Goal: Task Accomplishment & Management: Manage account settings

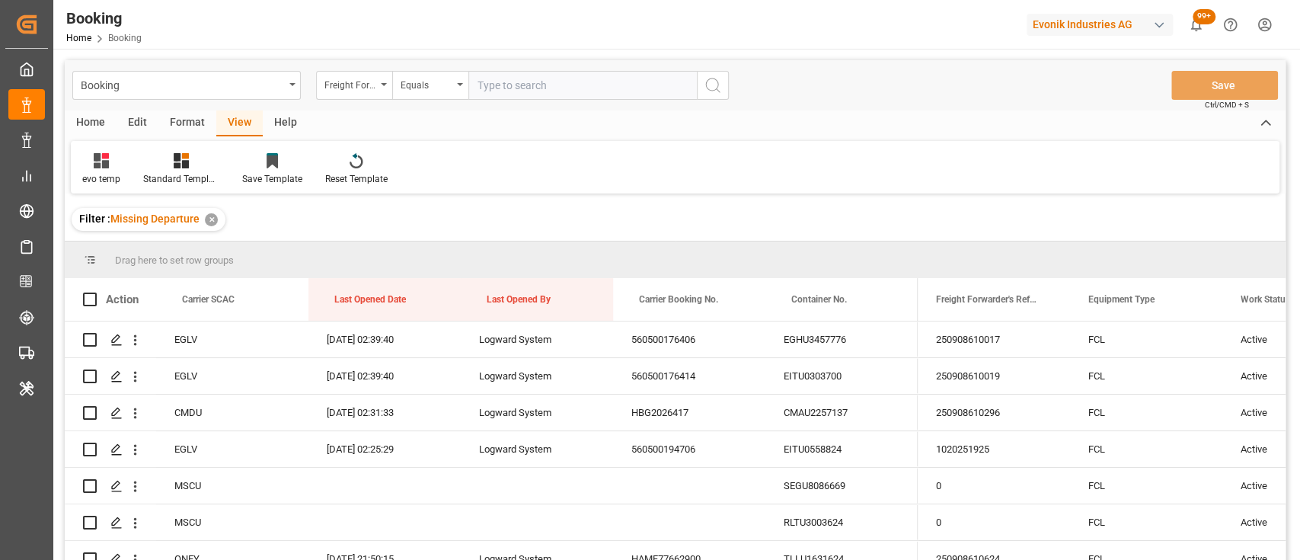
scroll to position [46, 0]
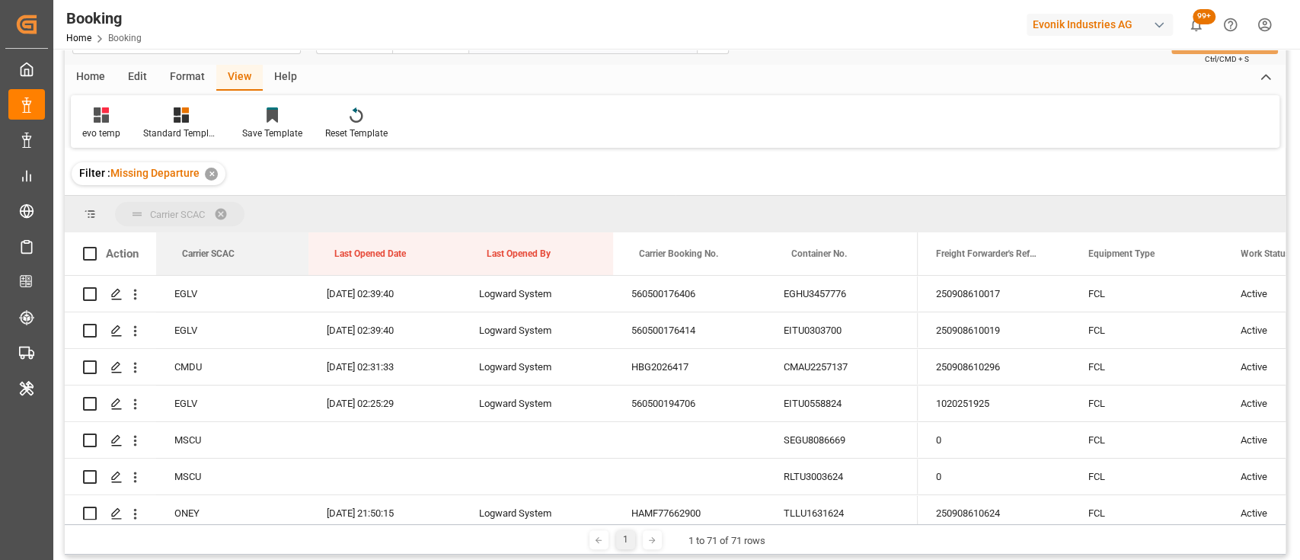
drag, startPoint x: 225, startPoint y: 254, endPoint x: 202, endPoint y: 221, distance: 40.6
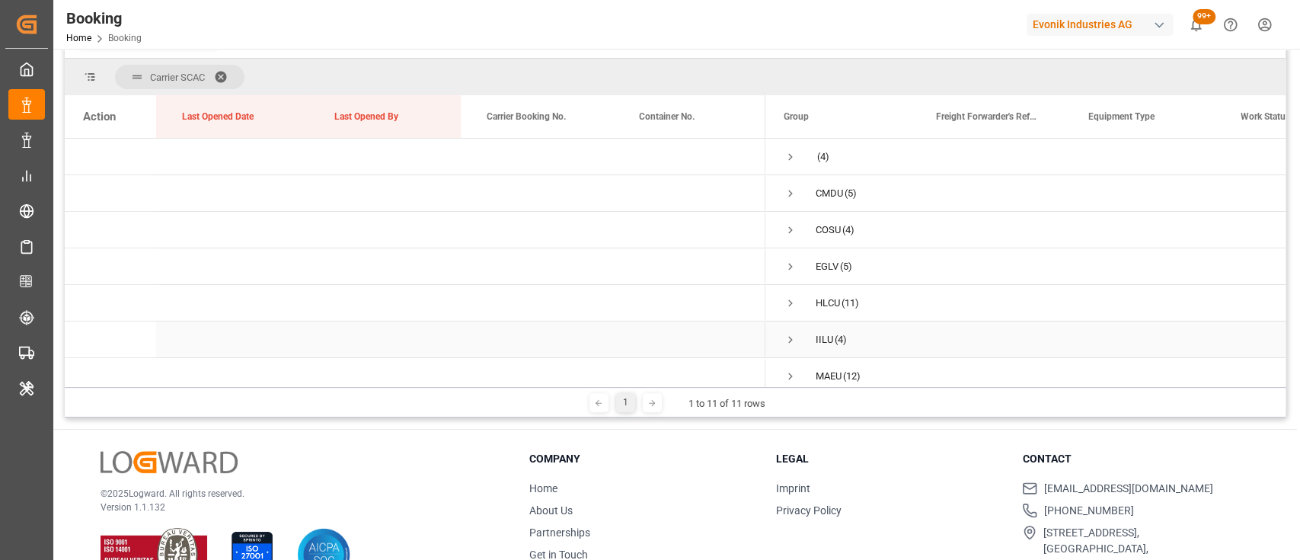
scroll to position [163, 0]
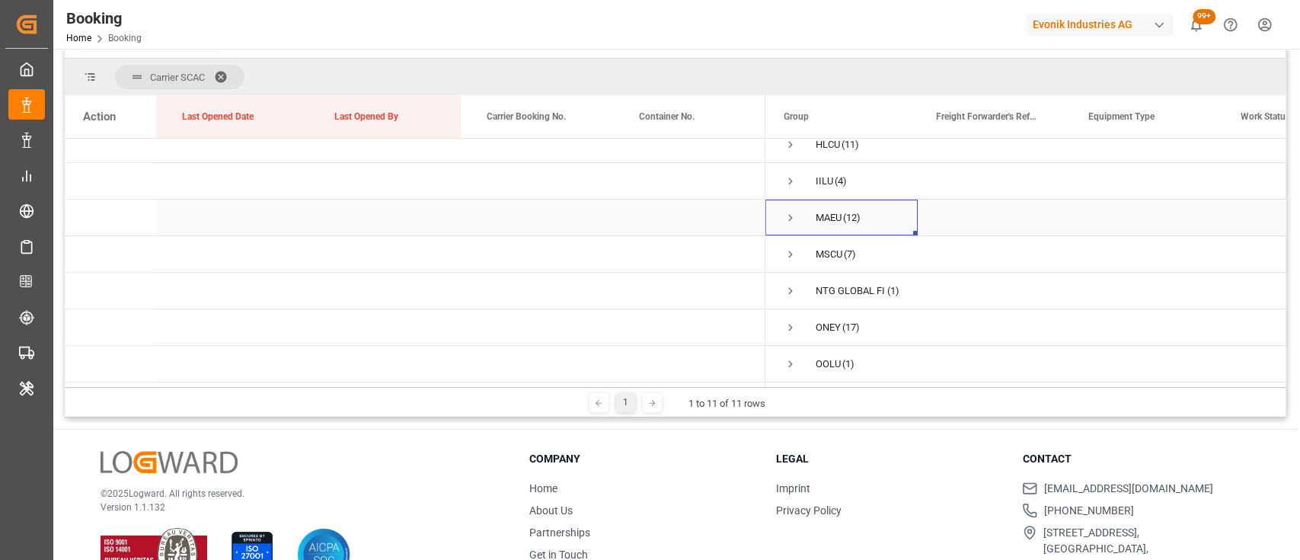
click at [784, 216] on span "Press SPACE to select this row." at bounding box center [791, 218] width 14 height 14
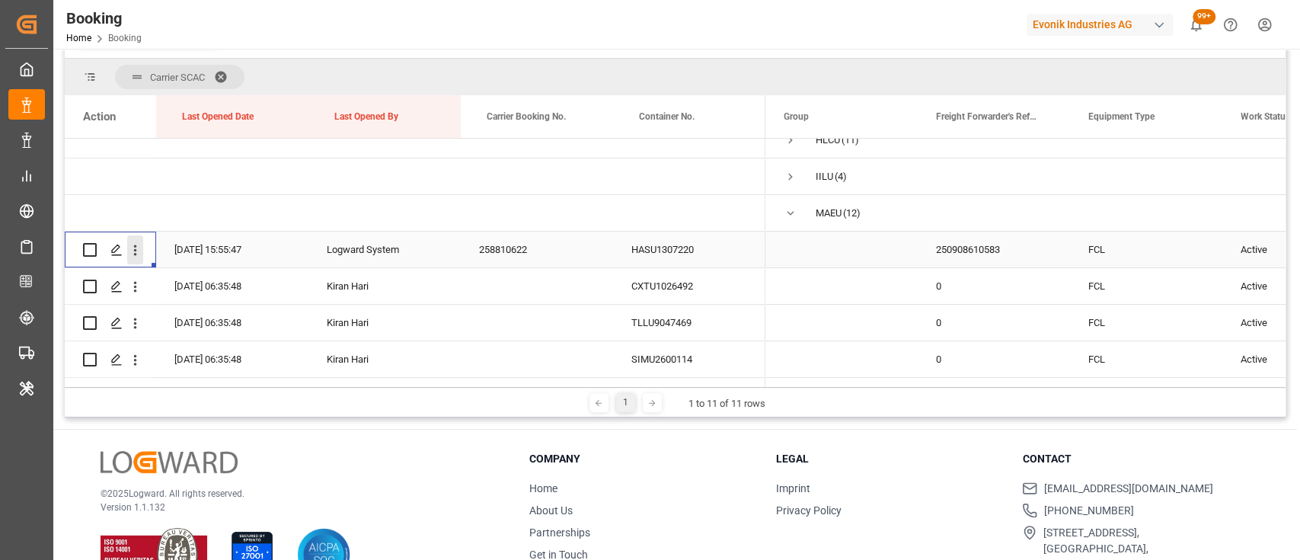
click at [136, 252] on icon "open menu" at bounding box center [135, 250] width 16 height 16
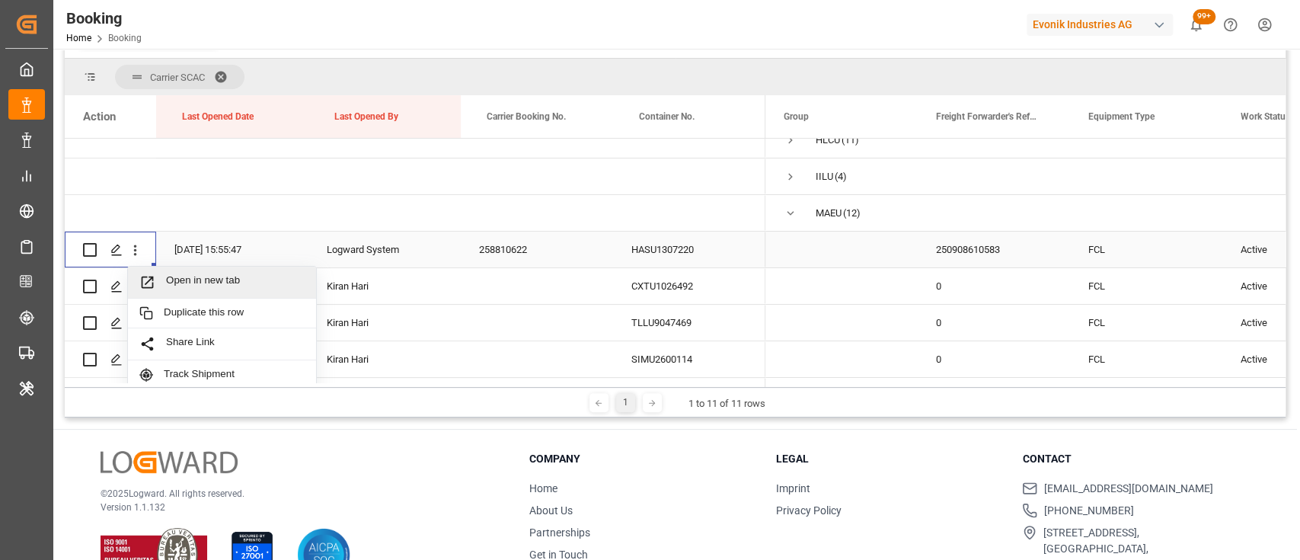
click at [177, 276] on span "Open in new tab" at bounding box center [235, 282] width 139 height 16
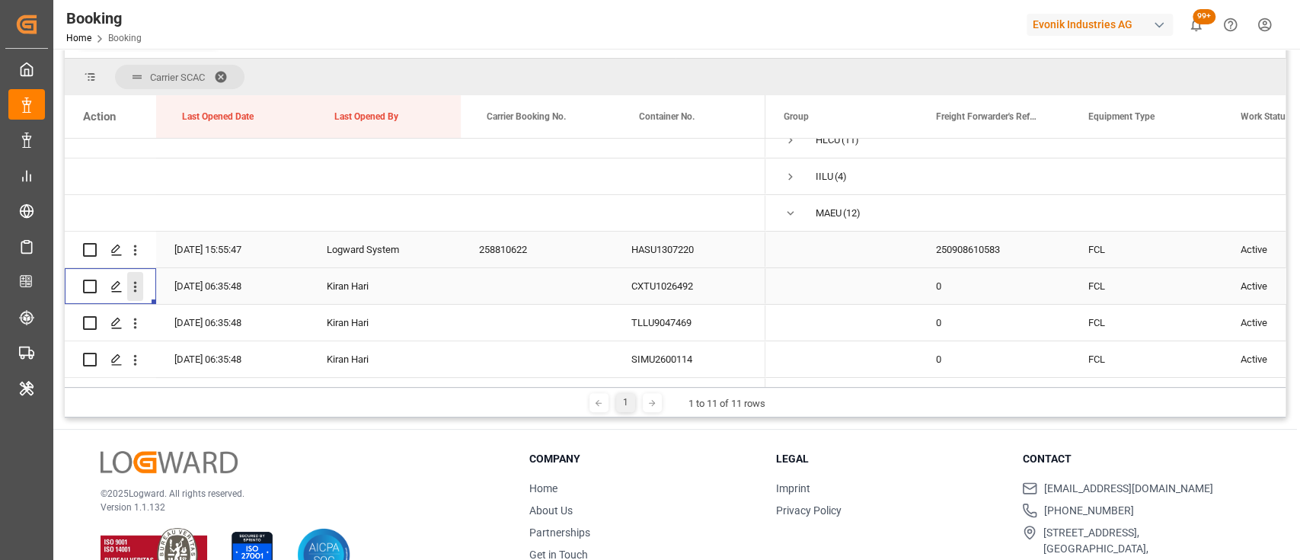
click at [135, 294] on icon "open menu" at bounding box center [135, 287] width 16 height 16
click at [181, 315] on span "Open in new tab" at bounding box center [235, 319] width 139 height 16
click at [133, 331] on icon "open menu" at bounding box center [135, 323] width 16 height 16
click at [183, 350] on span "Open in new tab" at bounding box center [235, 355] width 139 height 16
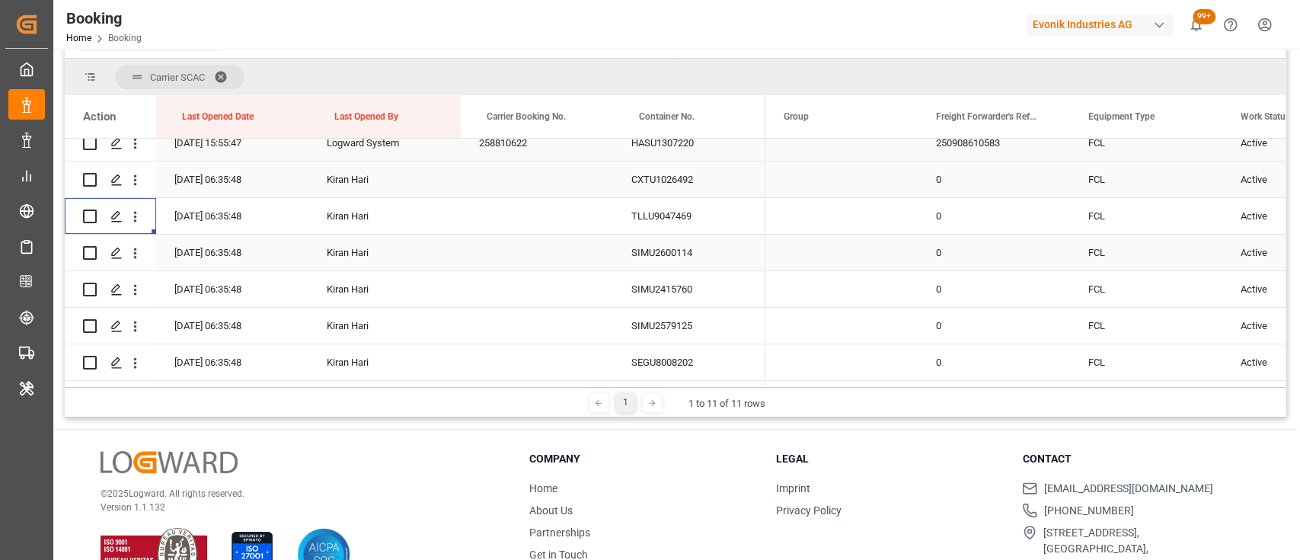
scroll to position [270, 0]
click at [132, 254] on icon "open menu" at bounding box center [135, 253] width 16 height 16
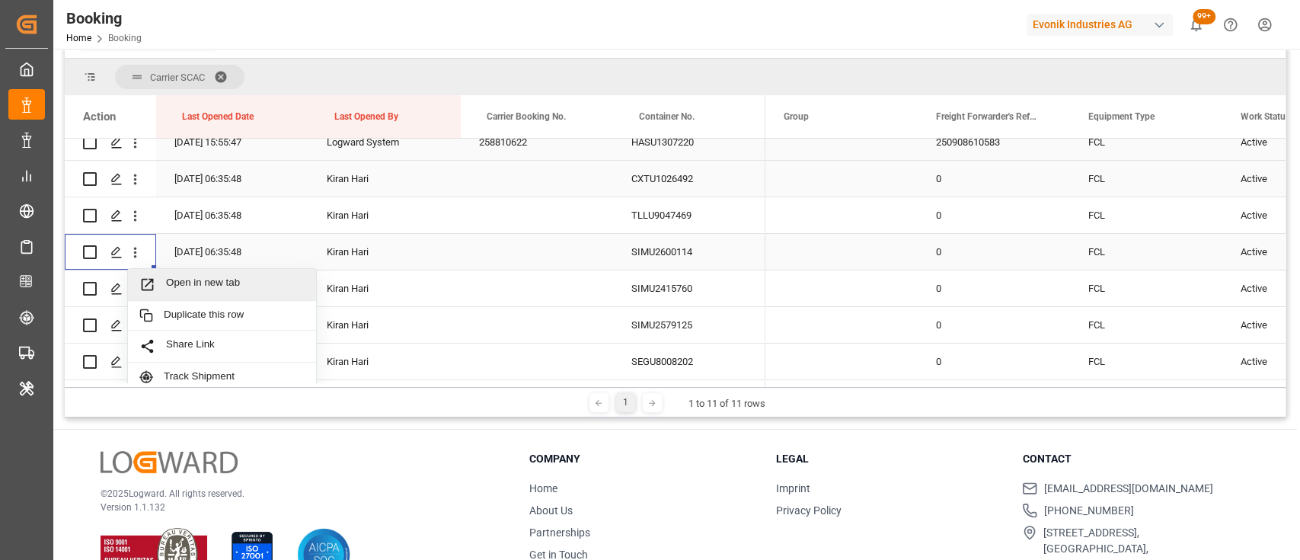
click at [214, 285] on span "Open in new tab" at bounding box center [235, 285] width 139 height 16
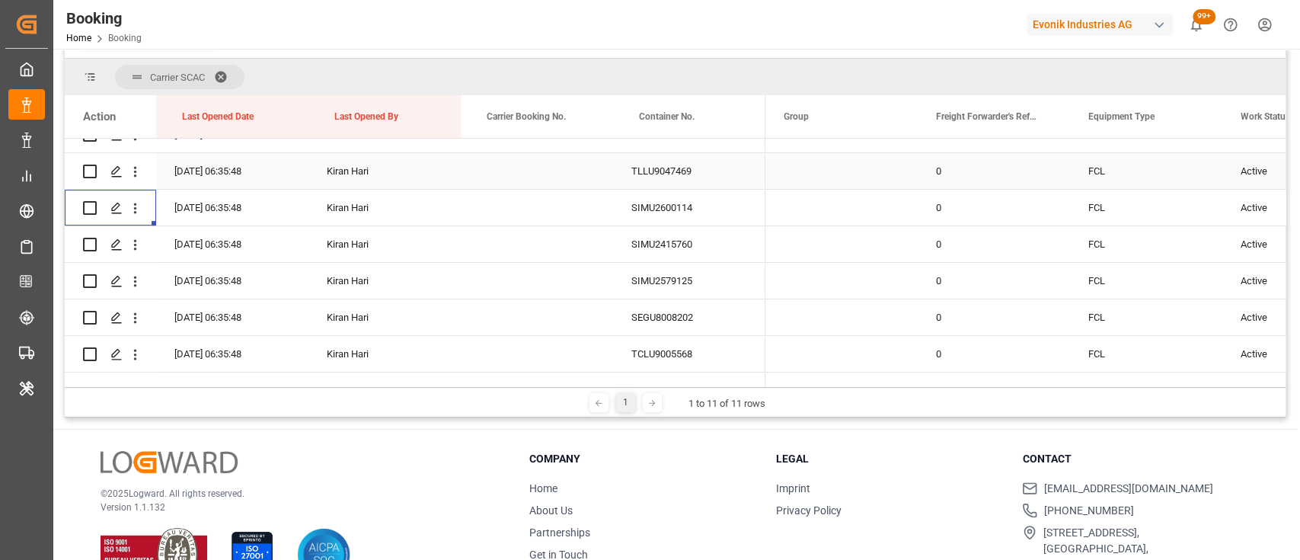
scroll to position [315, 0]
click at [135, 253] on button "open menu" at bounding box center [135, 243] width 16 height 29
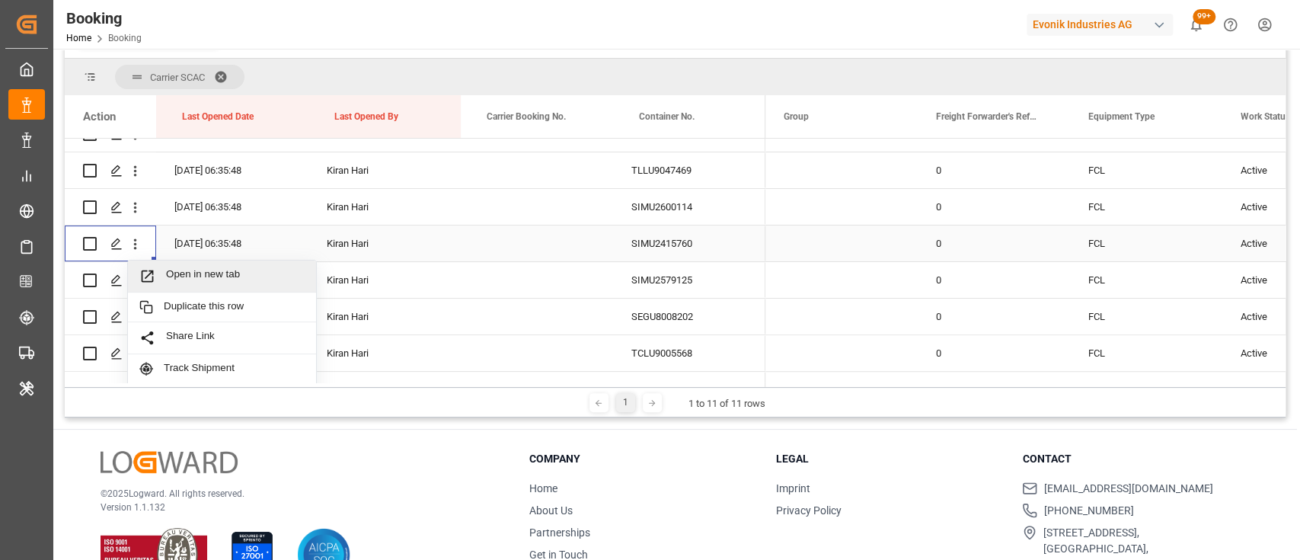
click at [184, 284] on div "Open in new tab" at bounding box center [222, 277] width 188 height 32
click at [136, 280] on icon "open menu" at bounding box center [135, 281] width 3 height 11
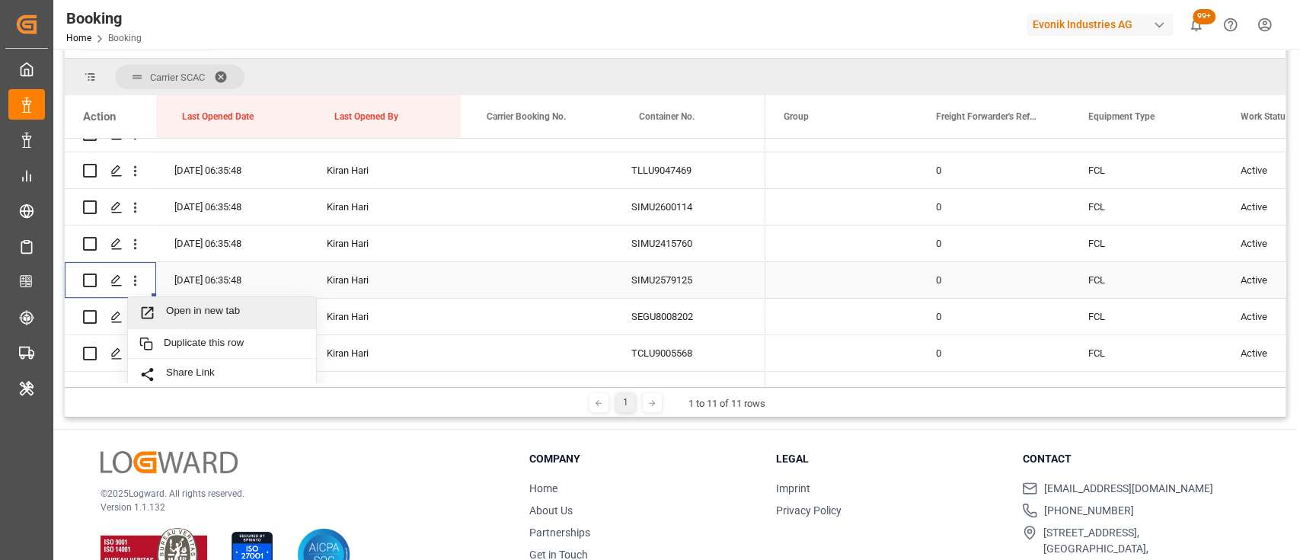
click at [189, 311] on span "Open in new tab" at bounding box center [235, 313] width 139 height 16
click at [134, 323] on icon "open menu" at bounding box center [135, 317] width 16 height 16
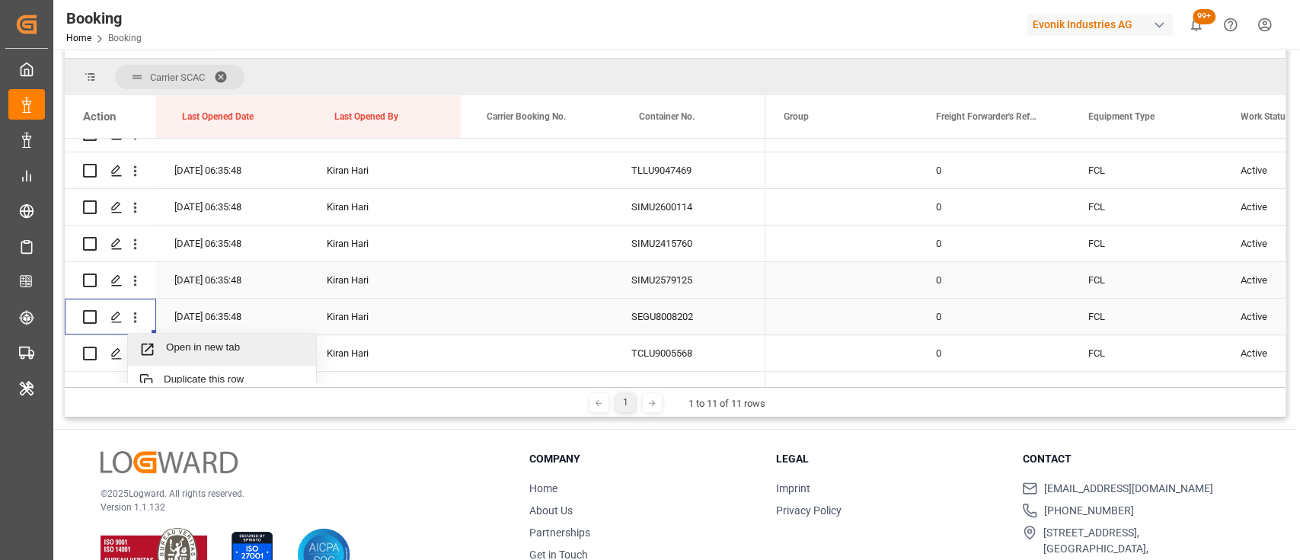
click at [176, 346] on span "Open in new tab" at bounding box center [235, 349] width 139 height 16
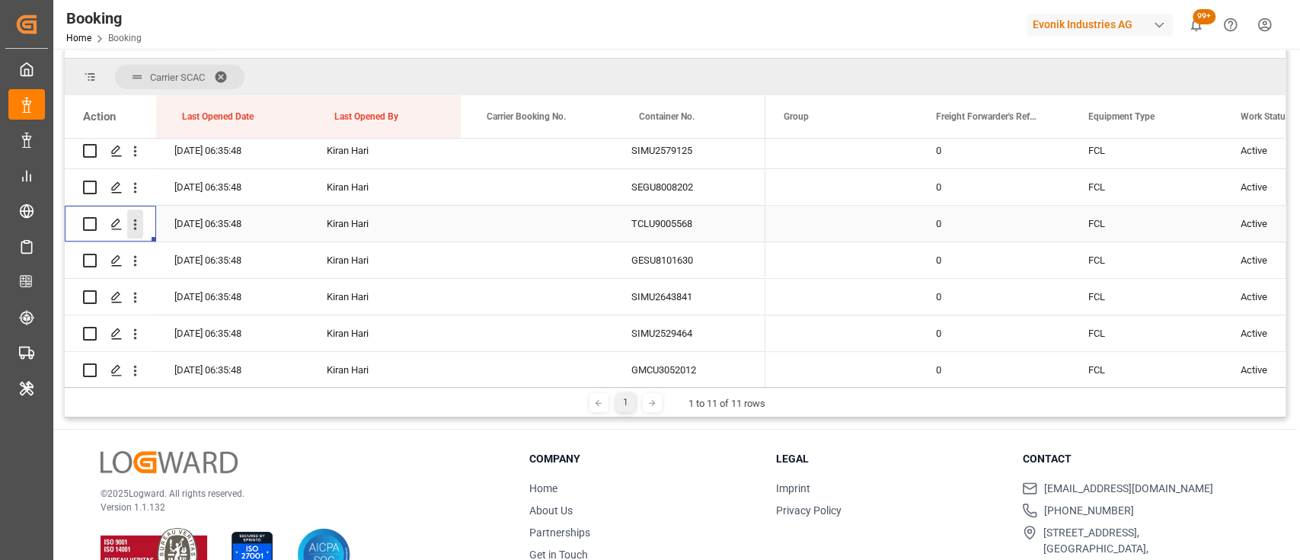
click at [134, 230] on icon "open menu" at bounding box center [135, 224] width 16 height 16
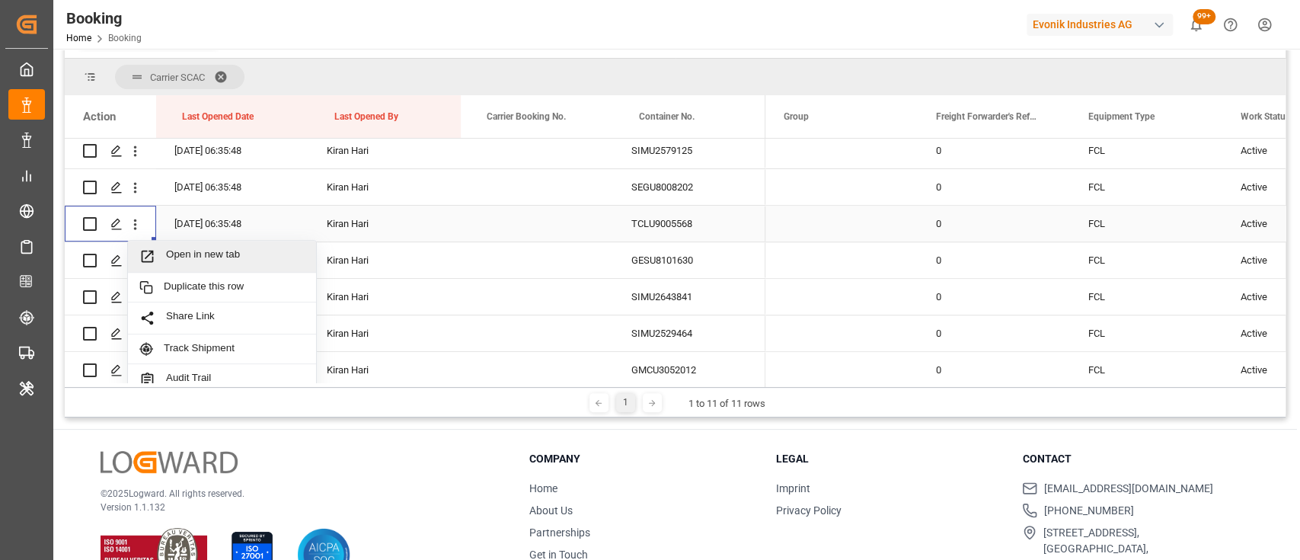
click at [175, 253] on span "Open in new tab" at bounding box center [235, 256] width 139 height 16
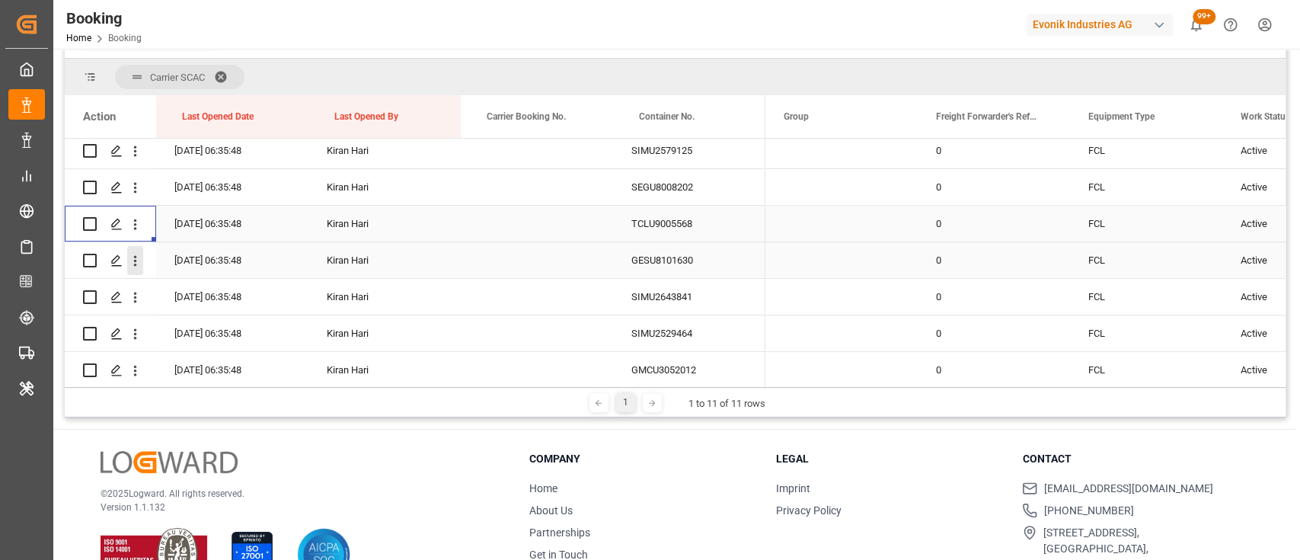
click at [133, 266] on icon "open menu" at bounding box center [135, 261] width 16 height 16
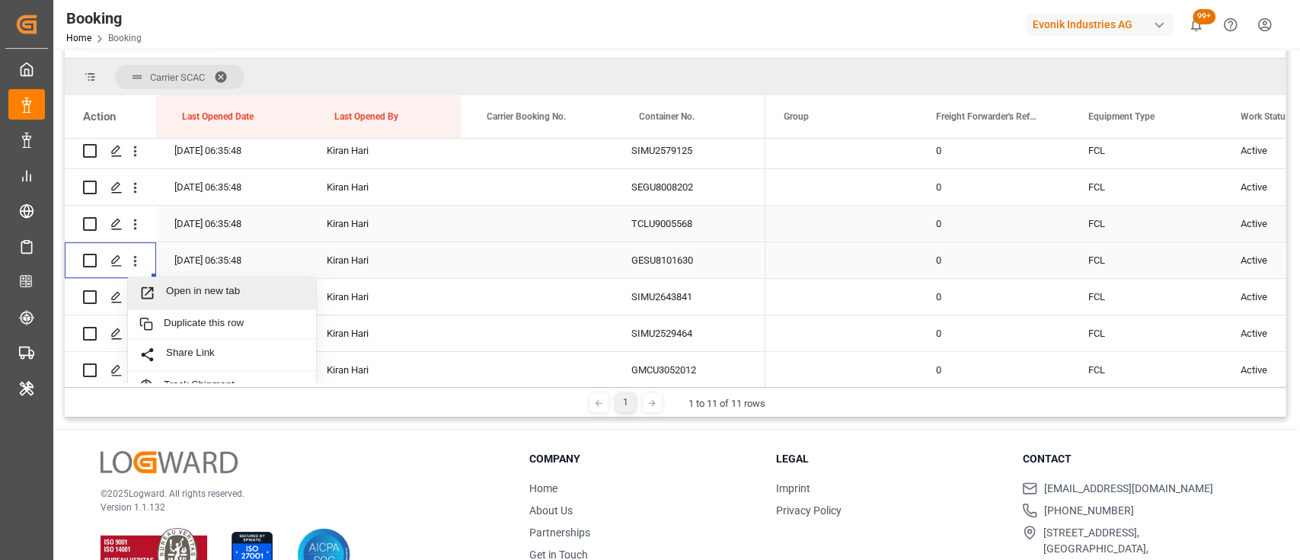
click at [172, 296] on span "Open in new tab" at bounding box center [235, 293] width 139 height 16
click at [138, 299] on icon "open menu" at bounding box center [135, 297] width 16 height 16
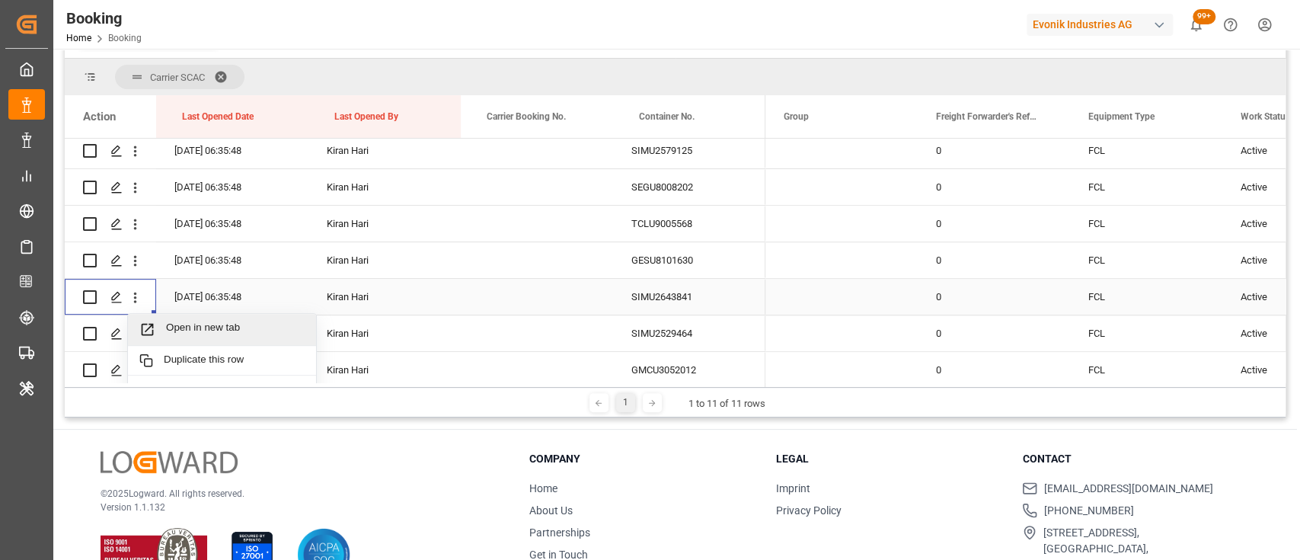
click at [177, 326] on span "Open in new tab" at bounding box center [235, 329] width 139 height 16
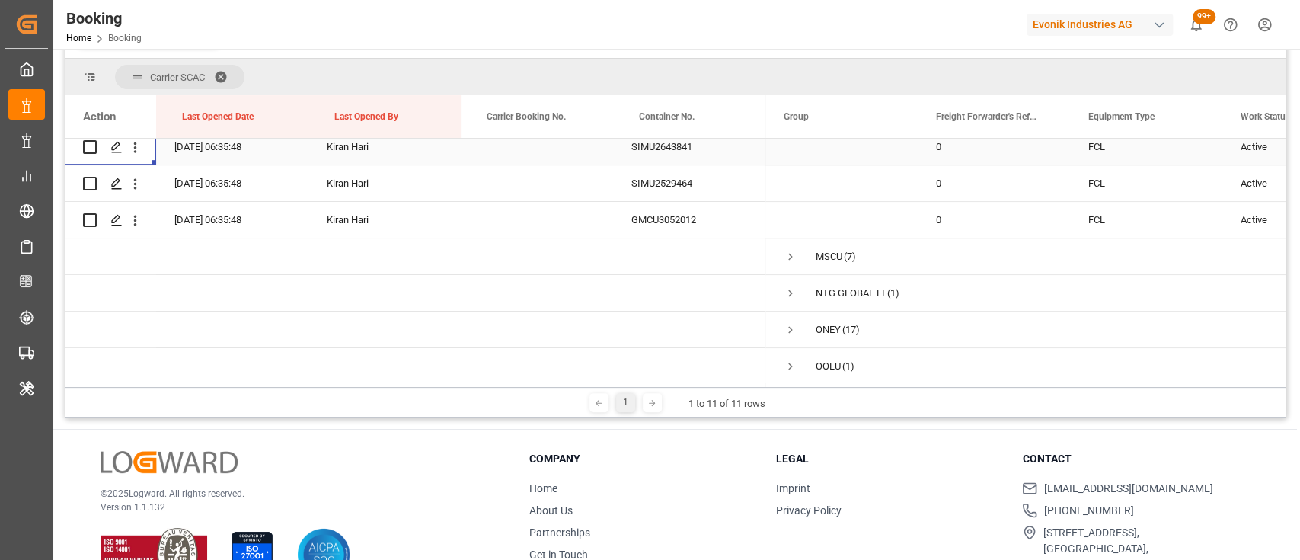
scroll to position [597, 0]
click at [137, 184] on icon "open menu" at bounding box center [135, 182] width 16 height 16
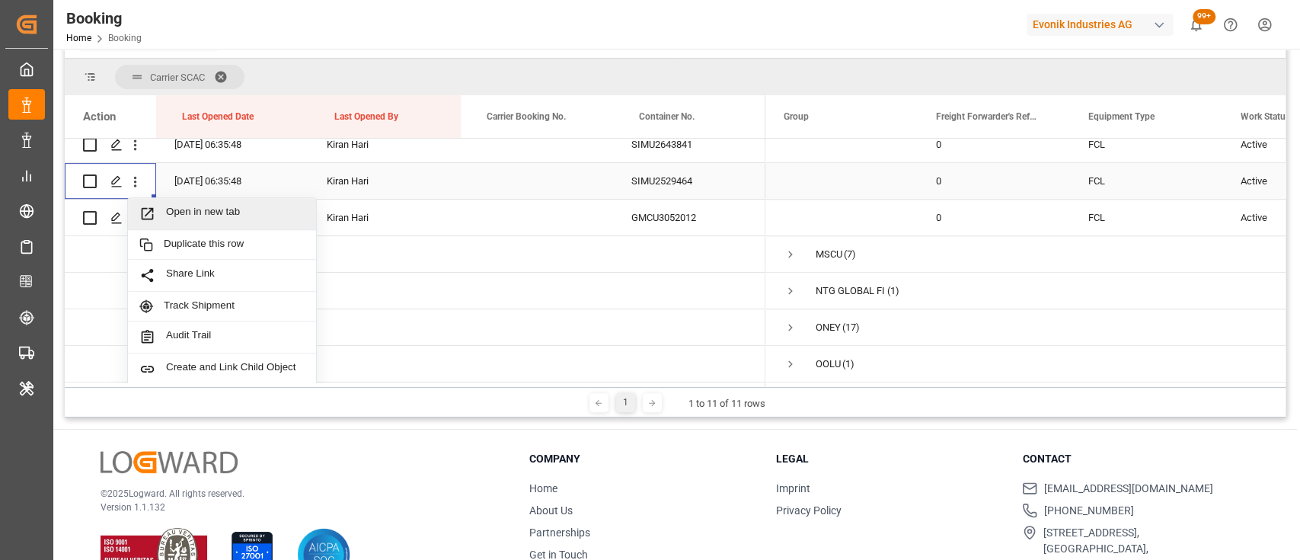
click at [174, 204] on div "Open in new tab" at bounding box center [222, 214] width 188 height 32
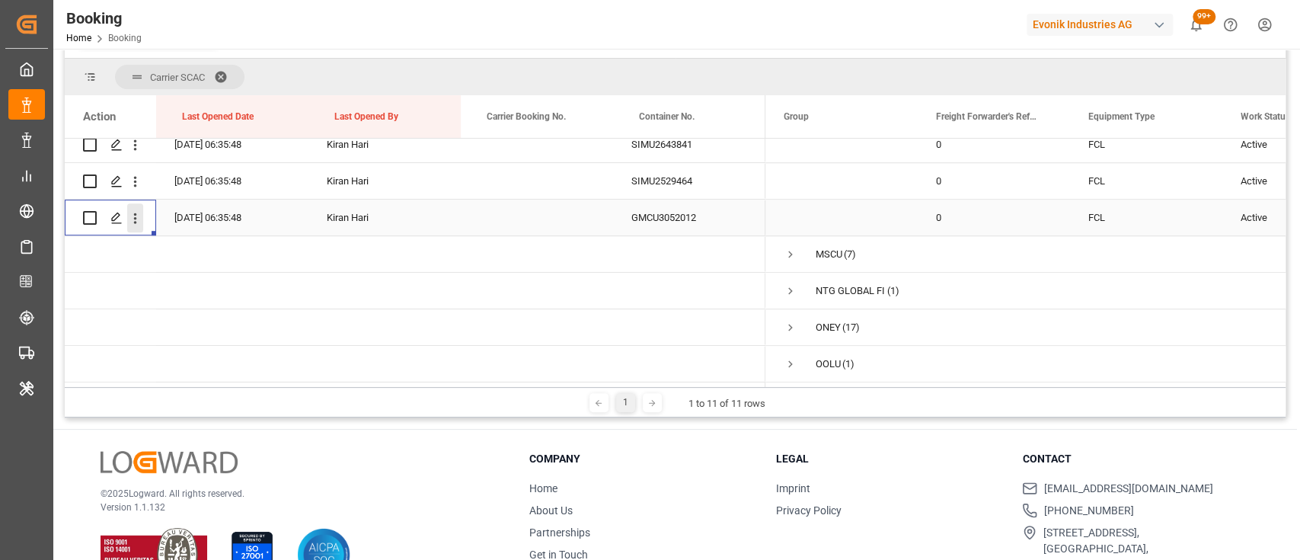
click at [129, 224] on icon "open menu" at bounding box center [135, 218] width 16 height 16
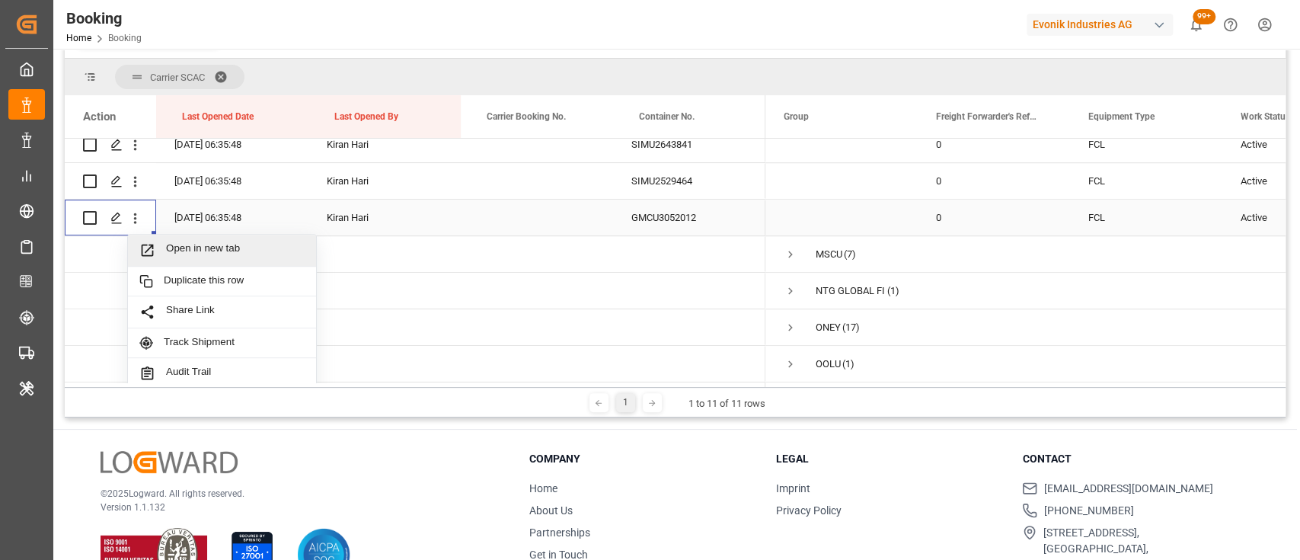
click at [177, 248] on span "Open in new tab" at bounding box center [235, 250] width 139 height 16
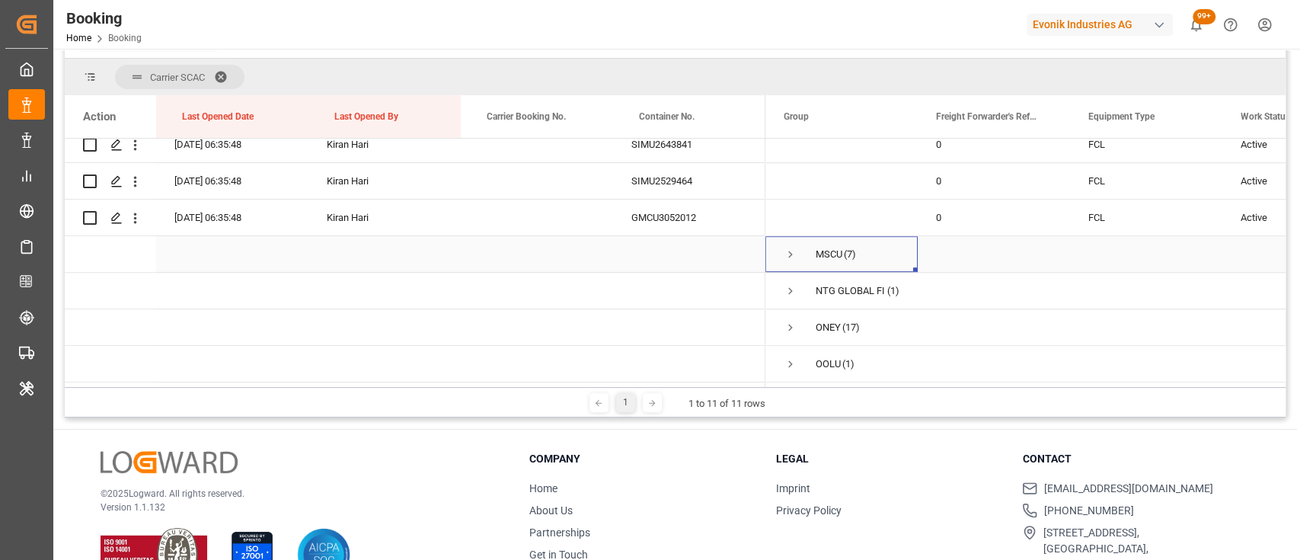
click at [790, 254] on span "Press SPACE to select this row." at bounding box center [791, 255] width 14 height 14
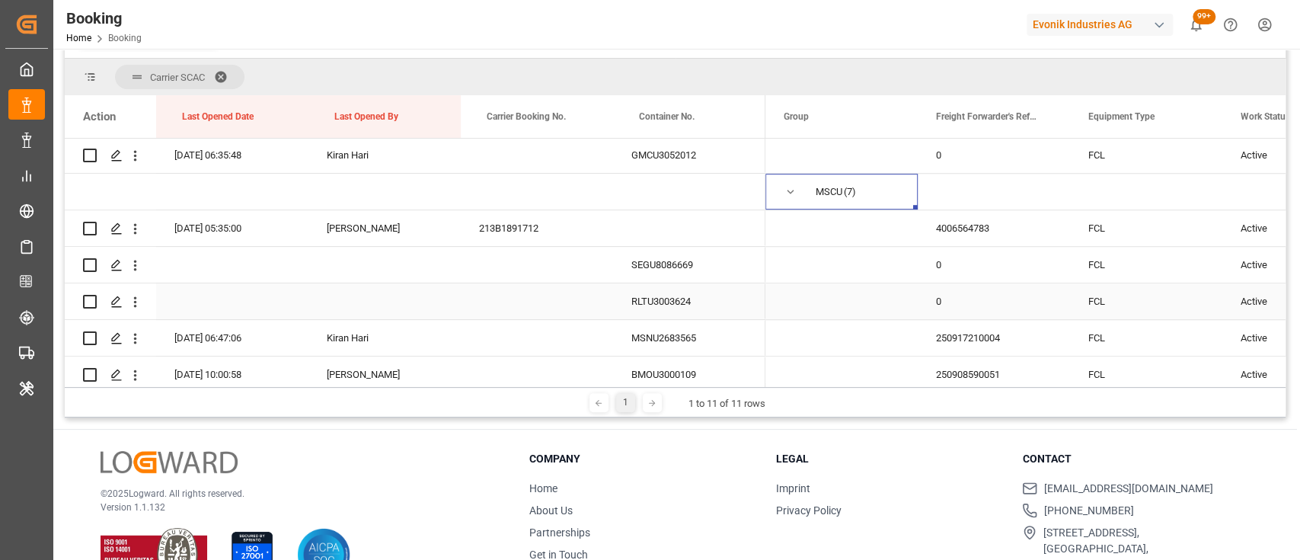
scroll to position [662, 0]
click at [136, 231] on icon "open menu" at bounding box center [135, 227] width 16 height 16
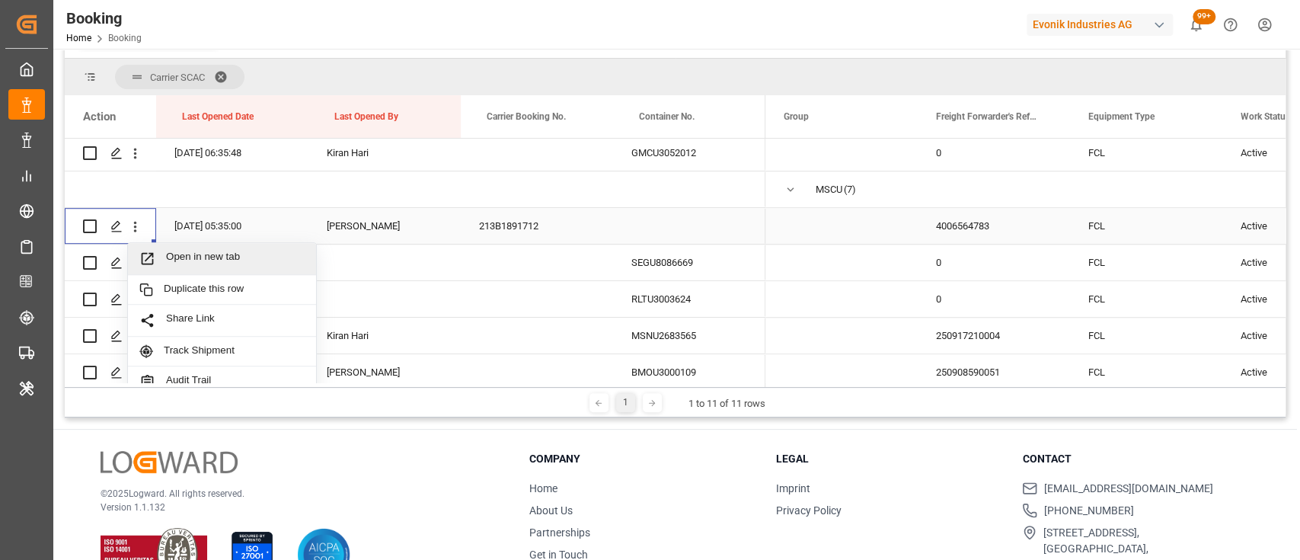
click at [199, 264] on span "Open in new tab" at bounding box center [235, 259] width 139 height 16
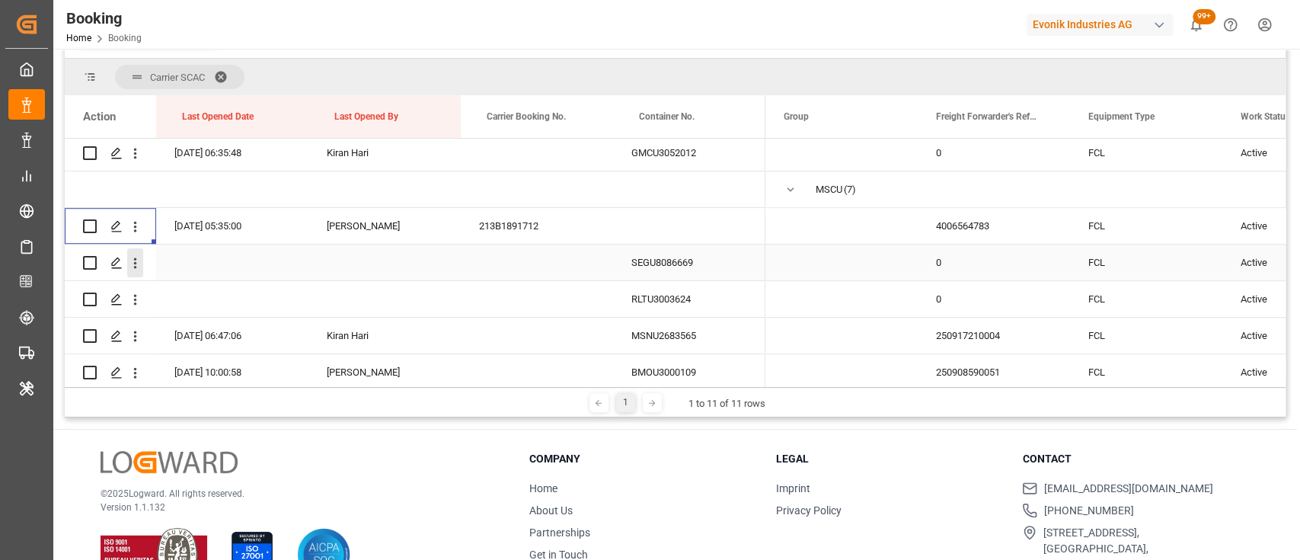
click at [135, 261] on icon "open menu" at bounding box center [135, 263] width 16 height 16
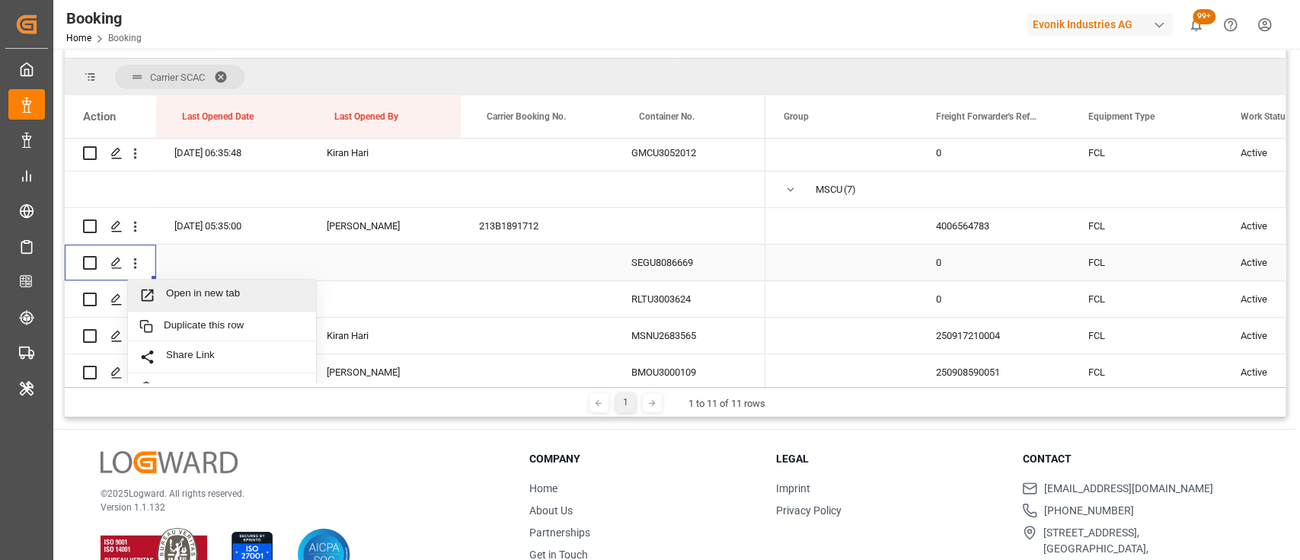
click at [177, 290] on span "Open in new tab" at bounding box center [235, 295] width 139 height 16
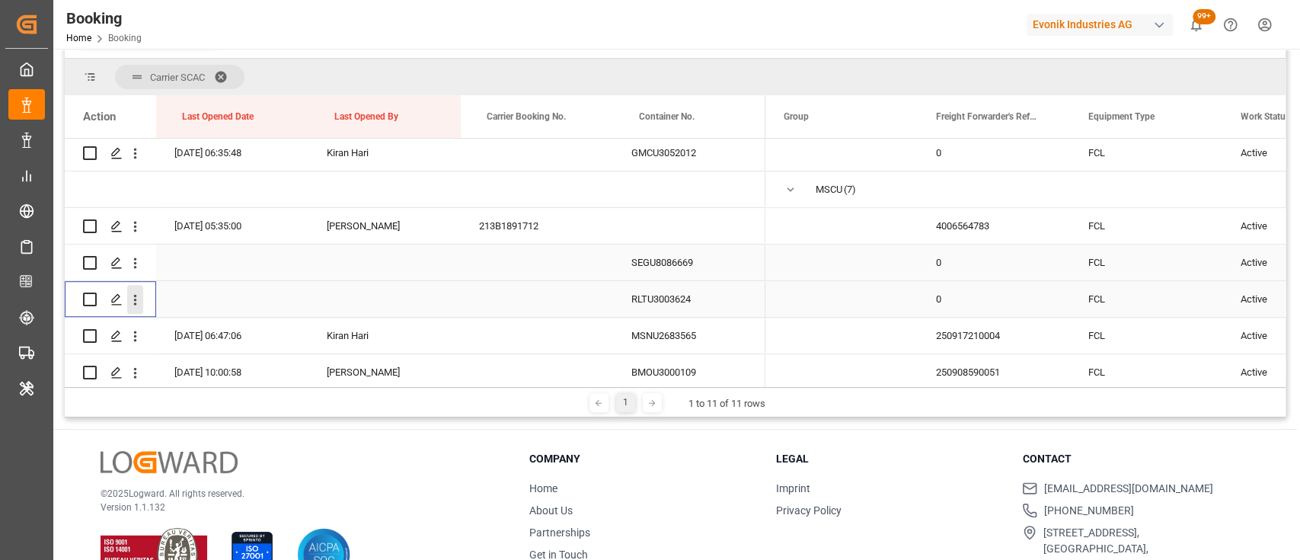
click at [134, 302] on icon "open menu" at bounding box center [135, 300] width 16 height 16
click at [185, 326] on span "Open in new tab" at bounding box center [235, 332] width 139 height 16
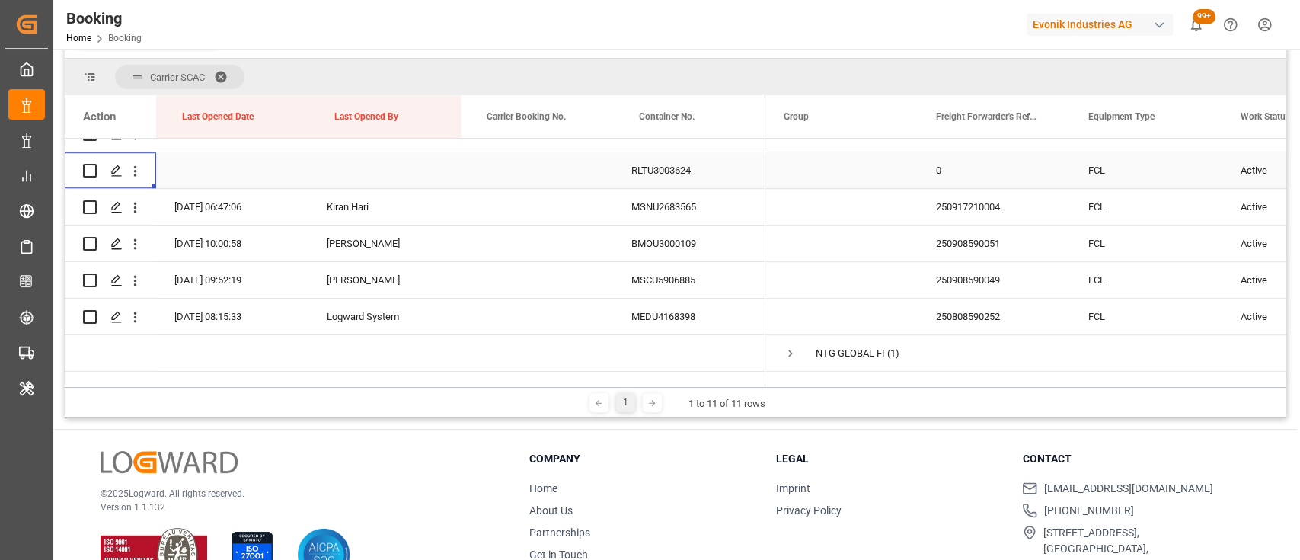
scroll to position [792, 0]
click at [135, 212] on icon "open menu" at bounding box center [135, 206] width 16 height 16
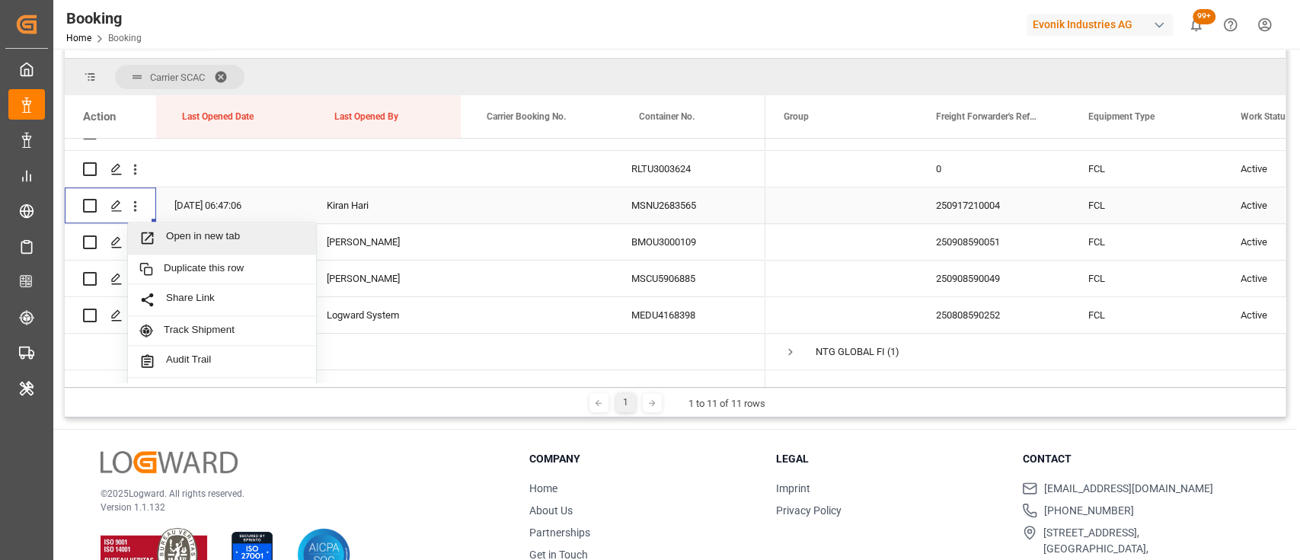
click at [211, 247] on div "Open in new tab" at bounding box center [222, 238] width 188 height 32
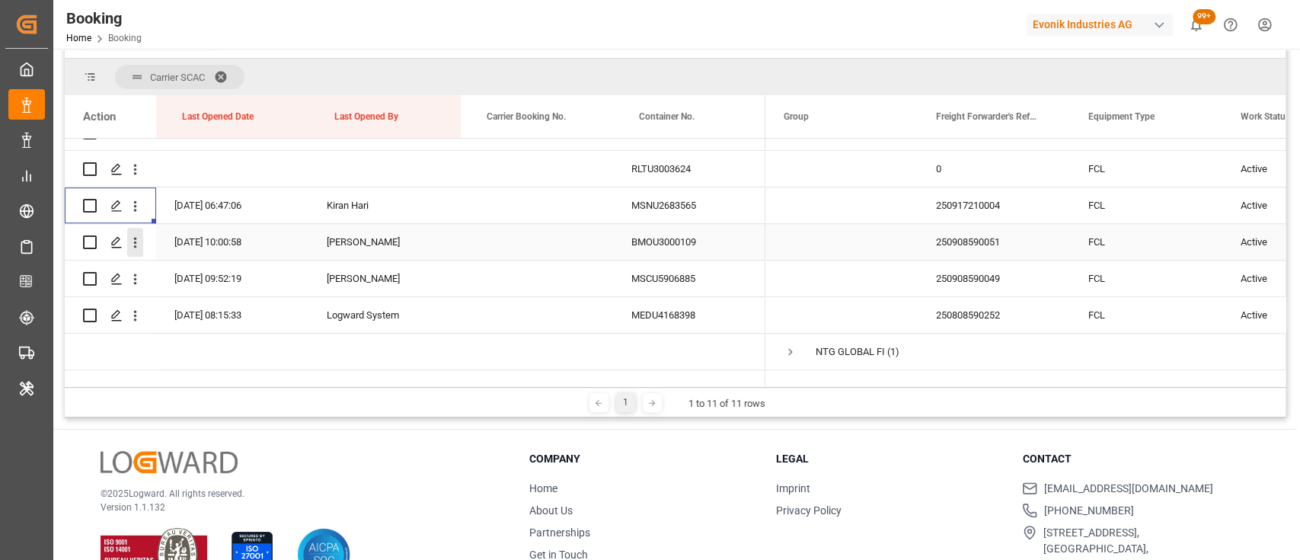
click at [137, 251] on button "open menu" at bounding box center [135, 242] width 16 height 29
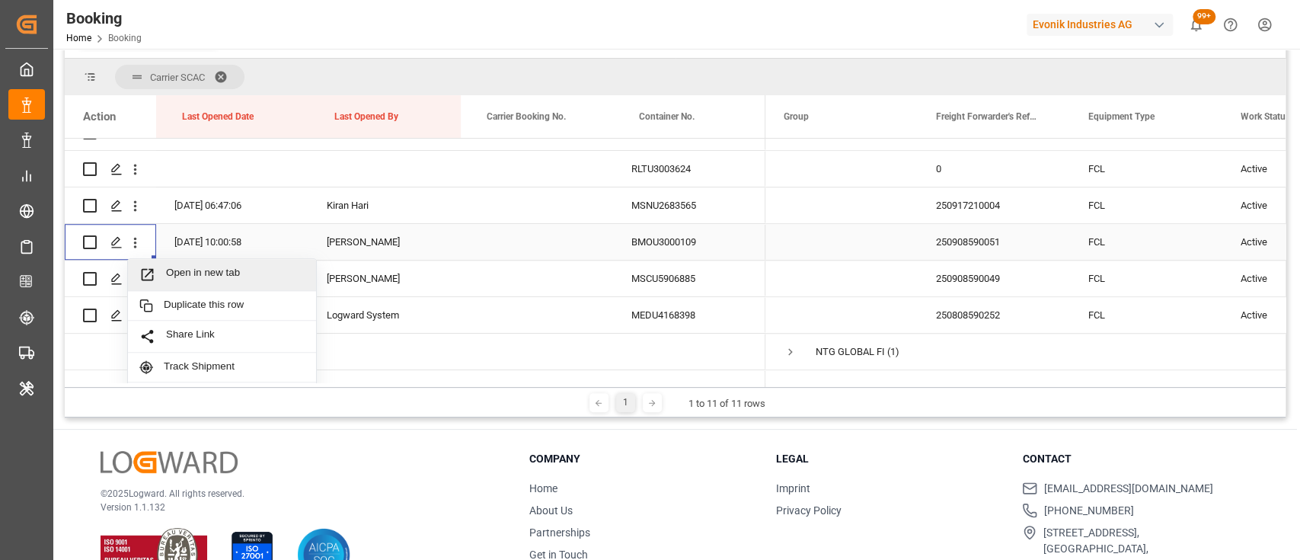
click at [171, 273] on span "Open in new tab" at bounding box center [235, 275] width 139 height 16
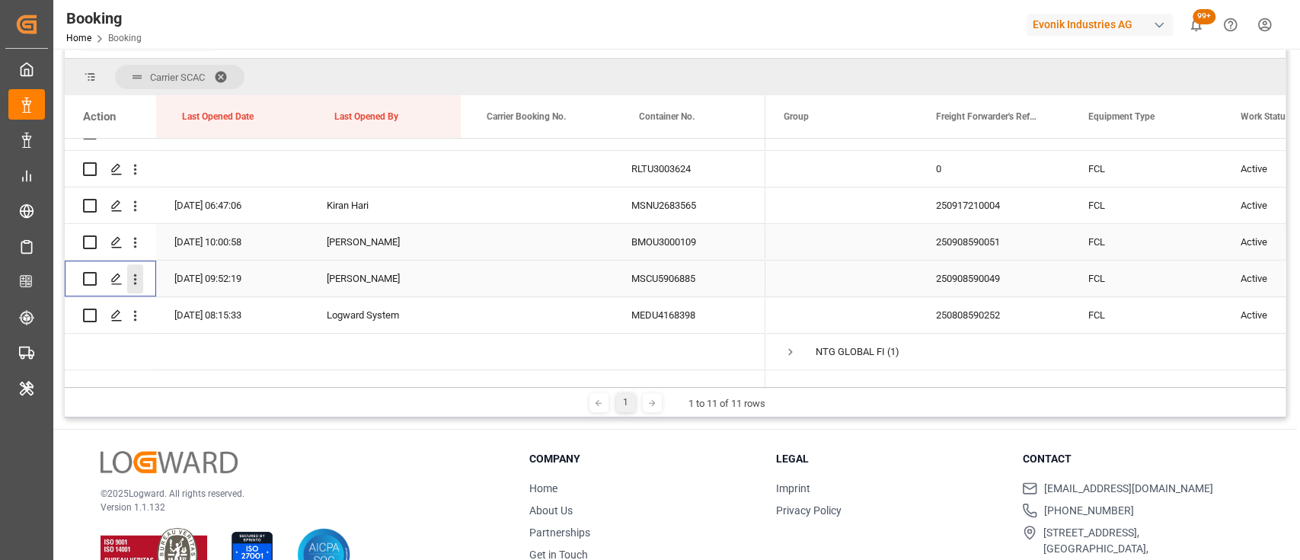
click at [134, 278] on icon "open menu" at bounding box center [135, 279] width 16 height 16
click at [201, 321] on div "Open in new tab" at bounding box center [222, 312] width 188 height 32
click at [139, 317] on icon "open menu" at bounding box center [135, 316] width 16 height 16
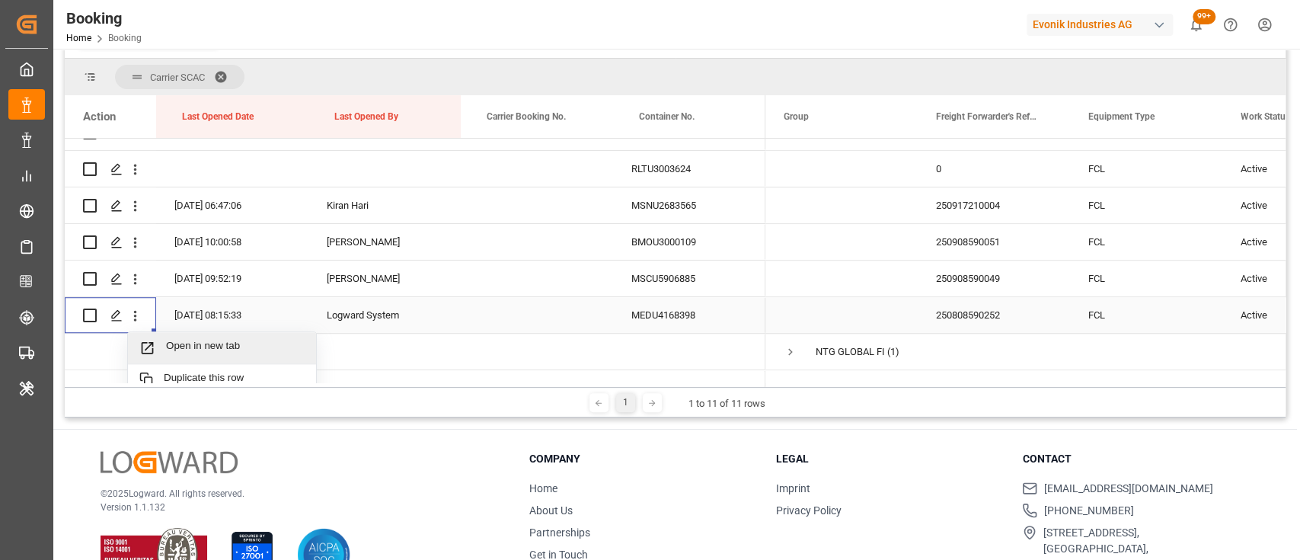
click at [197, 342] on span "Open in new tab" at bounding box center [235, 348] width 139 height 16
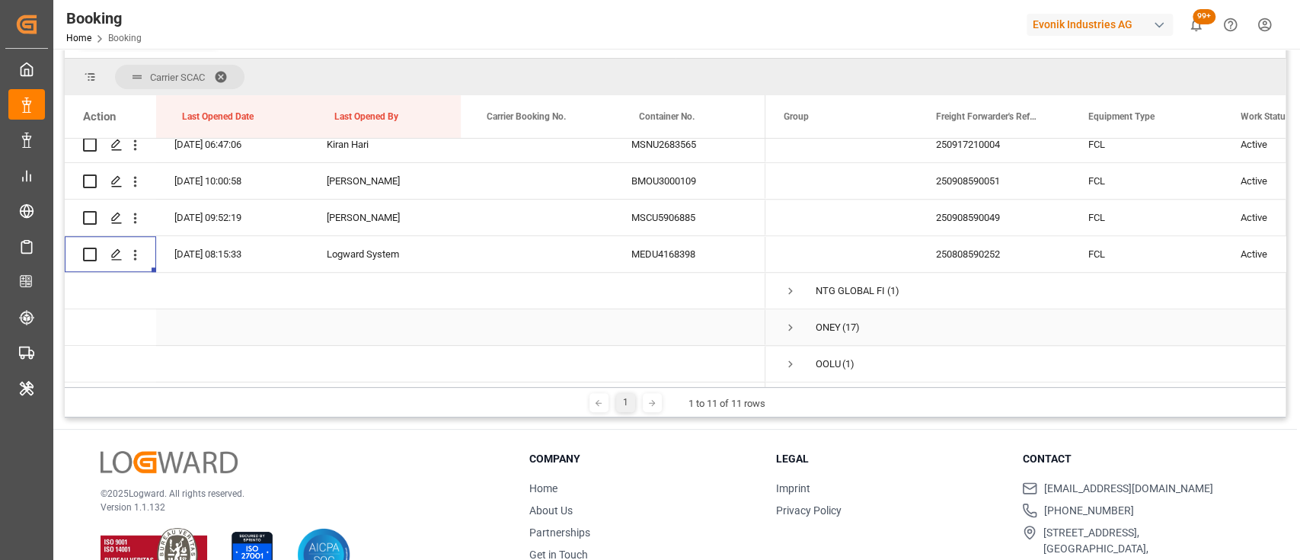
click at [789, 321] on span "Press SPACE to select this row." at bounding box center [791, 328] width 14 height 14
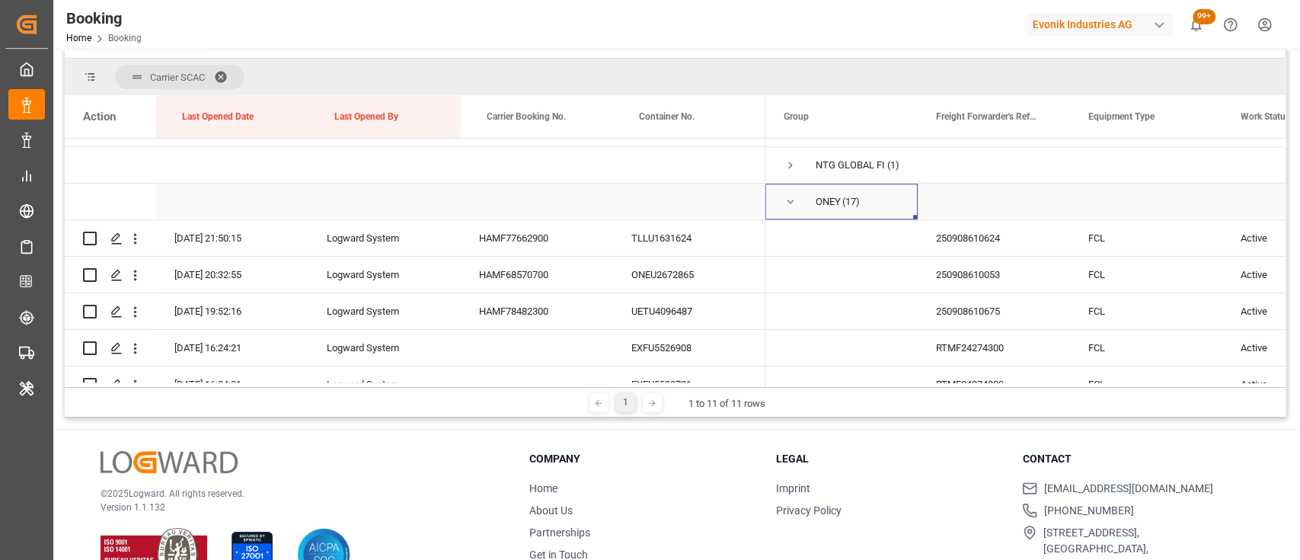
scroll to position [1014, 0]
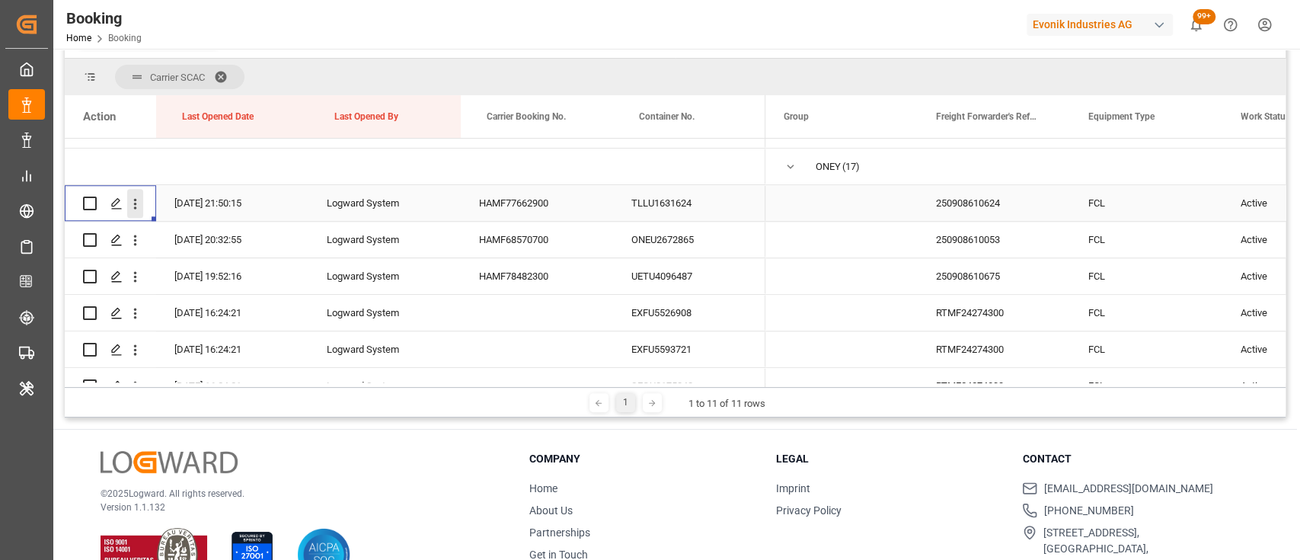
click at [133, 213] on button "open menu" at bounding box center [135, 203] width 16 height 29
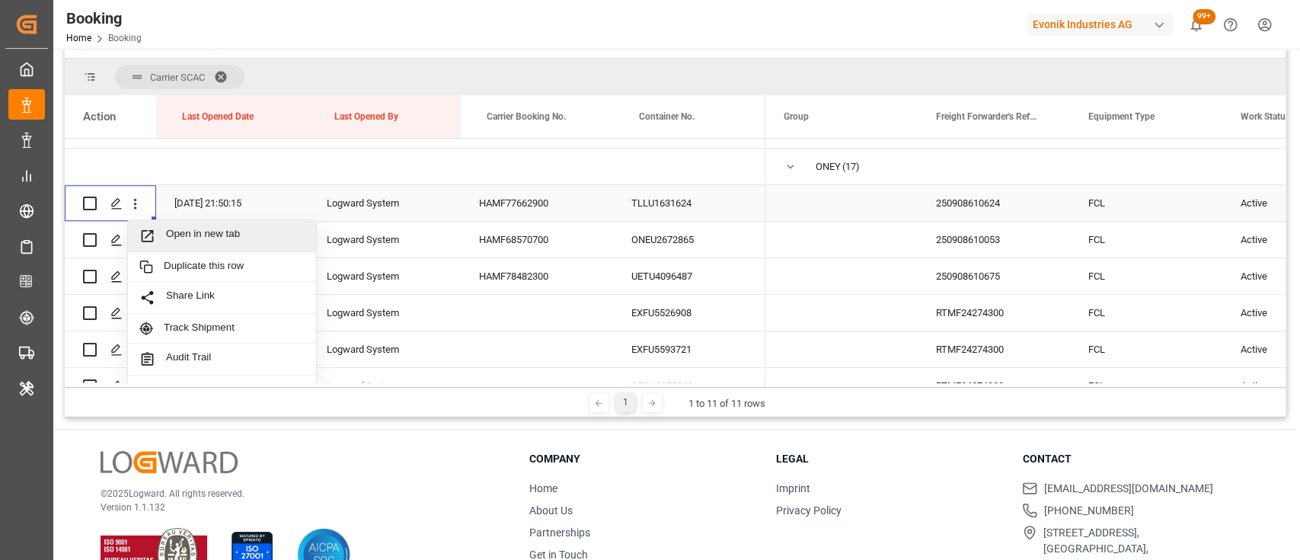
click at [197, 231] on span "Open in new tab" at bounding box center [235, 236] width 139 height 16
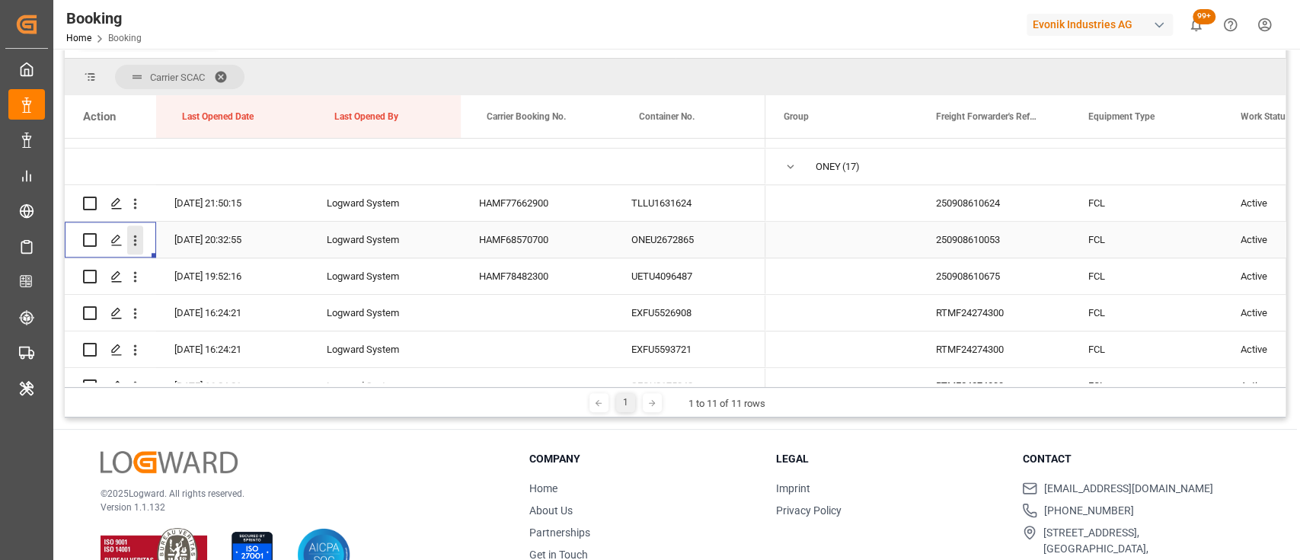
click at [136, 243] on icon "open menu" at bounding box center [135, 240] width 16 height 16
click at [184, 268] on span "Open in new tab" at bounding box center [235, 272] width 139 height 16
click at [136, 285] on button "open menu" at bounding box center [135, 276] width 16 height 29
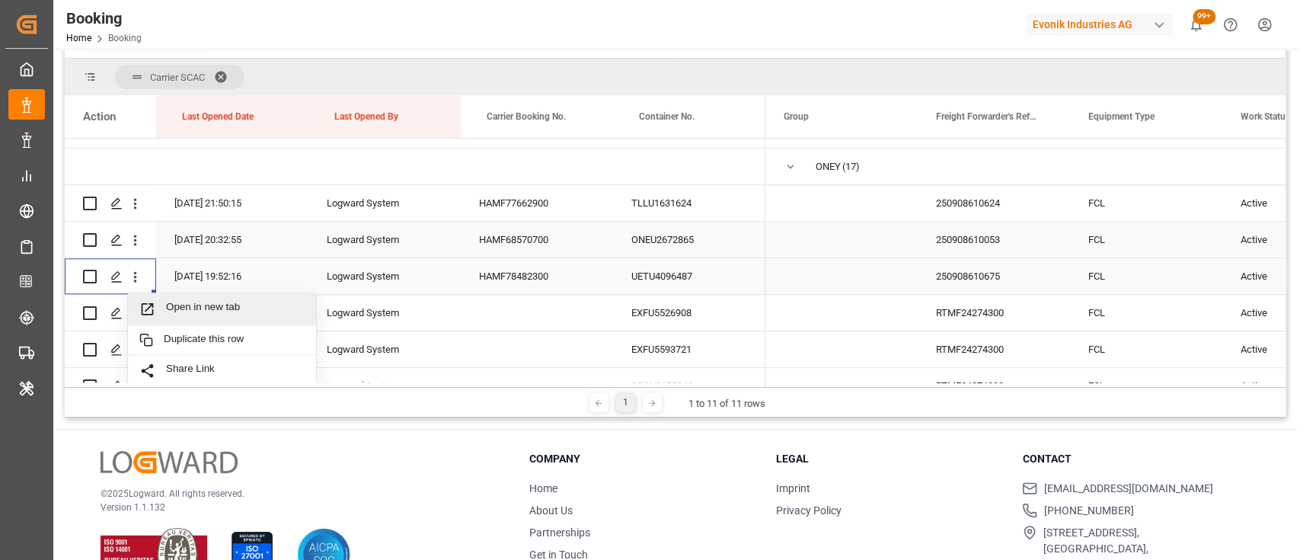
click at [193, 305] on span "Open in new tab" at bounding box center [235, 309] width 139 height 16
click at [134, 320] on icon "open menu" at bounding box center [135, 313] width 16 height 16
click at [183, 338] on span "Open in new tab" at bounding box center [235, 345] width 139 height 16
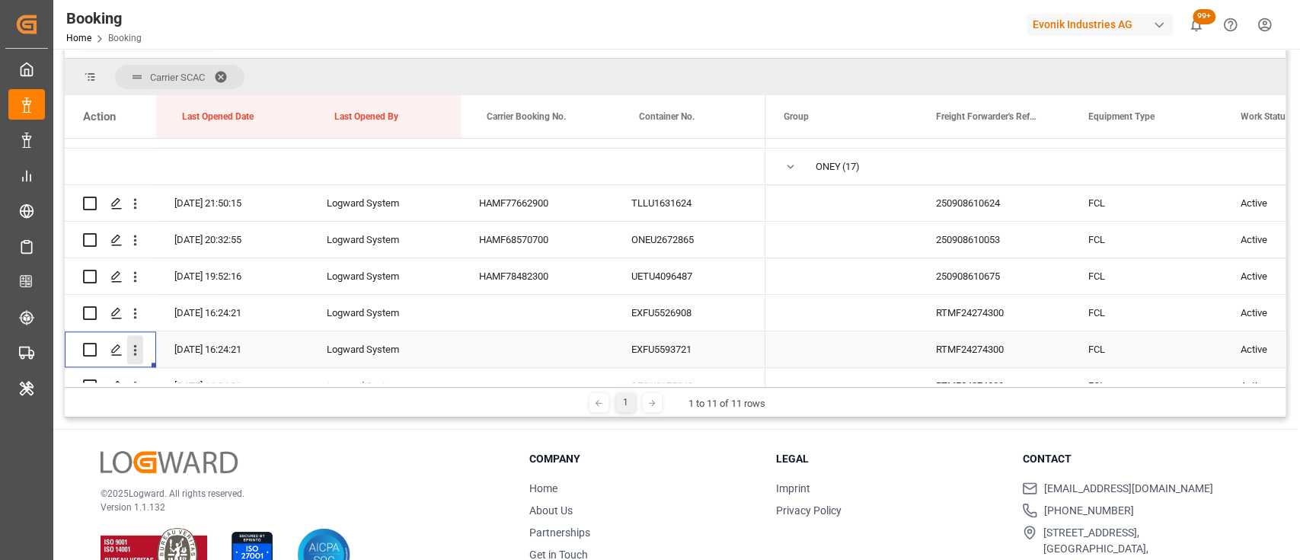
click at [137, 356] on icon "open menu" at bounding box center [135, 350] width 16 height 16
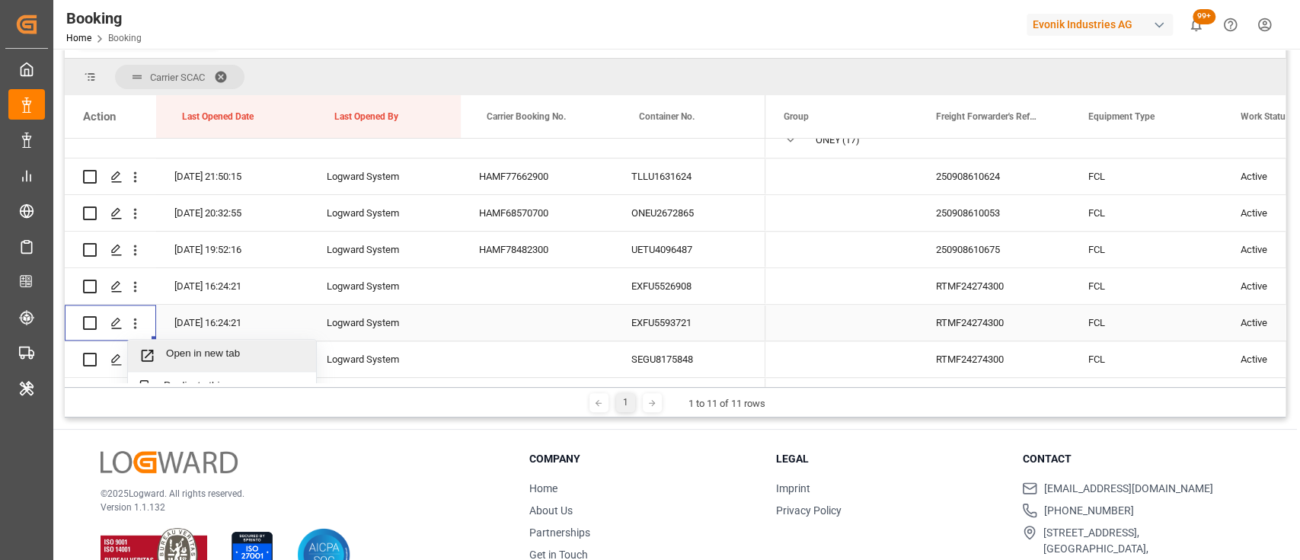
click at [161, 355] on span "Press SPACE to select this row." at bounding box center [152, 355] width 27 height 16
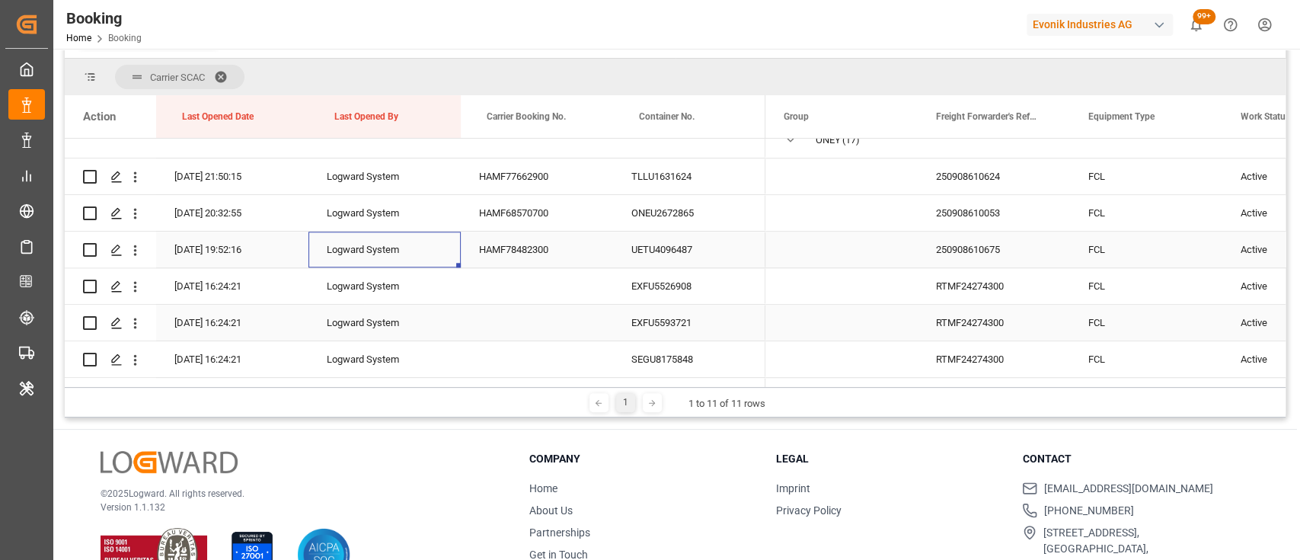
click at [315, 262] on div "Logward System" at bounding box center [384, 250] width 152 height 36
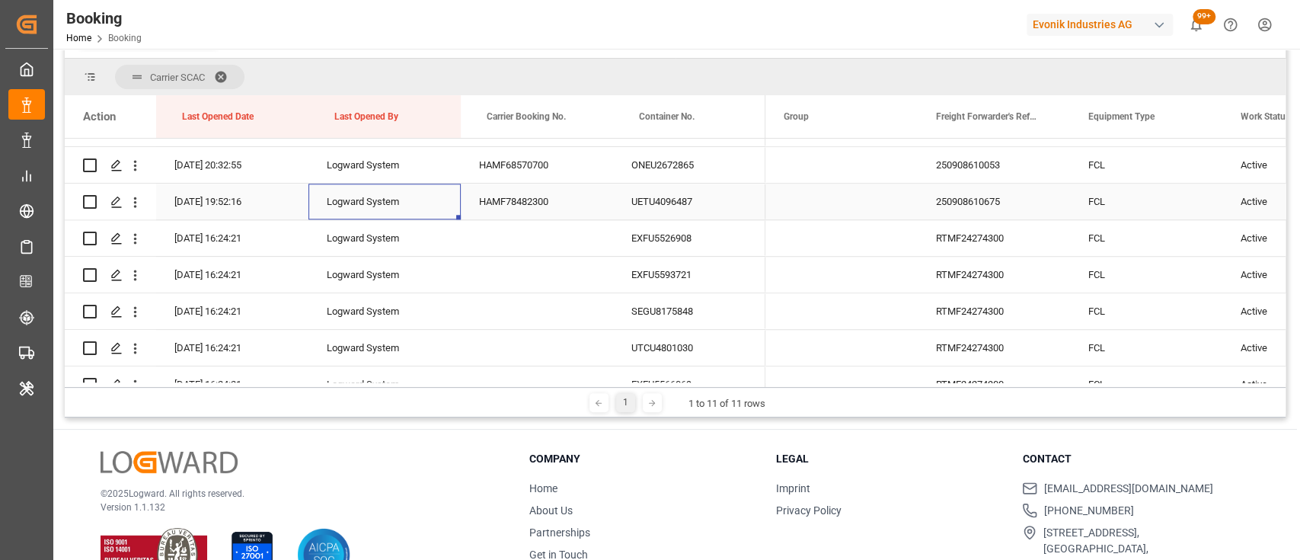
scroll to position [1099, 0]
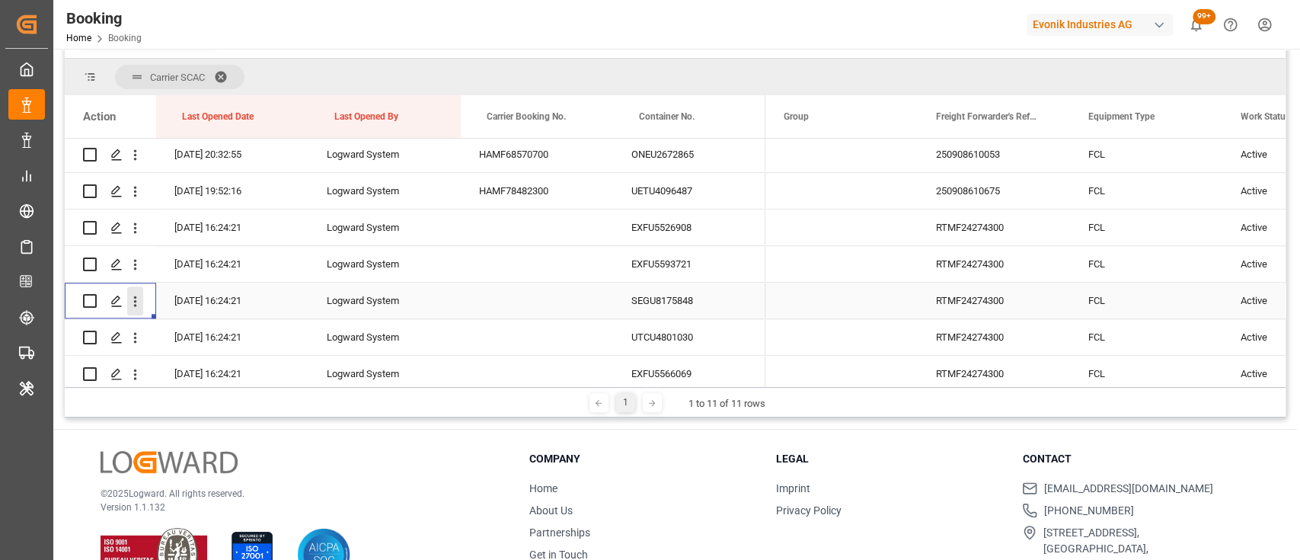
click at [135, 299] on icon "open menu" at bounding box center [135, 301] width 16 height 16
click at [201, 337] on span "Open in new tab" at bounding box center [235, 333] width 139 height 16
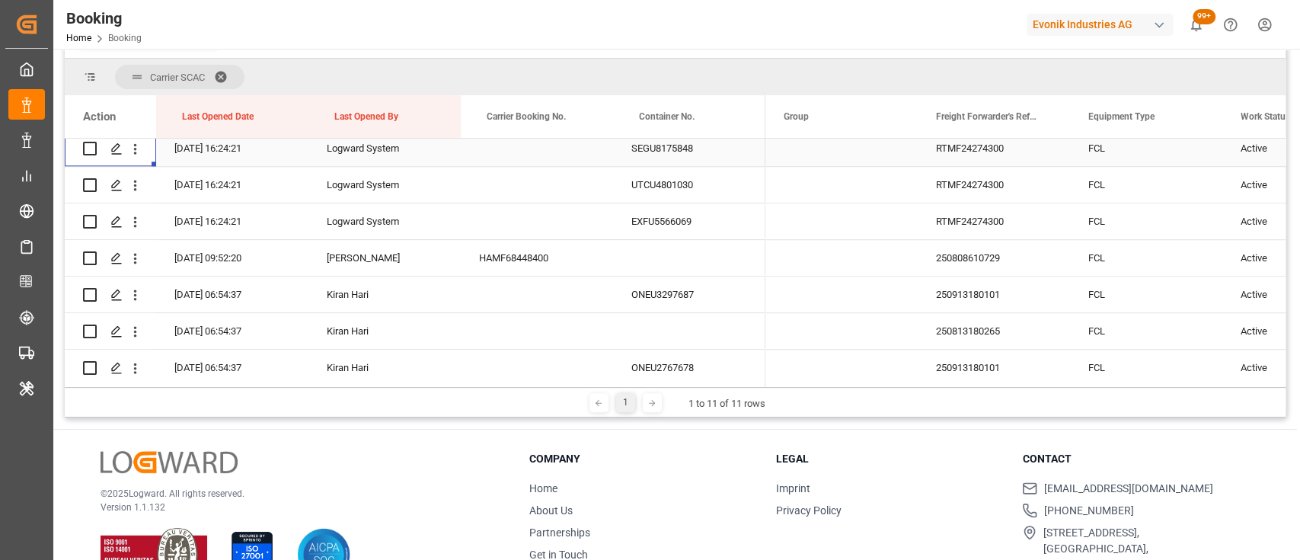
scroll to position [1253, 0]
click at [139, 186] on icon "open menu" at bounding box center [135, 184] width 16 height 16
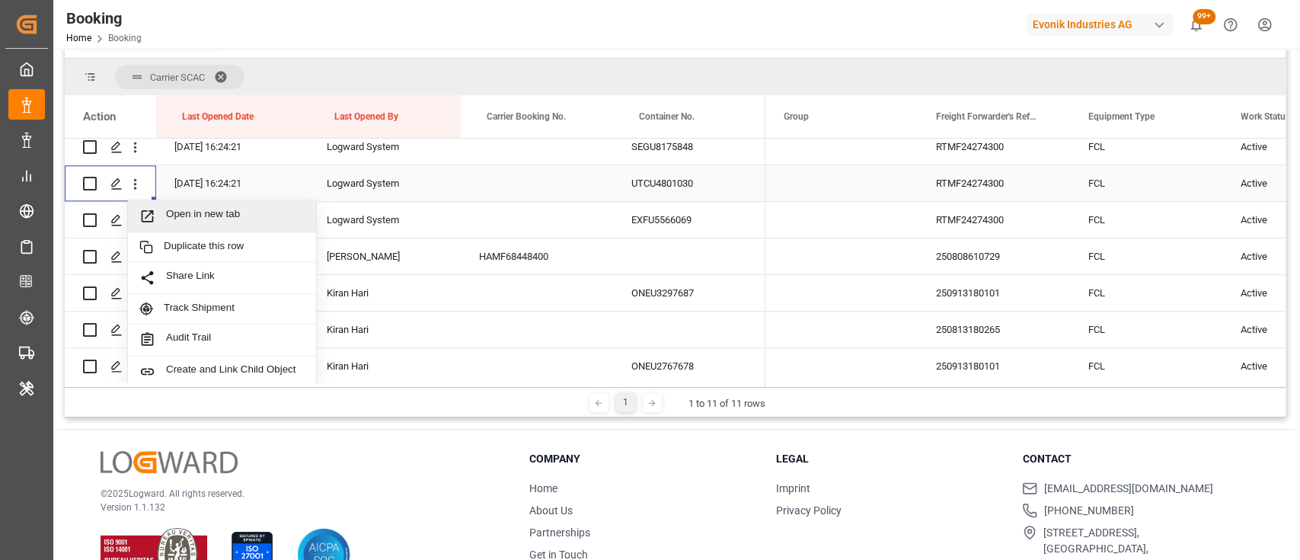
click at [182, 216] on span "Open in new tab" at bounding box center [235, 216] width 139 height 16
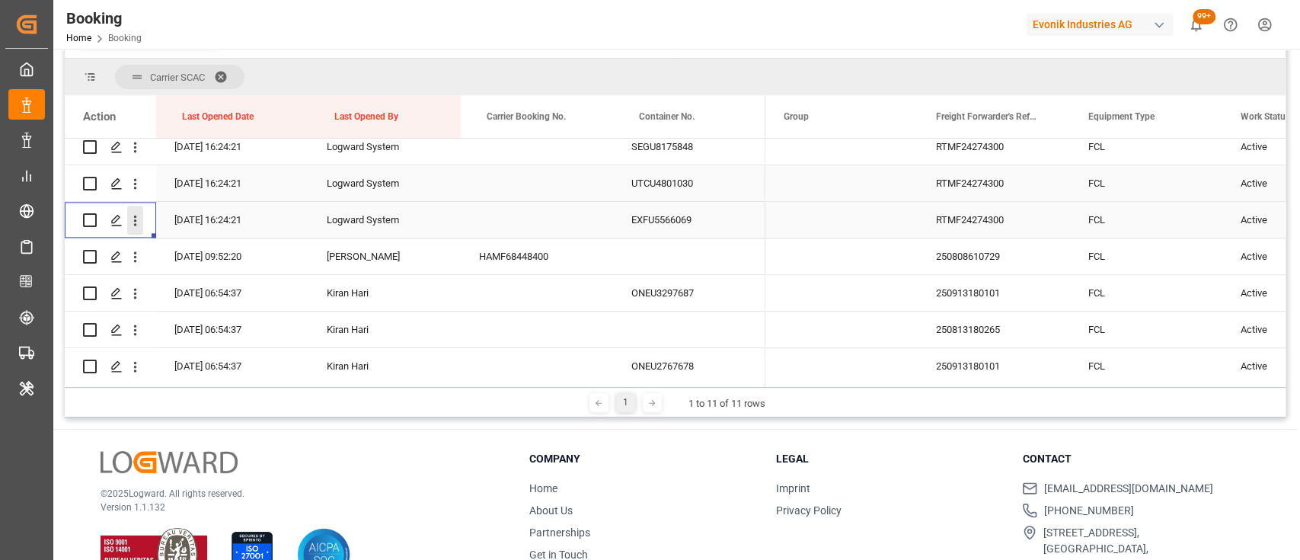
click at [138, 223] on icon "open menu" at bounding box center [135, 221] width 16 height 16
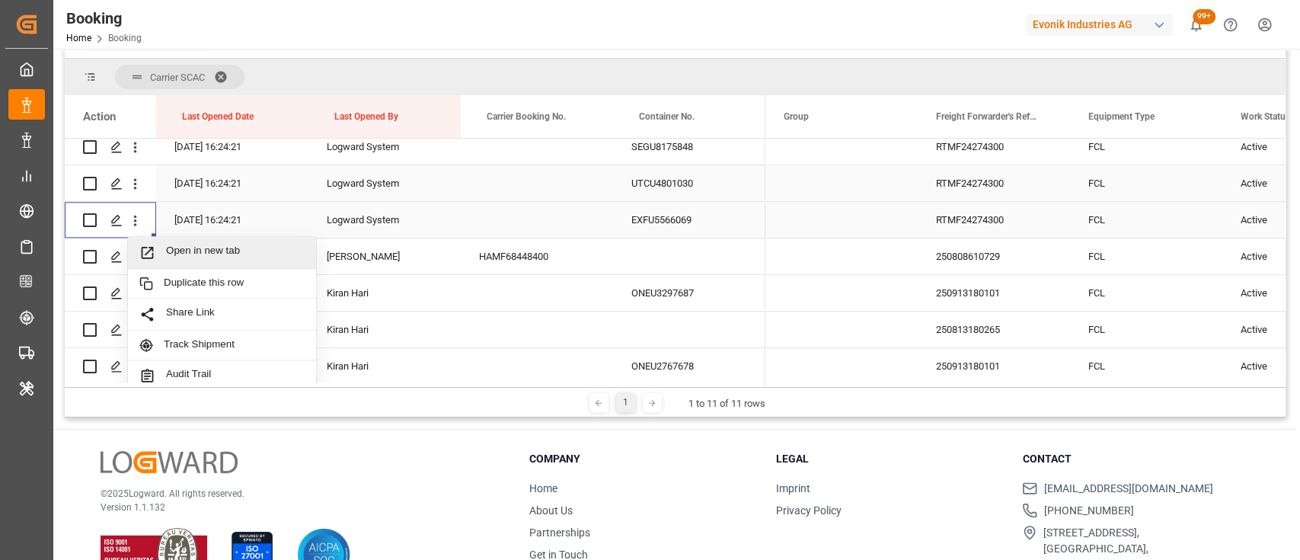
click at [166, 242] on div "Open in new tab" at bounding box center [222, 253] width 188 height 32
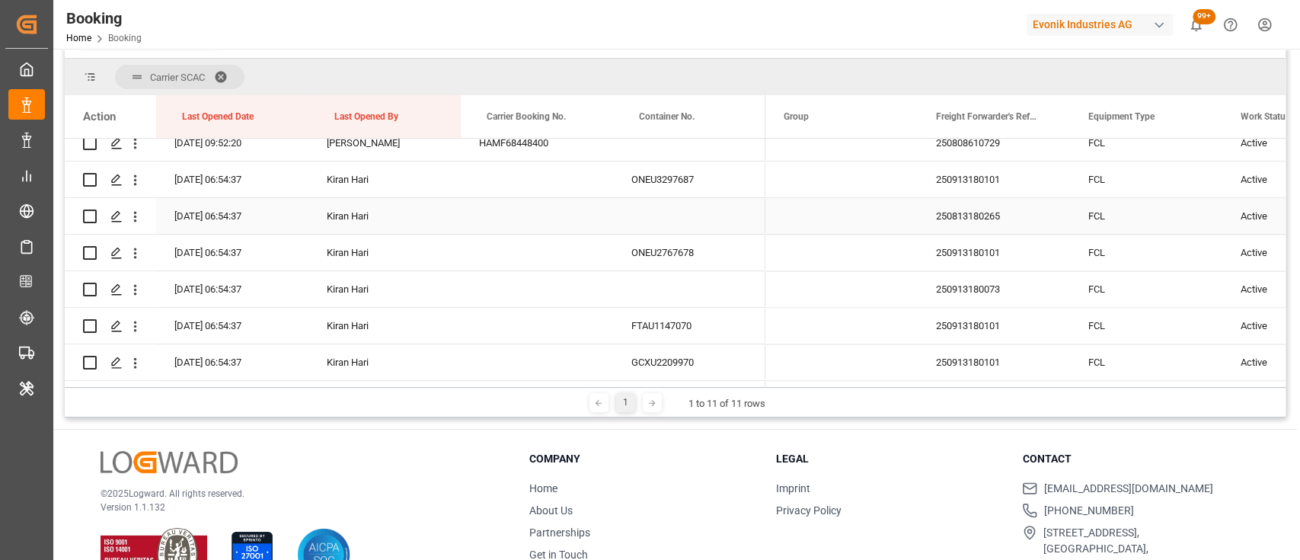
scroll to position [1322, 0]
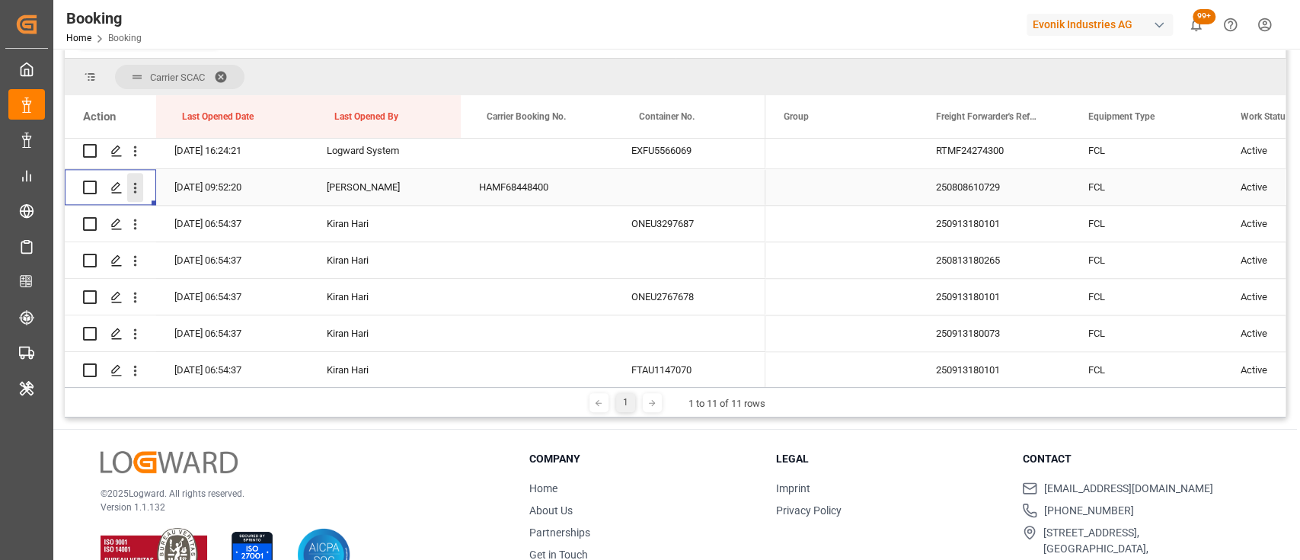
click at [133, 198] on button "open menu" at bounding box center [135, 187] width 16 height 29
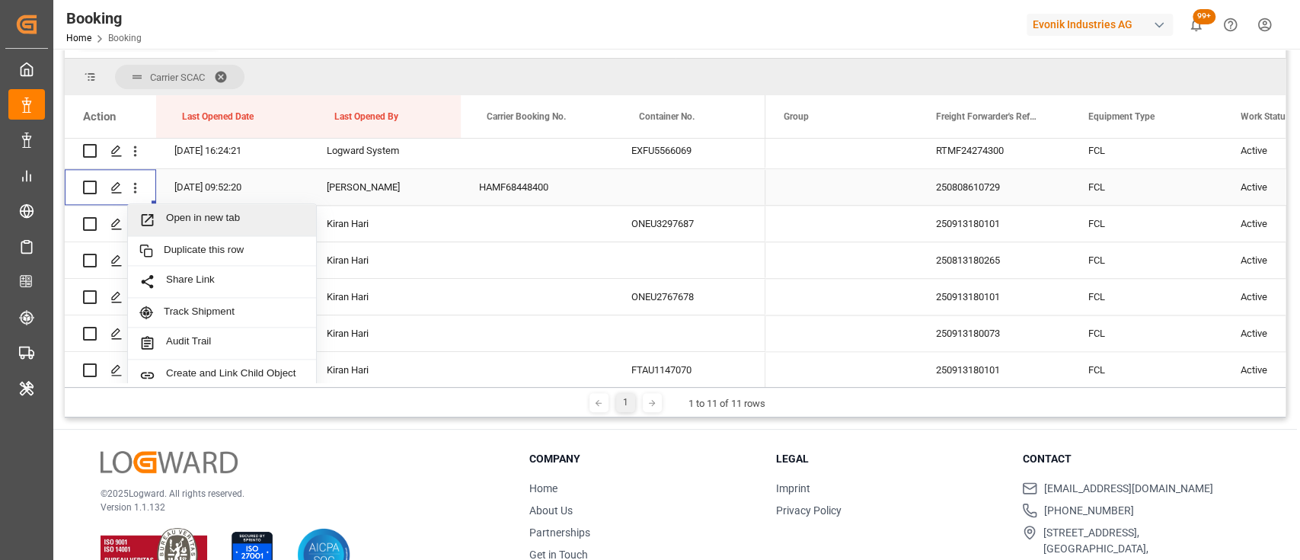
click at [162, 204] on div "Open in new tab" at bounding box center [222, 220] width 188 height 32
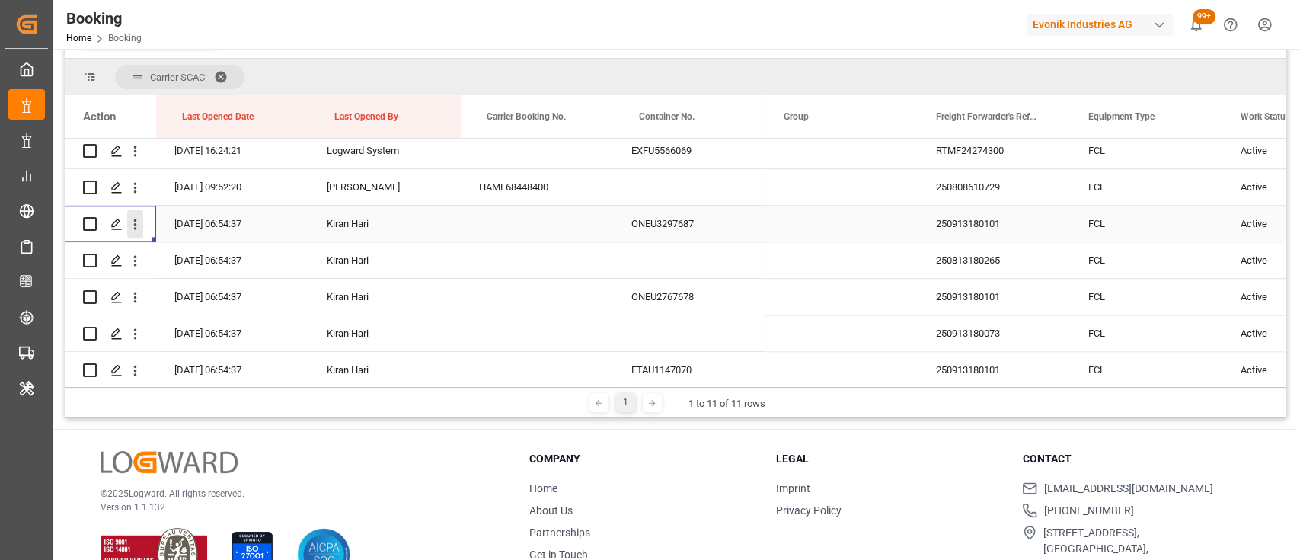
click at [142, 228] on icon "open menu" at bounding box center [135, 224] width 16 height 16
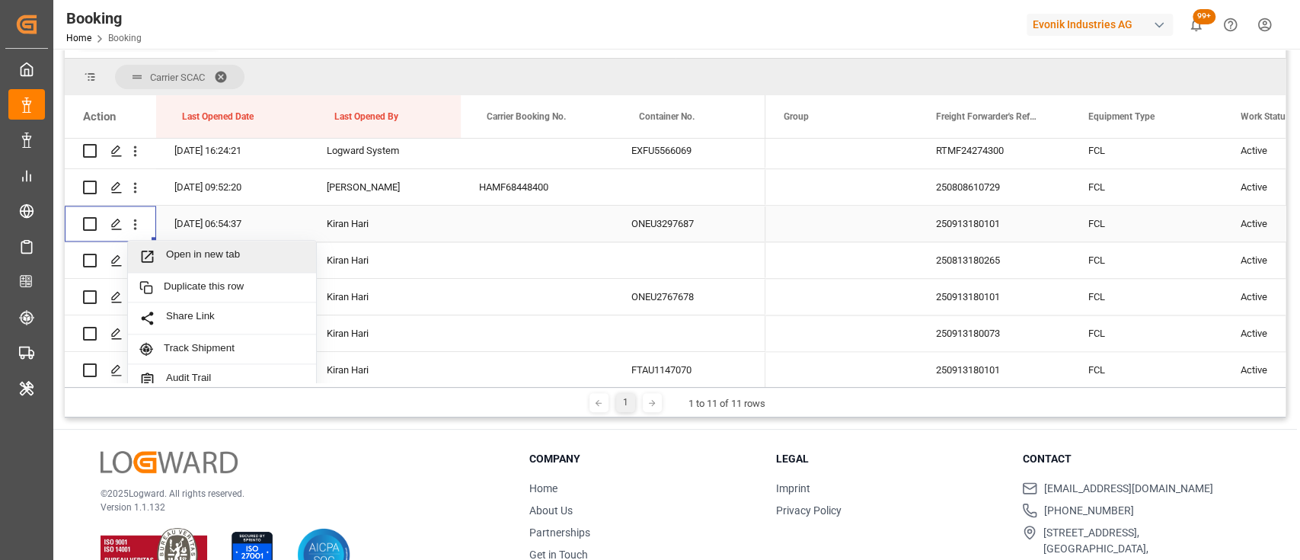
click at [213, 259] on span "Open in new tab" at bounding box center [235, 256] width 139 height 16
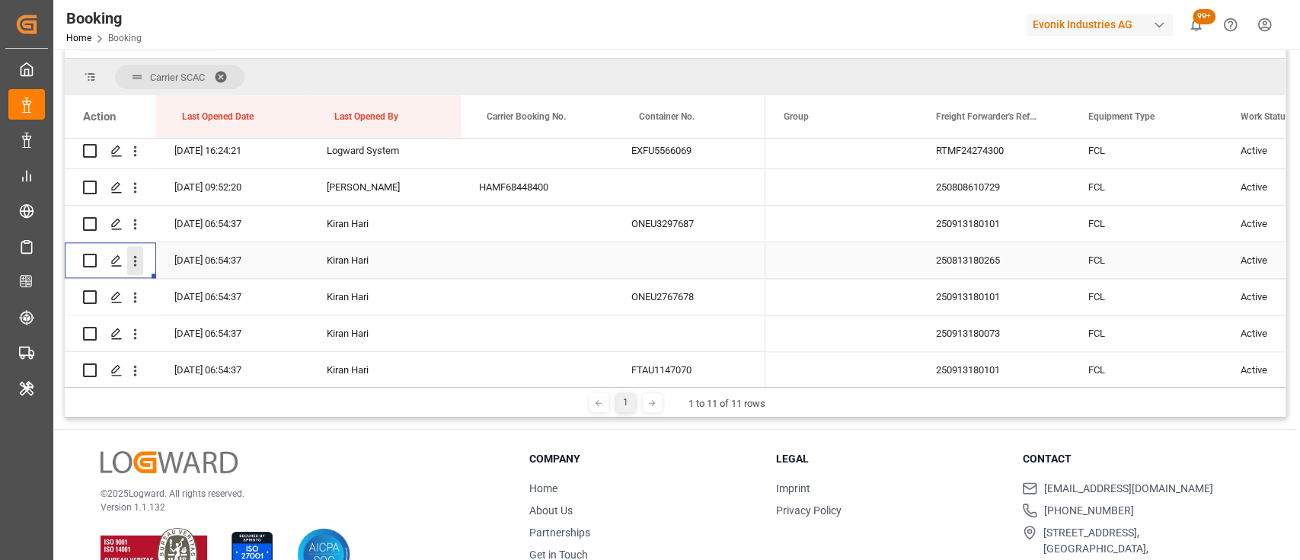
click at [131, 263] on icon "open menu" at bounding box center [135, 261] width 16 height 16
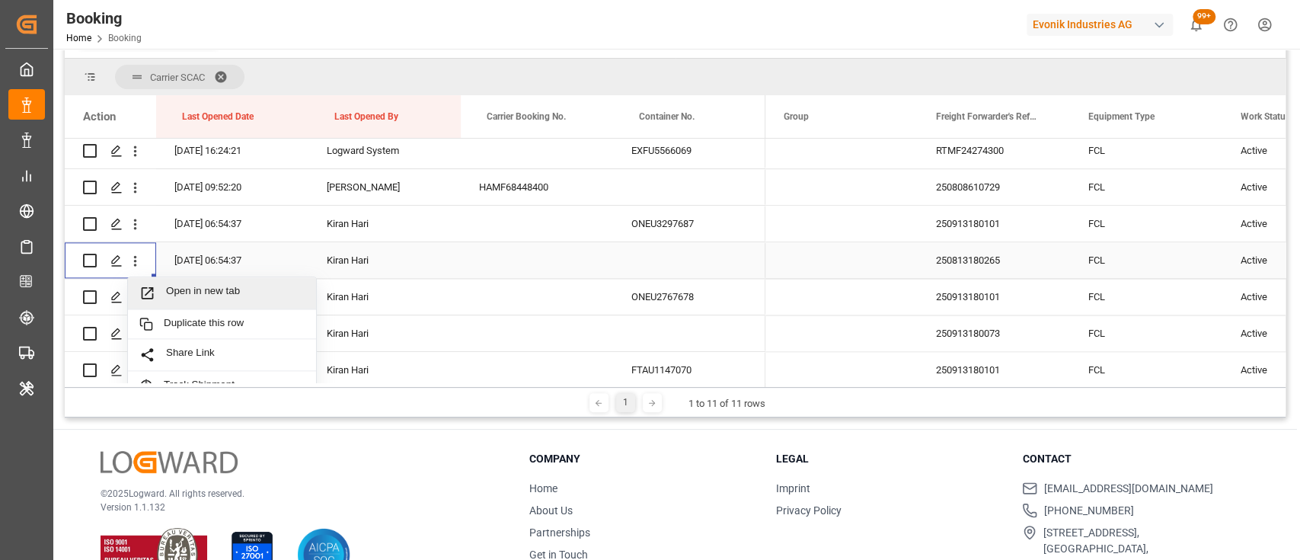
click at [198, 286] on span "Open in new tab" at bounding box center [235, 293] width 139 height 16
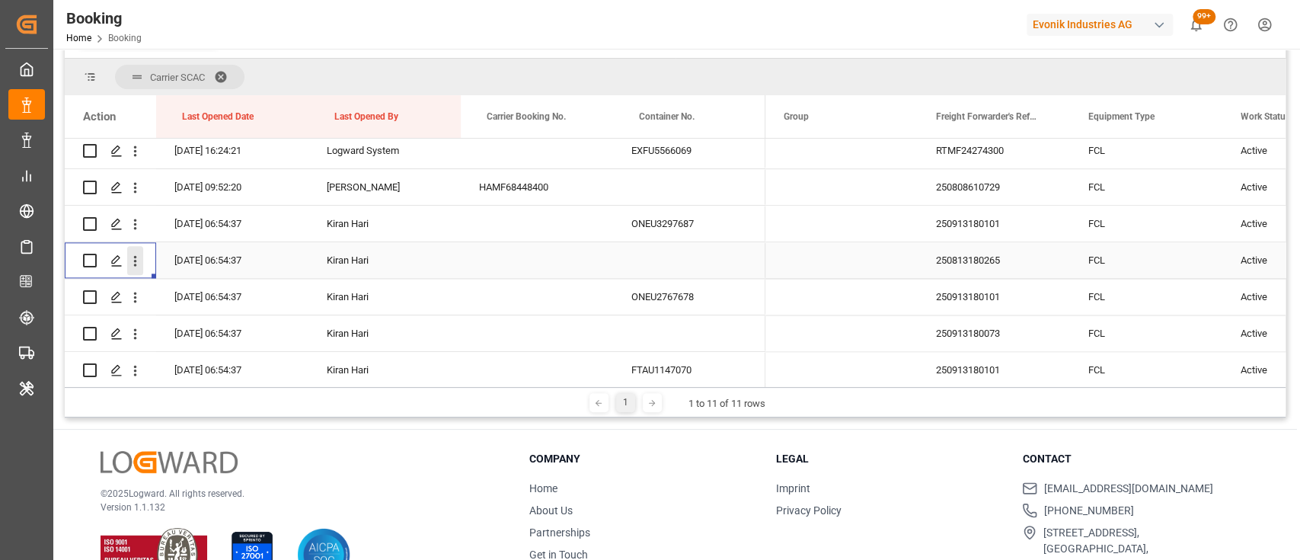
click at [133, 263] on icon "open menu" at bounding box center [135, 261] width 16 height 16
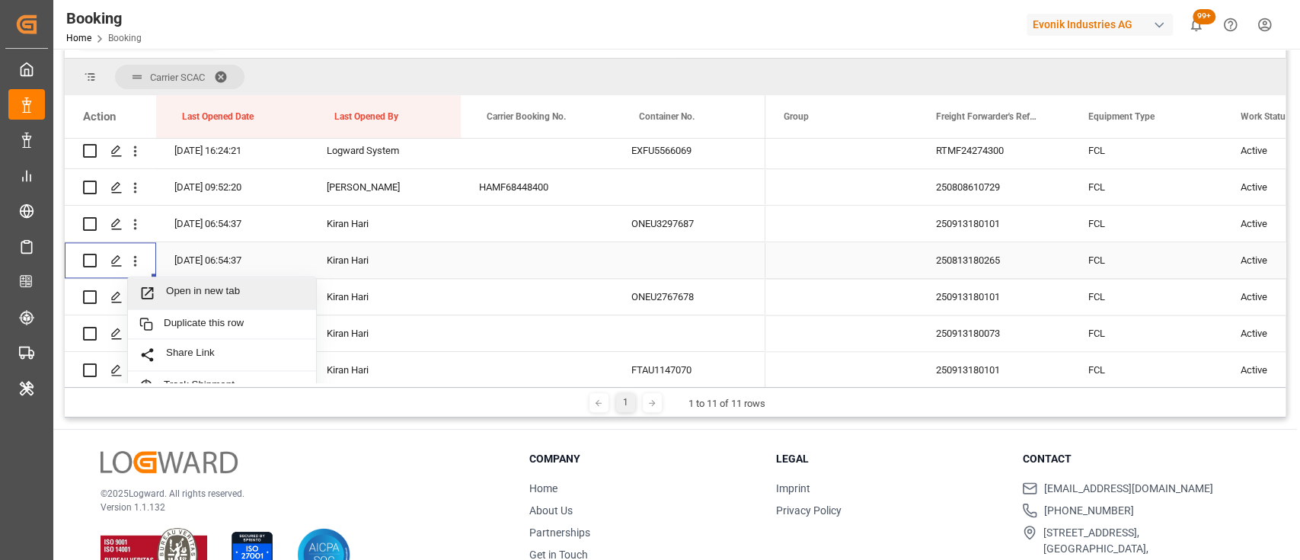
click at [167, 286] on span "Open in new tab" at bounding box center [235, 293] width 139 height 16
click at [134, 297] on icon "open menu" at bounding box center [135, 297] width 3 height 11
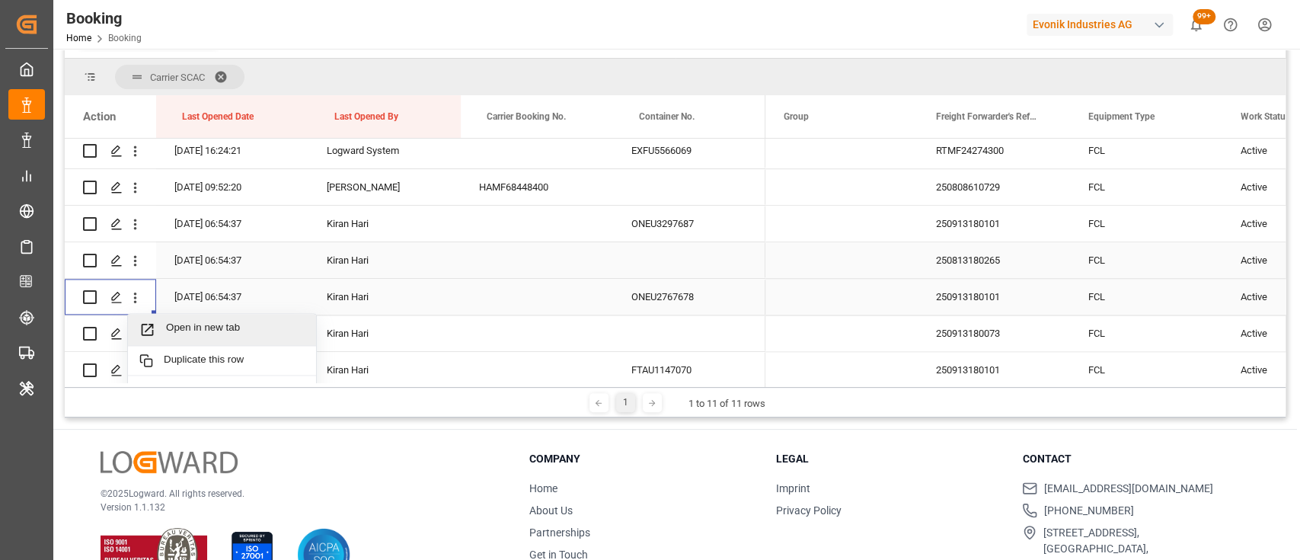
click at [190, 331] on span "Open in new tab" at bounding box center [235, 329] width 139 height 16
click at [135, 336] on icon "open menu" at bounding box center [135, 334] width 16 height 16
click at [191, 365] on span "Open in new tab" at bounding box center [235, 366] width 139 height 16
click at [132, 363] on icon "open menu" at bounding box center [135, 371] width 16 height 16
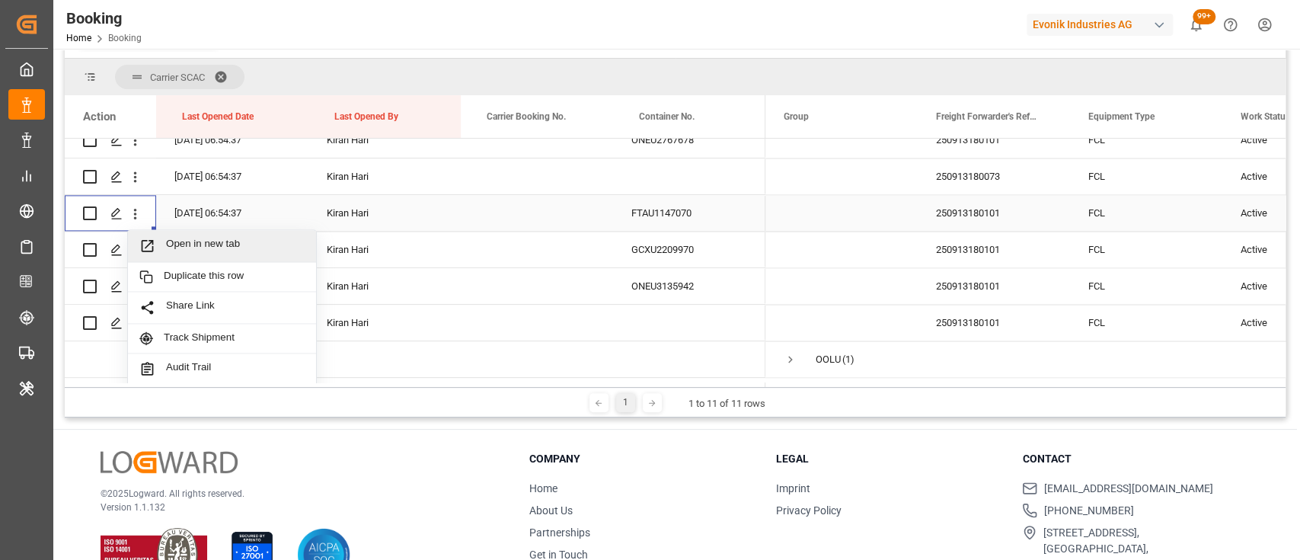
click at [189, 249] on span "Open in new tab" at bounding box center [235, 246] width 139 height 16
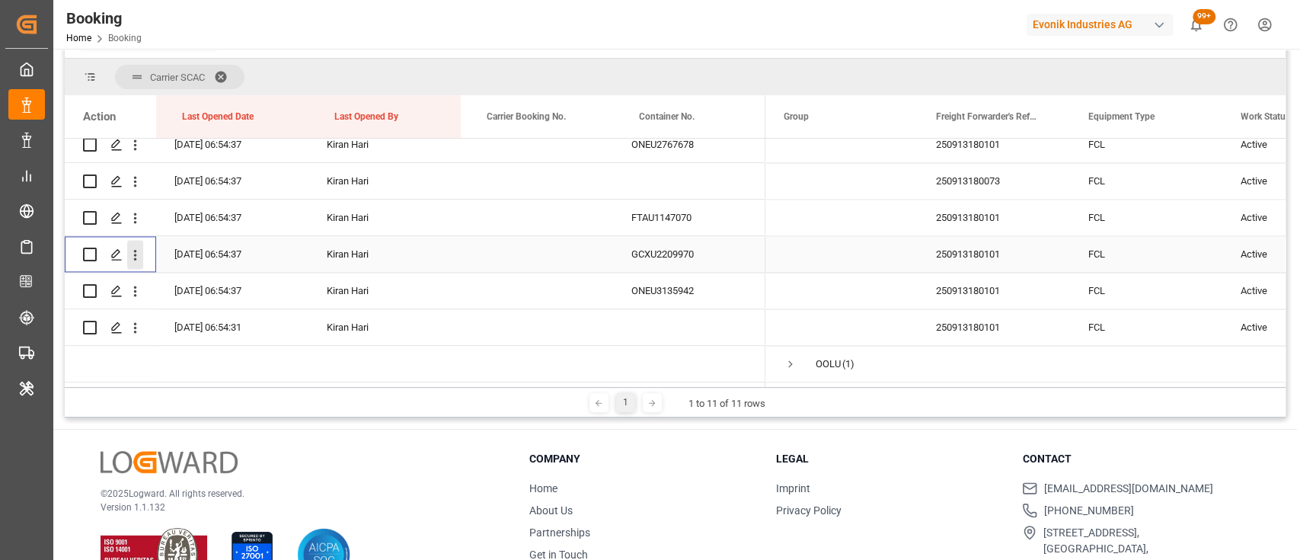
click at [135, 251] on icon "open menu" at bounding box center [135, 255] width 3 height 11
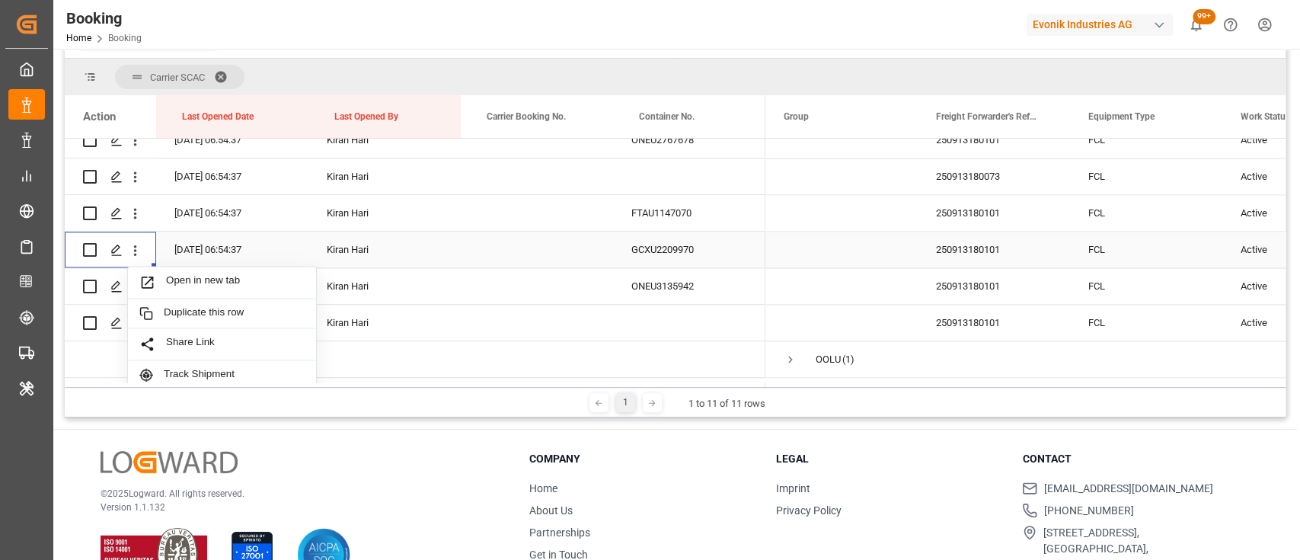
click at [183, 281] on span "Open in new tab" at bounding box center [235, 282] width 139 height 16
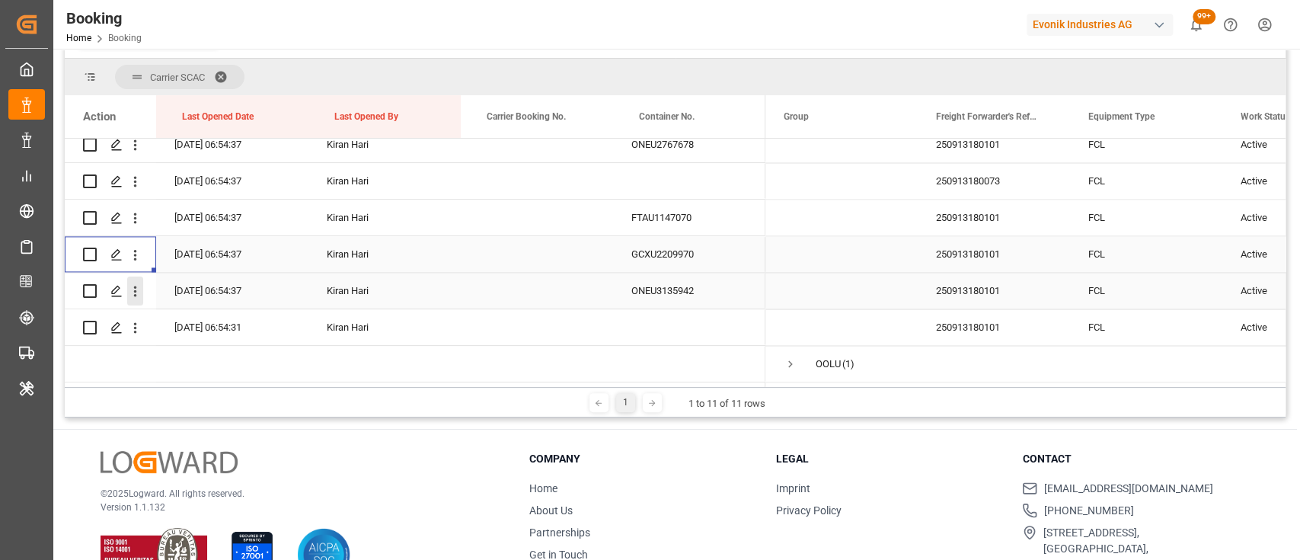
click at [133, 287] on icon "open menu" at bounding box center [135, 291] width 16 height 16
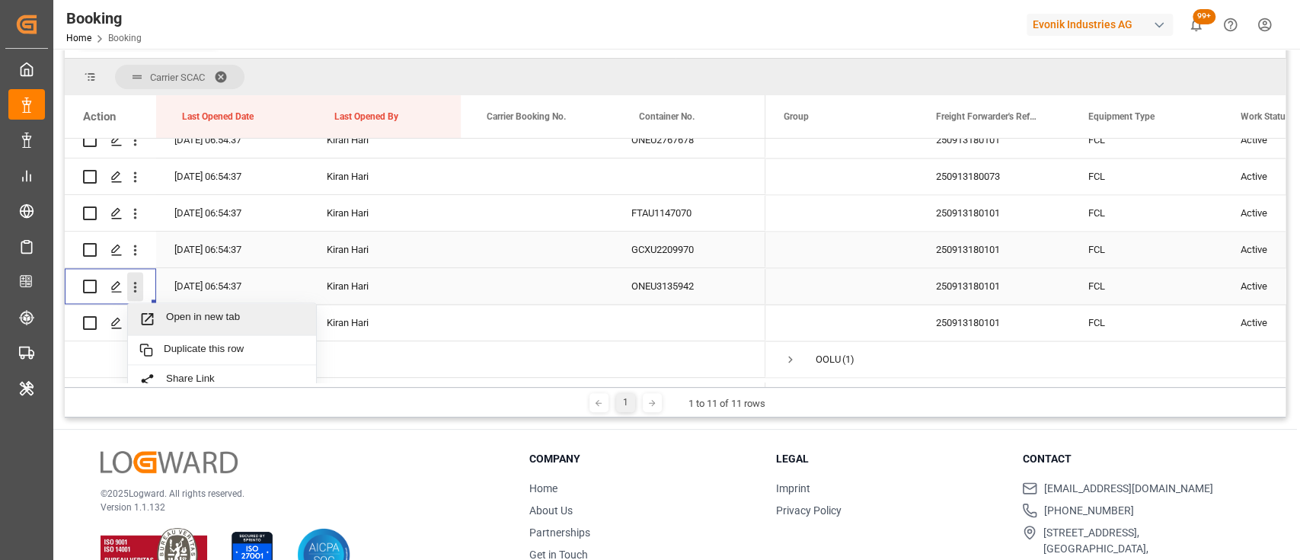
click at [180, 315] on span "Open in new tab" at bounding box center [235, 319] width 139 height 16
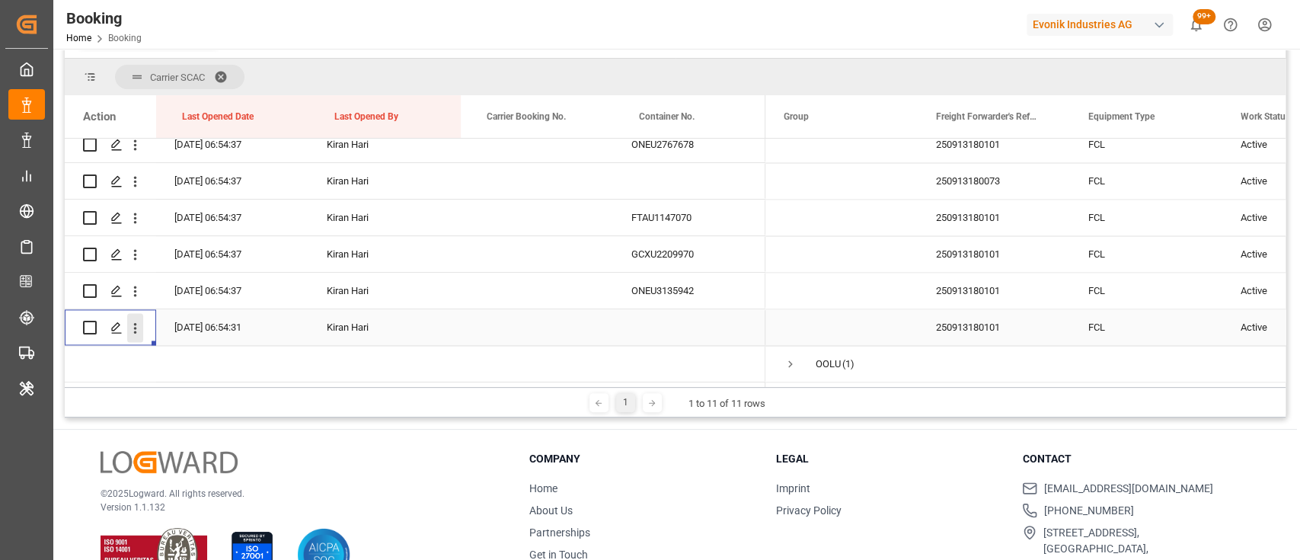
click at [137, 320] on icon "open menu" at bounding box center [135, 328] width 16 height 16
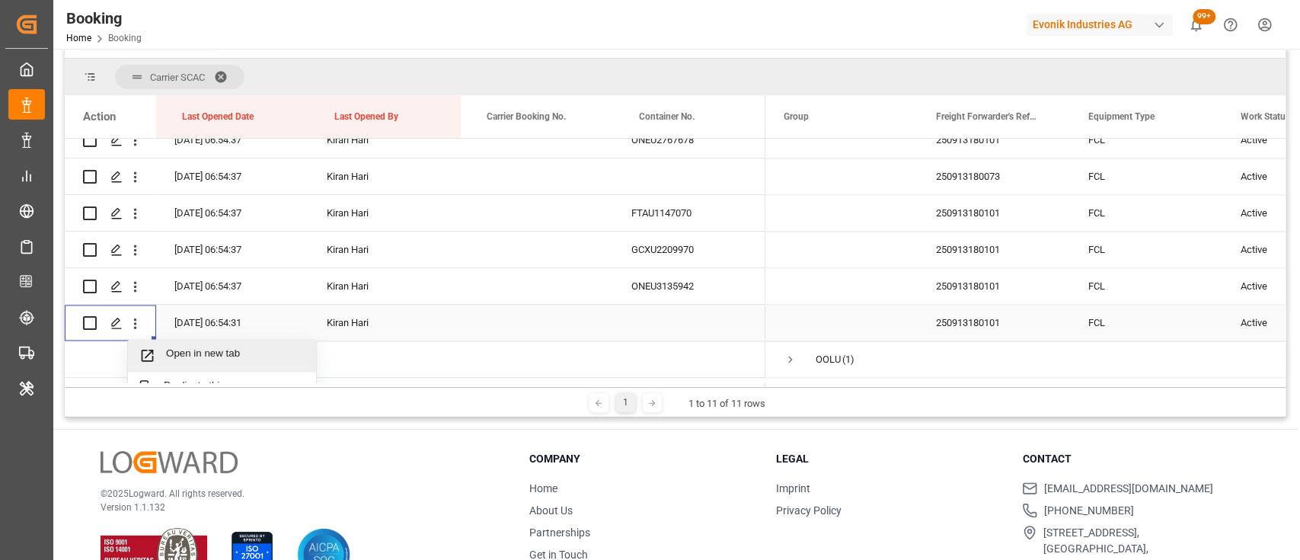
click at [183, 344] on div "Open in new tab" at bounding box center [222, 356] width 188 height 32
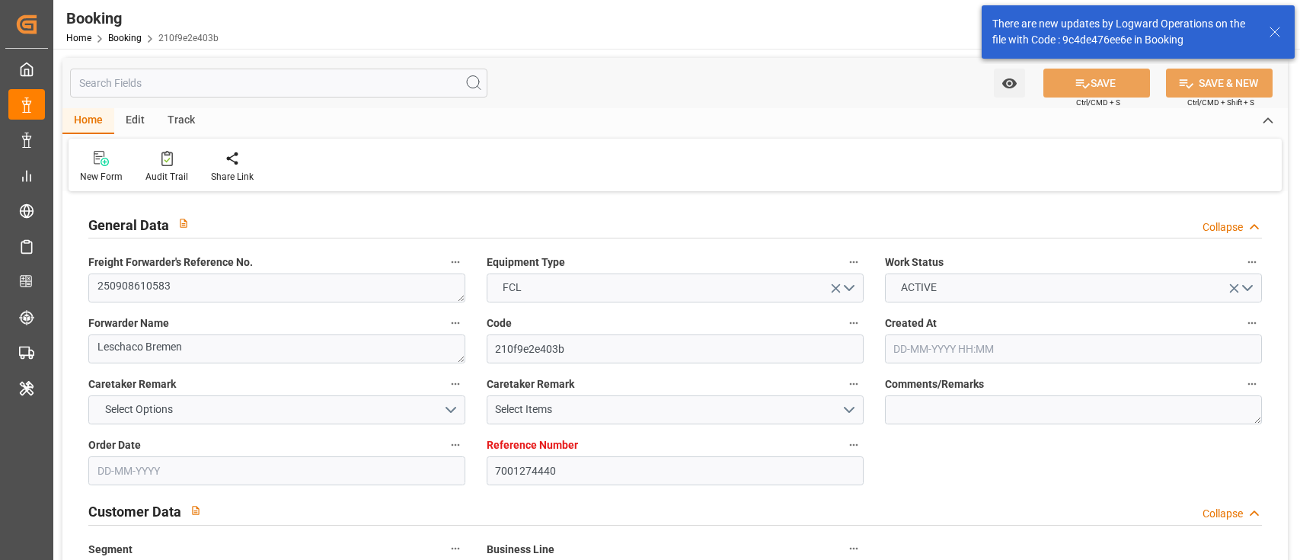
type input "[DATE] 14:08"
type input "[DATE]"
type input "11-11-2025"
type input "[DATE]"
type input "11-09-2025 00:00"
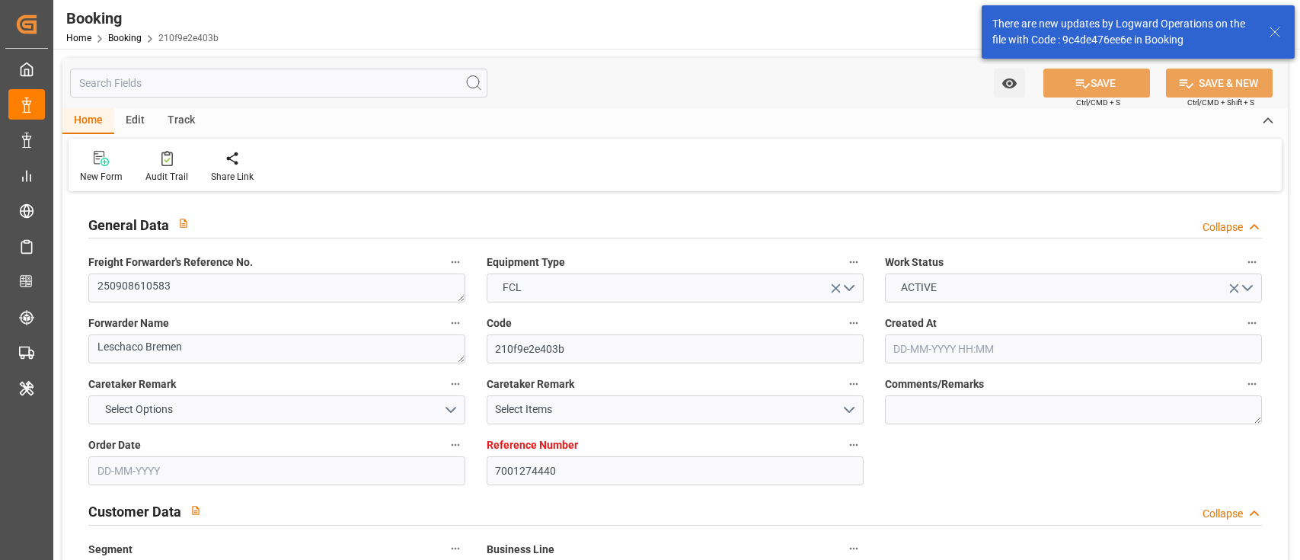
type input "[DATE] 00:00"
type input "16-09-2025 00:00"
type input "[DATE] 00:00"
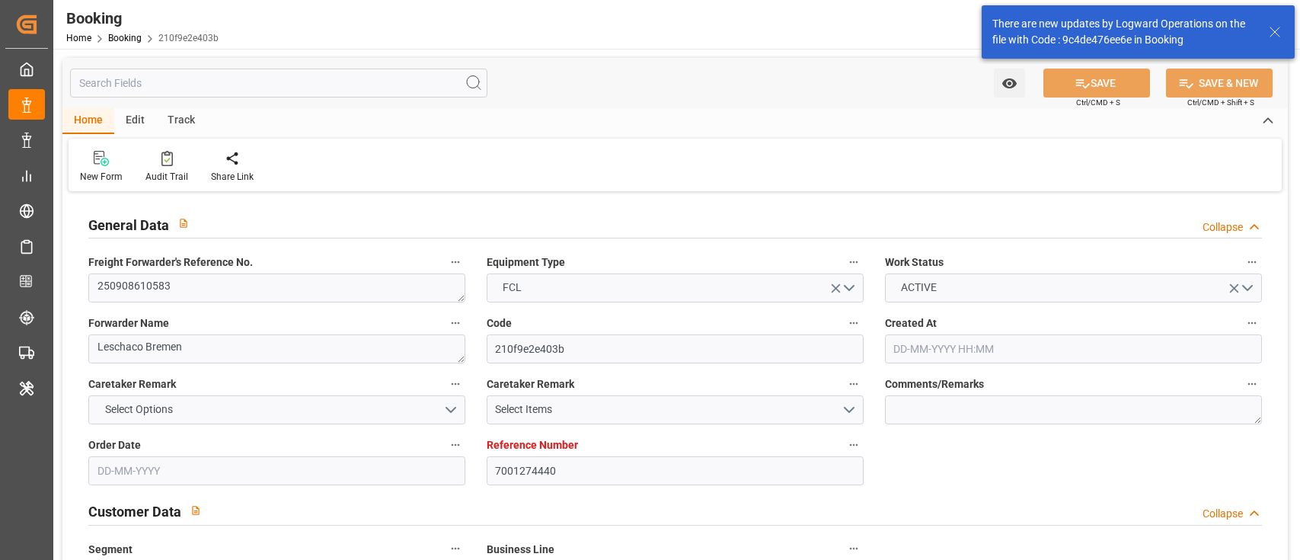
type input "11-11-2025 00:00"
type input "22-10-2025 01:00"
type input "[DATE] 00:00"
type input "27-10-2025 10:00"
type input "27-10-2025 00:00"
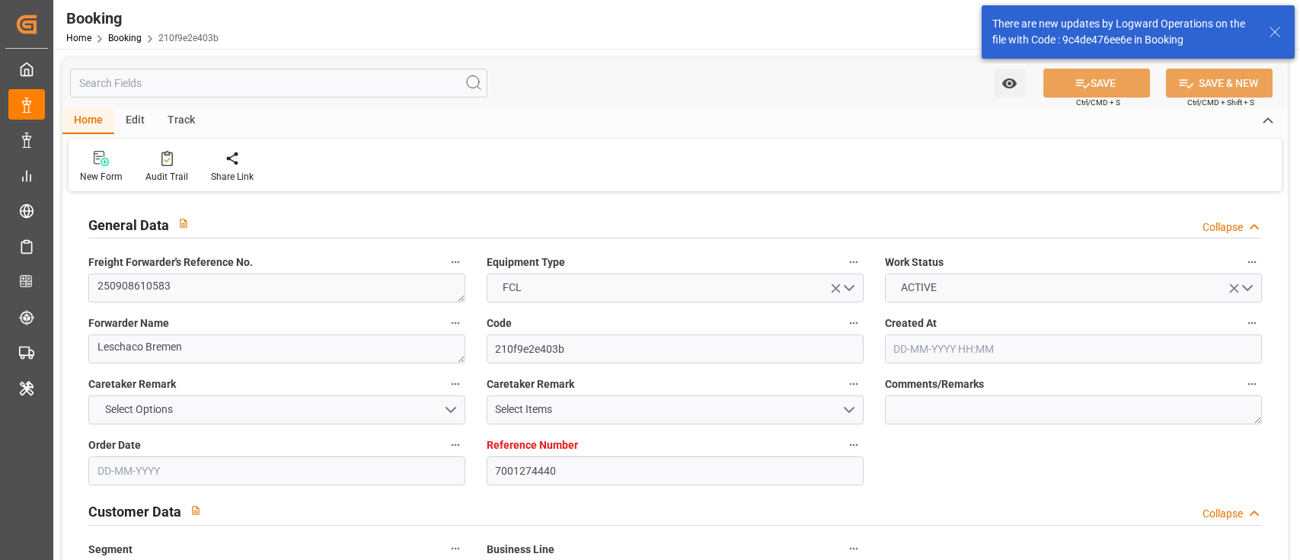
type input "16-09-2025 15:55"
type input "16-09-2025"
type input "23-09-2025 08:00"
type input "22-10-2025 01:00"
type input "22-10-2025 17:52"
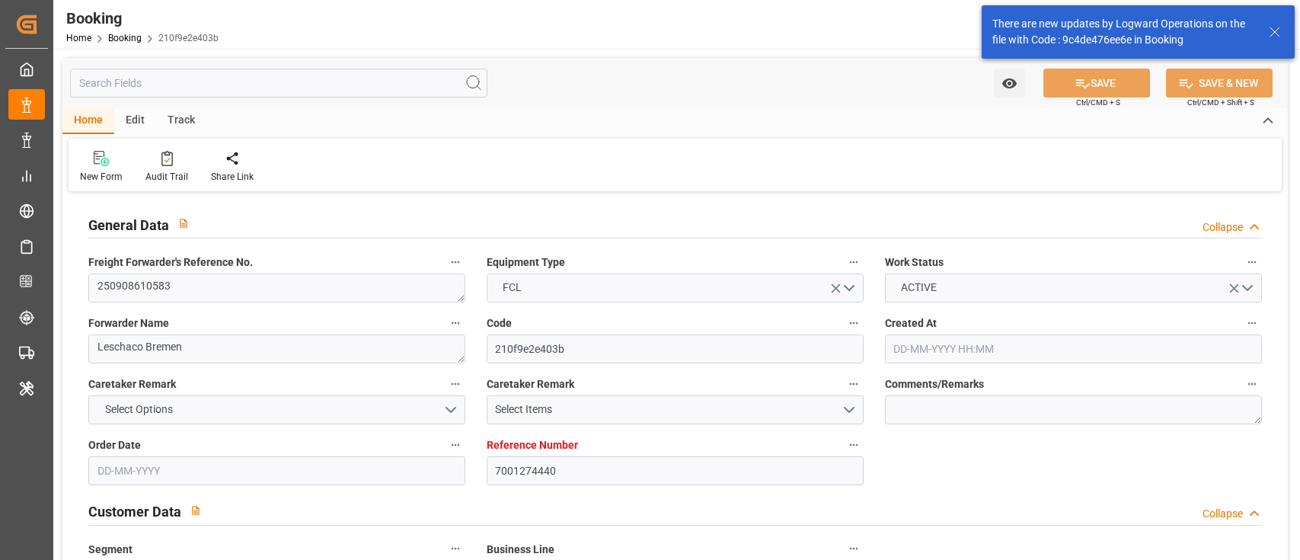
type input "27-10-2025 10:00"
type input "08-11-2025 17:00"
type input "08-11-2025 22:20"
type input "12-11-2025 22:20"
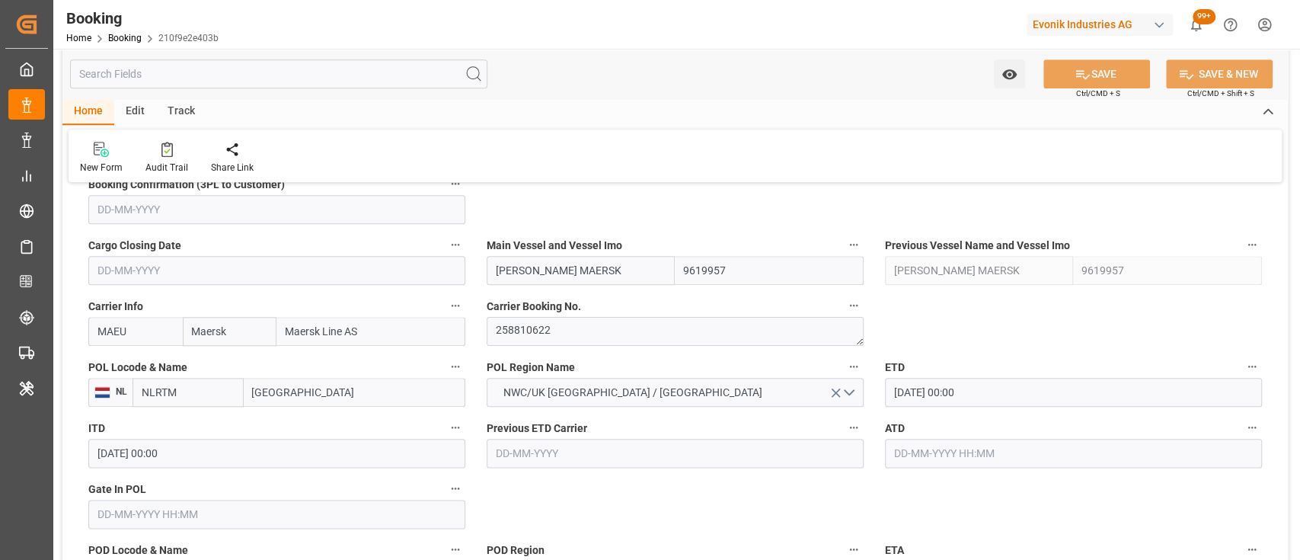
scroll to position [1082, 0]
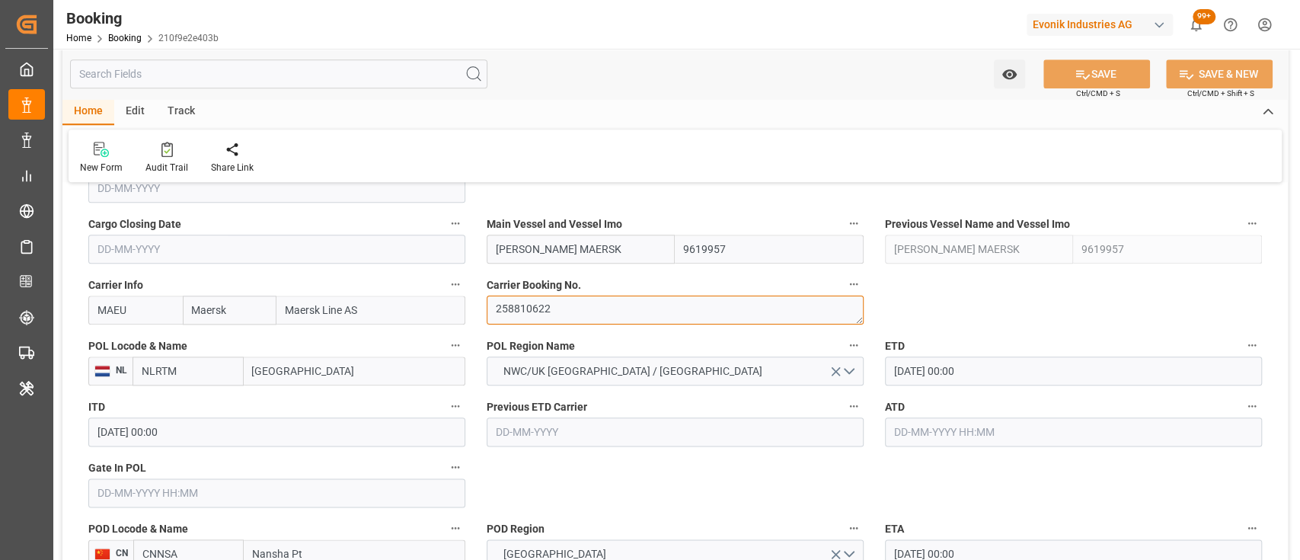
click at [545, 309] on textarea "258810622" at bounding box center [675, 310] width 377 height 29
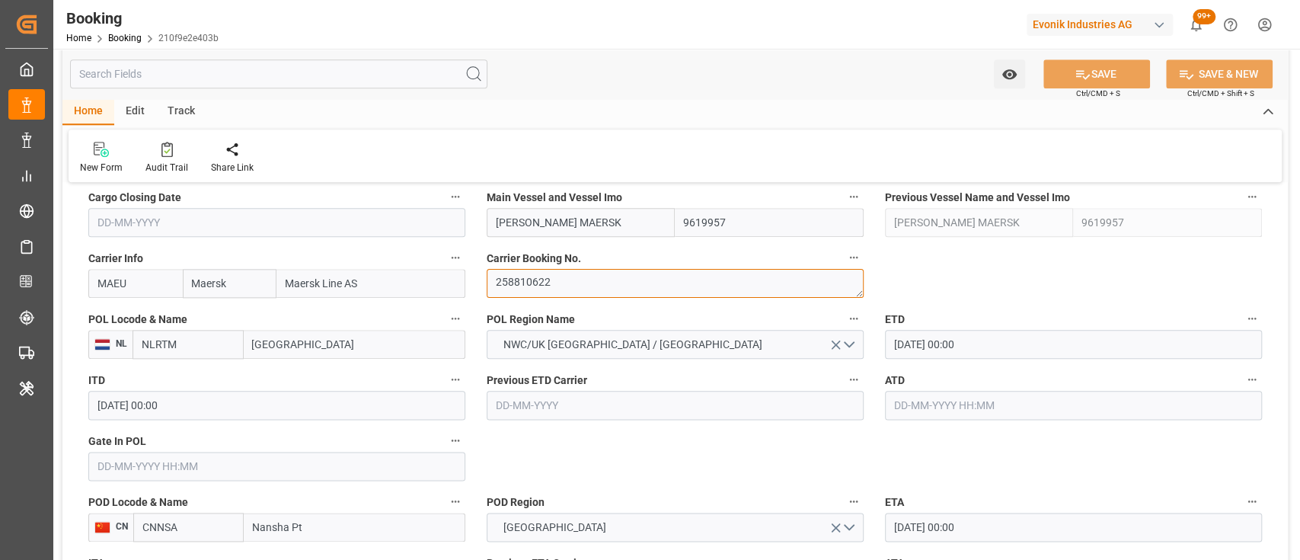
scroll to position [1112, 0]
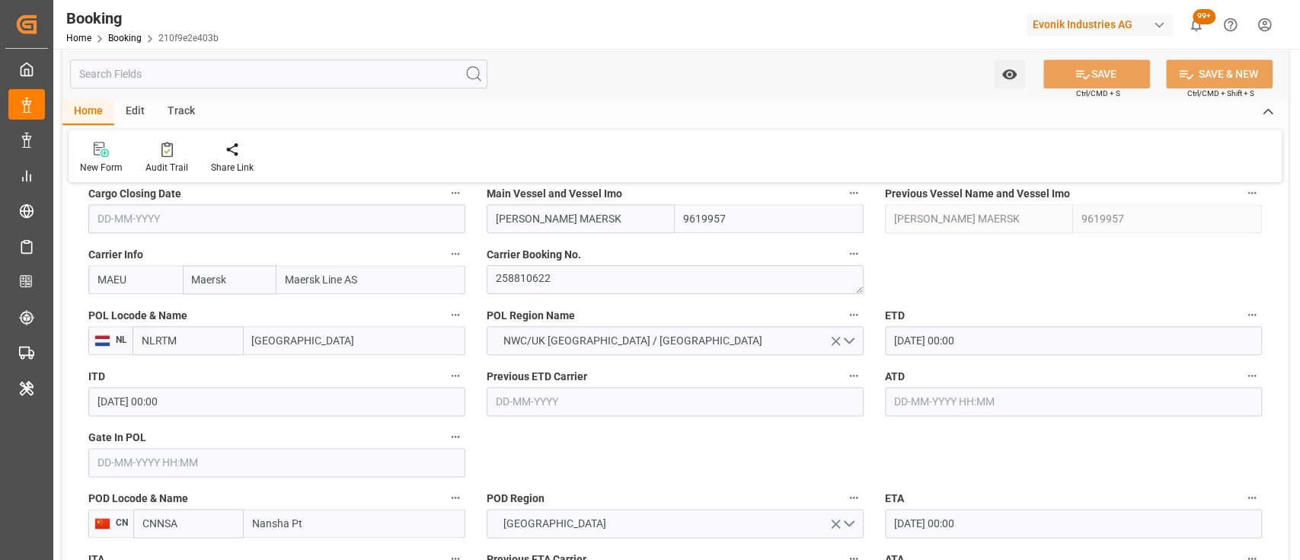
click at [900, 338] on input "[DATE] 00:00" at bounding box center [1073, 340] width 377 height 29
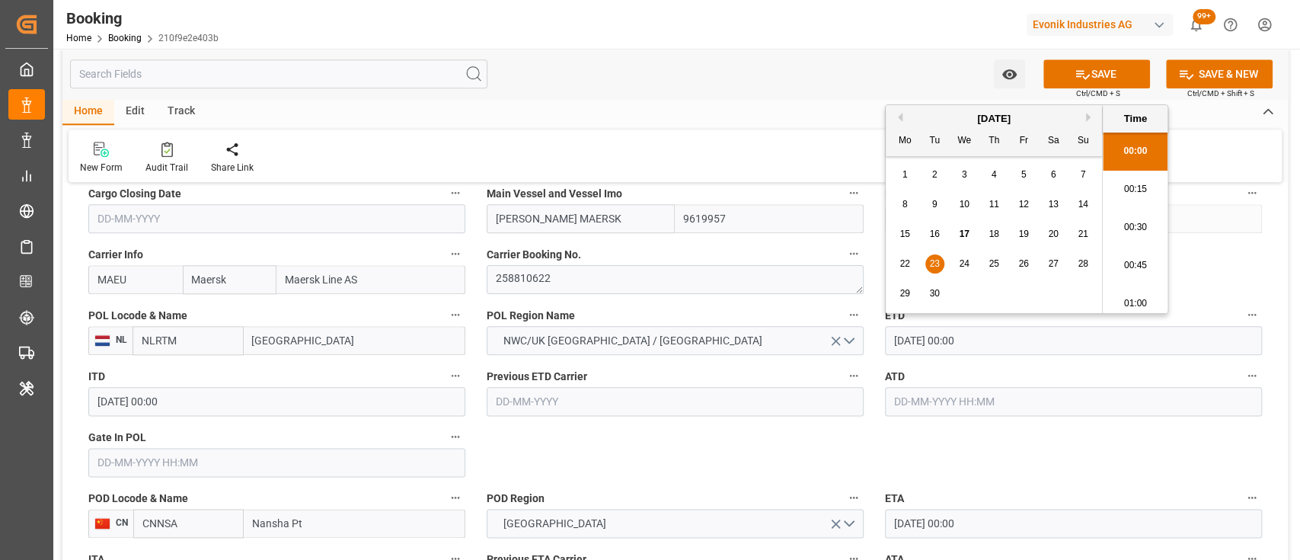
type input "23-09-2025 00:00"
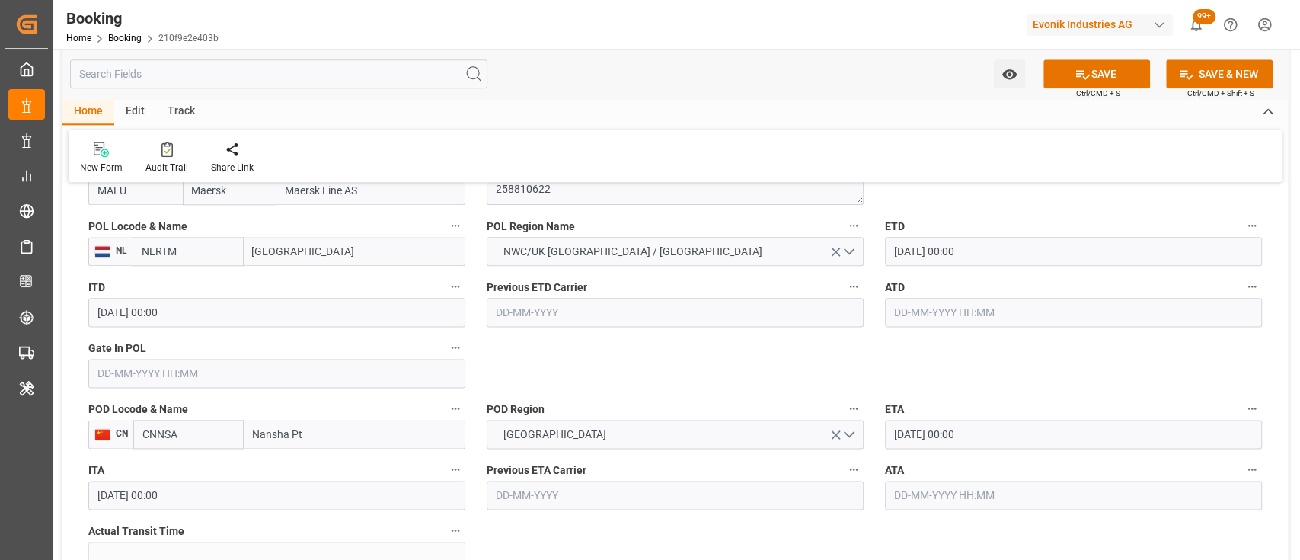
scroll to position [1256, 0]
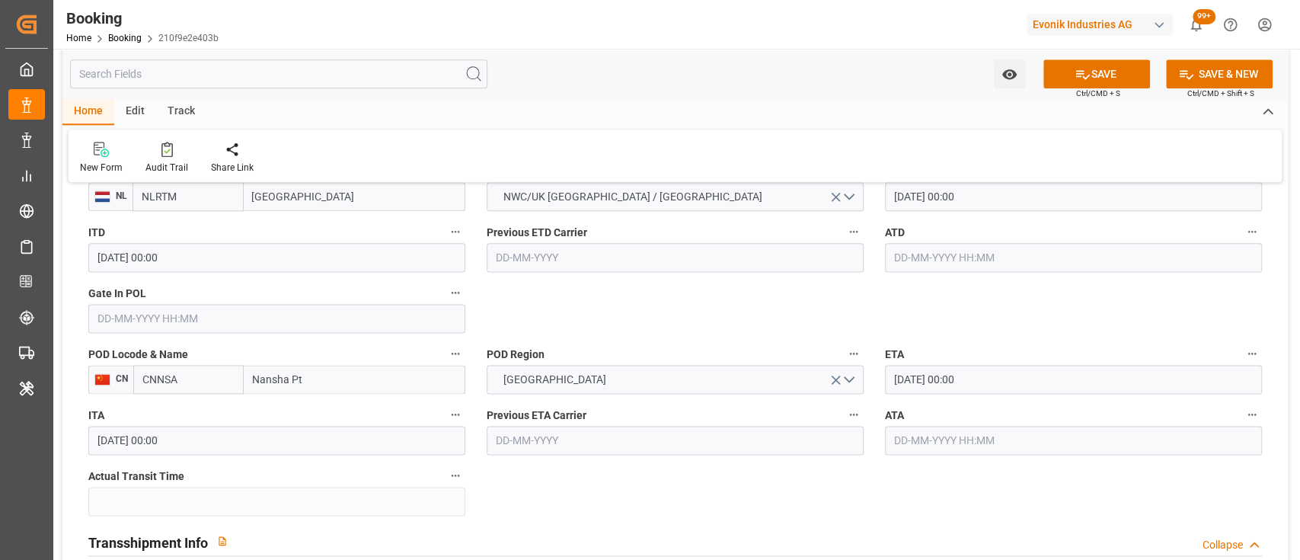
click at [907, 380] on input "[DATE] 00:00" at bounding box center [1073, 379] width 377 height 29
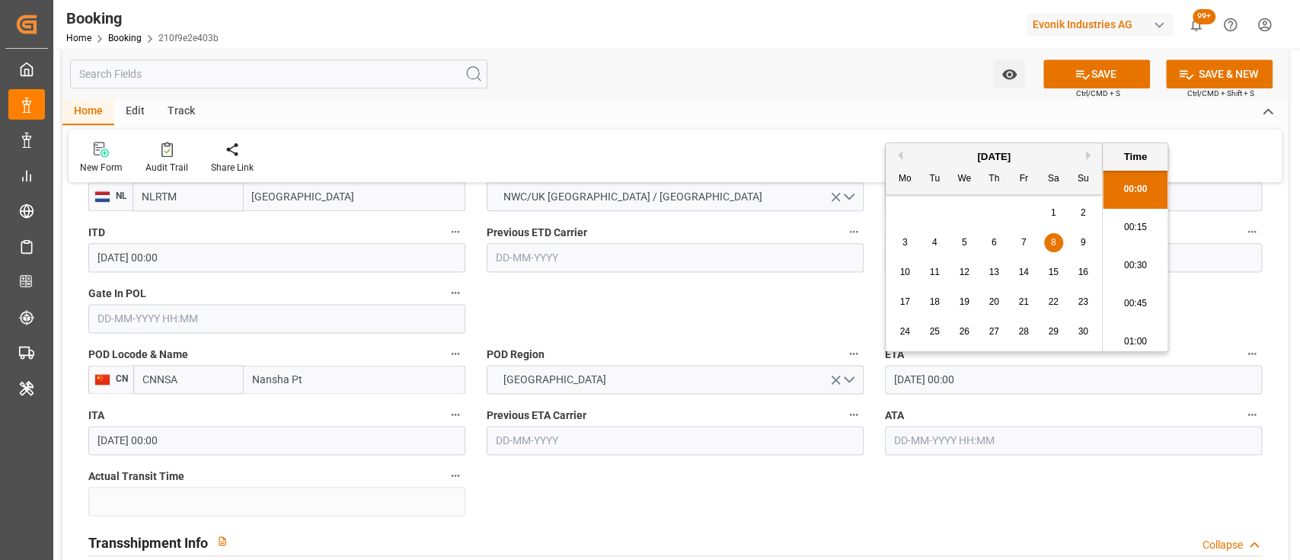
type input "08-11-2025 00:00"
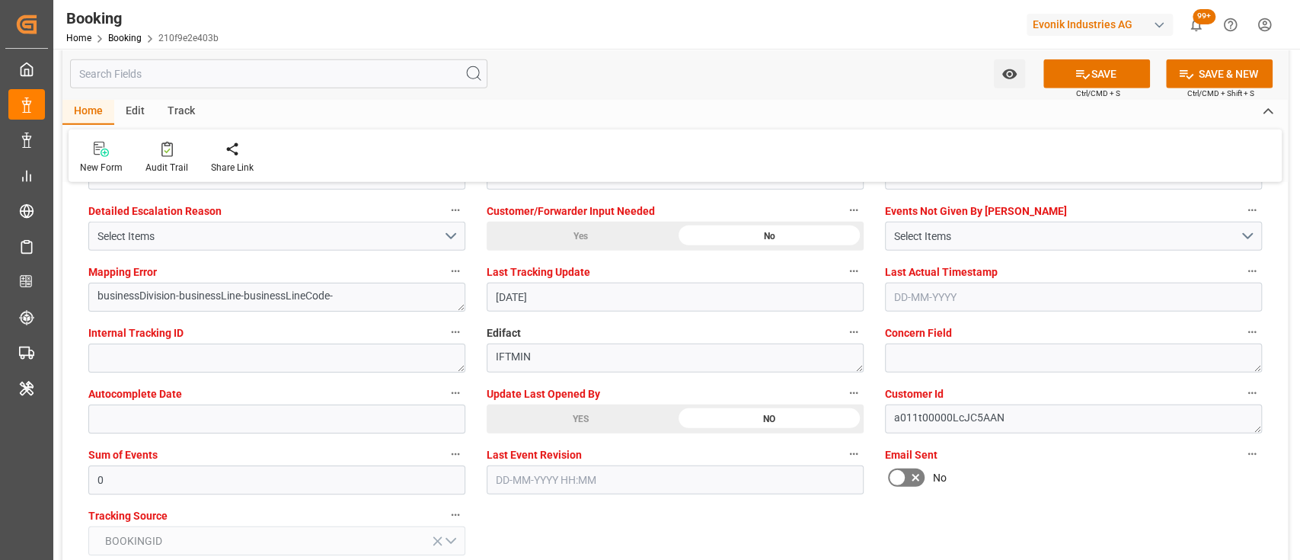
scroll to position [2913, 0]
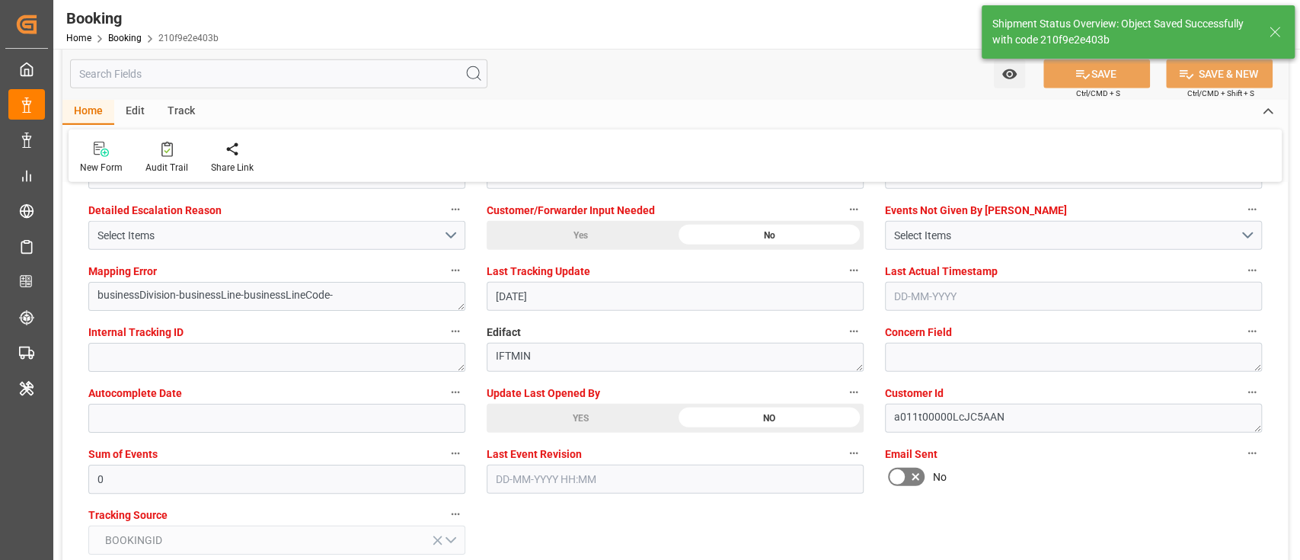
type textarea "[PERSON_NAME]"
type textarea "businessDivision-businessLine-"
type input "17-09-2025 05:34"
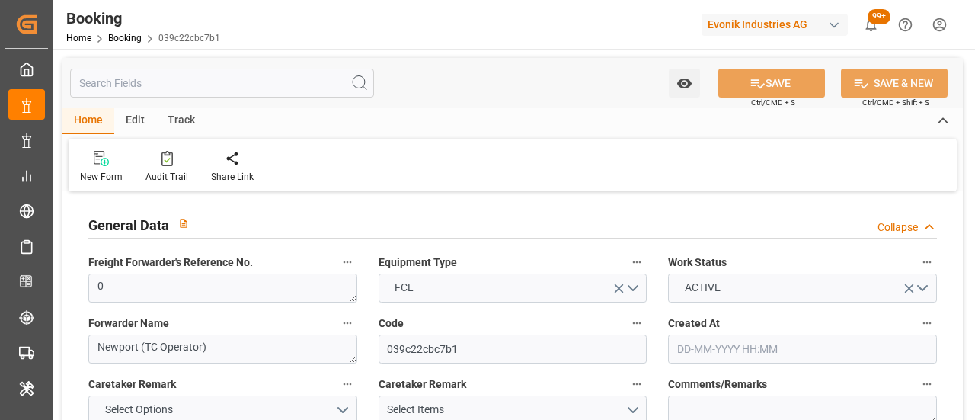
type input "[DATE] 09:40"
type input "[DATE]"
type input "[DATE] 00:00"
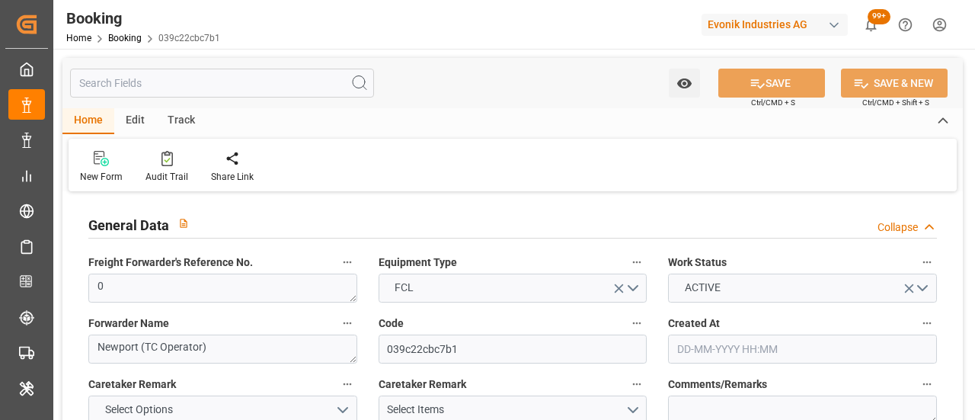
type input "[DATE] 00:00"
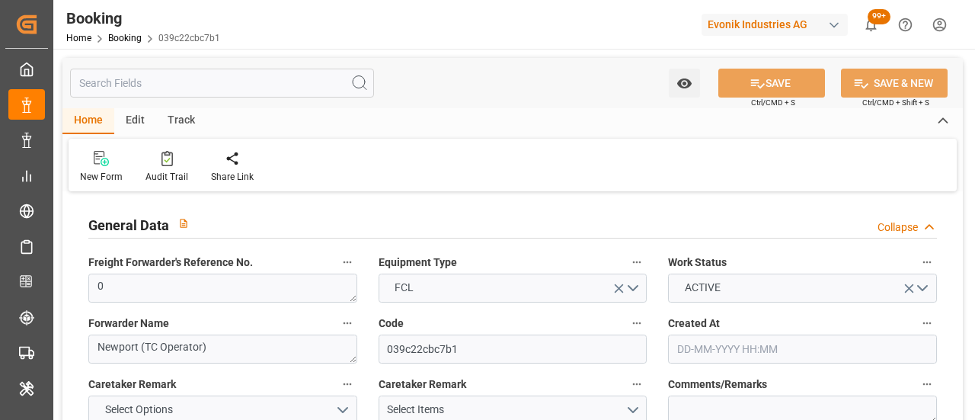
type input "[DATE] 00:00"
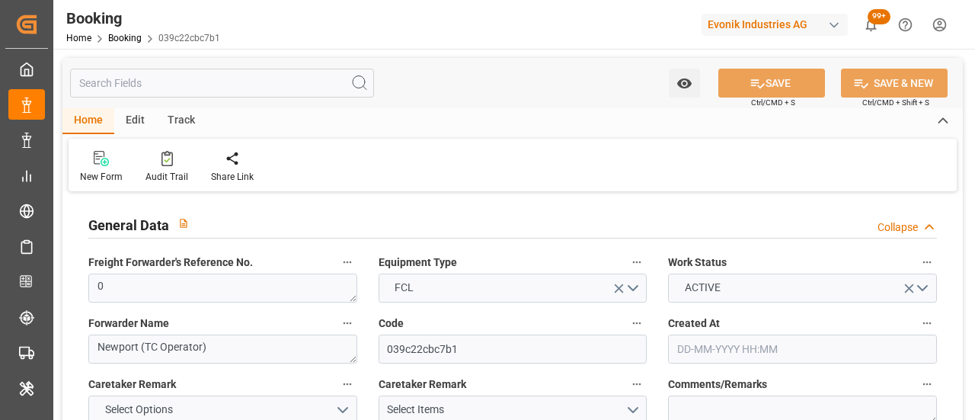
type input "[DATE] 00:00"
type input "[DATE] 06:35"
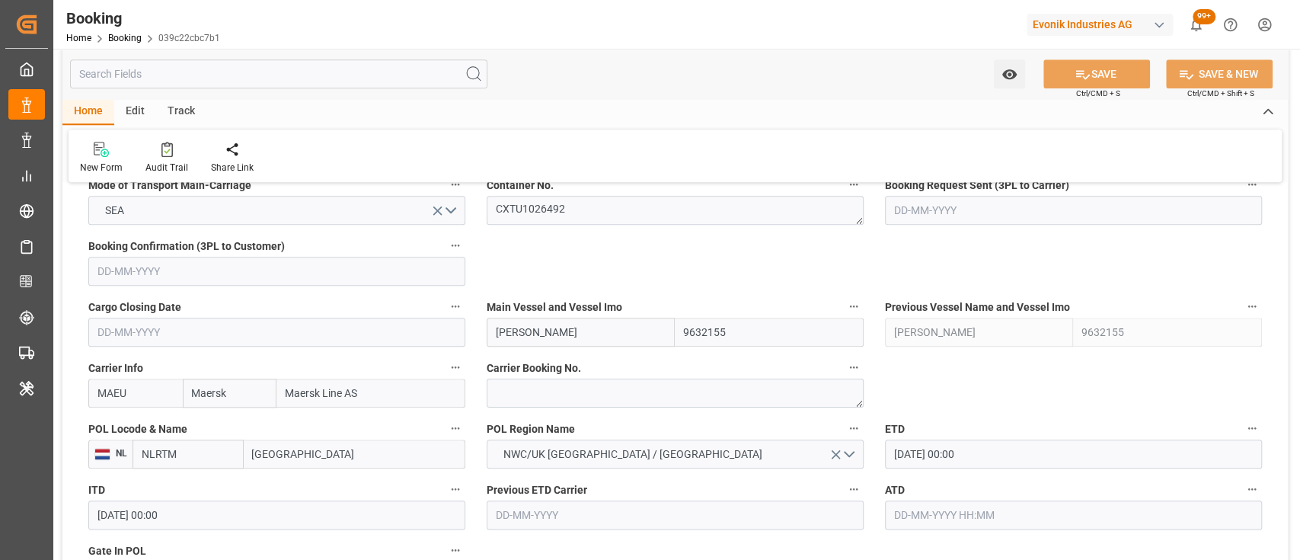
scroll to position [1000, 0]
click at [545, 213] on textarea "CXTU1026492" at bounding box center [675, 208] width 377 height 29
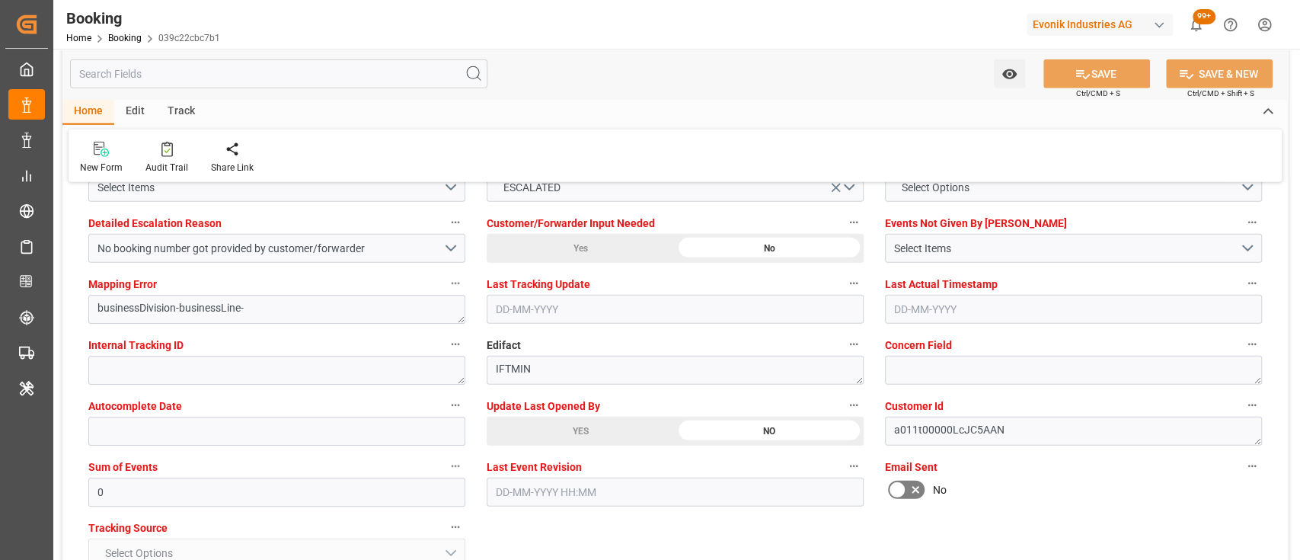
scroll to position [2901, 0]
click at [533, 414] on label "Update Last Opened By" at bounding box center [675, 405] width 377 height 21
click at [844, 414] on button "Update Last Opened By" at bounding box center [854, 405] width 20 height 20
click at [542, 419] on div at bounding box center [650, 280] width 1300 height 560
click at [589, 419] on div "YES" at bounding box center [581, 430] width 188 height 29
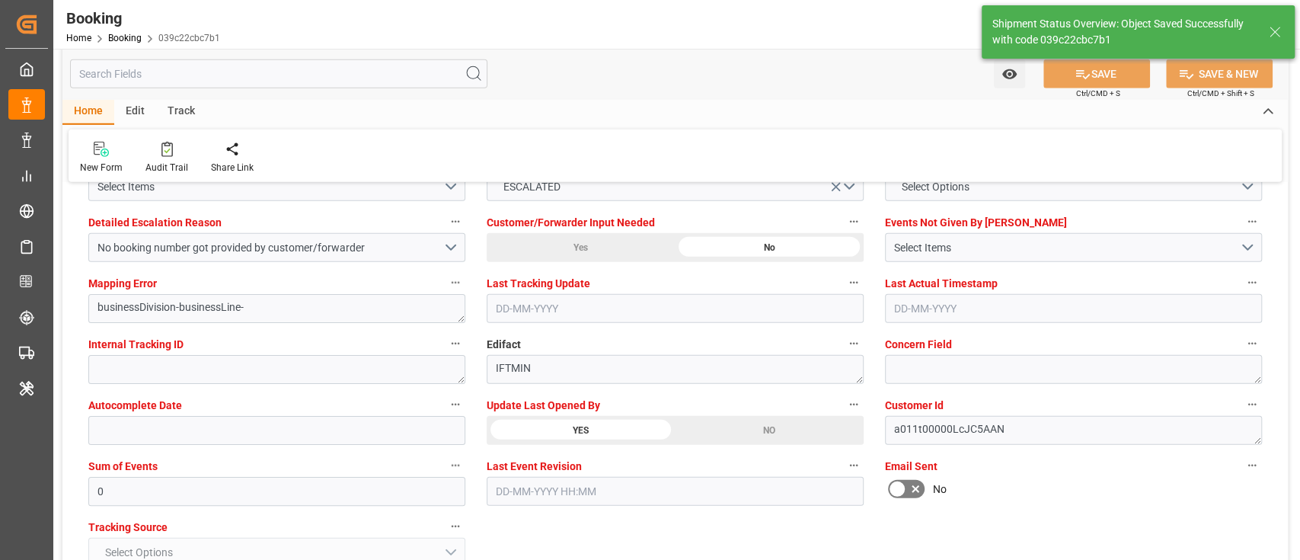
type textarea "[PERSON_NAME]"
type input "17-09-2025 05:36"
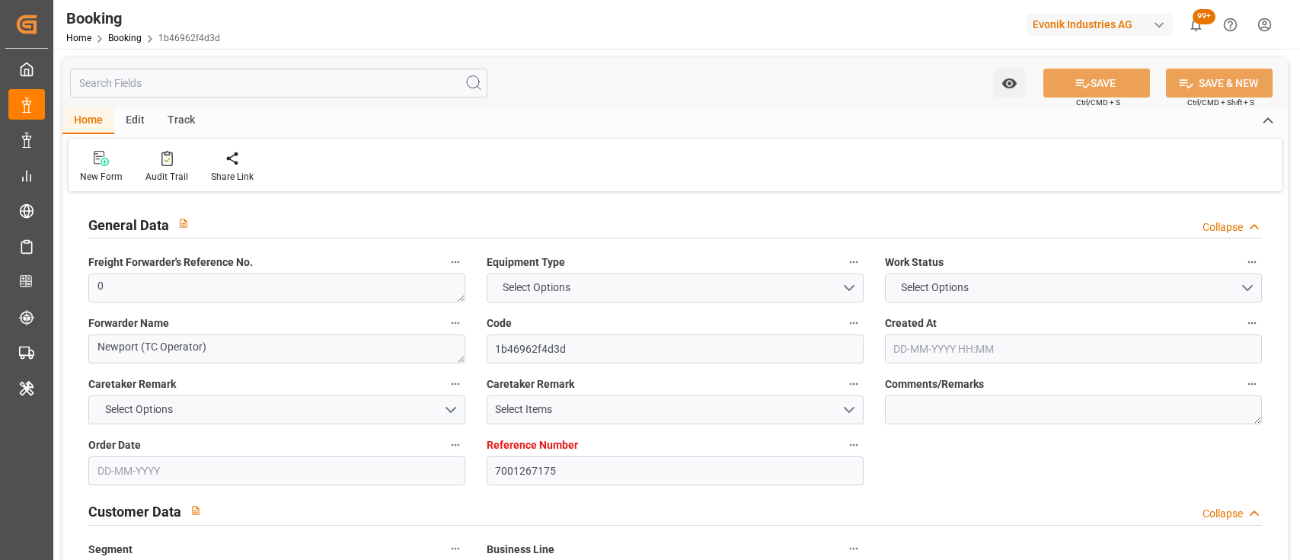
type input "7001267175"
type input "9632155"
type input "Maersk"
type input "Maersk Line AS"
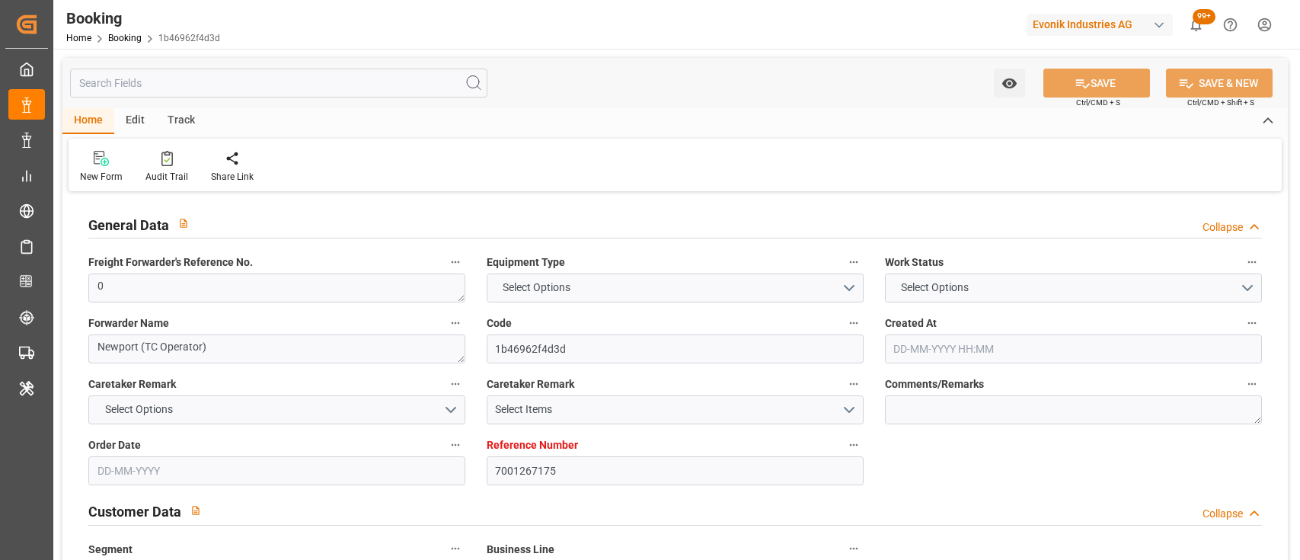
type input "NLRTM"
type input "THLCH"
type input "MYTPP"
type input "0"
type input "[DATE] 09:40"
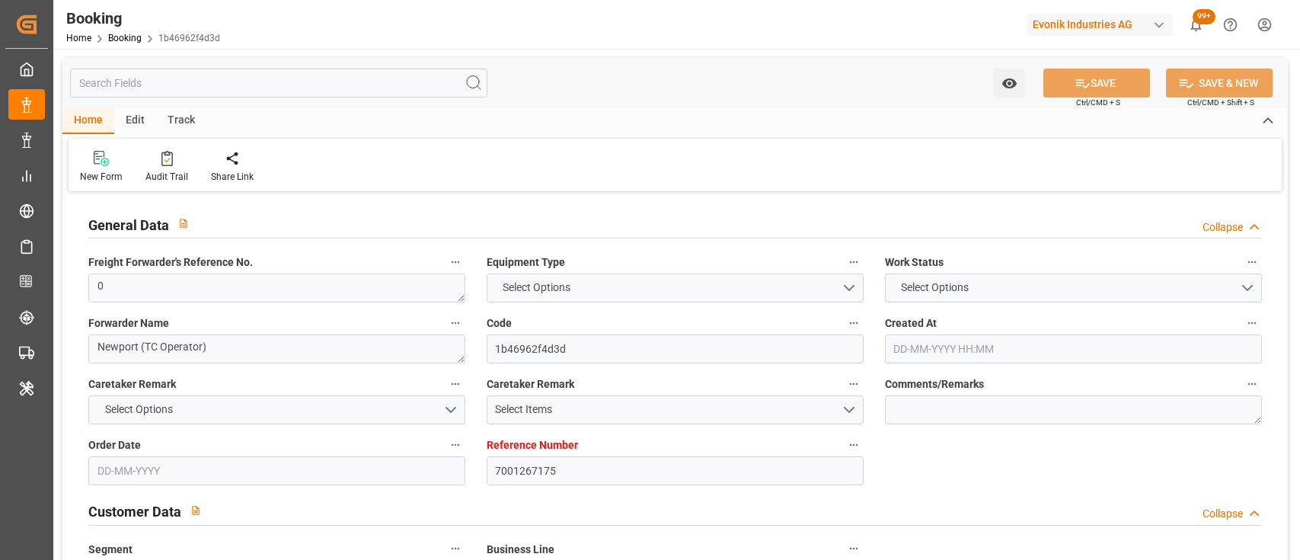
type input "[DATE]"
type input "[DATE] 00:00"
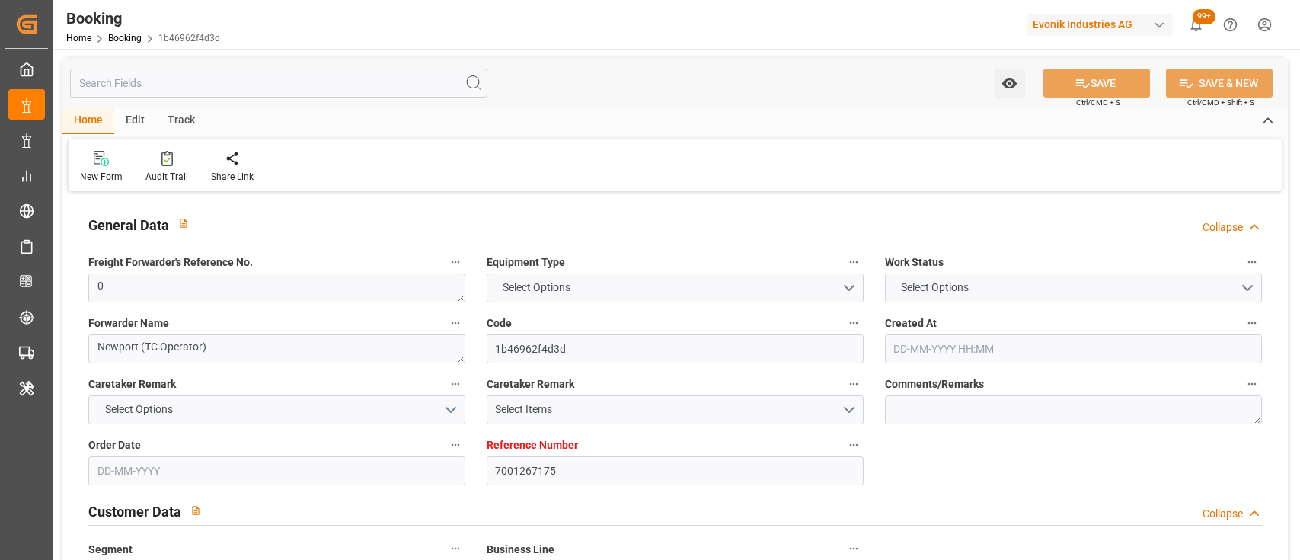
type input "[DATE] 00:00"
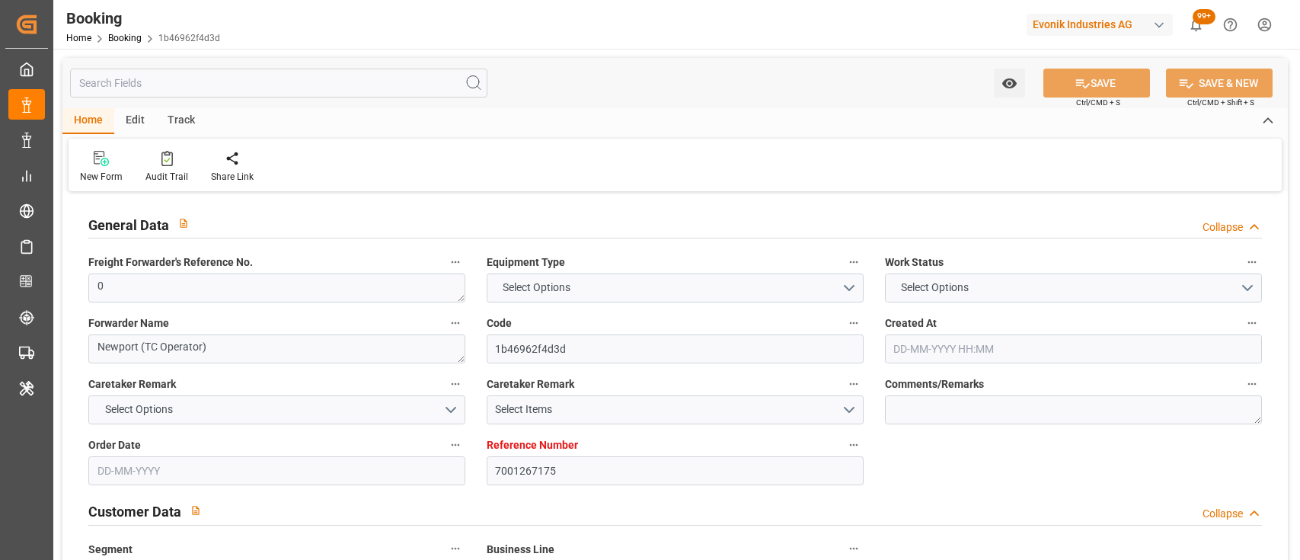
type input "[DATE] 00:00"
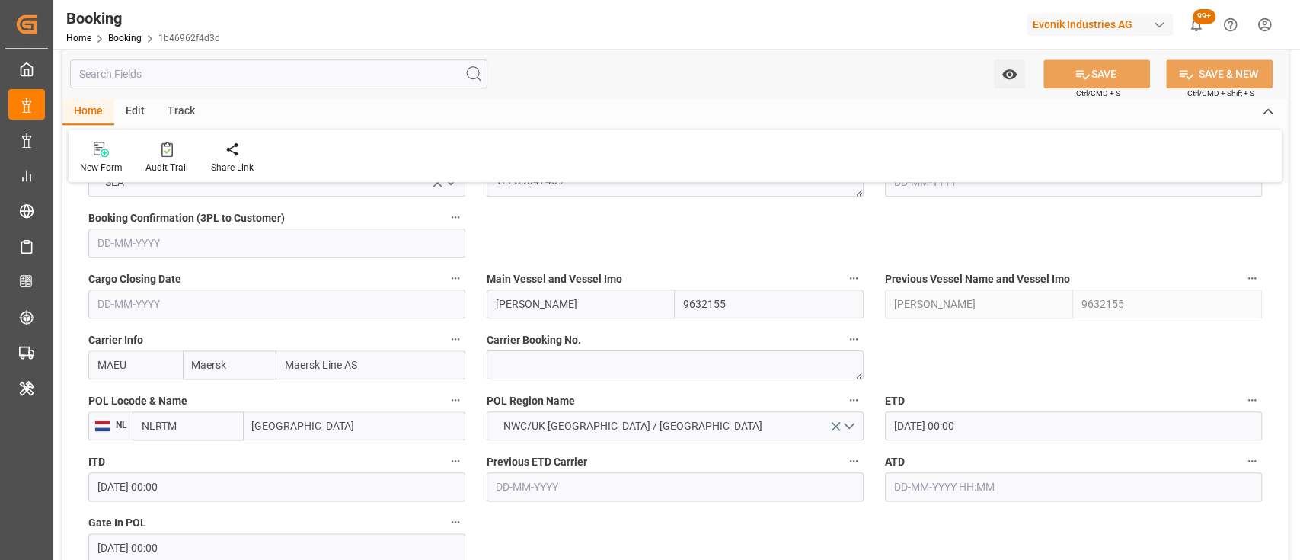
scroll to position [994, 0]
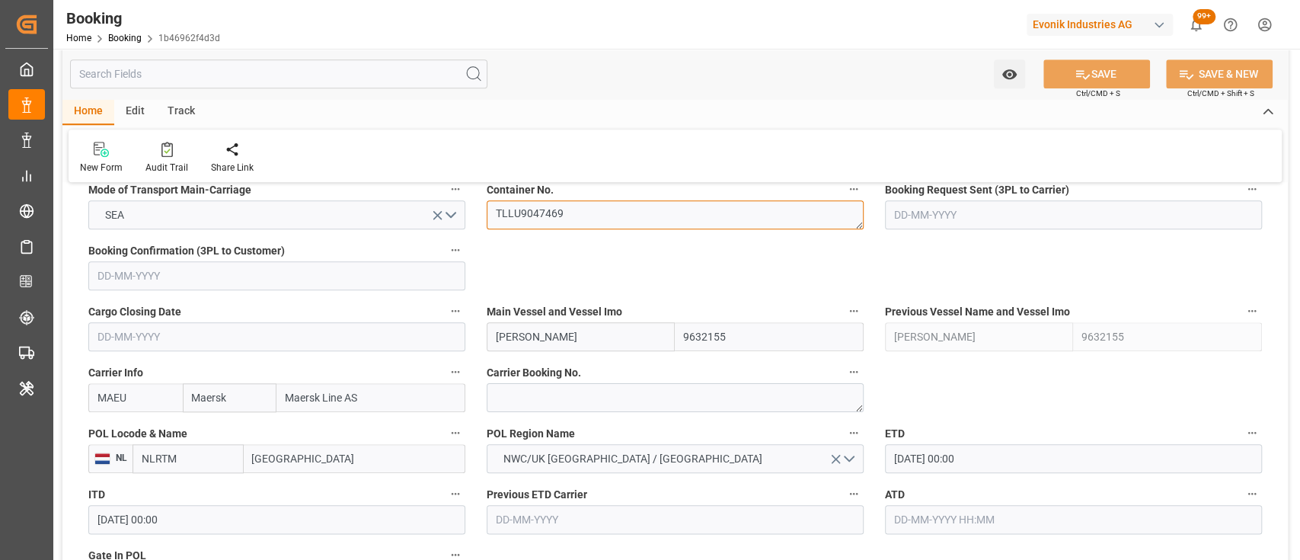
click at [553, 206] on textarea "TLLU9047469" at bounding box center [675, 214] width 377 height 29
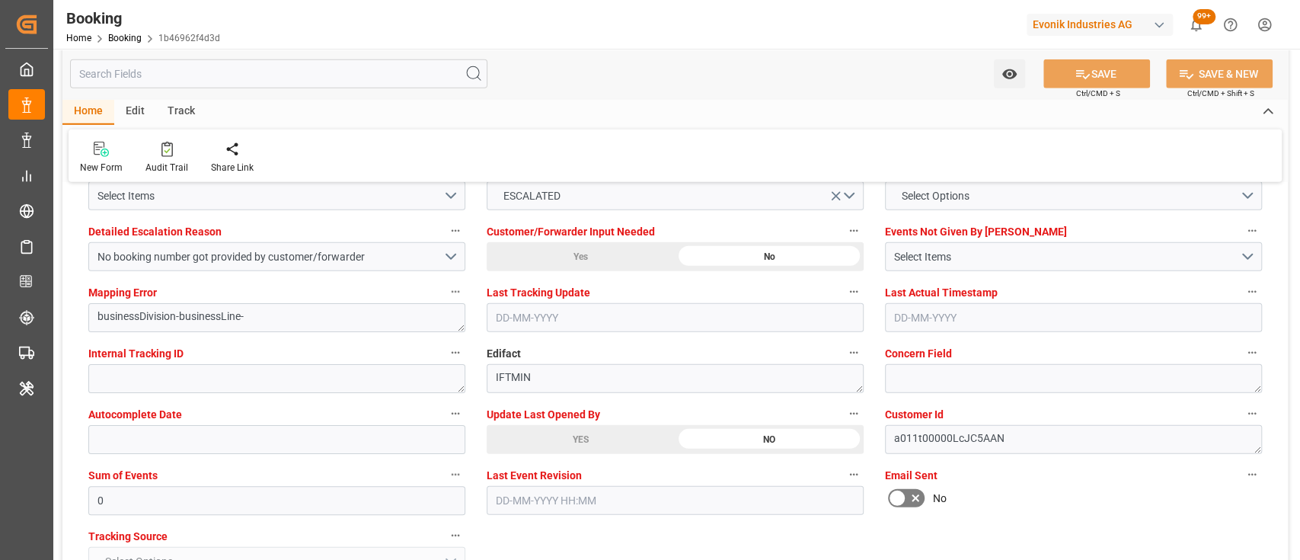
scroll to position [2892, 0]
click at [579, 436] on div "YES" at bounding box center [581, 438] width 188 height 29
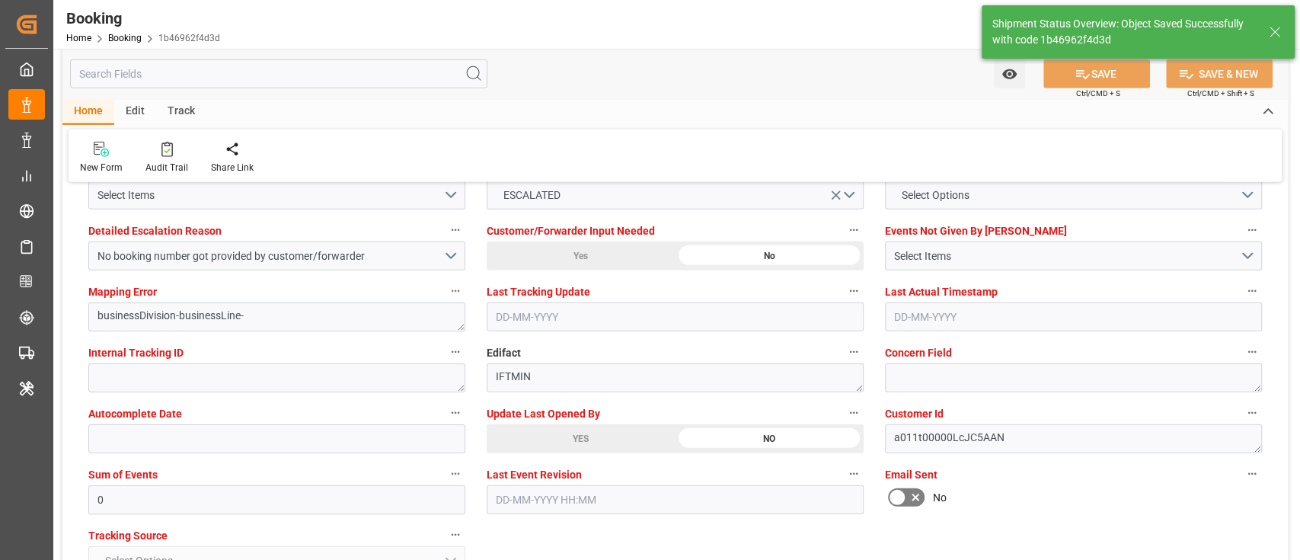
type input "17-09-2025 05:37"
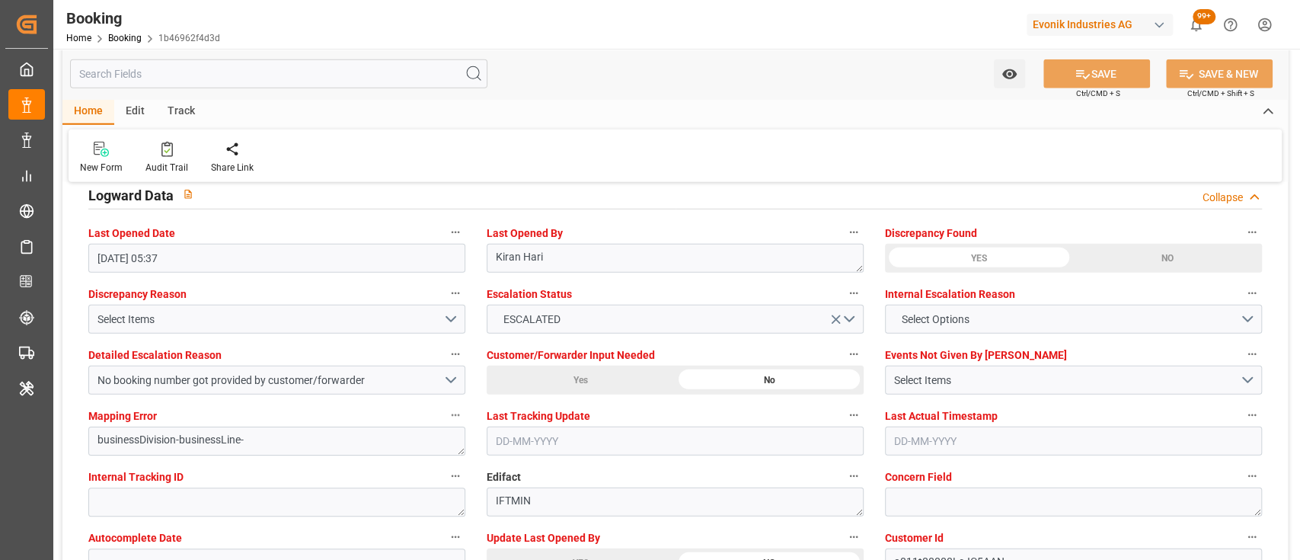
scroll to position [2767, 0]
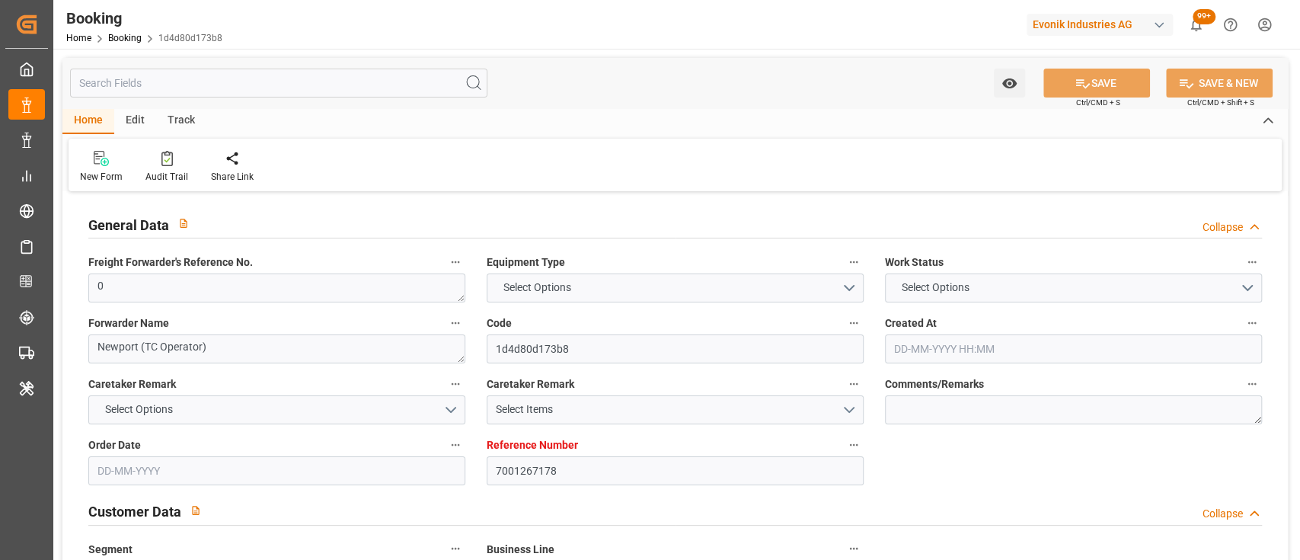
type input "7001267178"
type input "9632155"
type input "Maersk"
type input "Maersk Line AS"
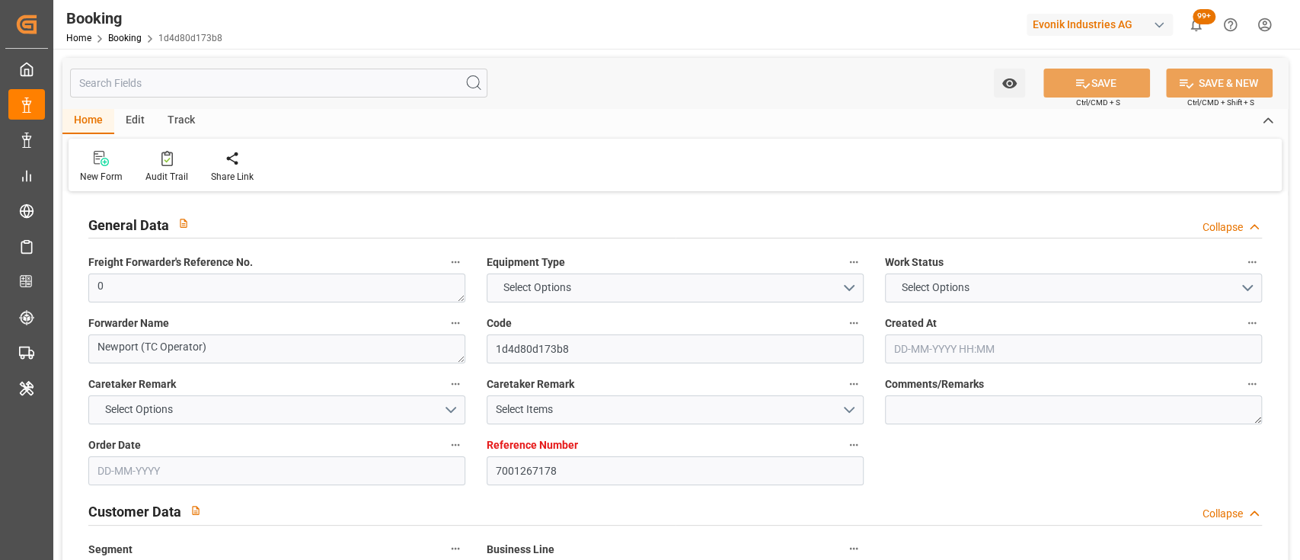
type input "NLRTM"
type input "THLCH"
type input "MYTPP"
type input "0"
type input "[DATE] 09:40"
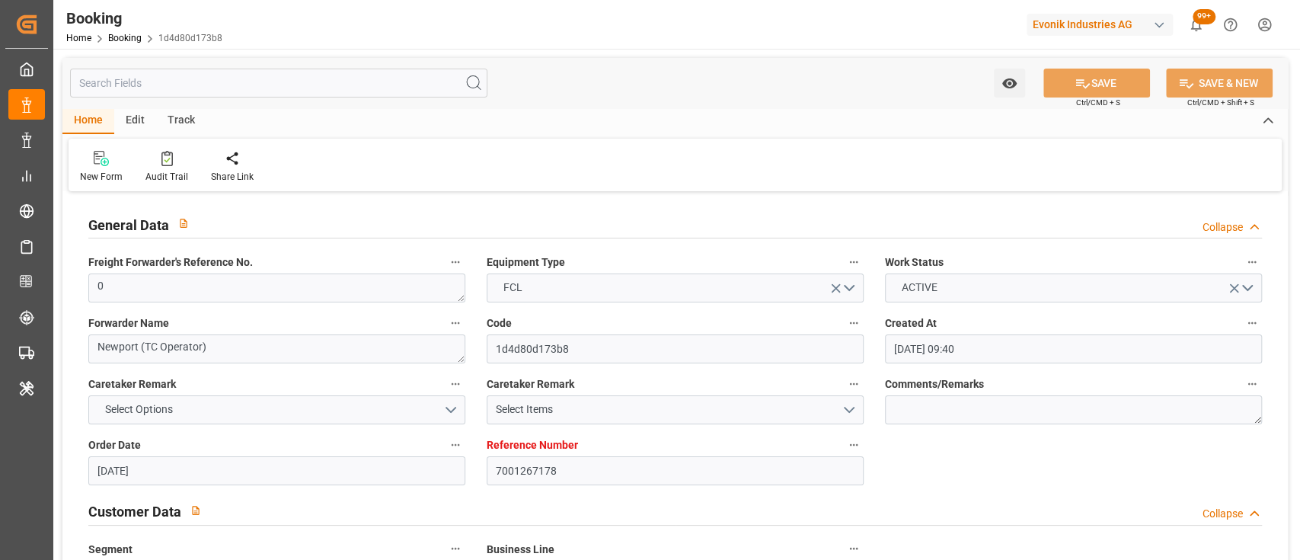
type input "[DATE]"
type input "[DATE] 00:00"
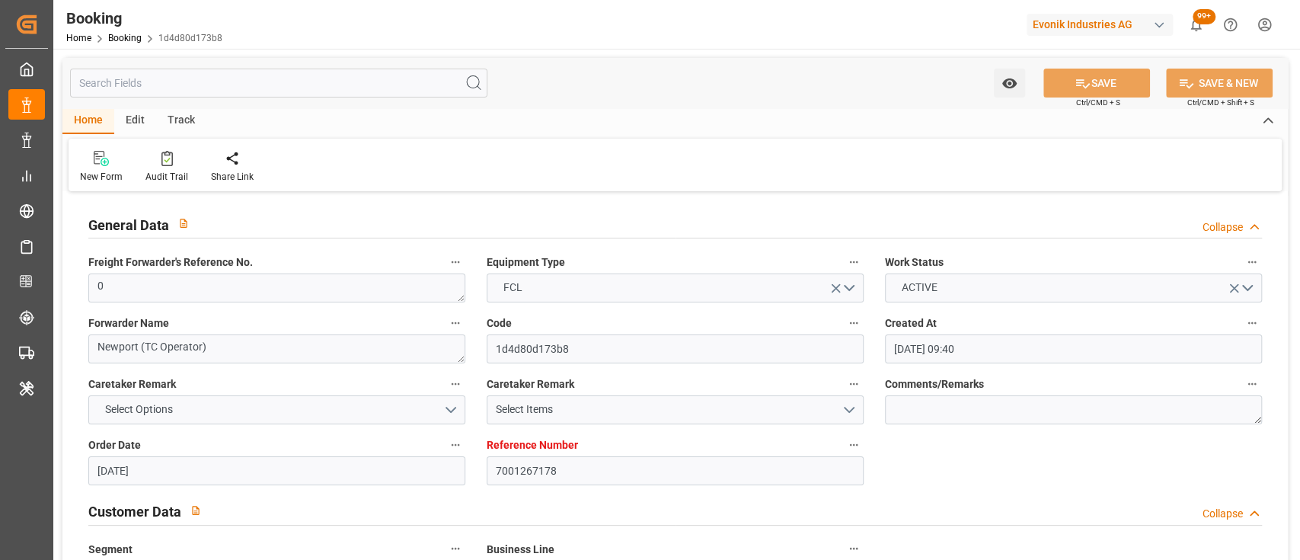
type input "[DATE] 00:00"
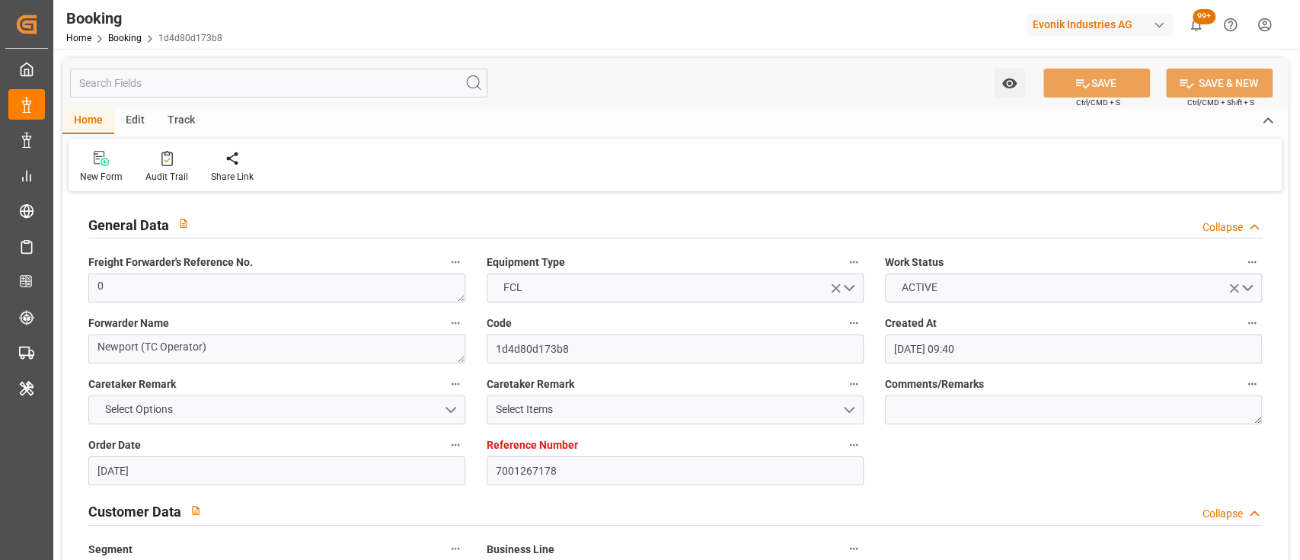
type input "[DATE] 00:00"
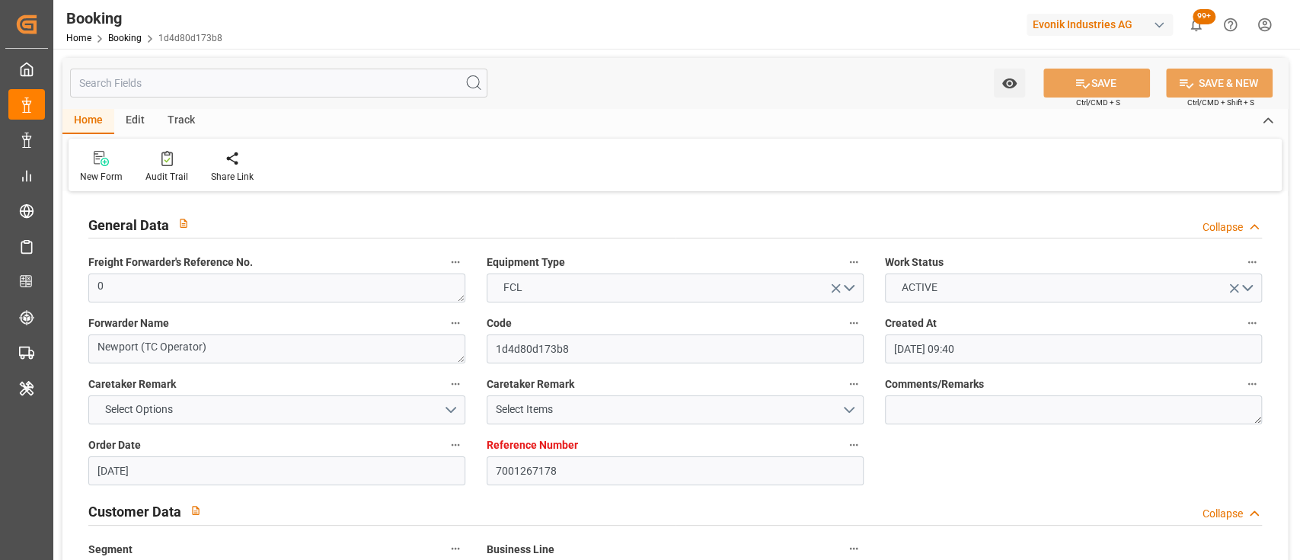
type input "[DATE] 06:35"
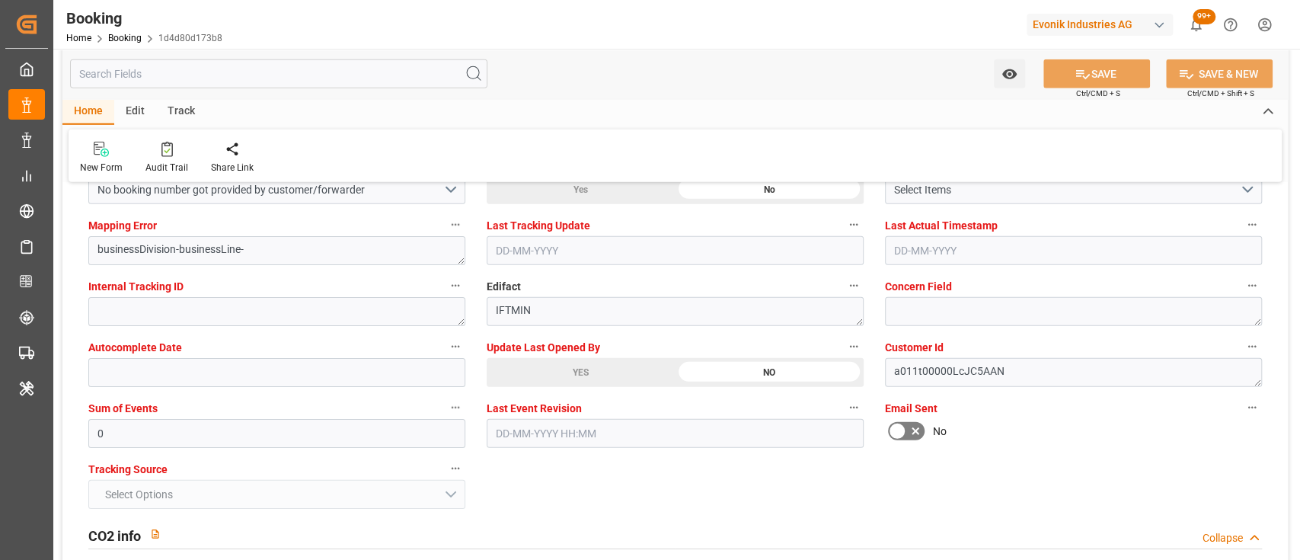
scroll to position [2959, 0]
click at [544, 372] on div "YES" at bounding box center [581, 371] width 188 height 29
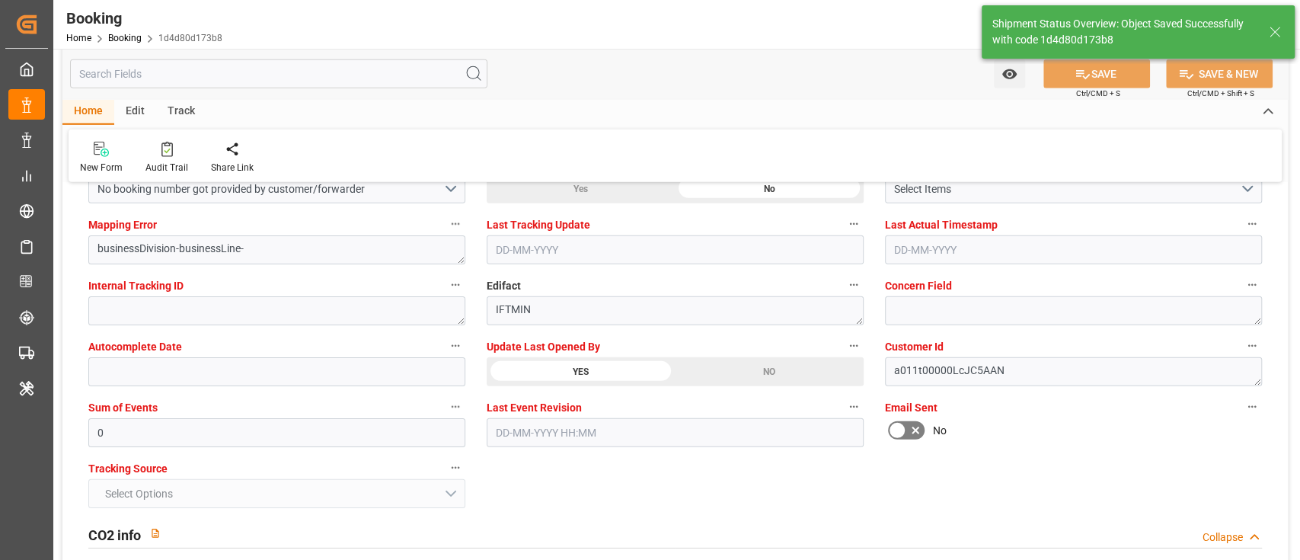
type textarea "[PERSON_NAME]"
type input "[DATE] 05:38"
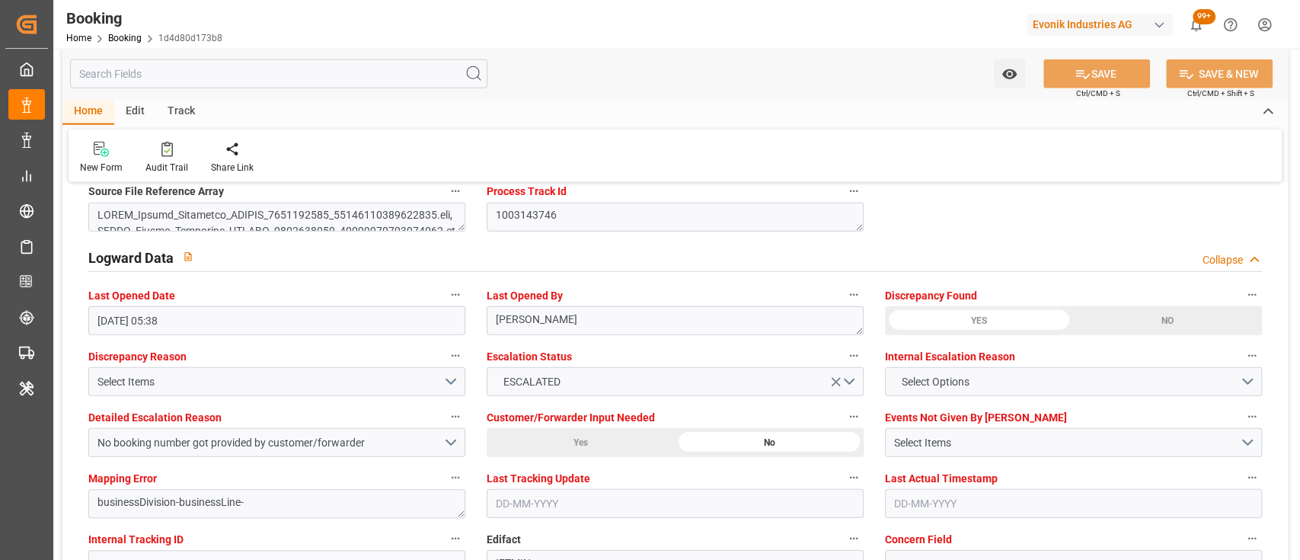
scroll to position [2758, 0]
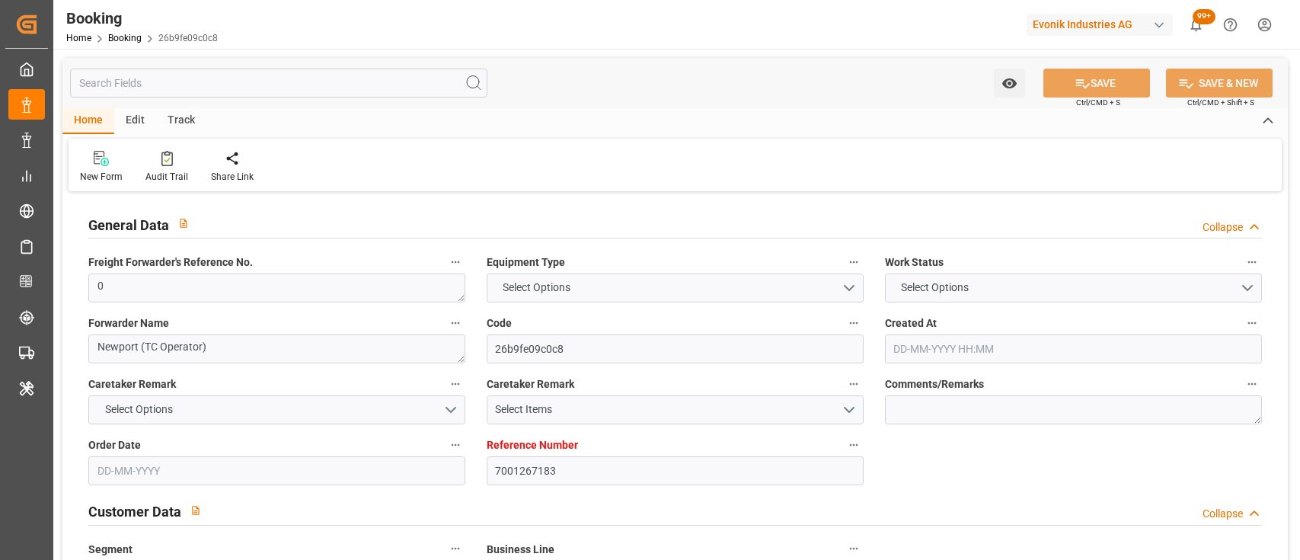
type input "7001267183"
type input "9632155"
type input "Maersk"
type input "Maersk Line AS"
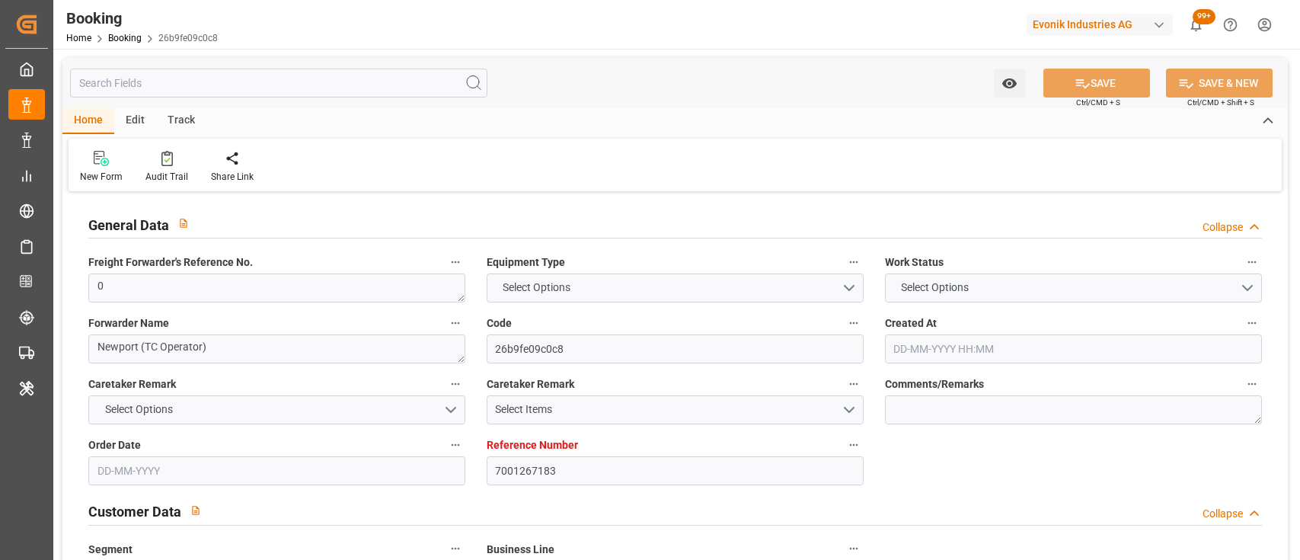
type input "NLRTM"
type input "THLCH"
type input "MYTPP"
type input "0"
type input "[DATE] 09:40"
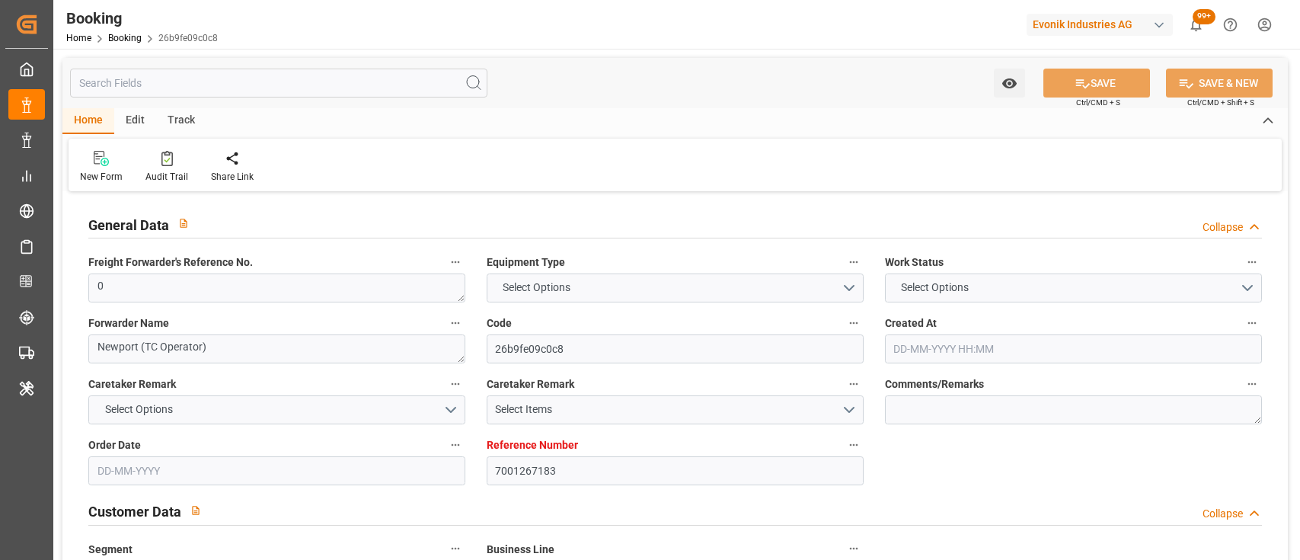
type input "[DATE]"
type input "[DATE] 00:00"
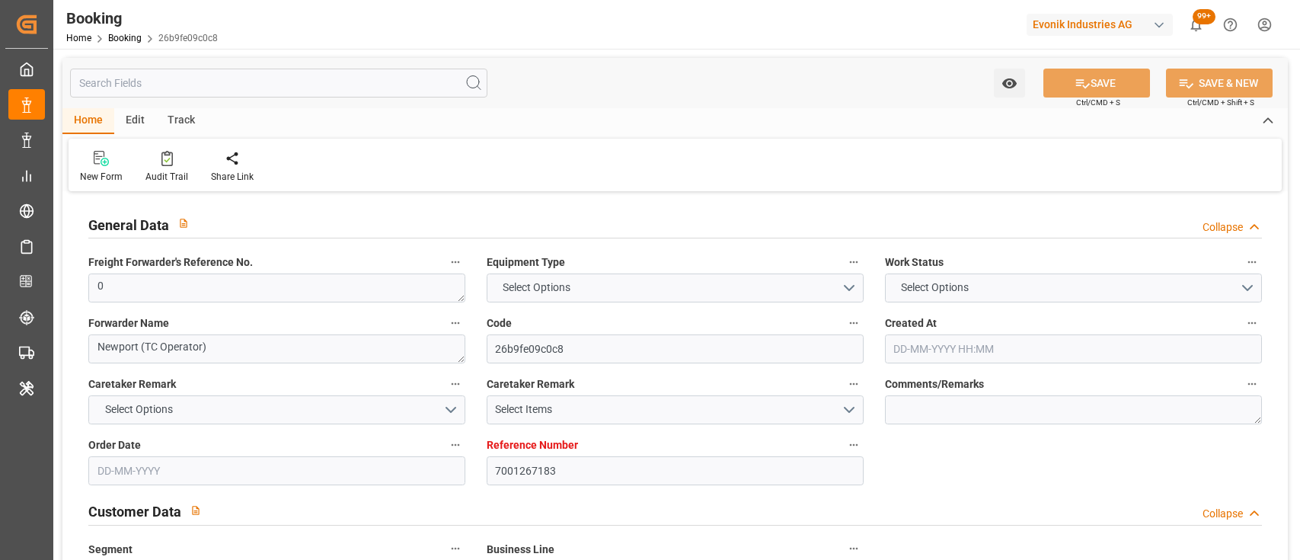
type input "[DATE] 00:00"
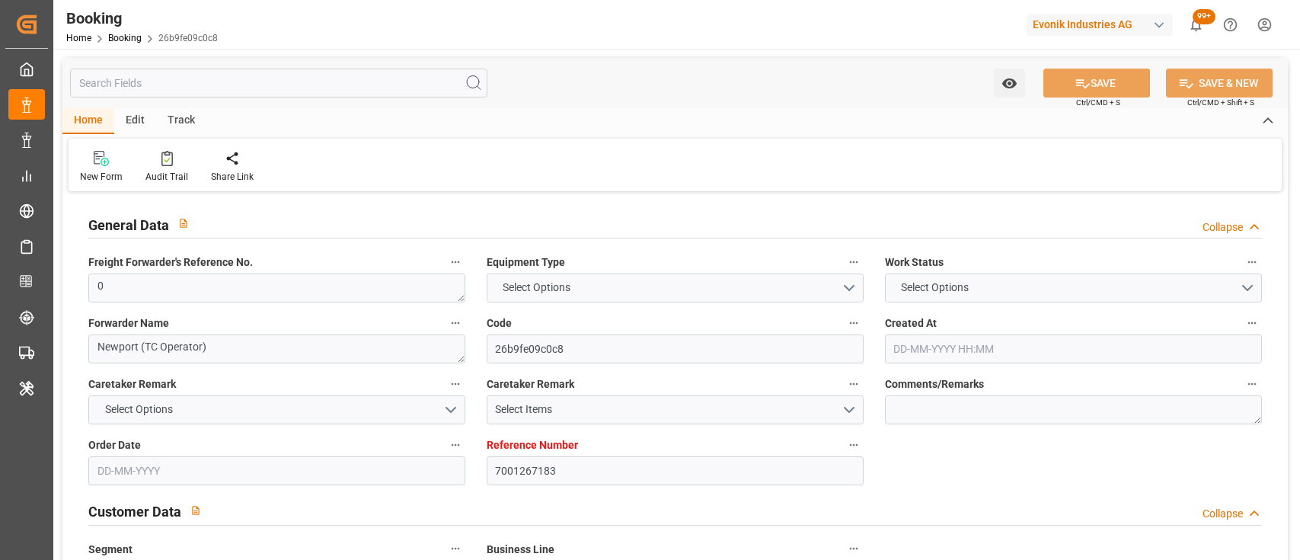
type input "[DATE] 00:00"
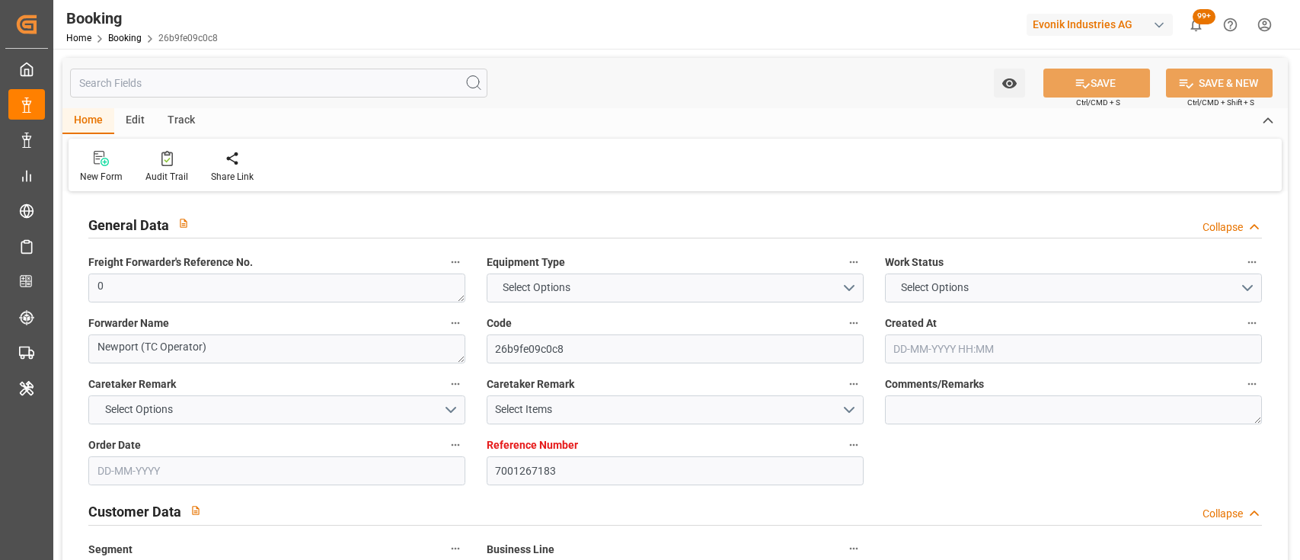
type input "[DATE] 06:35"
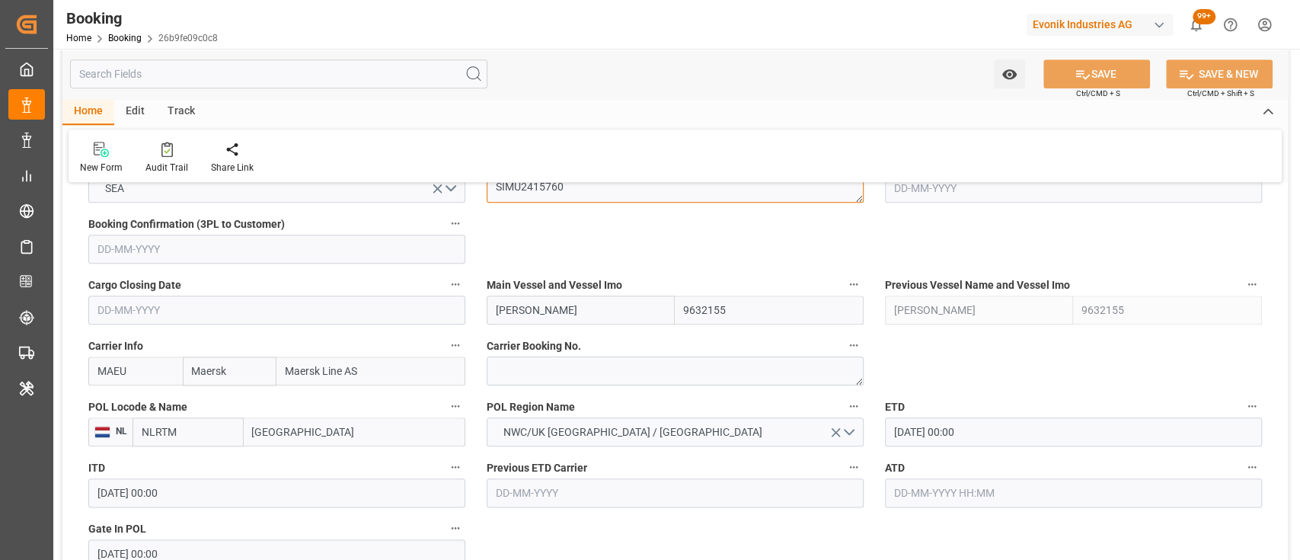
click at [517, 193] on textarea "SIMU2415760" at bounding box center [675, 188] width 377 height 29
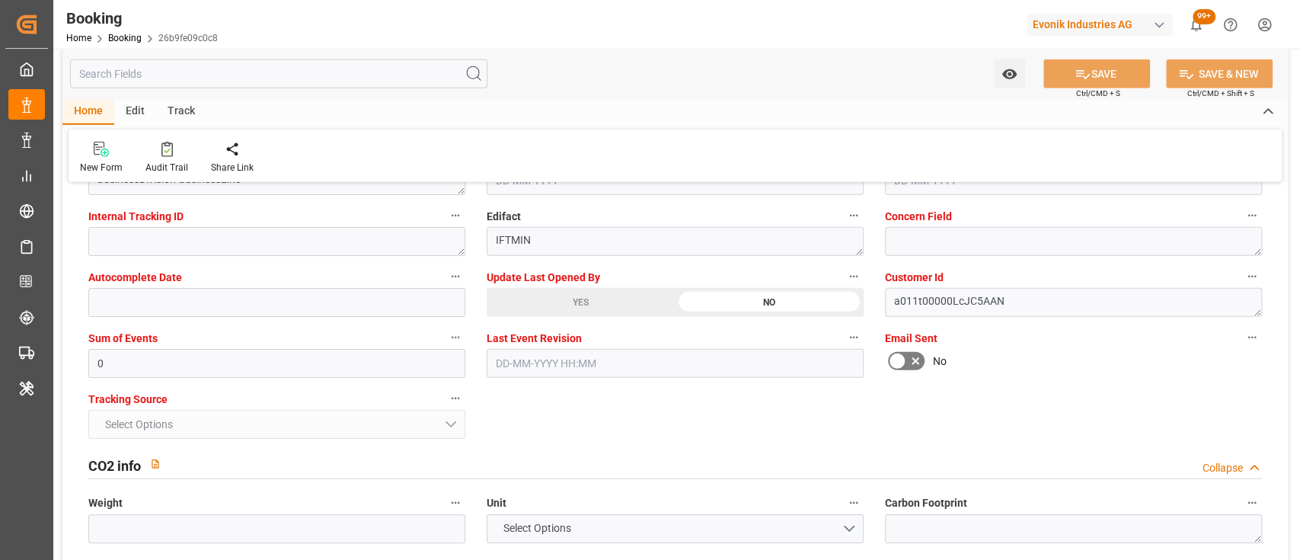
scroll to position [3029, 0]
click at [576, 309] on div "YES" at bounding box center [581, 301] width 188 height 29
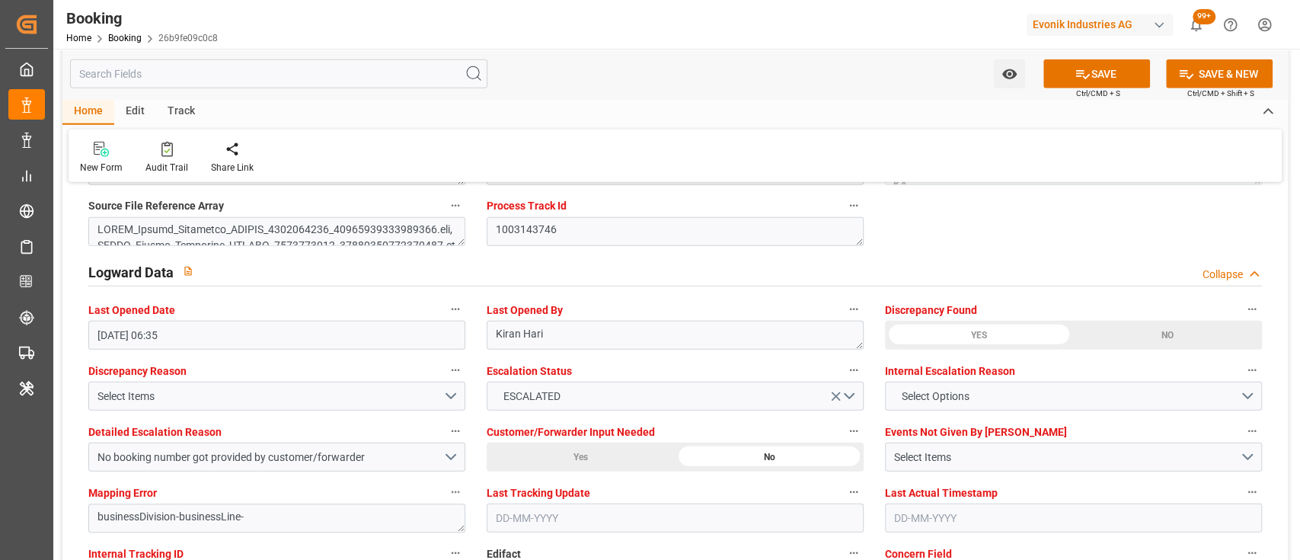
scroll to position [2687, 0]
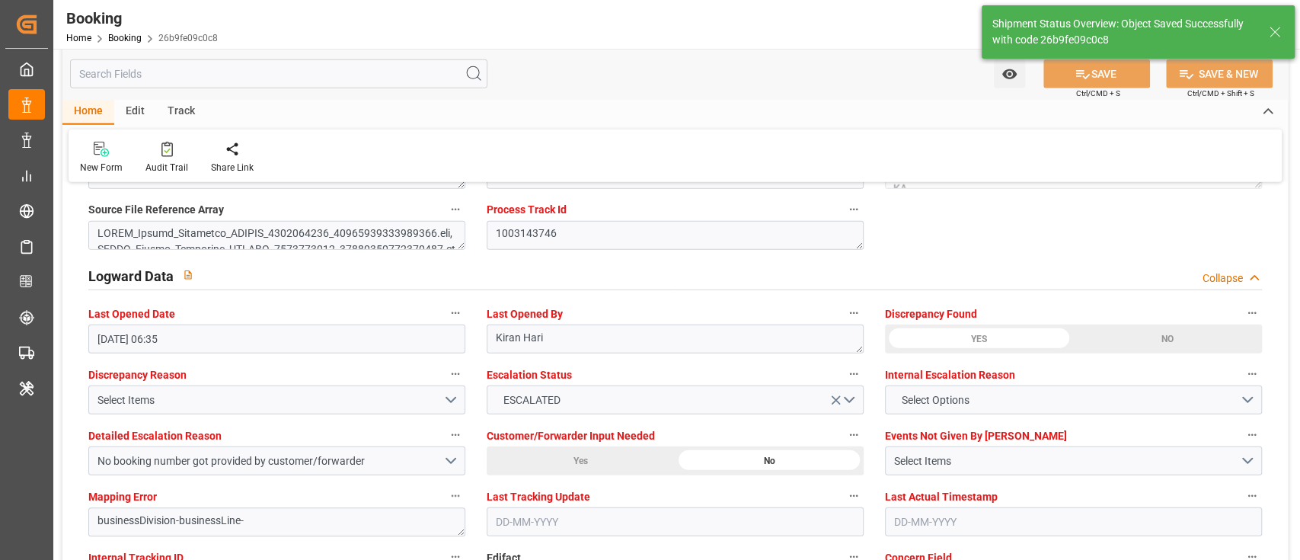
type textarea "[PERSON_NAME]"
type input "17-09-2025 05:41"
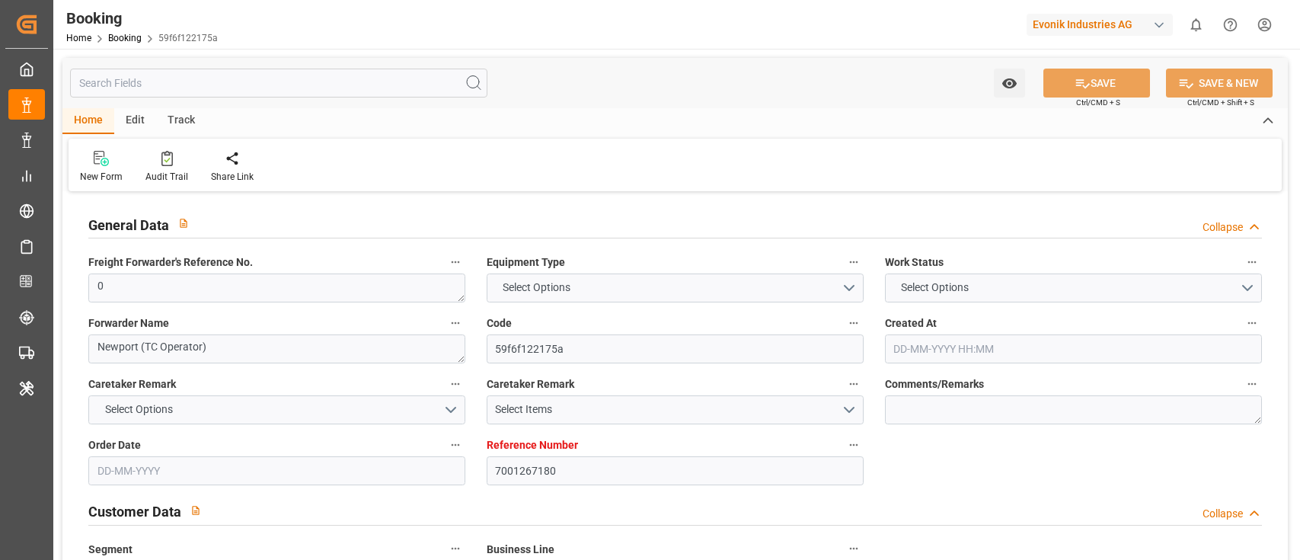
type input "7001267180"
type input "9632155"
type input "Maersk"
type input "Maersk Line AS"
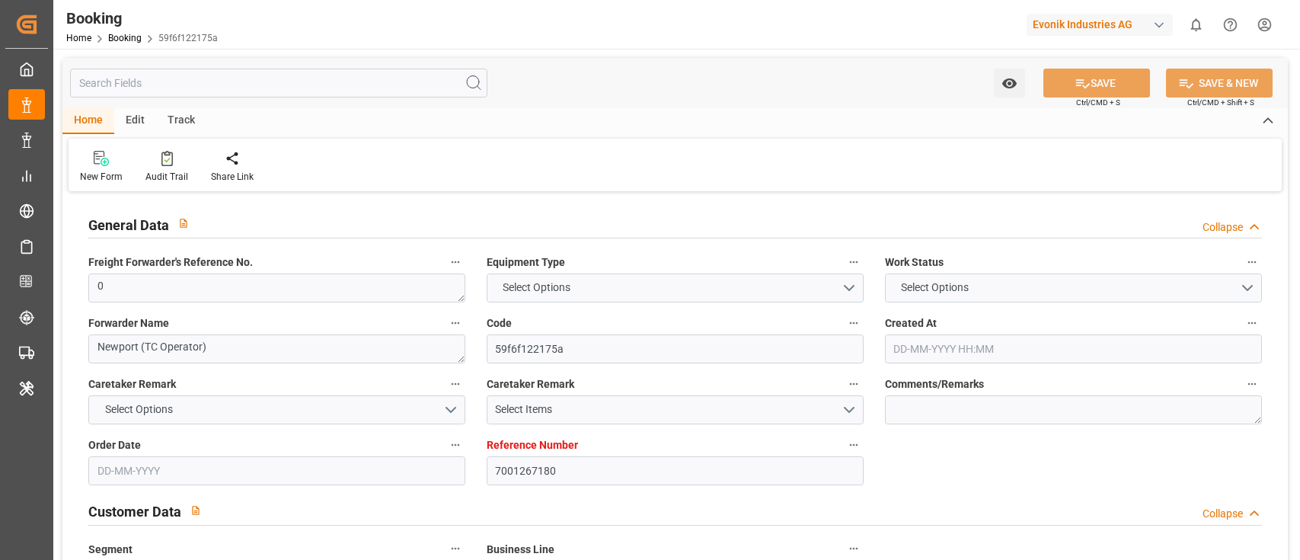
type input "NLRTM"
type input "THLCH"
type input "MYTPP"
type input "0"
type input "04-09-2025 09:40"
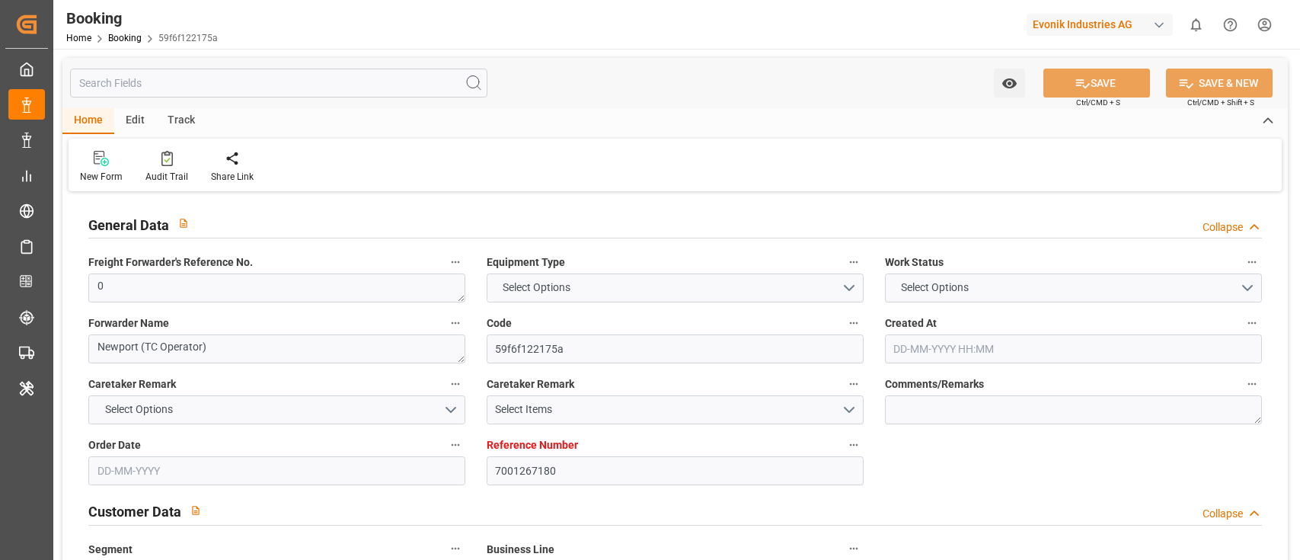
type input "04-09-2025"
type input "01-11-2025"
type input "08-09-2025"
type input "08-09-2025 00:00"
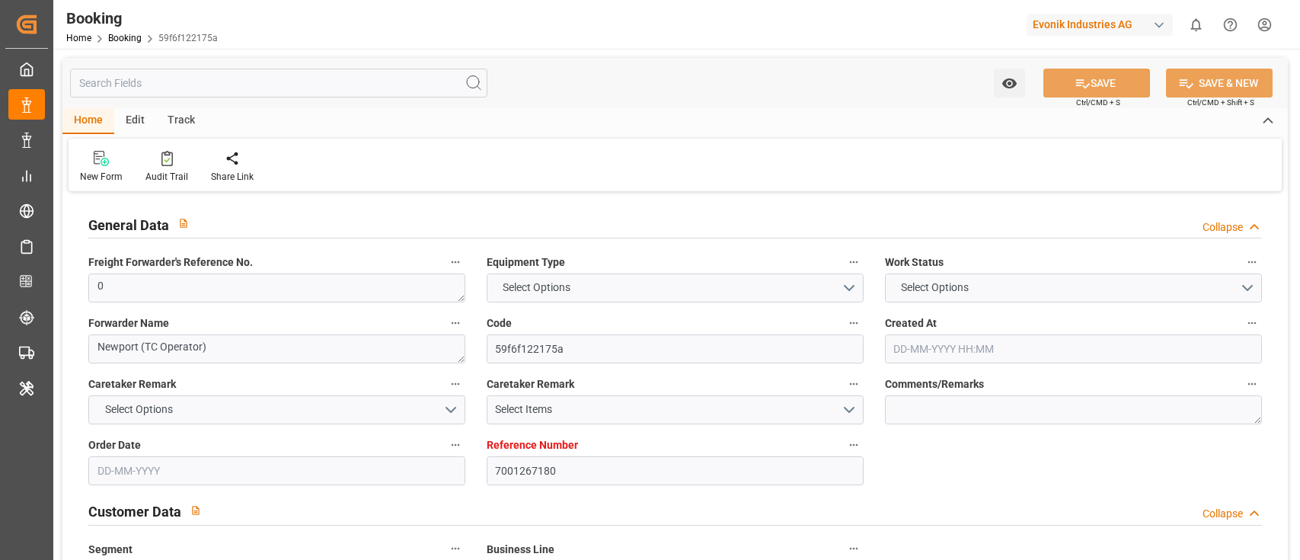
type input "[DATE] 00:00"
type input "12-09-2025 00:00"
type input "22-10-2025 00:00"
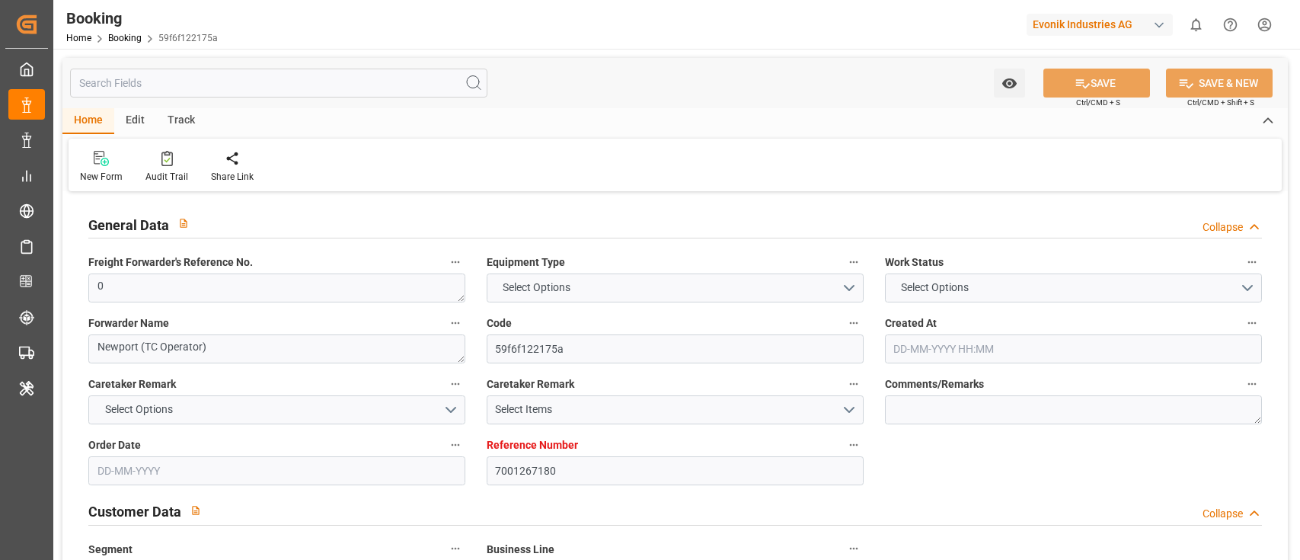
type input "[DATE] 00:00"
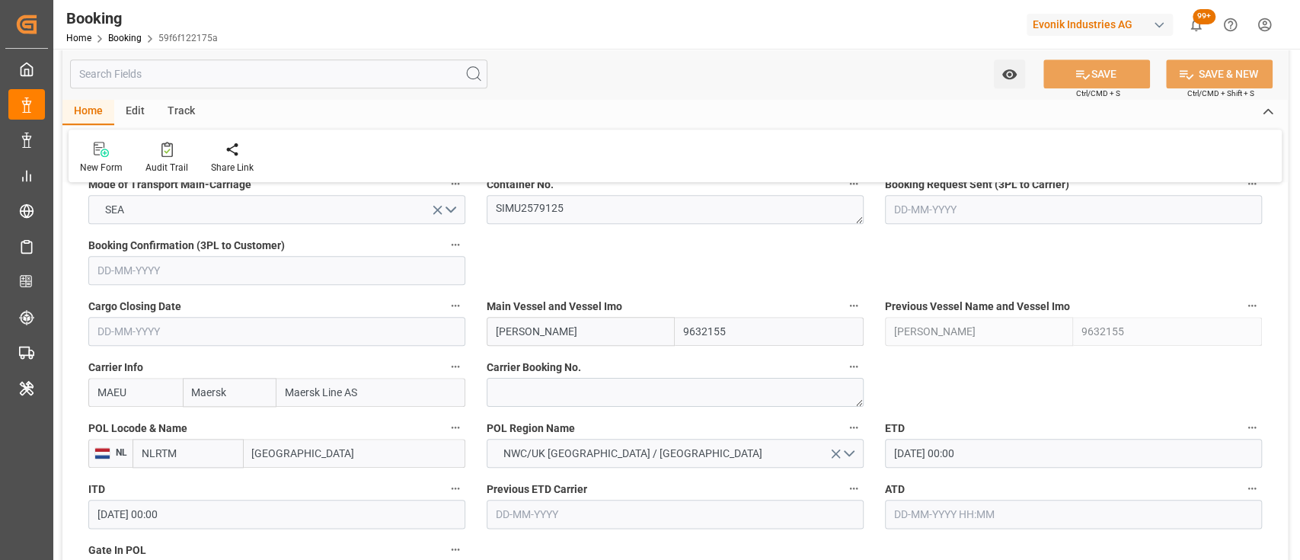
scroll to position [999, 0]
click at [553, 222] on textarea "SIMU2579125" at bounding box center [675, 210] width 377 height 29
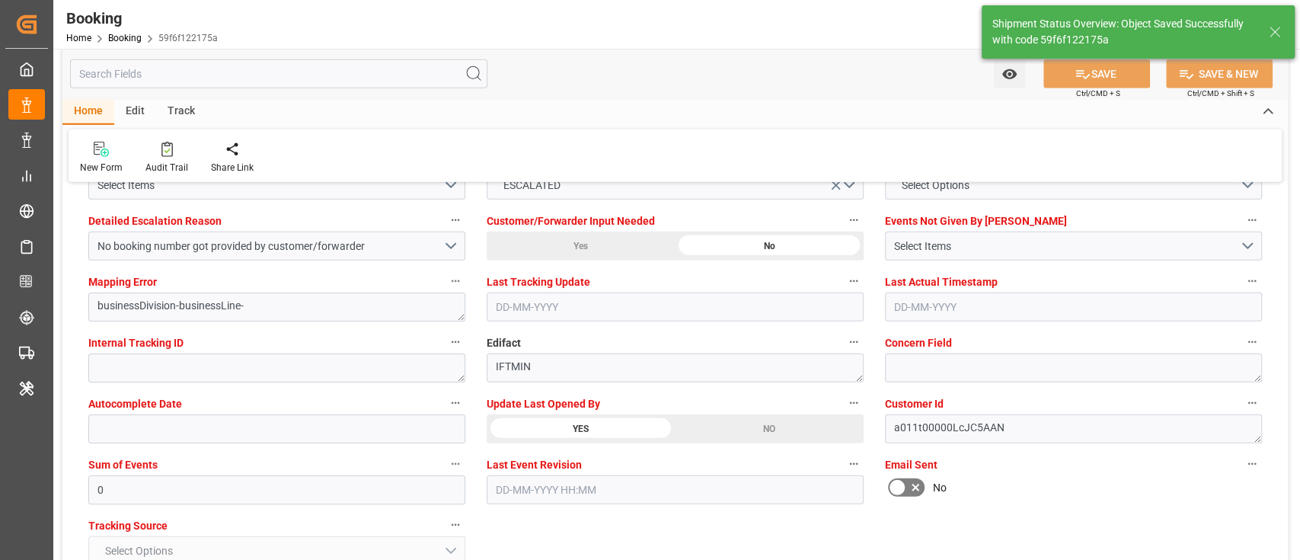
type input "17-09-2025 05:42"
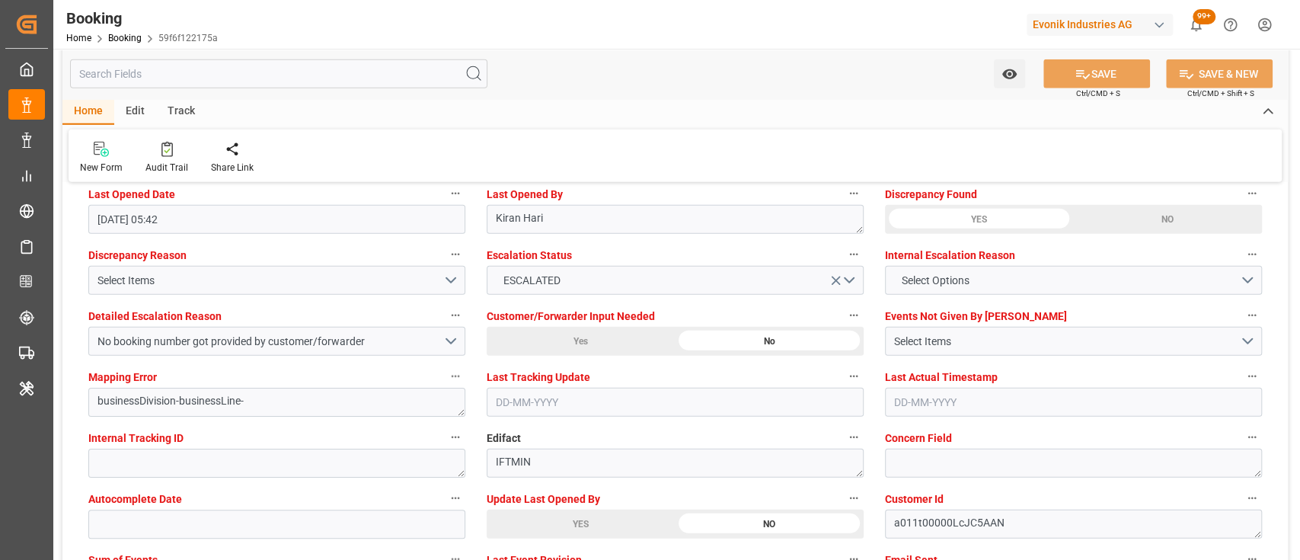
scroll to position [2804, 0]
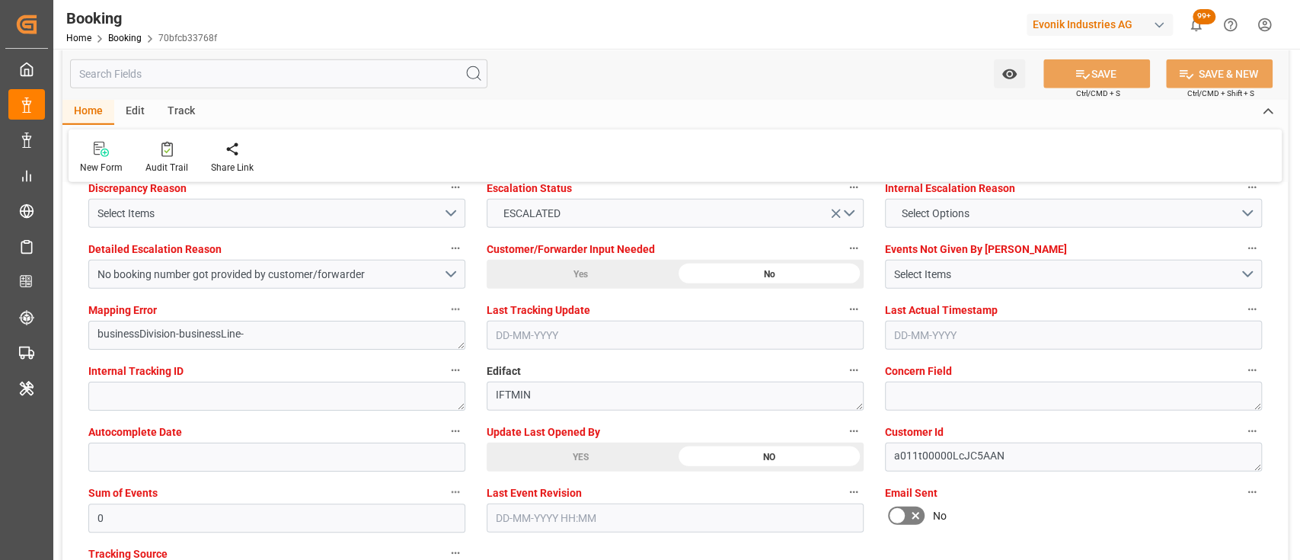
scroll to position [2995, 0]
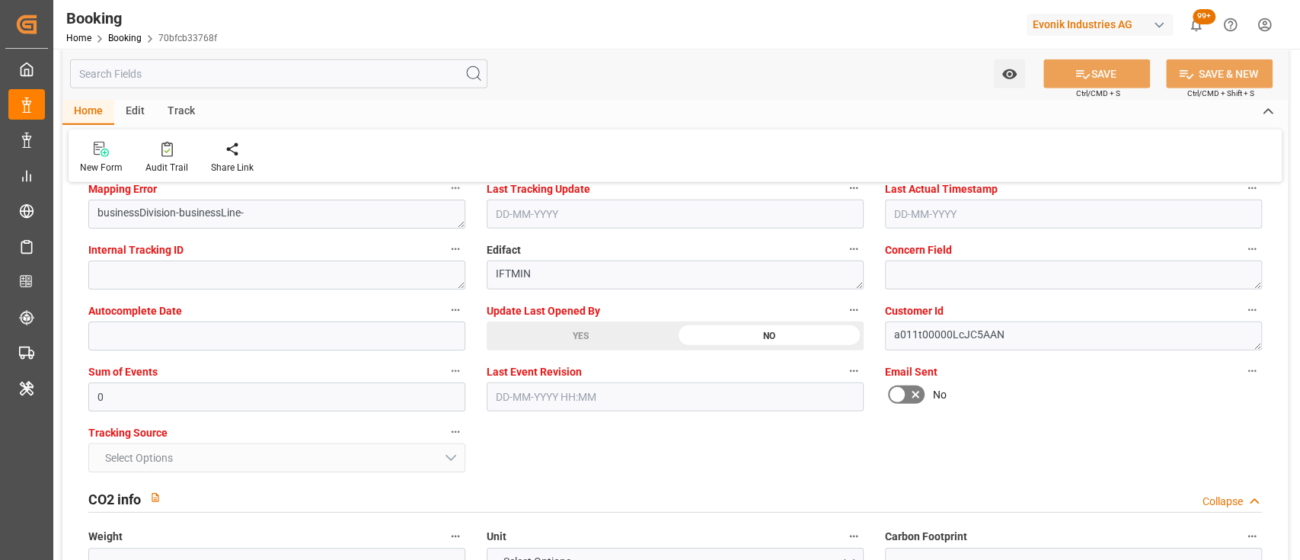
click at [585, 334] on div "YES" at bounding box center [581, 335] width 188 height 29
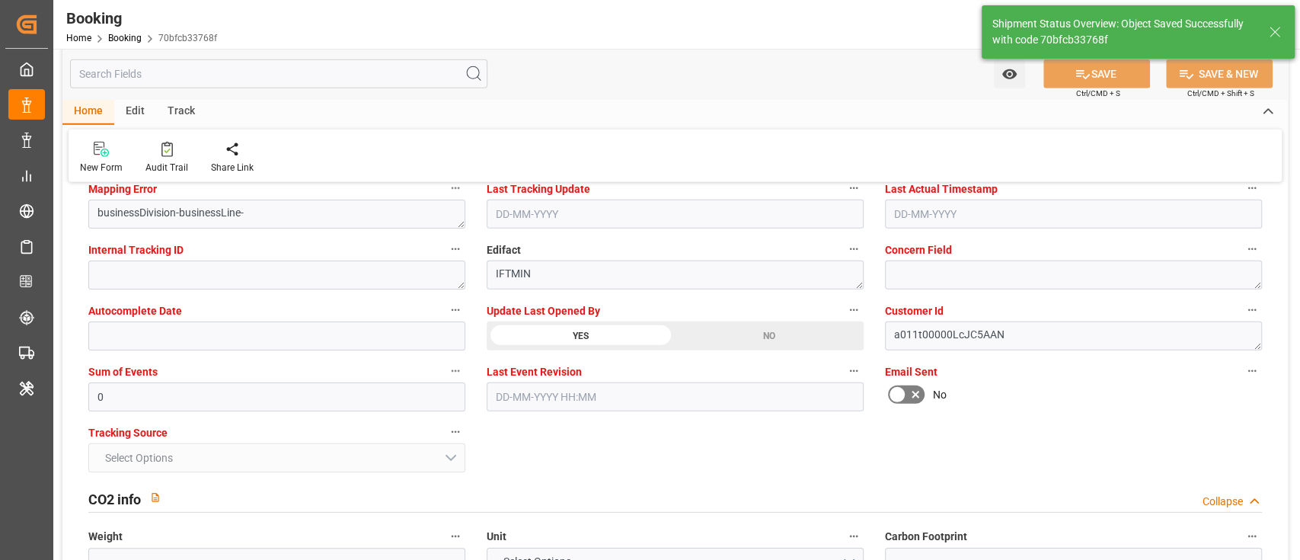
type textarea "[PERSON_NAME]"
type input "[DATE] 05:44"
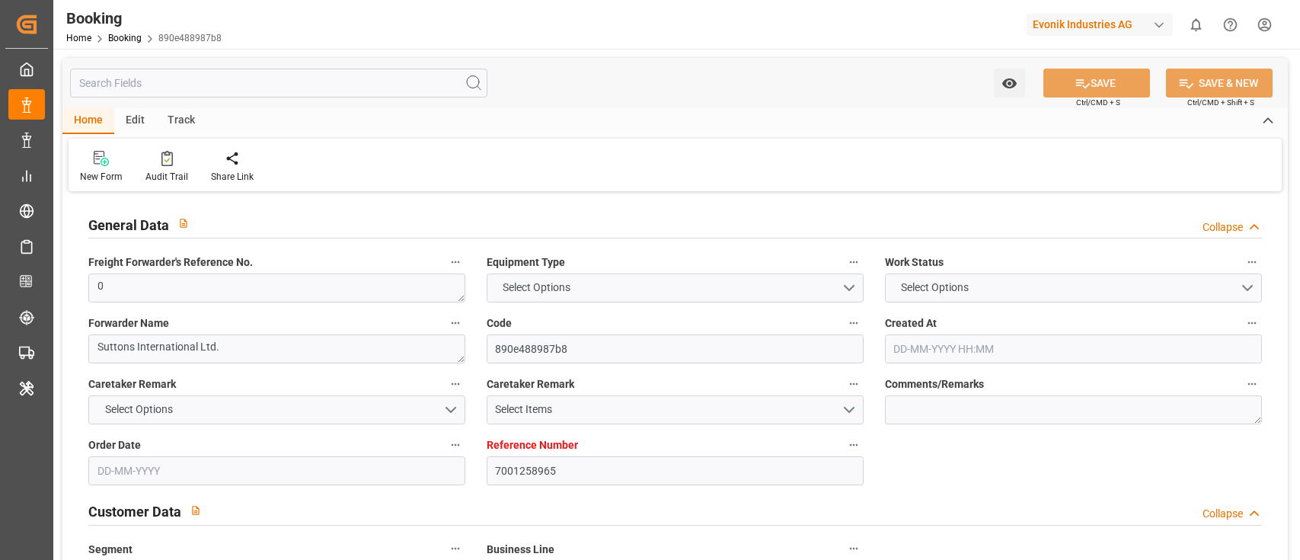
type textarea "0"
type textarea "Suttons International Ltd."
type input "890e488987b8"
type input "7001258965"
type textarea "AT-CL"
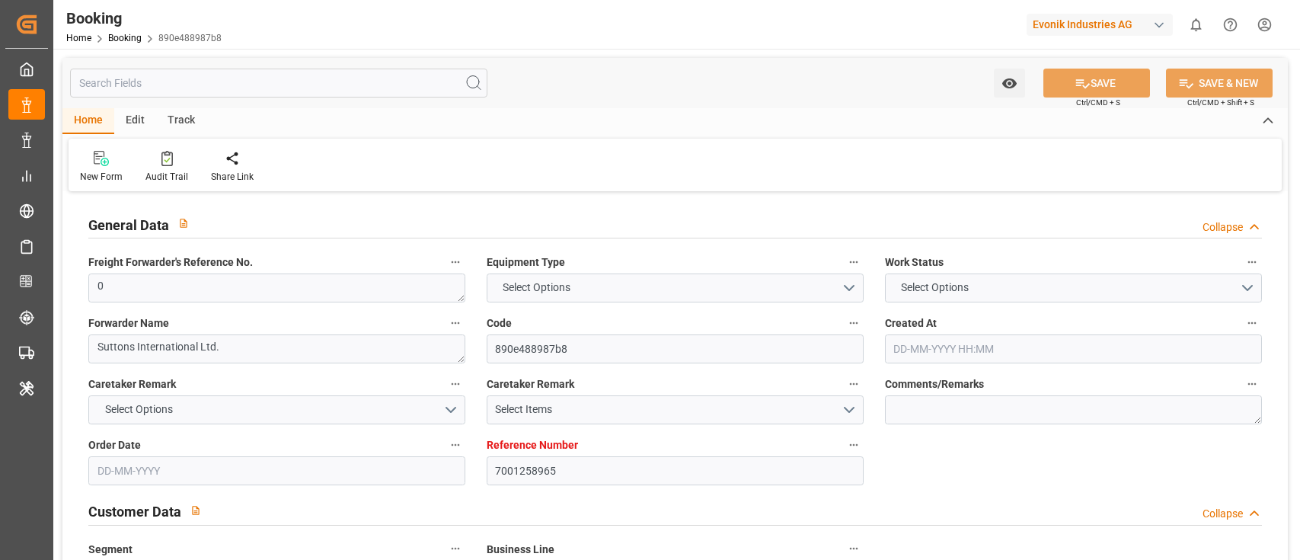
type input "7001258964"
type textarea "[PERSON_NAME][EMAIL_ADDRESS][PERSON_NAME][DOMAIN_NAME]"
type textarea "CIF"
type textarea "NANSHA PORT"
type textarea "6.1"
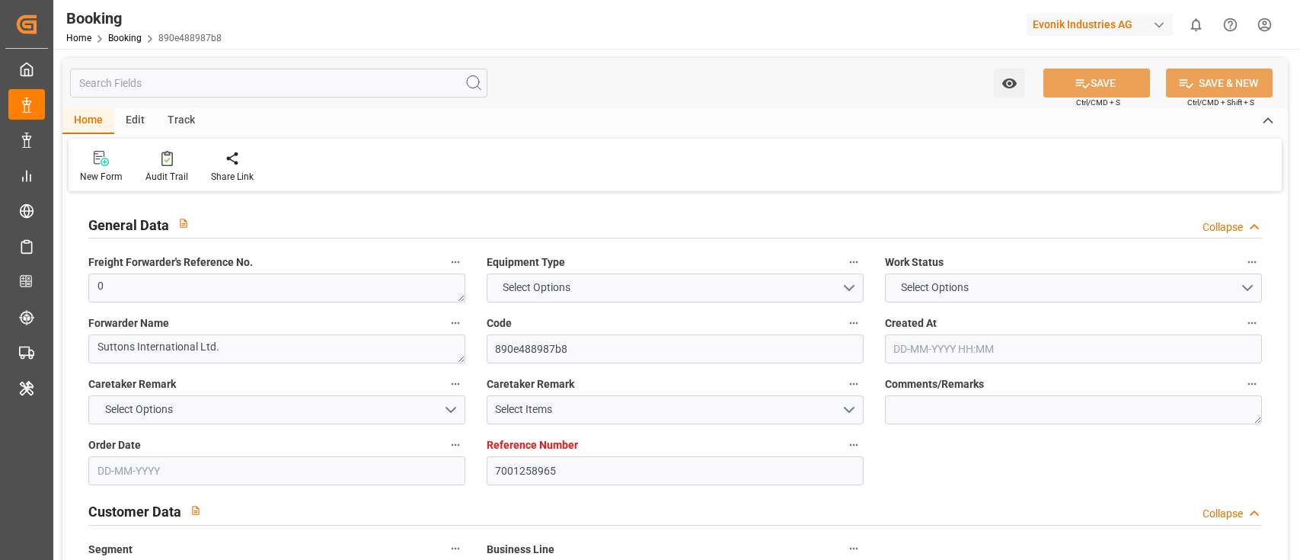
type textarea "Herne"
type textarea "TCLU9005568"
type input "[PERSON_NAME]"
type input "MAEU"
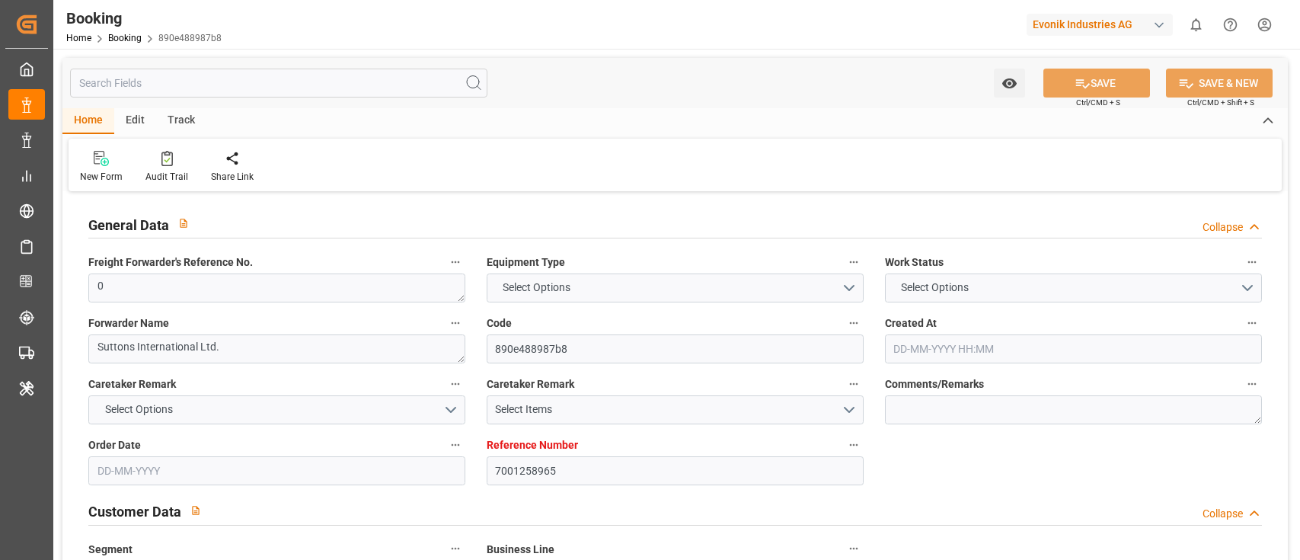
type input "[GEOGRAPHIC_DATA]"
type input "Nansha Pt"
type input "Tanjung Pelepas"
type textarea "INPUT_Evonik_Seeburger_IFTMIN_1003136856_20250911123308108.edi"
type textarea "NWC/UK [GEOGRAPHIC_DATA] Continent / [GEOGRAPHIC_DATA]-CL"
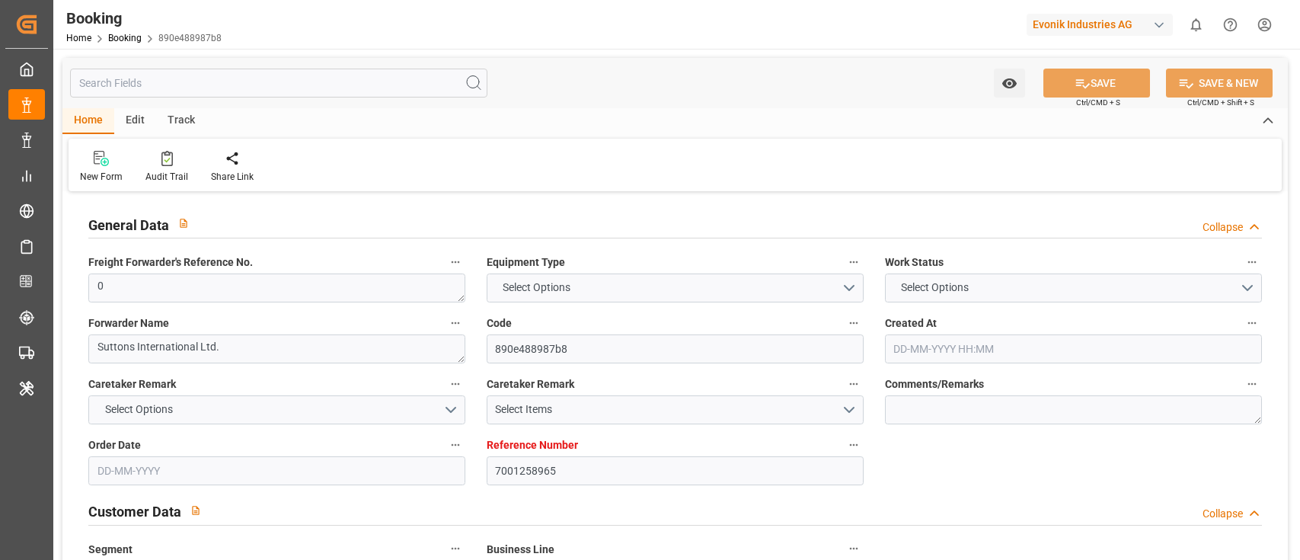
type textarea "INPUT_Evonik_Seeburger_IFTMIN_1003087414_20250826155458138.edi,INPUT_Evonik_See…"
type textarea "1003136856"
type textarea "Kiran Hari"
type textarea "businessDivision-businessLine-"
type textarea "IFTMIN"
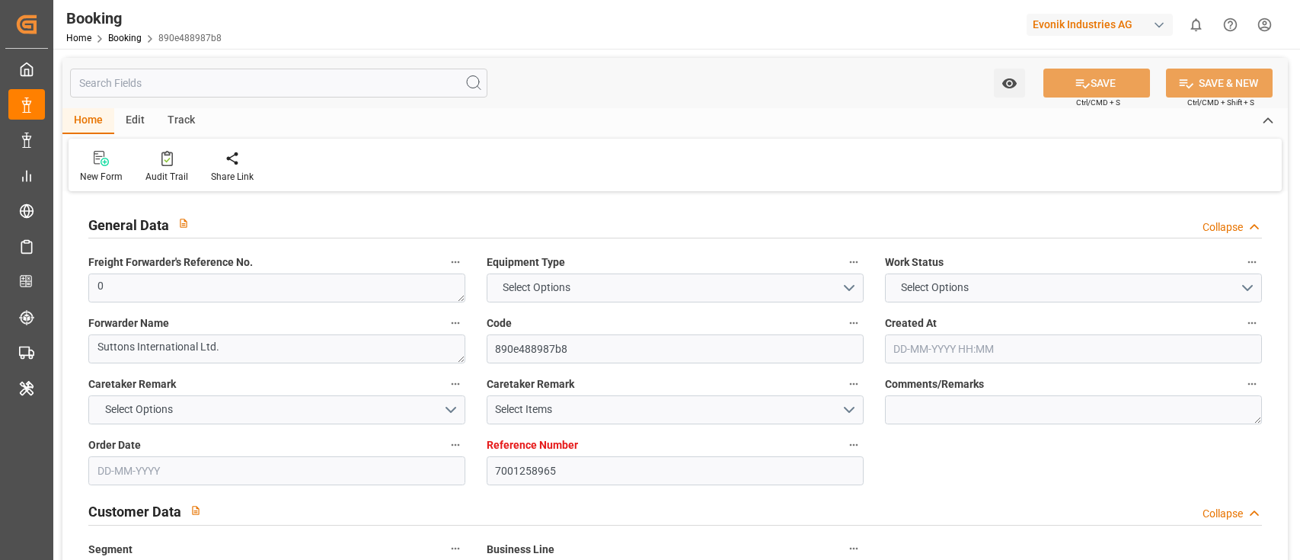
type textarea "a011t00000LcJC5AAN"
type textarea "Yes"
type input "7001258965"
type input "9632155"
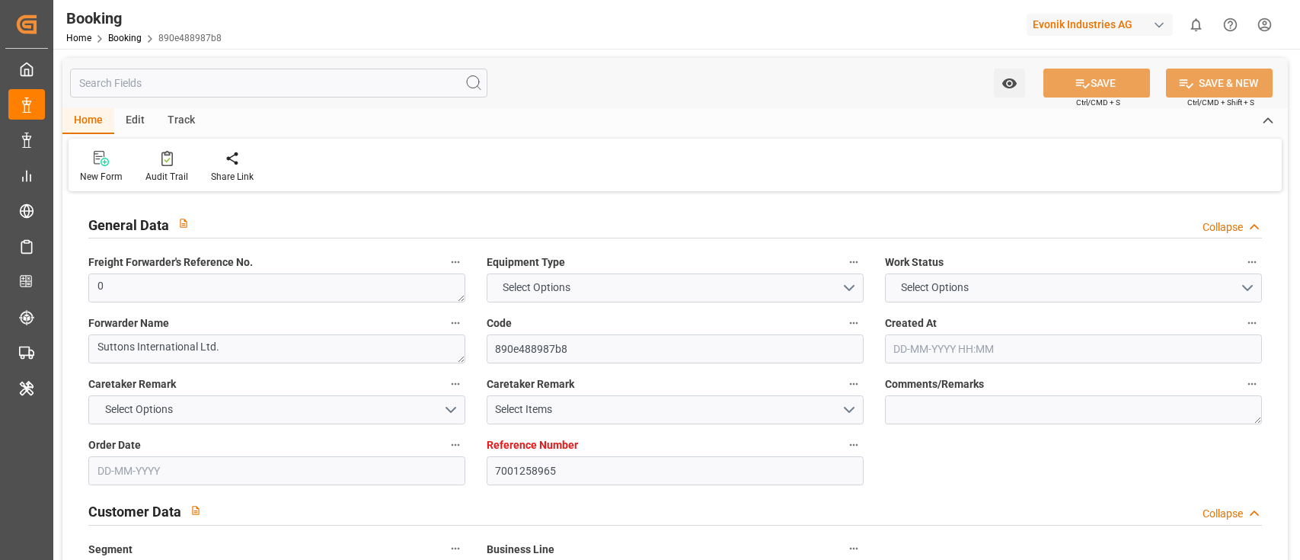
type input "Maersk"
type input "Maersk Line AS"
type input "NLRTM"
type input "CNNSA"
type input "MYTPP"
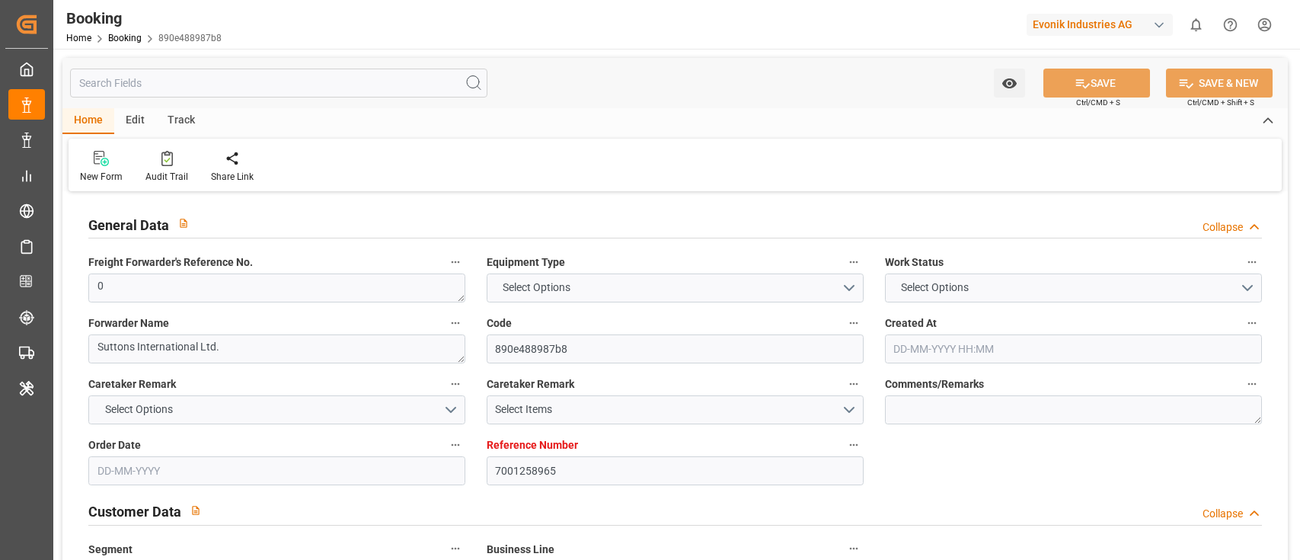
type input "0"
type input "[DATE] 13:56"
type input "[DATE]"
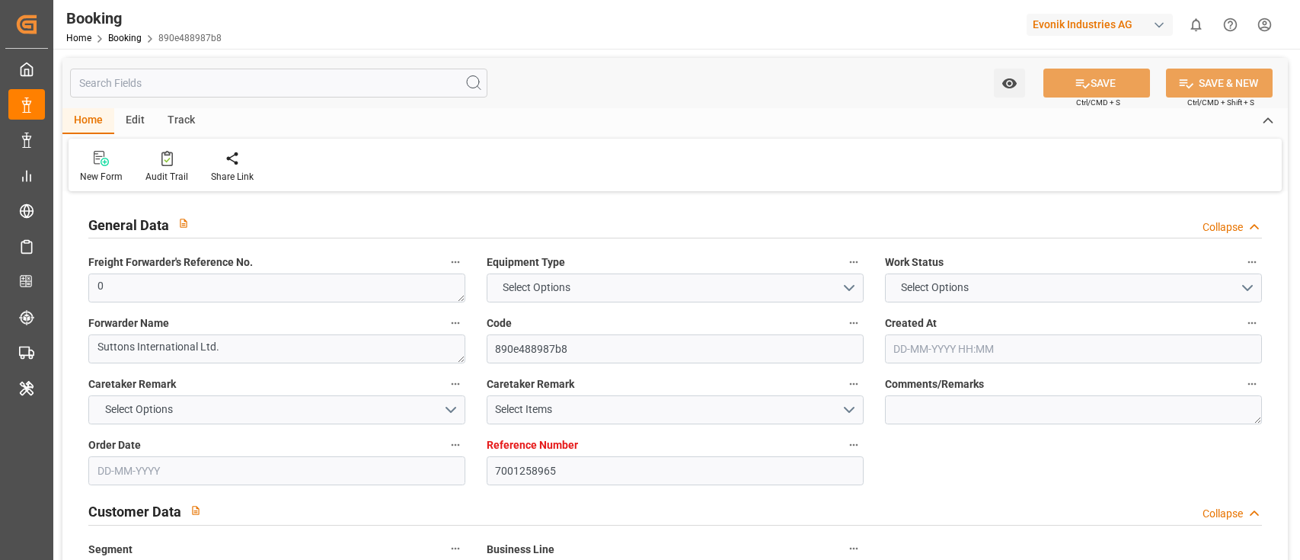
type input "[DATE] 00:00"
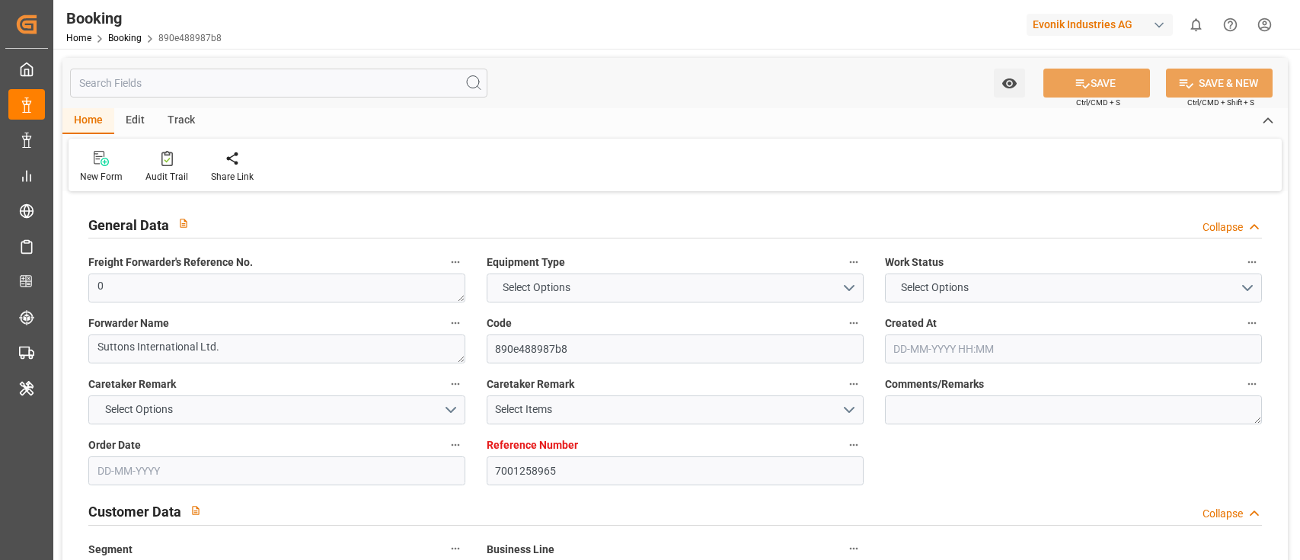
type input "[DATE] 00:00"
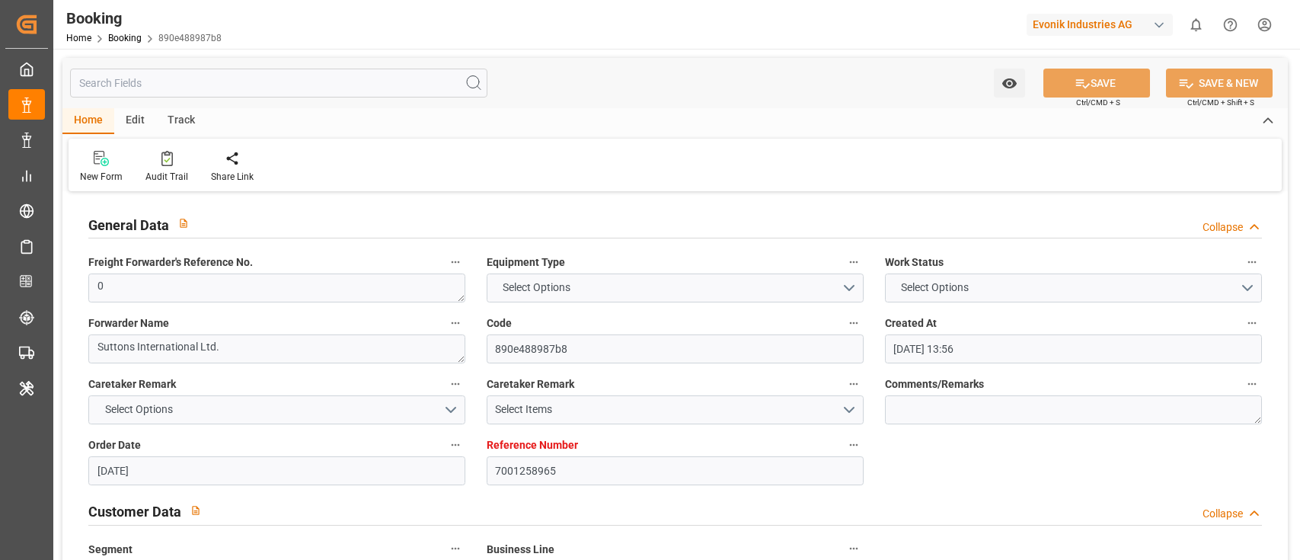
type input "[DATE] 00:00"
type input "[DATE] 06:35"
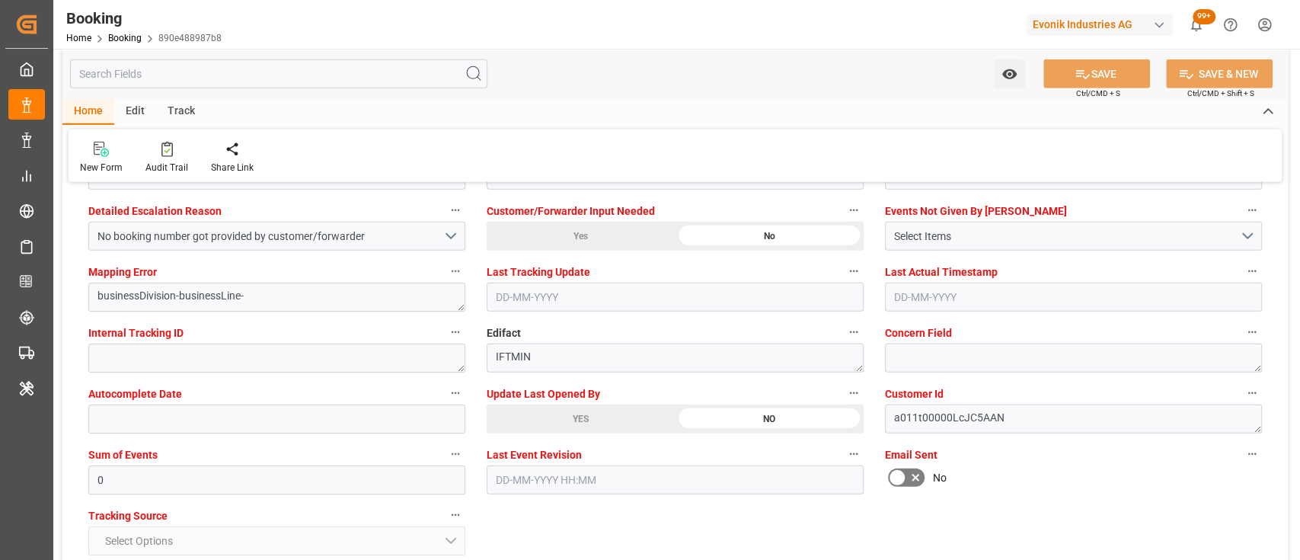
scroll to position [2910, 0]
click at [547, 422] on div "YES" at bounding box center [581, 420] width 188 height 29
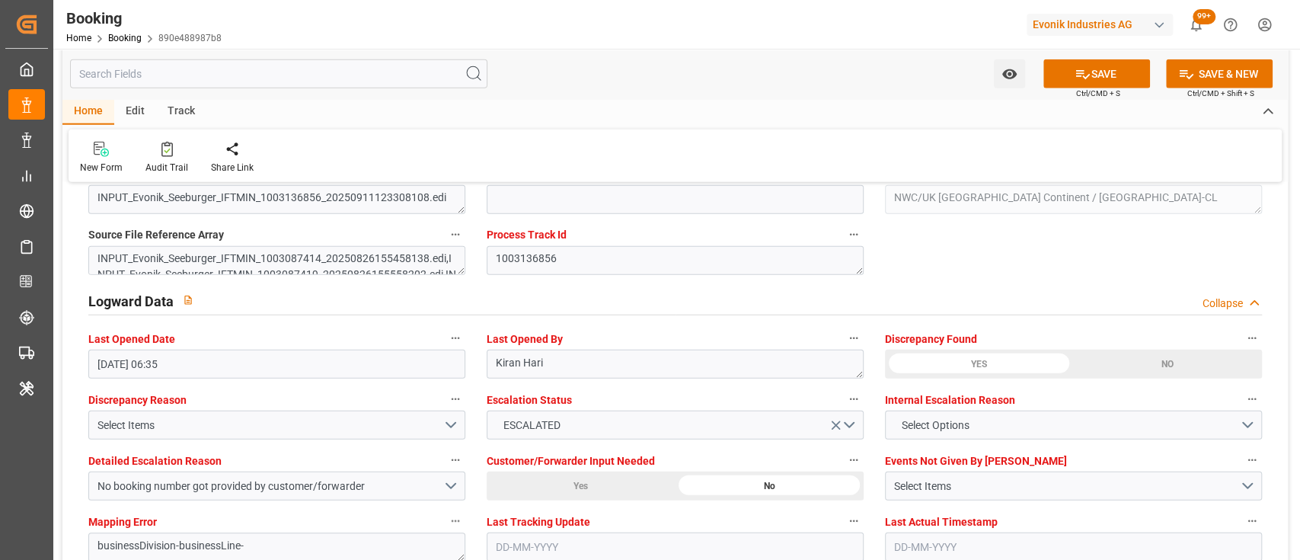
scroll to position [2661, 0]
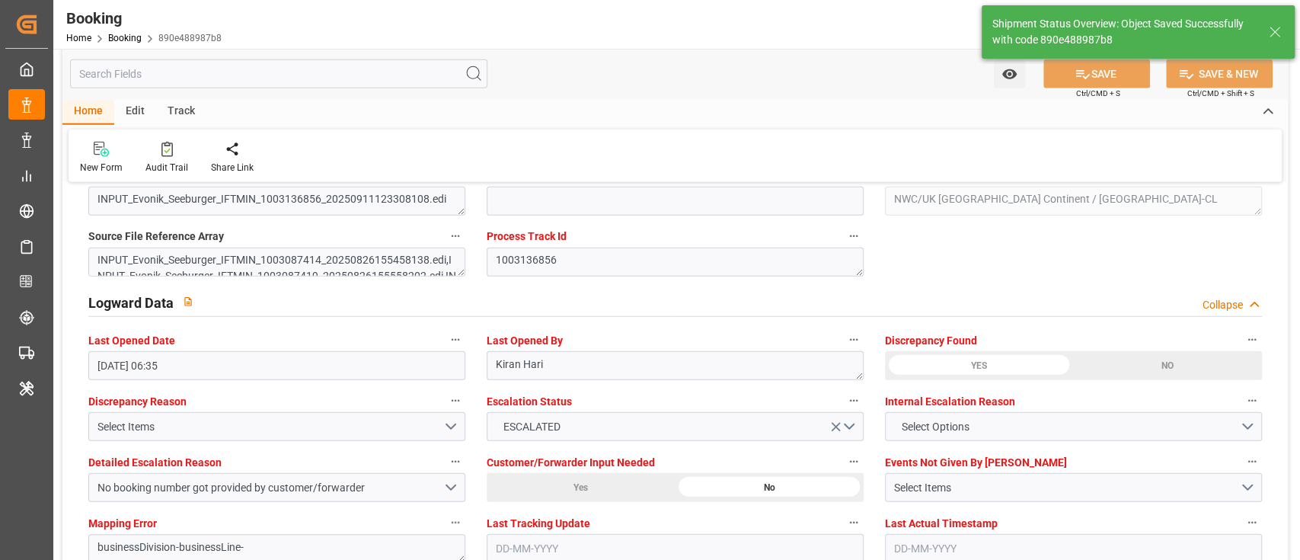
type textarea "[PERSON_NAME]"
type input "[DATE] 05:45"
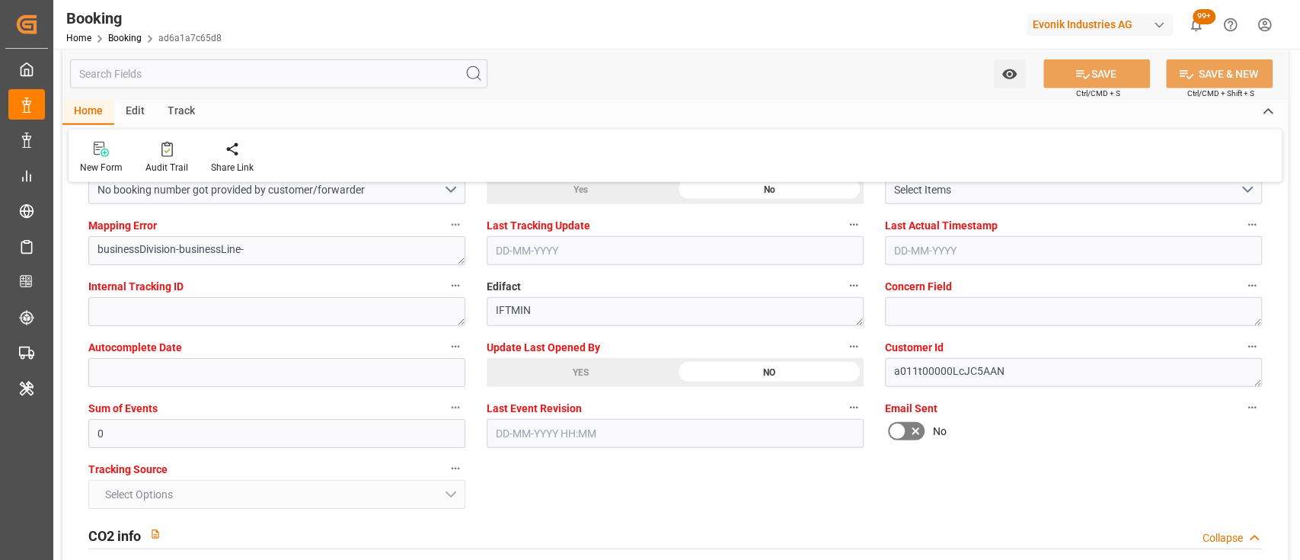
scroll to position [2959, 0]
click at [564, 375] on div "YES" at bounding box center [581, 371] width 188 height 29
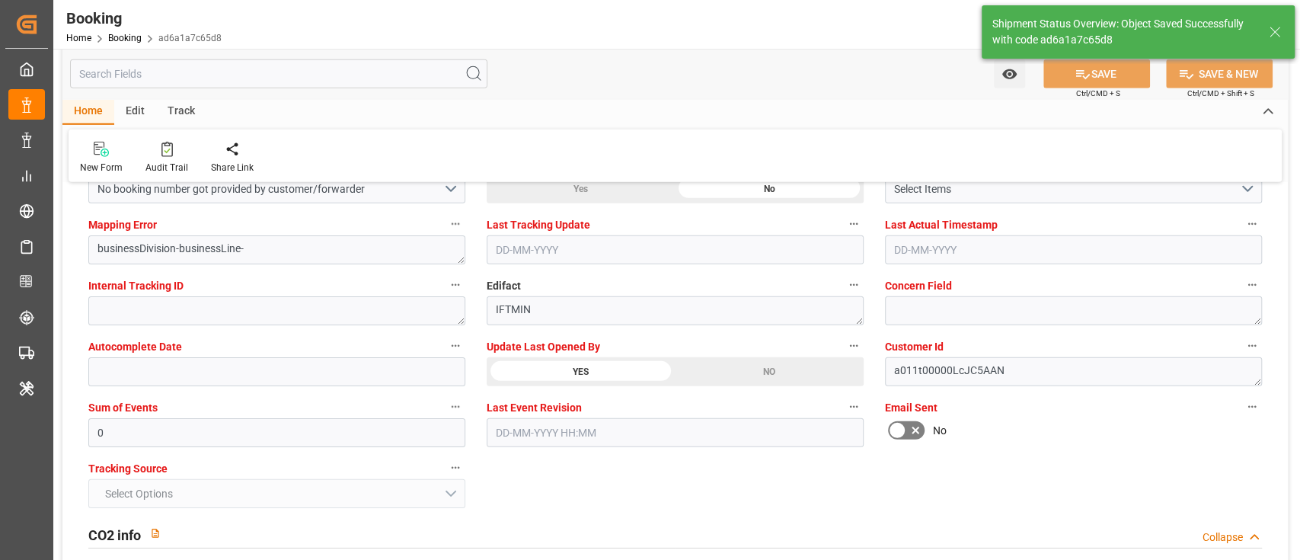
type textarea "[PERSON_NAME]"
type input "17-09-2025 05:45"
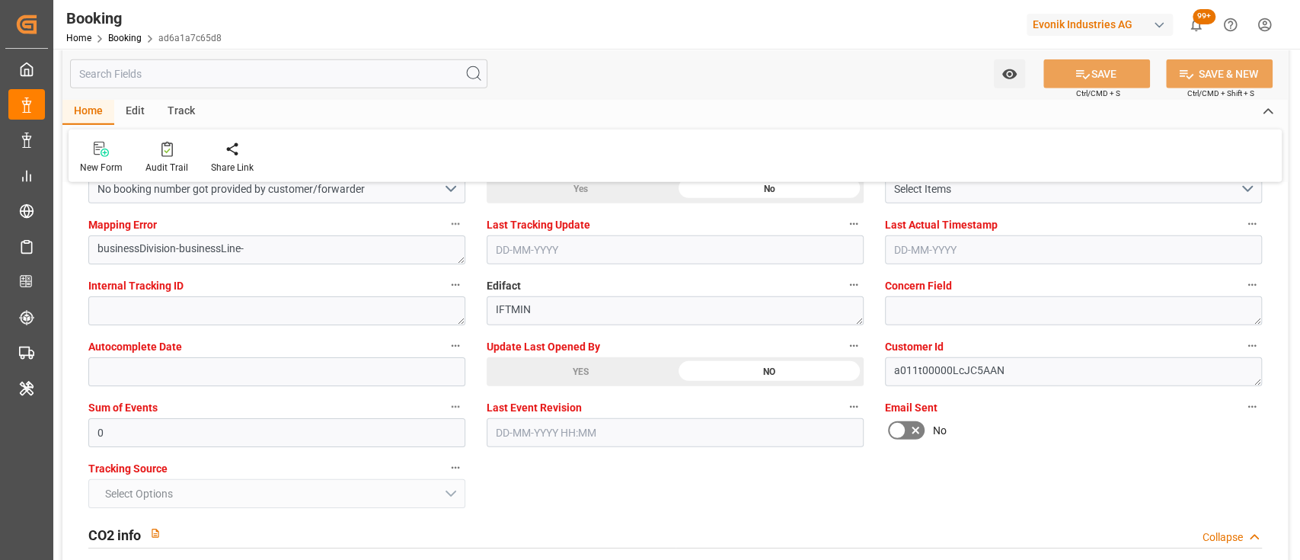
scroll to position [2898, 0]
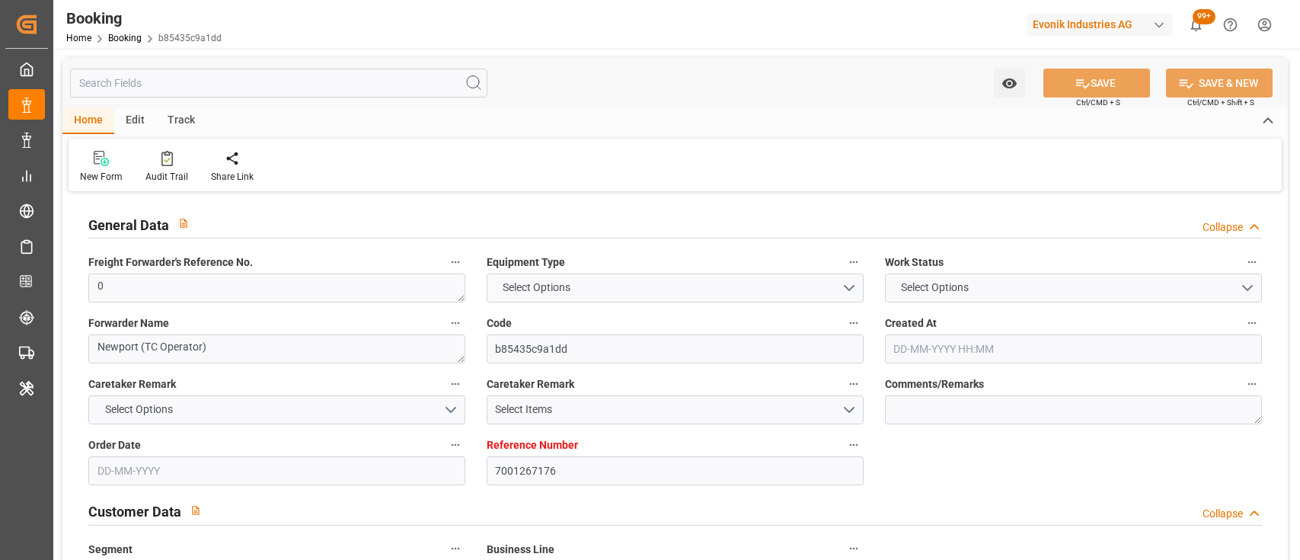
type input "7001267176"
type input "9632155"
type input "Maersk"
type input "Maersk Line AS"
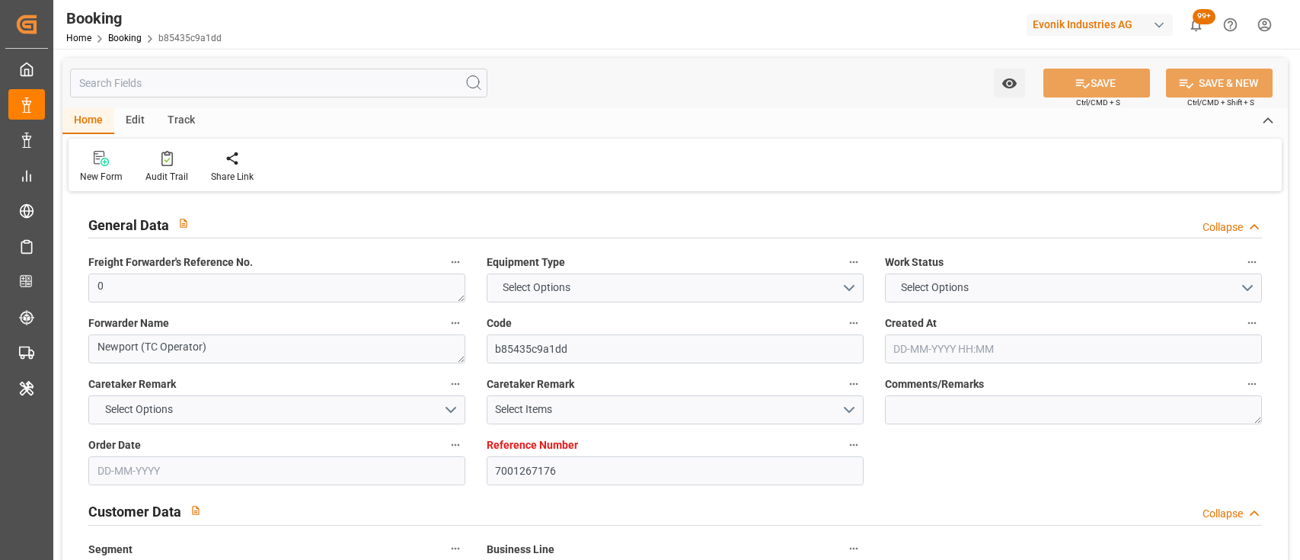
type input "NLRTM"
type input "THLCH"
type input "MYTPP"
type input "0"
type input "[DATE] 09:40"
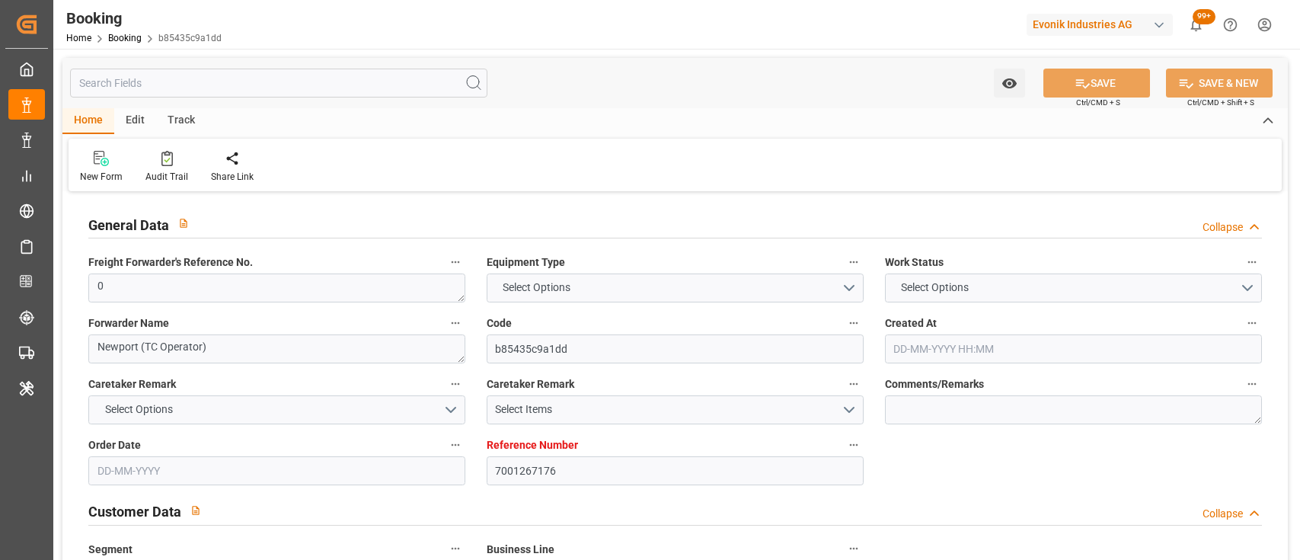
type input "[DATE]"
type input "[DATE] 00:00"
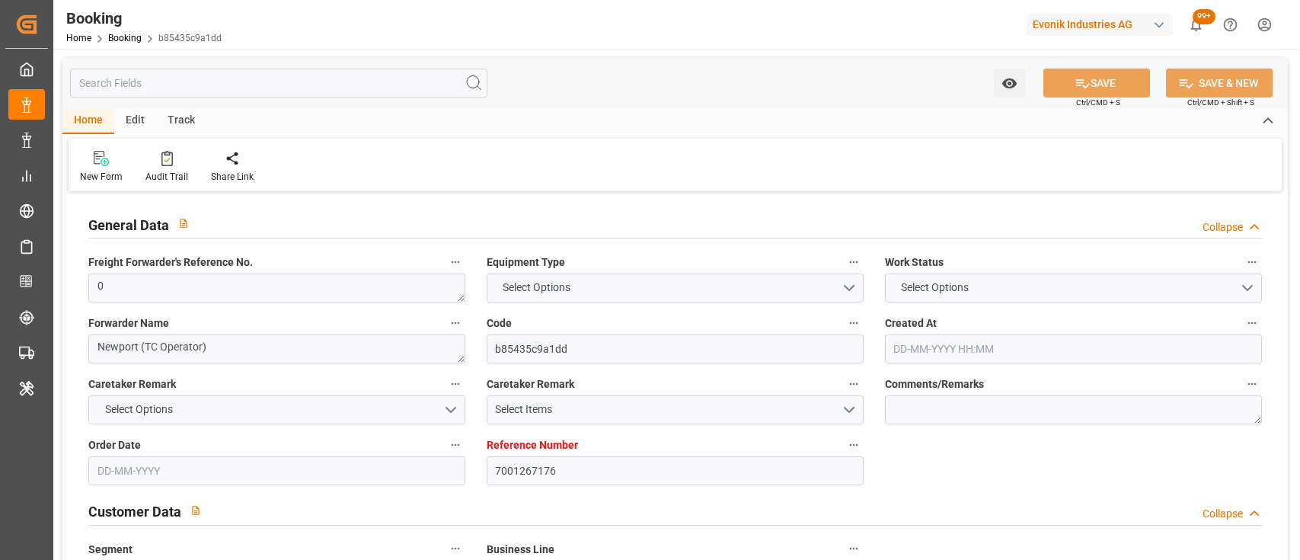
type input "12-09-2025 00:00"
type input "[DATE] 00:00"
type input "12-09-2025 00:00"
type input "[DATE] 00:00"
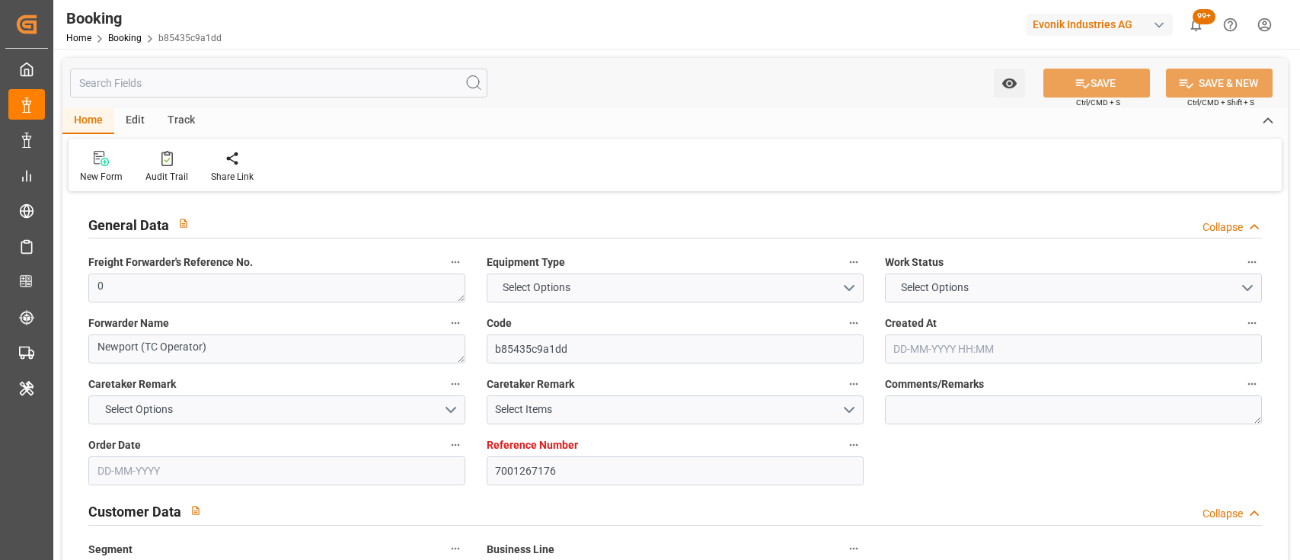
type input "[DATE] 00:00"
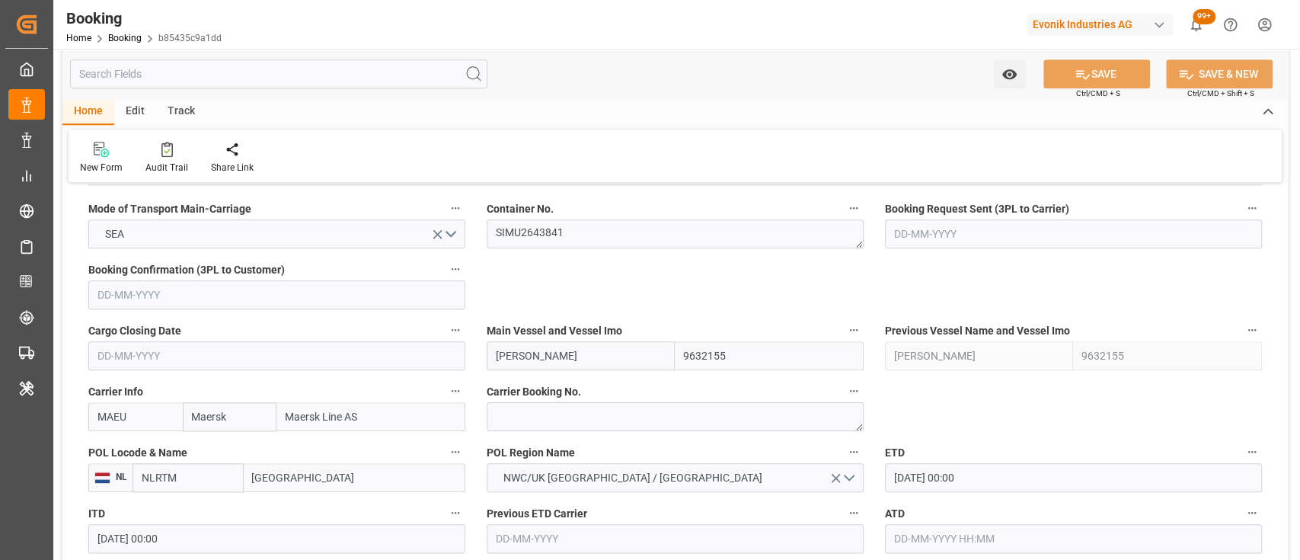
scroll to position [976, 0]
click at [542, 234] on textarea "SIMU2643841" at bounding box center [675, 233] width 377 height 29
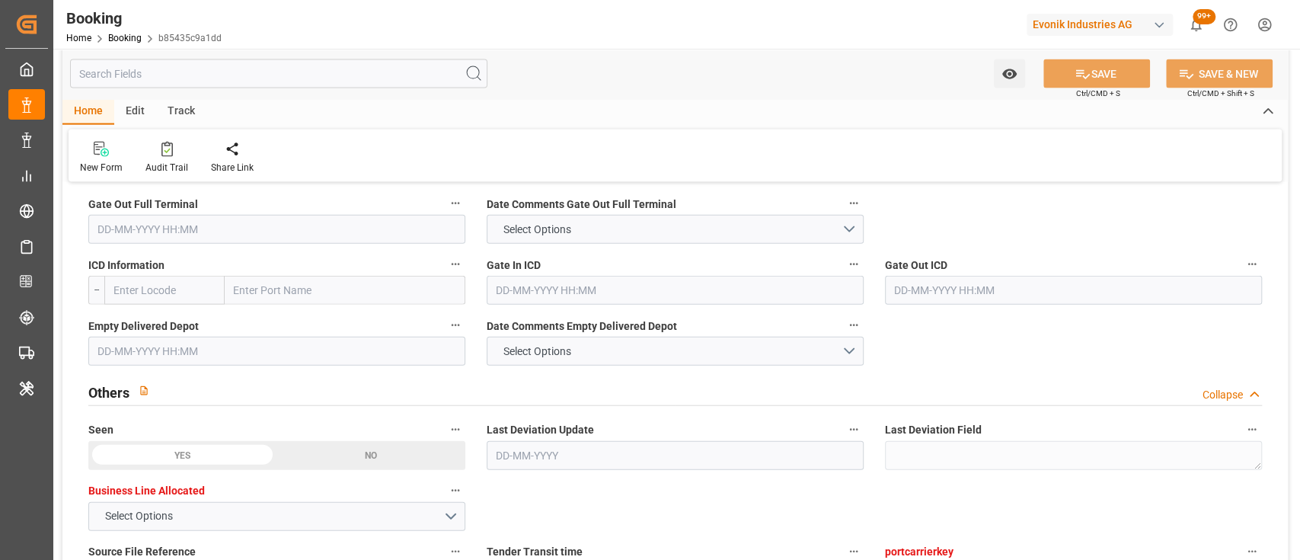
scroll to position [2853, 0]
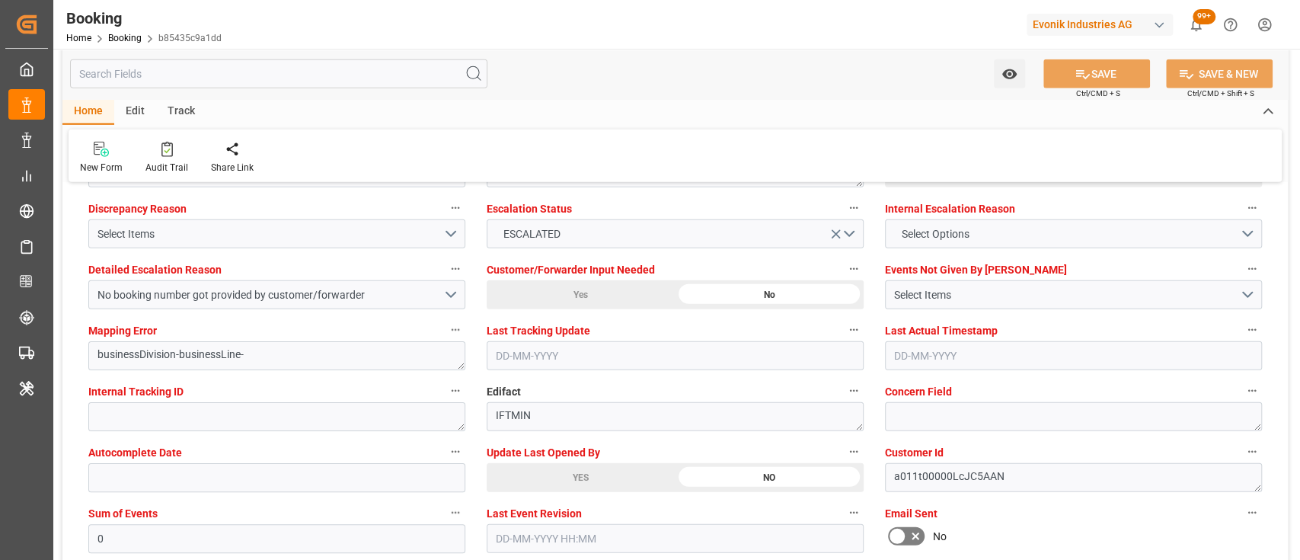
click at [555, 478] on div "YES" at bounding box center [581, 477] width 188 height 29
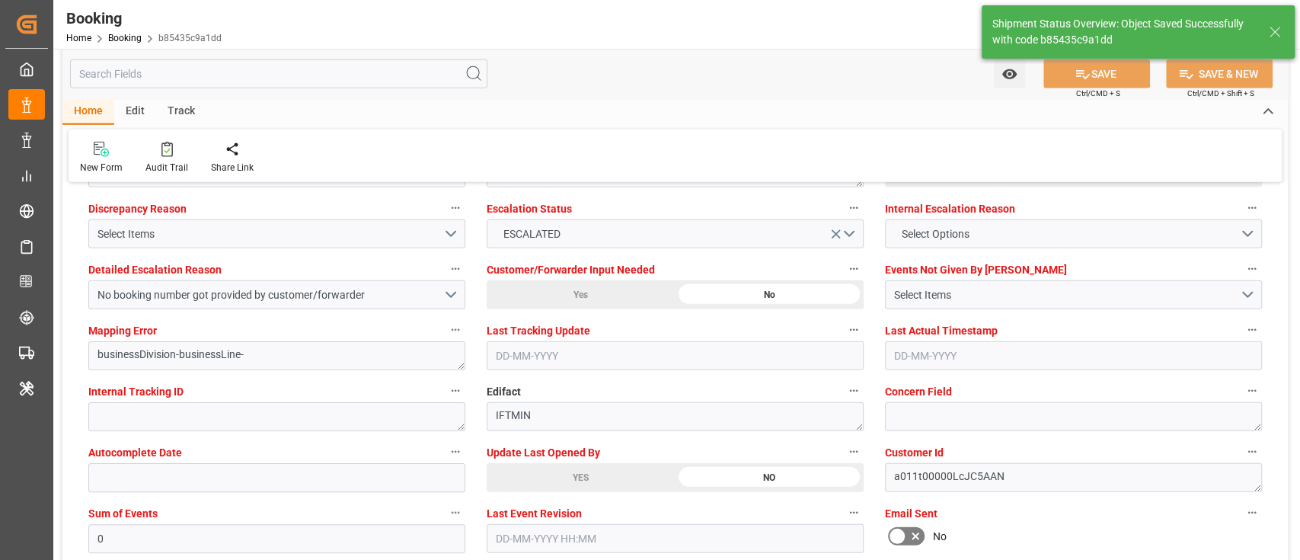
type input "17-09-2025 05:47"
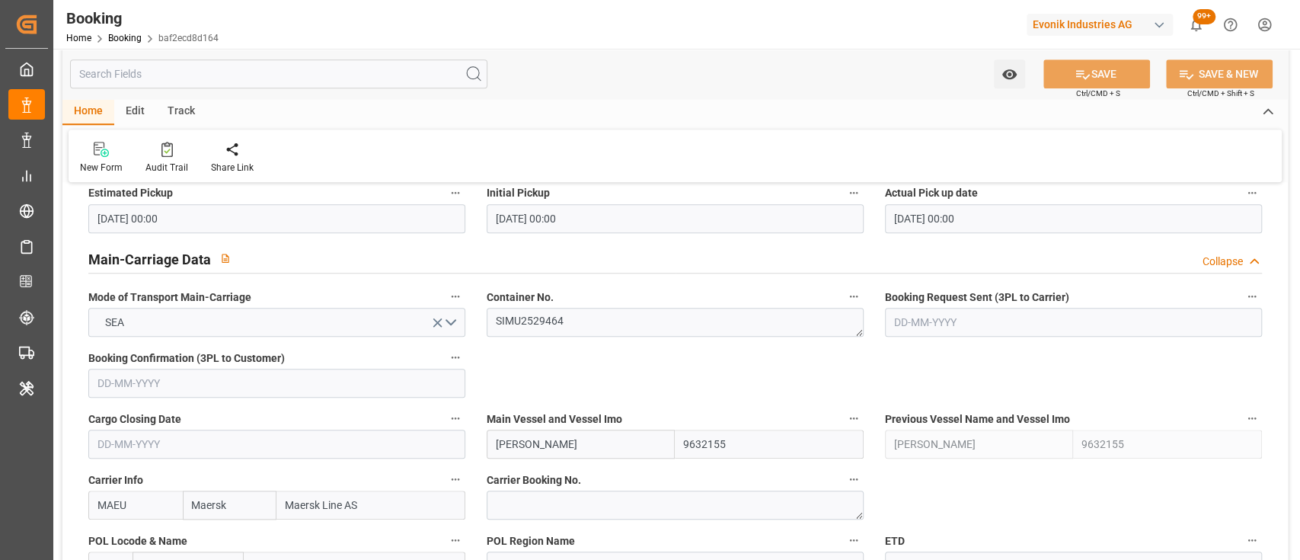
scroll to position [885, 0]
drag, startPoint x: 555, startPoint y: 305, endPoint x: 567, endPoint y: 315, distance: 16.3
click at [567, 315] on div "Container No. SIMU2529464" at bounding box center [675, 313] width 398 height 61
click at [567, 315] on textarea "SIMU2529464" at bounding box center [675, 323] width 377 height 29
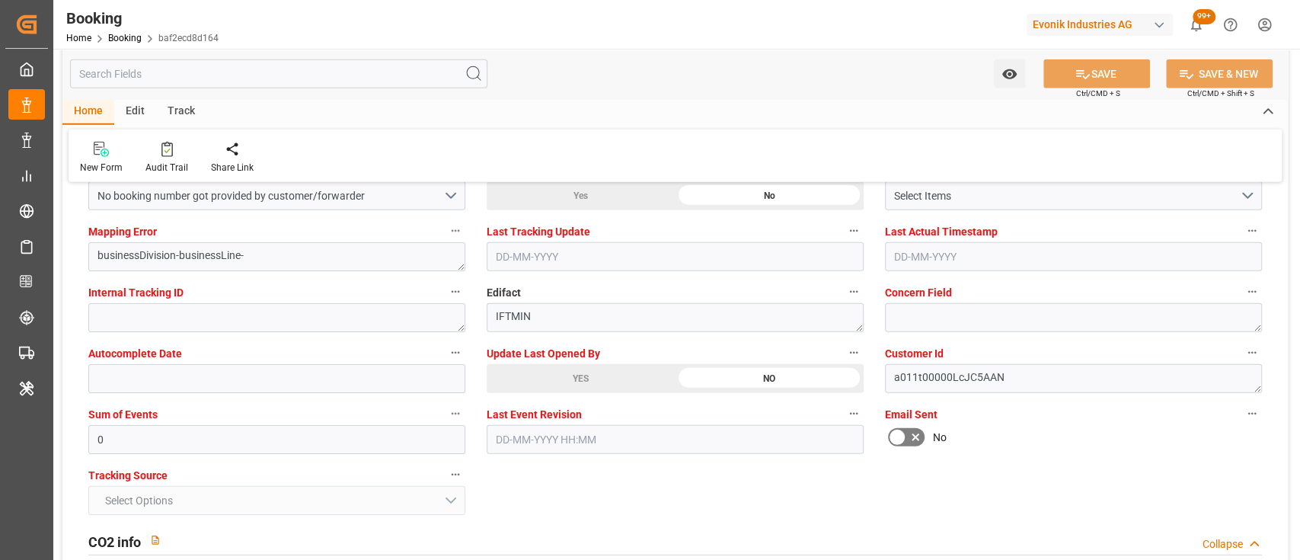
scroll to position [2955, 0]
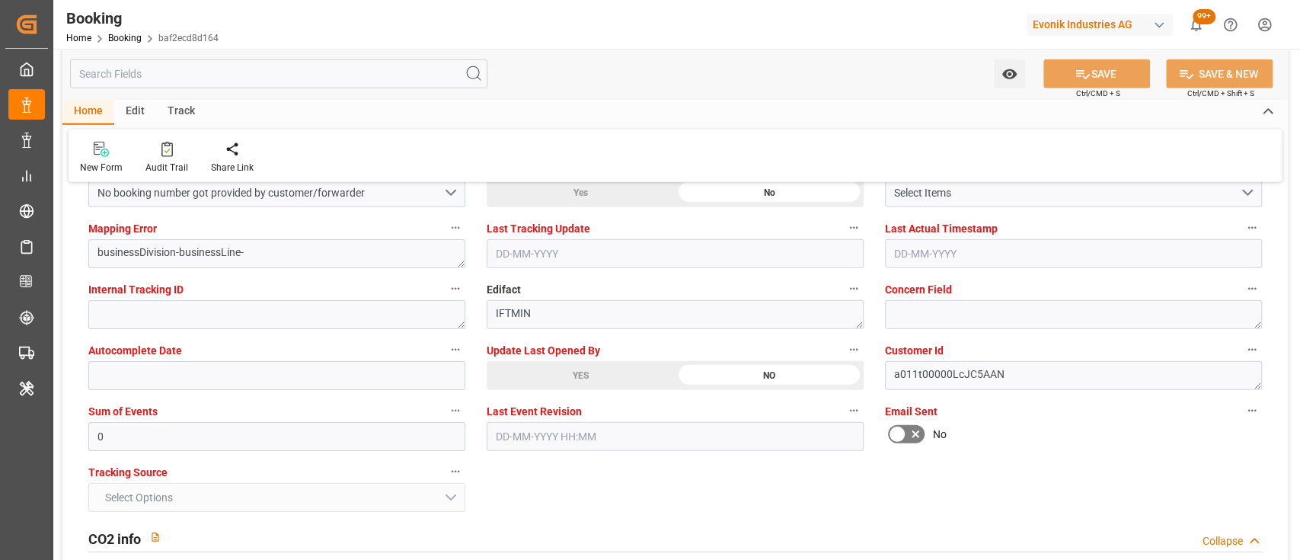
click at [593, 377] on div "YES" at bounding box center [581, 375] width 188 height 29
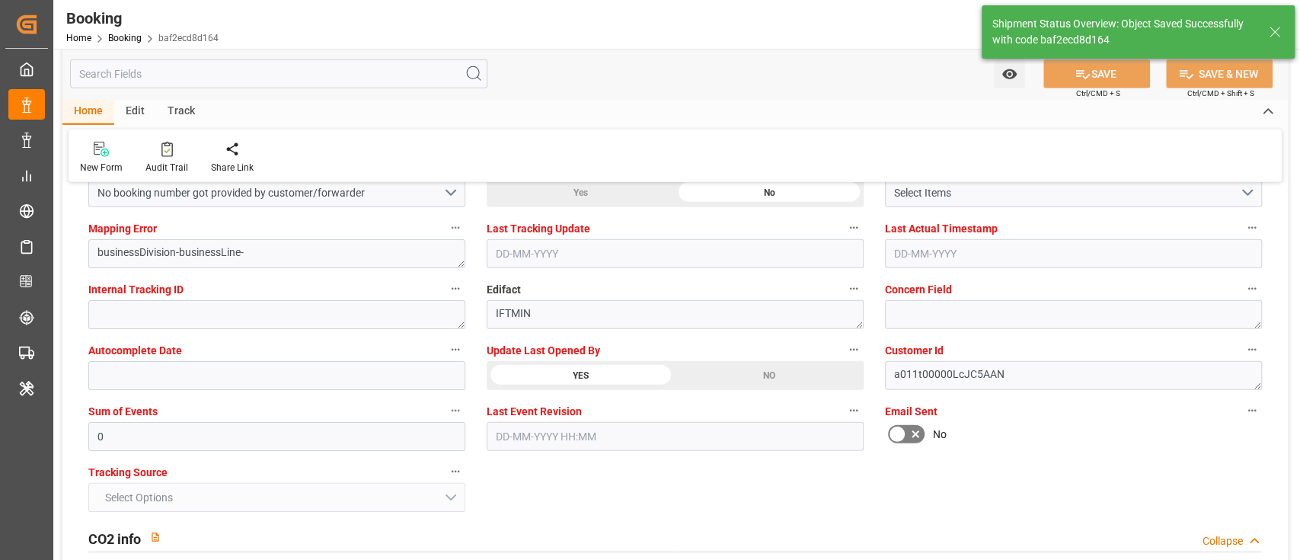
type textarea "[PERSON_NAME]"
type input "[DATE] 05:48"
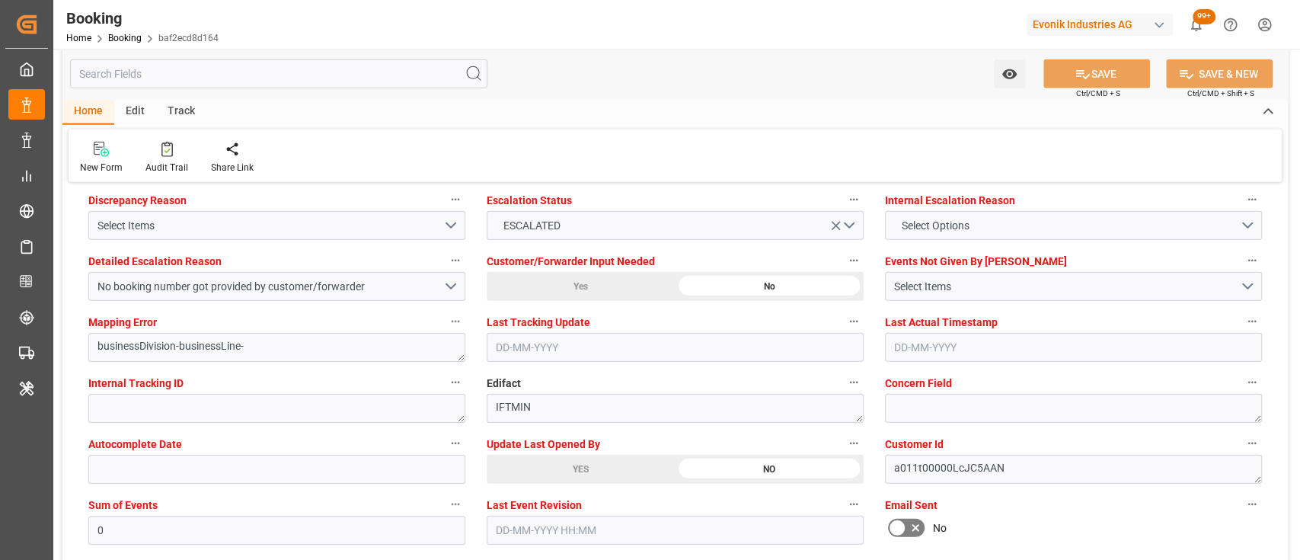
scroll to position [2809, 0]
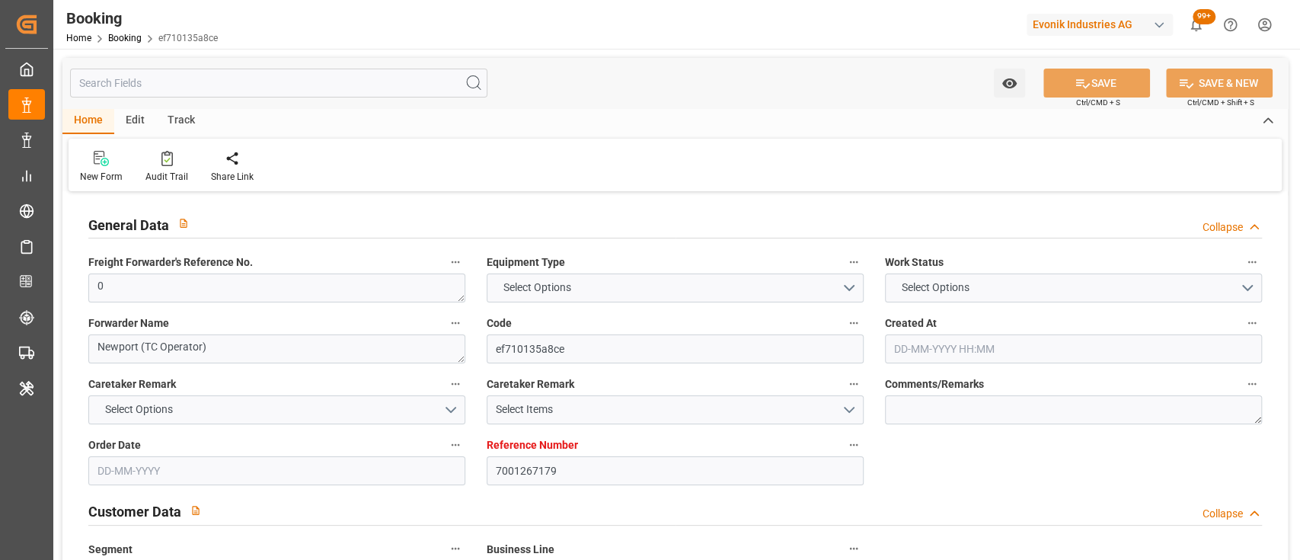
type input "7001267179"
type input "9632155"
type input "Maersk"
type input "Maersk Line AS"
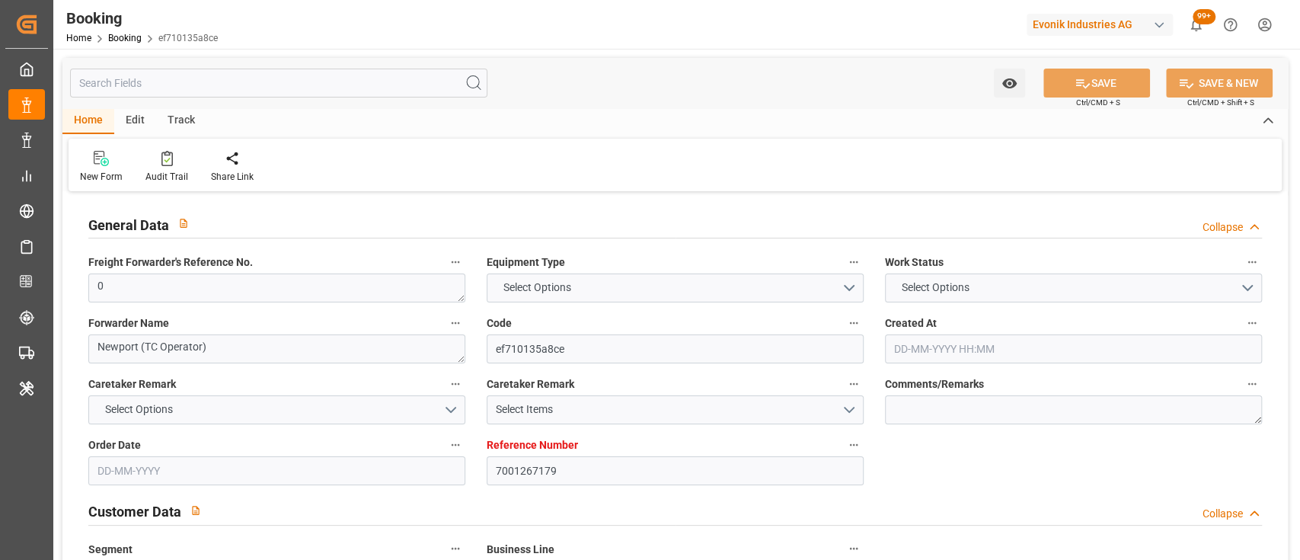
type input "NLRTM"
type input "THLCH"
type input "MYTPP"
type input "0"
type input "04-09-2025 09:40"
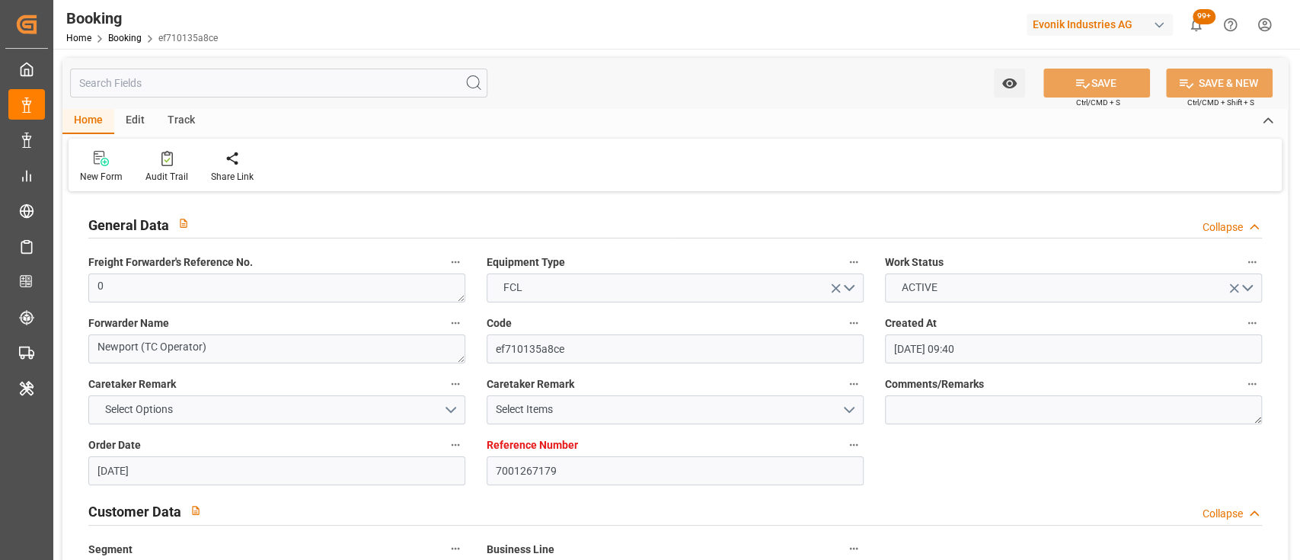
type input "04-09-2025"
type input "01-11-2025"
type input "08-09-2025"
type input "08-09-2025 00:00"
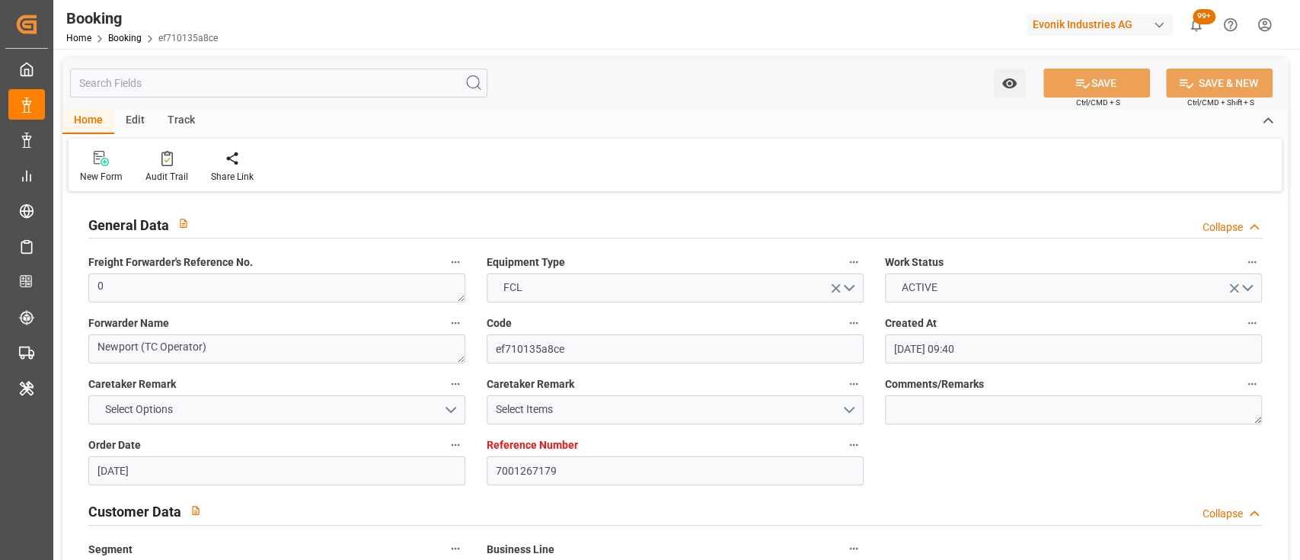
type input "11-09-2025 00:00"
type input "17-09-2025 00:00"
type input "15-09-2025 00:00"
type input "11-09-2025 00:00"
type input "22-10-2025 00:00"
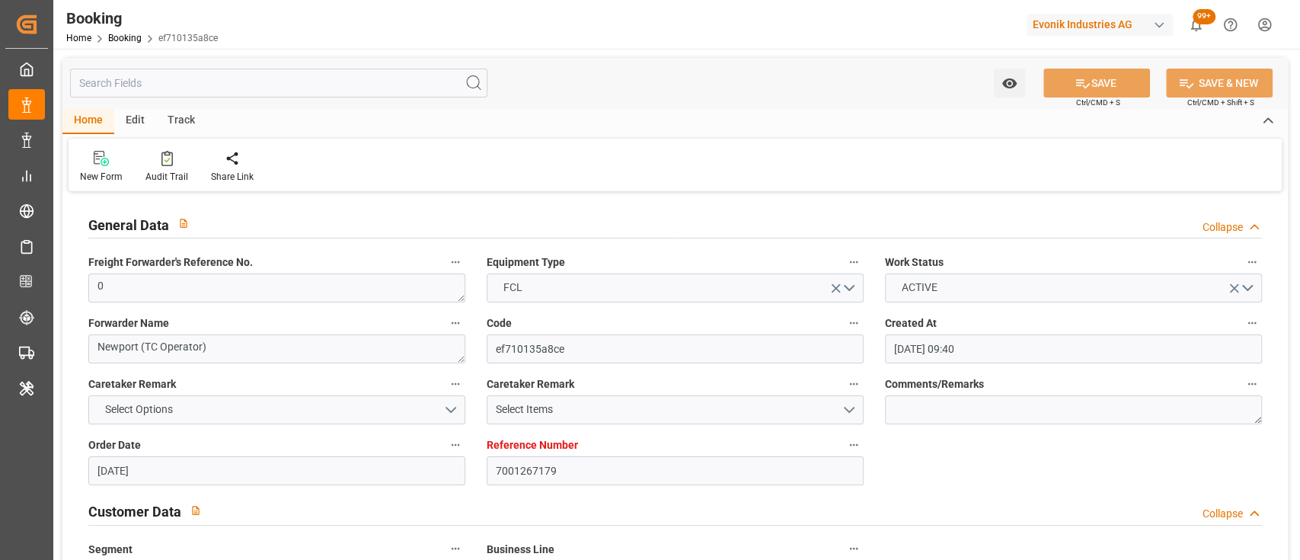
type input "01-11-2025 00:00"
type input "15-10-2025 00:00"
type input "20-10-2025 00:00"
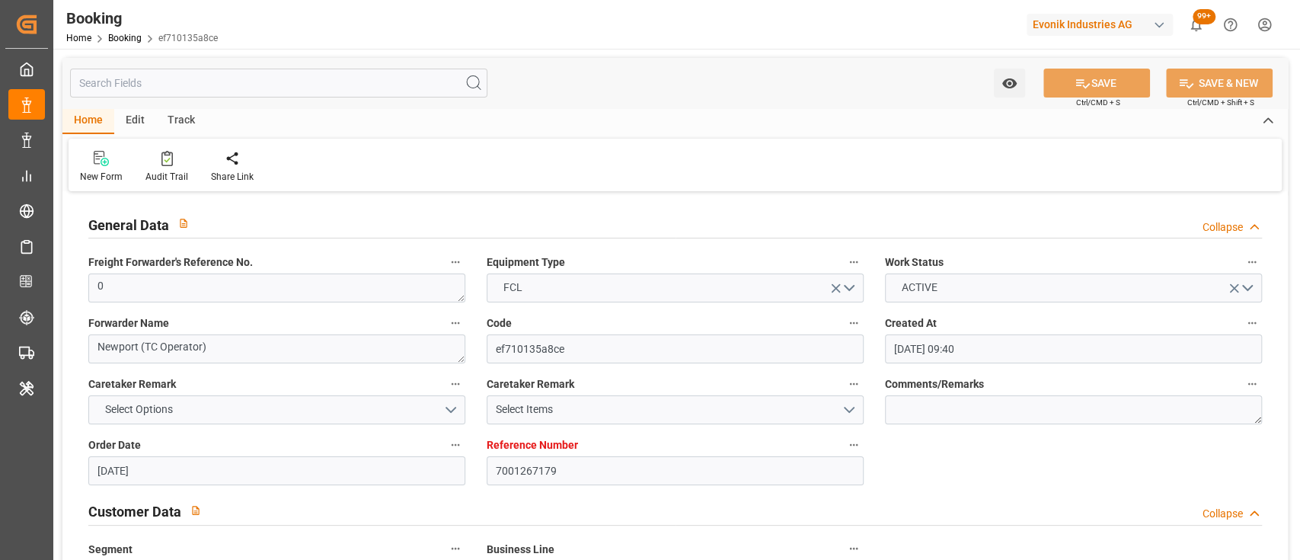
type input "16-09-2025 06:35"
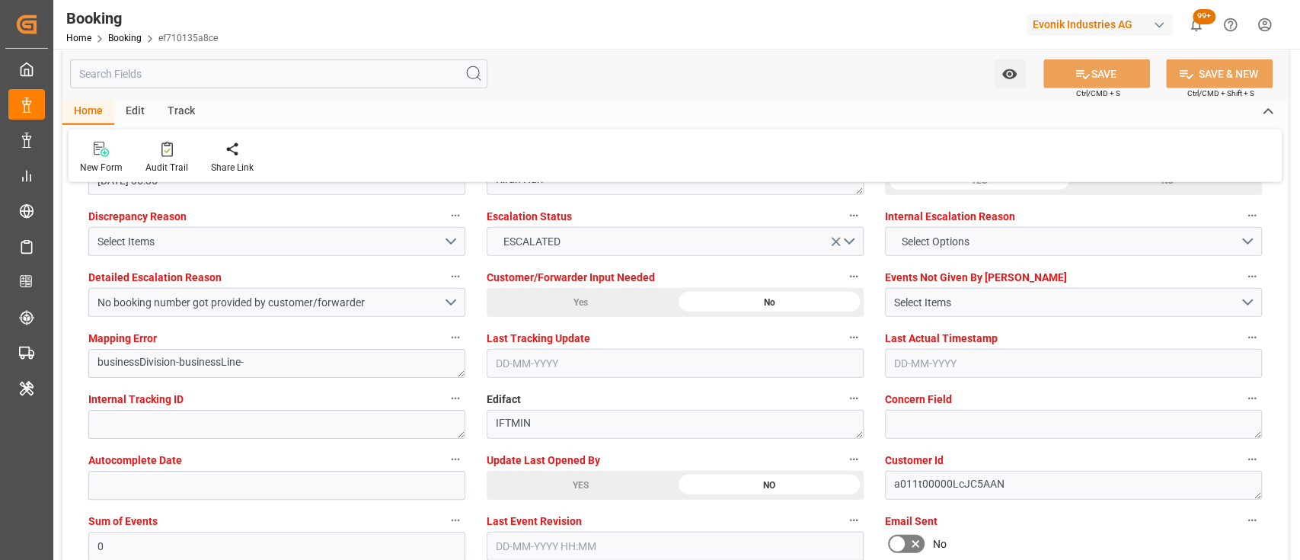
scroll to position [2847, 0]
click at [539, 486] on div "YES" at bounding box center [581, 484] width 188 height 29
type textarea "[PERSON_NAME]"
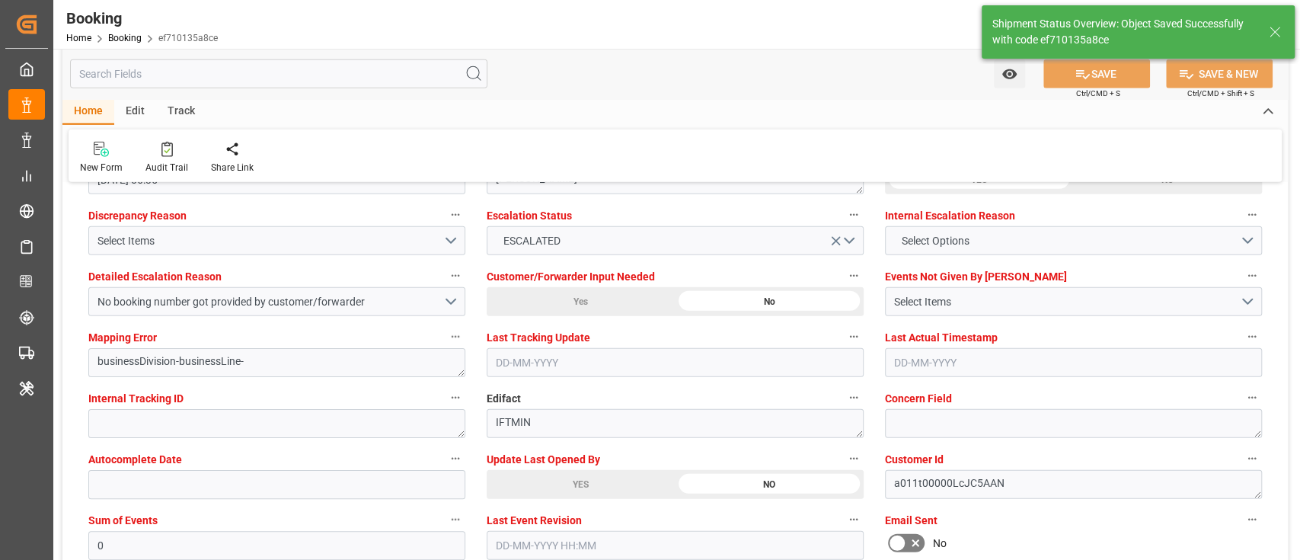
type input "17-09-2025 05:48"
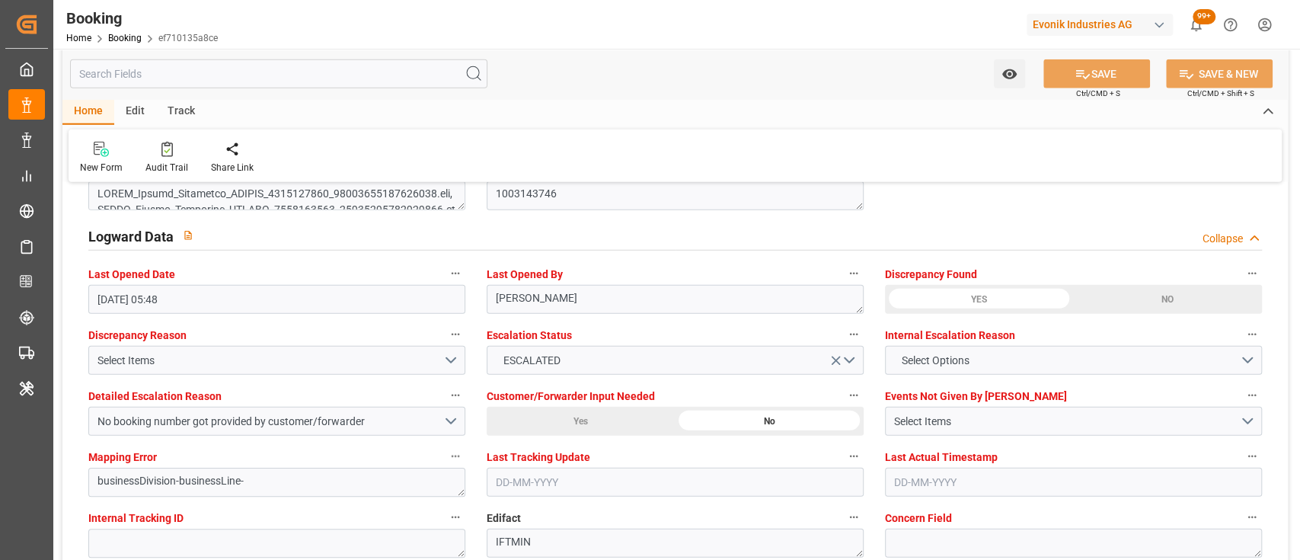
scroll to position [2725, 0]
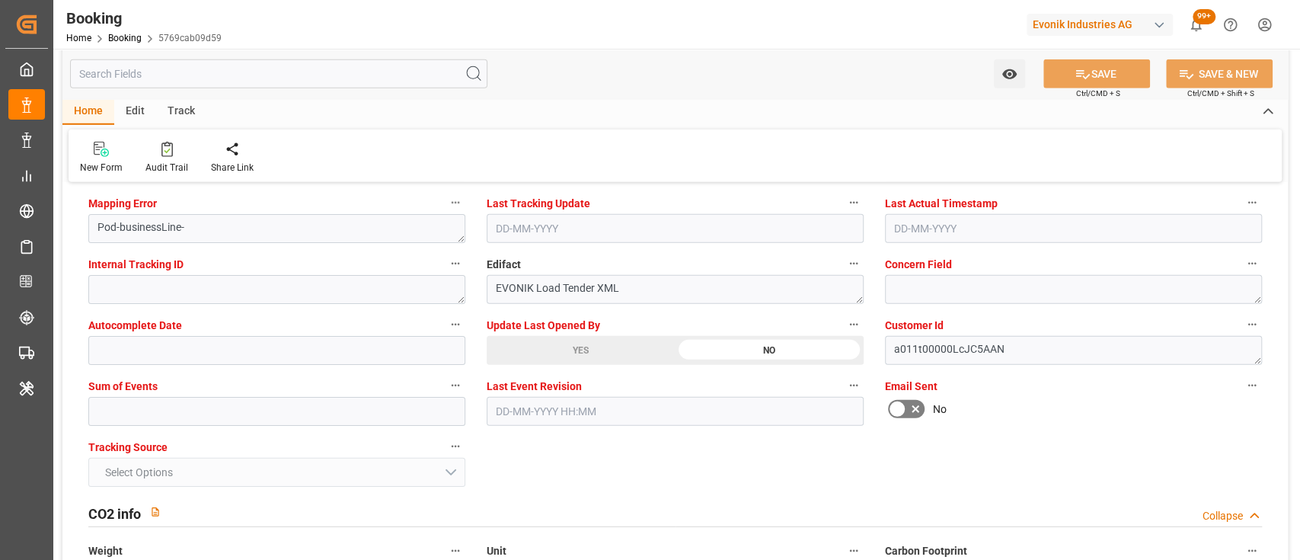
scroll to position [2994, 0]
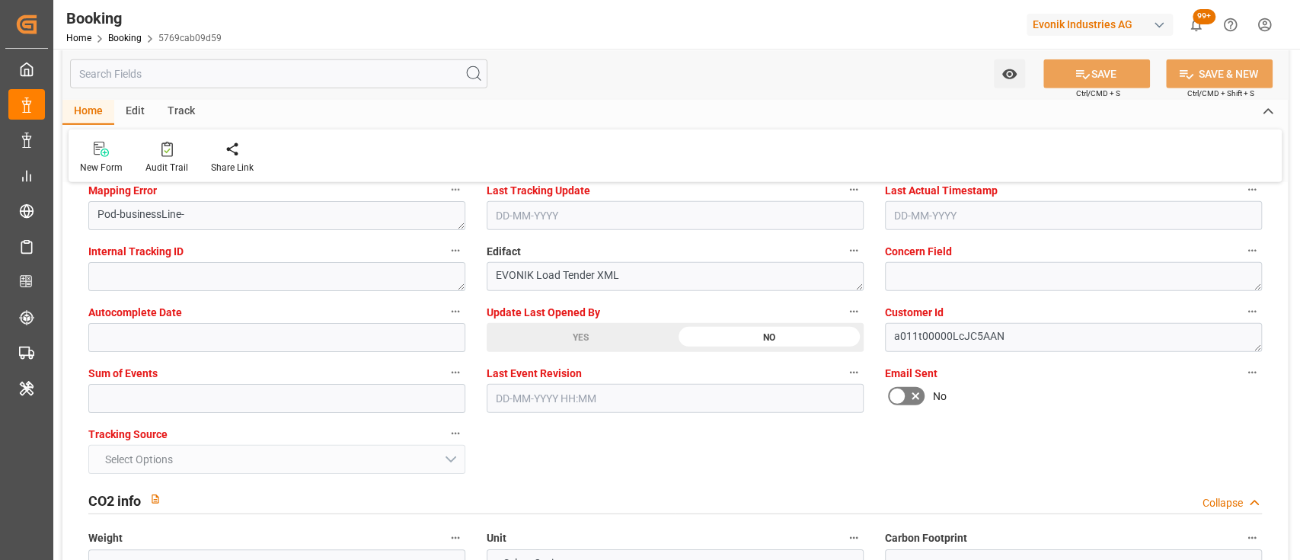
click at [555, 342] on div "YES" at bounding box center [581, 337] width 188 height 29
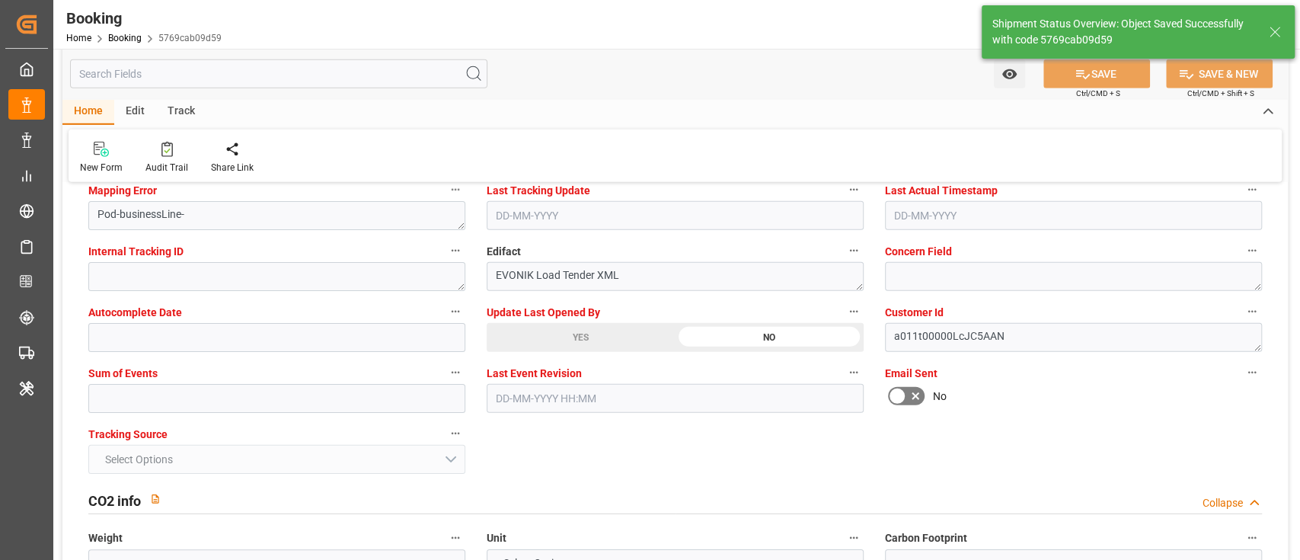
type input "17-09-2025 05:50"
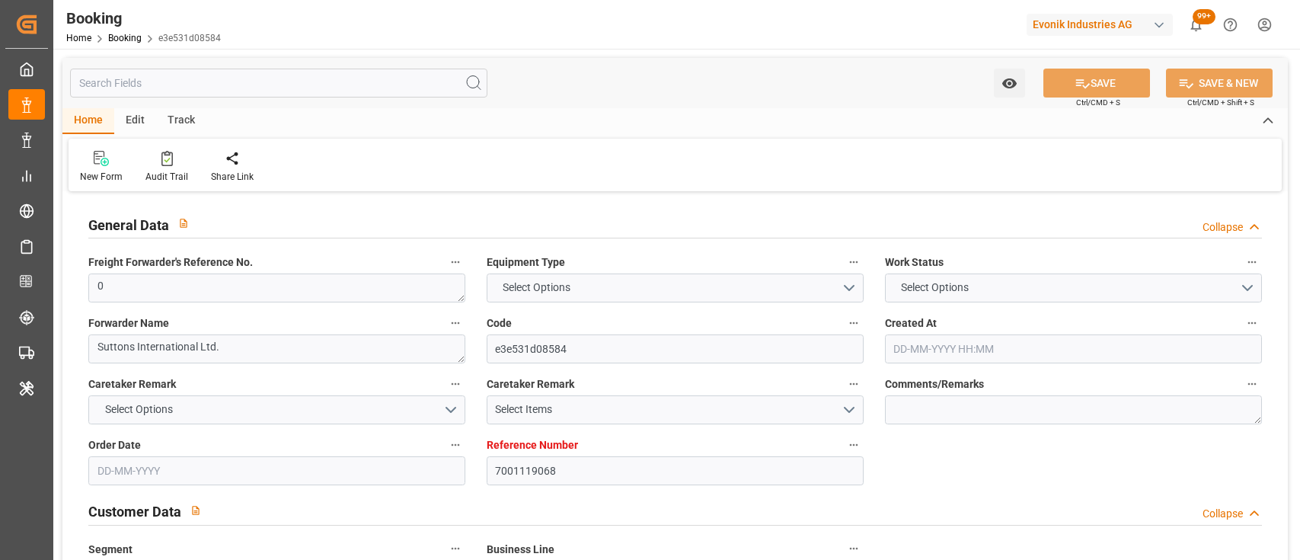
type input "7001119068"
type input "9480227"
type input "MSC"
type input "Mediterranean Shipping Company"
type input "BEANR"
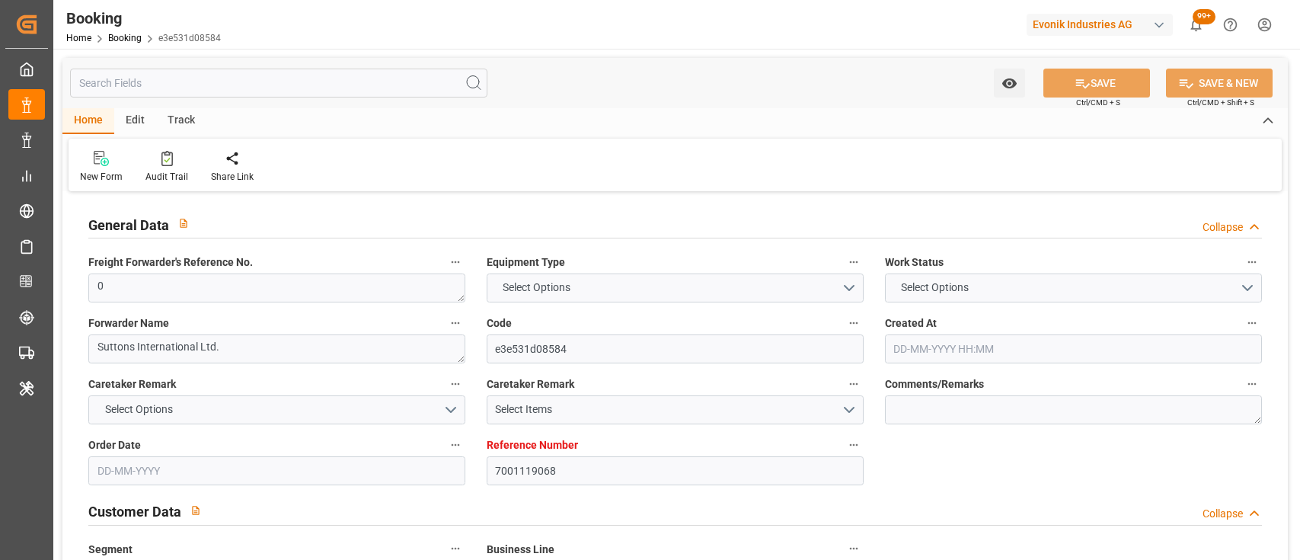
type input "USMSY"
type input "[DATE] 02:15"
type input "[DATE]"
type input "[DATE] 00:00"
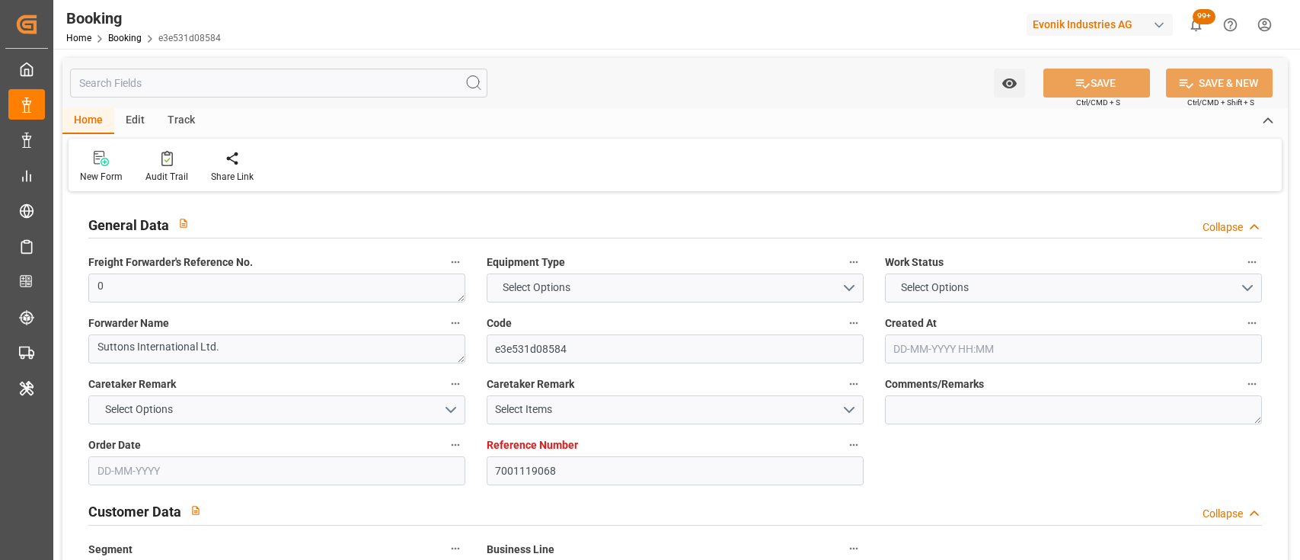
type input "[DATE] 00:00"
type input "08-06-2025 00:00"
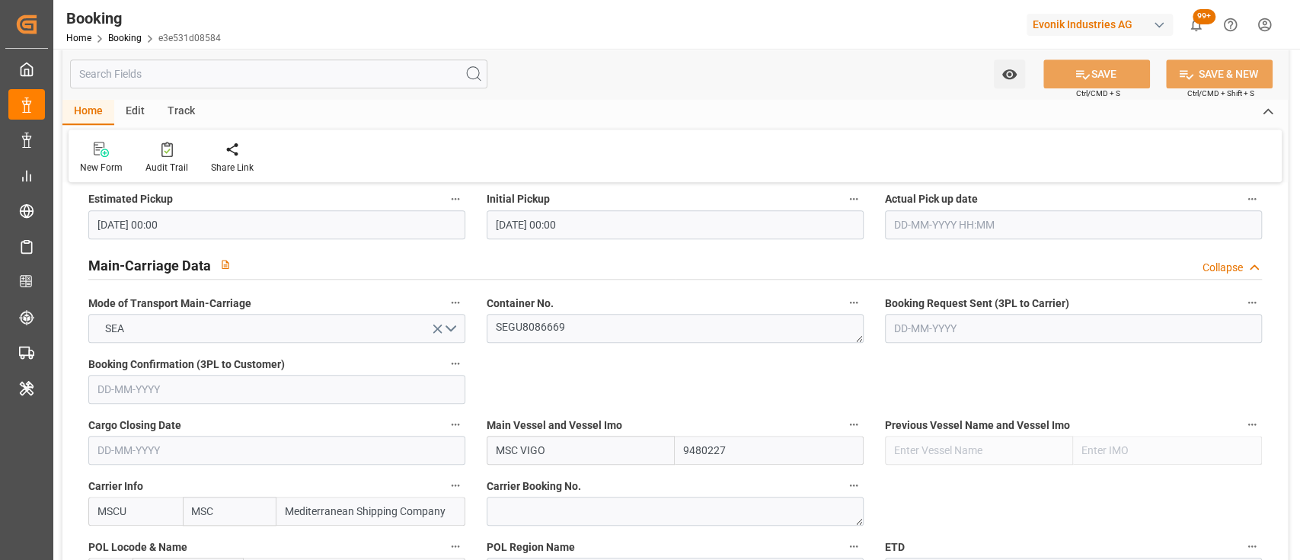
scroll to position [877, 0]
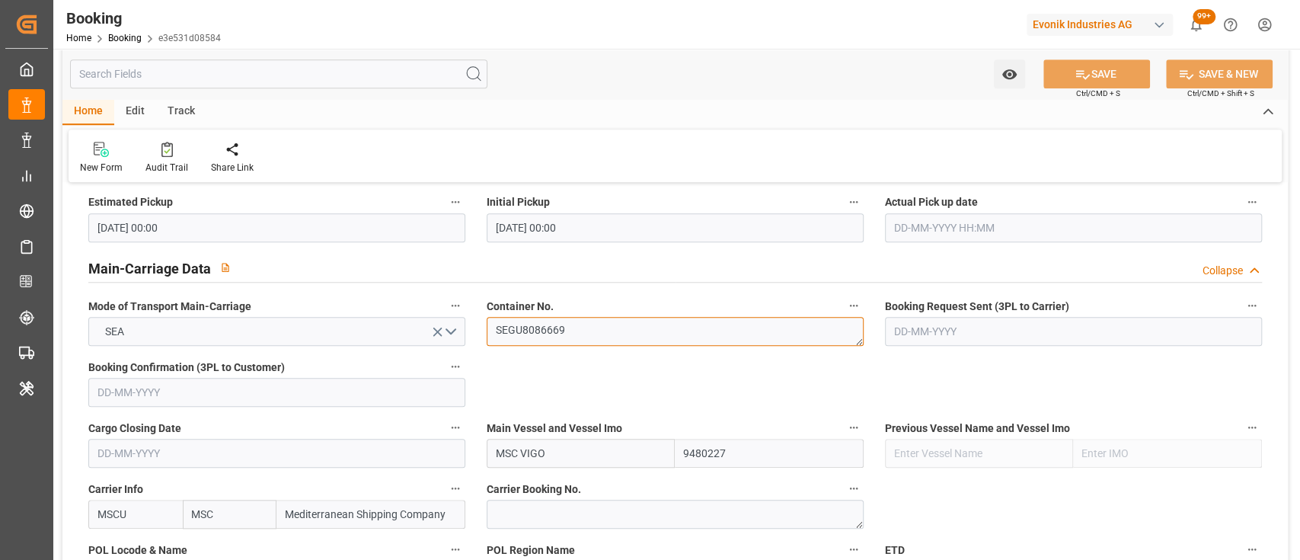
click at [544, 332] on textarea "SEGU8086669" at bounding box center [675, 331] width 377 height 29
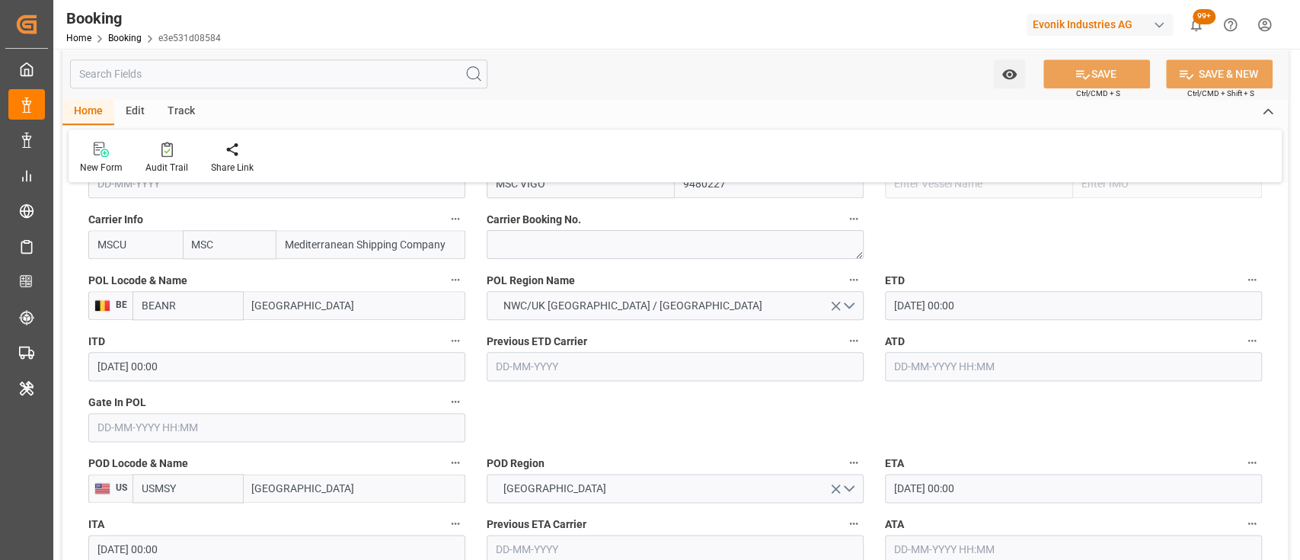
scroll to position [1149, 0]
click at [946, 369] on input "text" at bounding box center [1073, 364] width 377 height 29
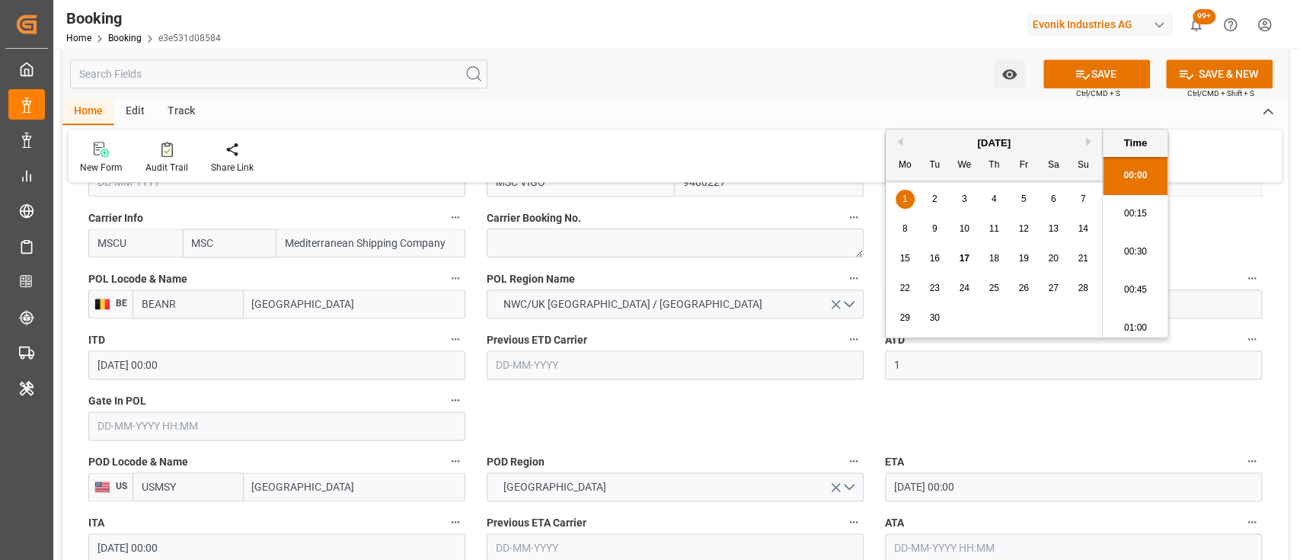
scroll to position [1642, 0]
type input "17-05-2025 00:00"
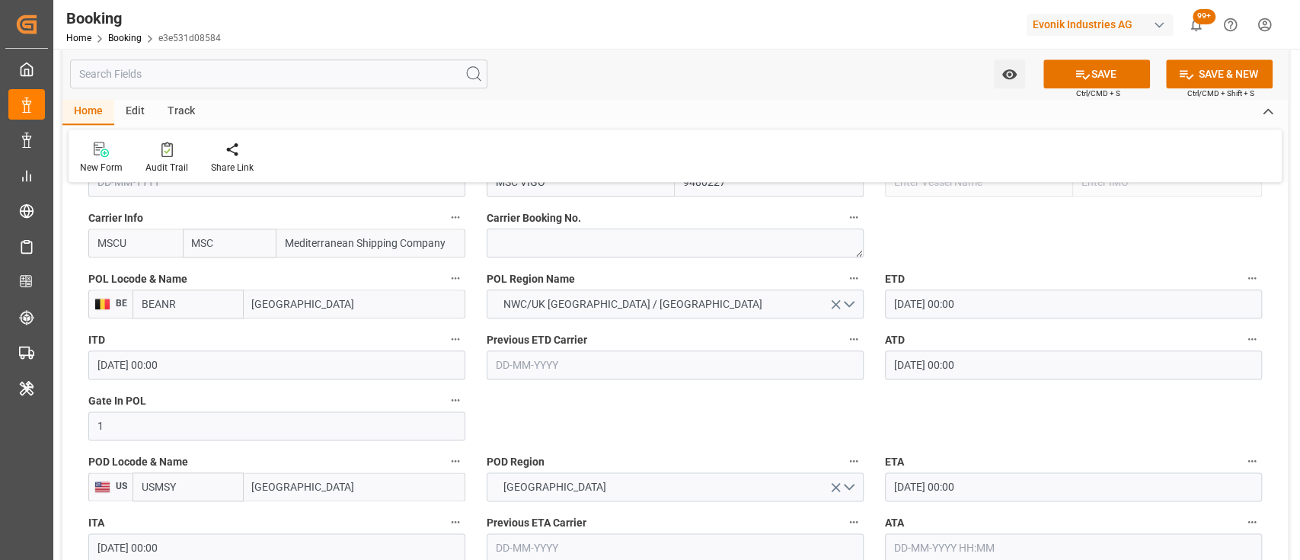
click at [362, 427] on input "1" at bounding box center [276, 425] width 377 height 29
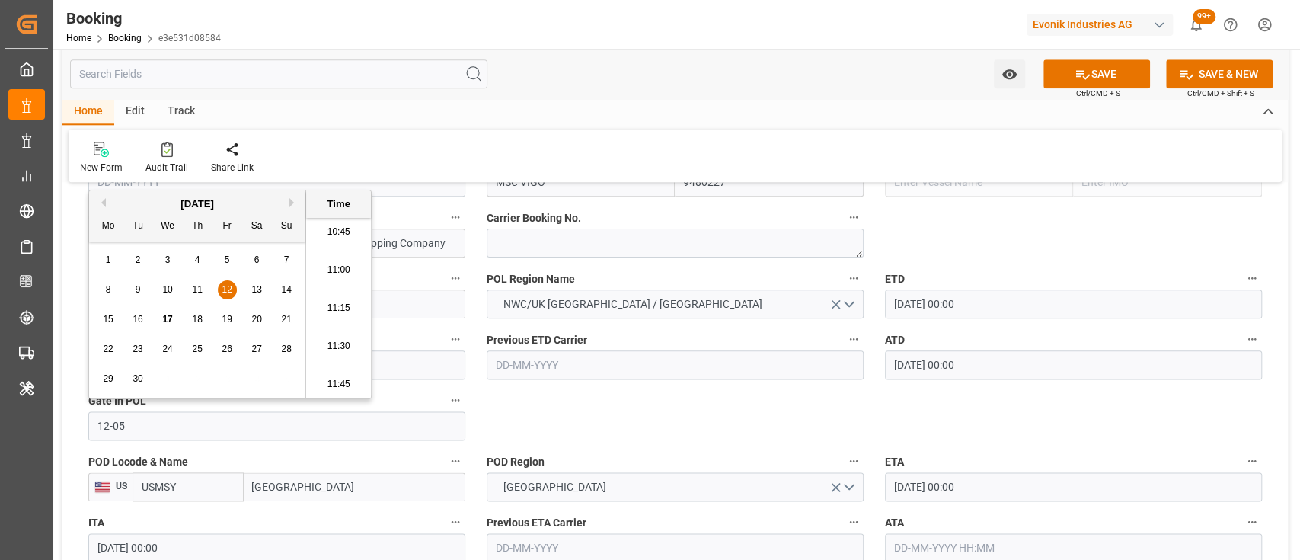
type input "12-05-2025 00:00"
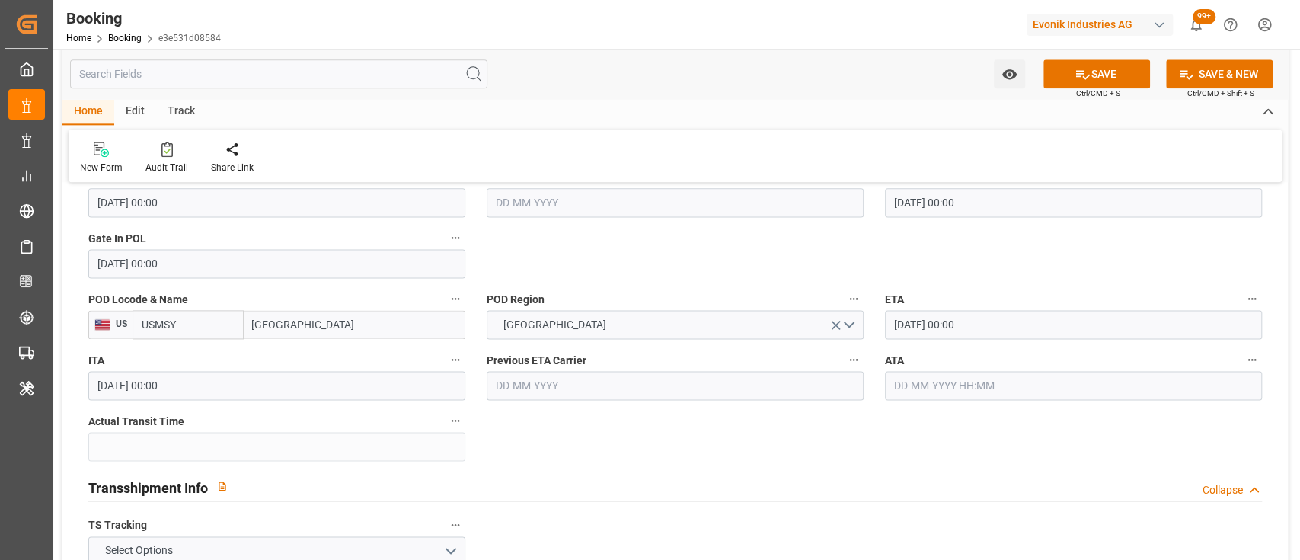
scroll to position [1312, 0]
click at [914, 382] on input "text" at bounding box center [1073, 384] width 377 height 29
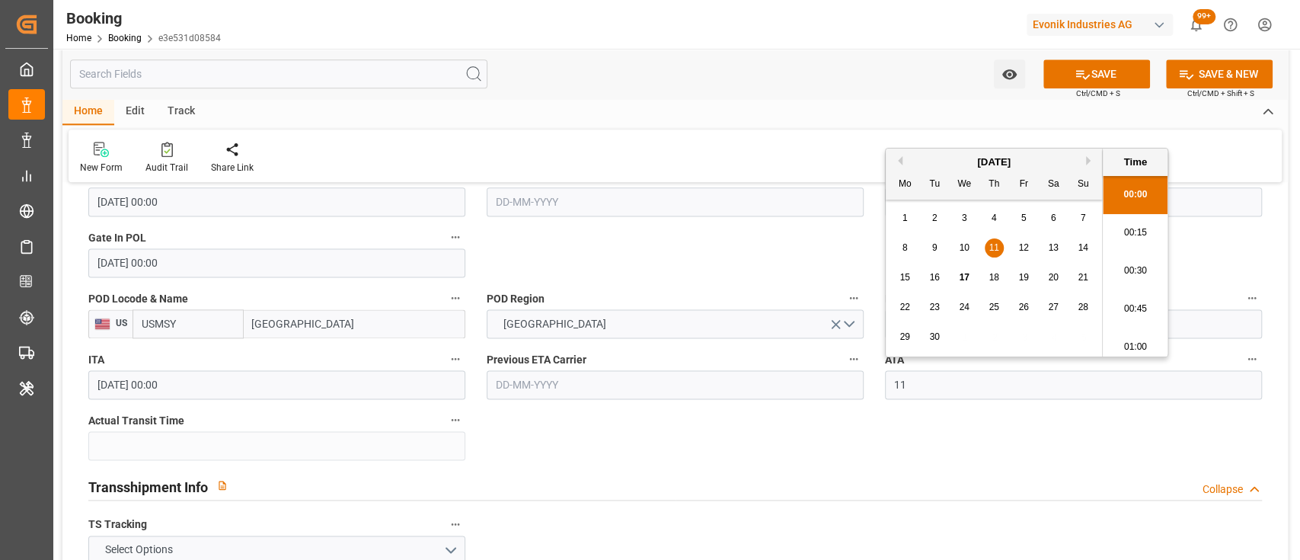
scroll to position [1642, 0]
type input "11-06-2025 00:00"
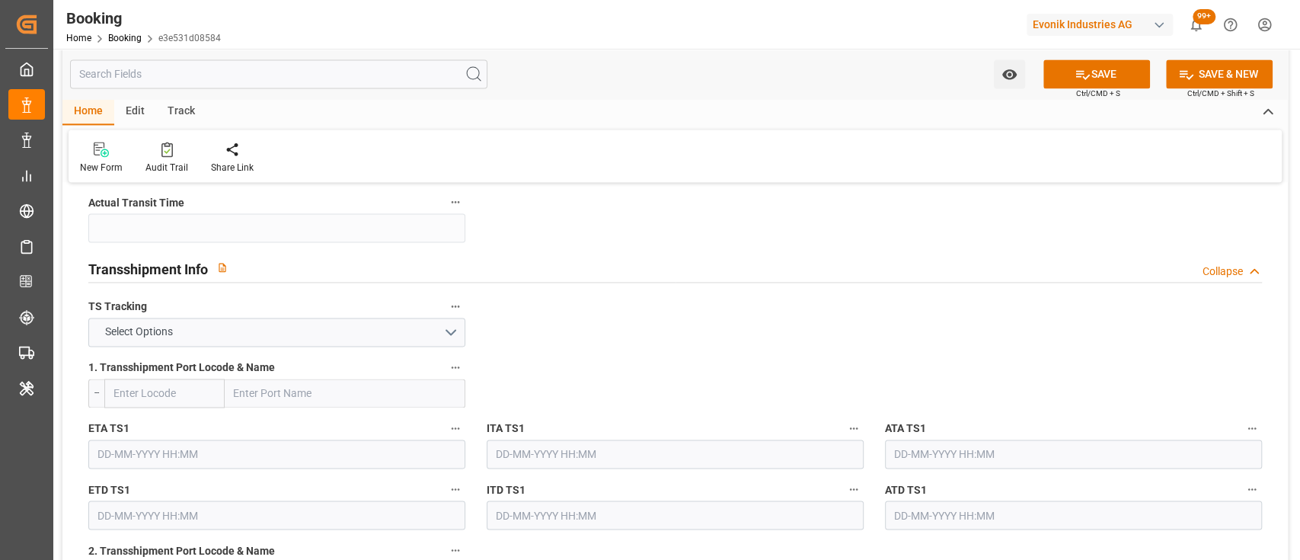
scroll to position [1527, 0]
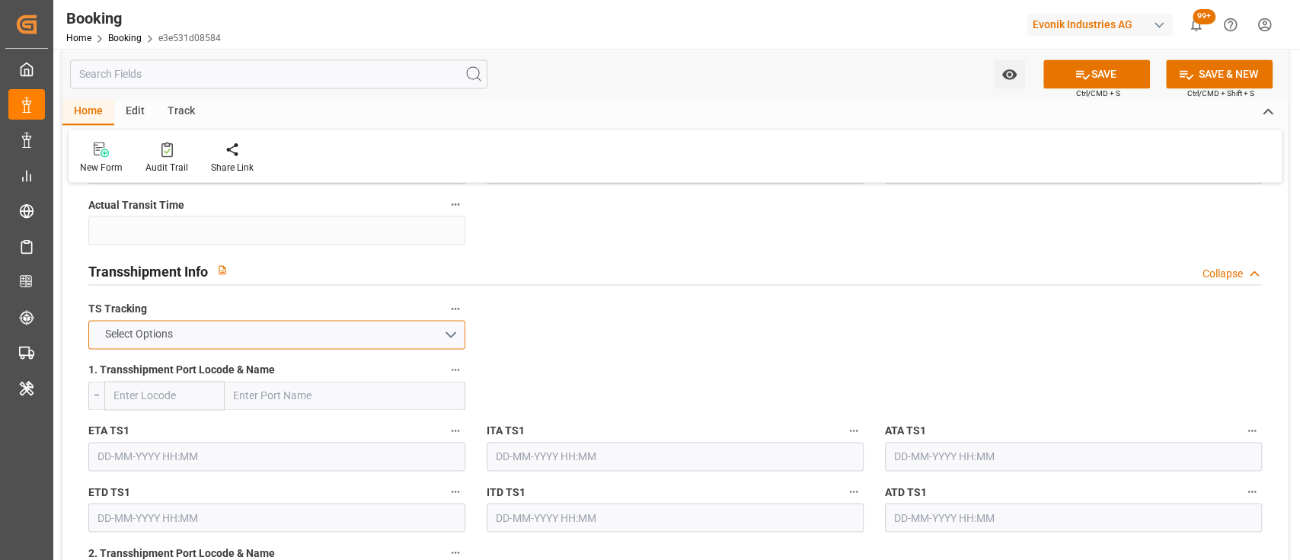
click at [181, 334] on span "Select Options" at bounding box center [138, 334] width 83 height 16
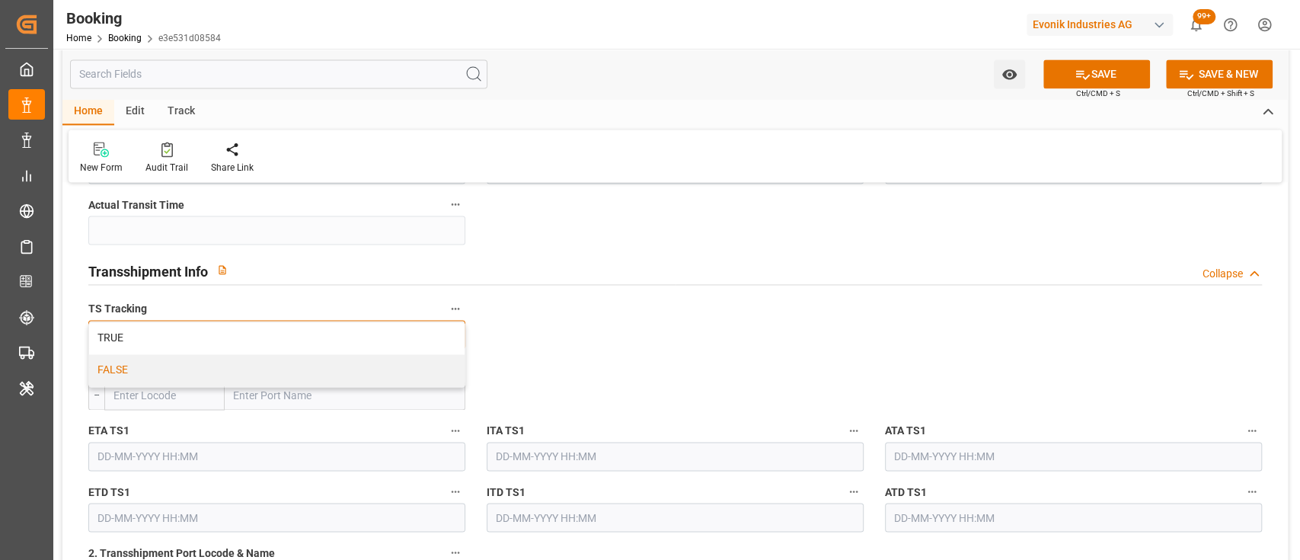
click at [133, 364] on div "FALSE" at bounding box center [277, 370] width 376 height 32
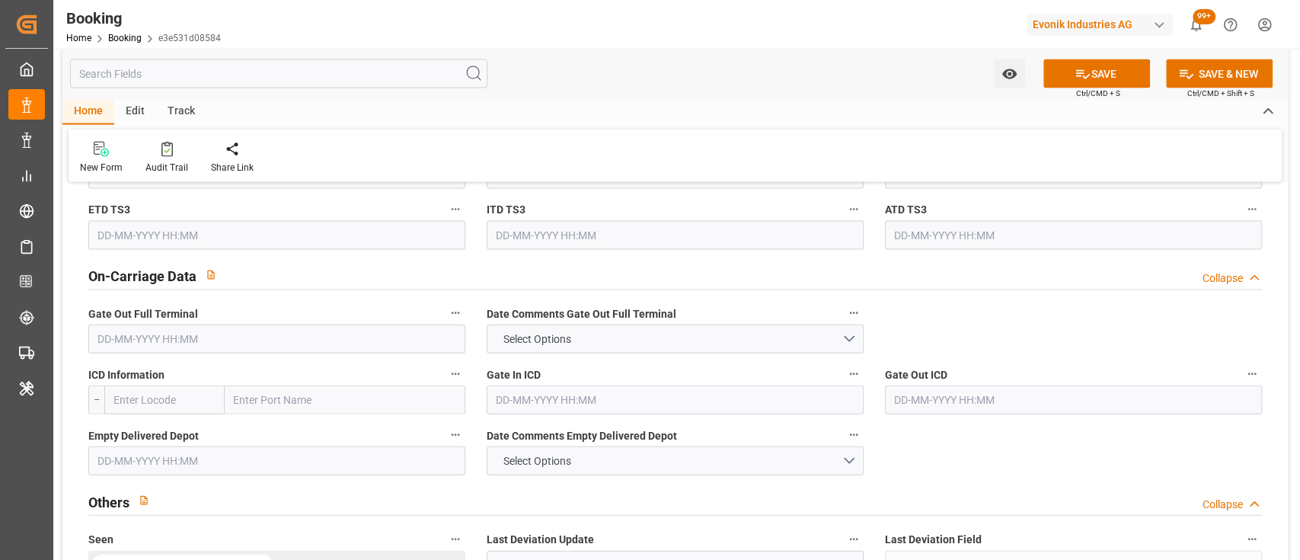
scroll to position [2175, 0]
click at [280, 332] on input "text" at bounding box center [276, 338] width 377 height 29
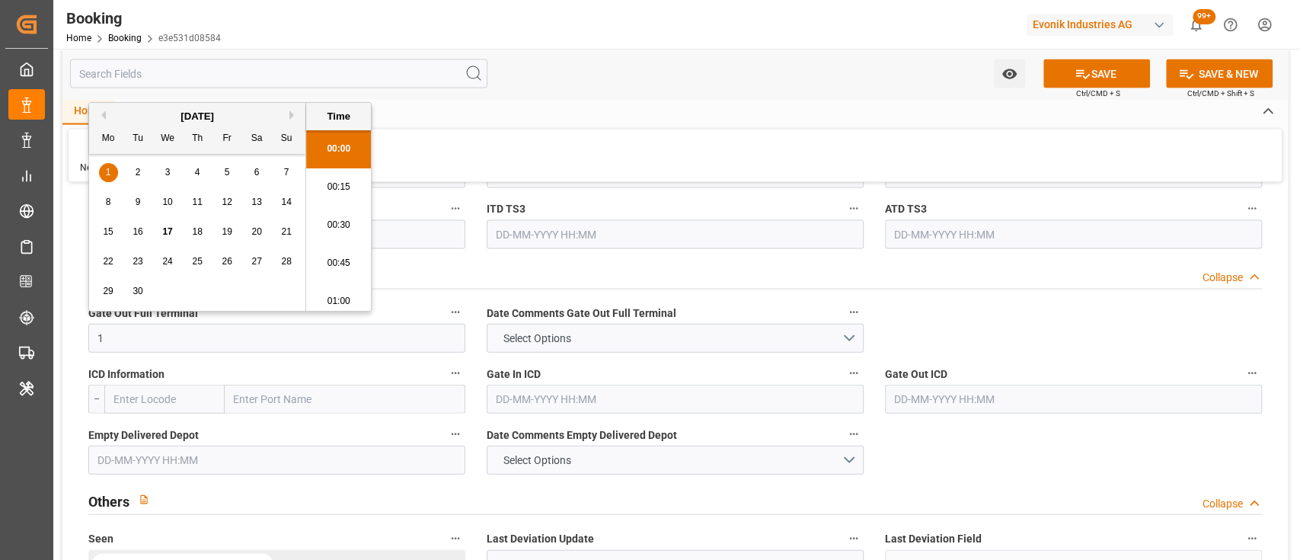
scroll to position [1642, 0]
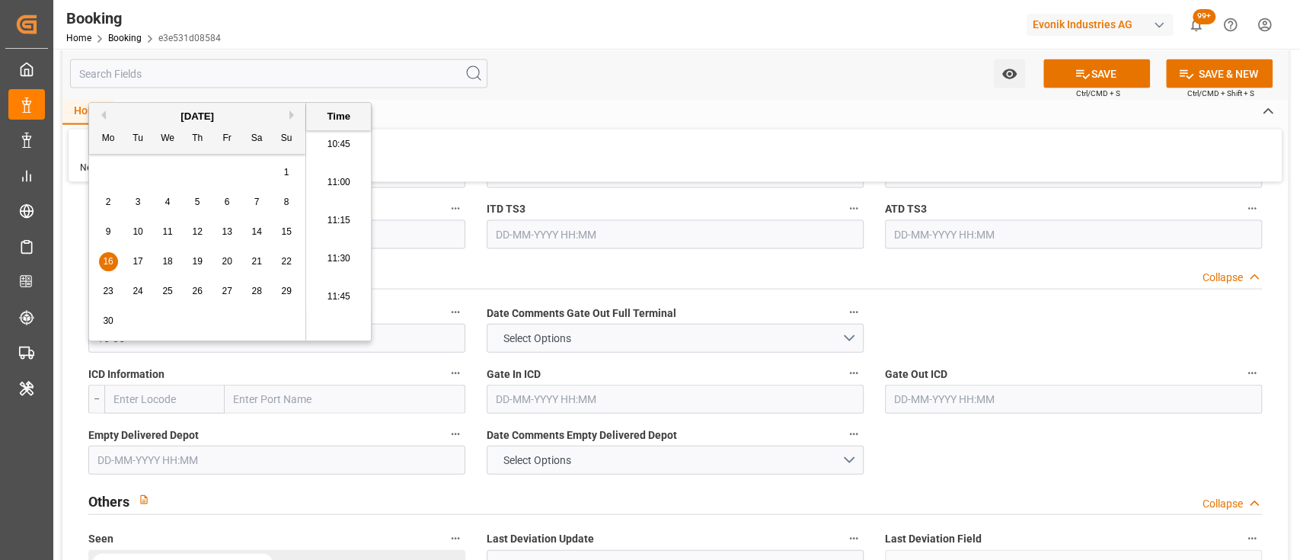
type input "16-06-2025 00:00"
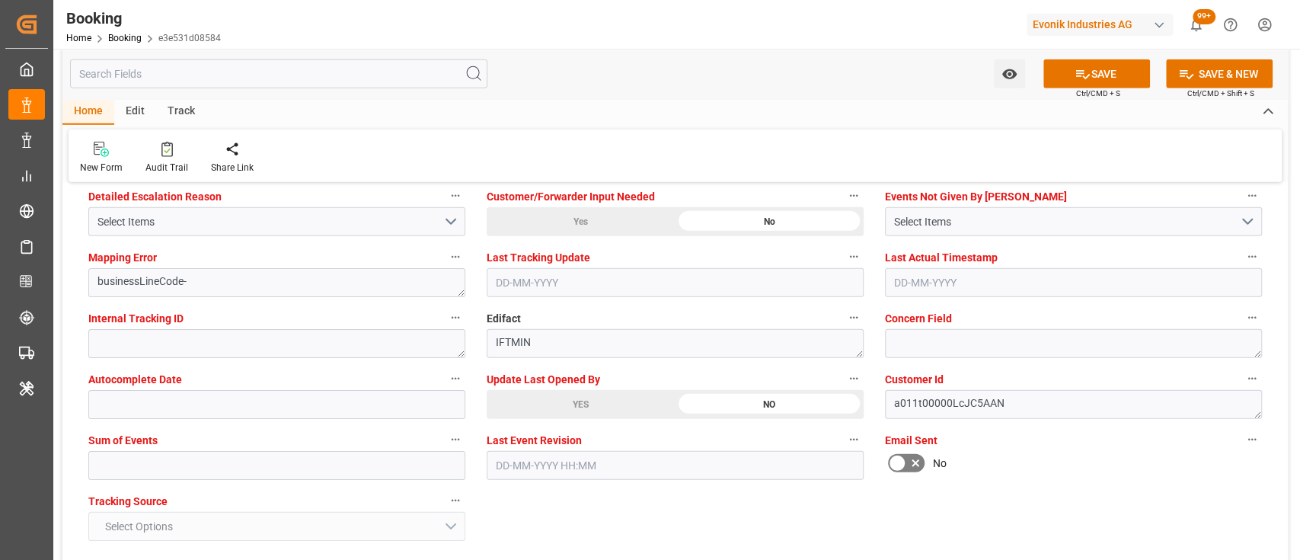
scroll to position [2928, 0]
click at [287, 462] on input "text" at bounding box center [276, 463] width 377 height 29
type input "0"
click at [605, 91] on div "Watch Option SAVE Ctrl/CMD + S SAVE & NEW Ctrl/CMD + Shift + S" at bounding box center [675, 74] width 1226 height 50
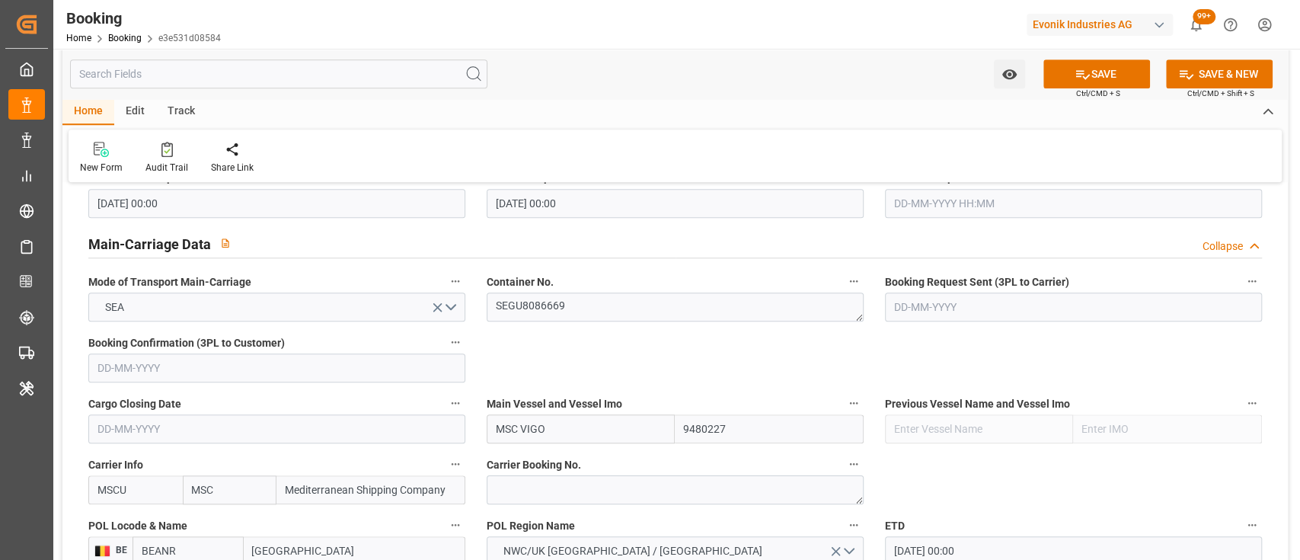
scroll to position [897, 0]
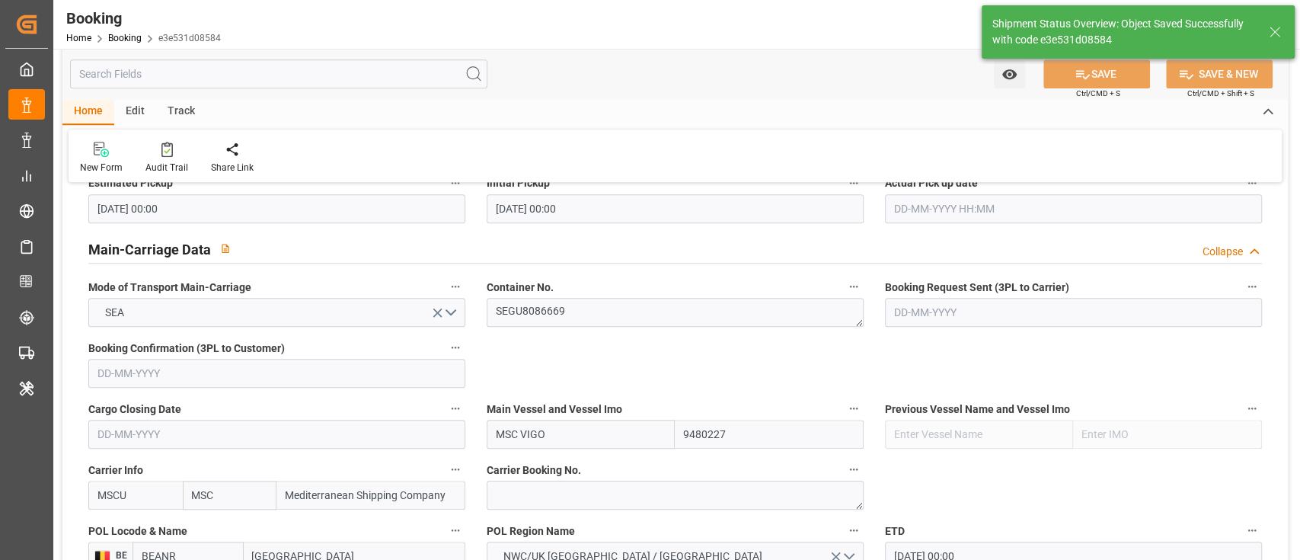
type textarea "[PERSON_NAME]"
type input "25"
type input "17-09-2025 05:54"
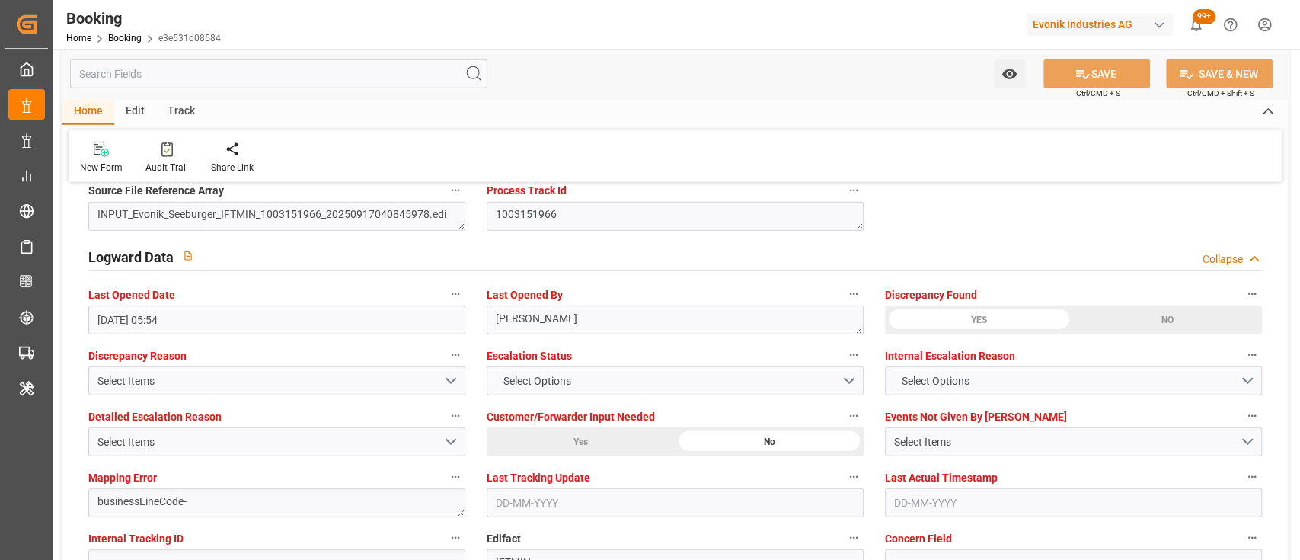
scroll to position [2711, 0]
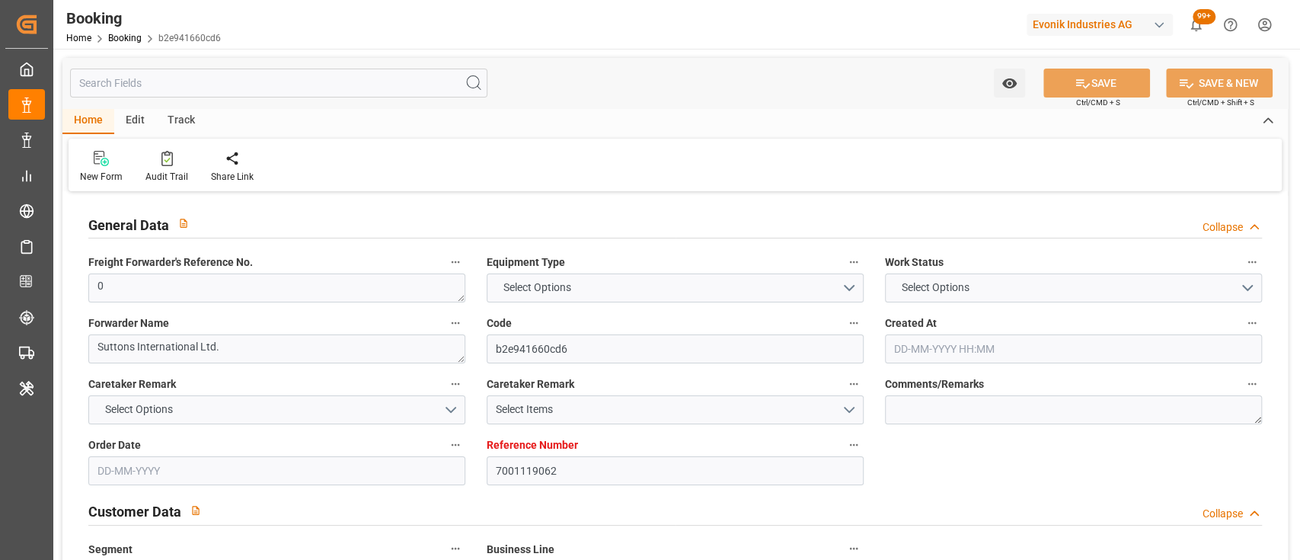
type input "7001119062"
type input "9282259"
type input "MSC"
type input "Mediterranean Shipping Company"
type input "BEANR"
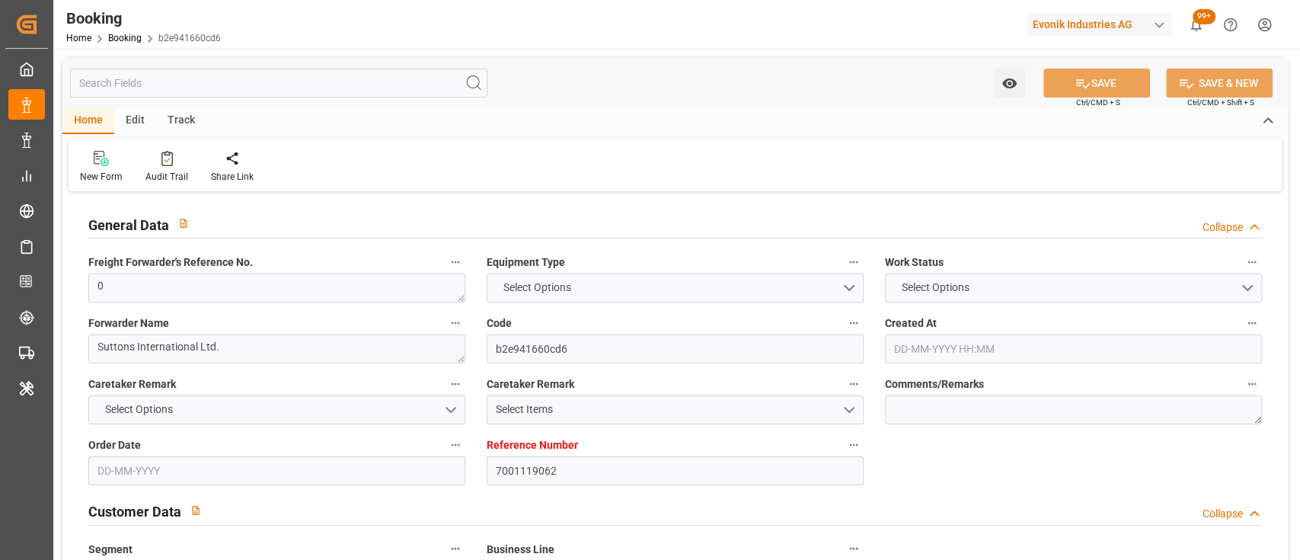
type input "USMSY"
type input "[DATE] 02:15"
type input "[DATE]"
type input "[DATE] 00:00"
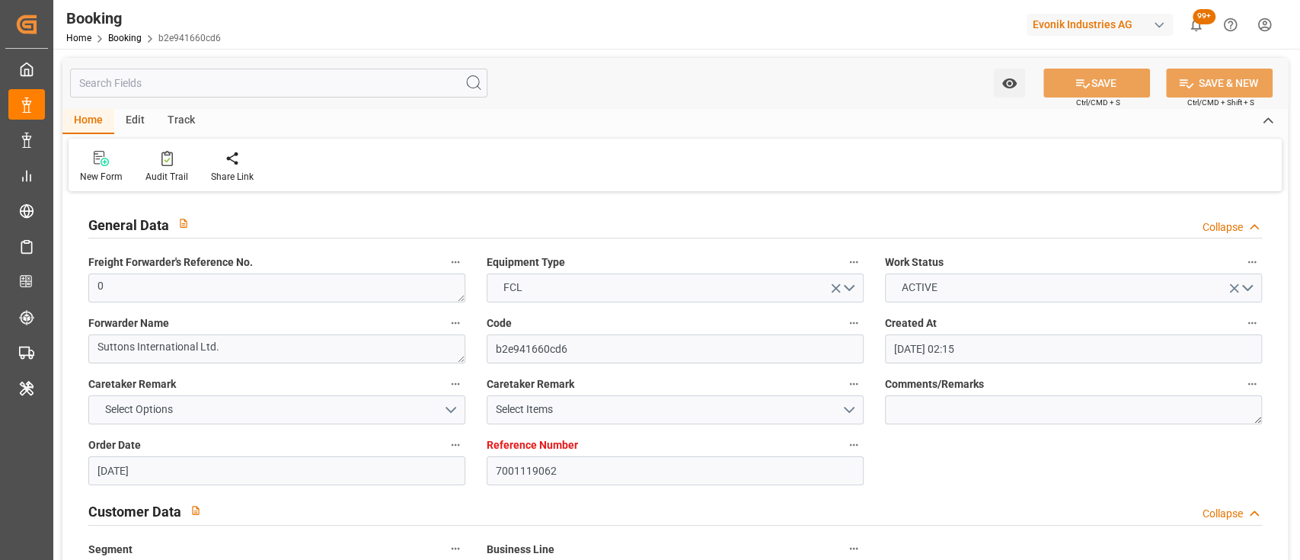
type input "[DATE] 00:00"
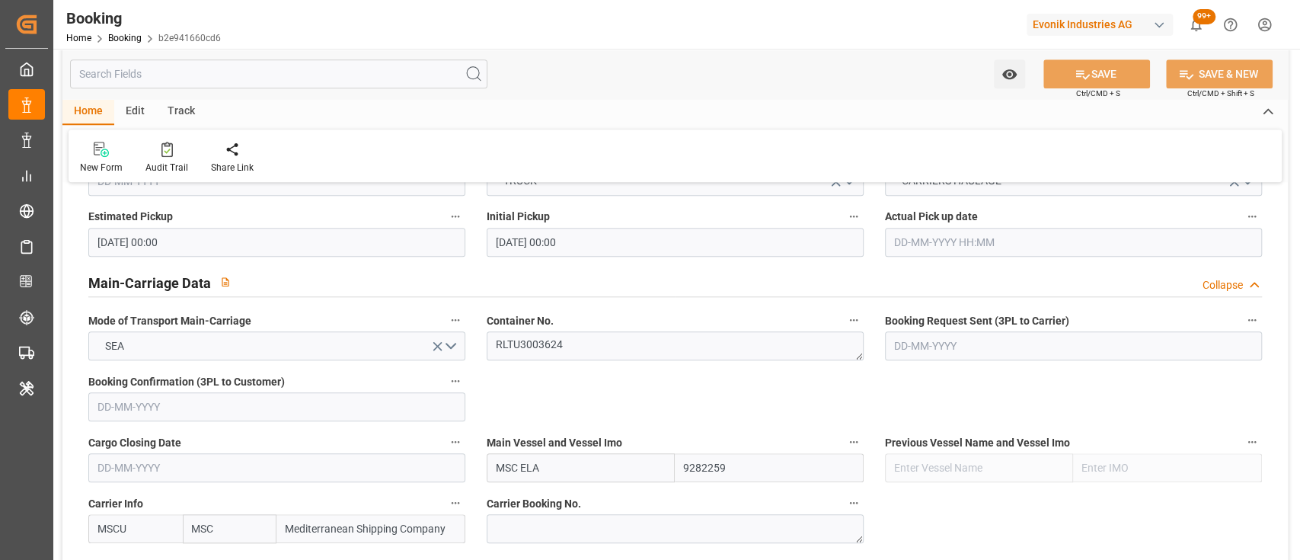
scroll to position [865, 0]
click at [561, 353] on textarea "RLTU3003624" at bounding box center [675, 344] width 377 height 29
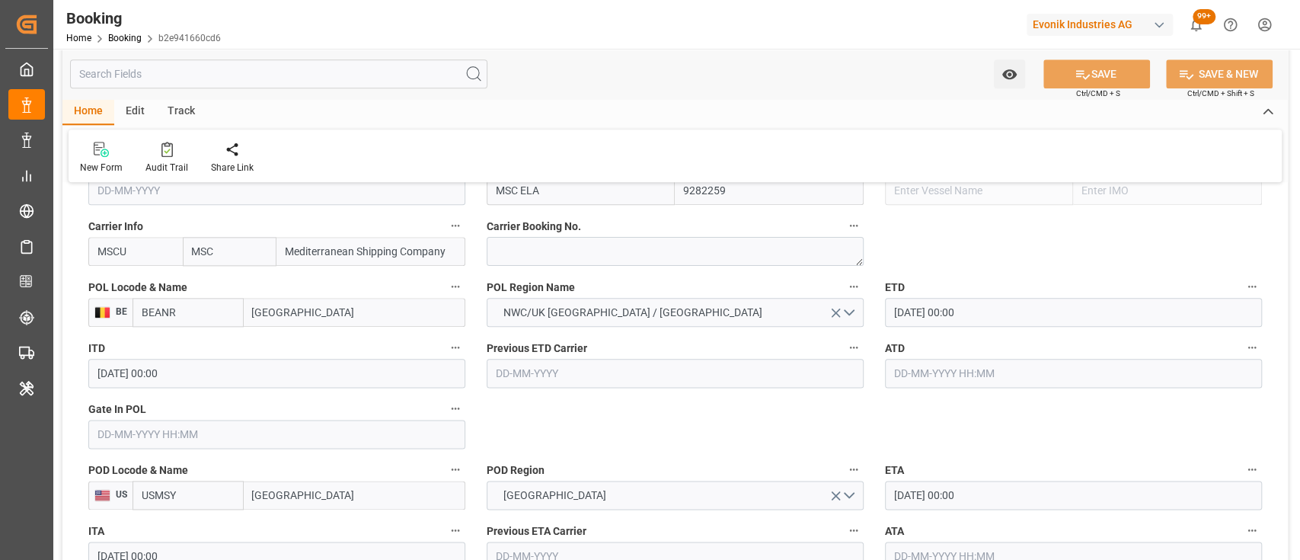
click at [537, 199] on input "MSC ELA" at bounding box center [581, 190] width 189 height 29
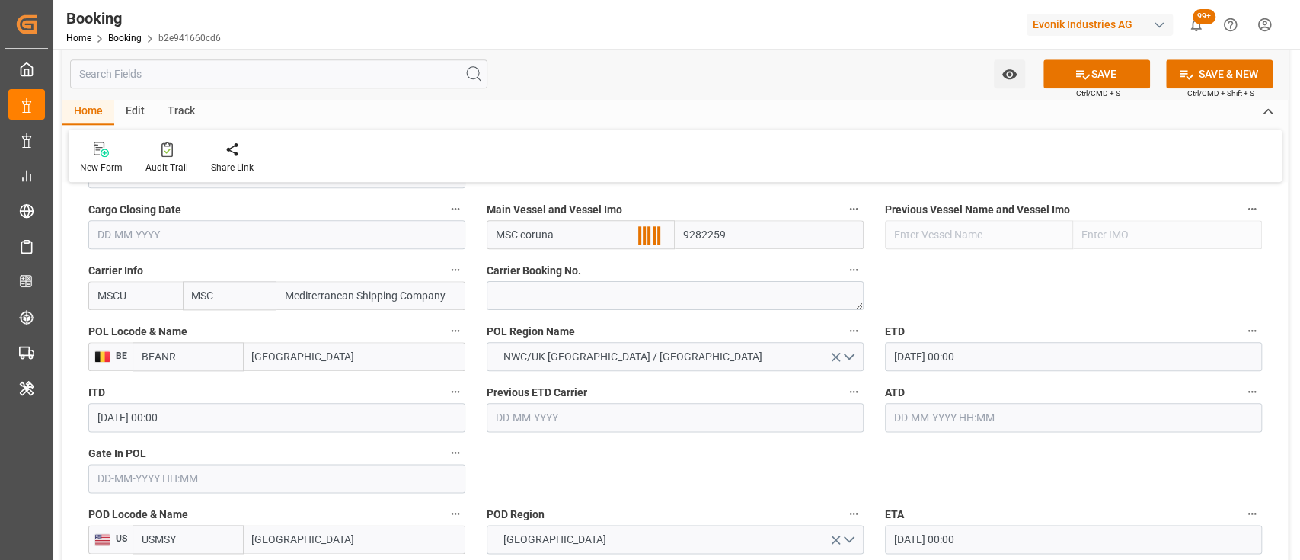
scroll to position [1095, 0]
click at [558, 261] on div "MSC CORUNA - 9480215" at bounding box center [553, 270] width 132 height 34
type input "MSC CORUNA"
type input "9480215"
type input "MSC CORUNA"
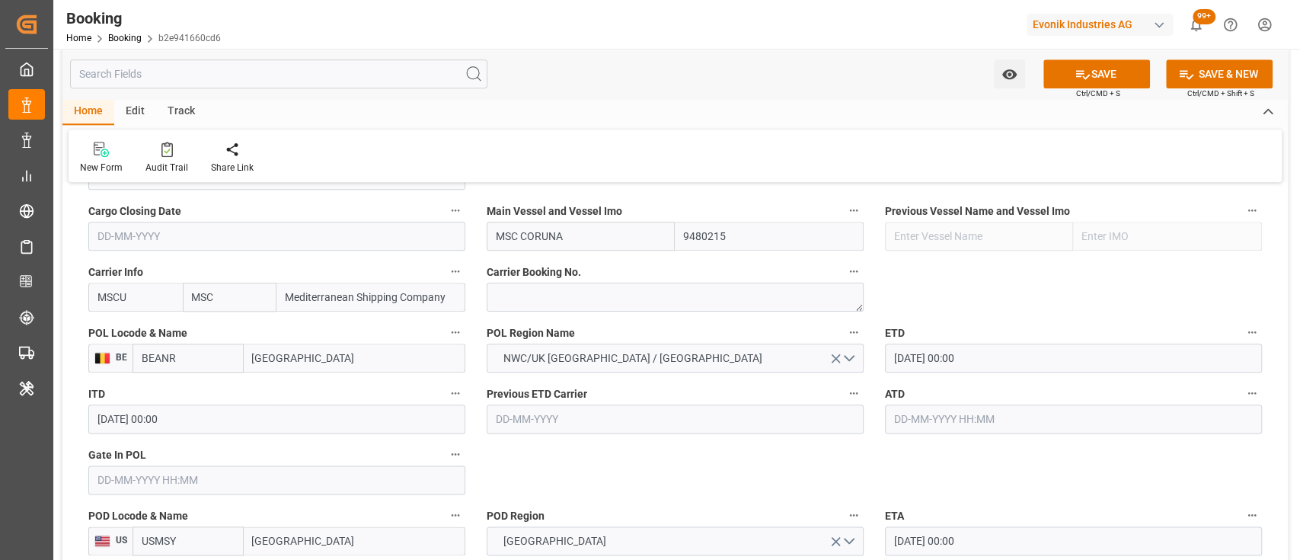
click at [262, 479] on input "text" at bounding box center [276, 479] width 377 height 29
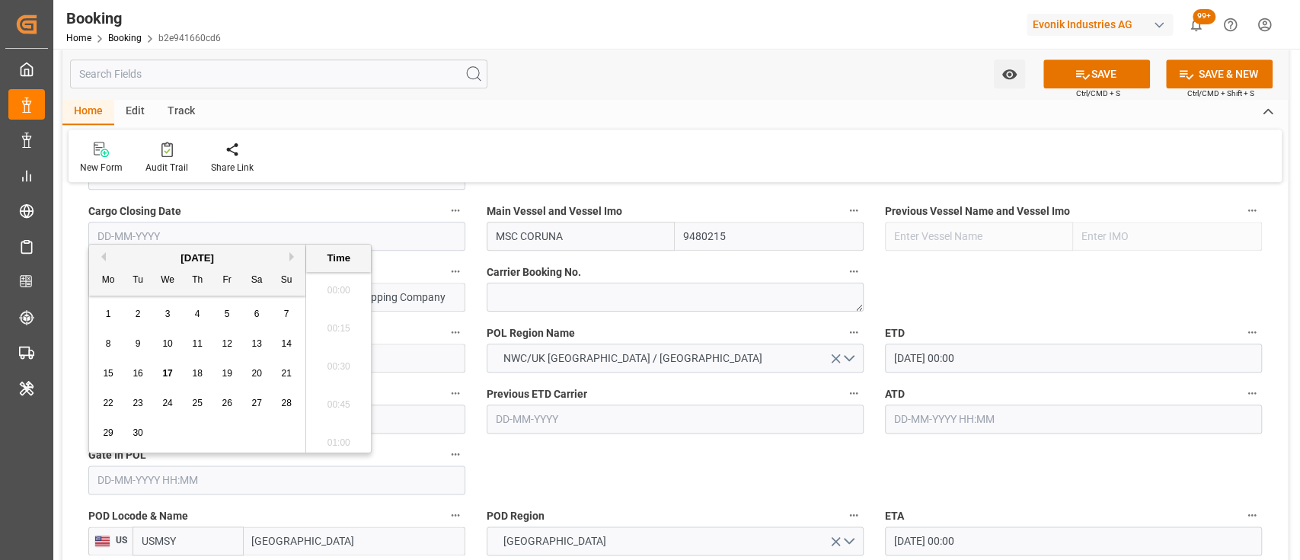
scroll to position [1642, 0]
type input "08-04-2025 00:00"
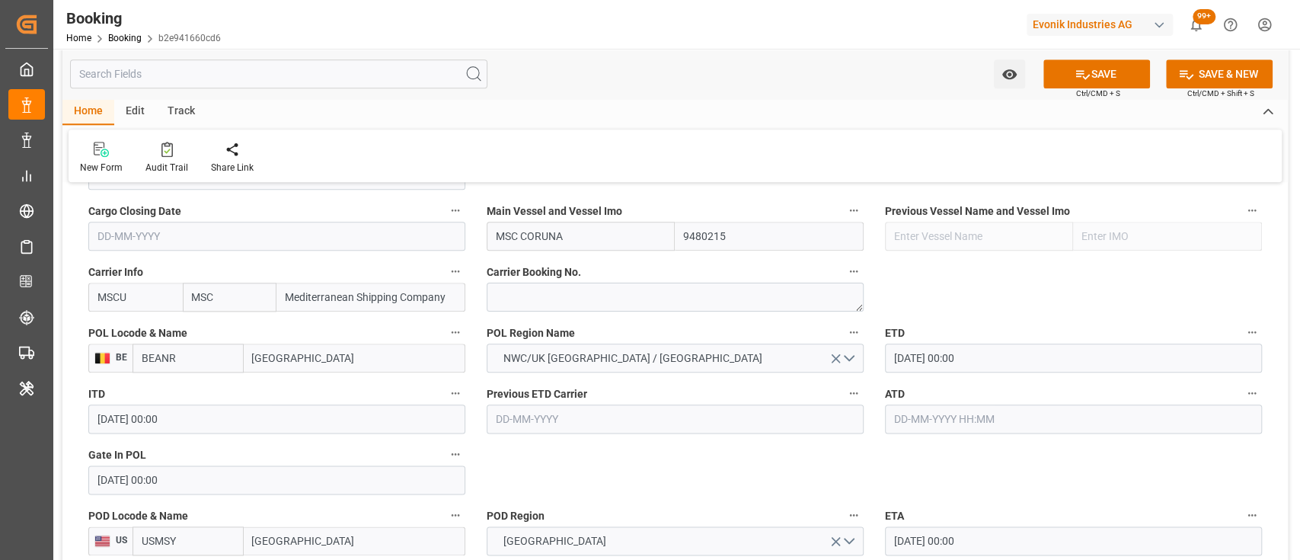
click at [913, 431] on input "text" at bounding box center [1073, 418] width 377 height 29
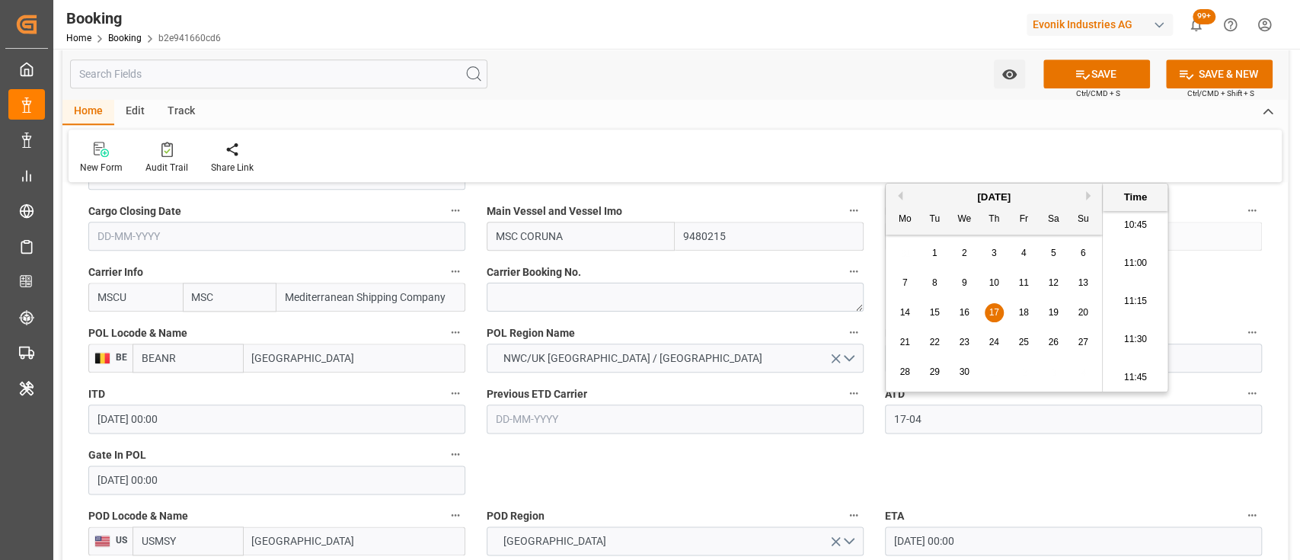
type input "17-04-2025 00:00"
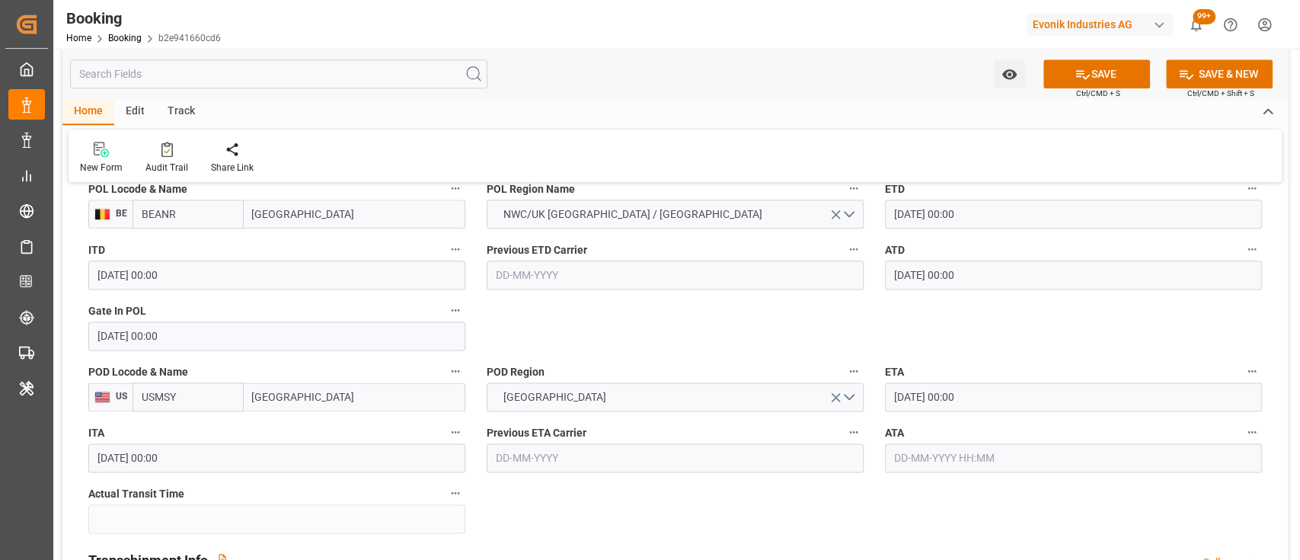
scroll to position [1291, 0]
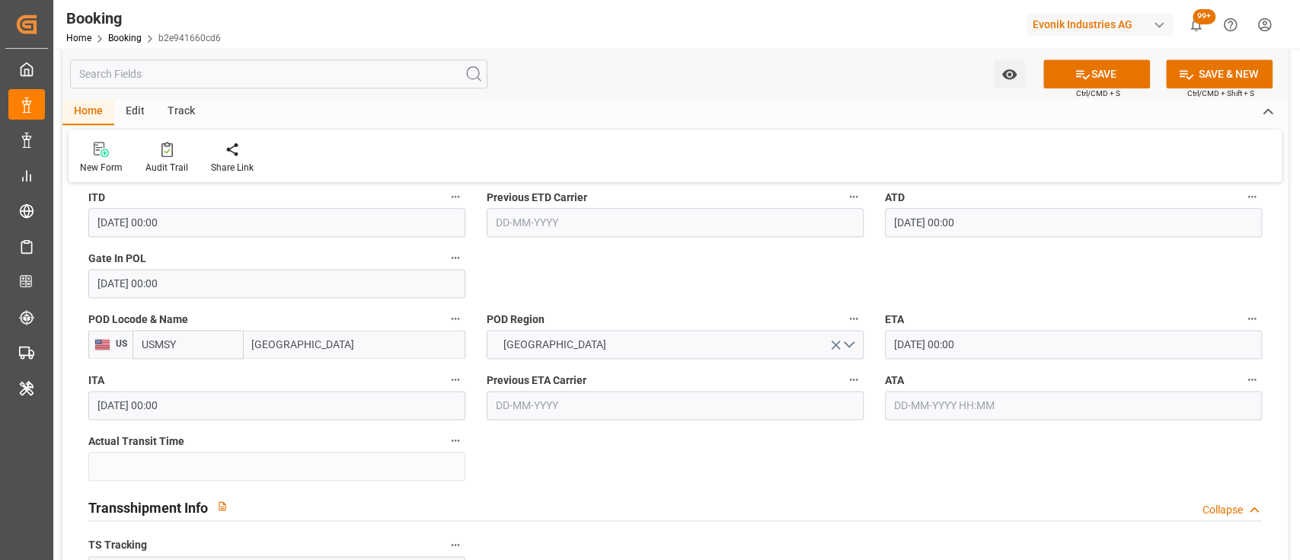
click at [914, 396] on input "text" at bounding box center [1073, 405] width 377 height 29
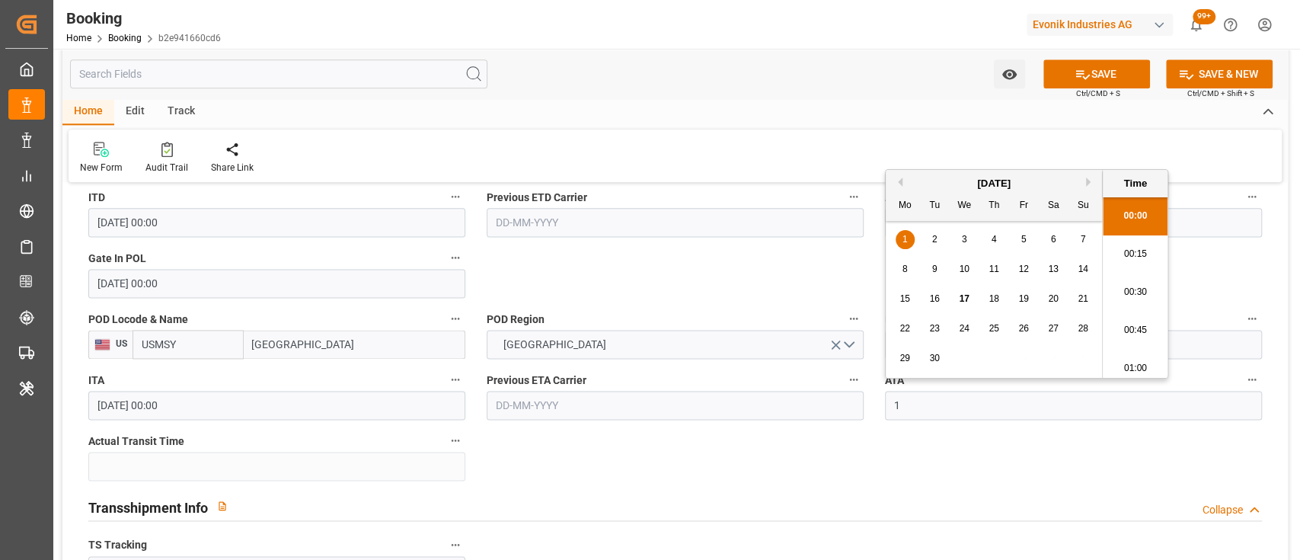
scroll to position [1642, 0]
type input "17-05-2025 00:00"
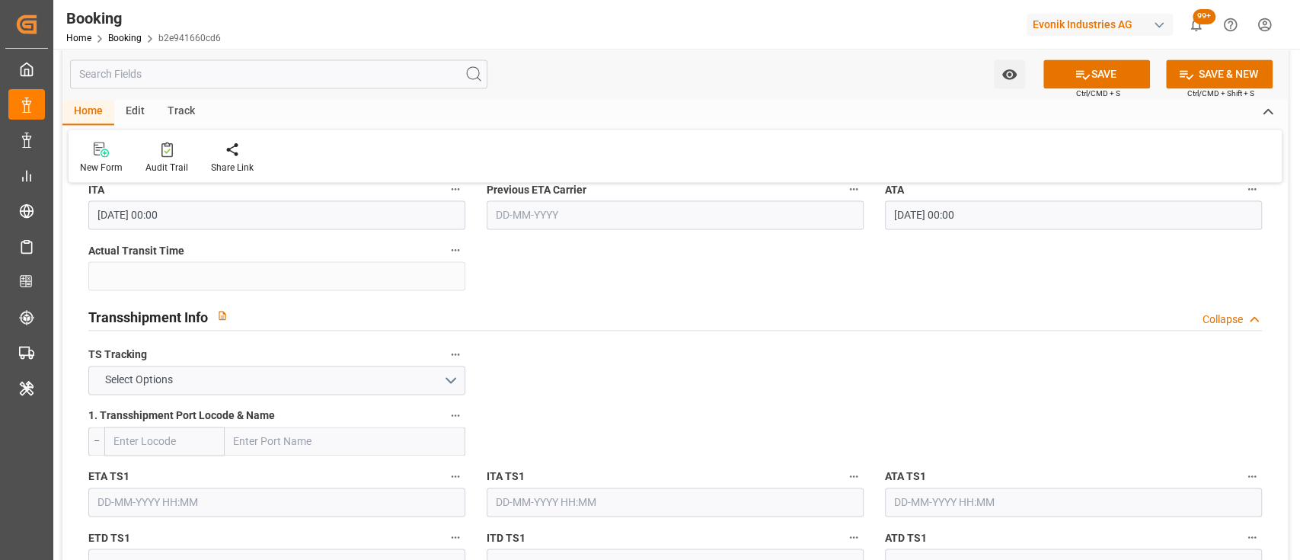
scroll to position [1501, 0]
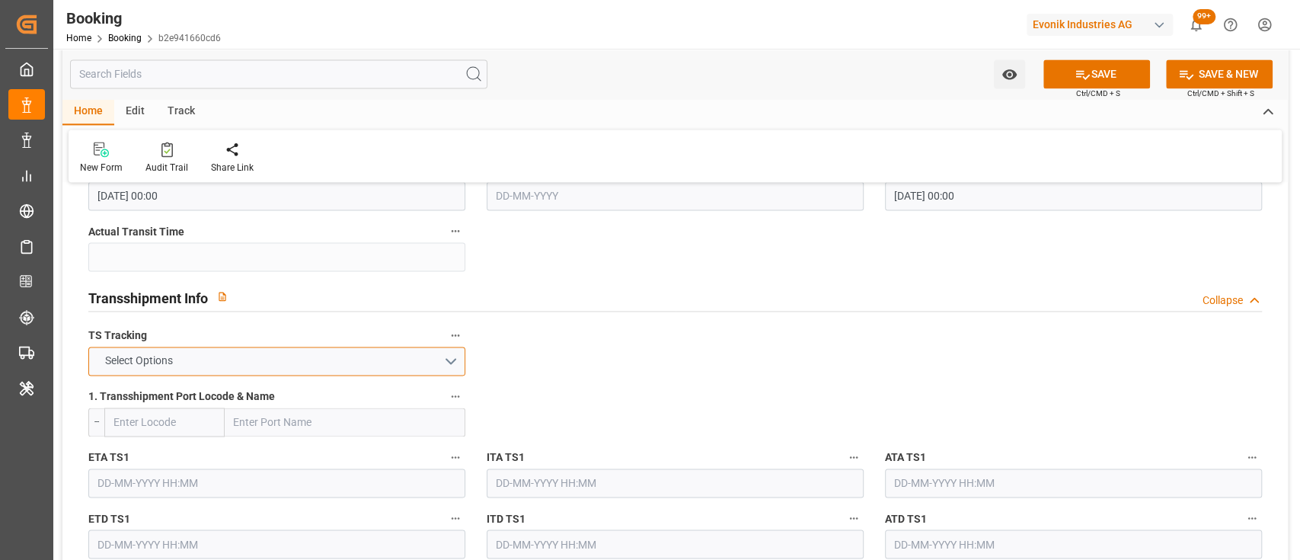
click at [419, 359] on button "Select Options" at bounding box center [276, 361] width 377 height 29
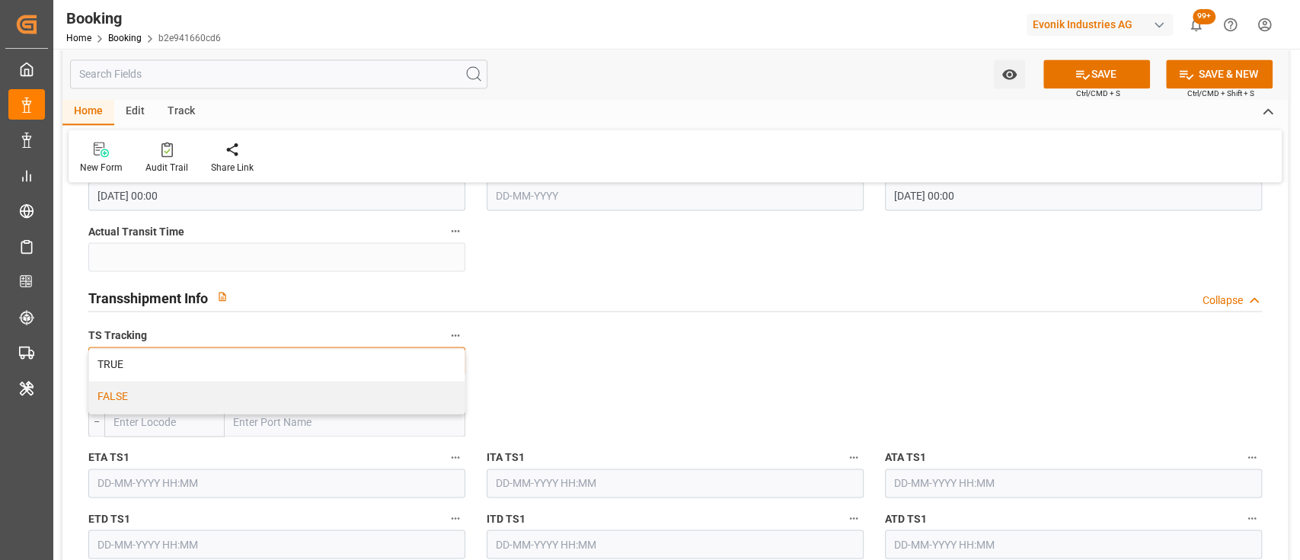
click at [224, 395] on div "FALSE" at bounding box center [277, 397] width 376 height 32
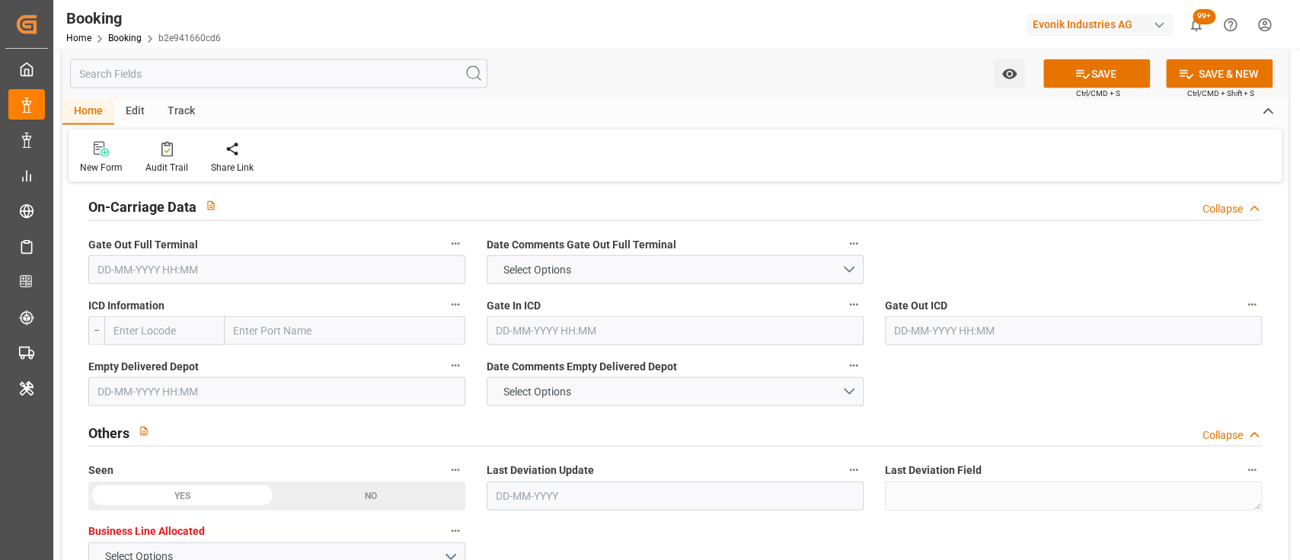
scroll to position [2242, 0]
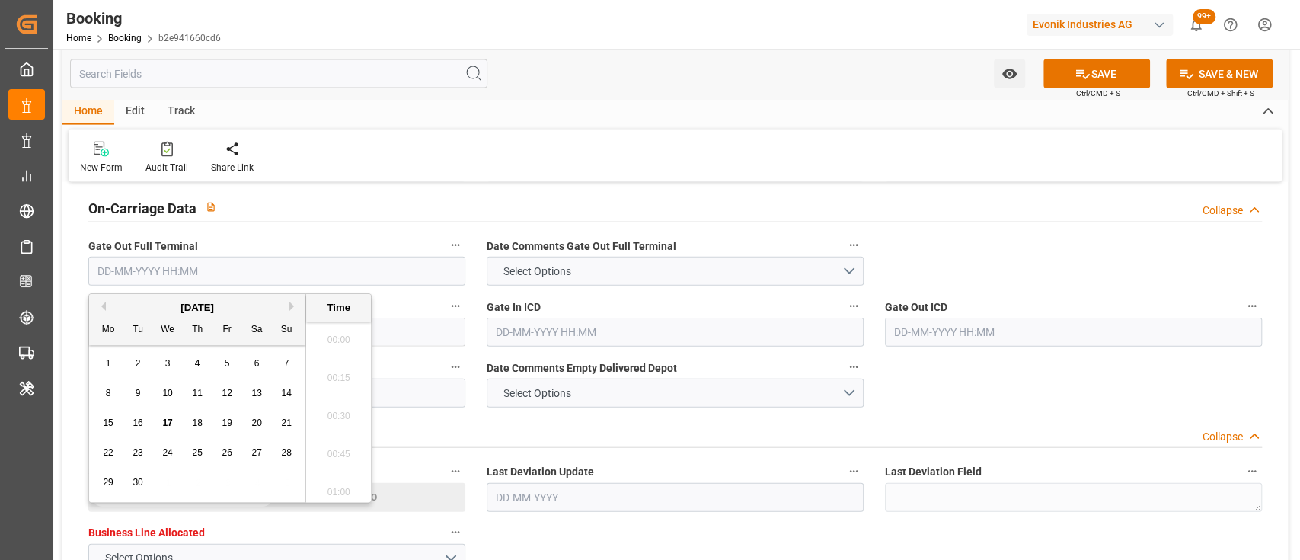
click at [337, 274] on input "text" at bounding box center [276, 271] width 377 height 29
type input "22-05-2025 00:00"
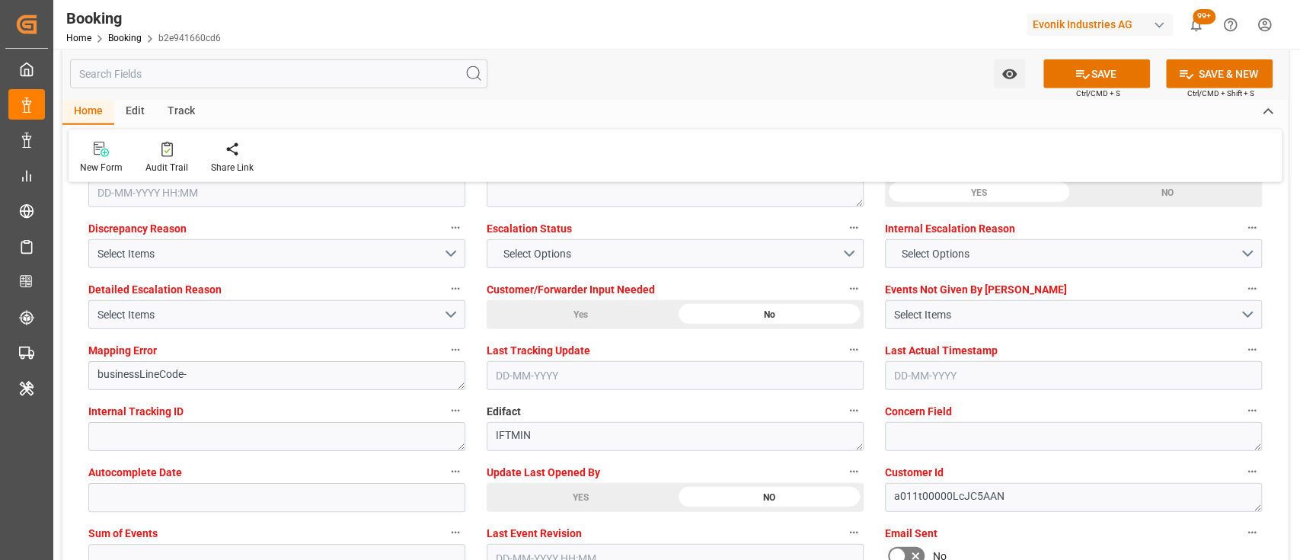
scroll to position [2920, 0]
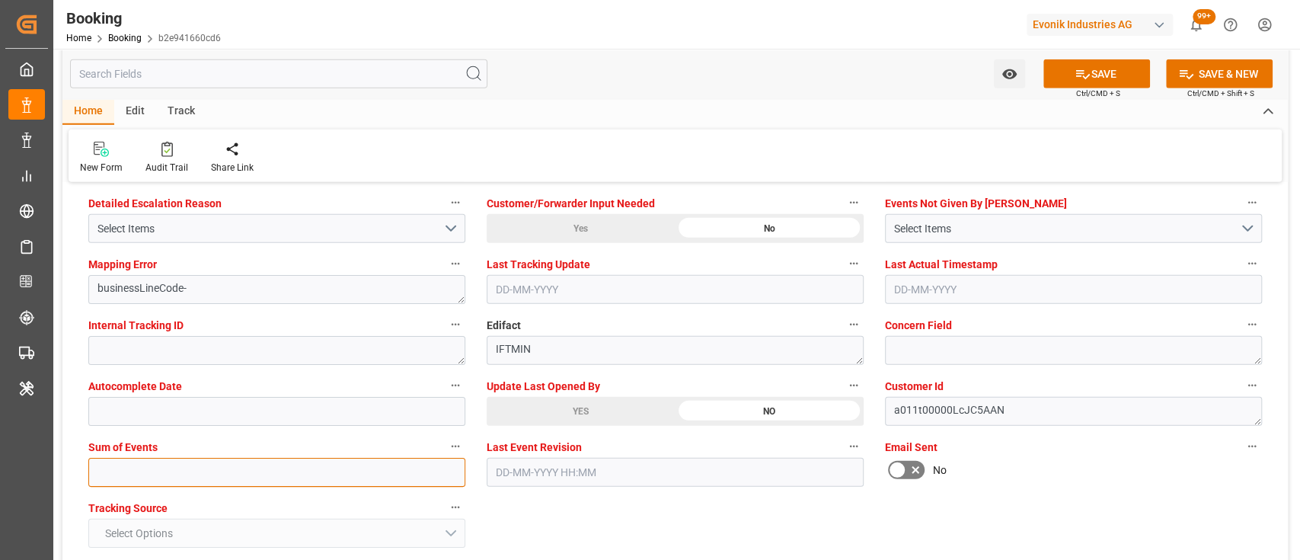
click at [299, 472] on input "text" at bounding box center [276, 472] width 377 height 29
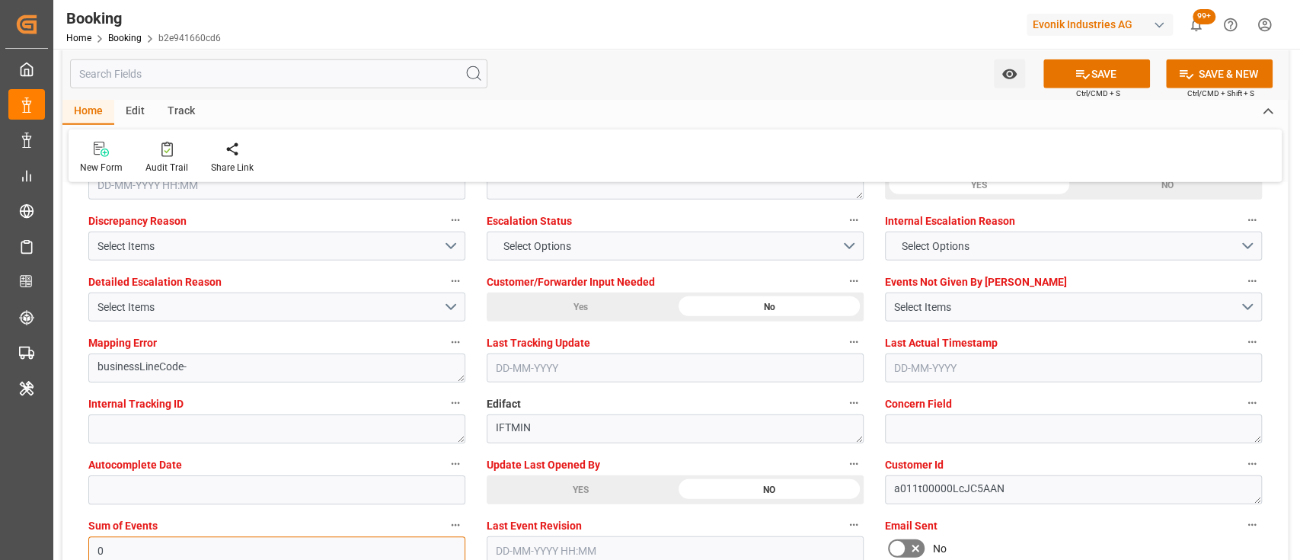
scroll to position [2840, 0]
type input "0"
click at [520, 247] on span "Select Options" at bounding box center [536, 247] width 83 height 16
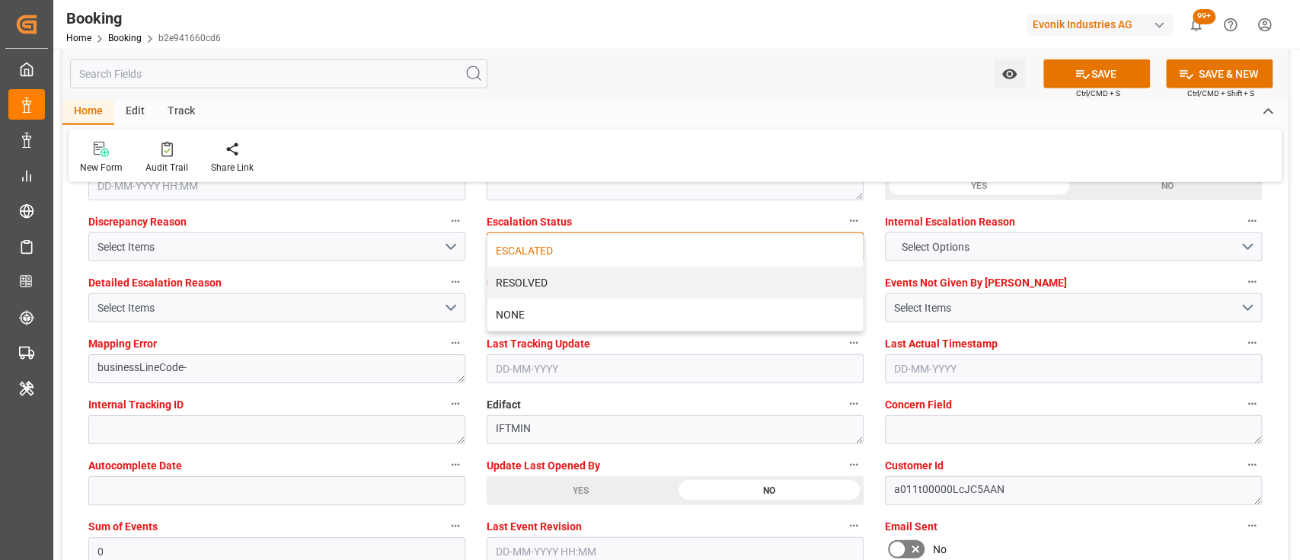
click at [519, 255] on div "ESCALATED" at bounding box center [675, 251] width 376 height 32
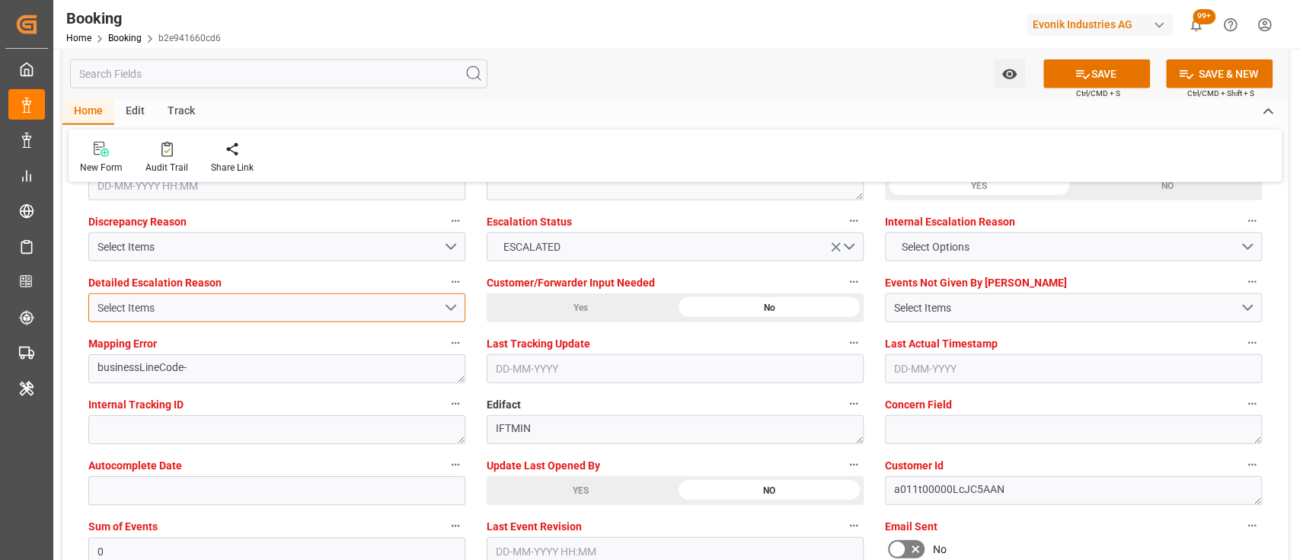
click at [452, 308] on button "Select Items" at bounding box center [276, 307] width 377 height 29
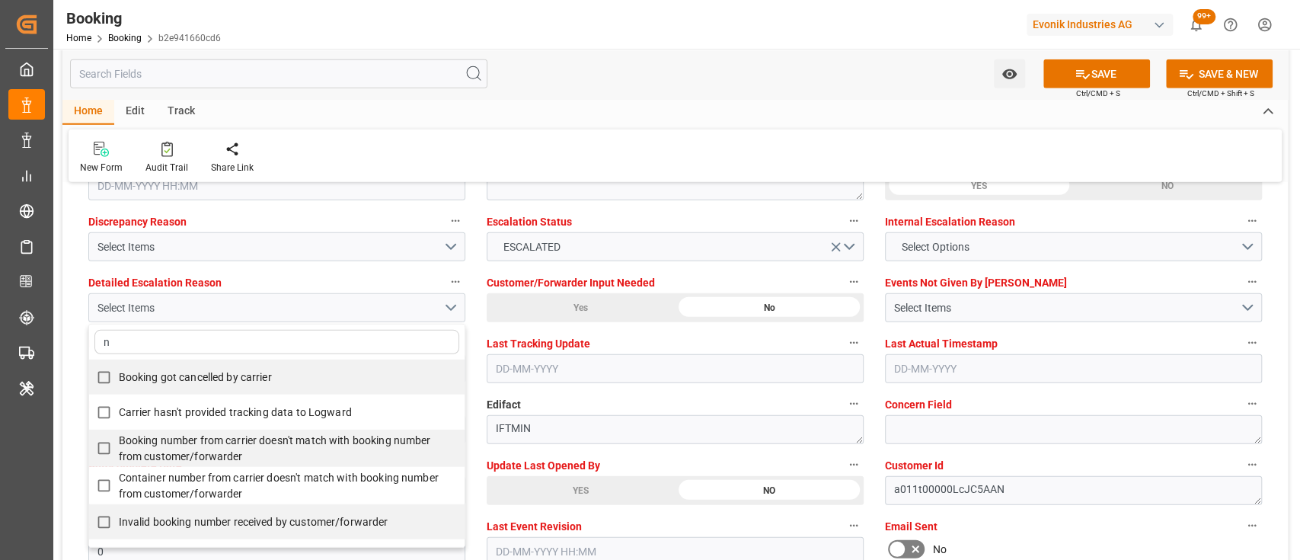
type input "no"
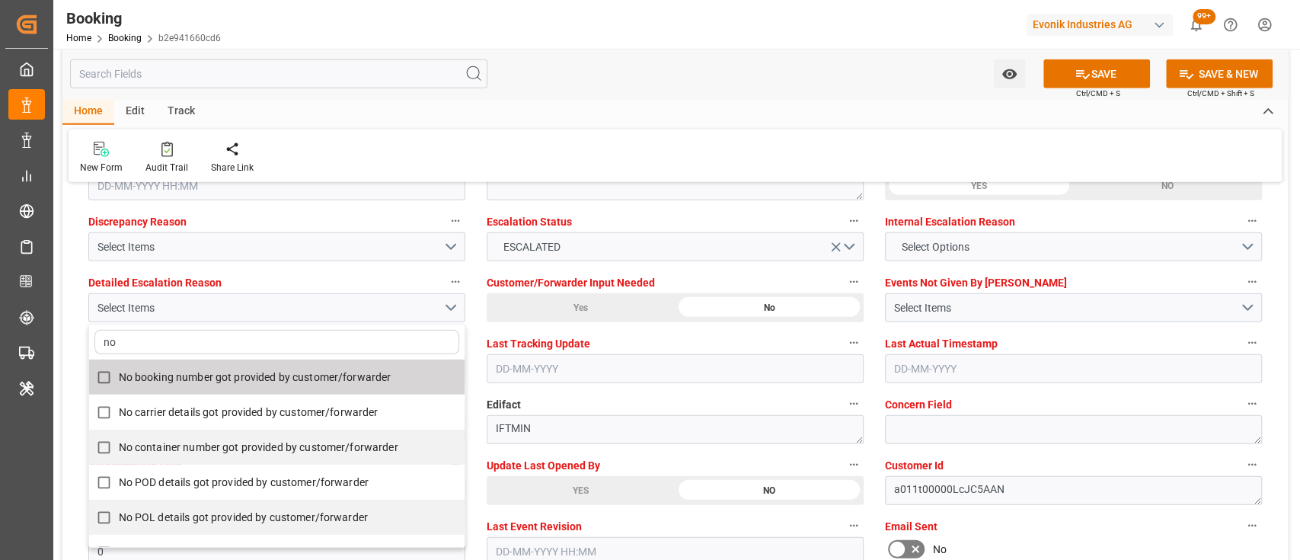
click at [301, 376] on span "No booking number got provided by customer/forwarder" at bounding box center [255, 377] width 273 height 12
checkbox input "true"
type input "no"
click at [646, 134] on div "New Form Audit Trail Share Link" at bounding box center [675, 155] width 1213 height 53
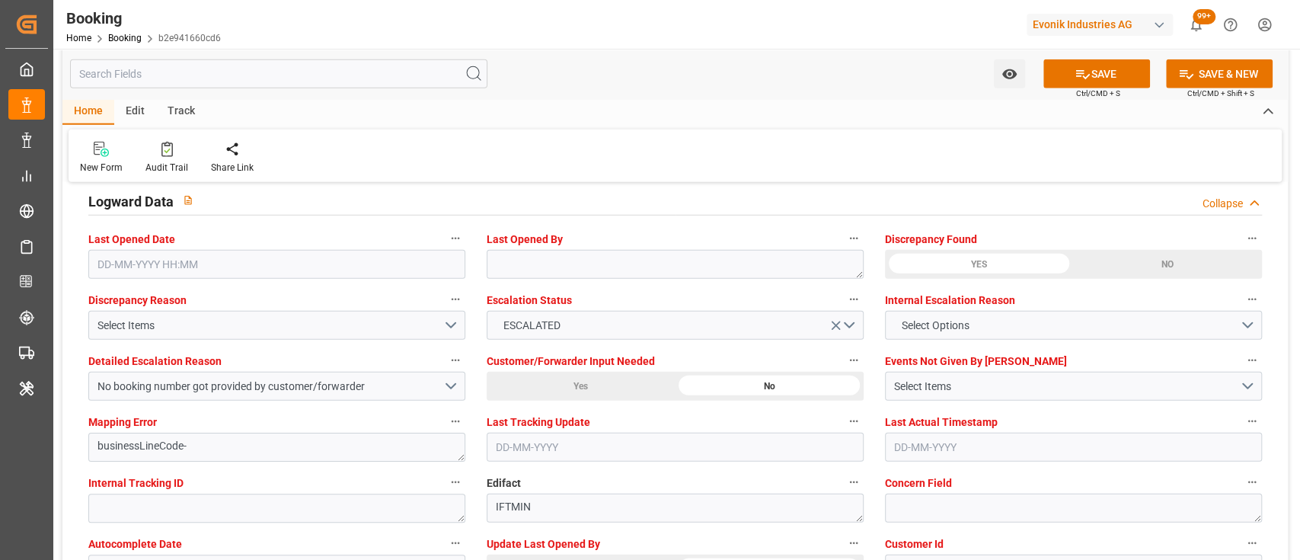
scroll to position [2761, 0]
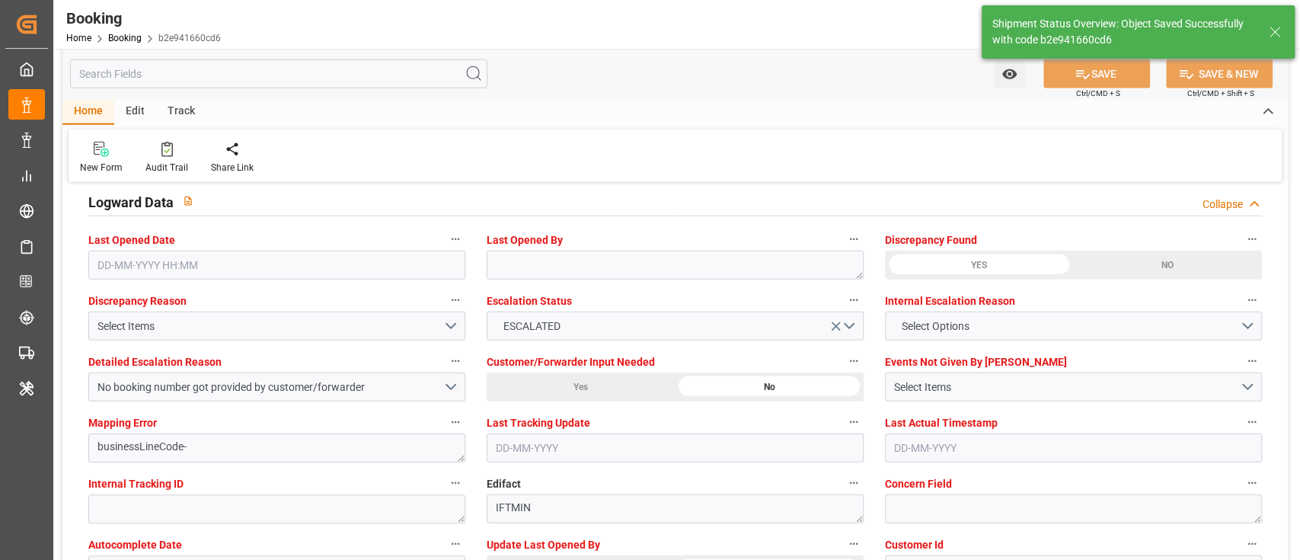
type input "MSC ELA"
type input "9282259"
type textarea "[PERSON_NAME]"
type input "30"
type input "17-09-2025 05:59"
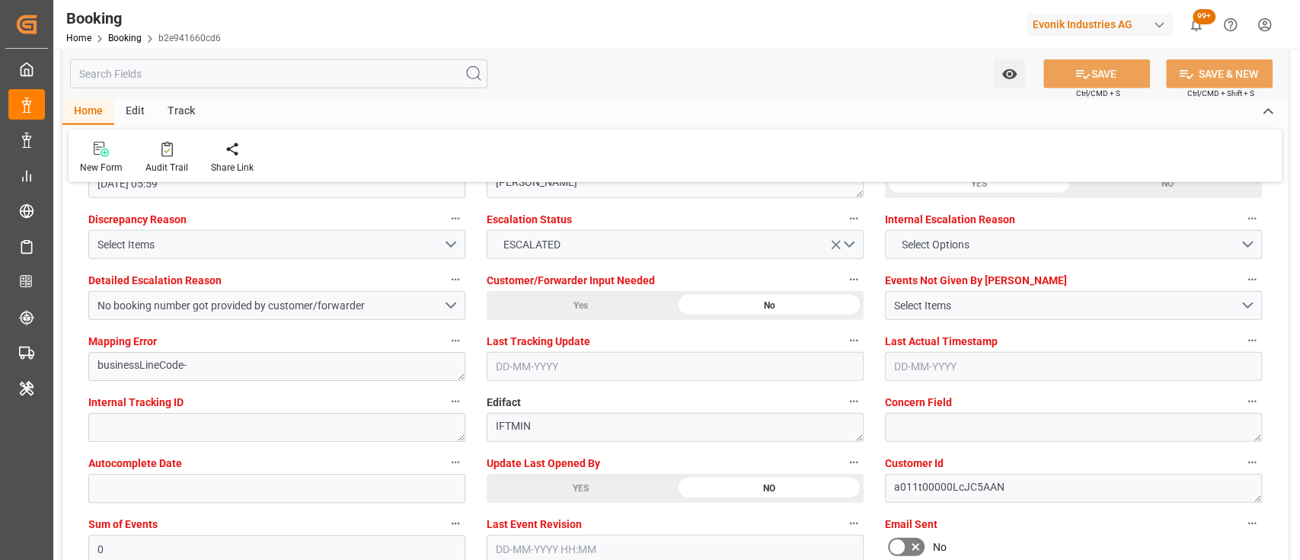
scroll to position [2907, 0]
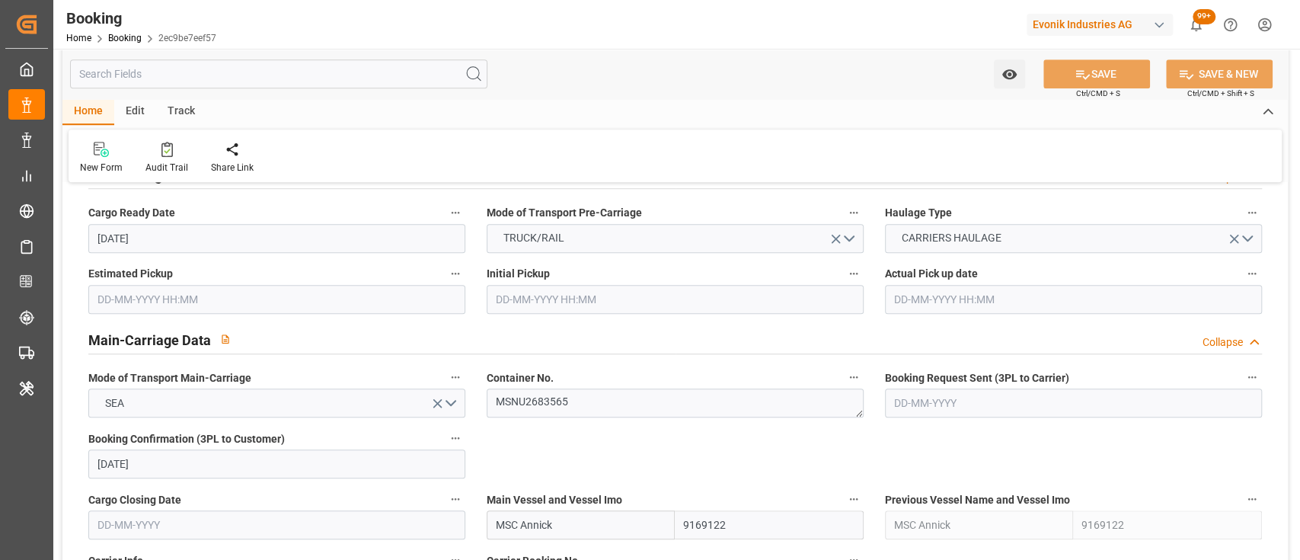
scroll to position [805, 0]
click at [529, 394] on textarea "MSNU2683565" at bounding box center [675, 403] width 377 height 29
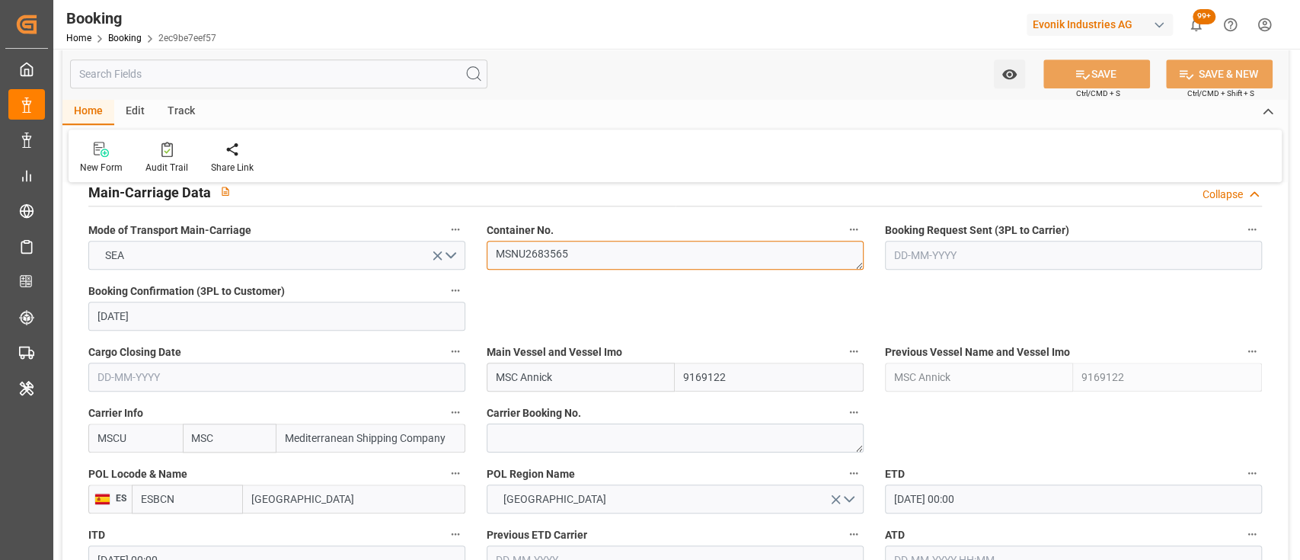
scroll to position [952, 0]
drag, startPoint x: 579, startPoint y: 379, endPoint x: 488, endPoint y: 379, distance: 90.6
click at [488, 379] on input "MSC Annick" at bounding box center [581, 378] width 189 height 29
paste input "[PERSON_NAME]"
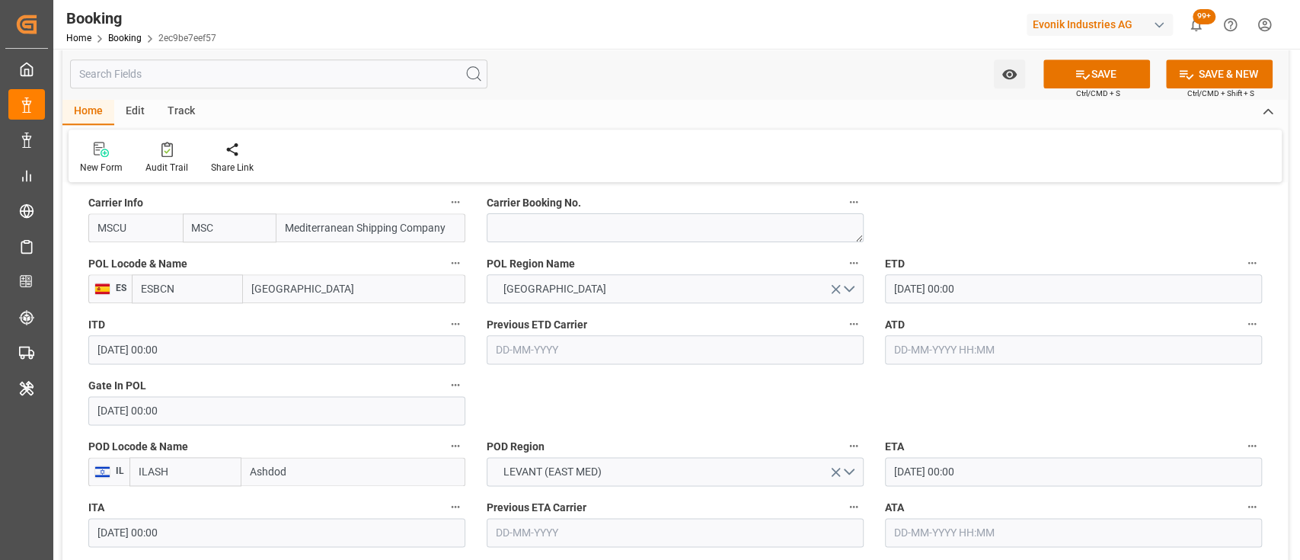
scroll to position [1172, 0]
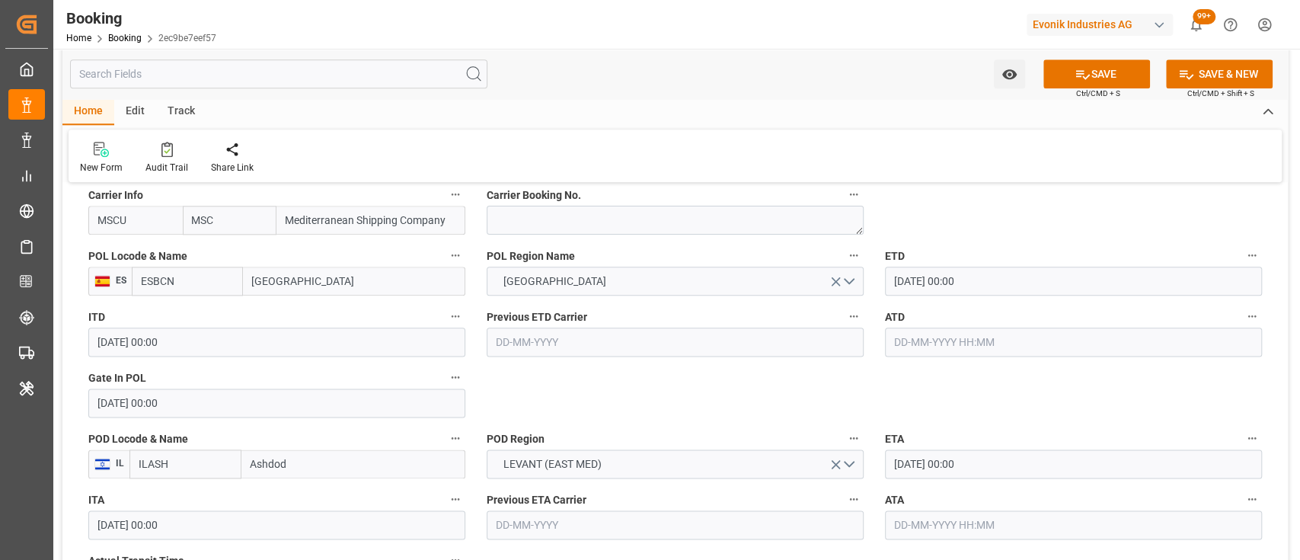
type input "MSC [PERSON_NAME]"
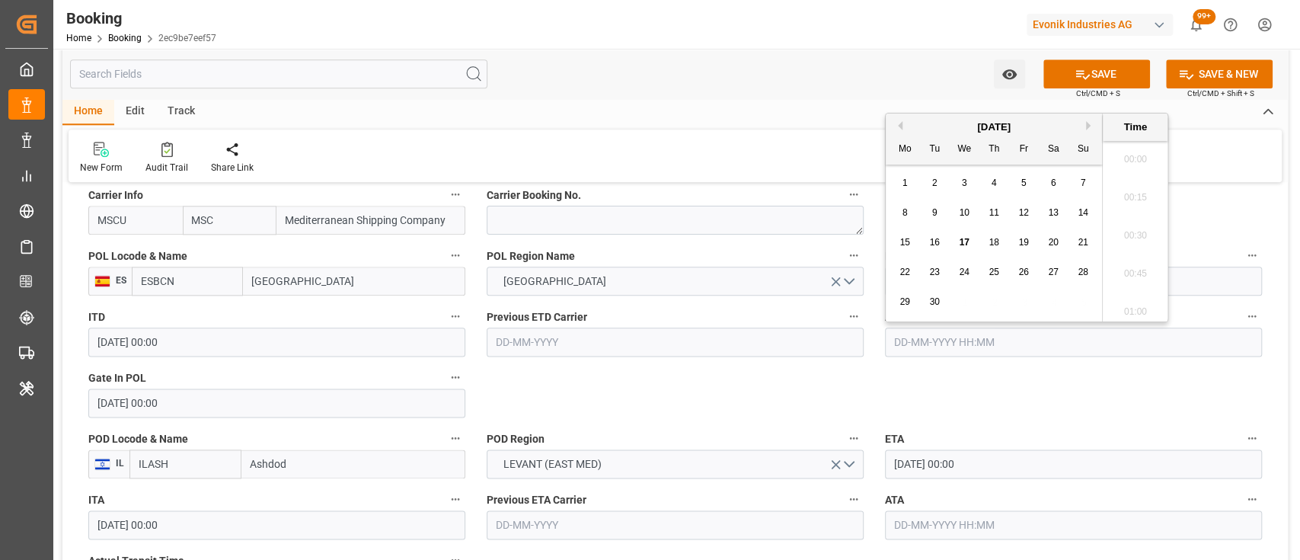
click at [918, 343] on input "text" at bounding box center [1073, 342] width 377 height 29
type input "[DATE] 00:00"
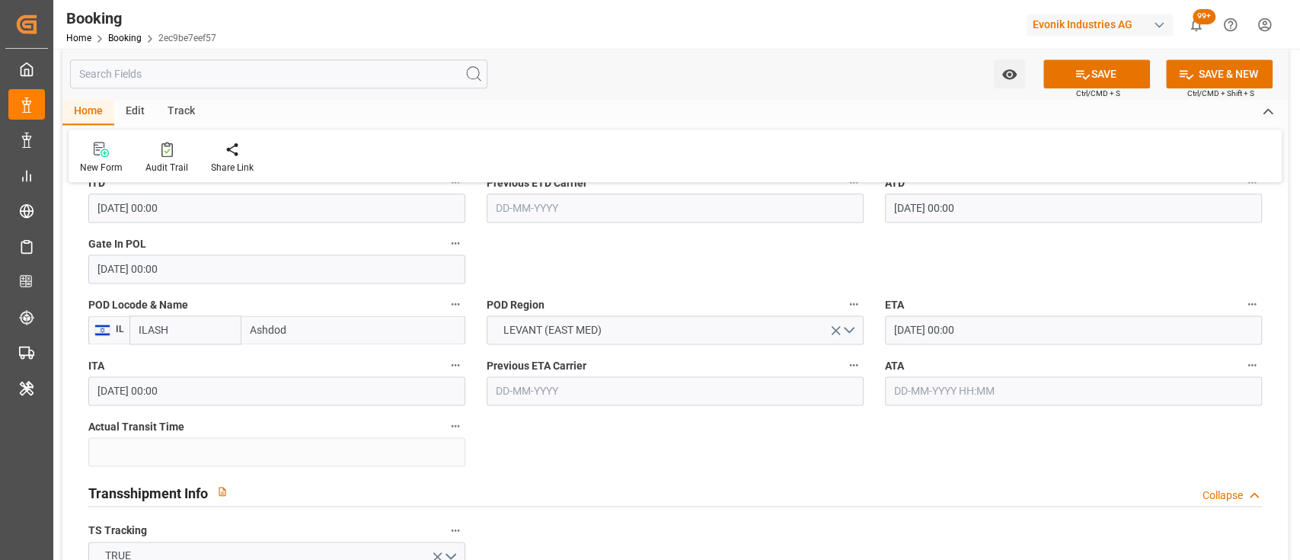
scroll to position [1308, 0]
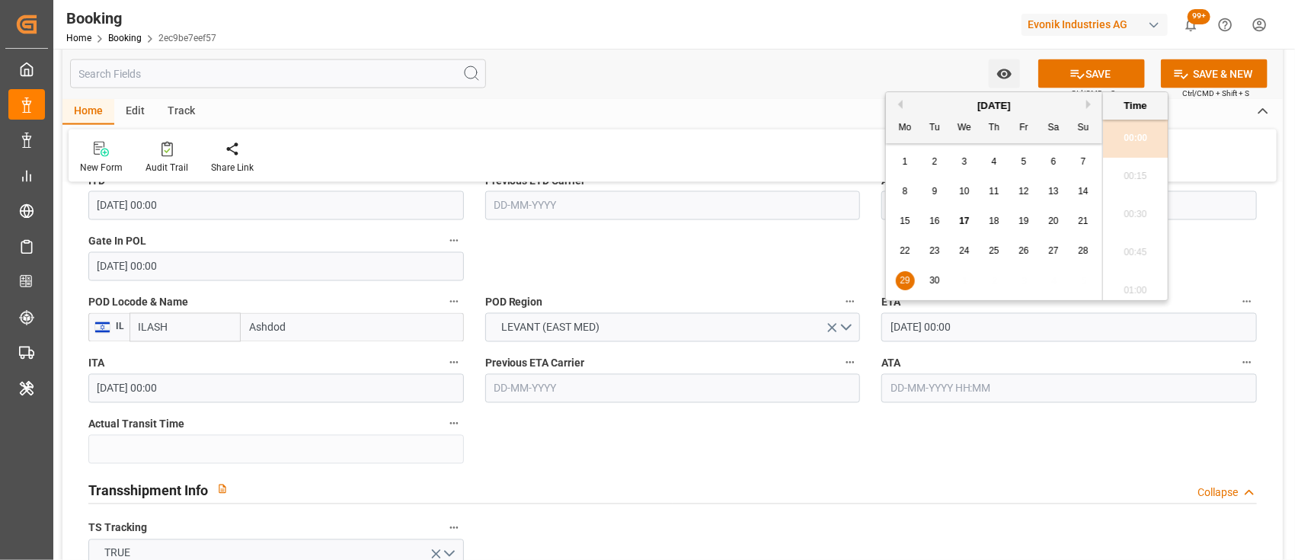
drag, startPoint x: 920, startPoint y: 327, endPoint x: 864, endPoint y: 334, distance: 56.8
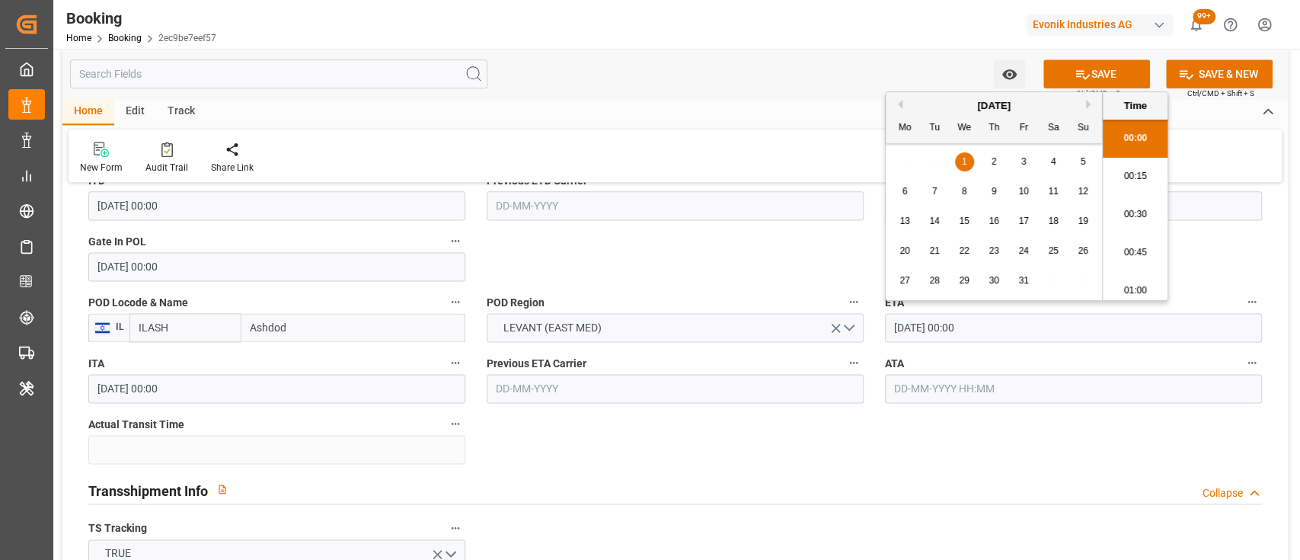
type input "[DATE] 00:00"
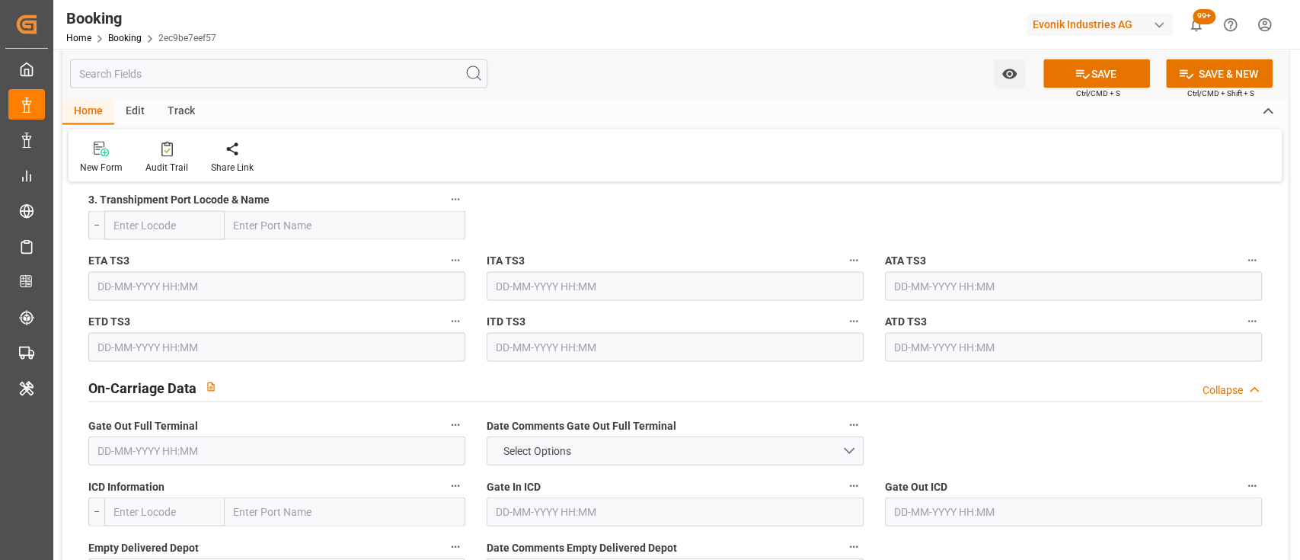
scroll to position [1653, 0]
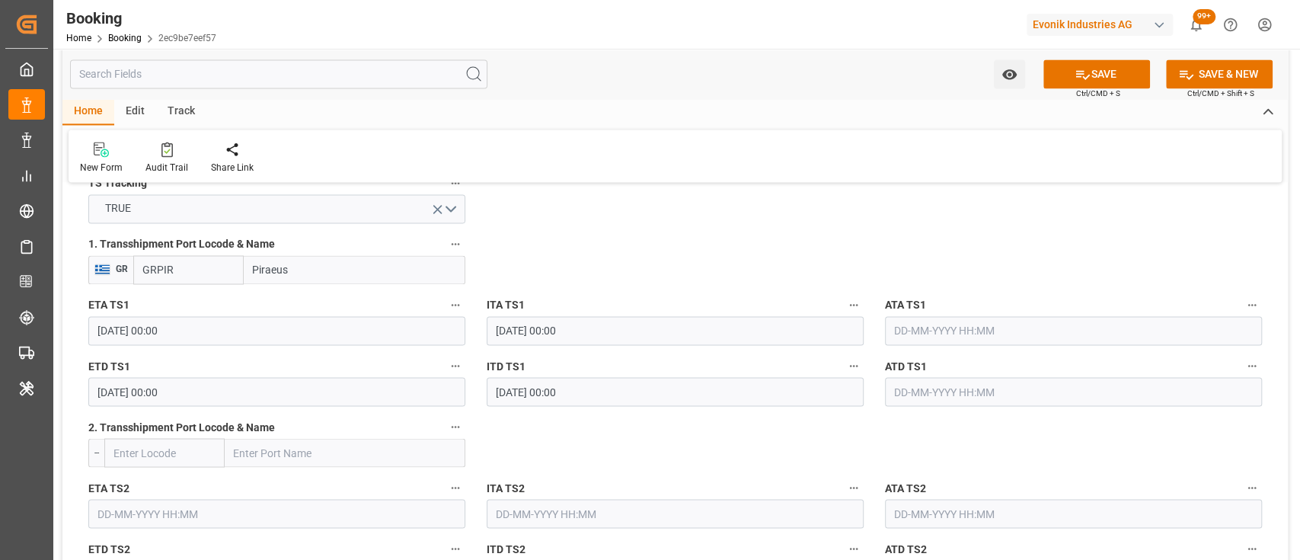
click at [107, 324] on input "[DATE] 00:00" at bounding box center [276, 330] width 377 height 29
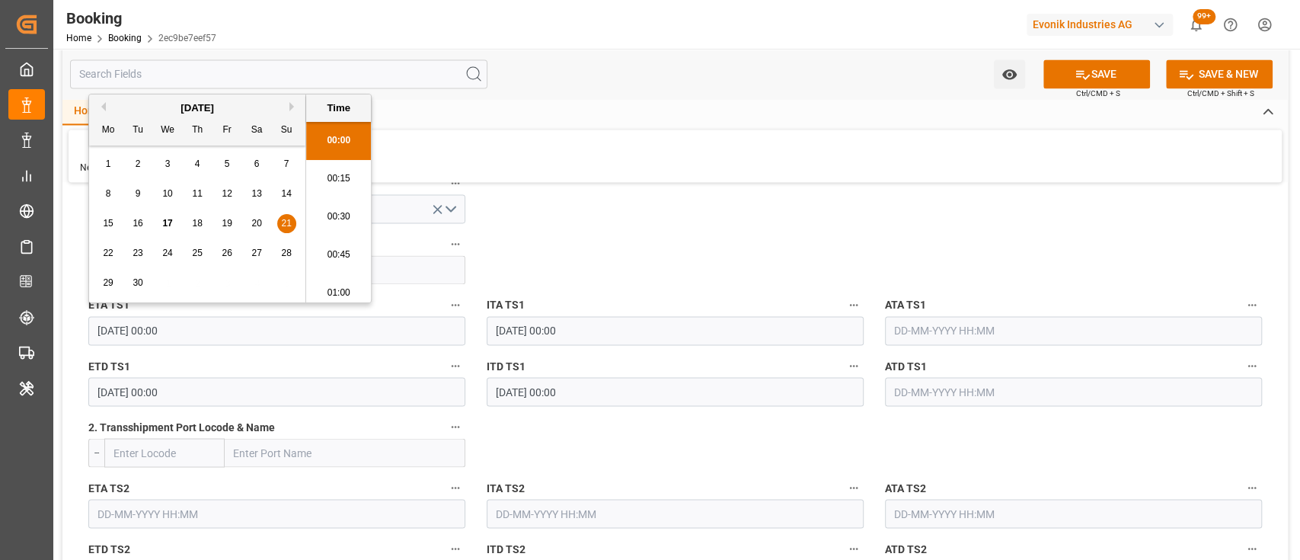
type input "[DATE] 00:00"
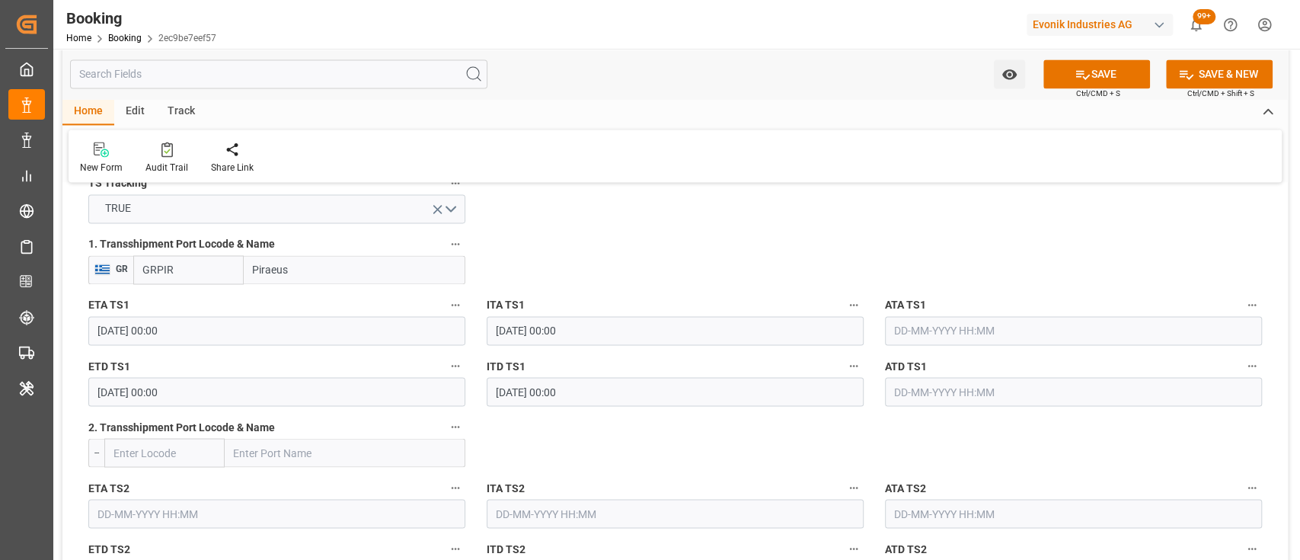
click at [110, 378] on input "[DATE] 00:00" at bounding box center [276, 391] width 377 height 29
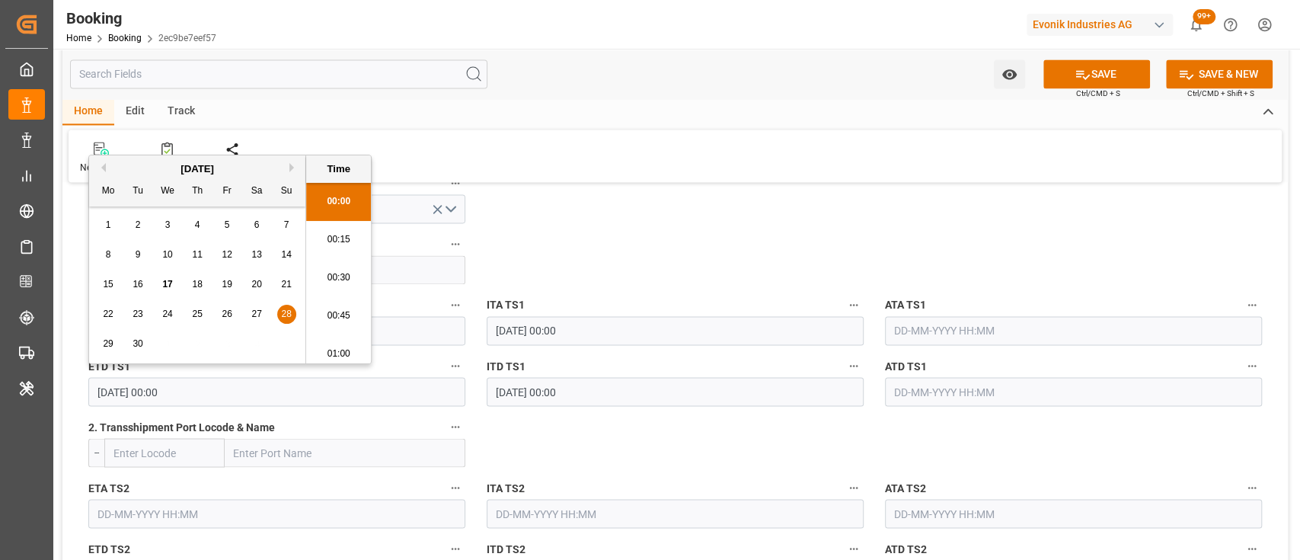
type input "[DATE] 00:00"
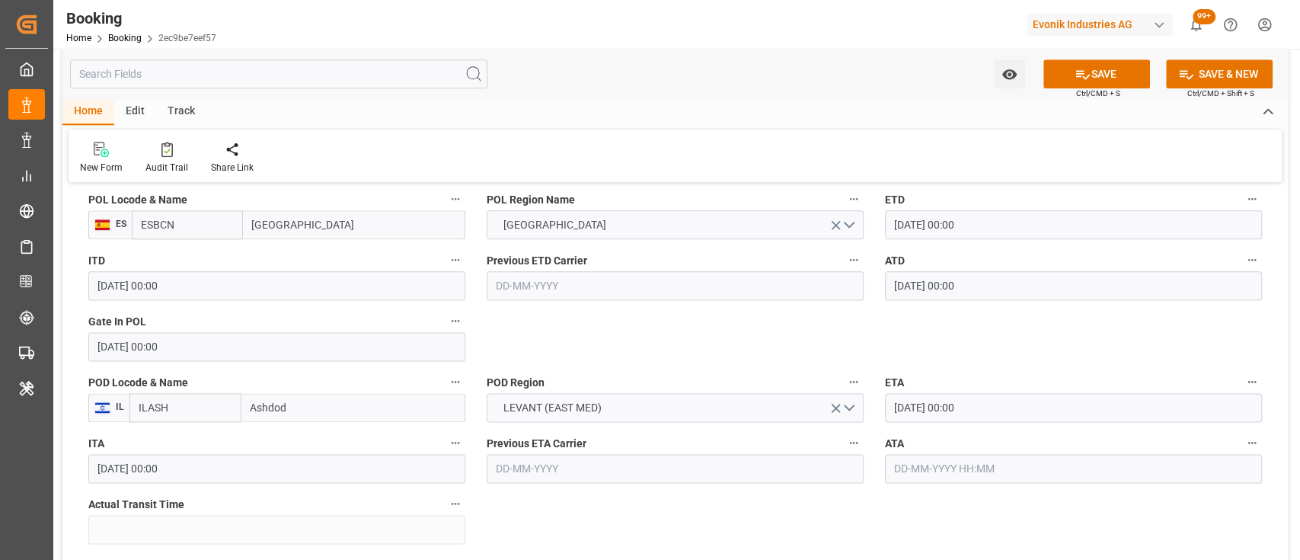
scroll to position [1226, 0]
click at [903, 283] on input "[DATE] 00:00" at bounding box center [1073, 287] width 377 height 29
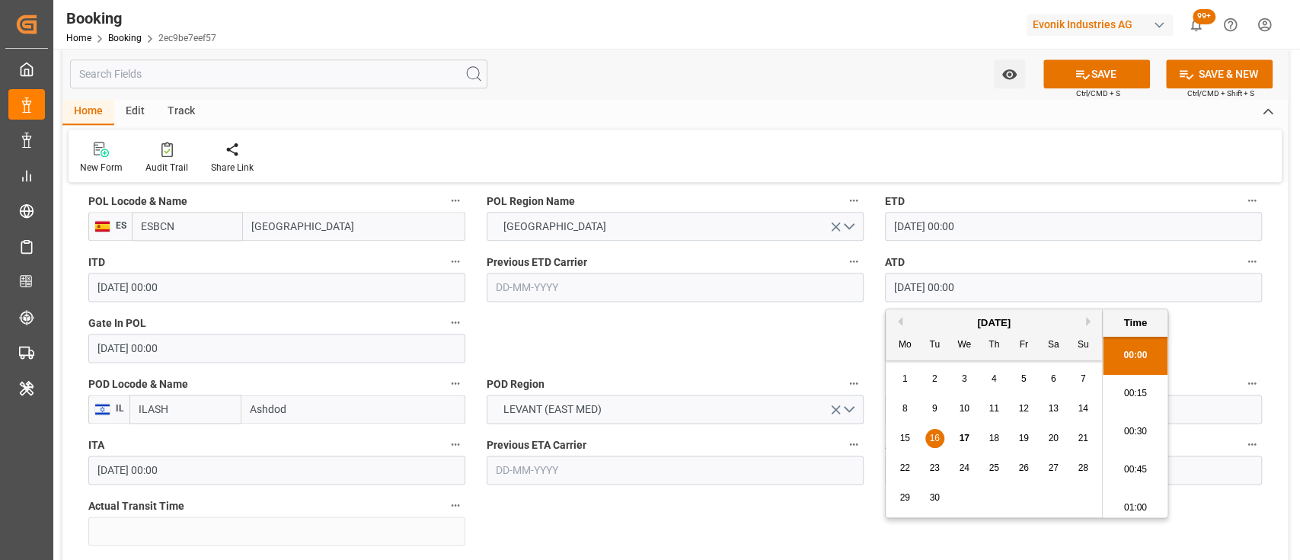
type input "[DATE] 00:00"
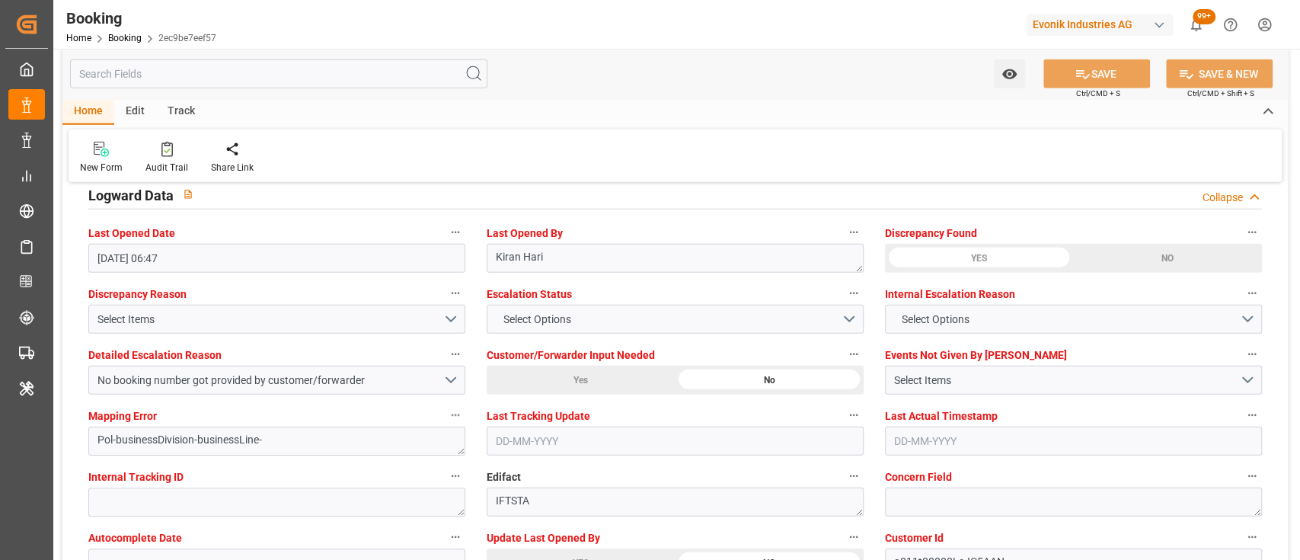
scroll to position [2748, 0]
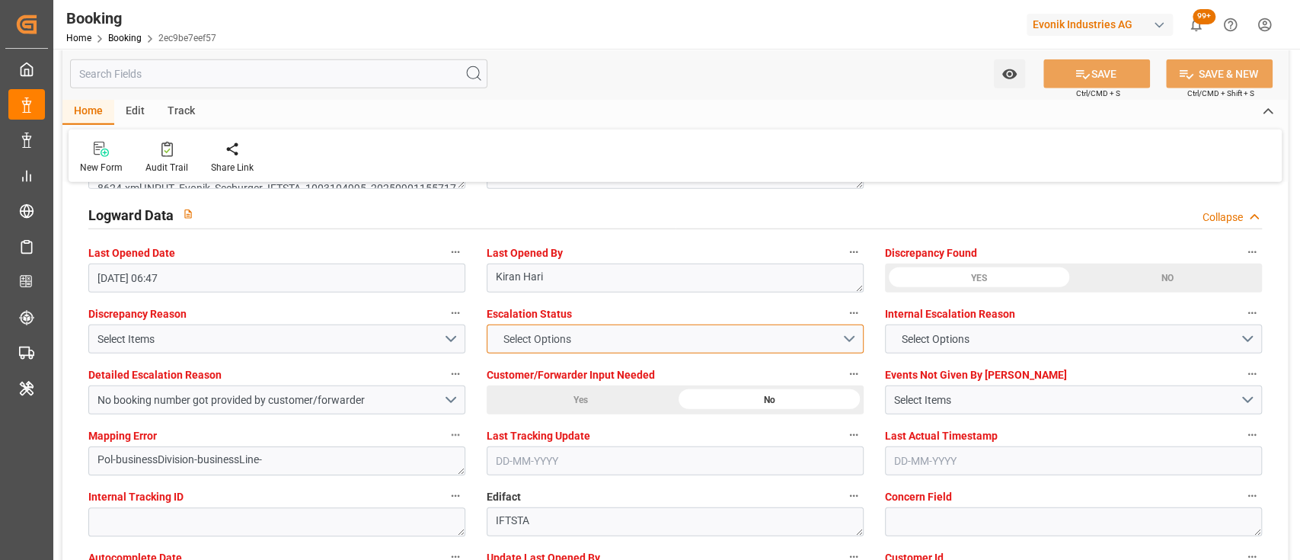
click at [612, 334] on button "Select Options" at bounding box center [675, 338] width 377 height 29
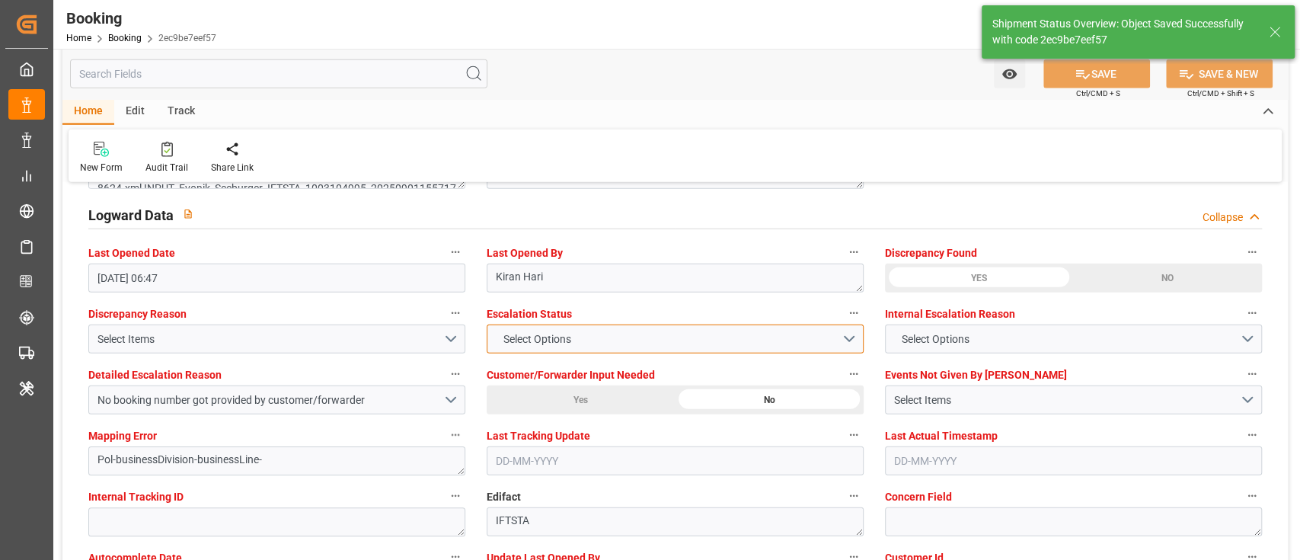
type textarea "[PERSON_NAME]"
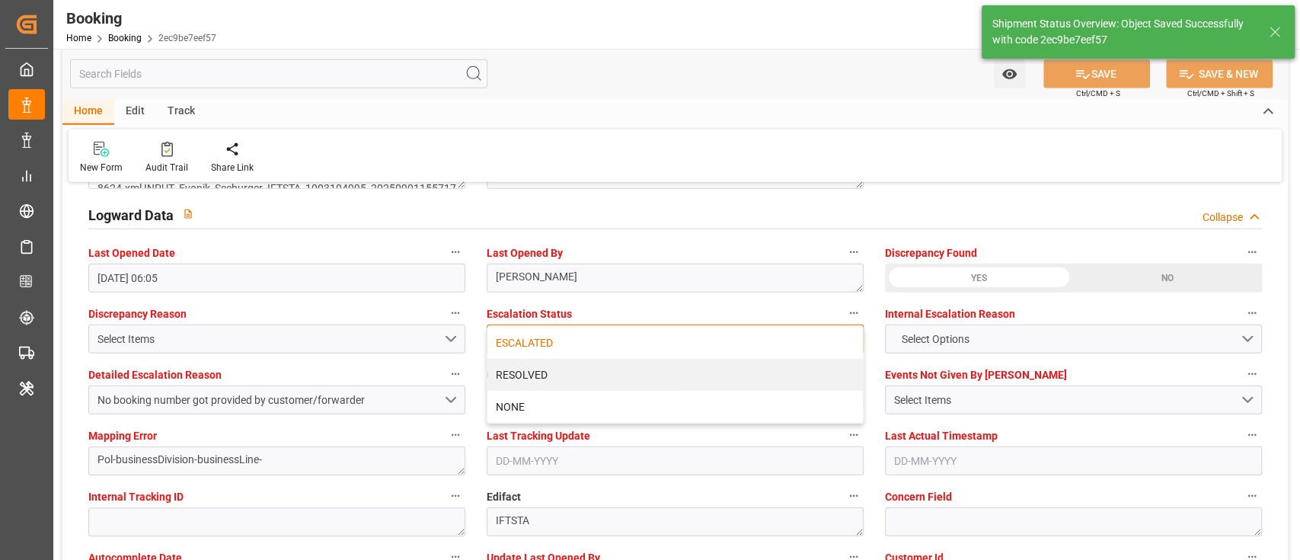
click at [517, 346] on div "ESCALATED" at bounding box center [675, 343] width 376 height 32
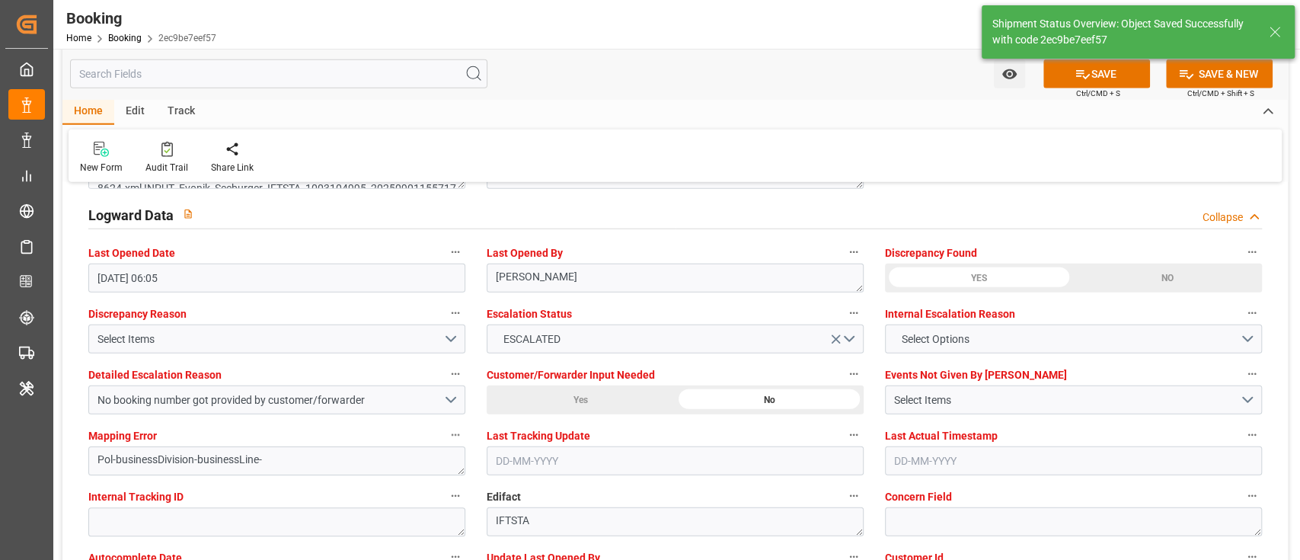
click at [667, 119] on div "Home Edit Track" at bounding box center [675, 112] width 1226 height 26
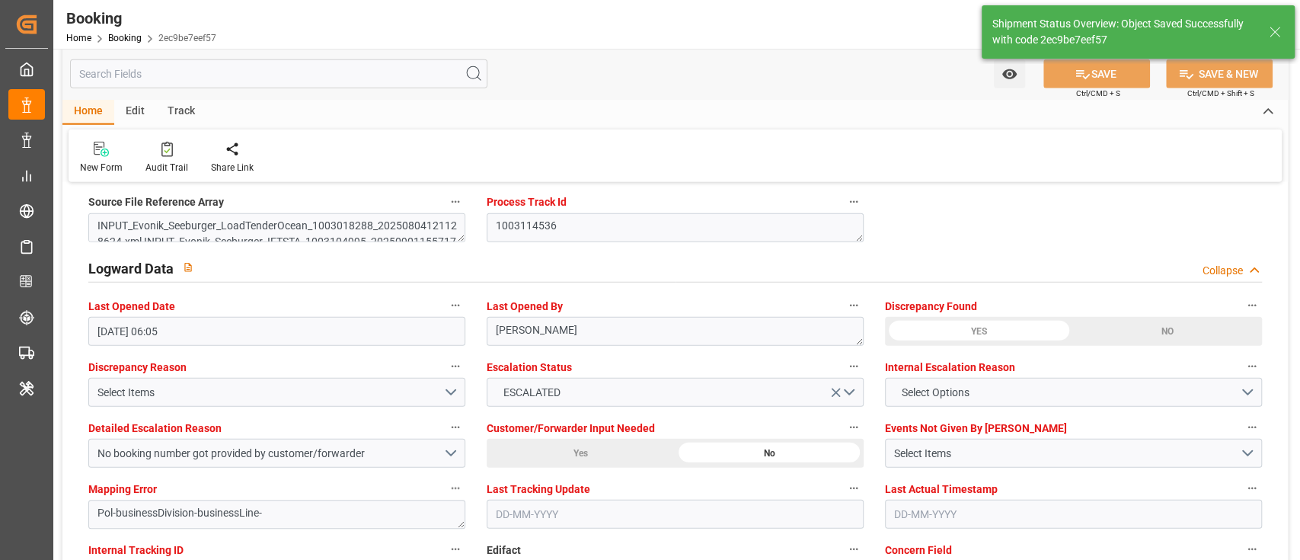
type input "17-09-2025 06:06"
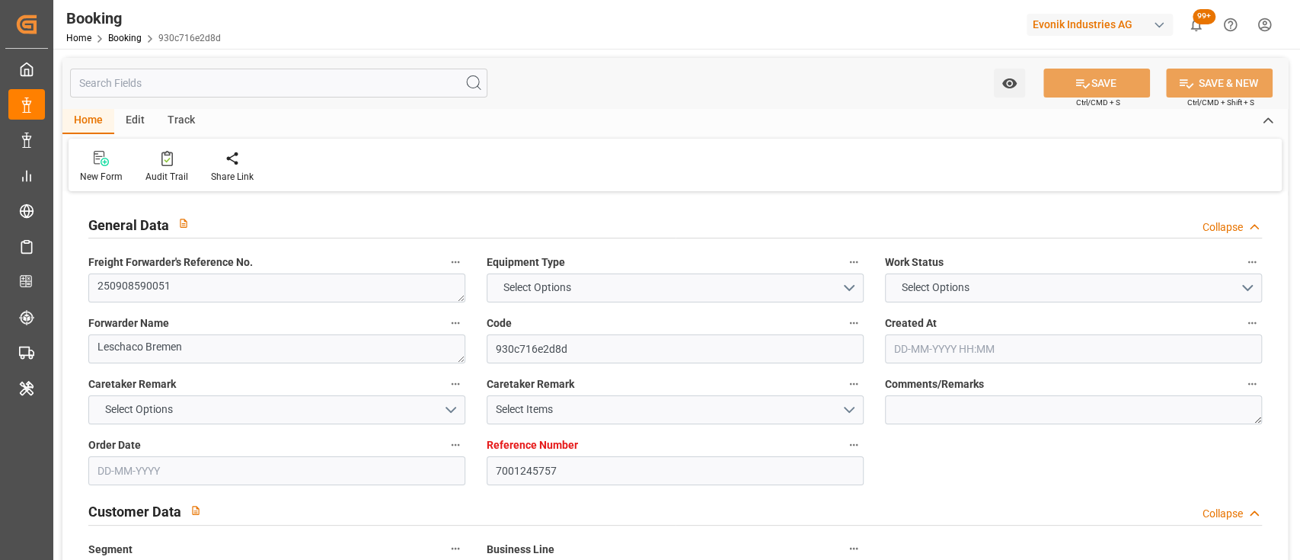
type input "7001245757"
type input "9535163"
type input "MSC"
type input "Mediterranean Shipping Company"
type input "NLRTM"
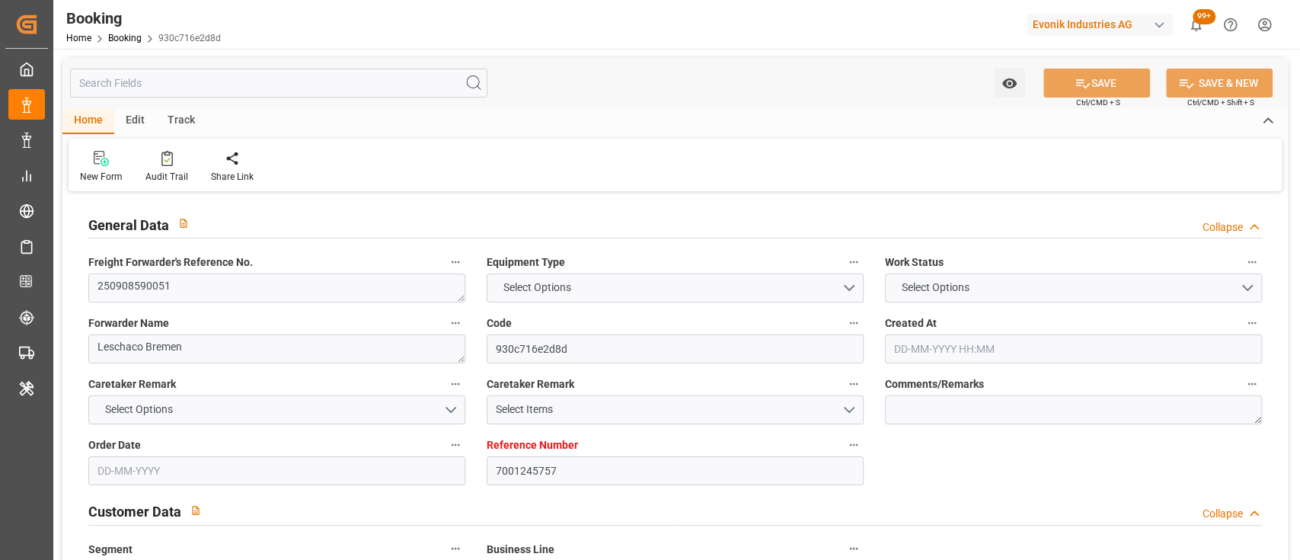
type input "USNYC"
type input "DEBRV"
type input "0"
type input "20-08-2025 12:36"
type input "20-08-2025"
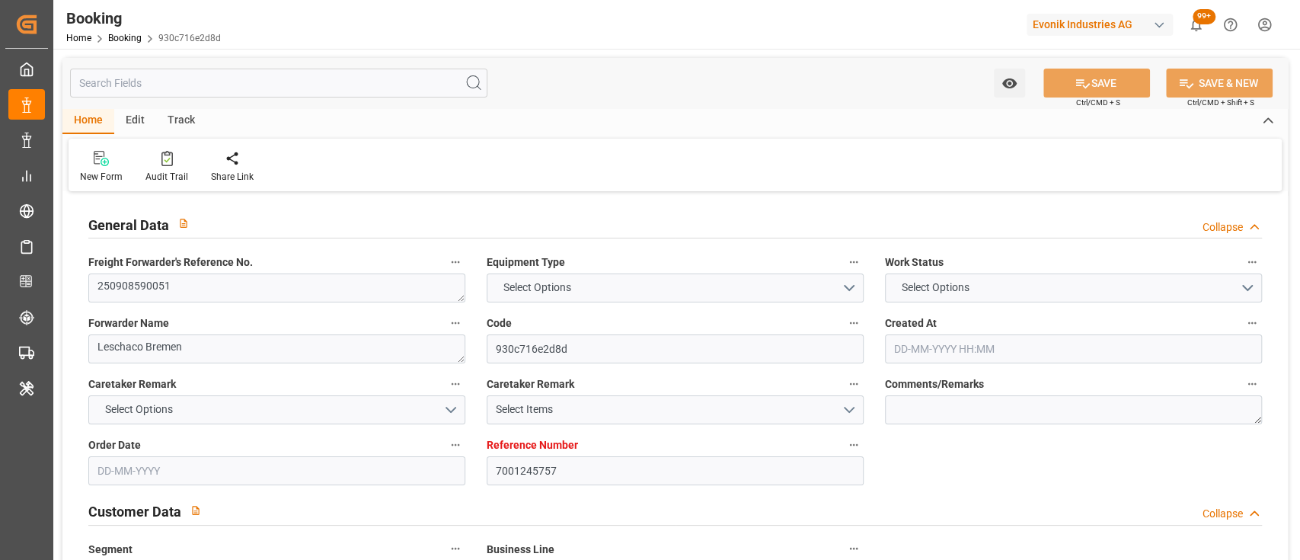
type input "[DATE] 00:00"
type input "10-09-2025 00:00"
type input "05-10-2025 00:00"
type input "29-09-2025 00:00"
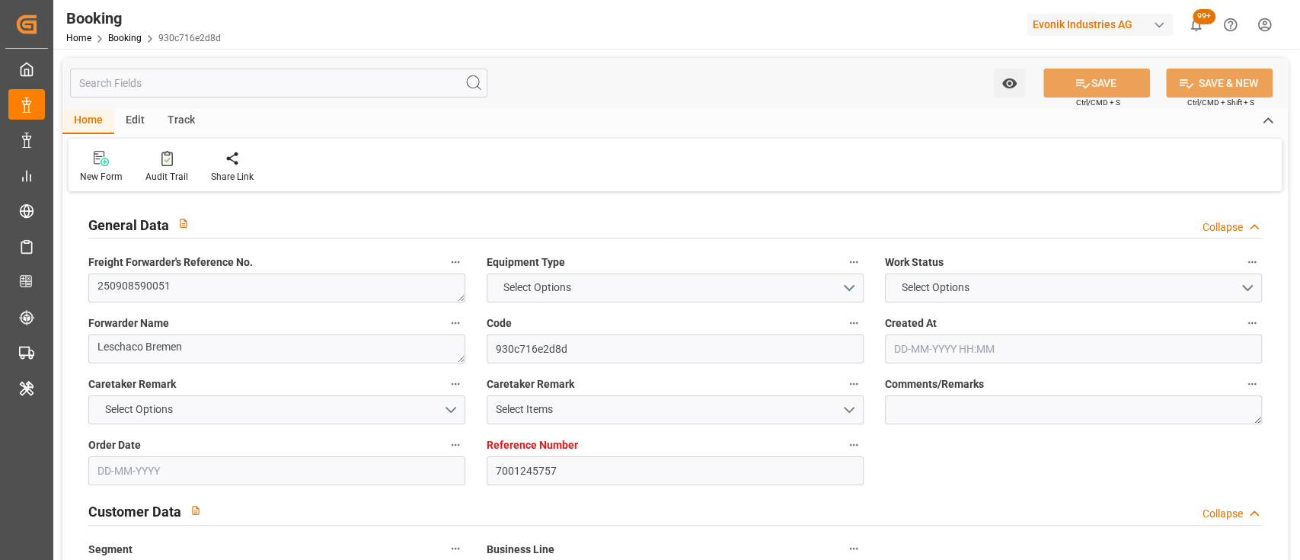
type input "29-09-2025 00:00"
type input "03-10-2025 00:00"
type input "21-08-2025"
type input "10-09-2025 10:00"
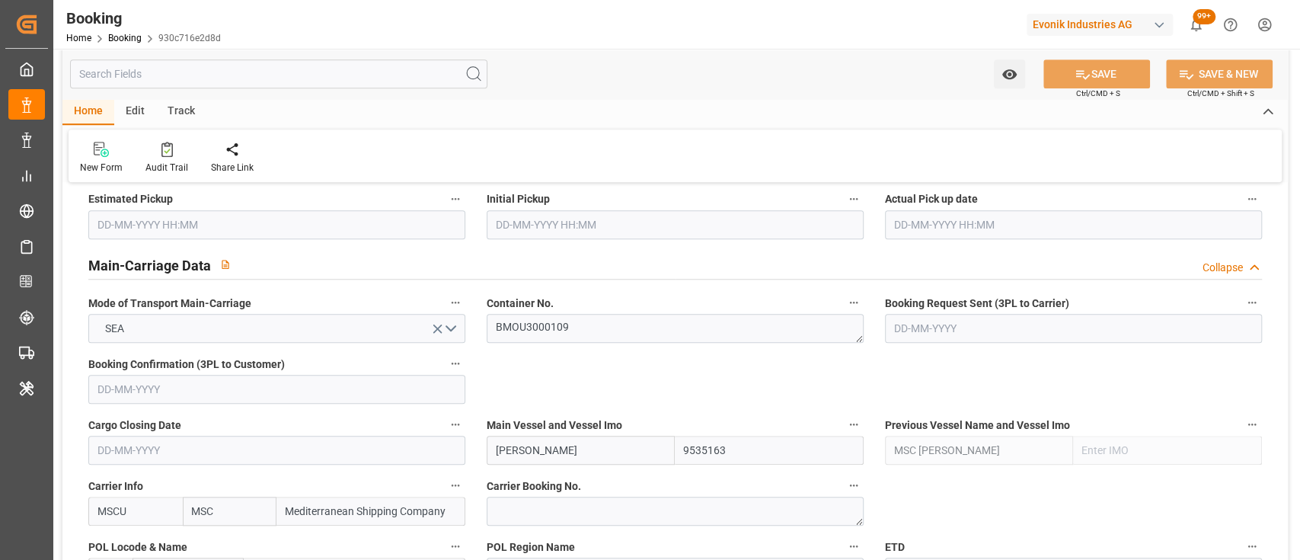
scroll to position [881, 0]
click at [557, 320] on textarea "BMOU3000109" at bounding box center [675, 327] width 377 height 29
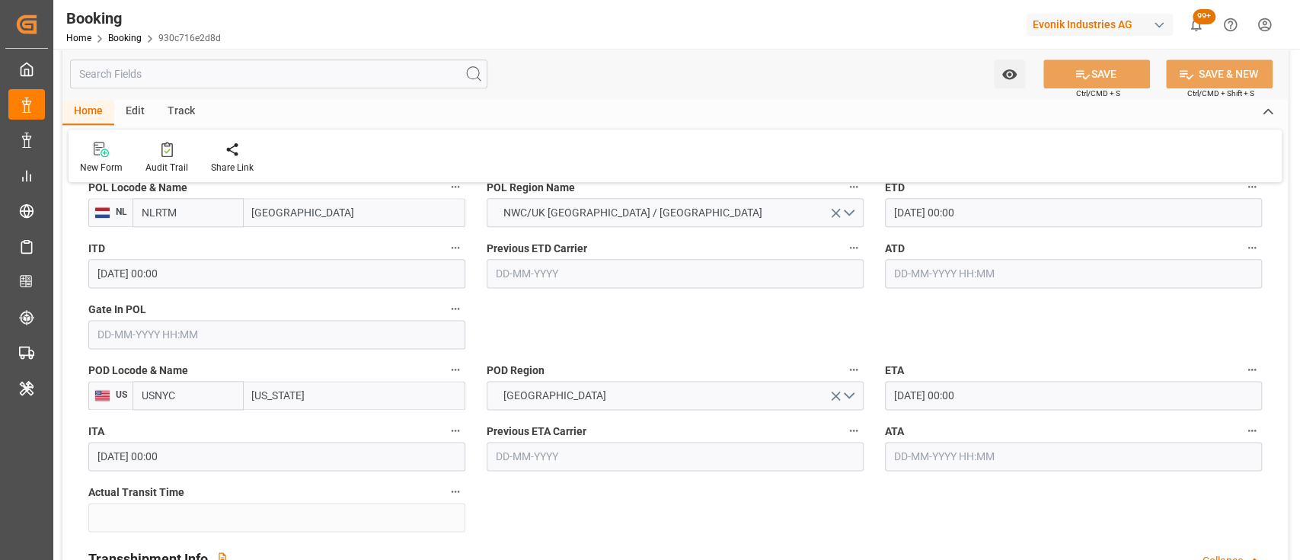
scroll to position [1241, 0]
click at [443, 340] on input "text" at bounding box center [276, 333] width 377 height 29
type input "[DATE] 00:00"
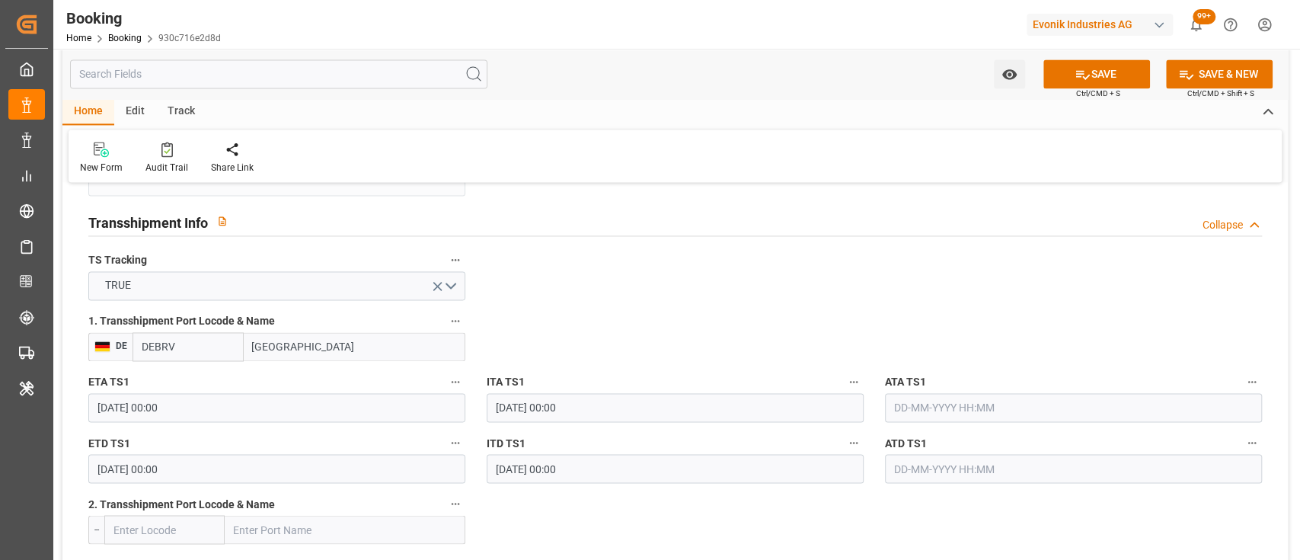
scroll to position [1582, 0]
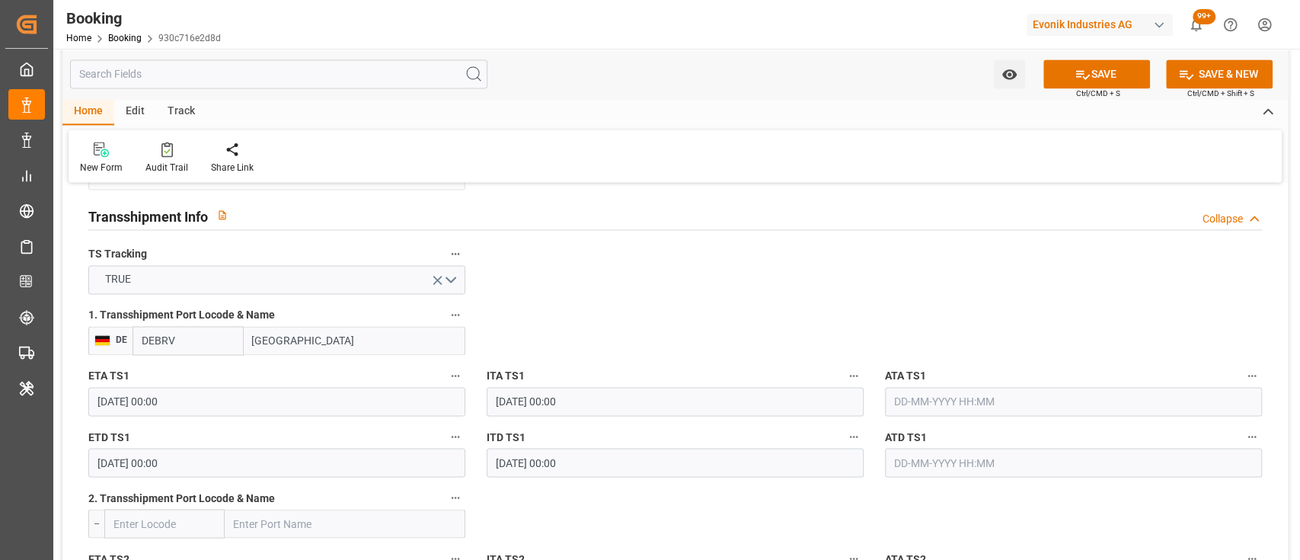
click at [107, 403] on input "29-09-2025 00:00" at bounding box center [276, 401] width 377 height 29
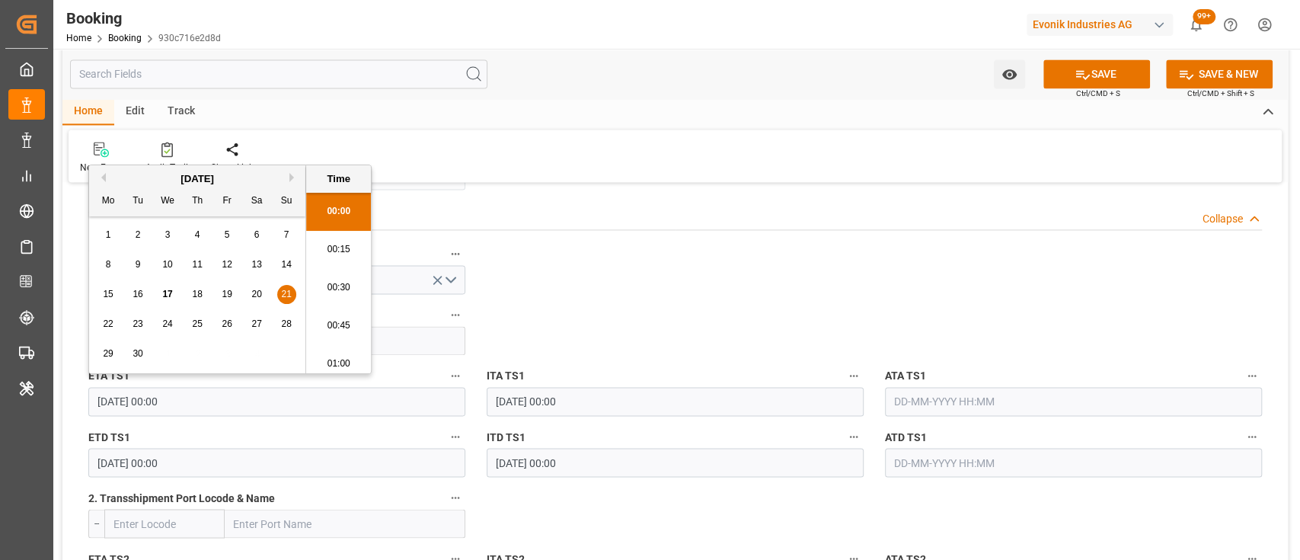
type input "21-09-2025 00:00"
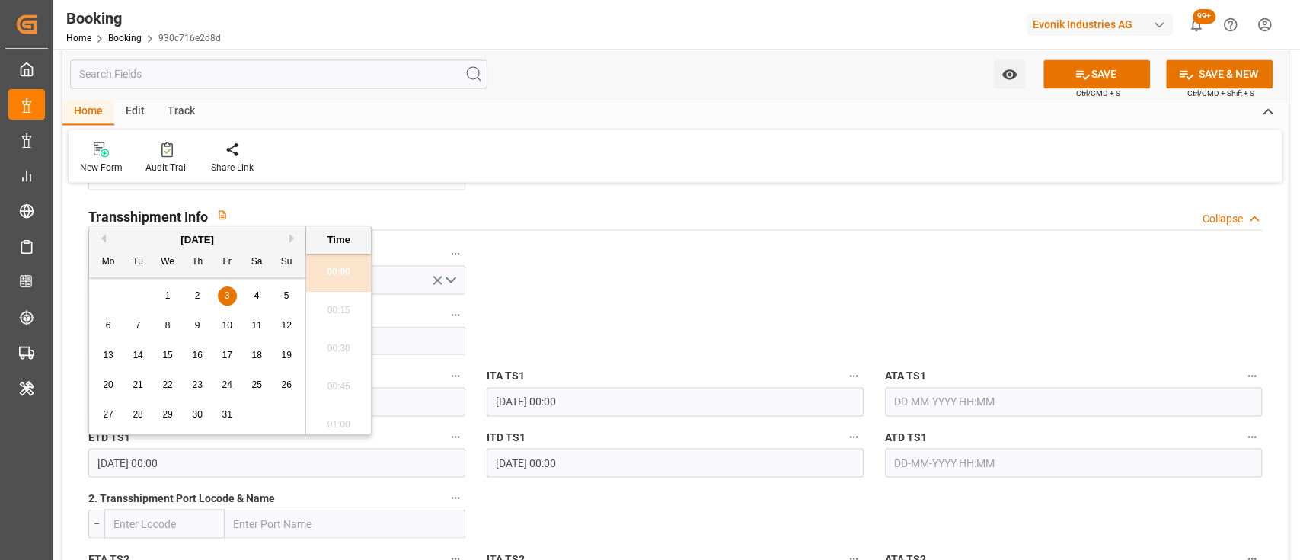
drag, startPoint x: 121, startPoint y: 459, endPoint x: 82, endPoint y: 462, distance: 39.0
click at [82, 462] on div "ETD TS1 03-10-2025 00:00" at bounding box center [277, 451] width 398 height 61
type input "29-09-2025 00:00"
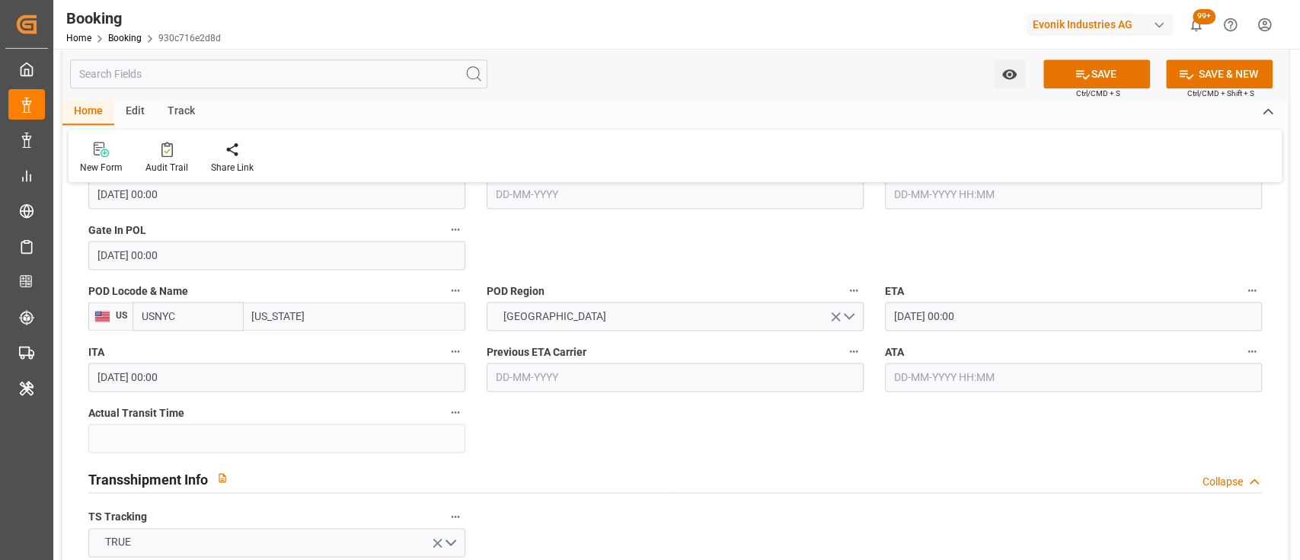
scroll to position [1302, 0]
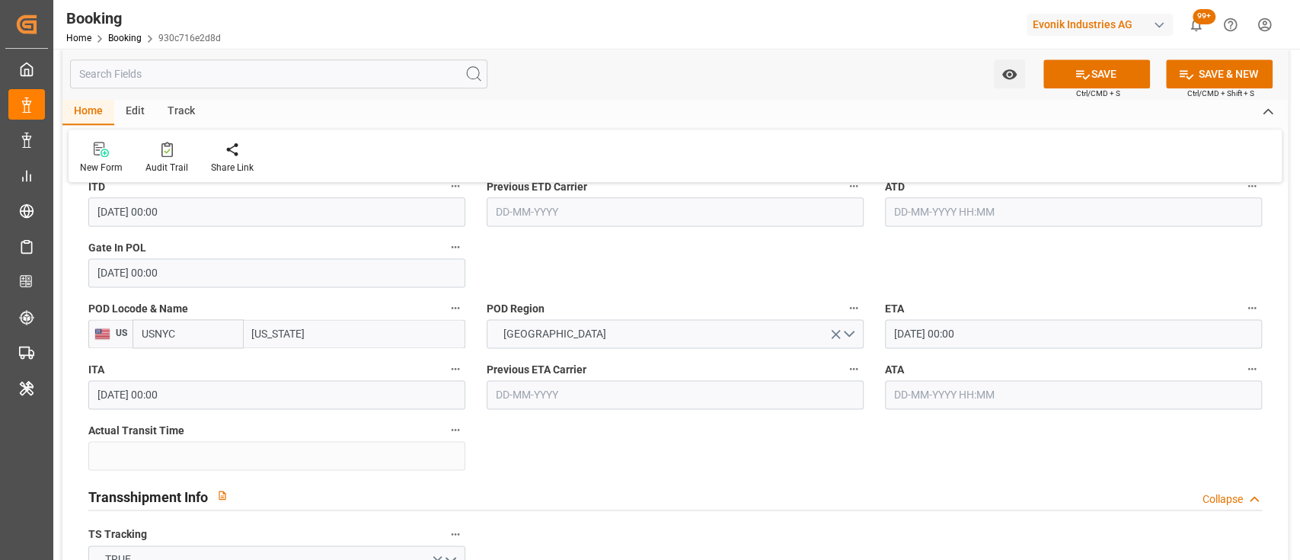
click at [906, 339] on input "05-10-2025 00:00" at bounding box center [1073, 333] width 377 height 29
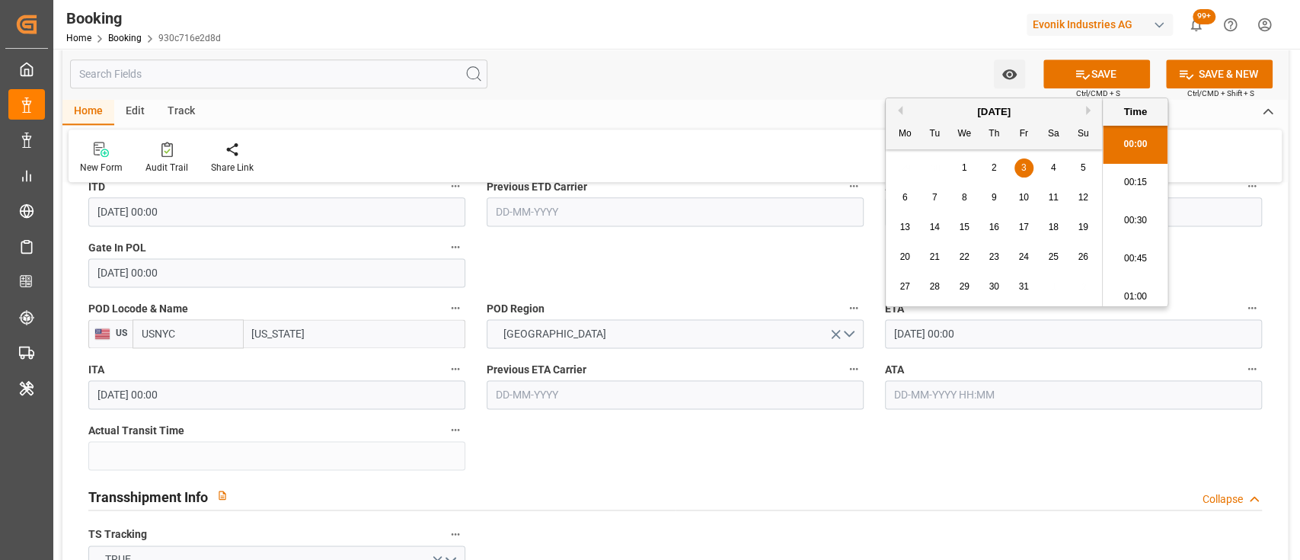
type input "03-10-2025 00:00"
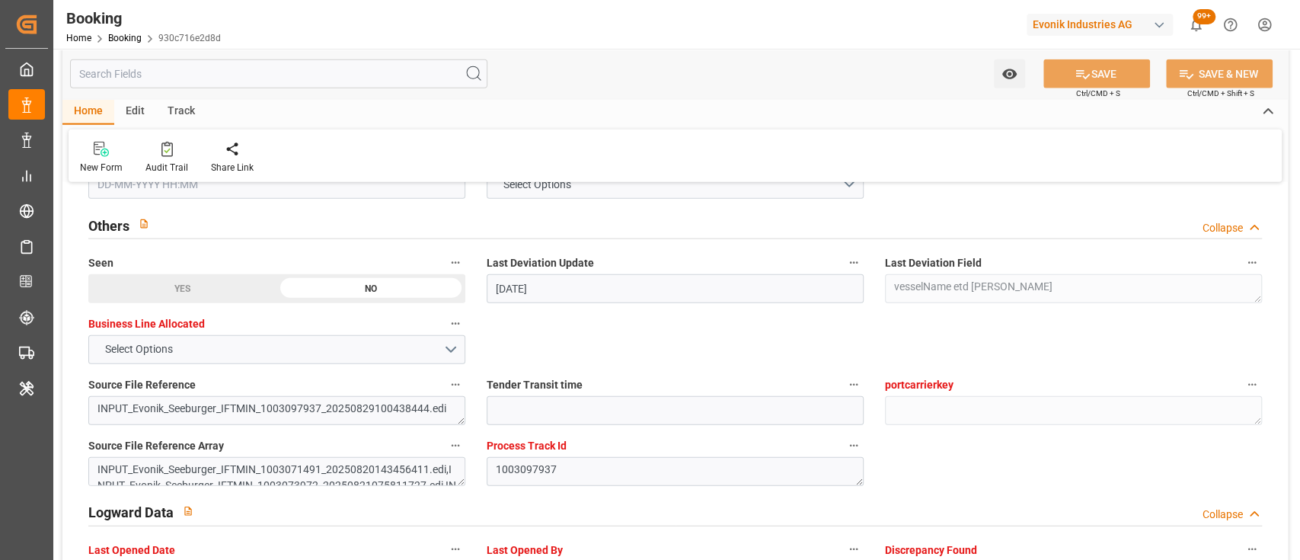
scroll to position [2505, 0]
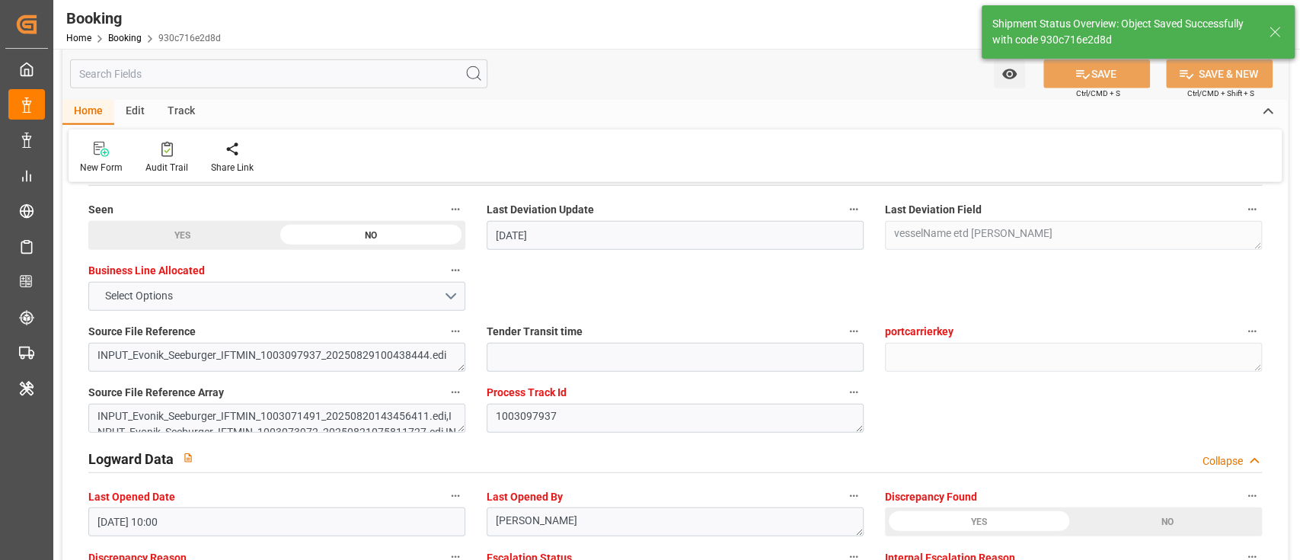
type input "17-09-2025 06:07"
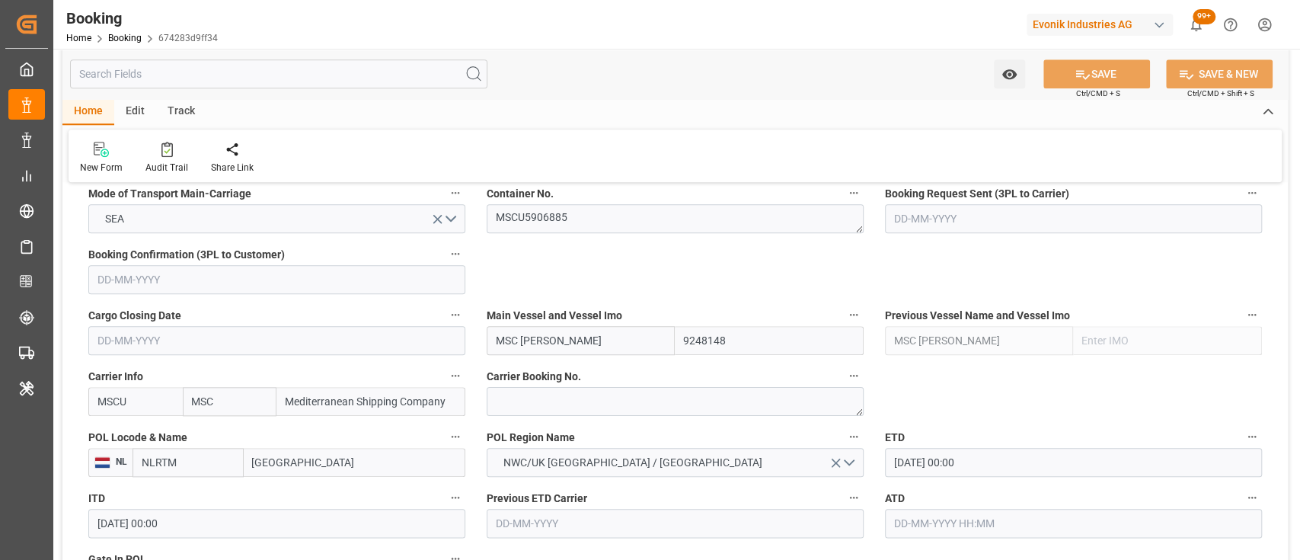
scroll to position [987, 0]
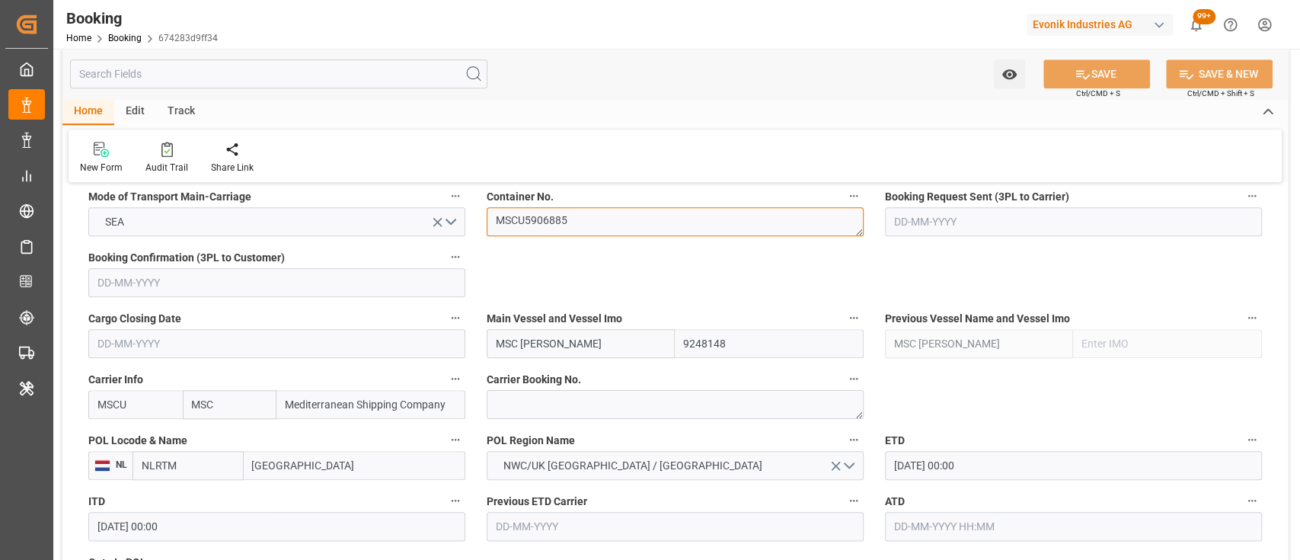
click at [579, 225] on textarea "MSCU5906885" at bounding box center [675, 221] width 377 height 29
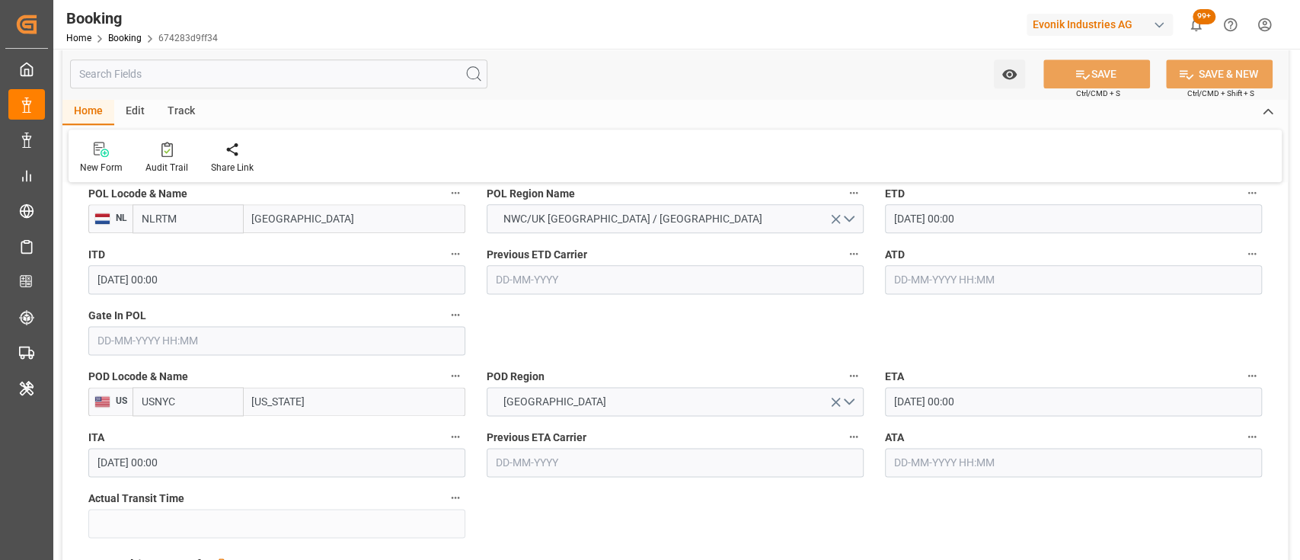
scroll to position [1235, 0]
click at [387, 332] on input "text" at bounding box center [276, 339] width 377 height 29
type input "15-09-2025 00:00"
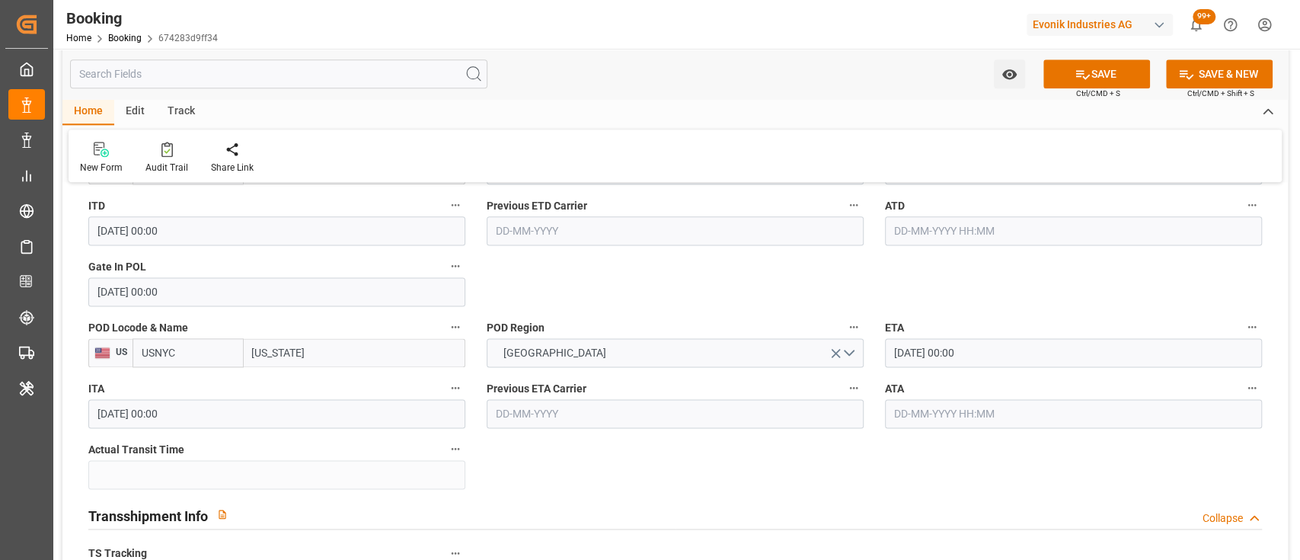
scroll to position [1283, 0]
click at [906, 357] on input "05-10-2025 00:00" at bounding box center [1073, 351] width 377 height 29
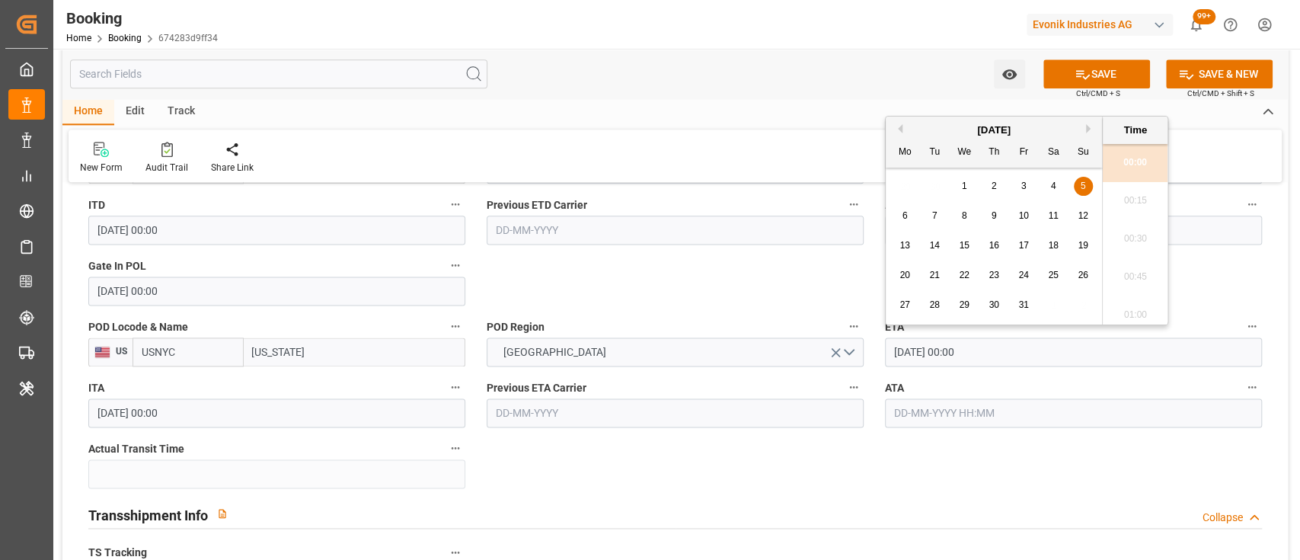
type input "03-10-2025 00:00"
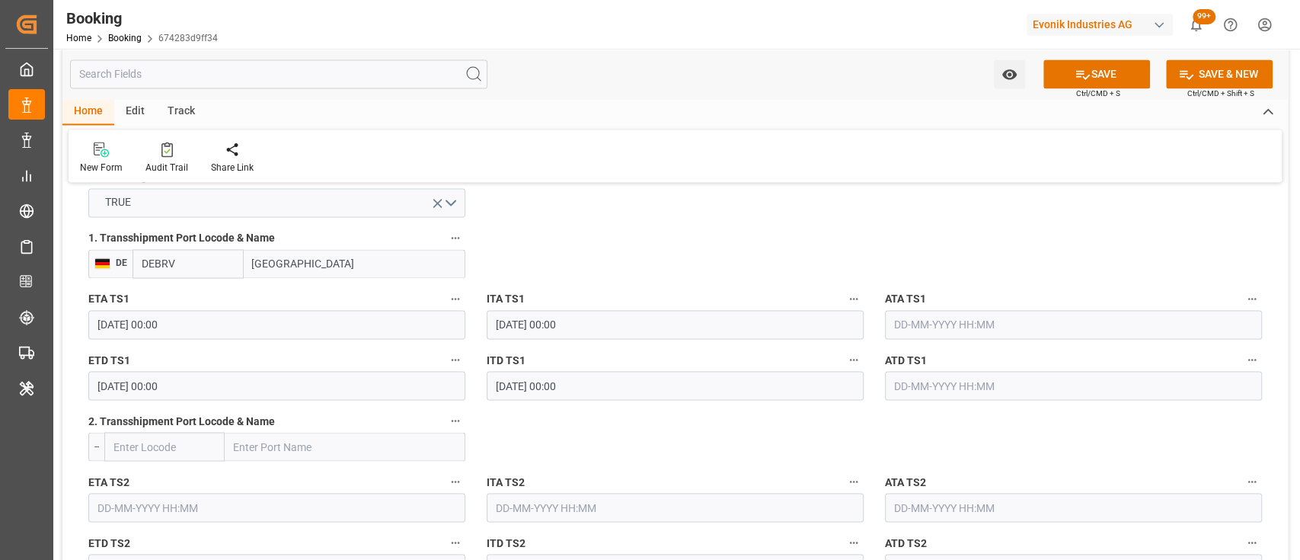
scroll to position [1661, 0]
click at [107, 319] on input "29-09-2025 00:00" at bounding box center [276, 322] width 377 height 29
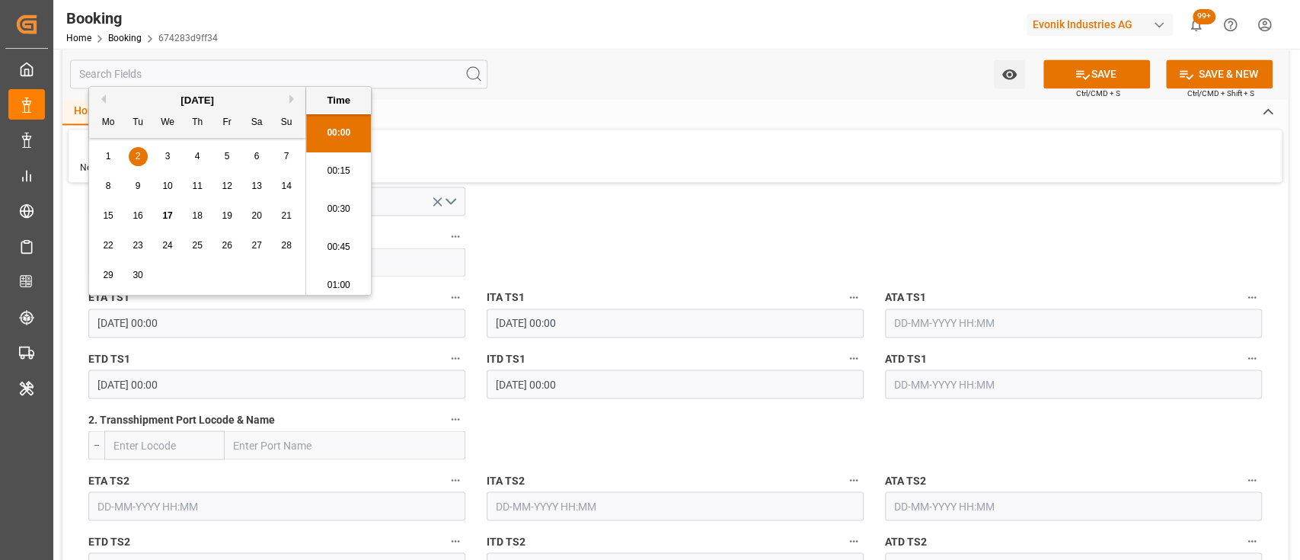
type input "21-09-2025 00:00"
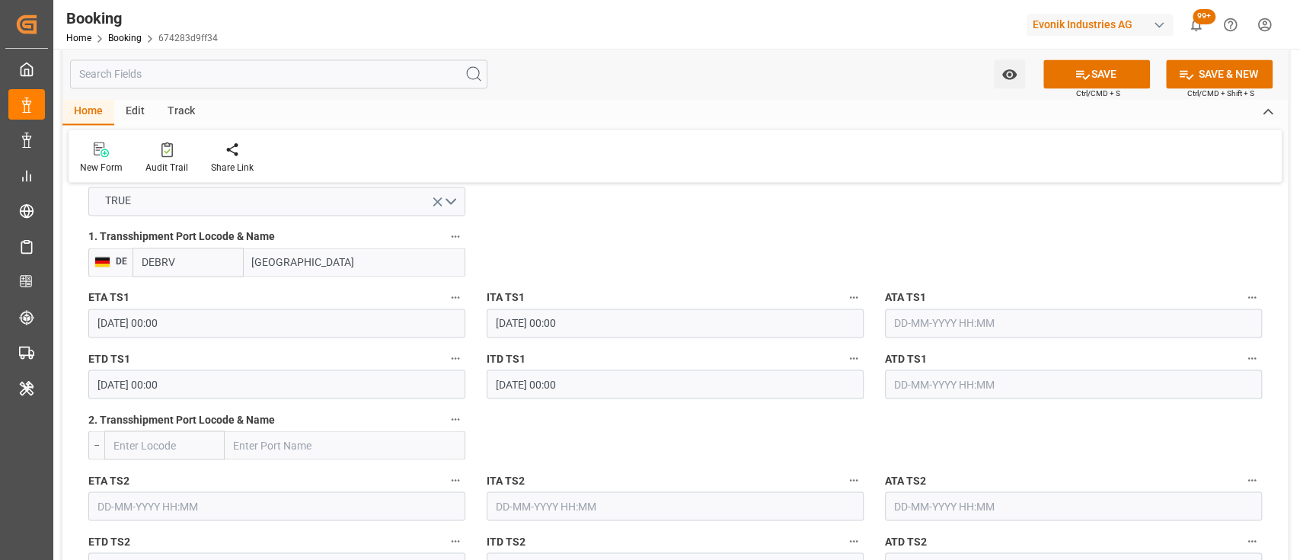
click at [104, 388] on input "02-10-2025 00:00" at bounding box center [276, 383] width 377 height 29
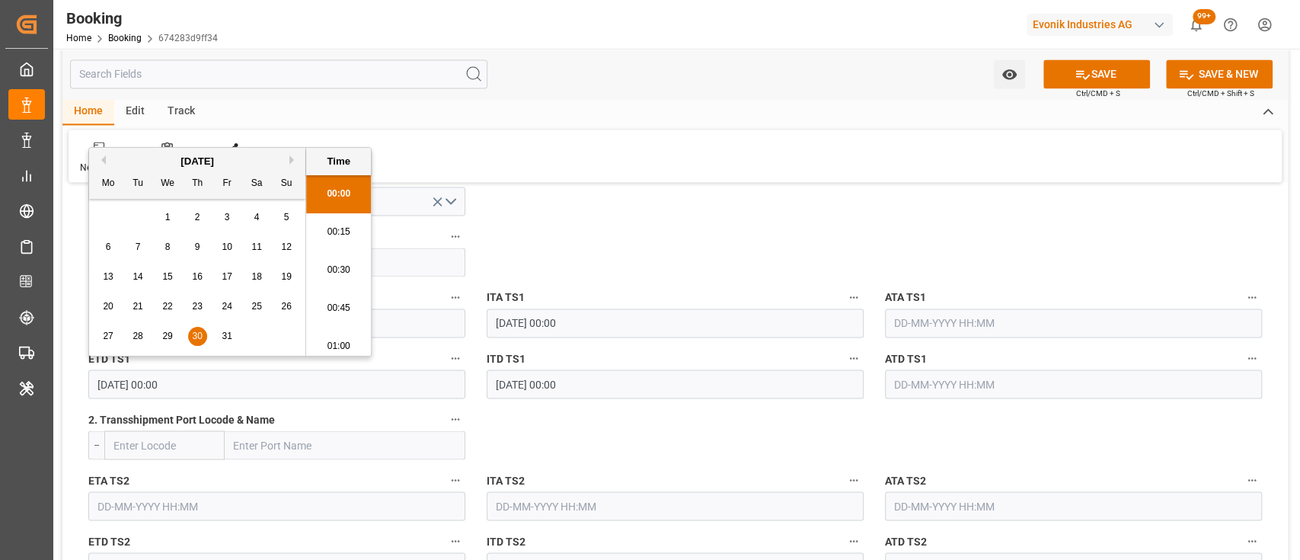
click at [122, 384] on input "30-10-2025 00:00" at bounding box center [276, 383] width 377 height 29
type input "30-09-2025 00:00"
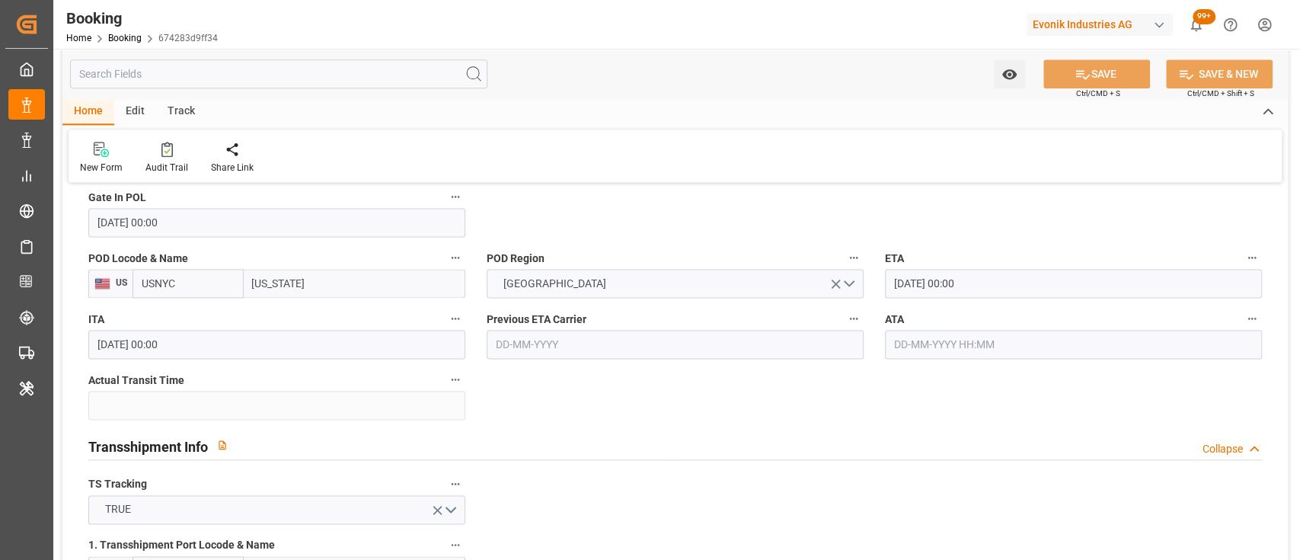
scroll to position [1664, 0]
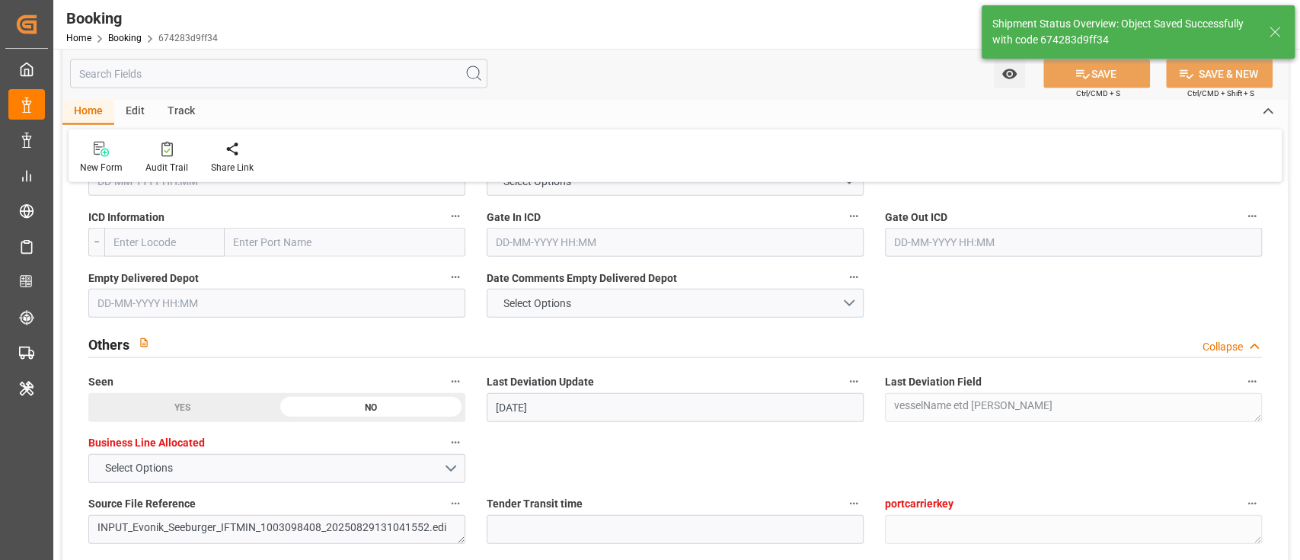
type input "17-09-2025 06:12"
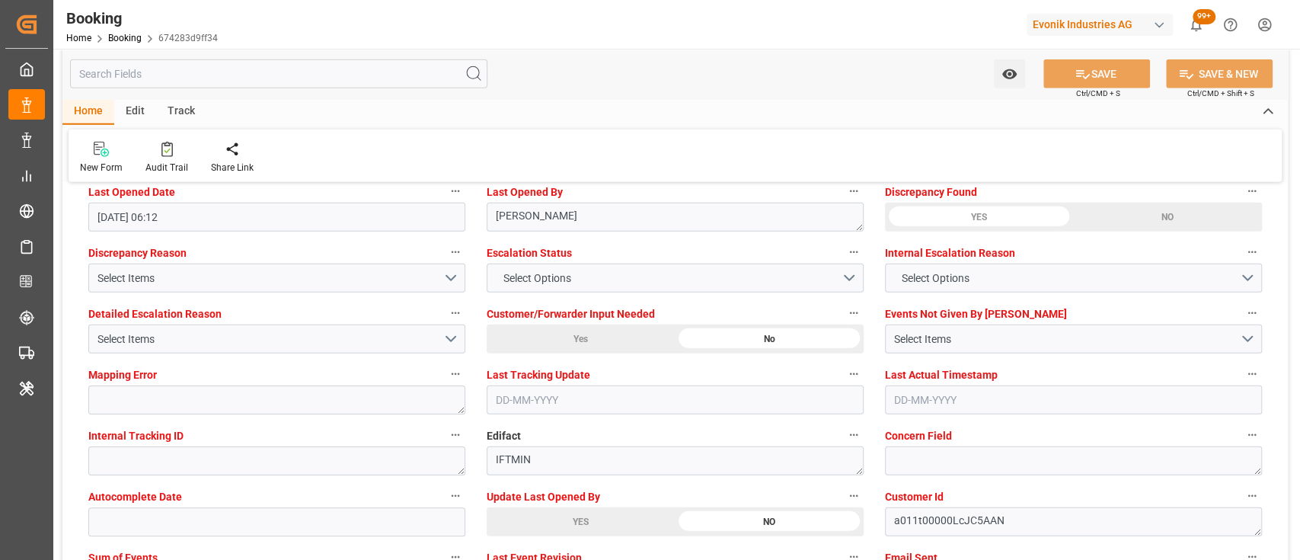
scroll to position [2810, 0]
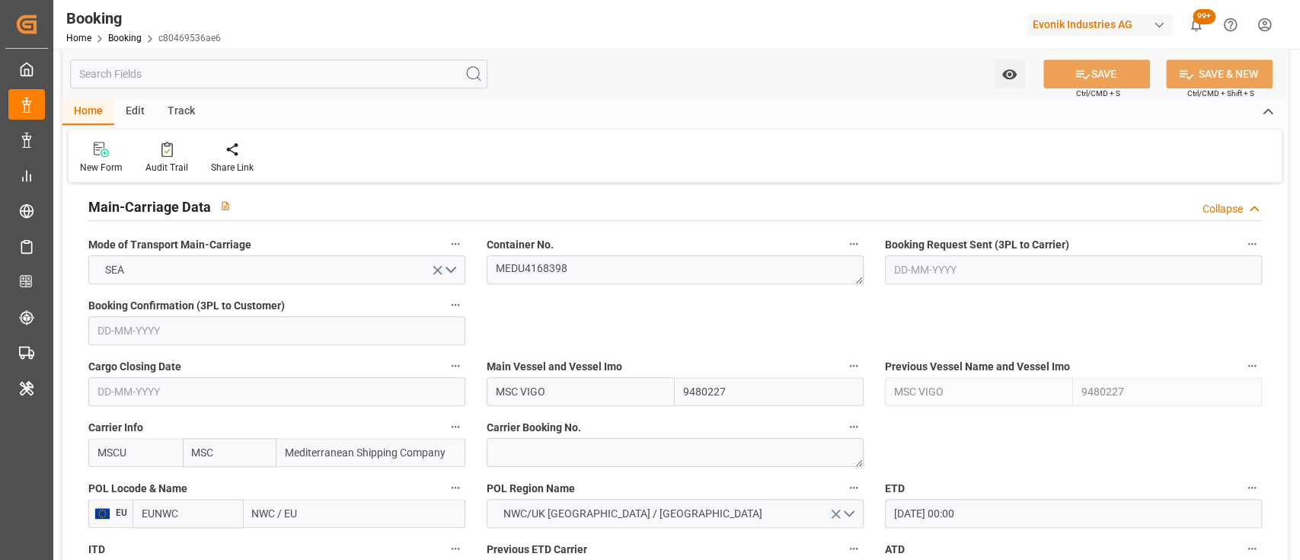
scroll to position [940, 0]
click at [557, 263] on textarea "MEDU4168398" at bounding box center [675, 268] width 377 height 29
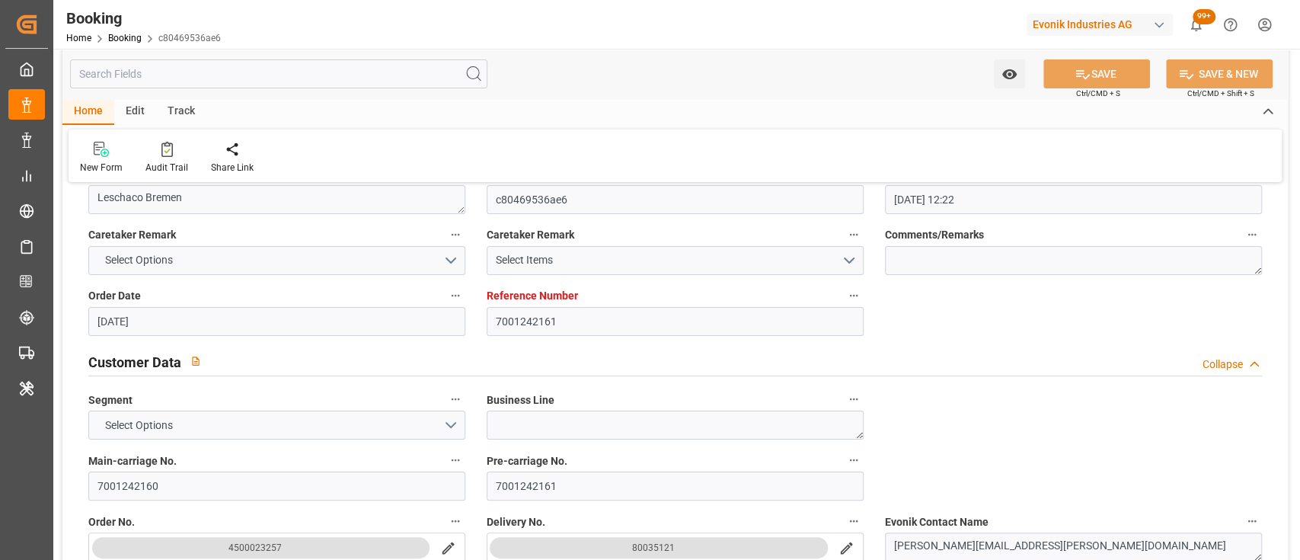
scroll to position [0, 0]
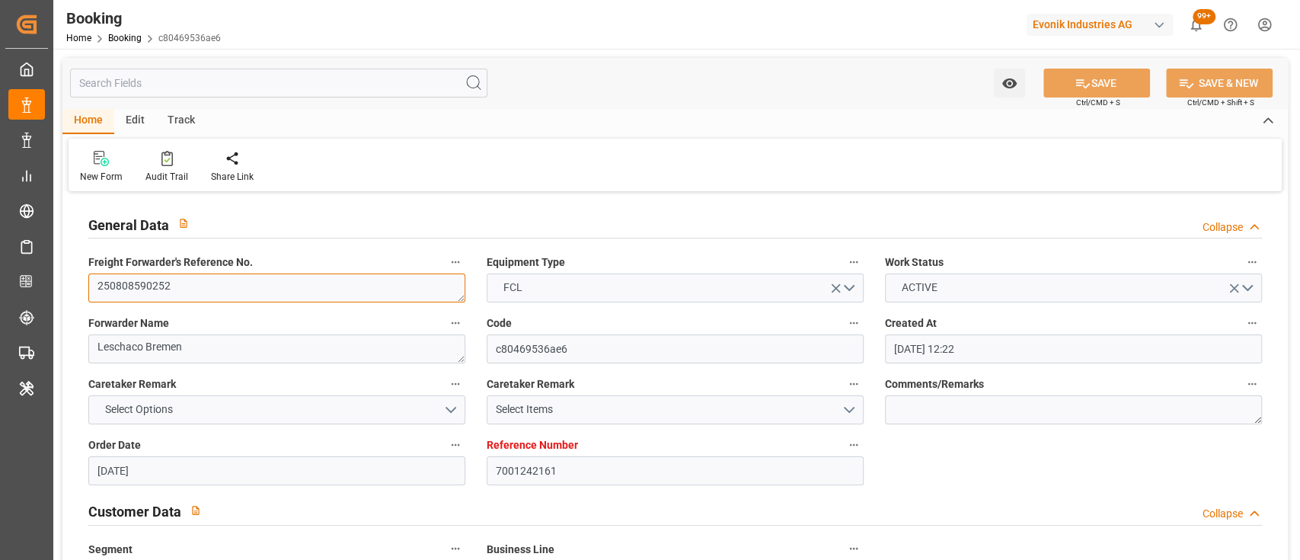
click at [180, 281] on textarea "250808590252" at bounding box center [276, 287] width 377 height 29
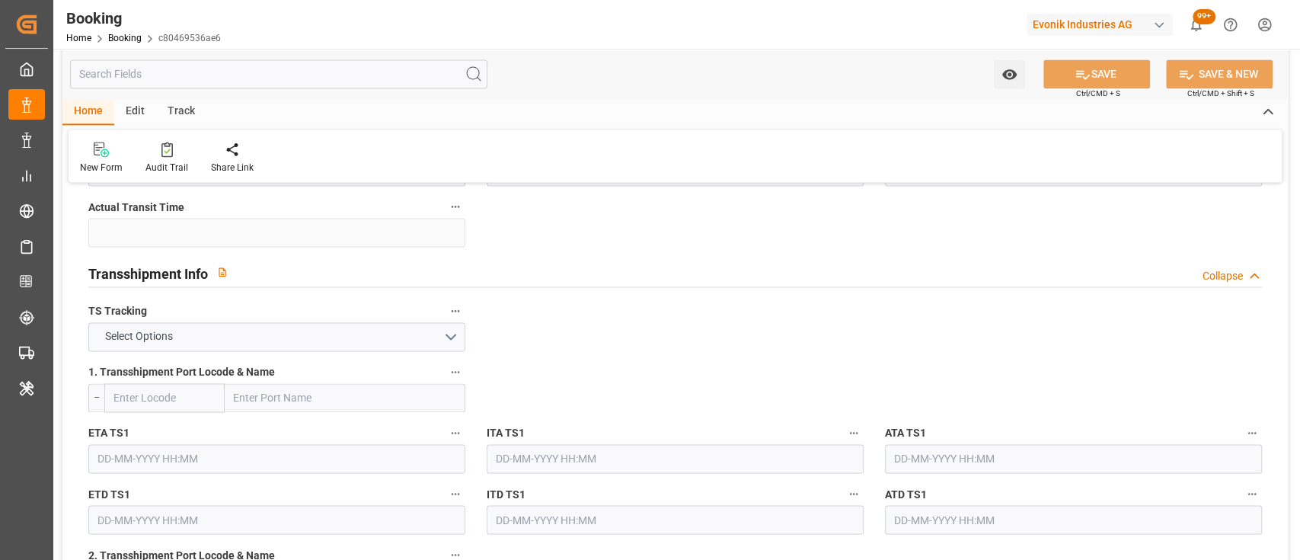
scroll to position [1527, 0]
click at [450, 335] on button "Select Options" at bounding box center [276, 334] width 377 height 29
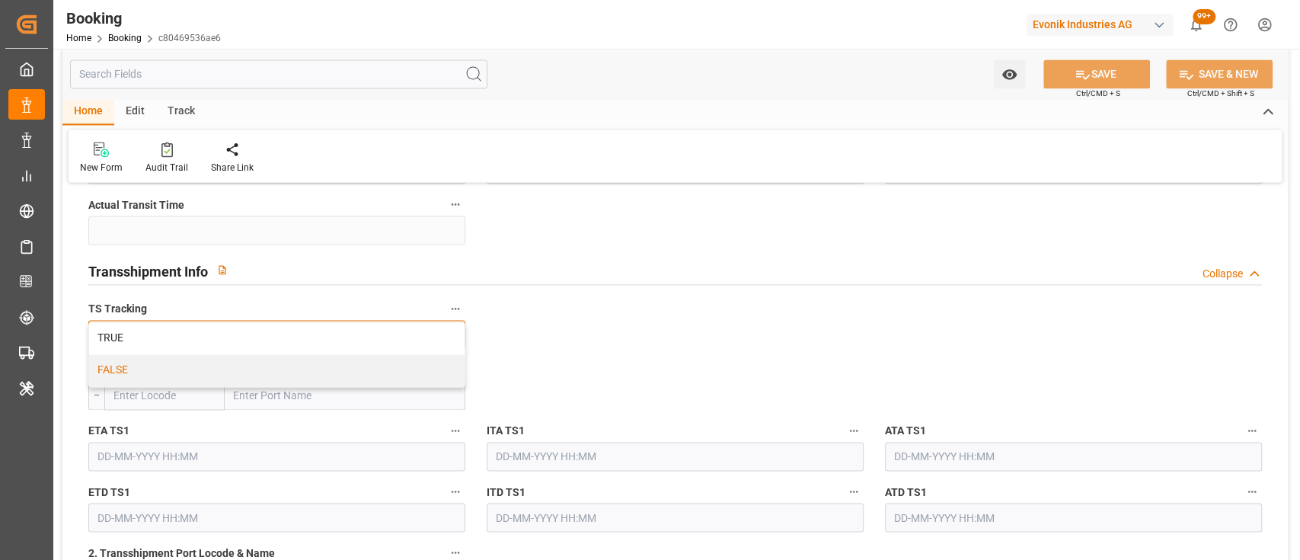
click at [371, 368] on div "FALSE" at bounding box center [277, 370] width 376 height 32
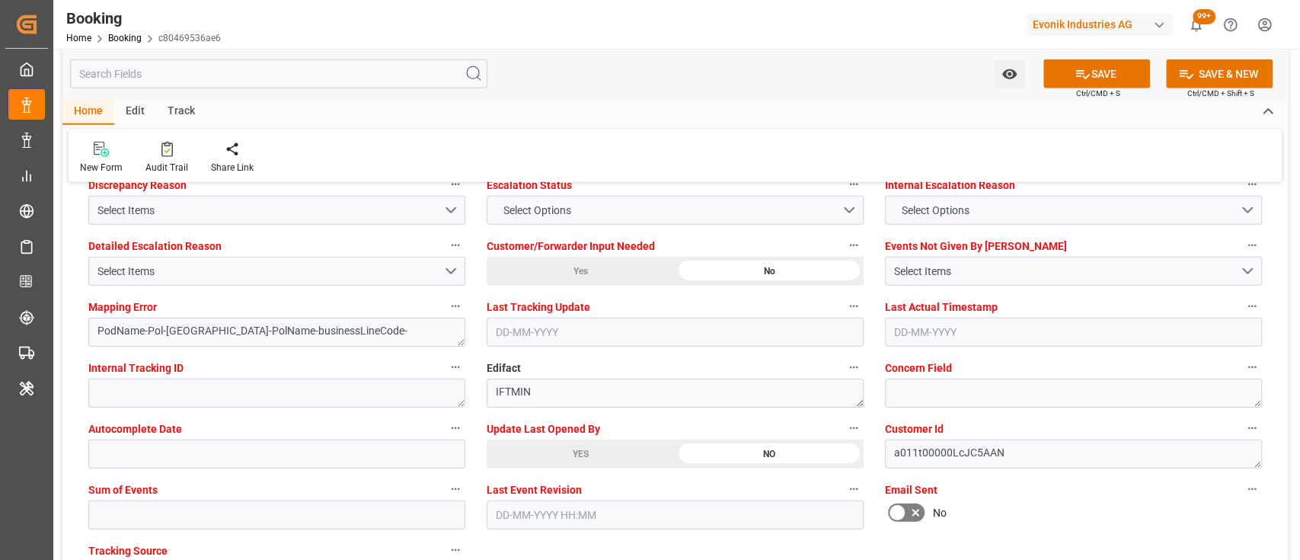
scroll to position [2879, 0]
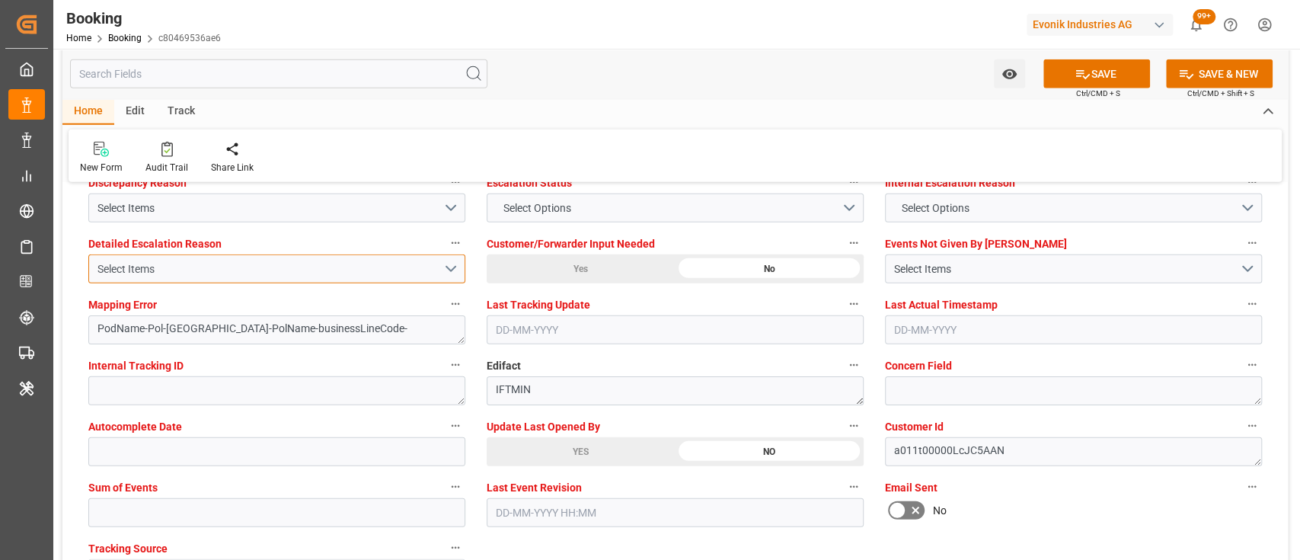
click at [399, 277] on button "Select Items" at bounding box center [276, 268] width 377 height 29
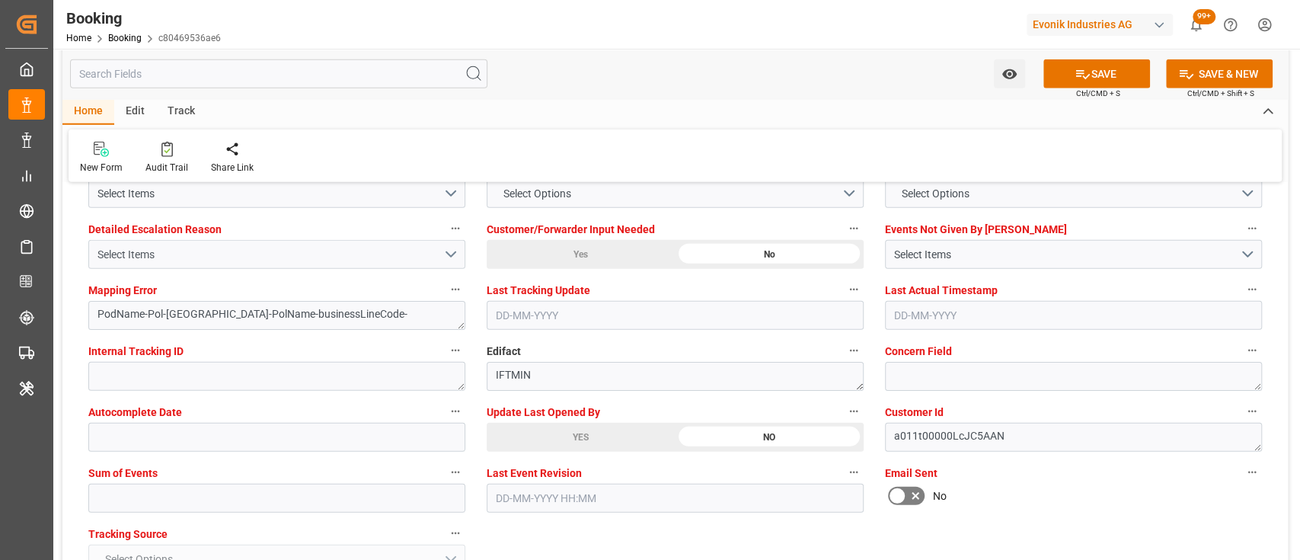
scroll to position [2824, 0]
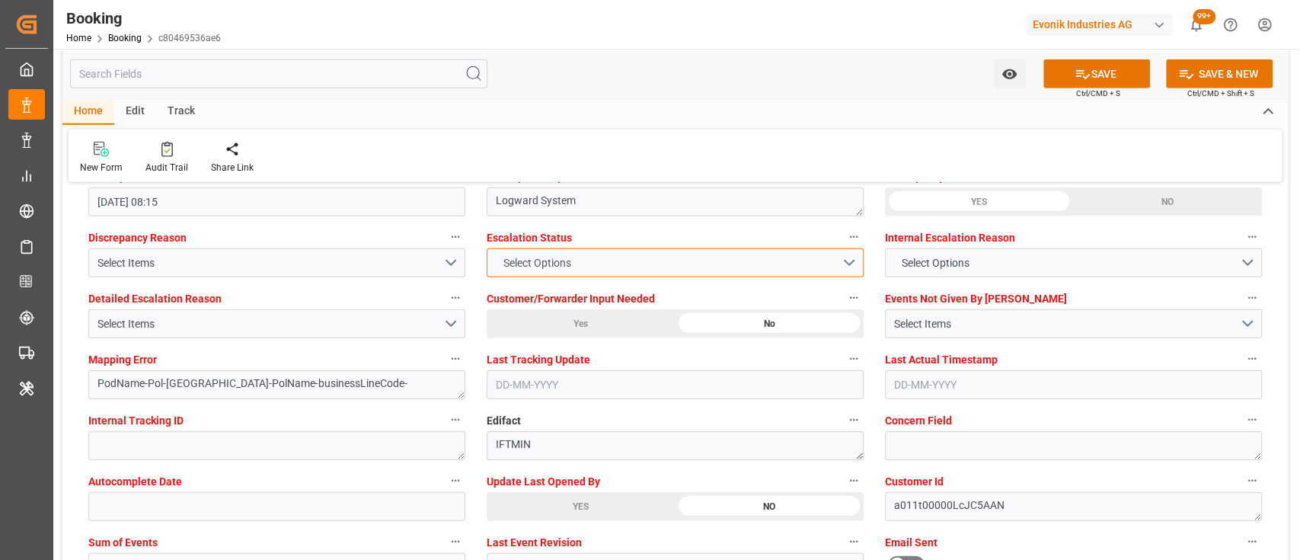
click at [567, 248] on button "Select Options" at bounding box center [675, 262] width 377 height 29
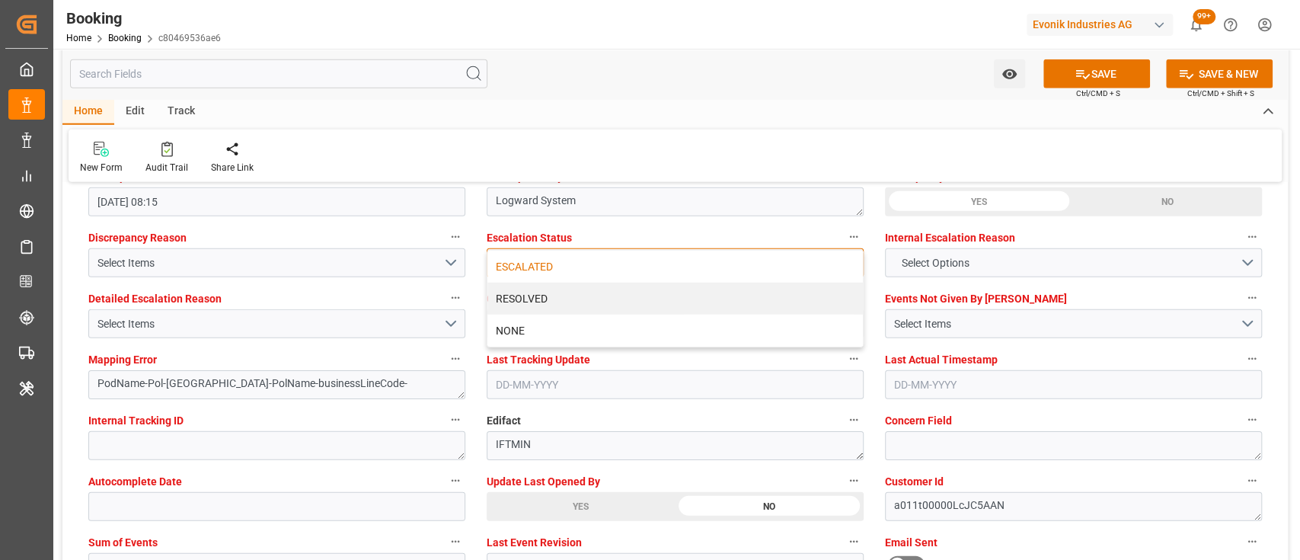
click at [529, 271] on div "ESCALATED" at bounding box center [675, 267] width 376 height 32
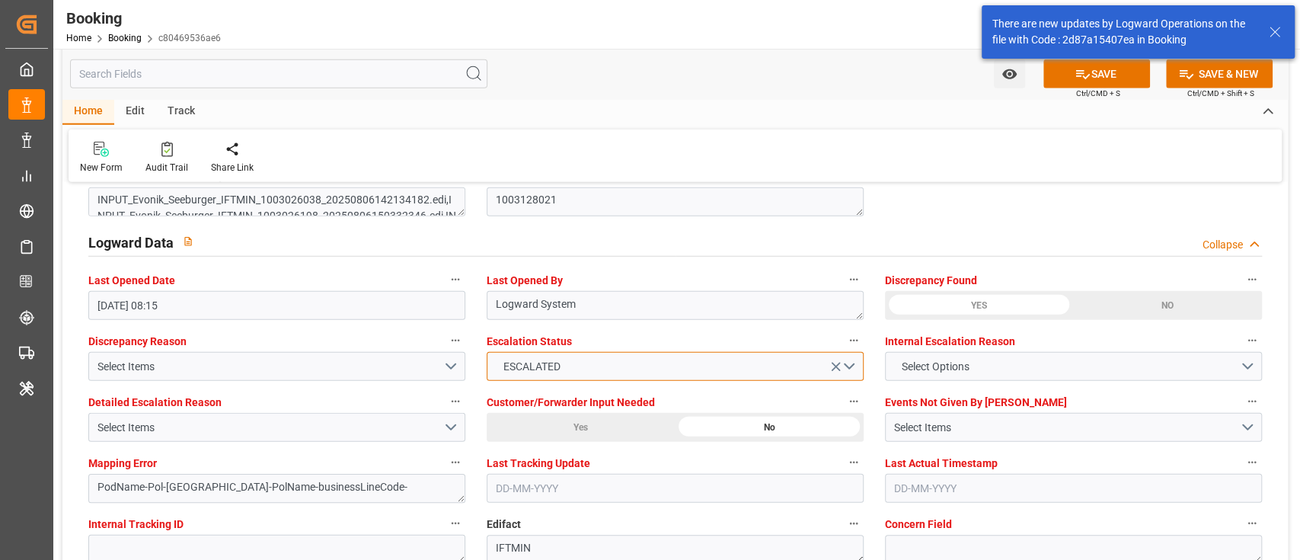
scroll to position [2840, 0]
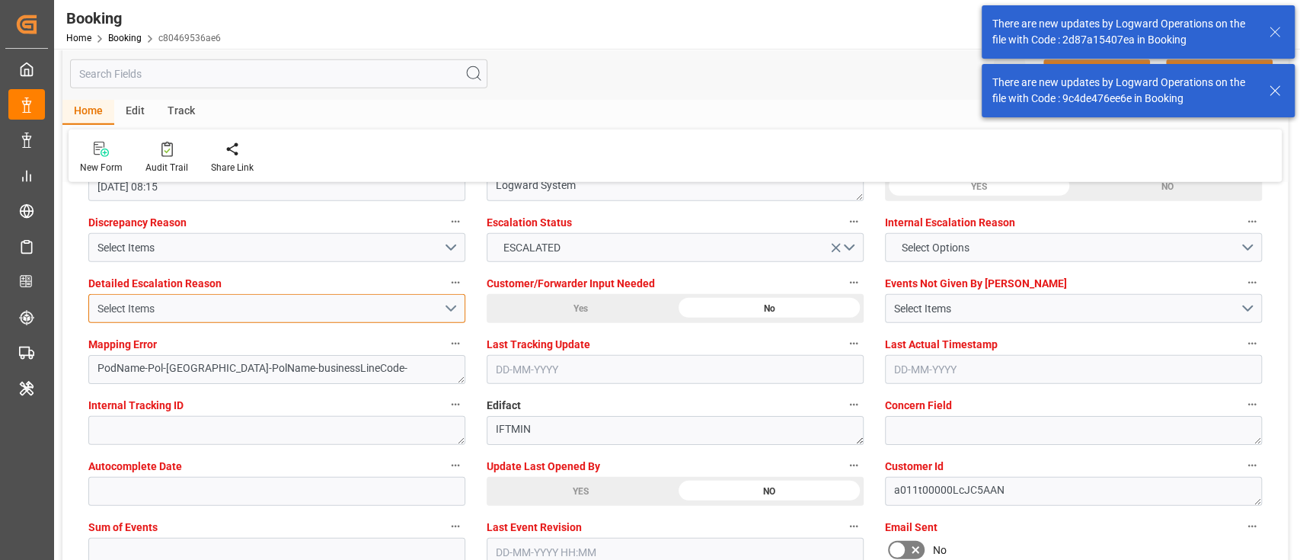
click at [218, 319] on button "Select Items" at bounding box center [276, 308] width 377 height 29
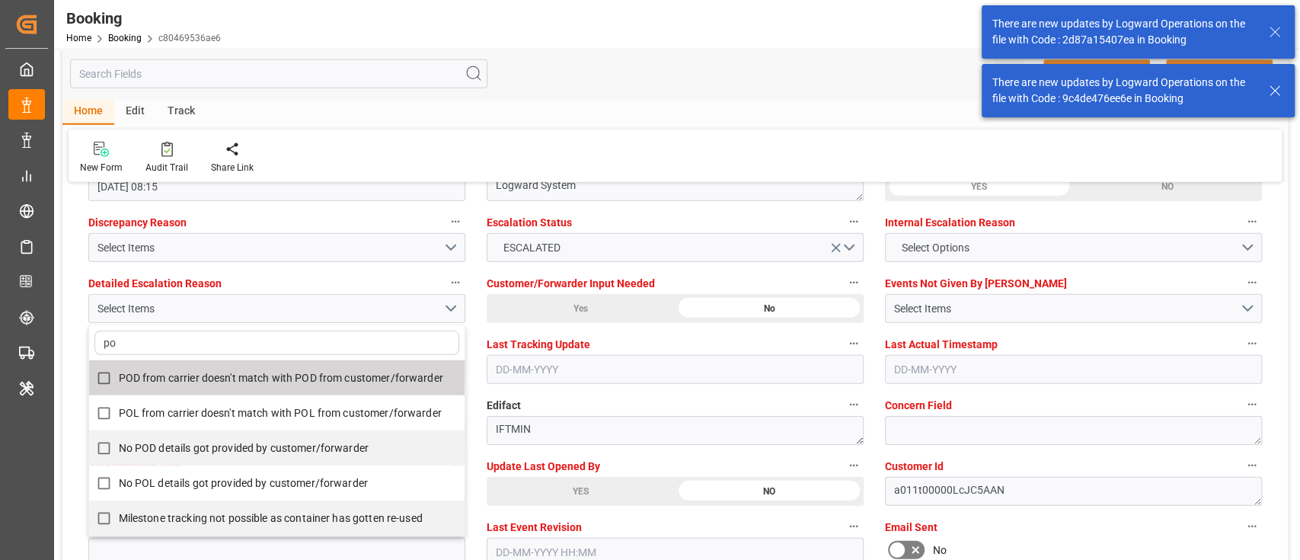
type input "pod"
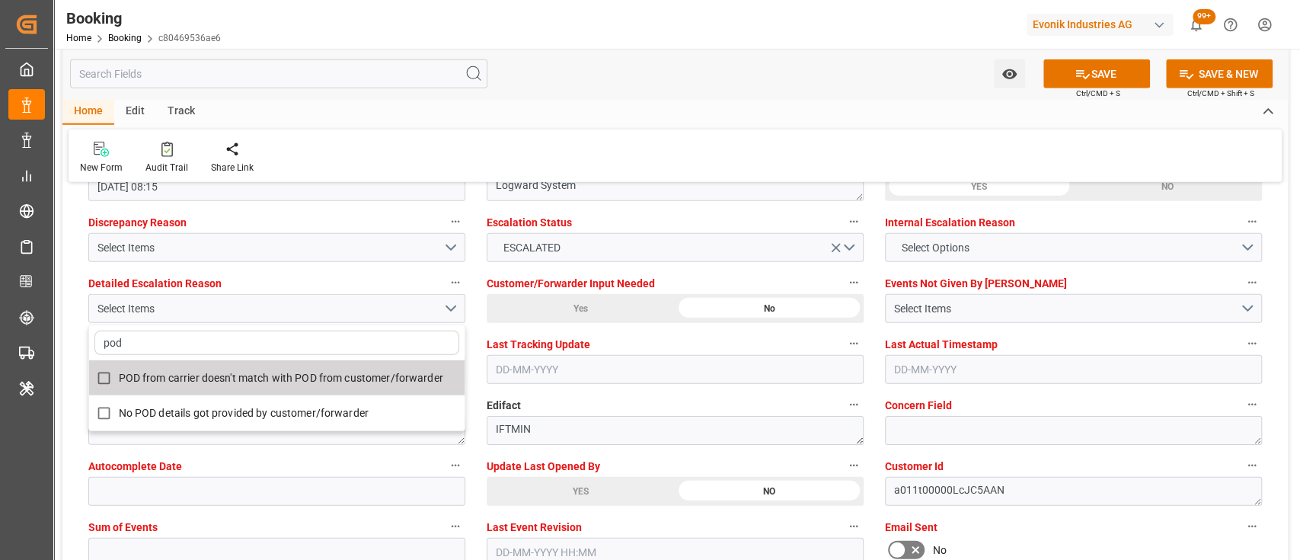
click at [183, 381] on span "POD from carrier doesn't match with POD from customer/forwarder" at bounding box center [281, 378] width 324 height 12
checkbox input "true"
click at [669, 125] on div "Home Edit Track New Form Audit Trail Share Link" at bounding box center [675, 140] width 1226 height 83
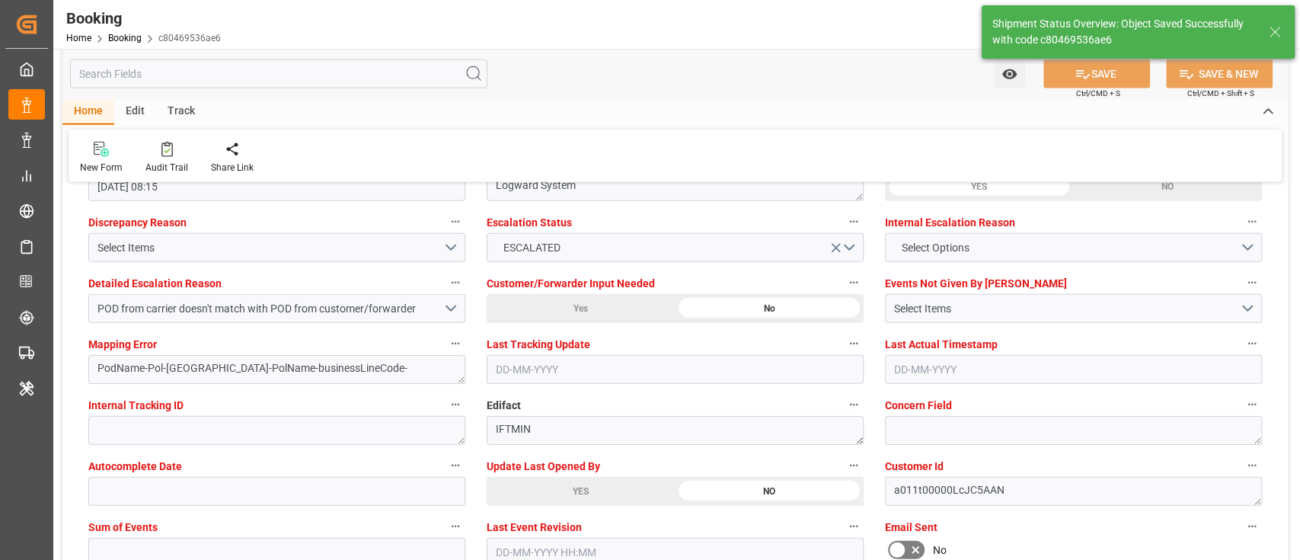
type textarea "[PERSON_NAME]"
type textarea "Pol-PodRegionName-"
type input "17-09-2025 06:15"
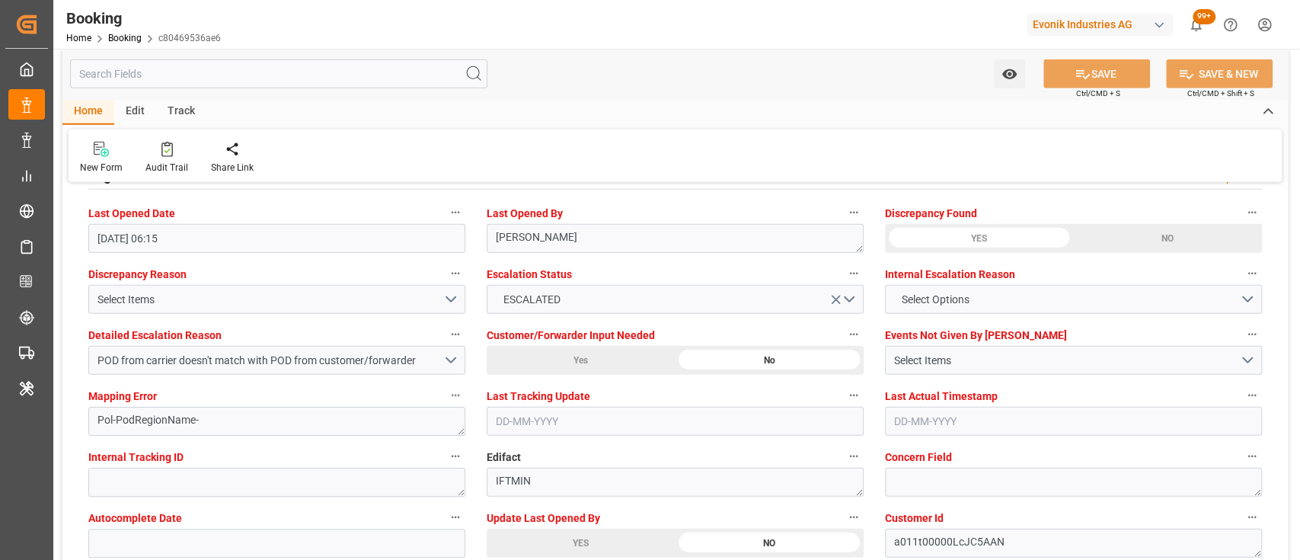
scroll to position [2786, 0]
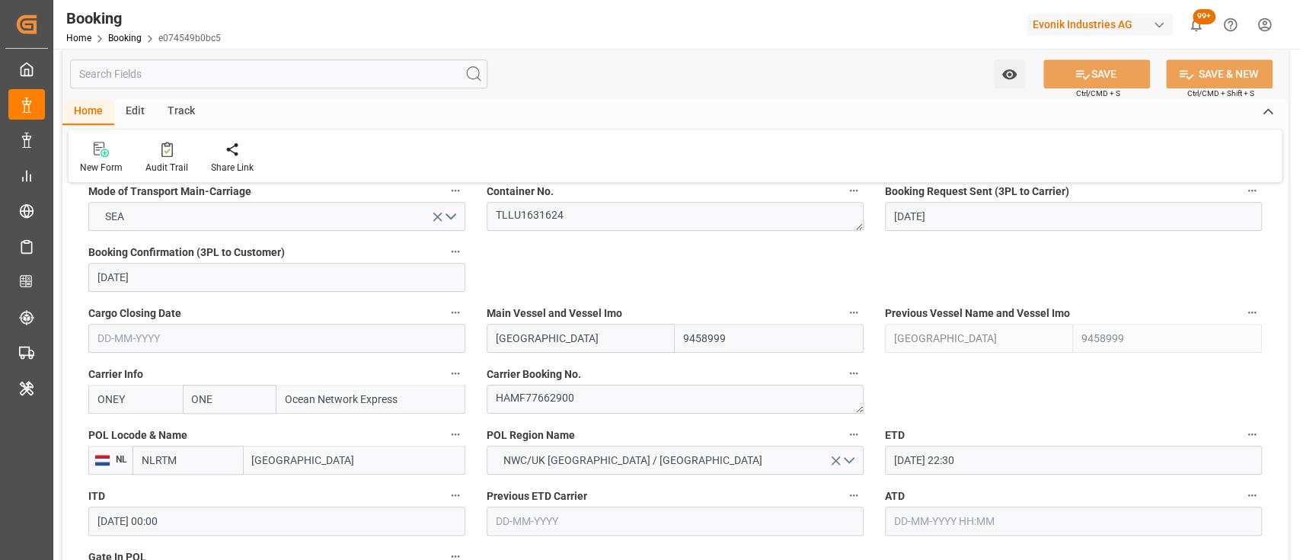
scroll to position [1003, 0]
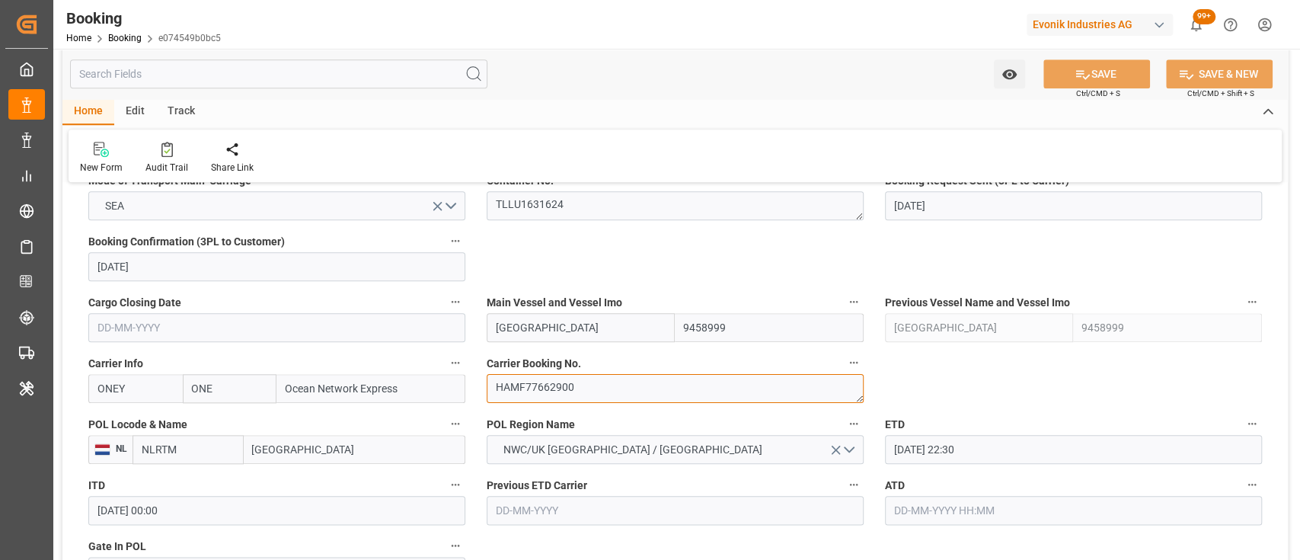
click at [562, 392] on textarea "HAMF77662900" at bounding box center [675, 388] width 377 height 29
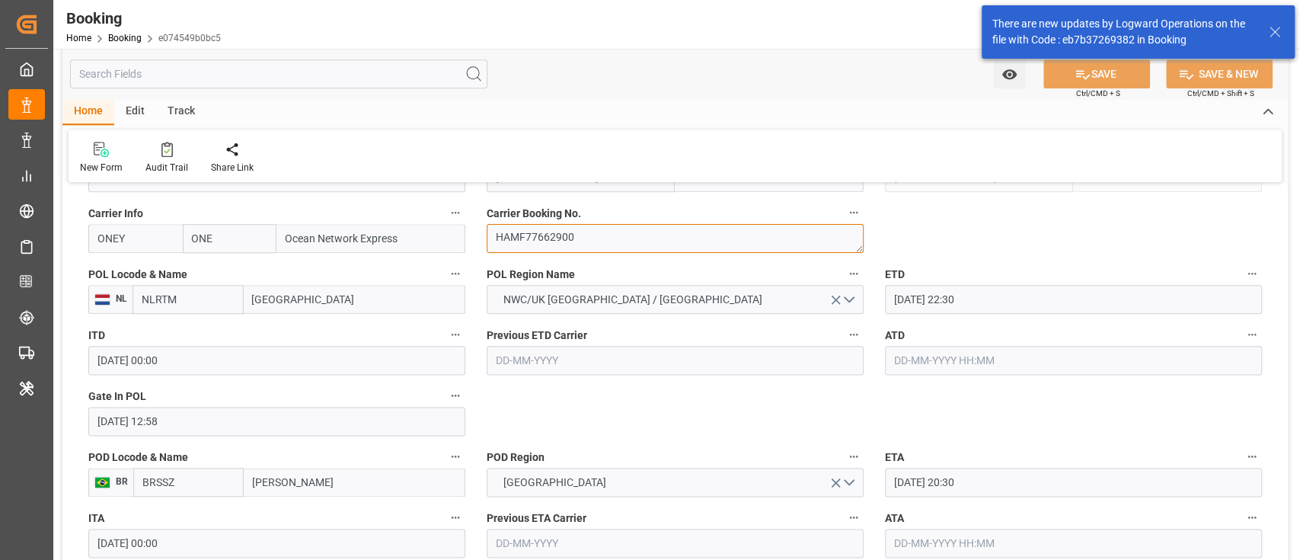
scroll to position [1120, 0]
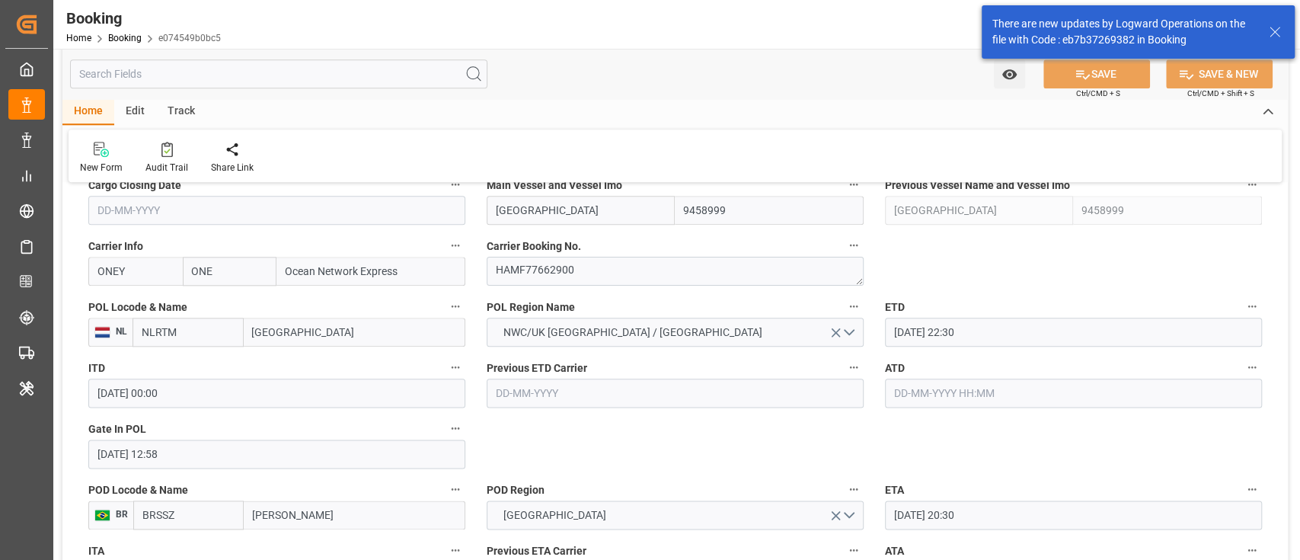
click at [113, 459] on input "14-09-2025 12:58" at bounding box center [276, 454] width 377 height 29
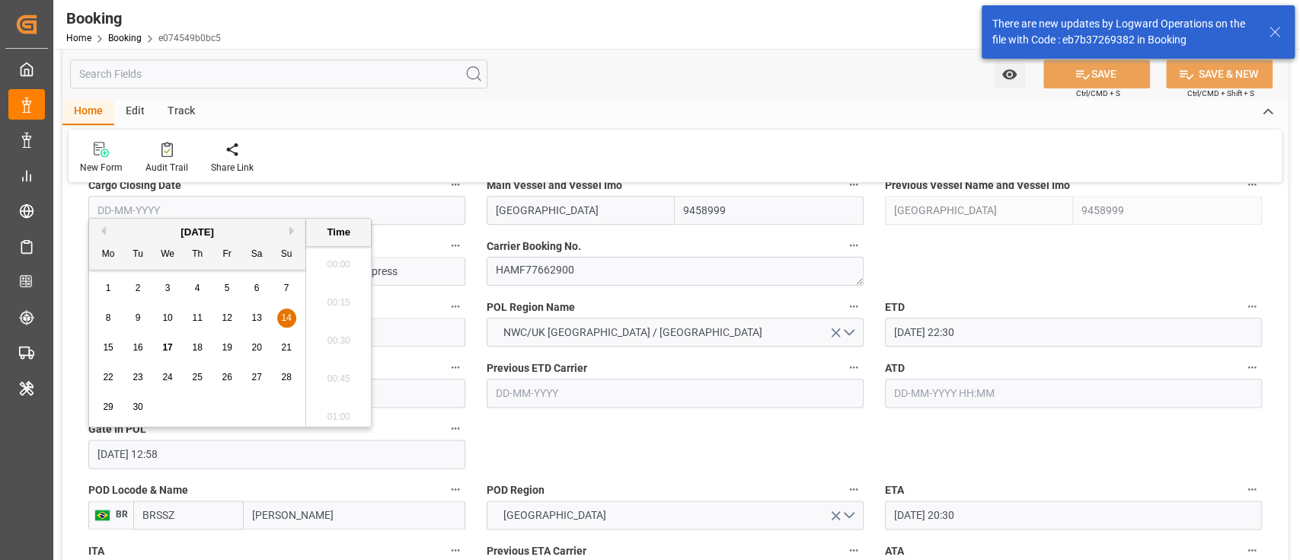
scroll to position [1871, 0]
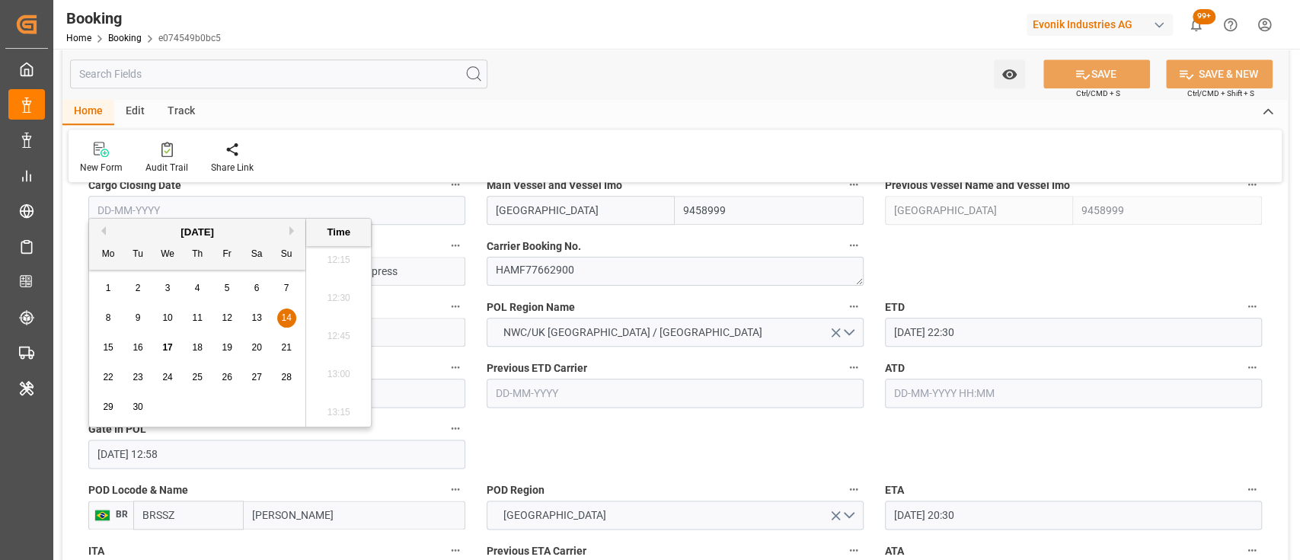
type input "12-09-2025 12:58"
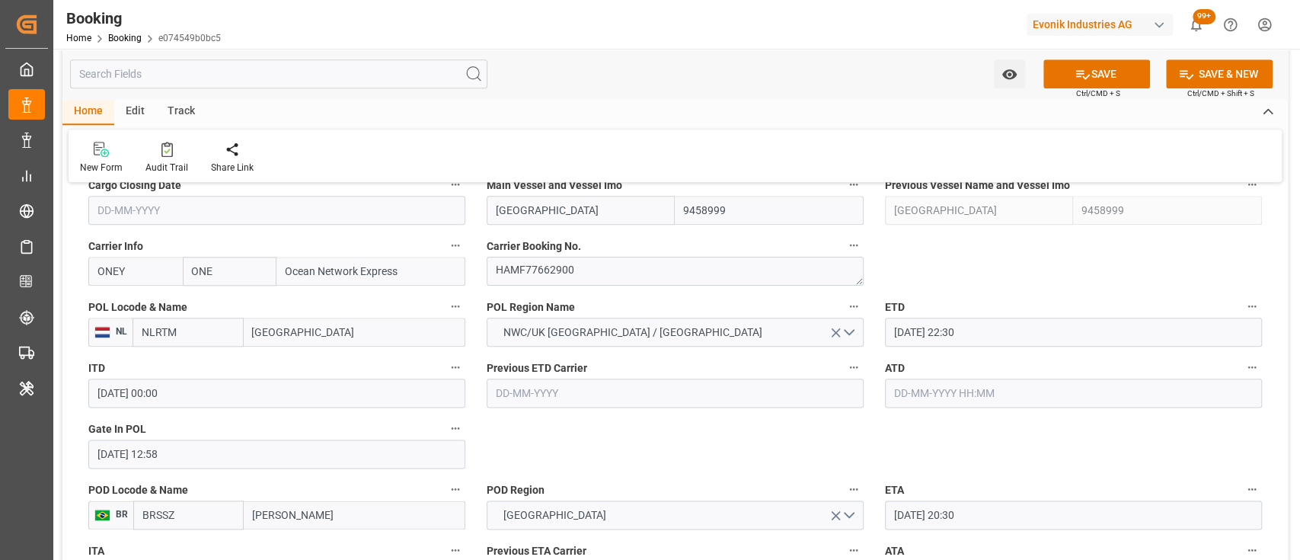
click at [925, 405] on input "text" at bounding box center [1073, 393] width 377 height 29
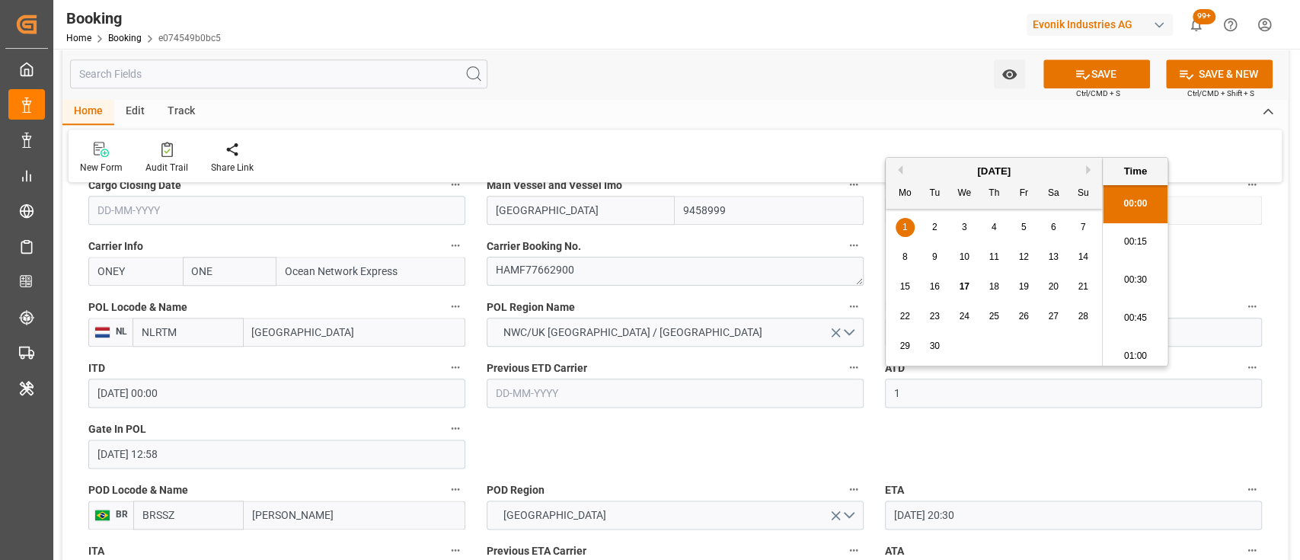
scroll to position [1718, 0]
type input "[DATE] 00:00"
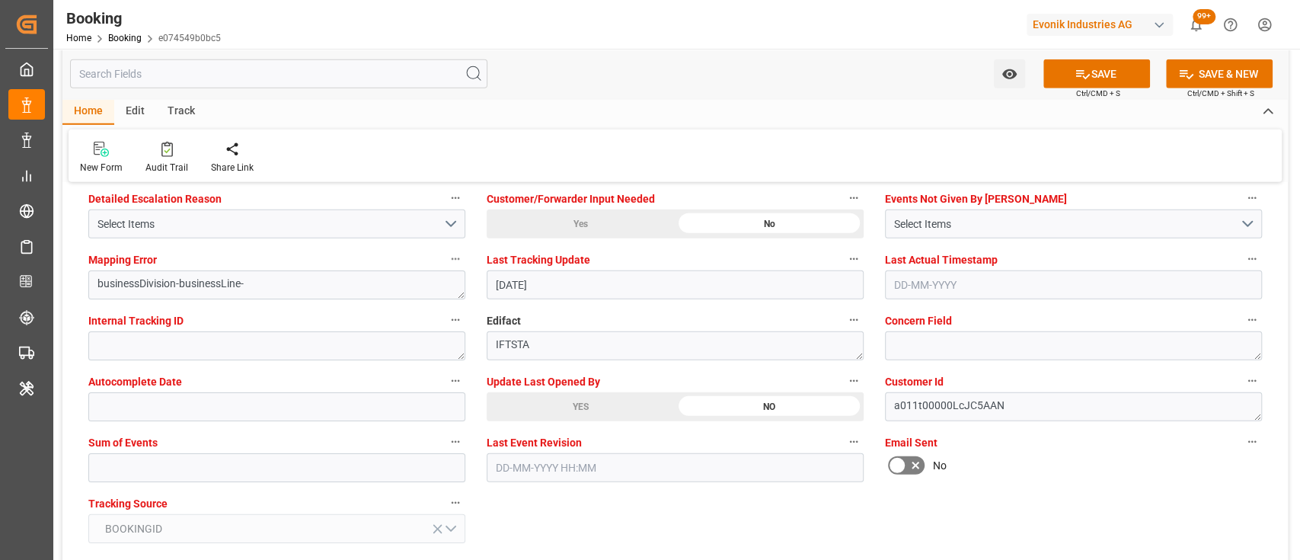
scroll to position [2931, 0]
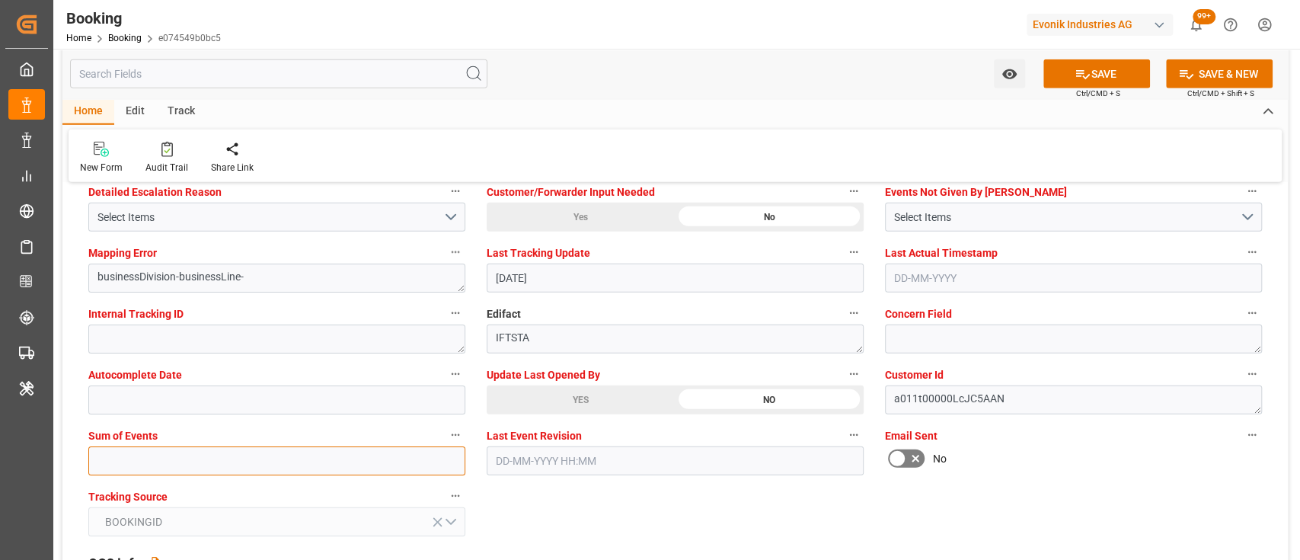
click at [319, 454] on input "text" at bounding box center [276, 460] width 377 height 29
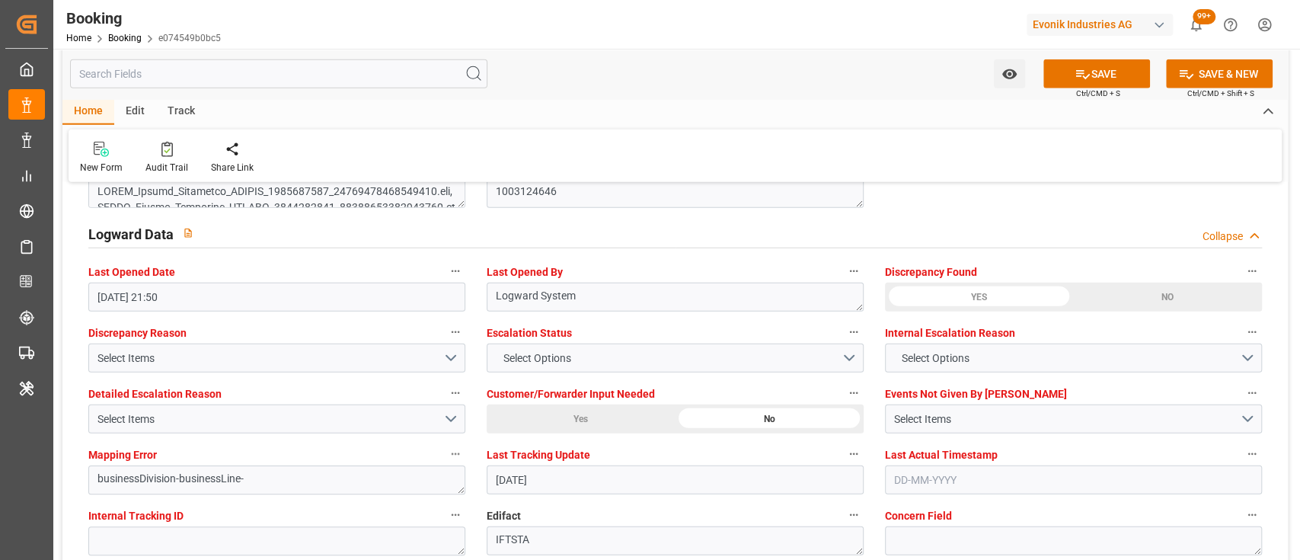
type input "0"
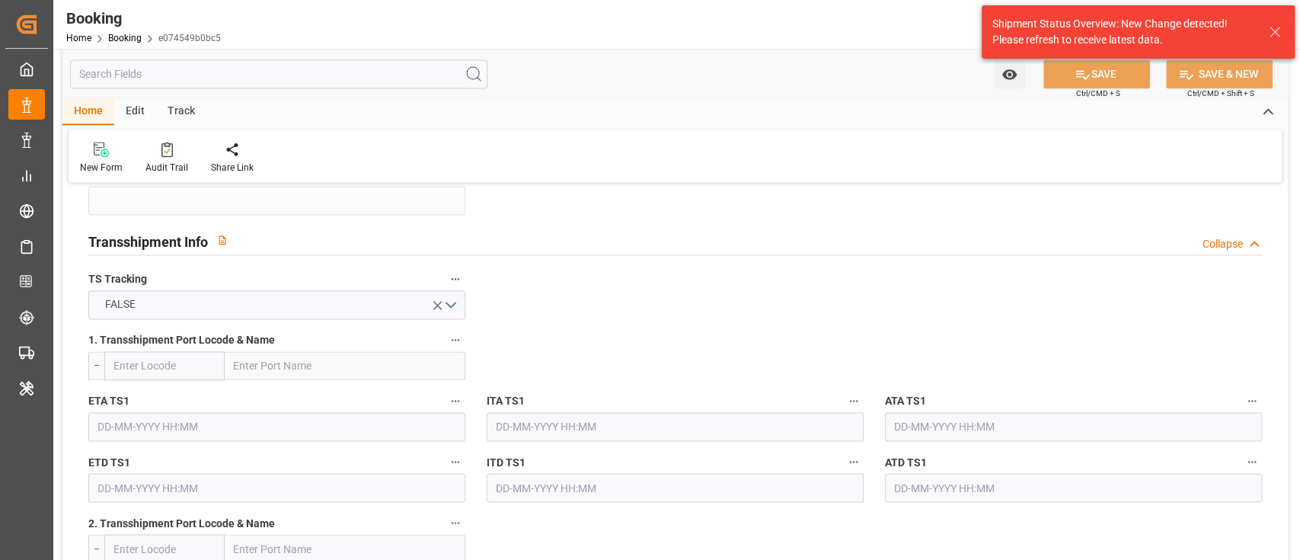
scroll to position [1524, 0]
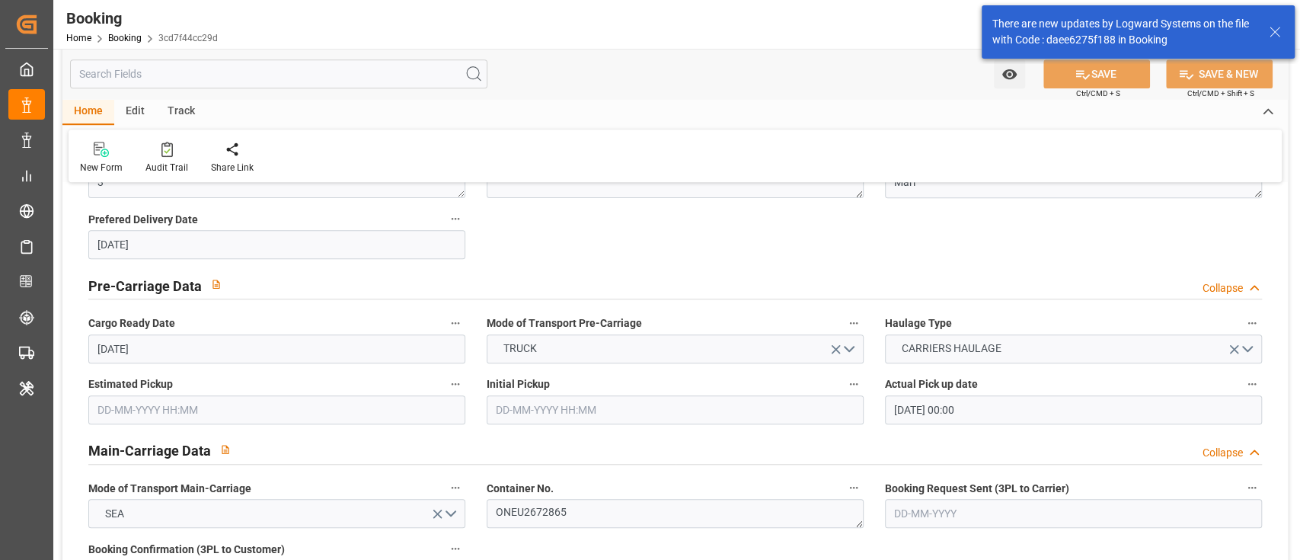
scroll to position [993, 0]
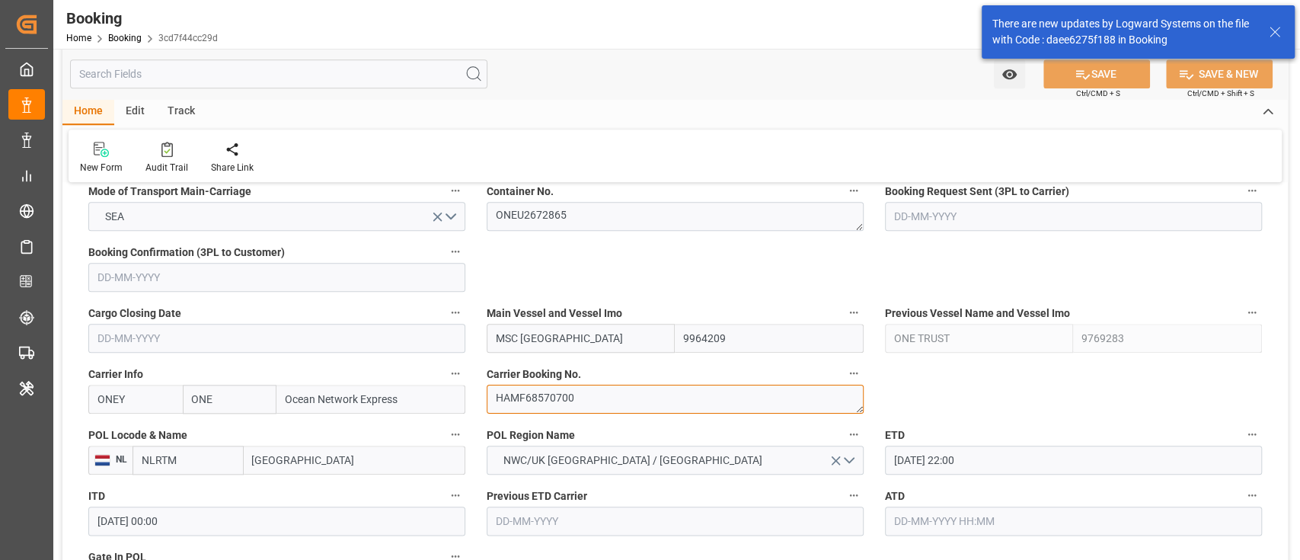
click at [555, 397] on textarea "HAMF68570700" at bounding box center [675, 399] width 377 height 29
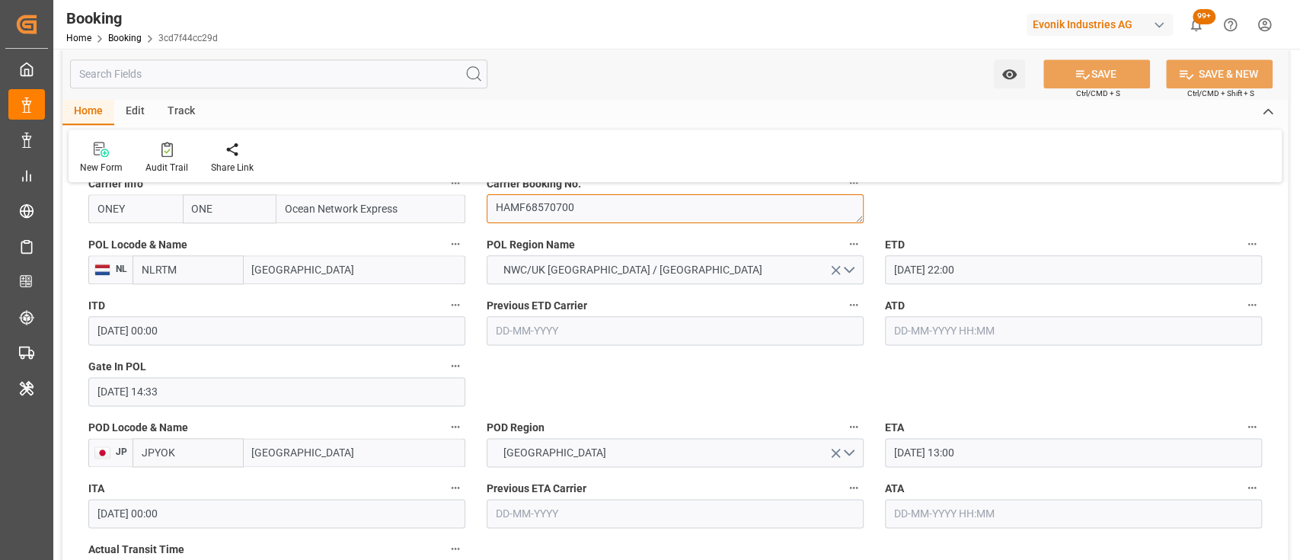
scroll to position [1184, 0]
click at [902, 267] on input "16-09-2025 22:00" at bounding box center [1073, 268] width 377 height 29
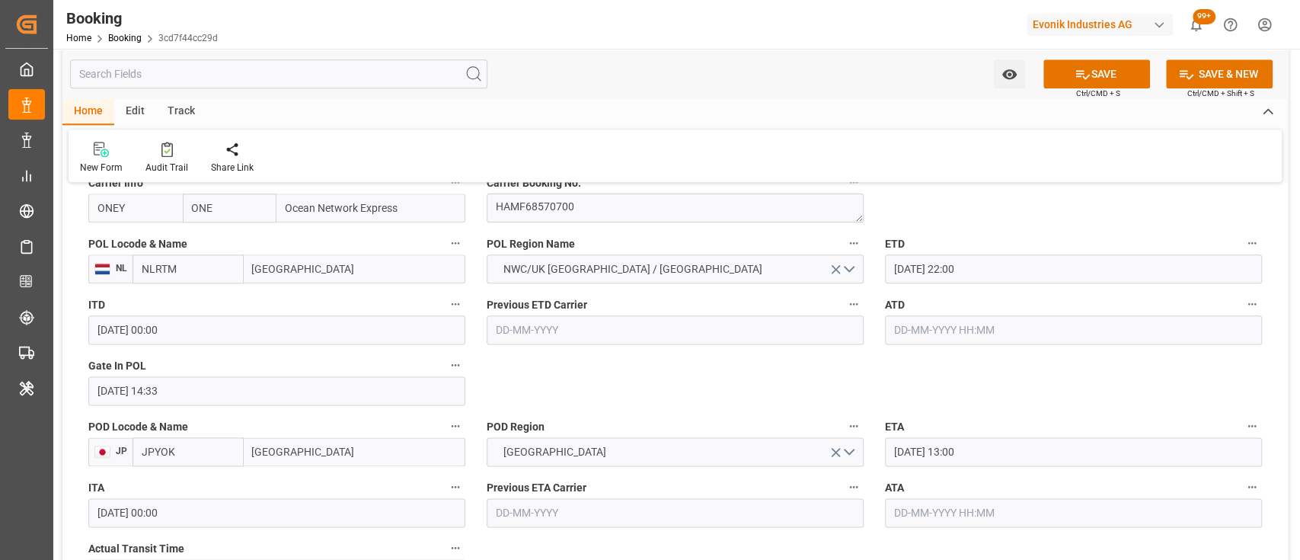
scroll to position [1224, 0]
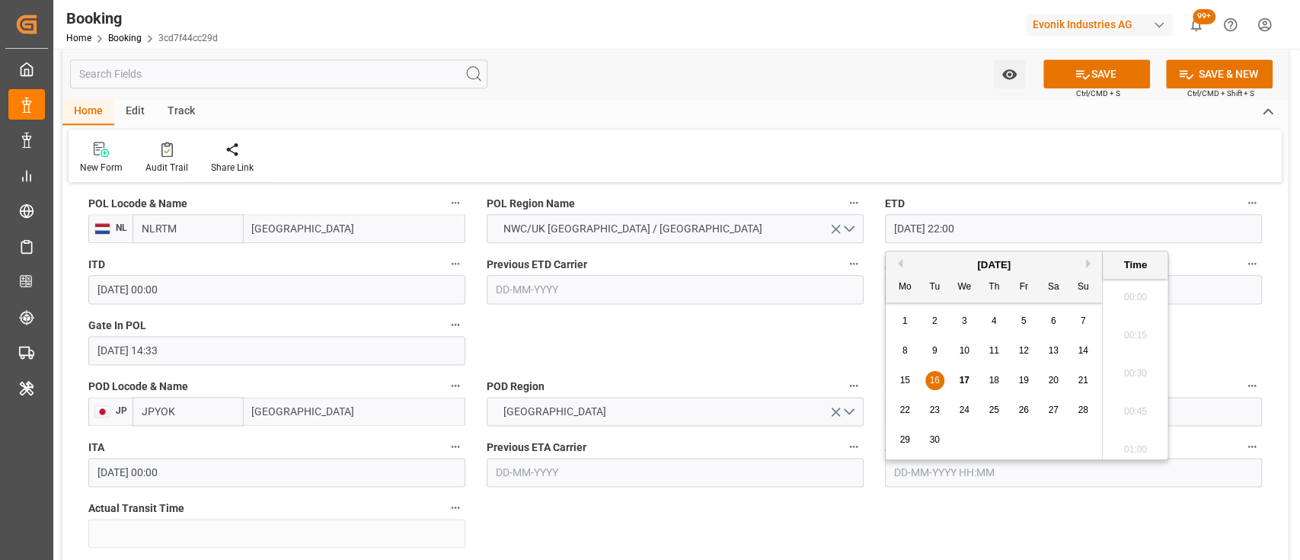
click at [899, 227] on input "16-09-2025 22:00" at bounding box center [1073, 228] width 377 height 29
type input "17-09-2025 22:00"
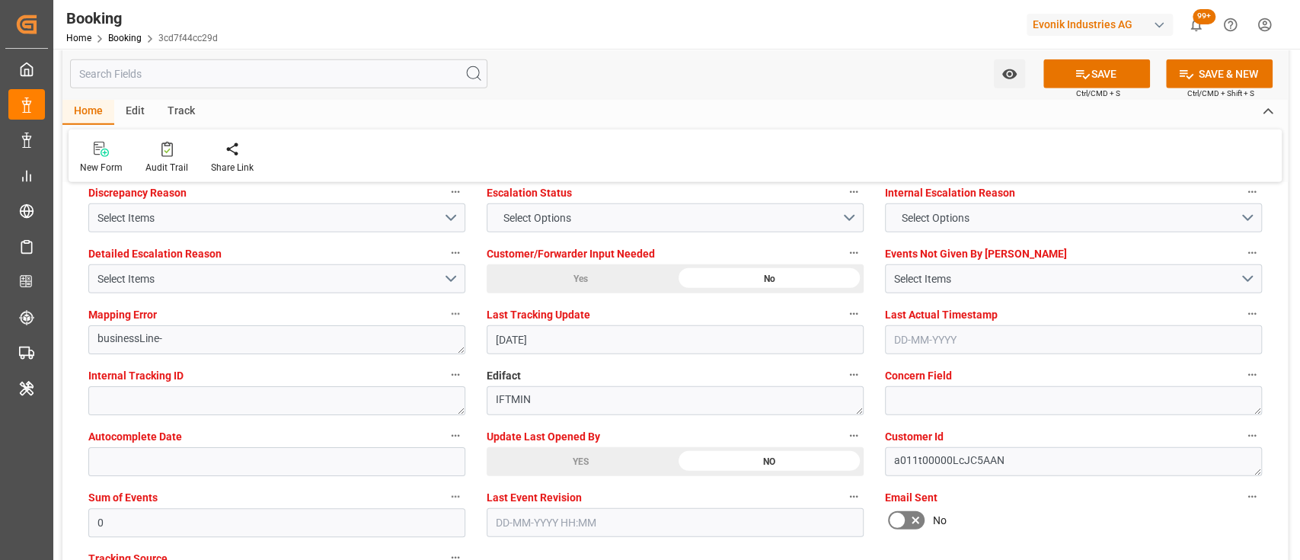
scroll to position [2870, 0]
click at [583, 456] on div "YES" at bounding box center [581, 460] width 188 height 29
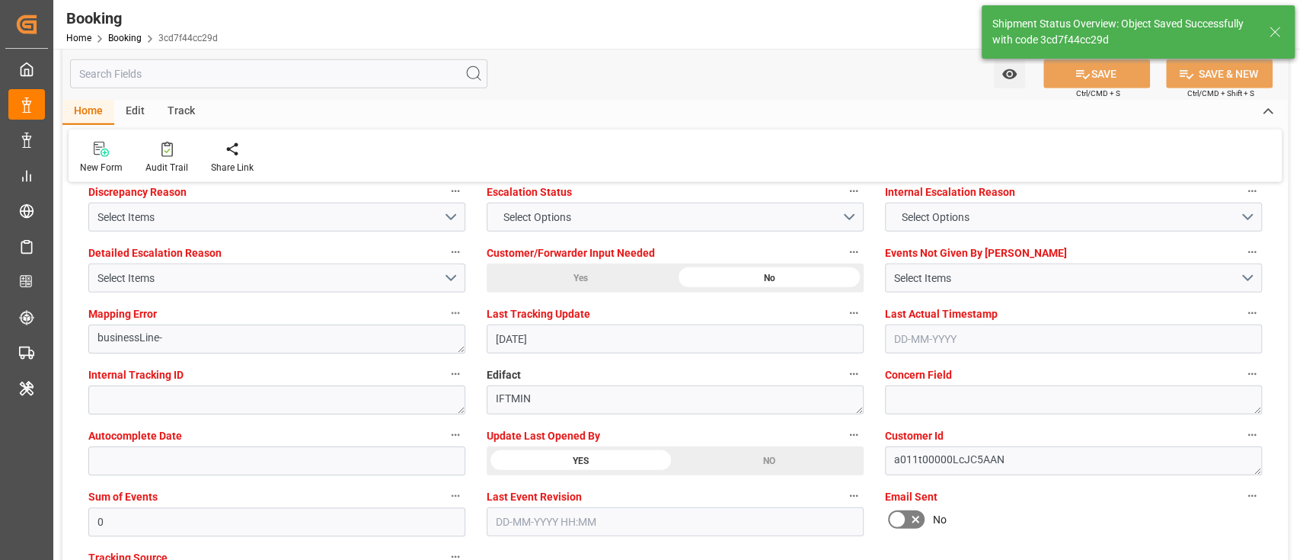
type textarea "[PERSON_NAME]"
type input "17-09-2025 06:29"
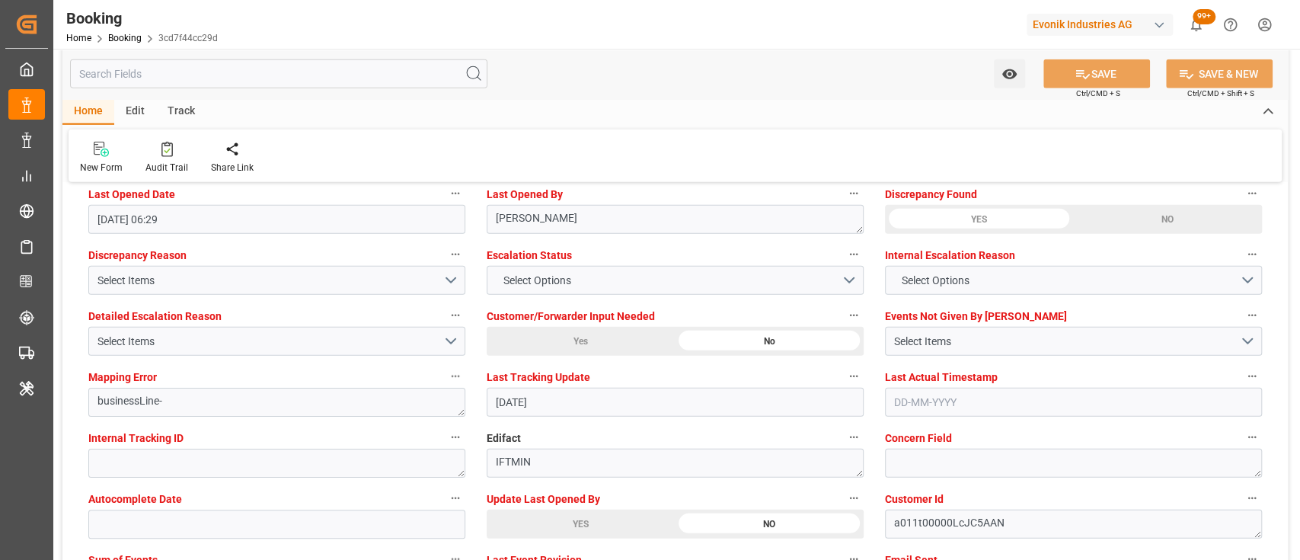
scroll to position [2805, 0]
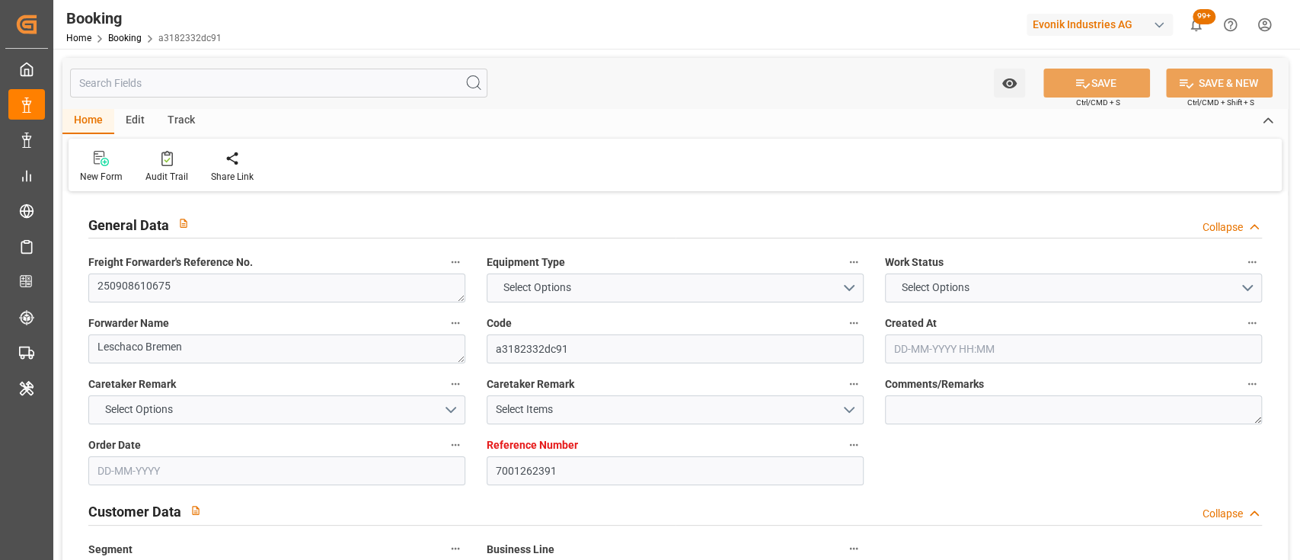
type input "7001262391"
type input "9458999"
type input "ONE"
type input "Ocean Network Express"
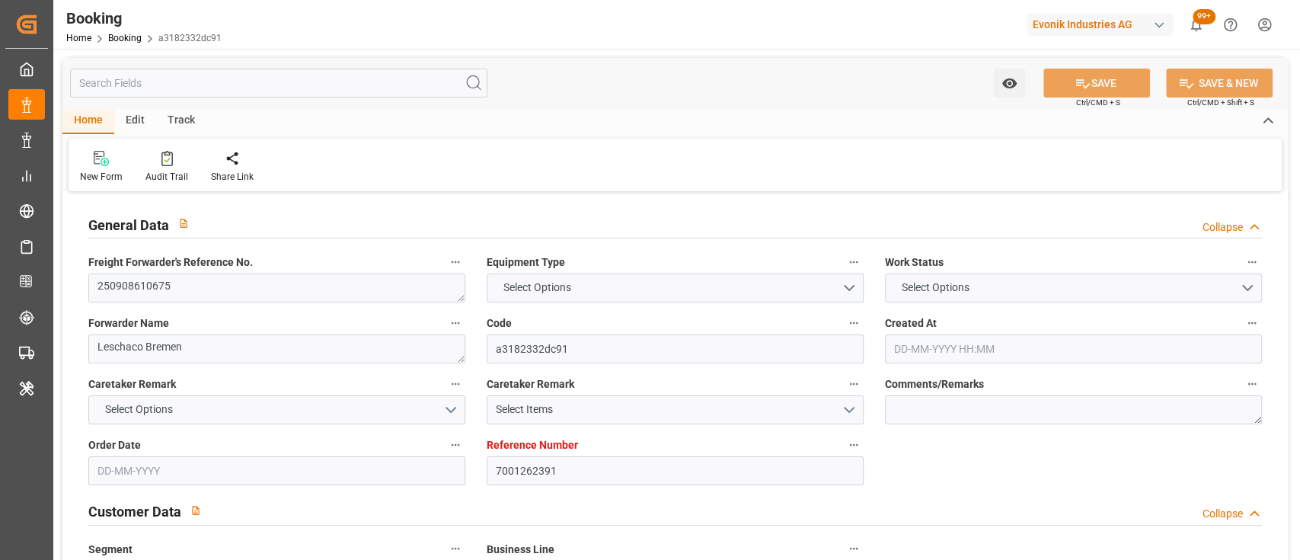
type input "NLRTM"
type input "BRRIO"
type input "0"
type input "NLRTM"
type input "BRRIO"
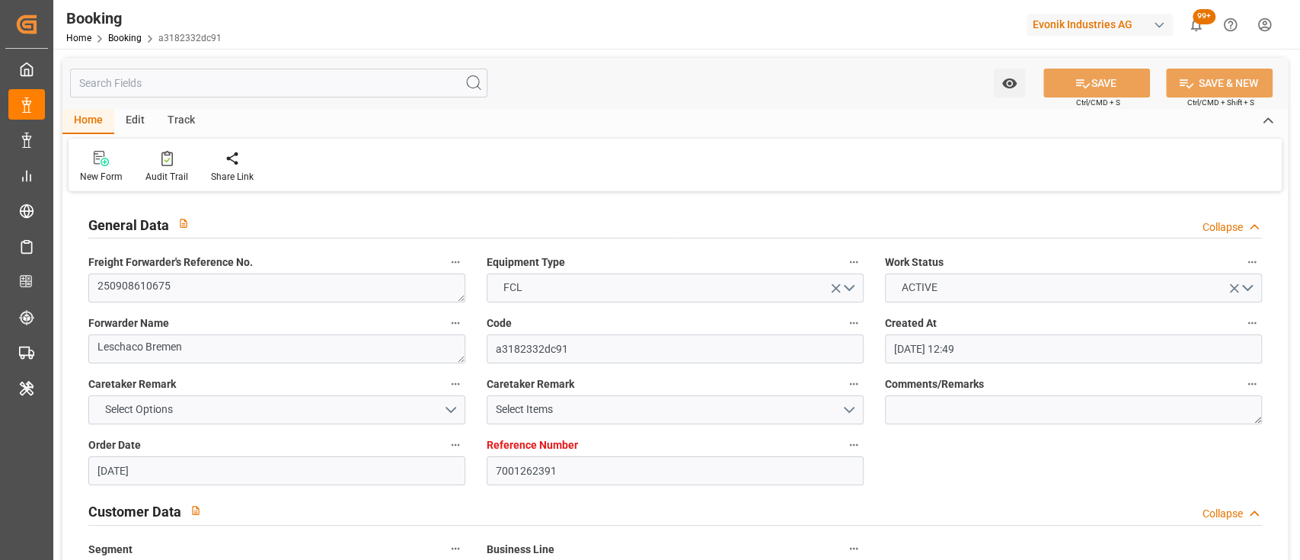
type input "29-08-2025 12:49"
type input "29-08-2025"
type input "10-11-2025"
type input "02-09-2025"
type input "02-09-2025 00:00"
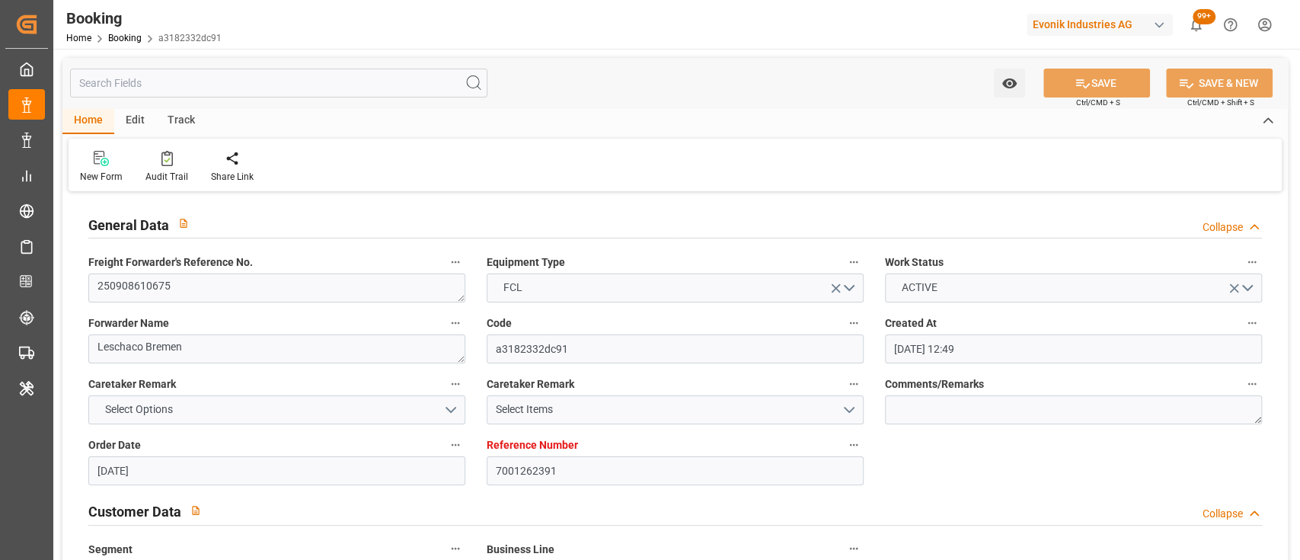
type input "02-09-2025 00:00"
type input "09-09-2025 00:00"
type input "[DATE]"
type input "16-09-2025 22:30"
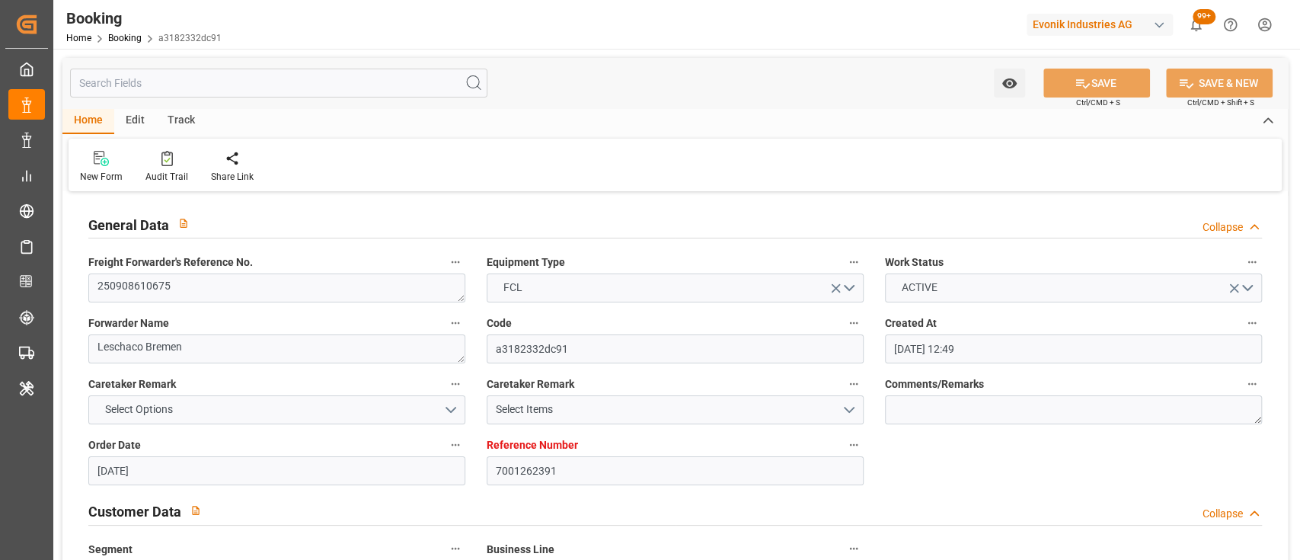
type input "[DATE] 00:00"
type input "10-09-2025 05:05"
type input "27-10-2025 03:30"
type input "10-11-2025 00:00"
type input "16-09-2025 19:52"
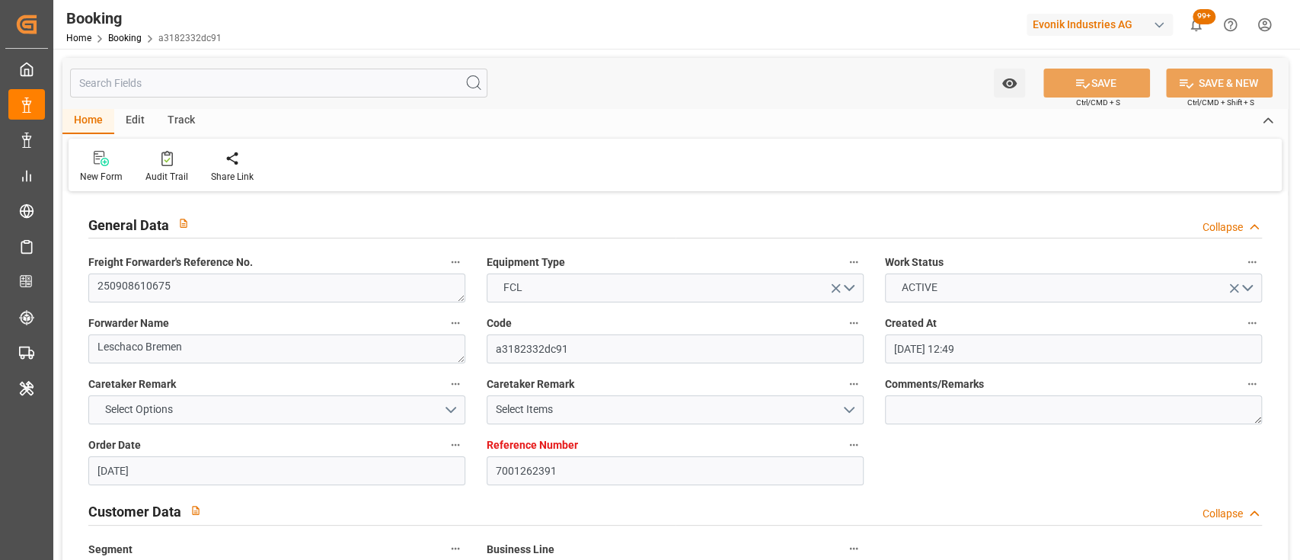
type input "16-09-2025"
type input "16-09-2025 09:03"
type input "16-09-2025 01:03"
type input "16-09-2025 18:06"
type input "[DATE] 22:30"
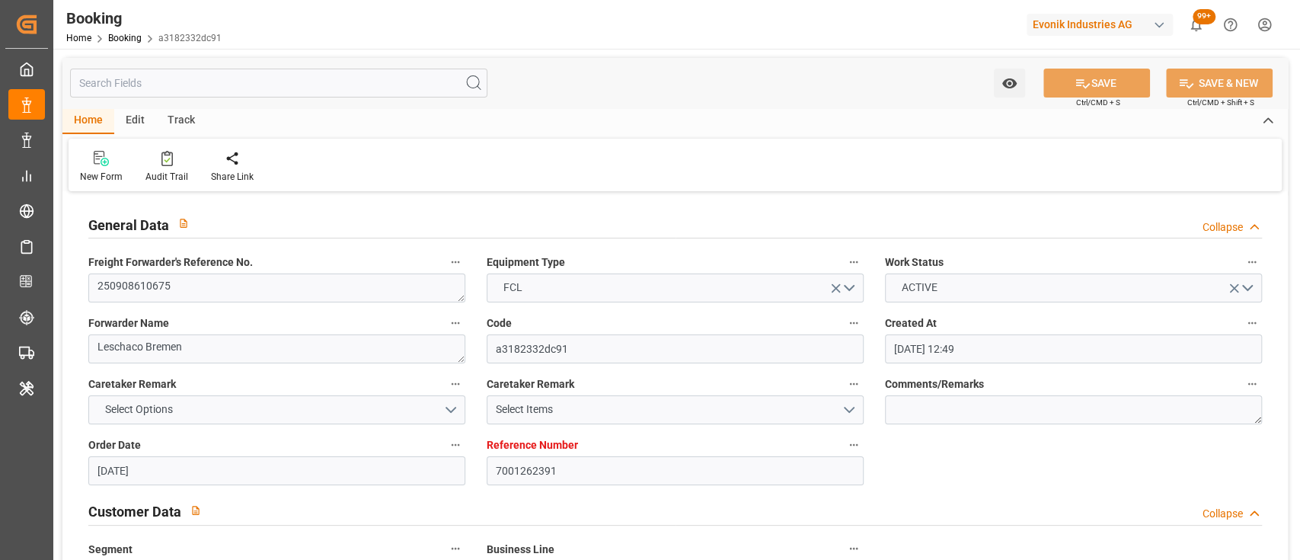
type input "27-10-2025 03:30"
type input "27-10-2025 09:19"
type input "27-10-2025 05:00"
type input "27-10-2025 09:30"
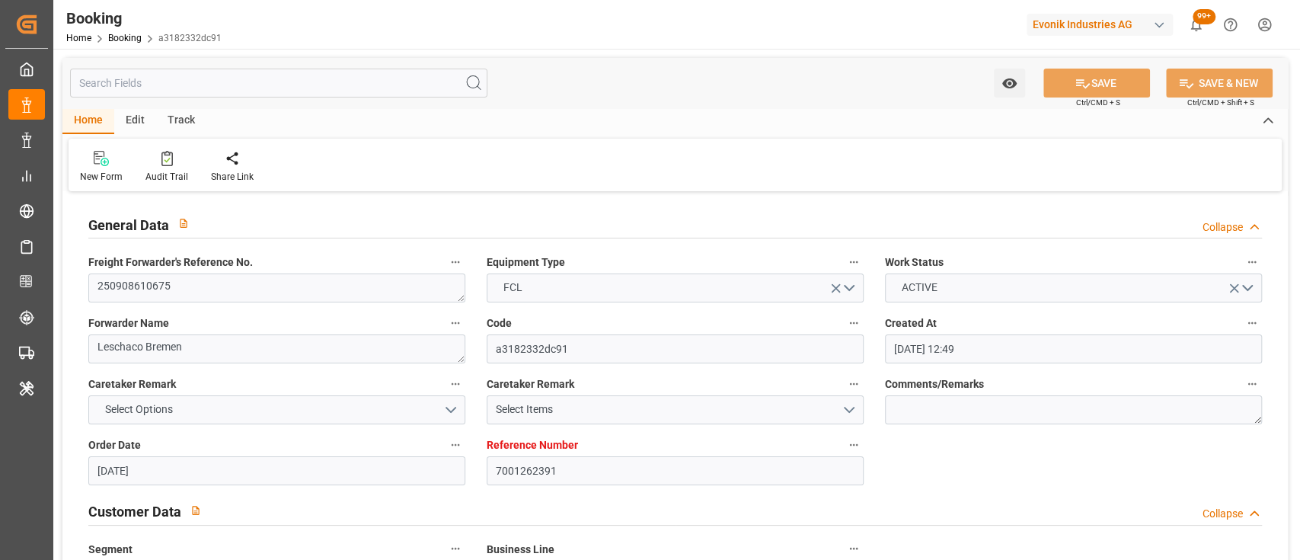
type input "27-10-2025 09:30"
type input "31-10-2025 09:19"
type input "27-10-2025 18:30"
click at [695, 240] on div "General Data Collapse" at bounding box center [675, 224] width 1195 height 43
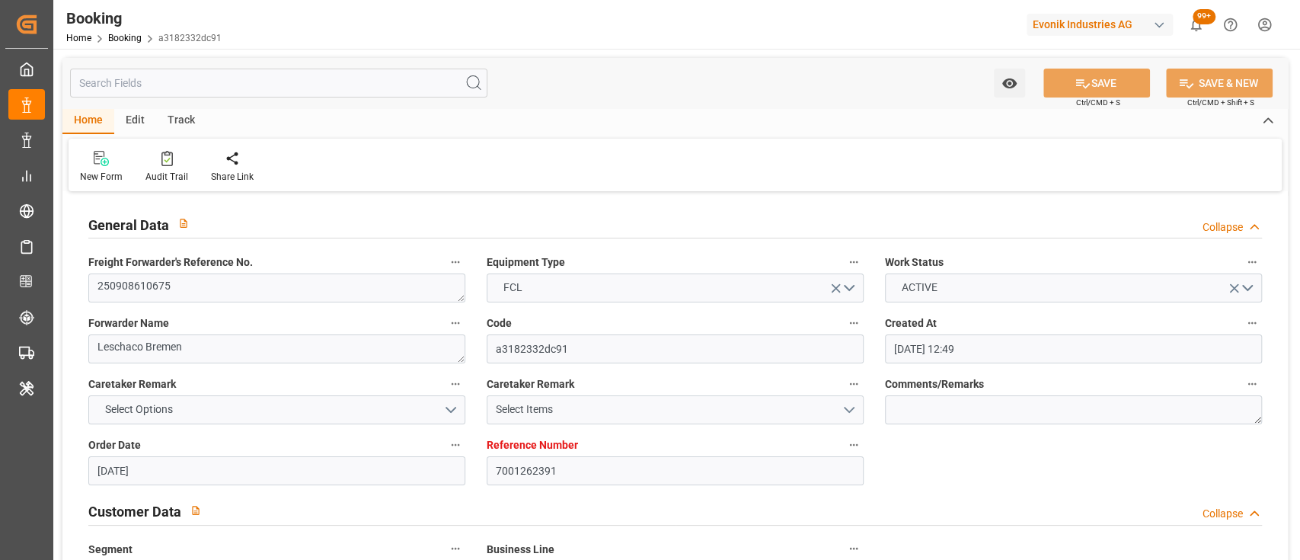
scroll to position [808, 0]
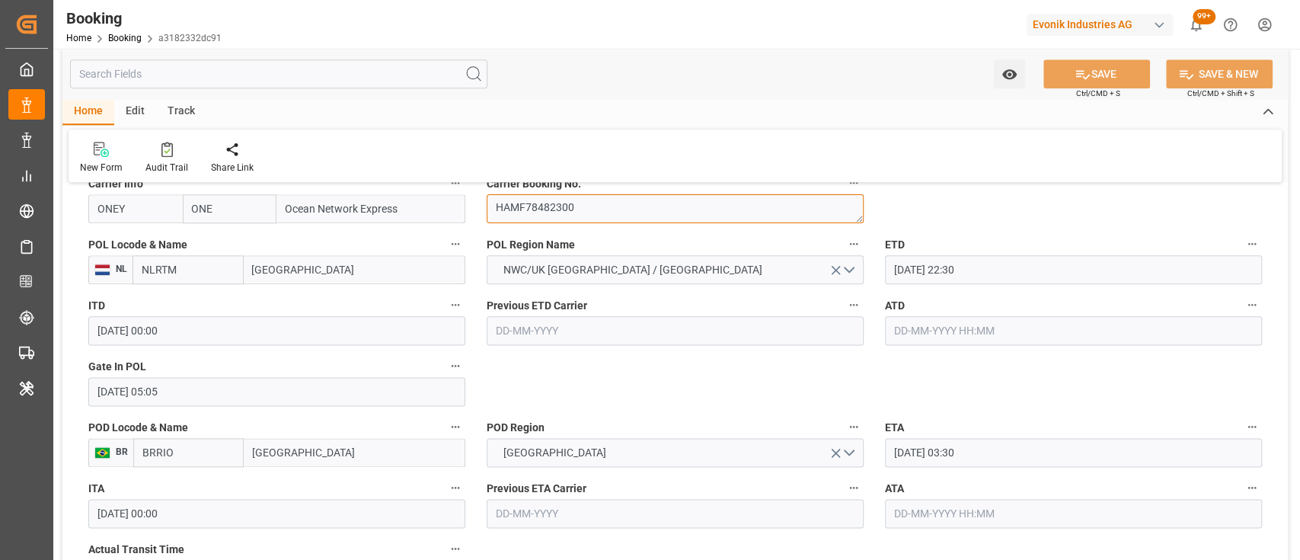
scroll to position [1196, 0]
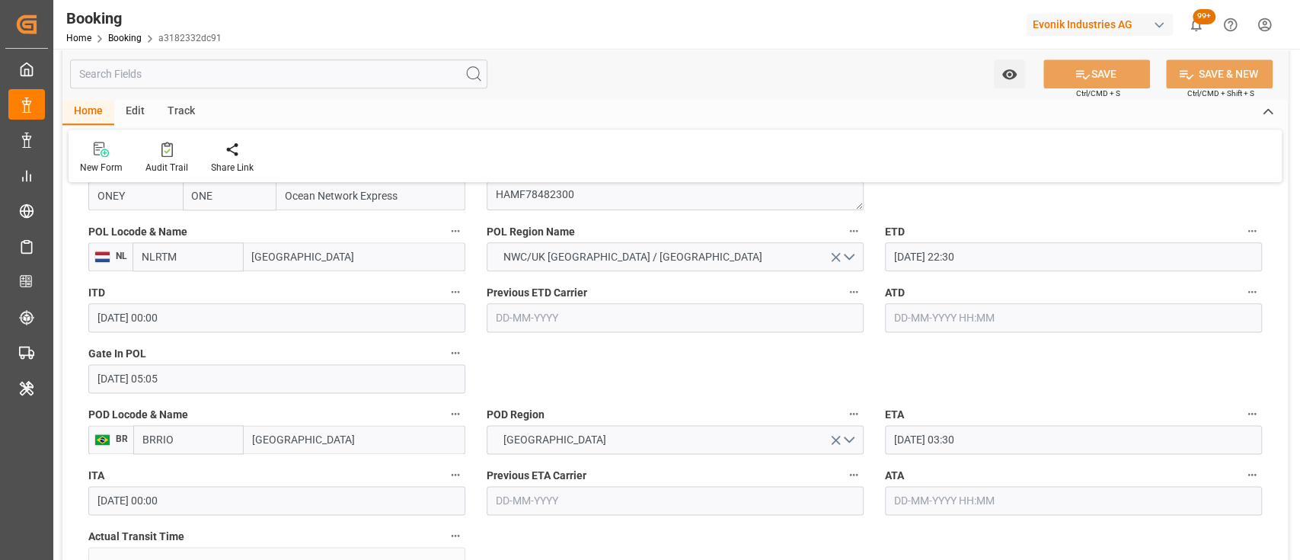
click at [921, 316] on input "text" at bounding box center [1073, 317] width 377 height 29
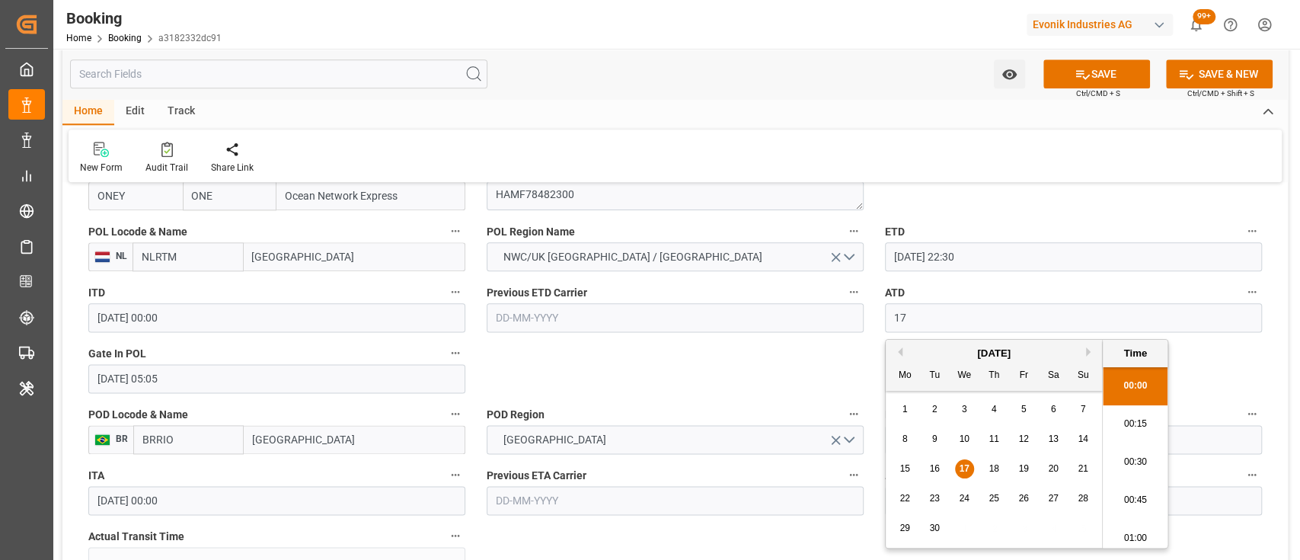
type input "17-09-2025 00:00"
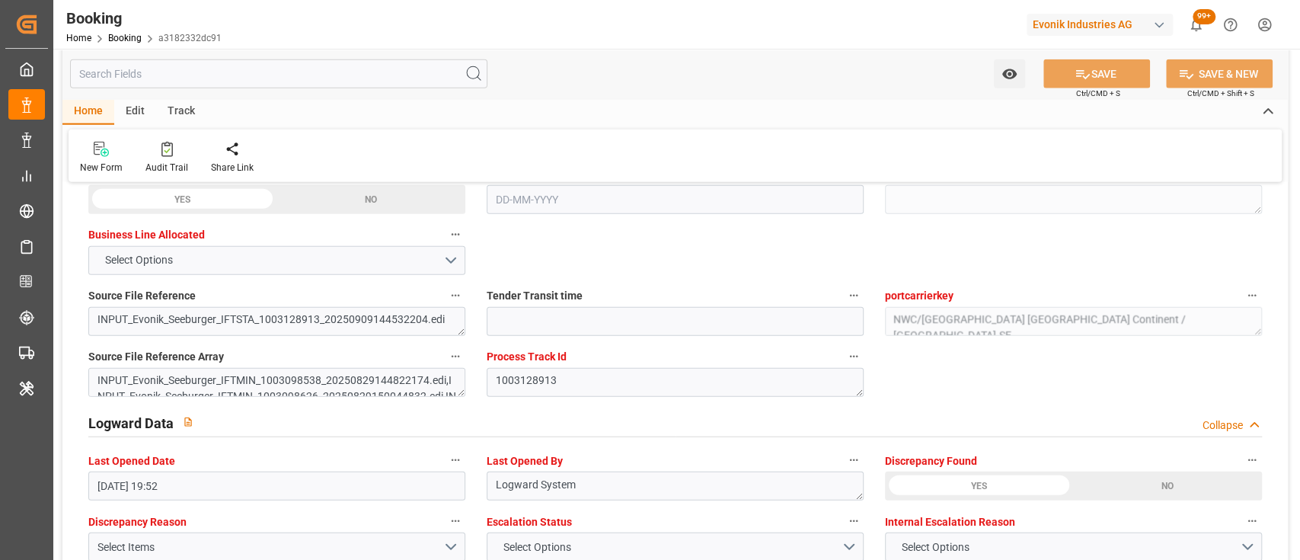
scroll to position [2539, 0]
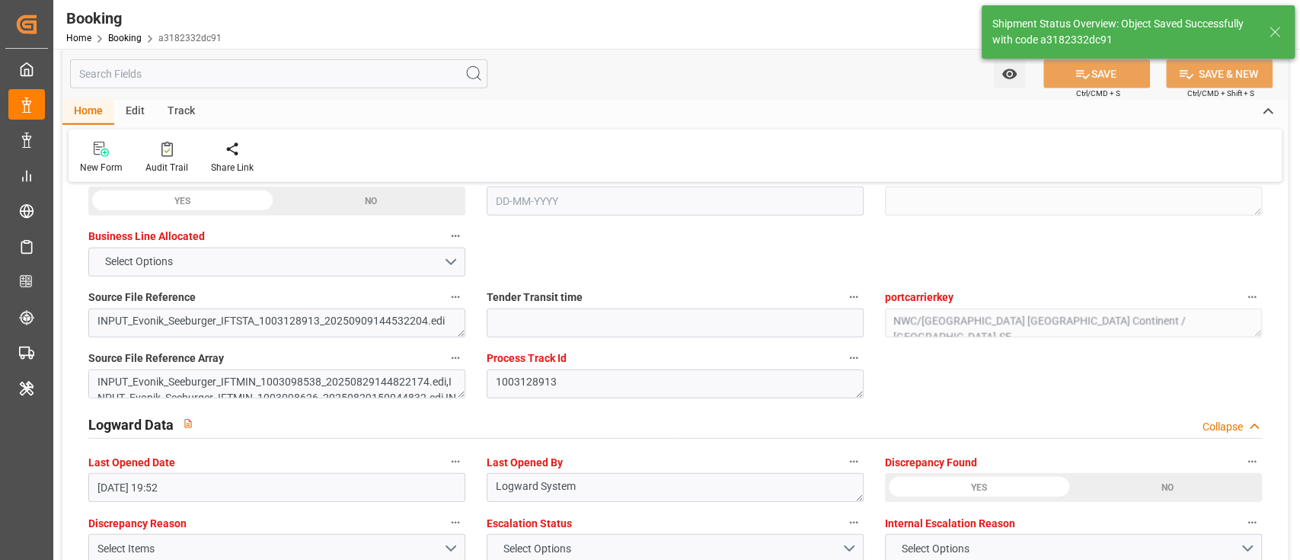
type textarea "[PERSON_NAME]"
type input "17-09-2025 06:31"
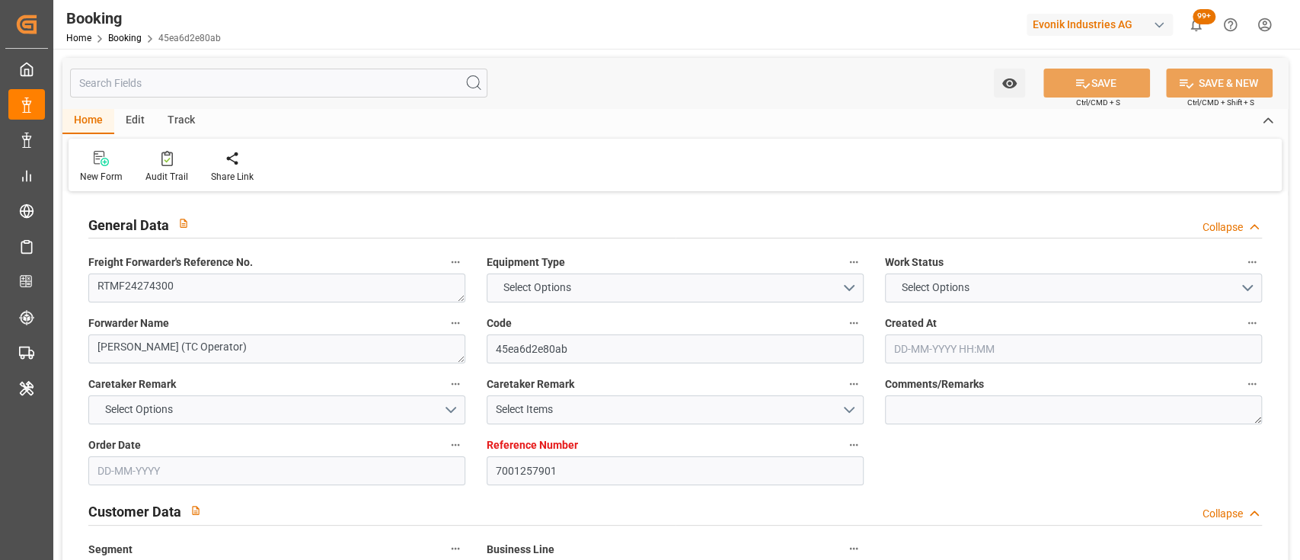
type input "7001257901"
type input "9458999"
type input "ONE"
type input "Ocean Network Express"
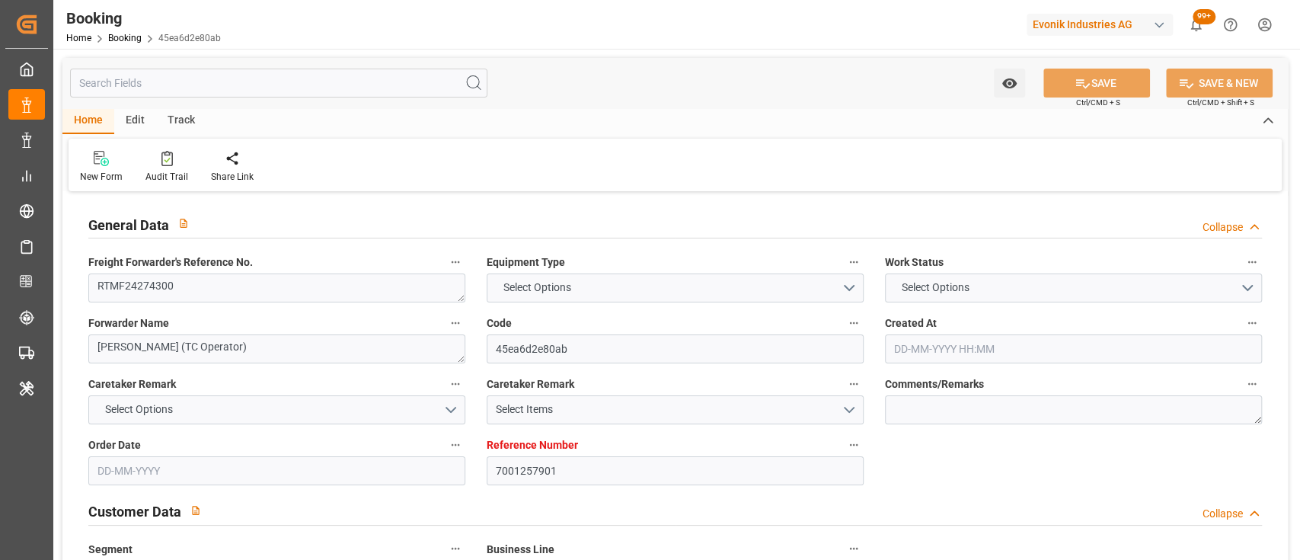
type input "NLRTM"
type input "BRPNG"
type input "0"
type input "[DATE] 05:11"
type input "[DATE]"
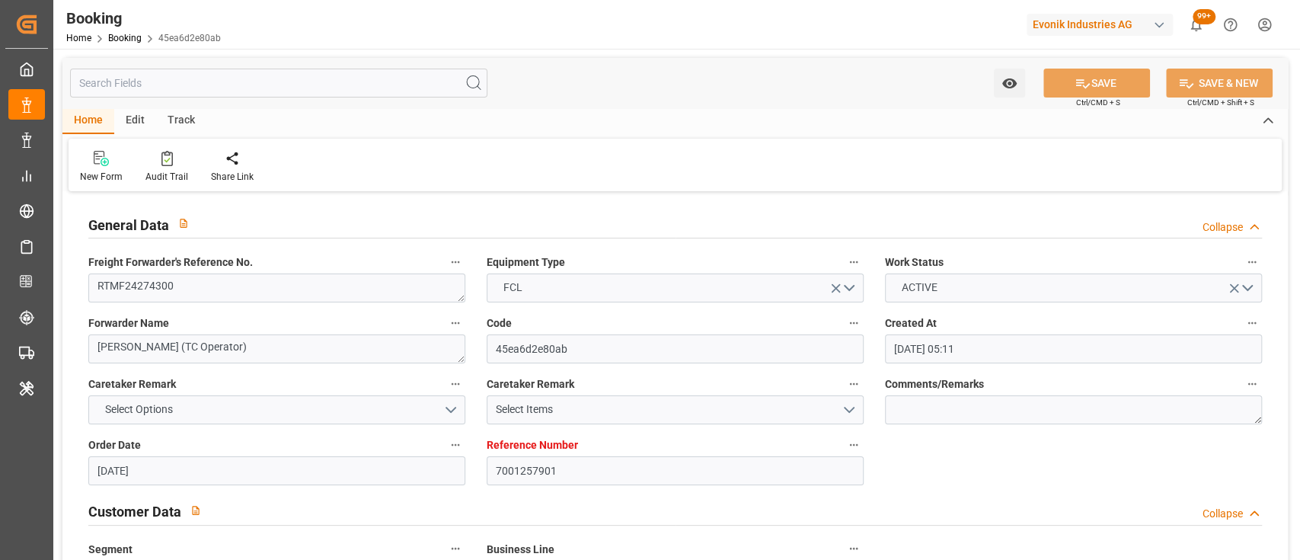
type input "[DATE]"
type input "[DATE] 00:00"
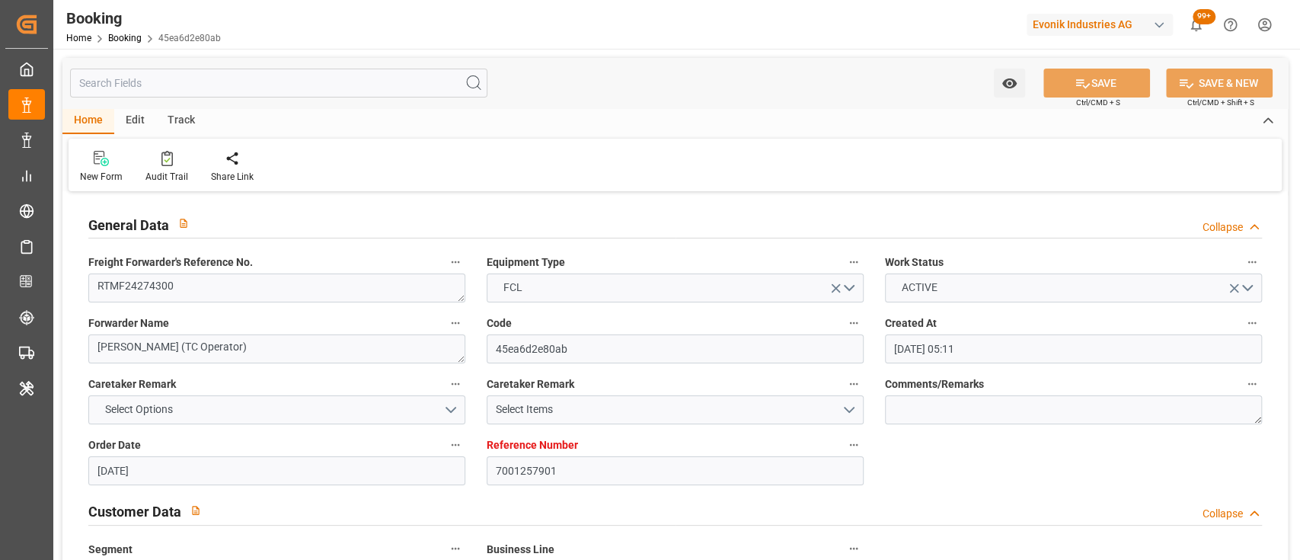
type input "[DATE] 00:00"
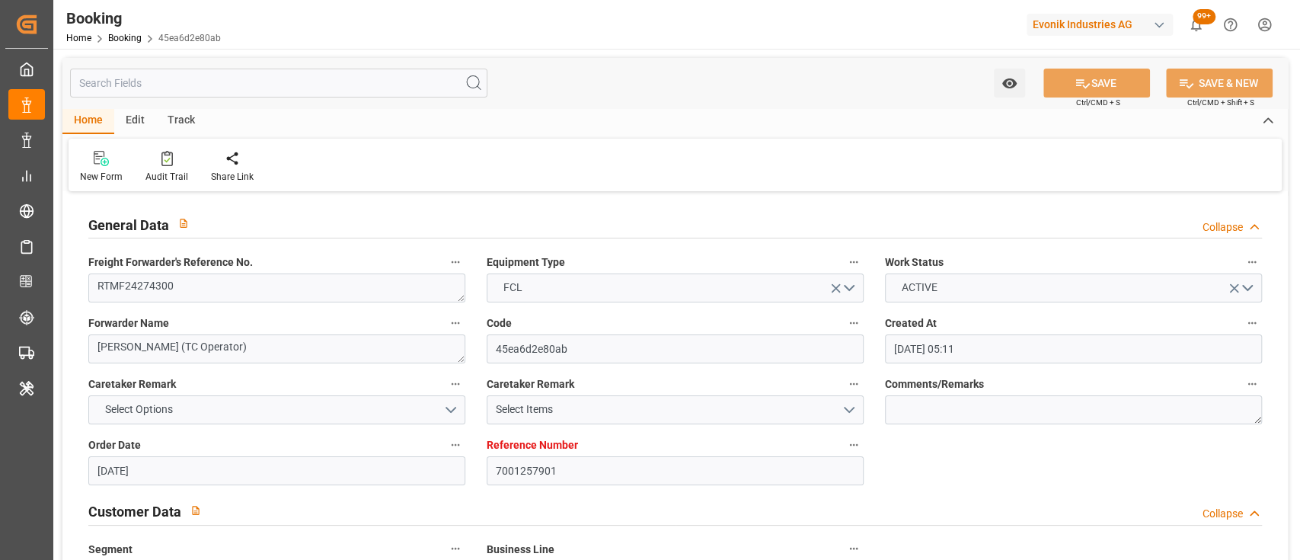
type input "[DATE] 16:24"
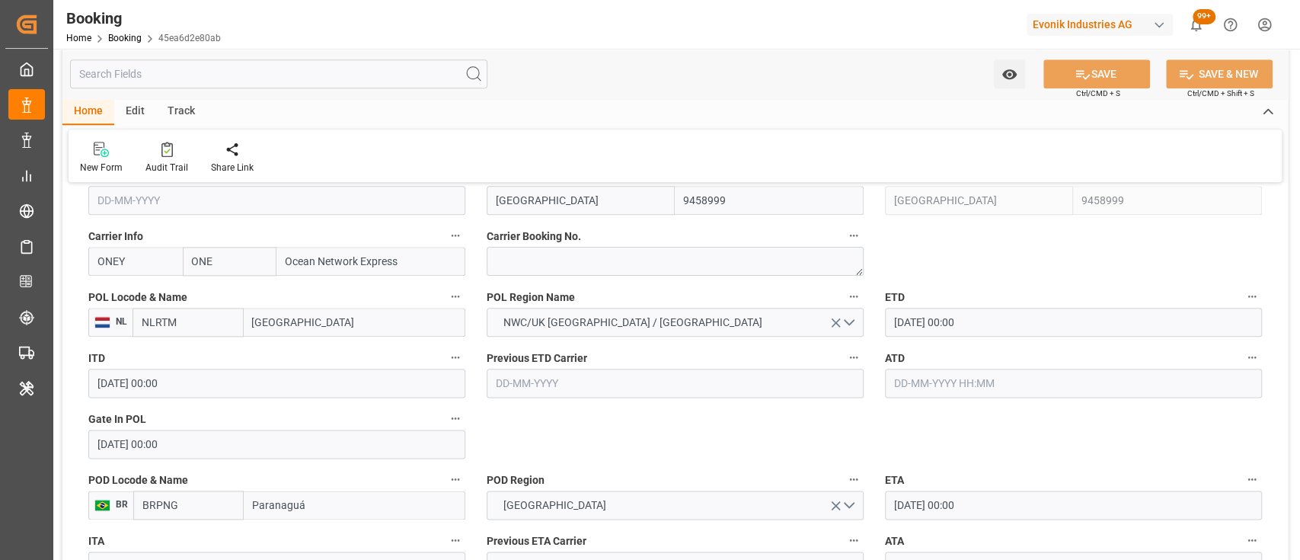
scroll to position [1133, 0]
click at [908, 387] on input "text" at bounding box center [1073, 380] width 377 height 29
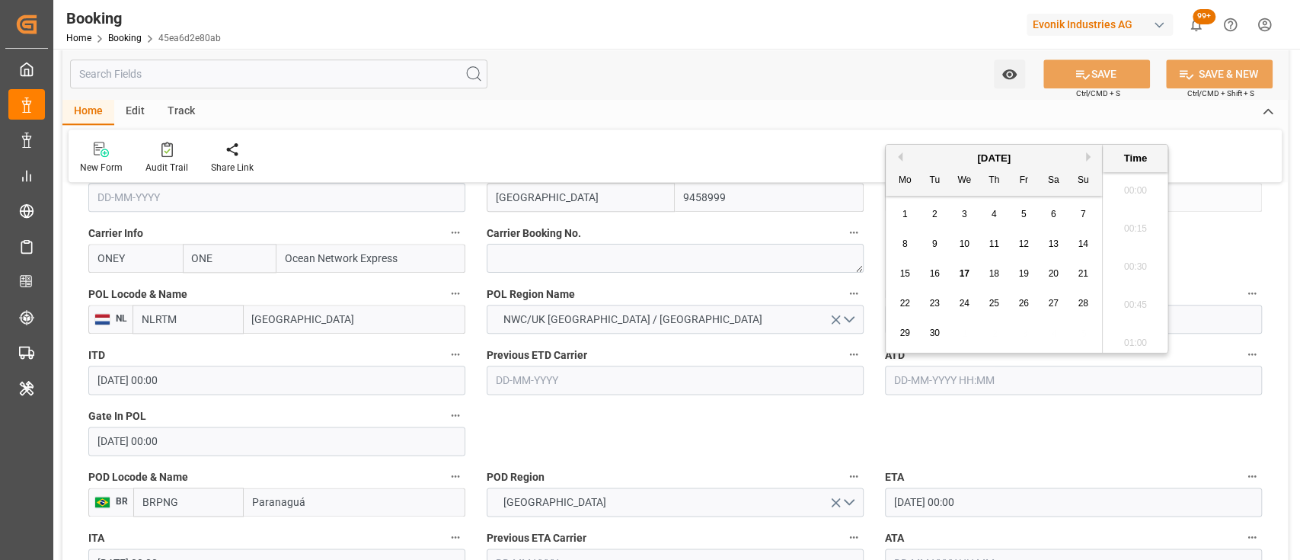
scroll to position [1757, 0]
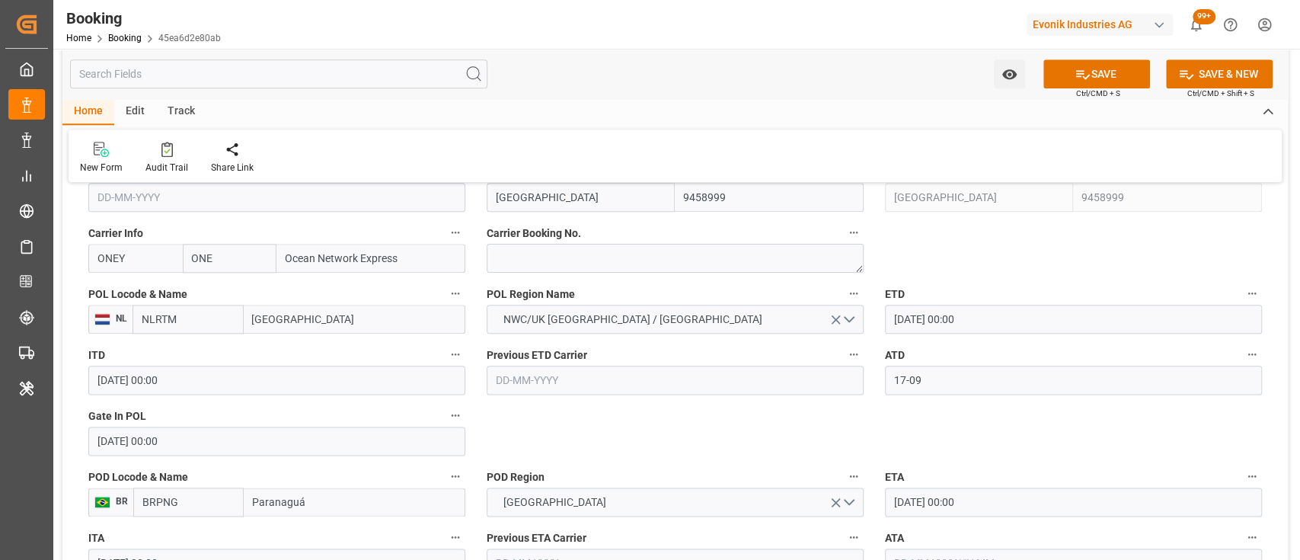
type input "[DATE] 00:00"
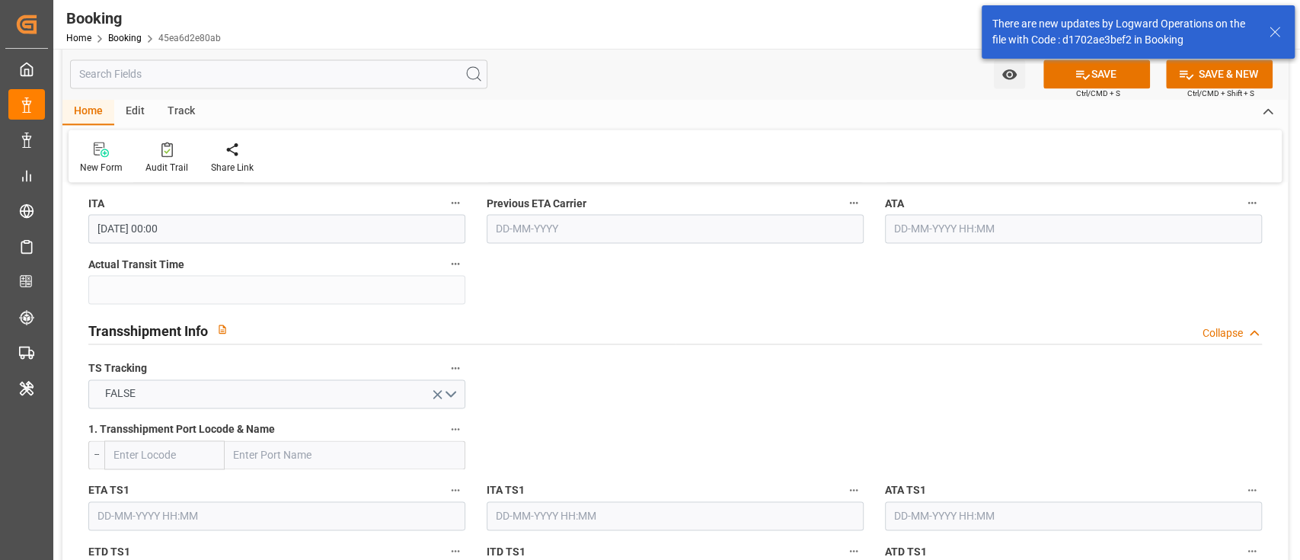
scroll to position [1482, 0]
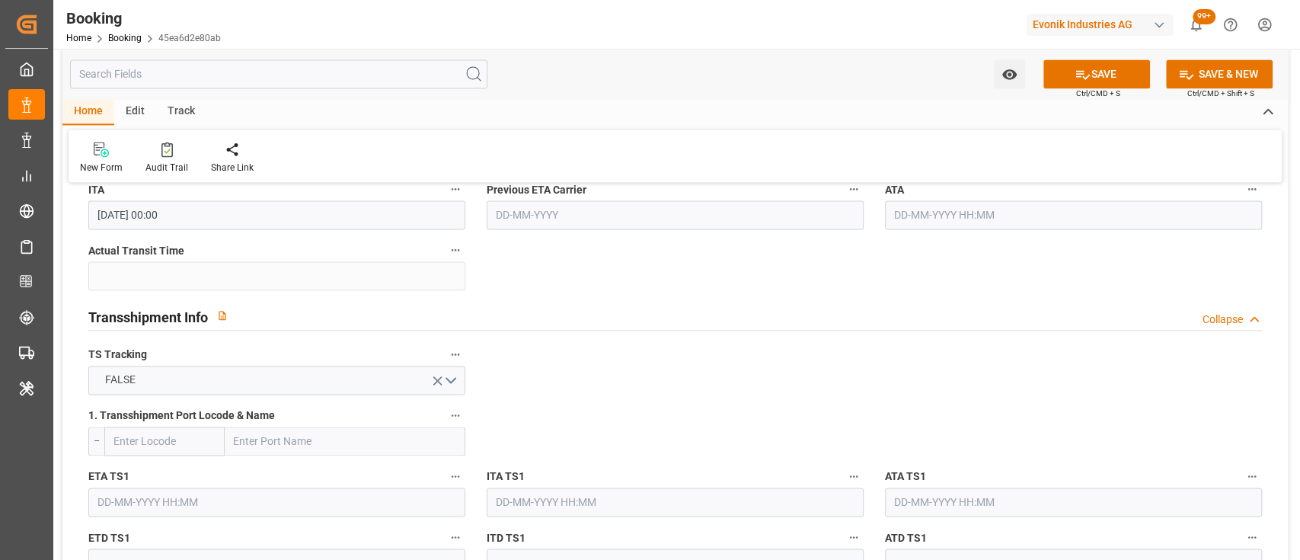
drag, startPoint x: 676, startPoint y: 333, endPoint x: 582, endPoint y: 409, distance: 120.7
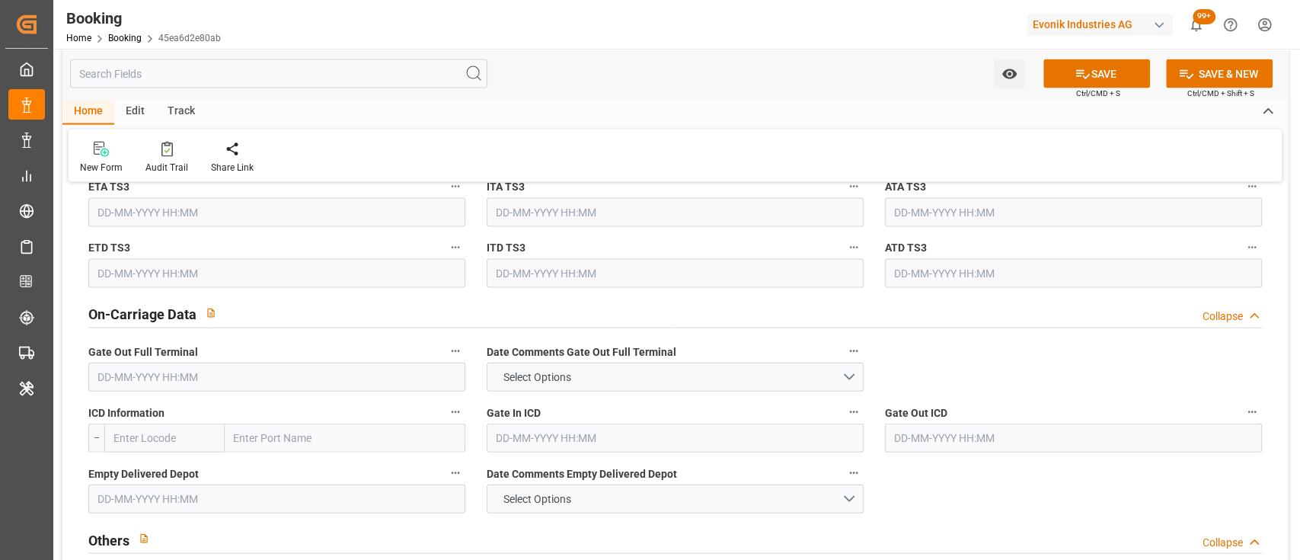
scroll to position [2138, 0]
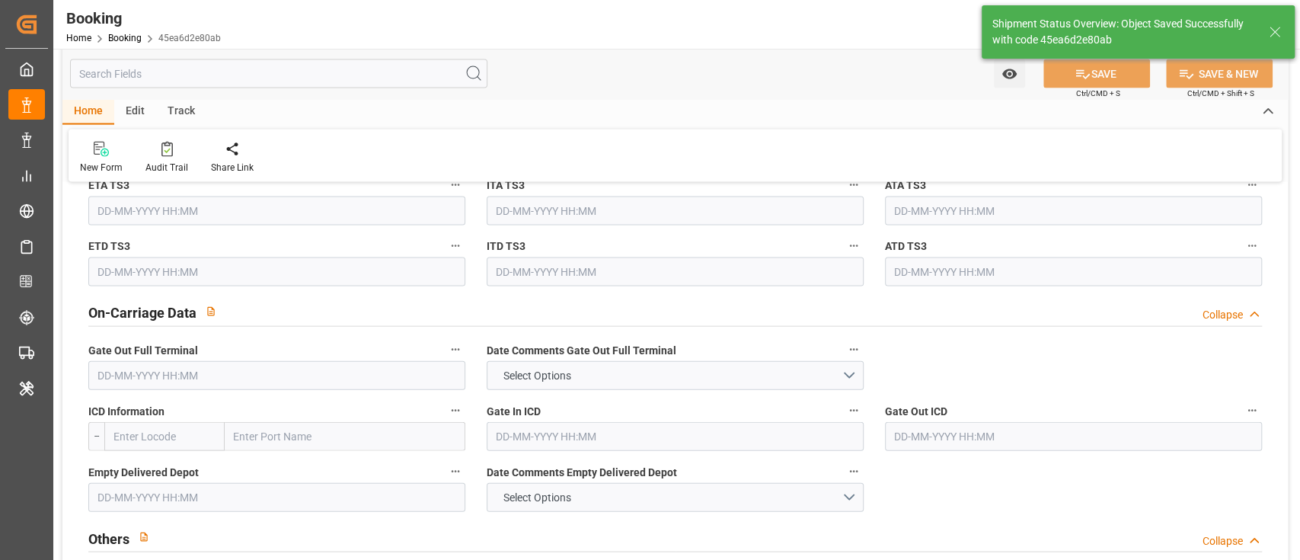
type textarea "[PERSON_NAME]"
type textarea "businessDivision-businessLine-"
type input "[DATE] 06:32"
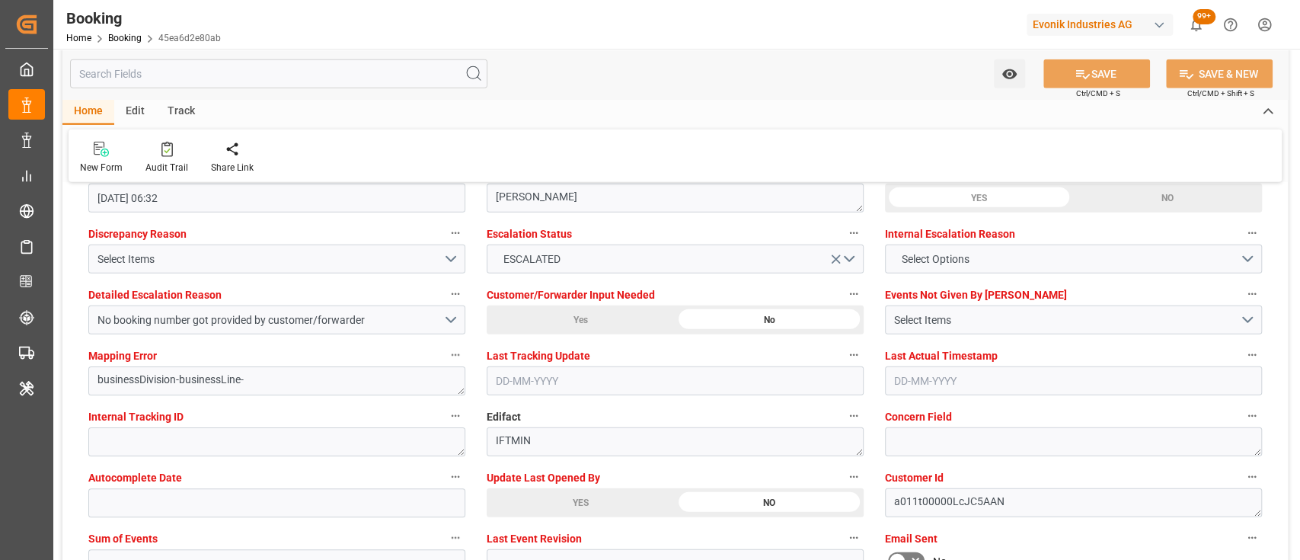
scroll to position [2773, 0]
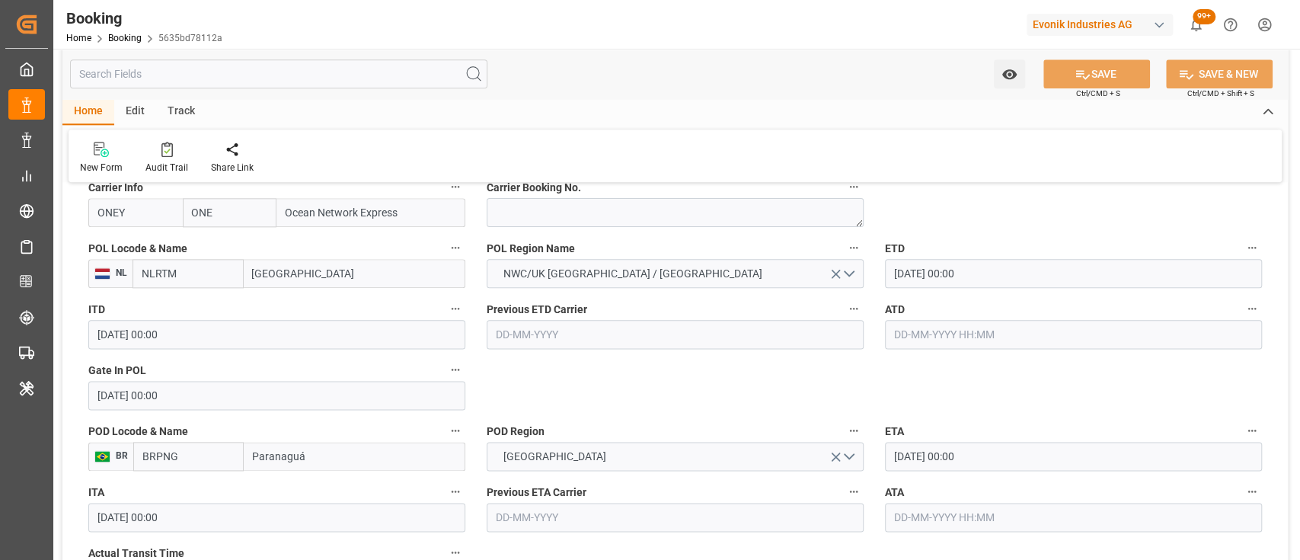
scroll to position [1180, 0]
click at [923, 334] on input "text" at bounding box center [1073, 333] width 377 height 29
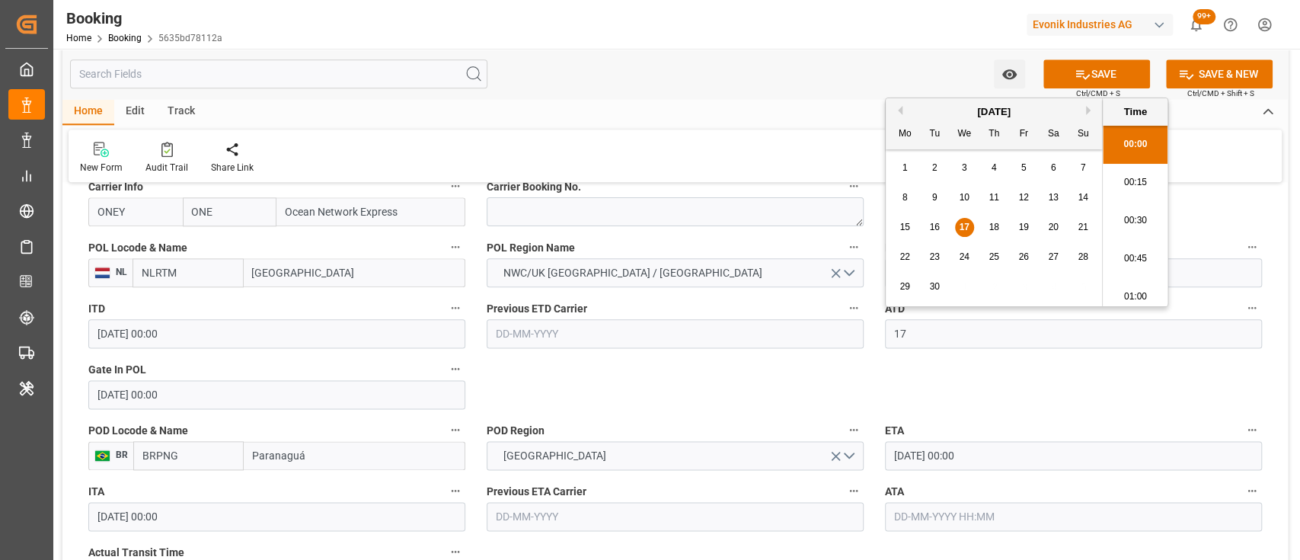
type input "[DATE] 00:00"
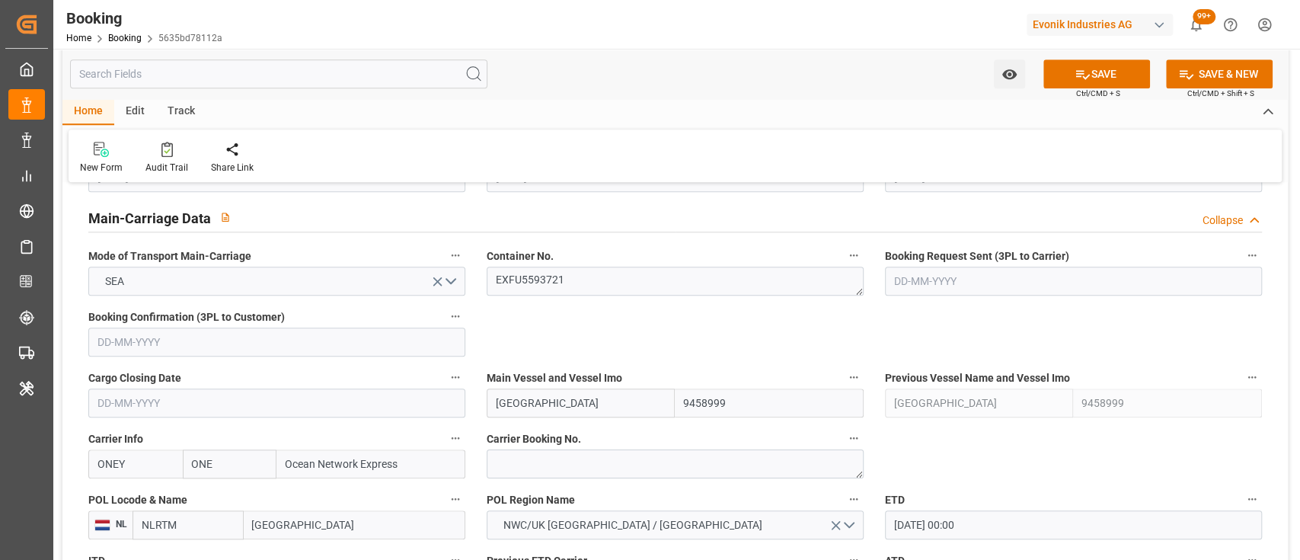
scroll to position [926, 0]
click at [542, 283] on textarea "EXFU5593721" at bounding box center [675, 282] width 377 height 29
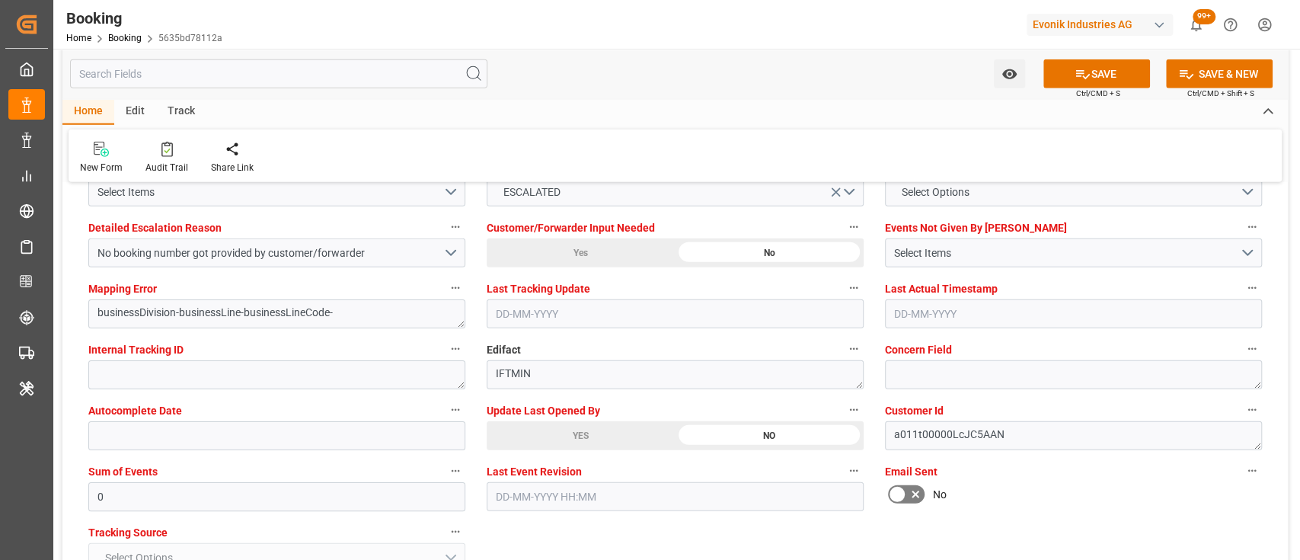
scroll to position [2904, 0]
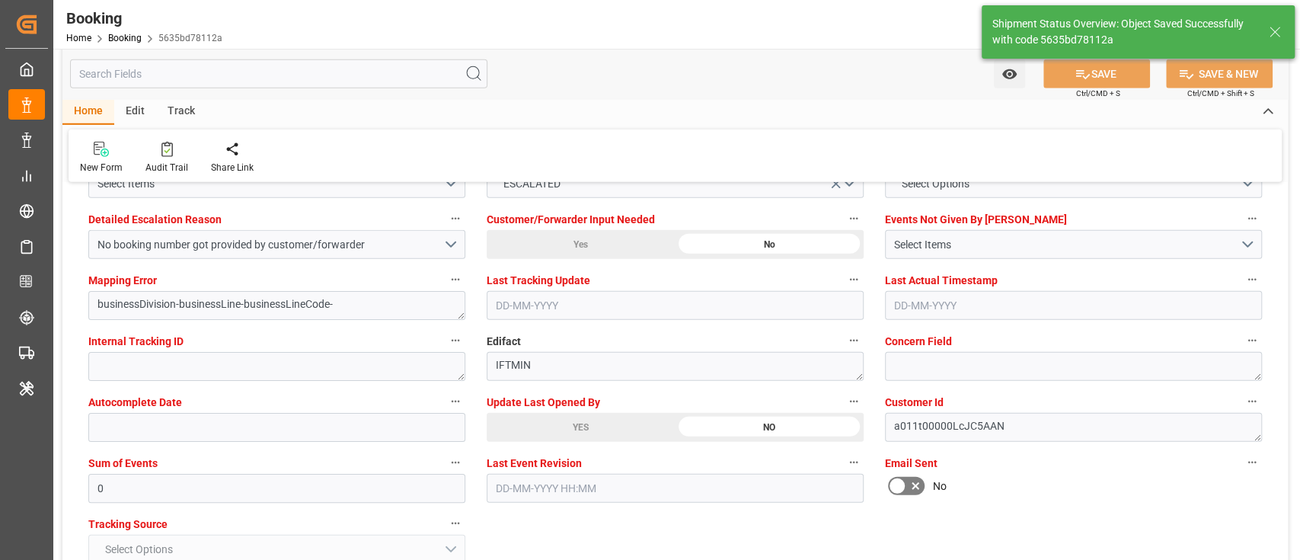
type textarea "[PERSON_NAME]"
type textarea "businessDivision-businessLine-"
type input "[DATE] 06:34"
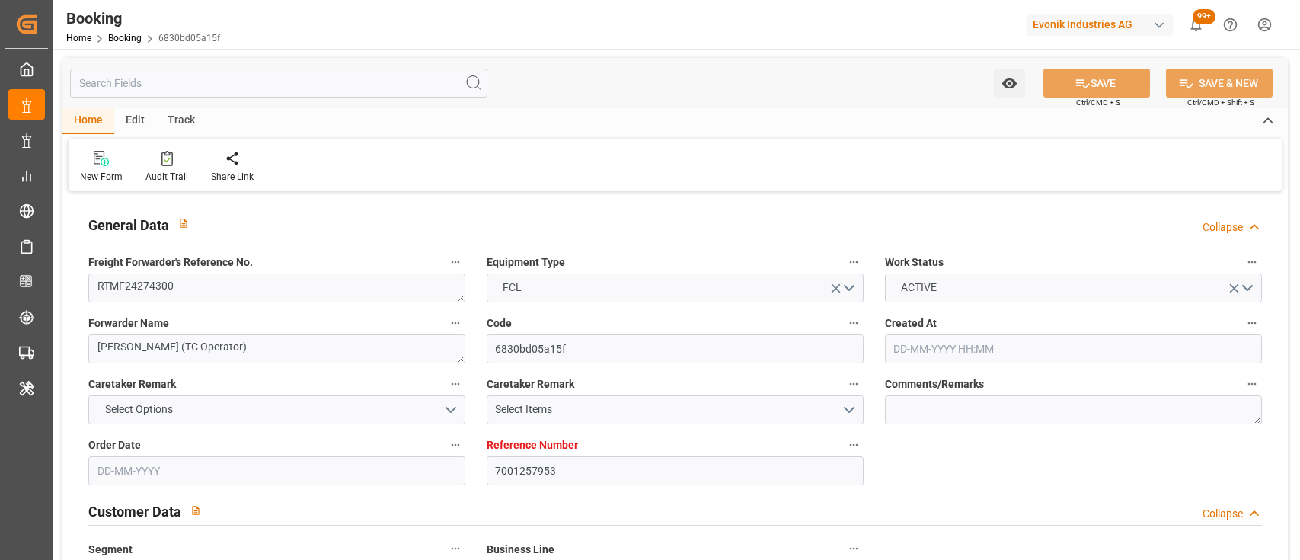
type input "[DATE] 05:11"
type input "[DATE]"
type input "[DATE] 00:00"
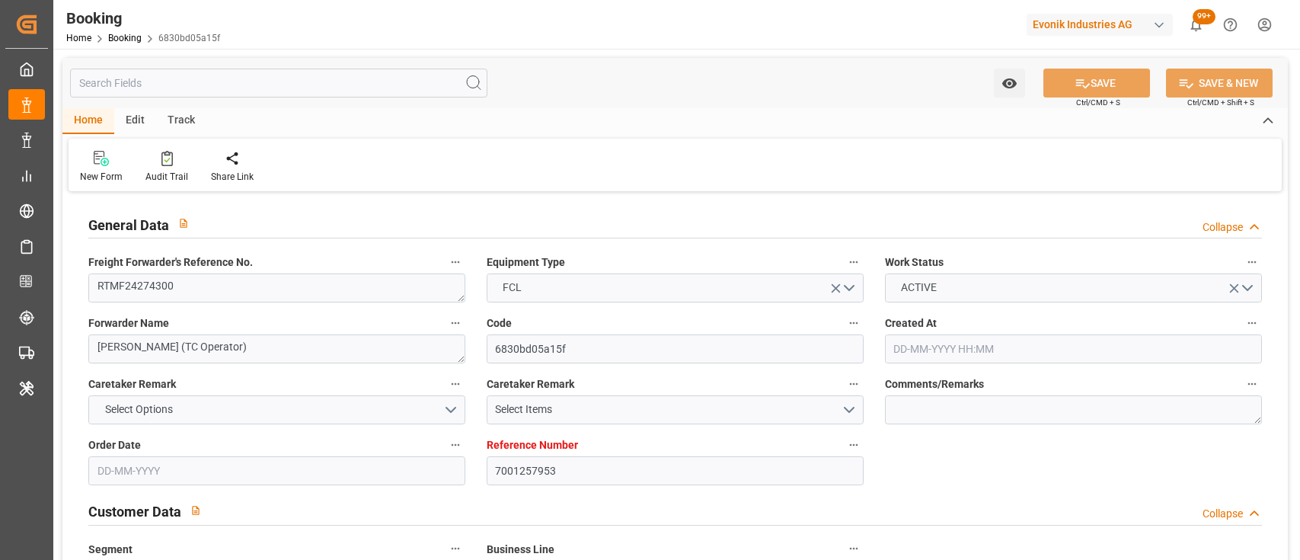
type input "[DATE] 00:00"
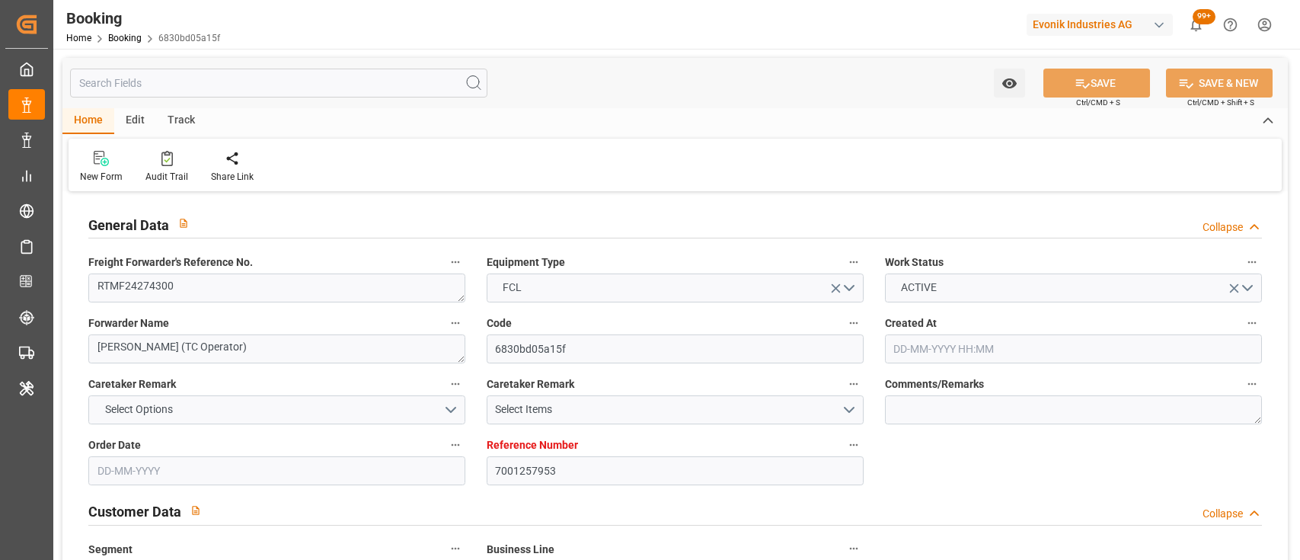
type input "[DATE] 00:00"
type input "[DATE] 16:24"
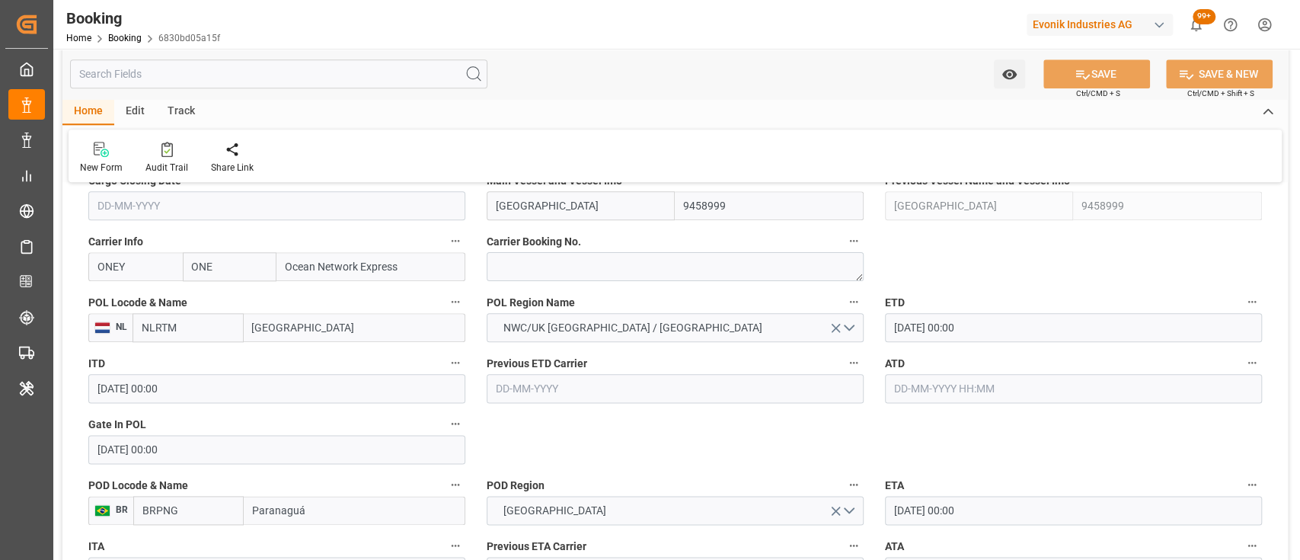
scroll to position [1127, 0]
click at [1034, 390] on input "text" at bounding box center [1073, 386] width 377 height 29
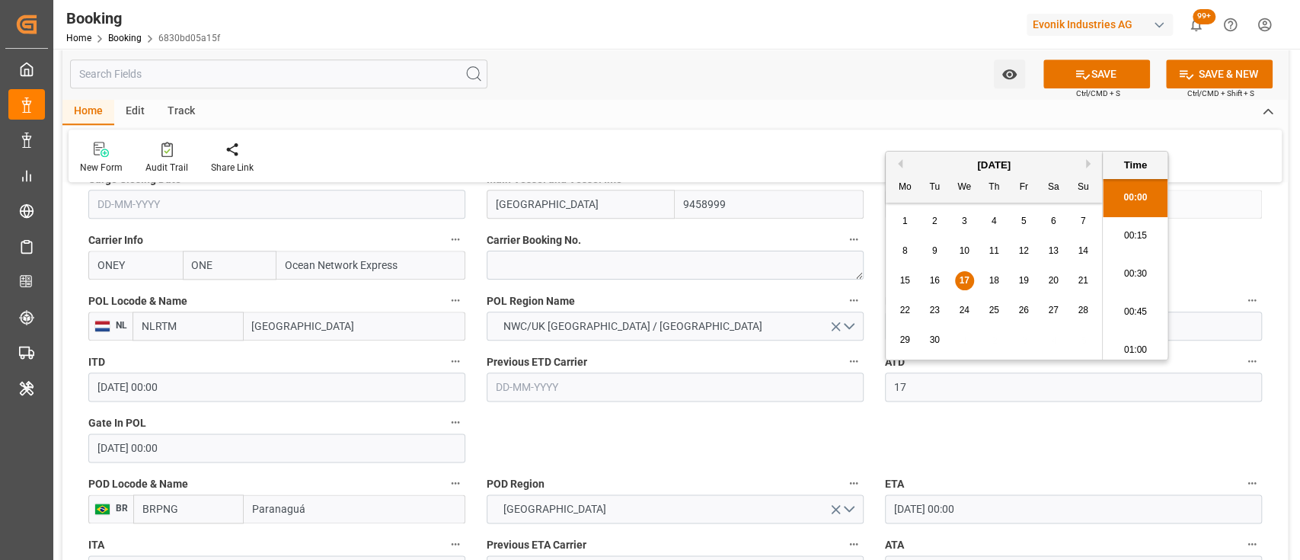
scroll to position [1757, 0]
type input "[DATE] 00:00"
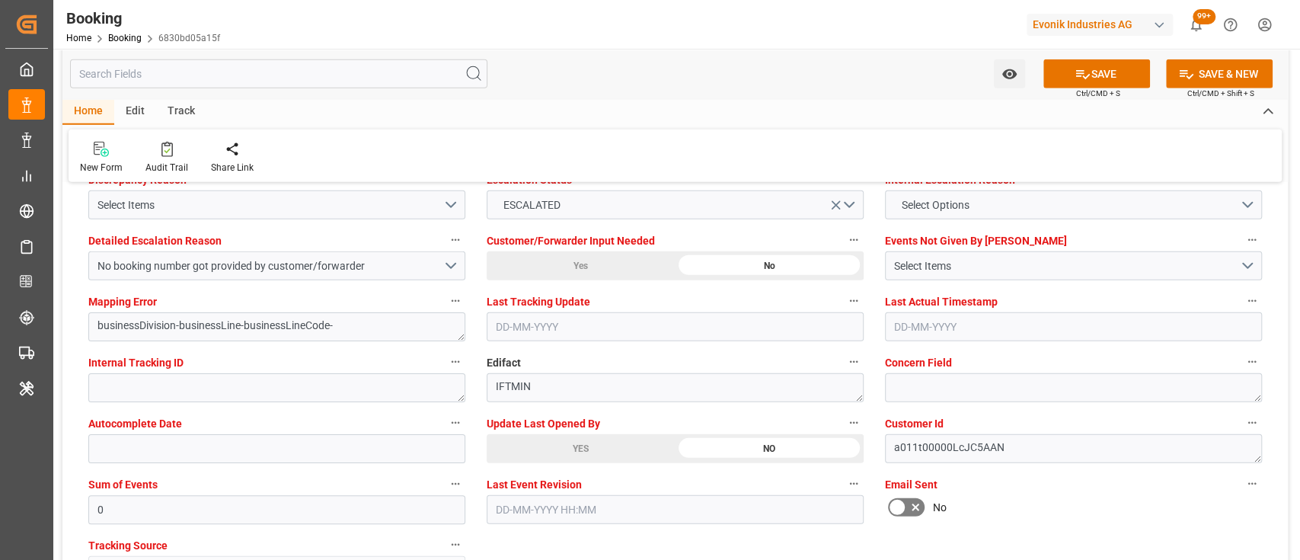
scroll to position [2889, 0]
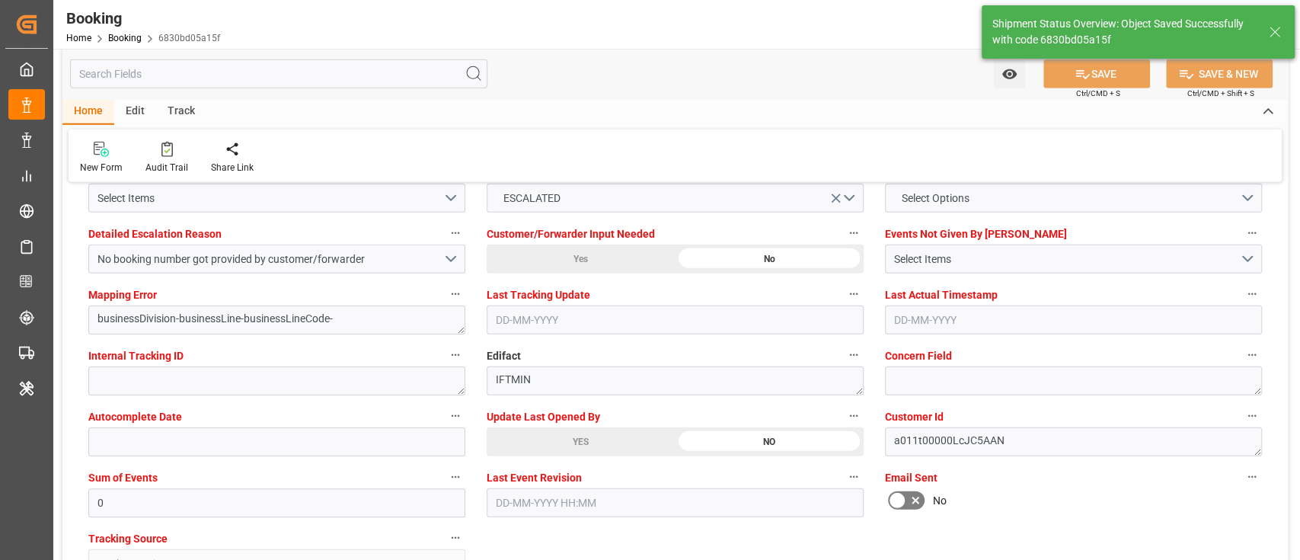
type textarea "[PERSON_NAME]"
type textarea "businessDivision-businessLine-"
type input "[DATE] 06:35"
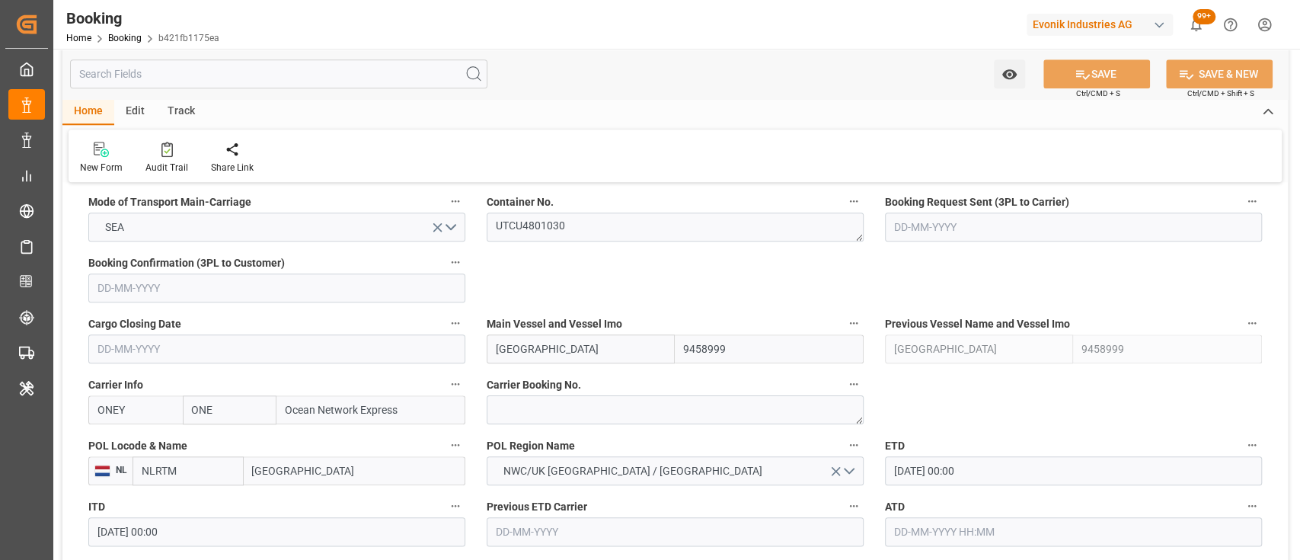
scroll to position [1191, 0]
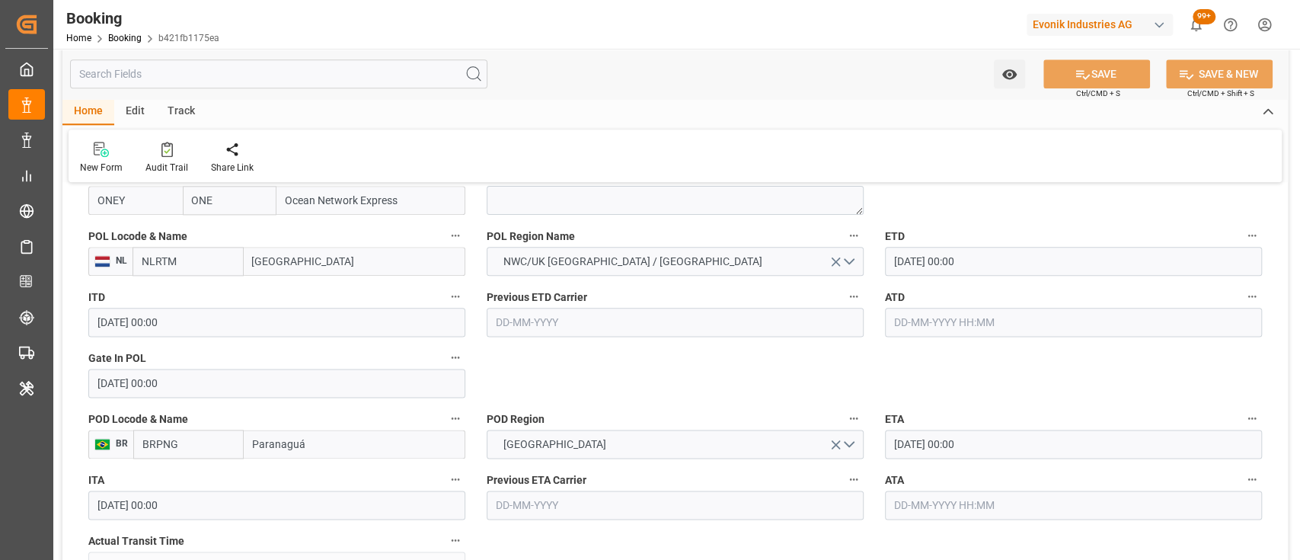
click at [1028, 325] on input "text" at bounding box center [1073, 322] width 377 height 29
type input "[DATE] 00:00"
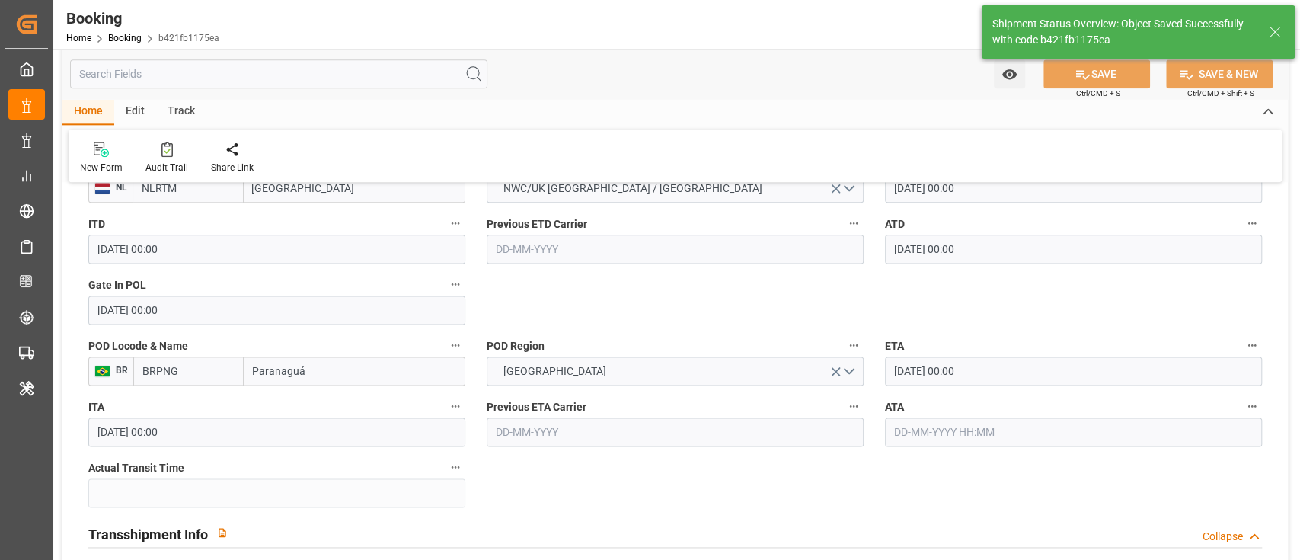
type textarea "[PERSON_NAME]"
type textarea "businessDivision-businessLine-"
type input "17-09-2025 06:35"
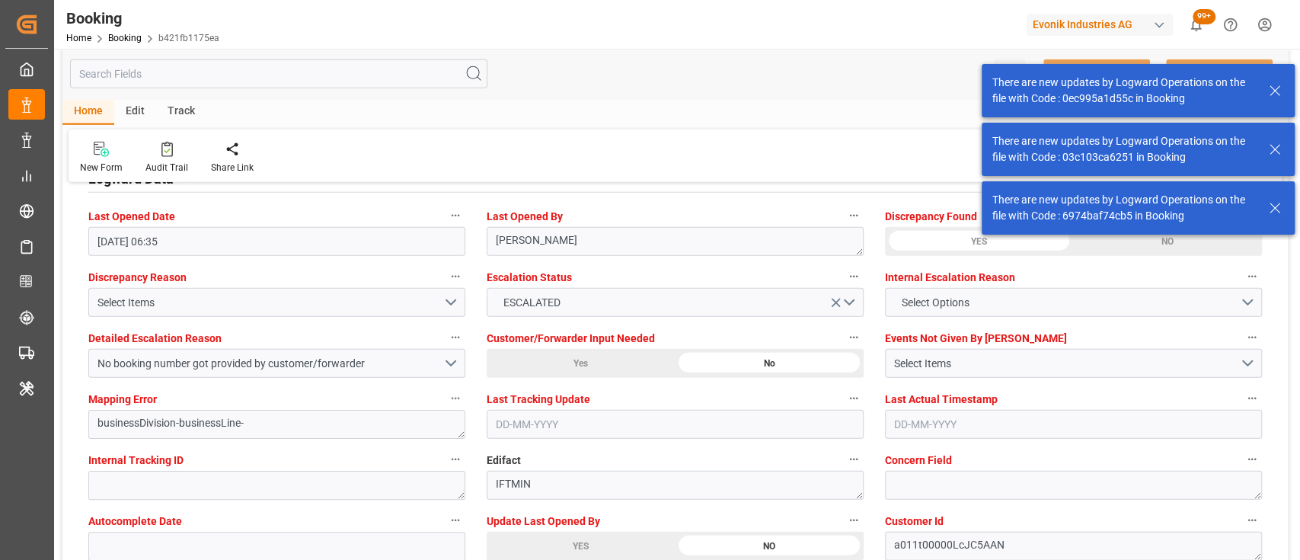
scroll to position [2784, 0]
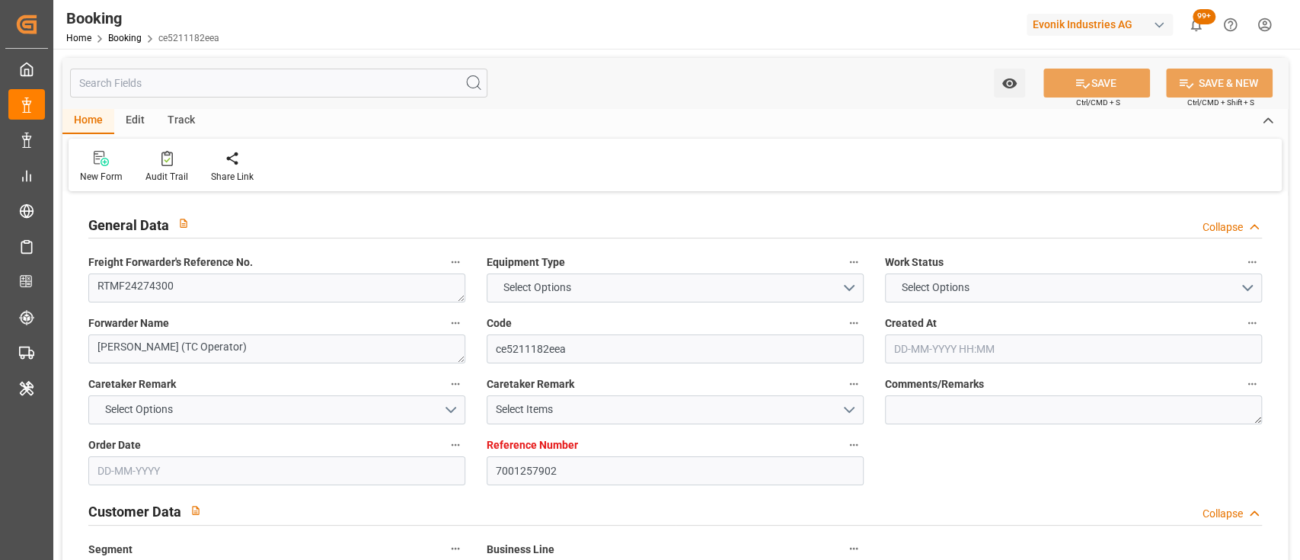
type input "7001257902"
type input "9458999"
type input "ONE"
type input "Ocean Network Express"
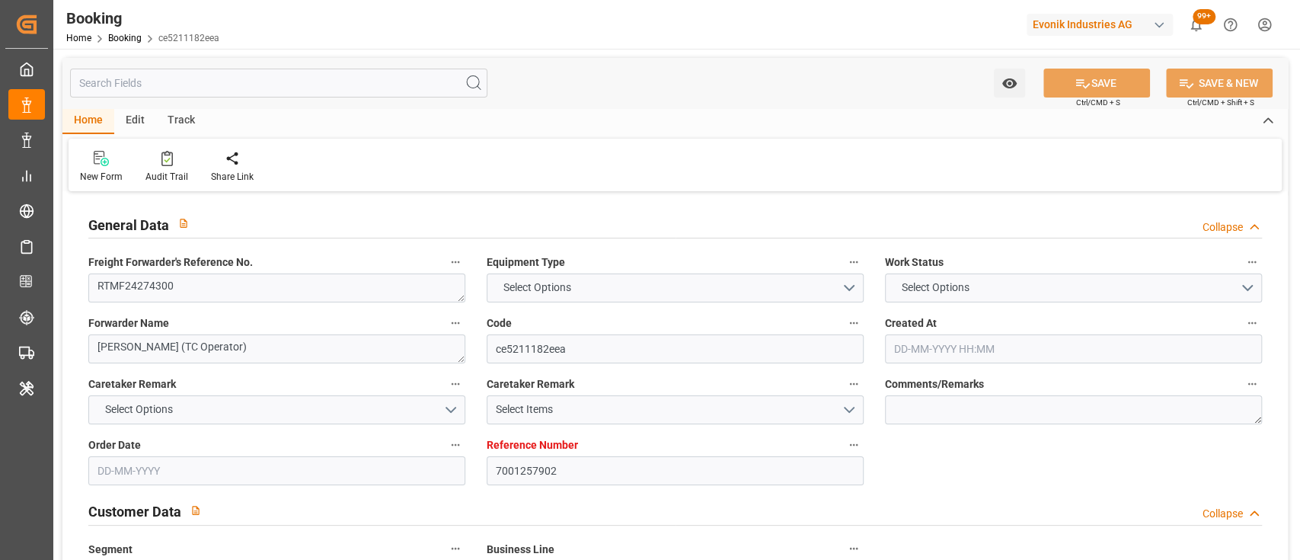
type input "NLRTM"
type input "BRPNG"
type input "0"
type input "[DATE] 05:11"
type input "[DATE]"
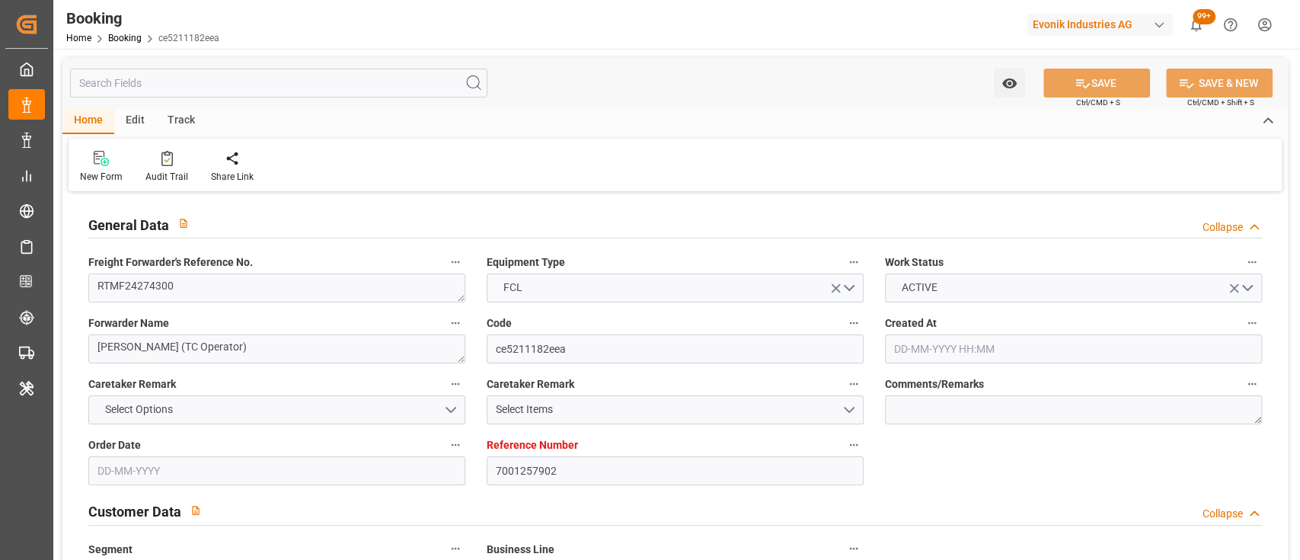
type input "[DATE]"
type input "01-09-2025"
type input "01-09-2025 00:00"
type input "11-09-2025 00:00"
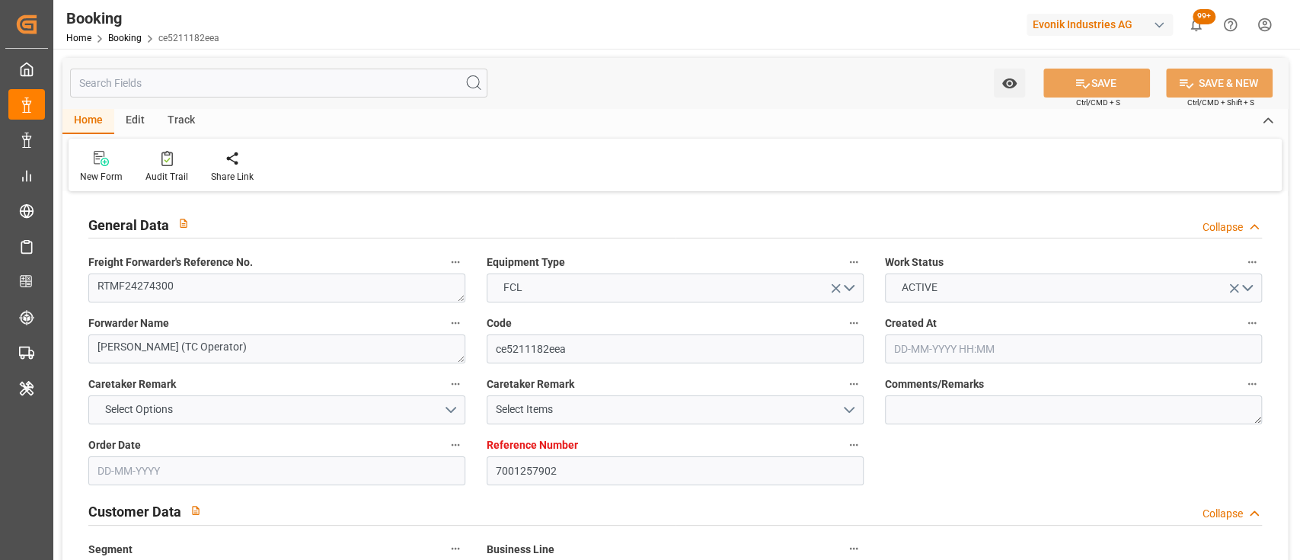
type input "15-09-2025 00:00"
type input "[DATE] 00:00"
type input "13-09-2025 00:00"
type input "[DATE] 00:00"
type input "05-10-2025 00:00"
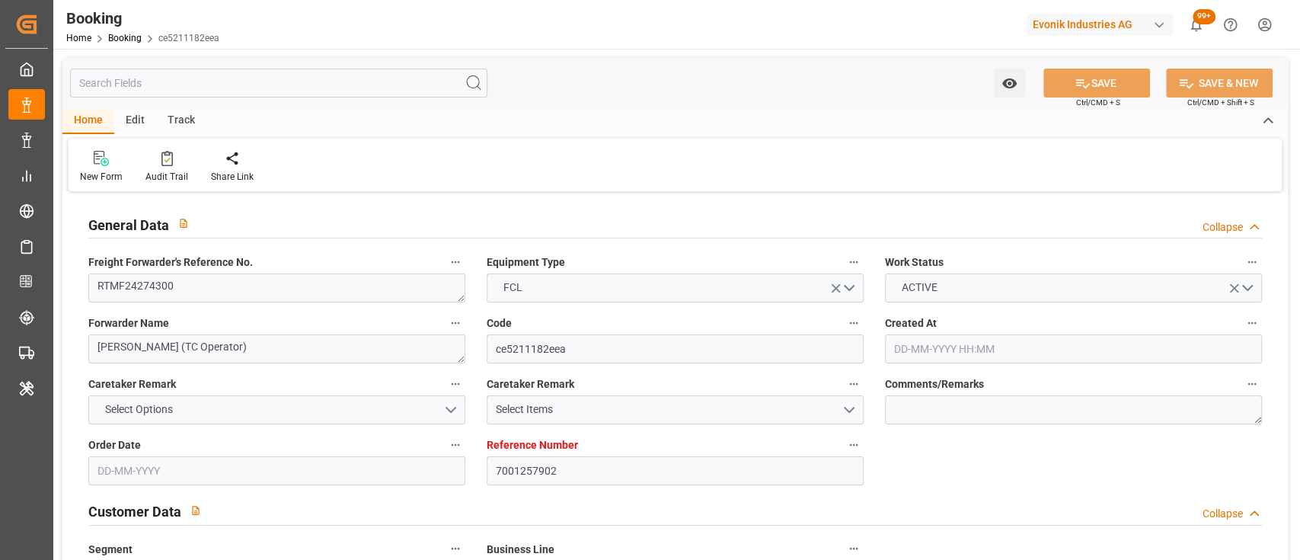
type input "16-09-2025 16:24"
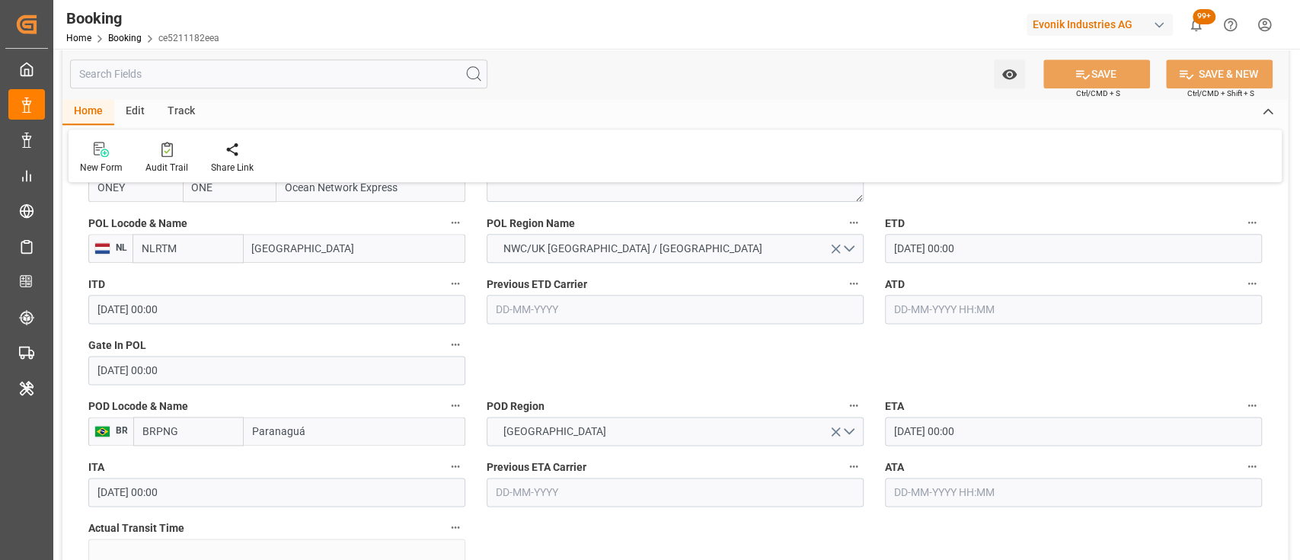
scroll to position [1208, 0]
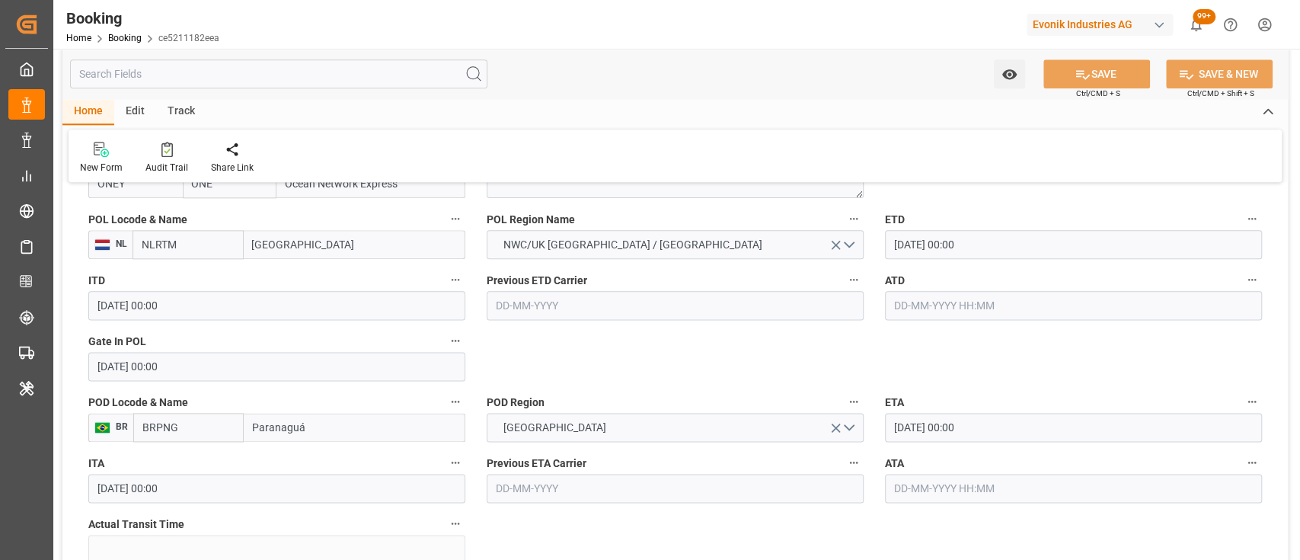
click at [939, 308] on input "text" at bounding box center [1073, 305] width 377 height 29
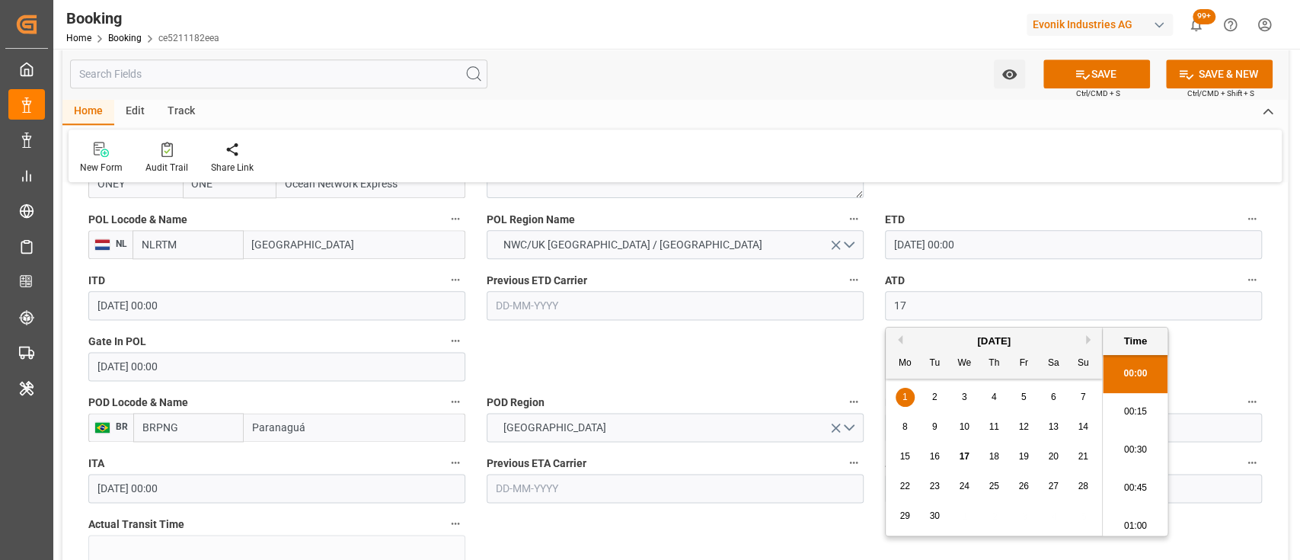
scroll to position [1757, 0]
type input "17-09-2025 00:00"
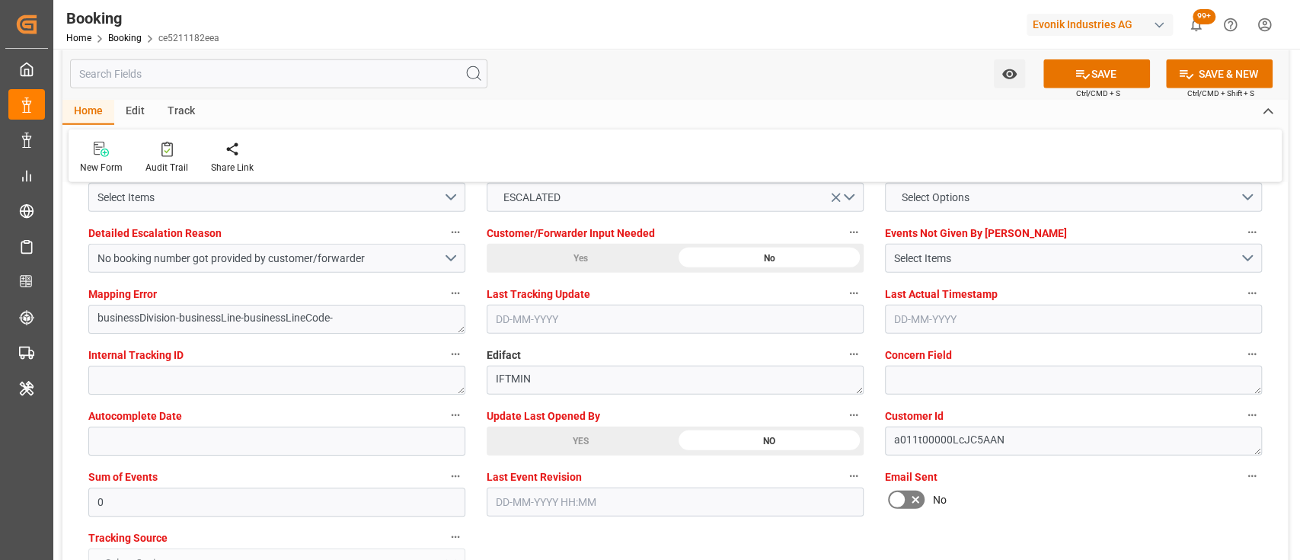
scroll to position [2892, 0]
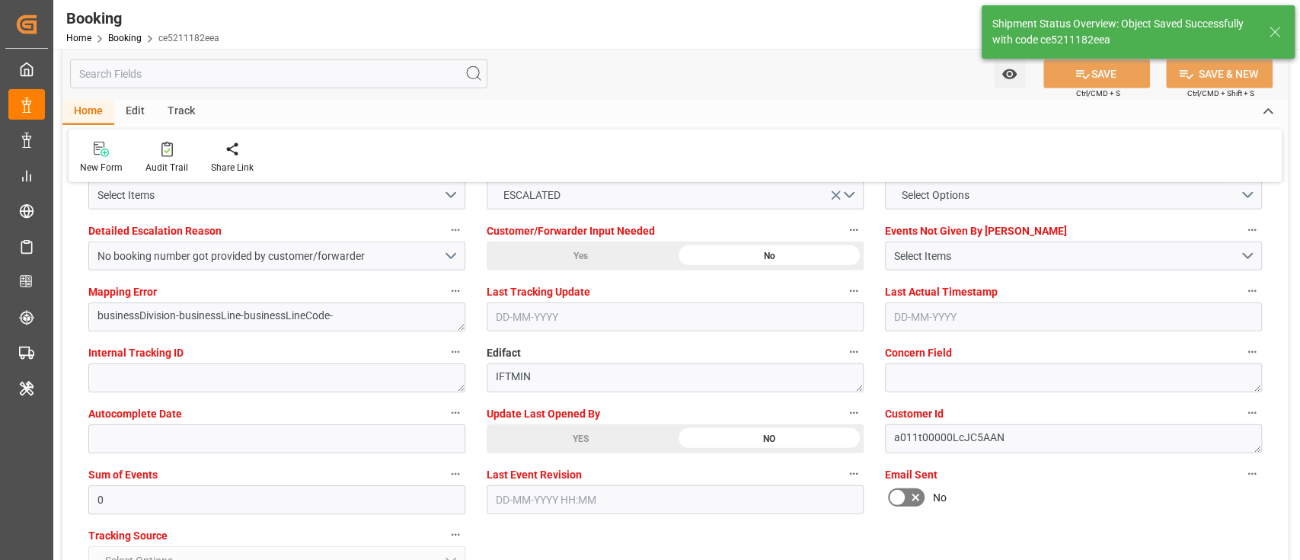
type textarea "[PERSON_NAME]"
type textarea "businessDivision-businessLine-"
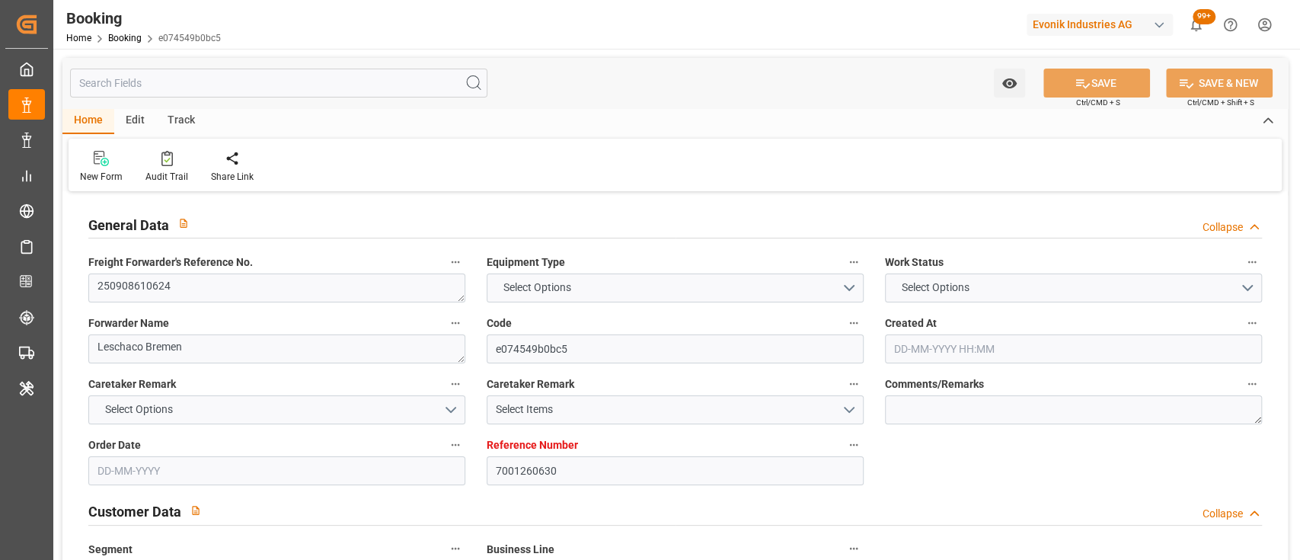
type input "7001260630"
type input "9458999"
type input "ONE"
type input "Ocean Network Express"
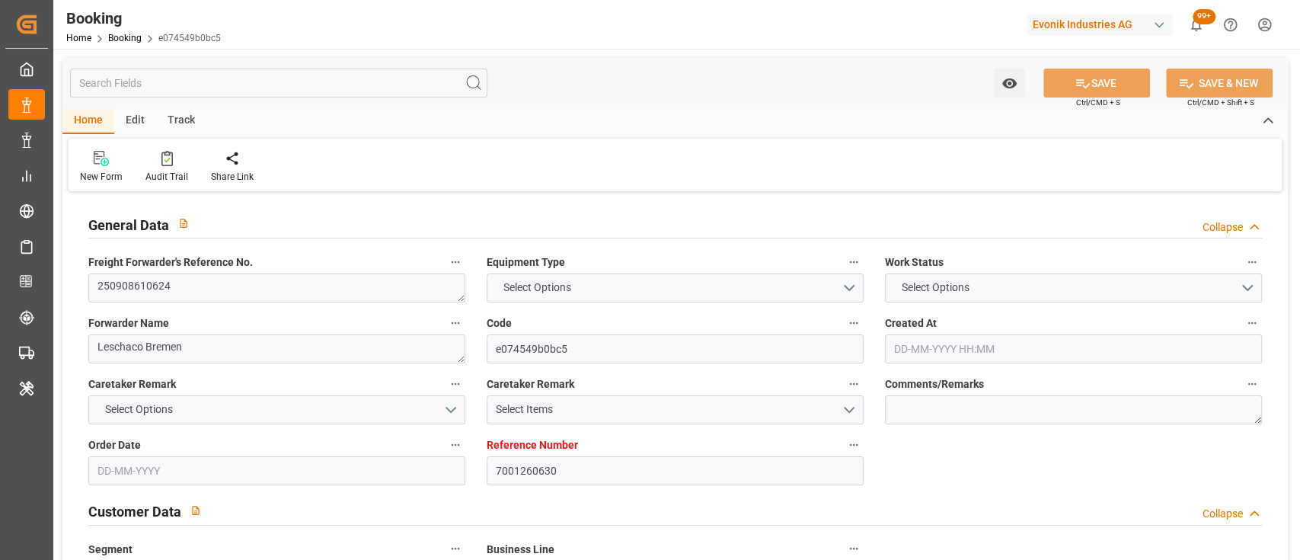
type input "NLRTM"
type input "BRSSZ"
type input "NLRTM"
type input "BRSSZ"
type input "28-08-2025 05:59"
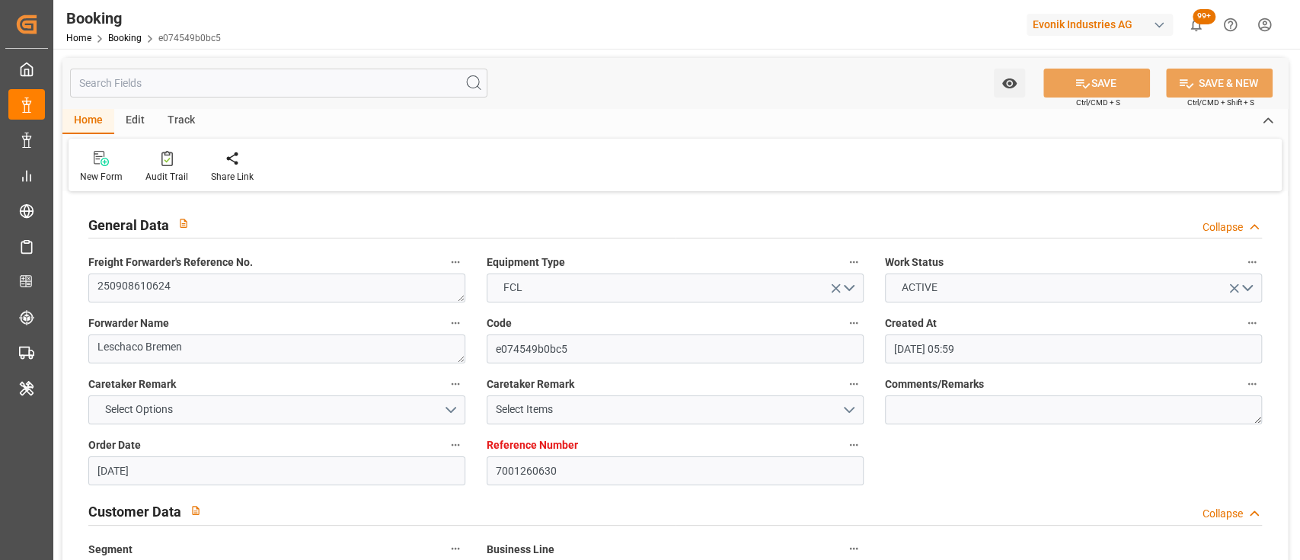
type input "28-08-2025"
type input "15-10-2025"
type input "12-09-2025"
type input "05-09-2025 16:17"
type input "12-09-2025 00:00"
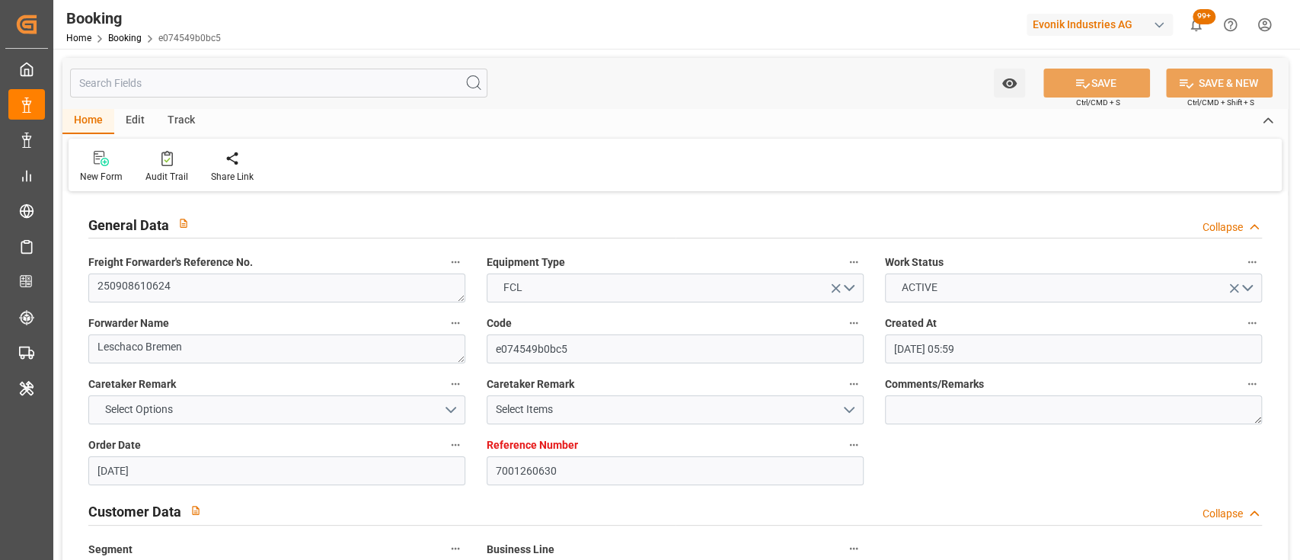
type input "06-09-2025 22:38"
type input "28-08-2025"
type input "05-09-2025"
type input "16-09-2025 06:00"
type input "[DATE] 00:00"
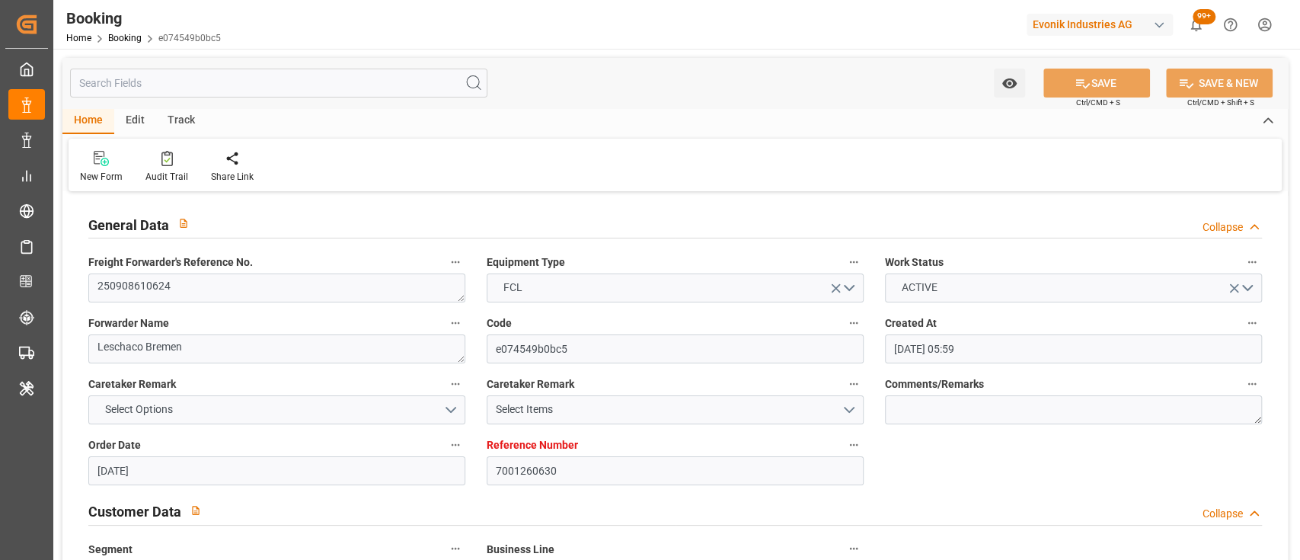
type input "17-09-2025 01:30"
type input "14-09-2025 12:58"
type input "12-10-2025 20:30"
type input "15-10-2025 00:00"
type input "17-09-2025 06:19"
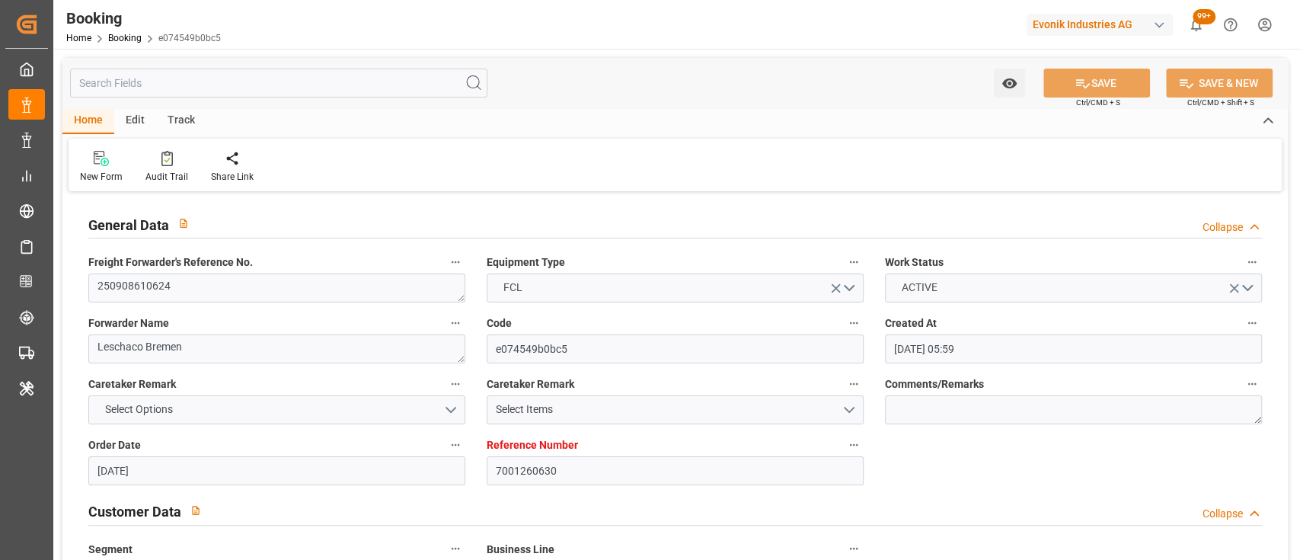
type input "17-09-2025"
type input "04-09-2025 11:54"
type input "05-09-2025 01:35"
type input "12-09-2025 16:12"
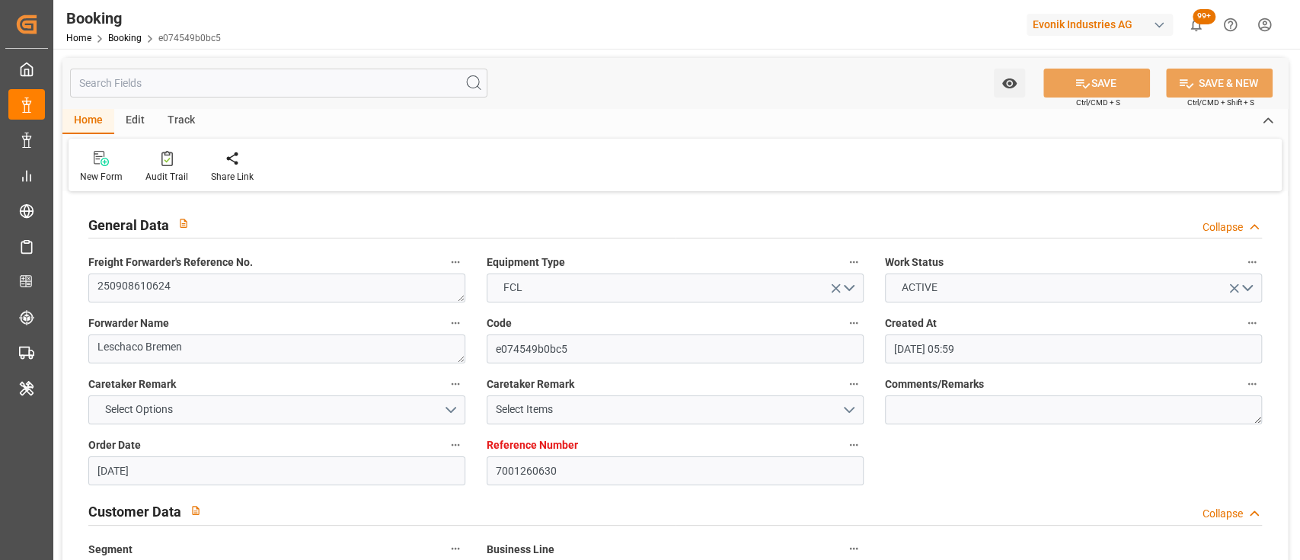
type input "08-09-2025 21:24"
type input "16-09-2025 09:03"
type input "15-09-2025 20:03"
type input "16-09-2025 19:15"
type input "16-09-2025 22:30"
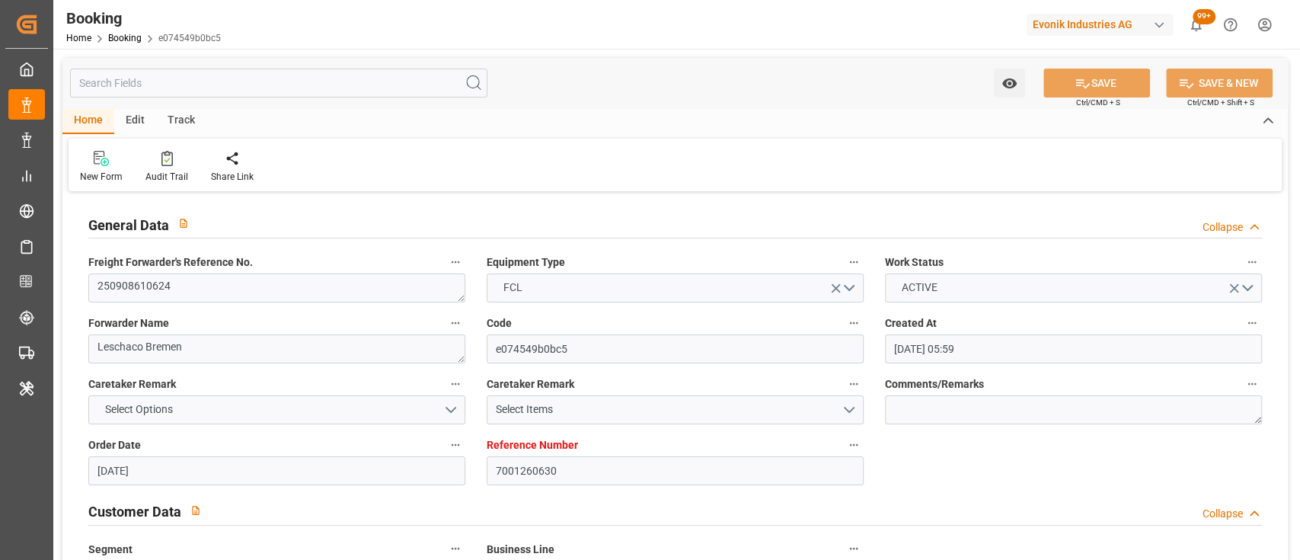
type input "17-09-2025 01:56"
type input "12-10-2025 20:30"
type input "13-10-2025 10:43"
type input "12-10-2025 22:00"
type input "12-10-2025 20:30"
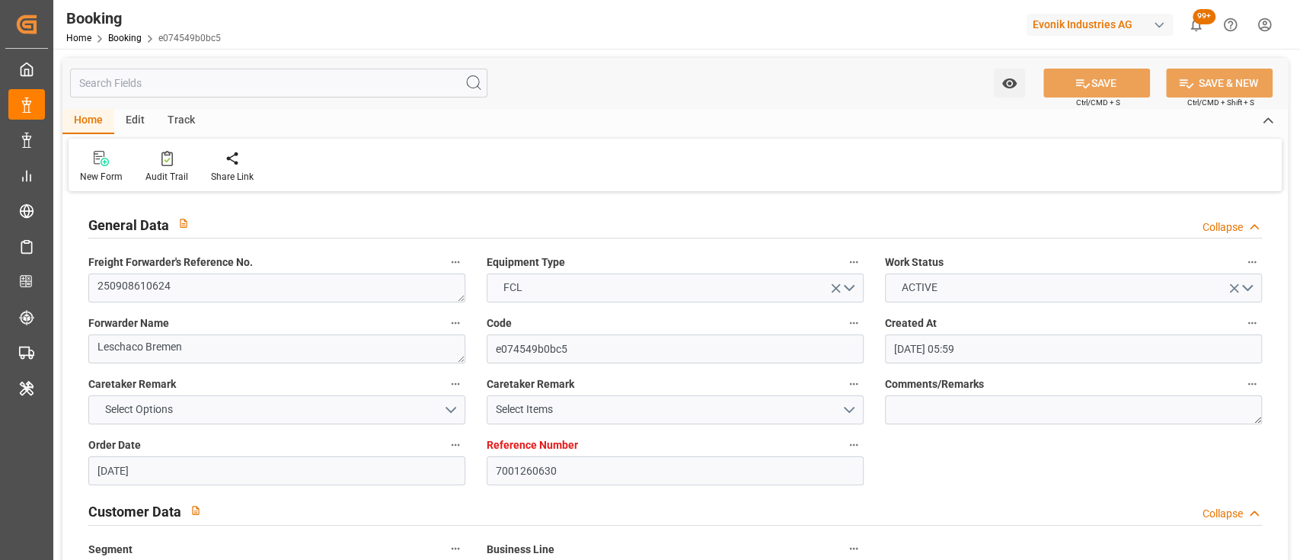
type input "13-10-2025 02:30"
type input "13-10-2025 01:00"
type input "17-10-2025 10:43"
type input "13-10-2025 11:30"
type input "13-10-2025 10:00"
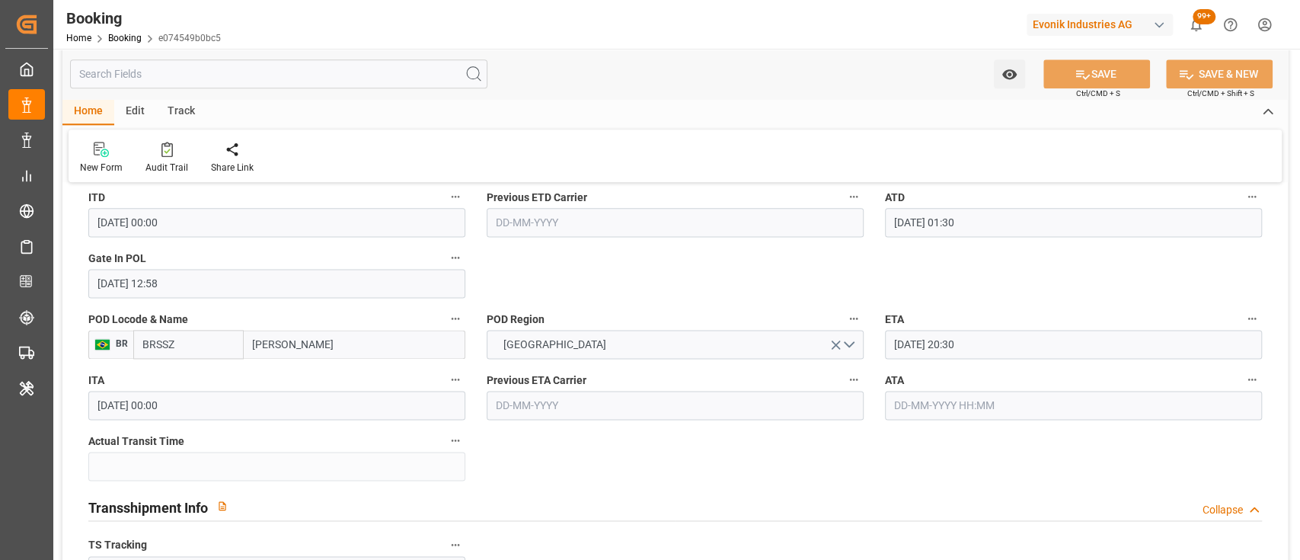
scroll to position [2918, 0]
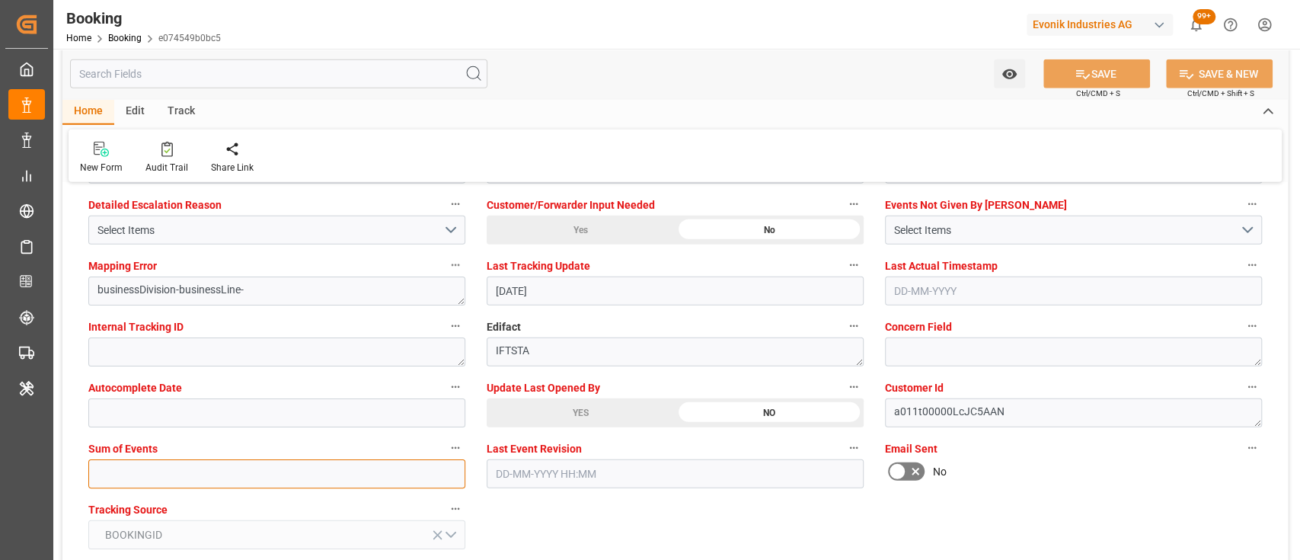
click at [321, 459] on input "text" at bounding box center [276, 473] width 377 height 29
type input "0"
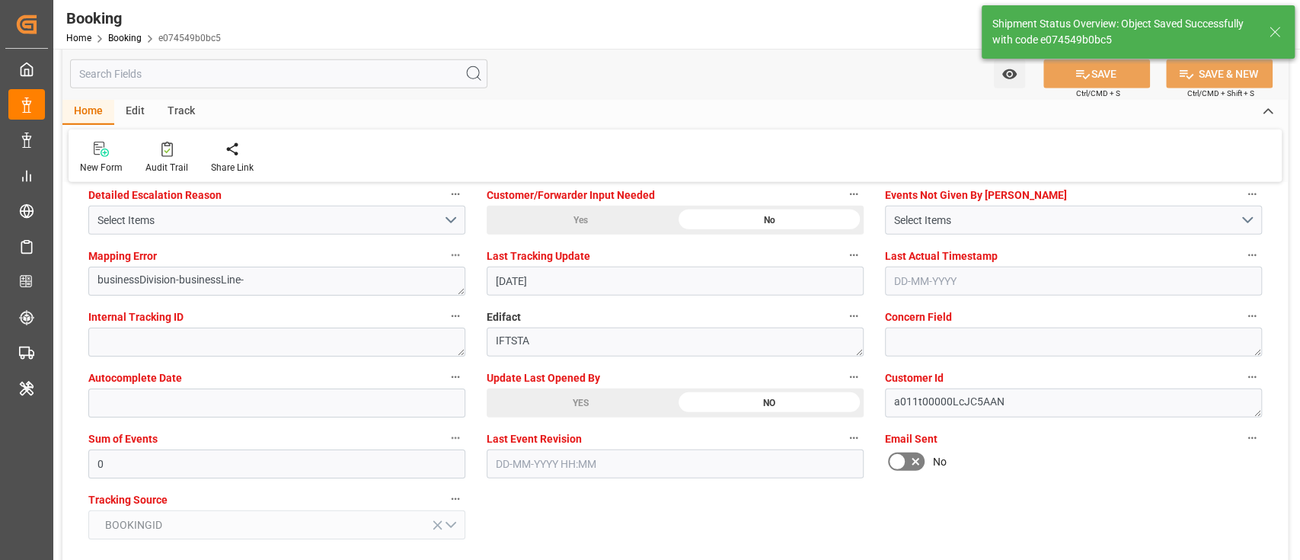
type textarea "[PERSON_NAME]"
type input "17-09-2025 06:25"
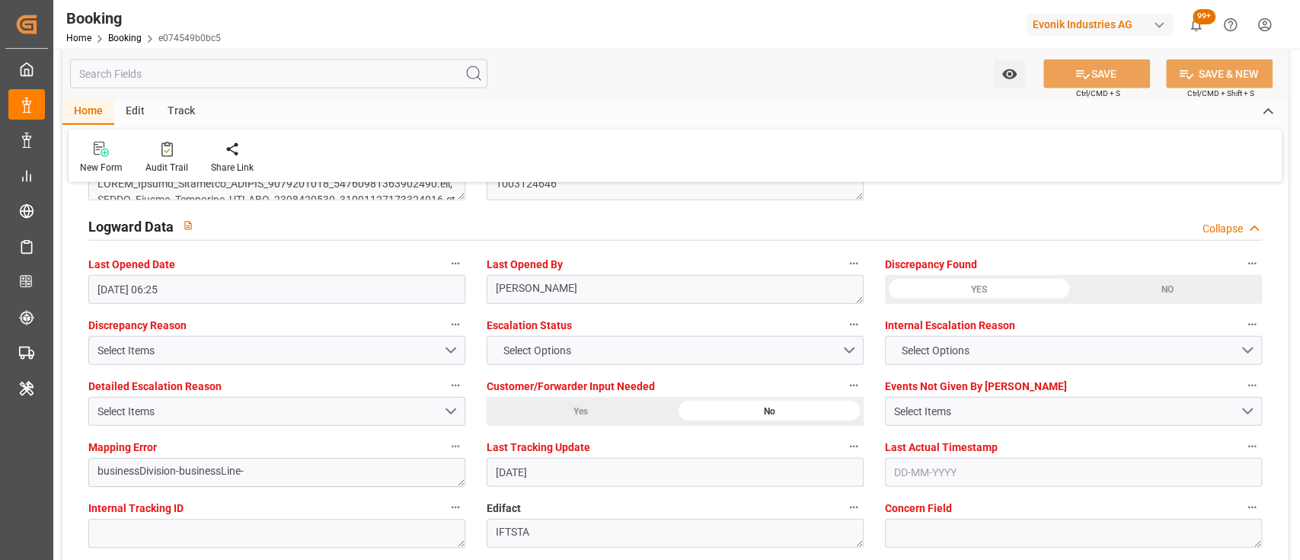
scroll to position [2735, 0]
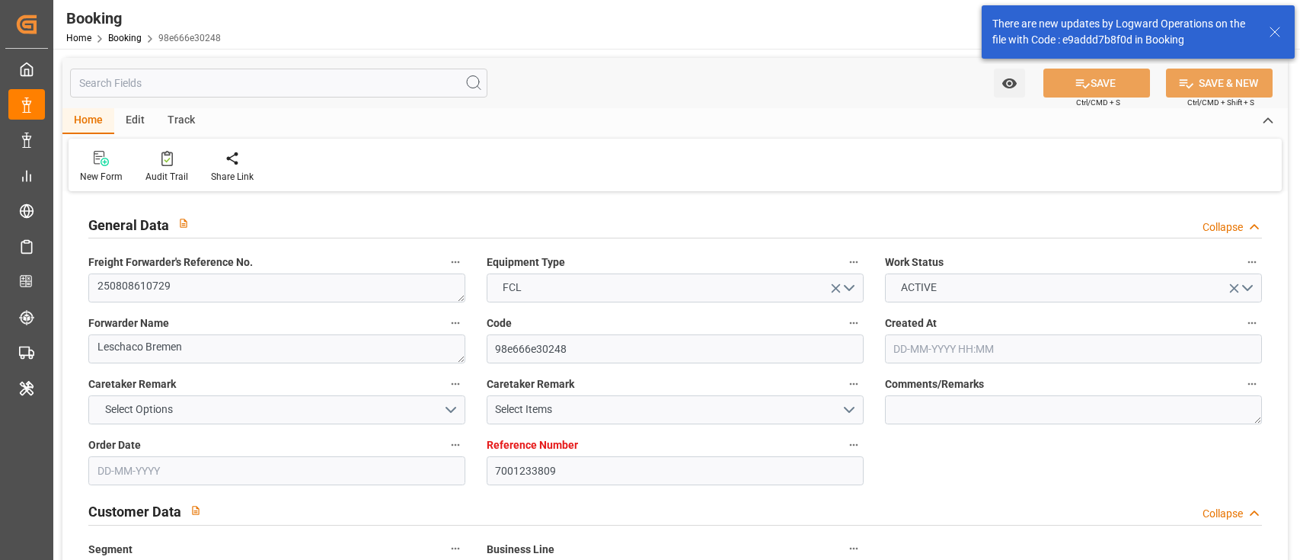
type input "[DATE] 09:58"
type input "[DATE]"
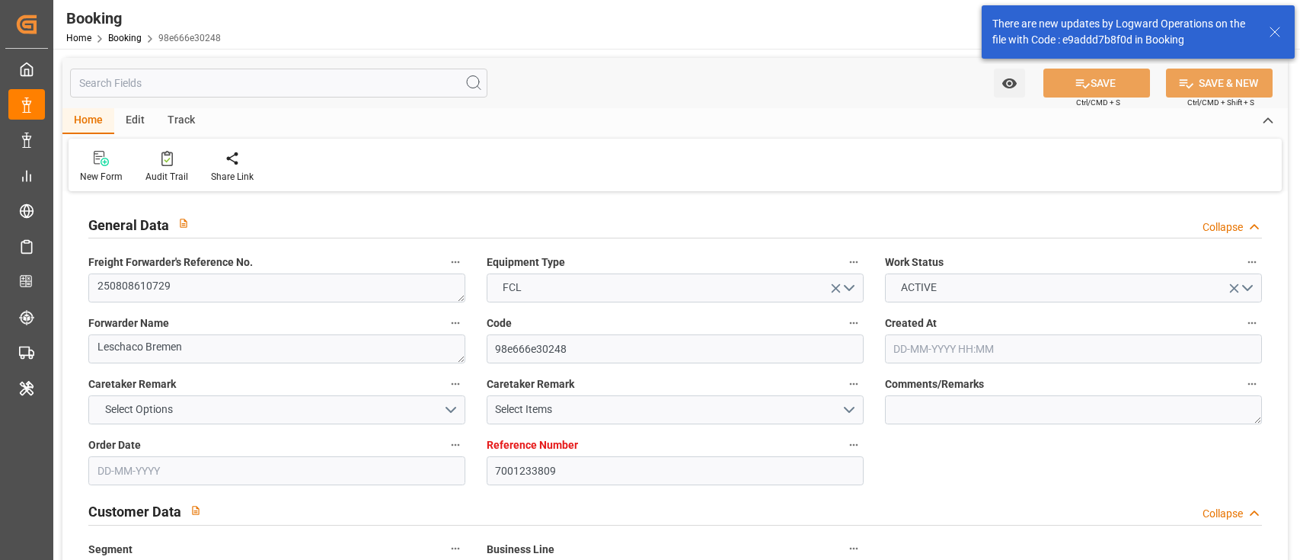
type input "[DATE]"
type input "[DATE] 00:00"
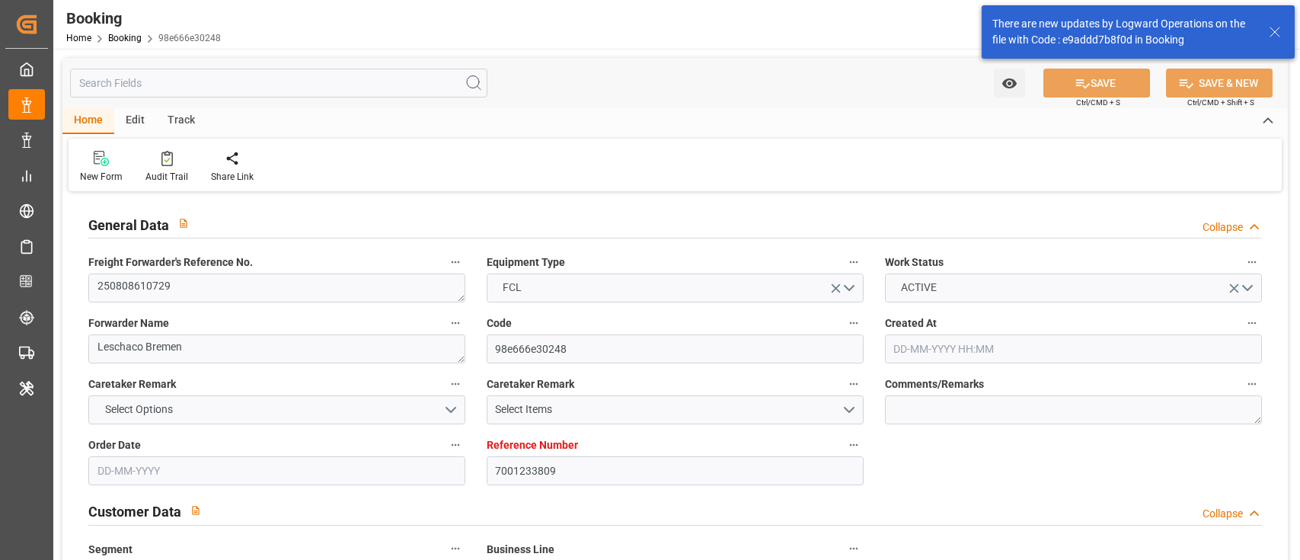
type input "[DATE]"
type input "[DATE] 09:52"
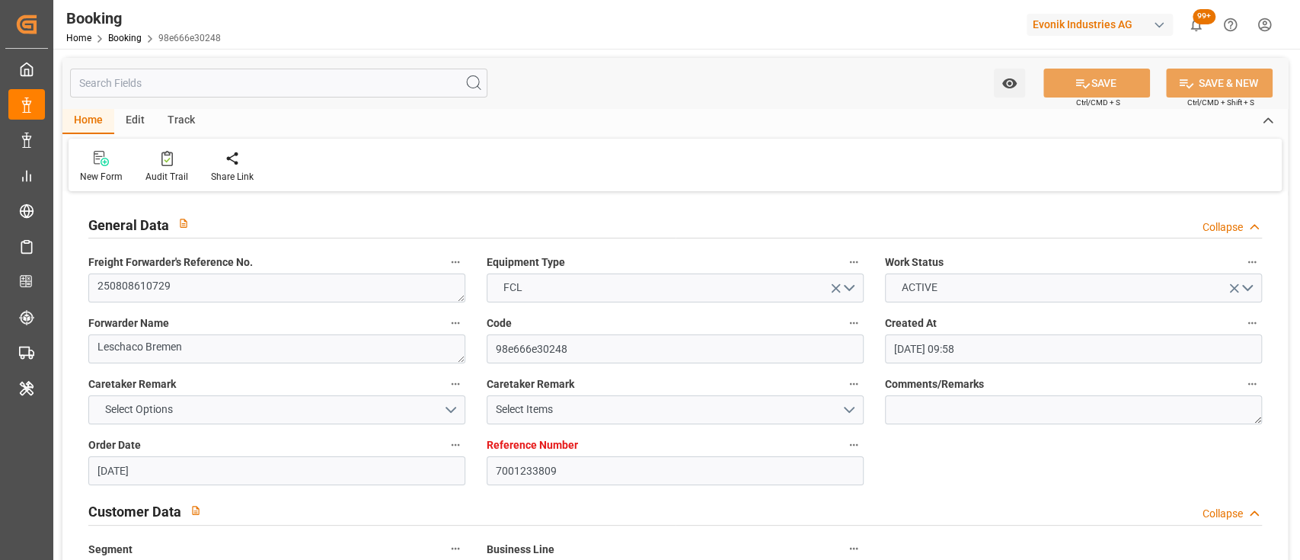
click at [644, 133] on div "Home Edit Track" at bounding box center [675, 121] width 1226 height 26
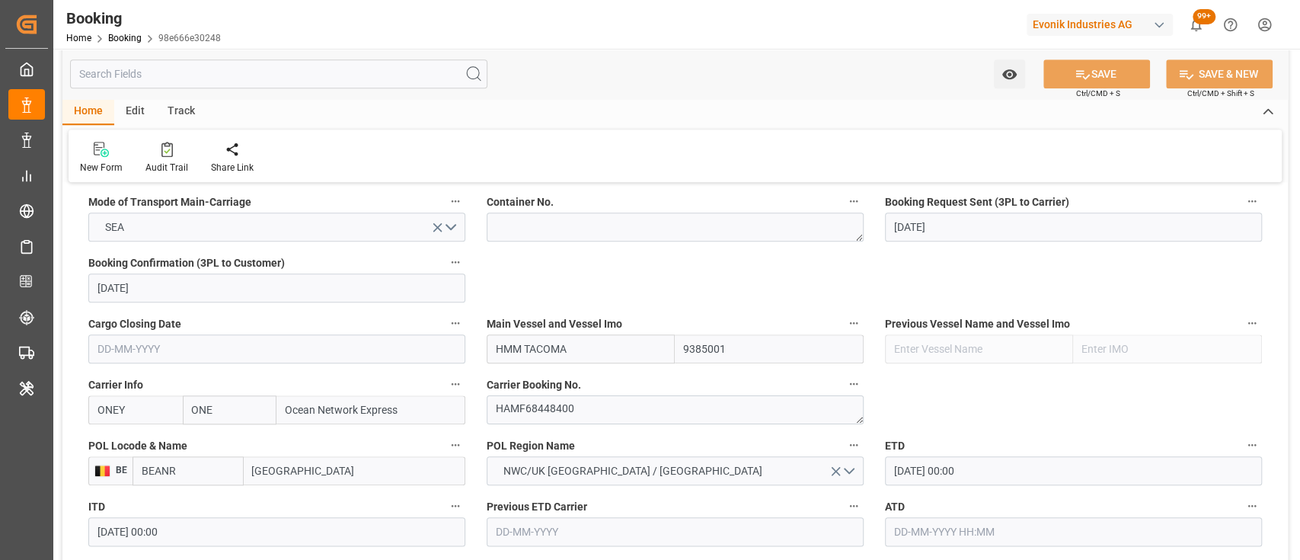
scroll to position [974, 0]
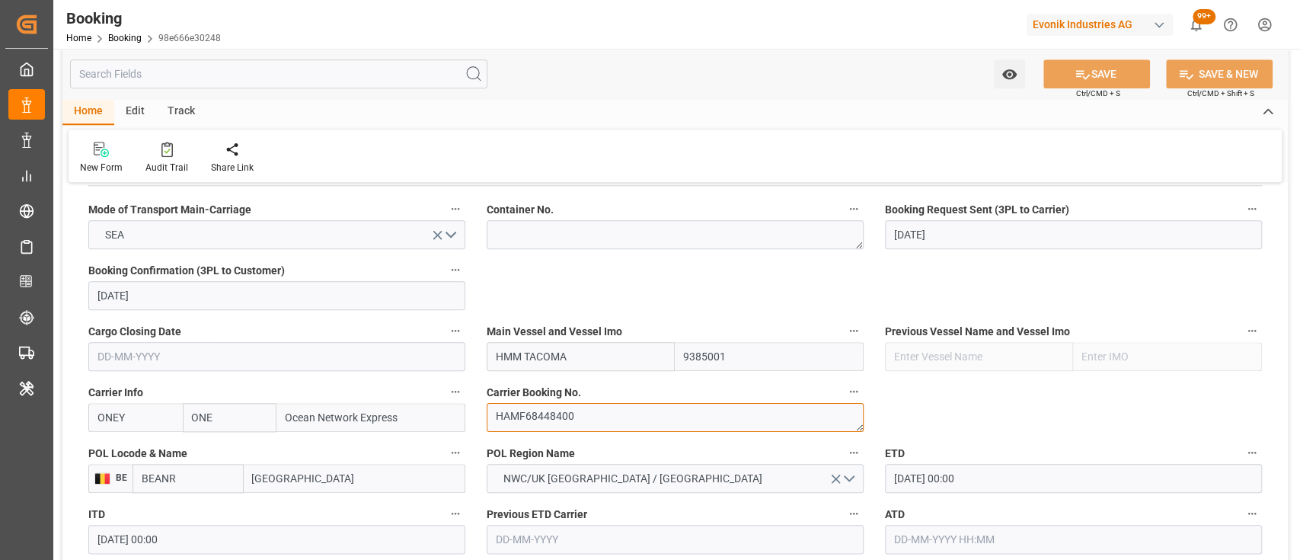
click at [567, 410] on textarea "HAMF68448400" at bounding box center [675, 417] width 377 height 29
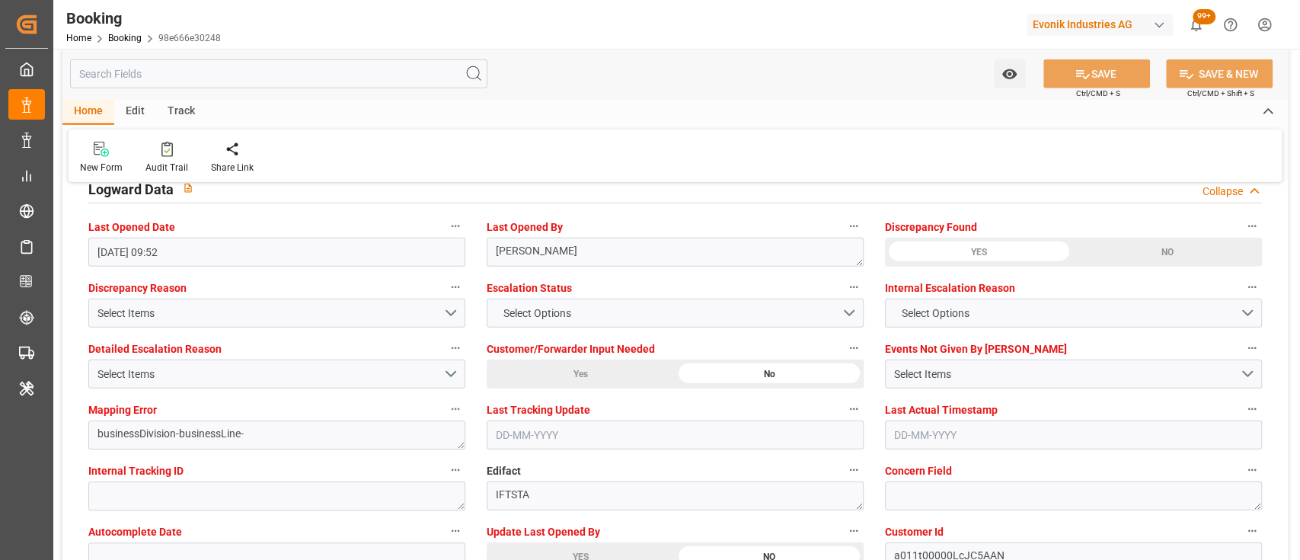
scroll to position [2784, 0]
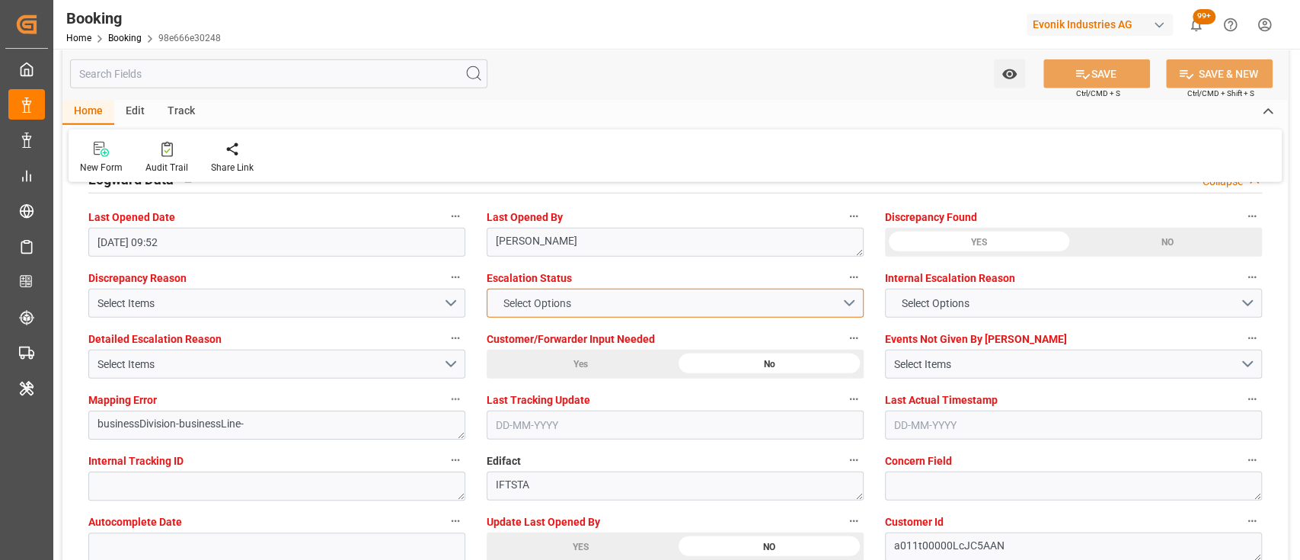
click at [540, 304] on span "Select Options" at bounding box center [536, 304] width 83 height 16
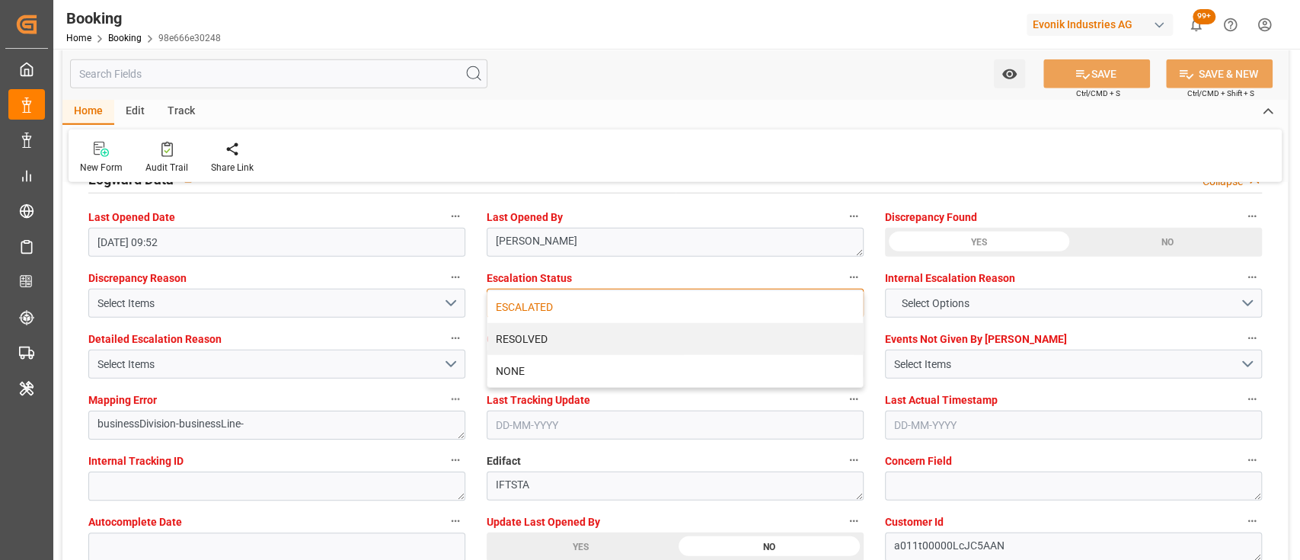
click at [502, 312] on div "ESCALATED" at bounding box center [675, 307] width 376 height 32
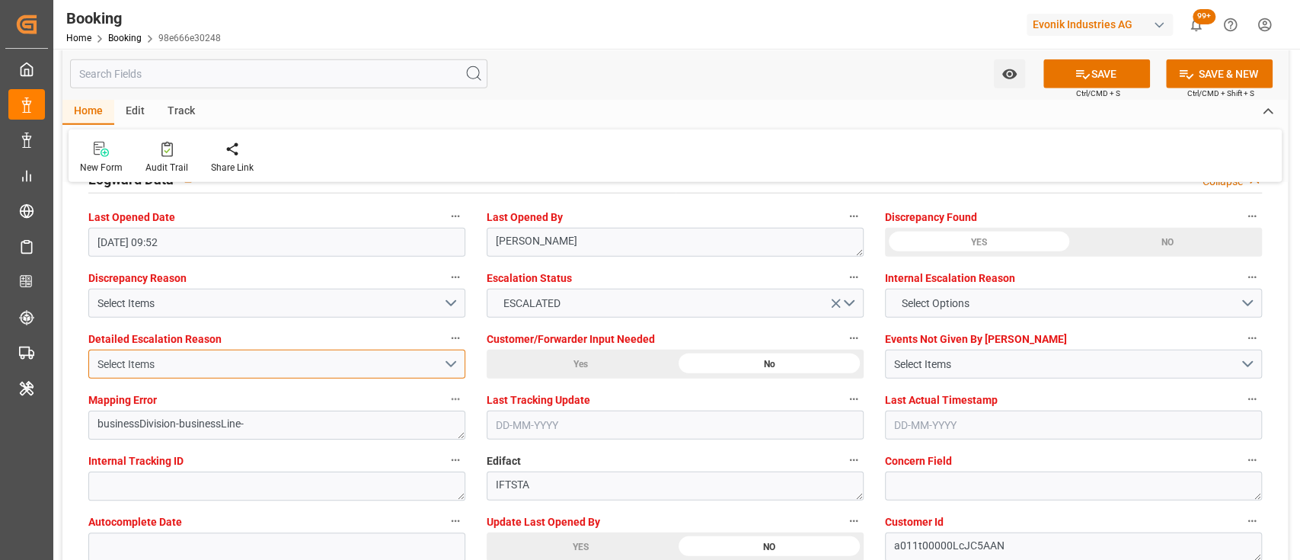
click at [390, 369] on div "Select Items" at bounding box center [270, 364] width 346 height 16
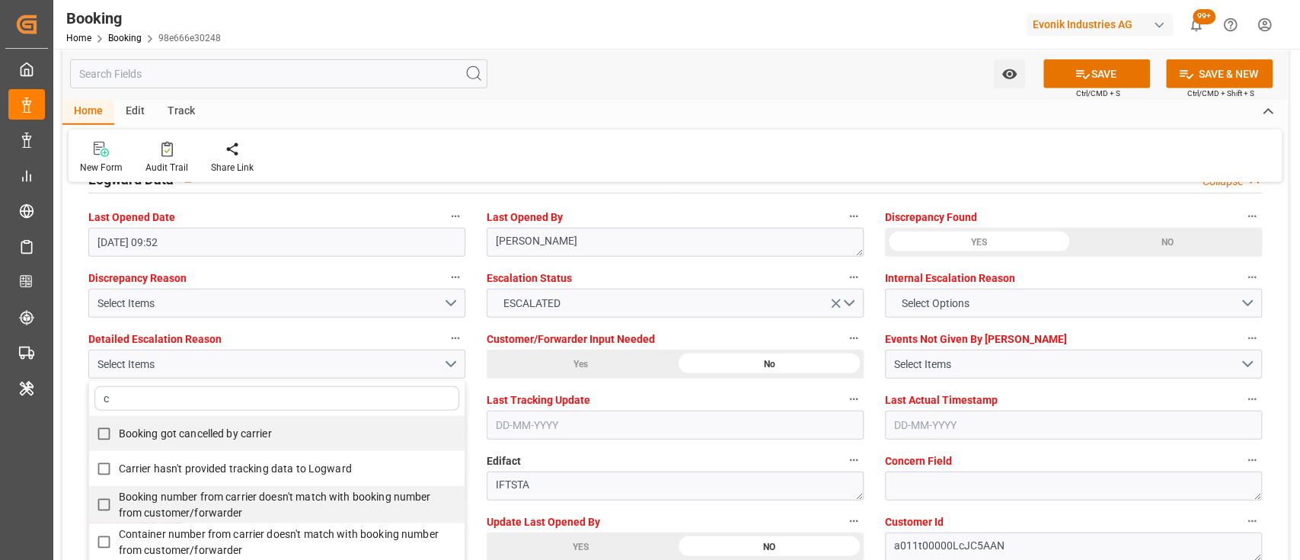
type input "ca"
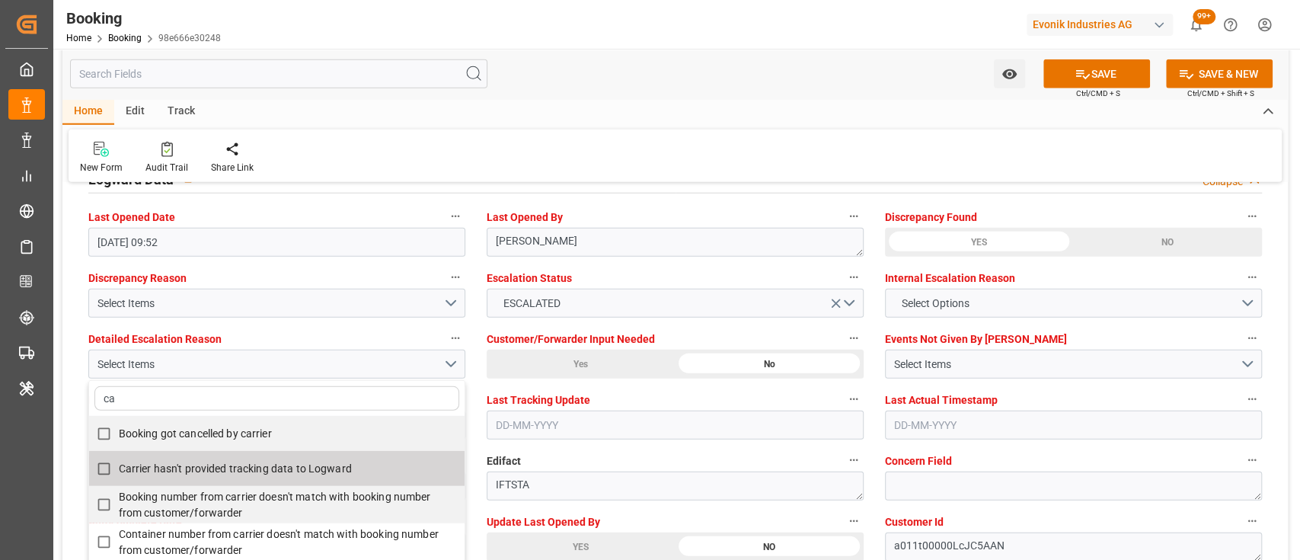
click at [324, 466] on span "Carrier hasn't provided tracking data to Logward" at bounding box center [235, 468] width 233 height 12
checkbox input "true"
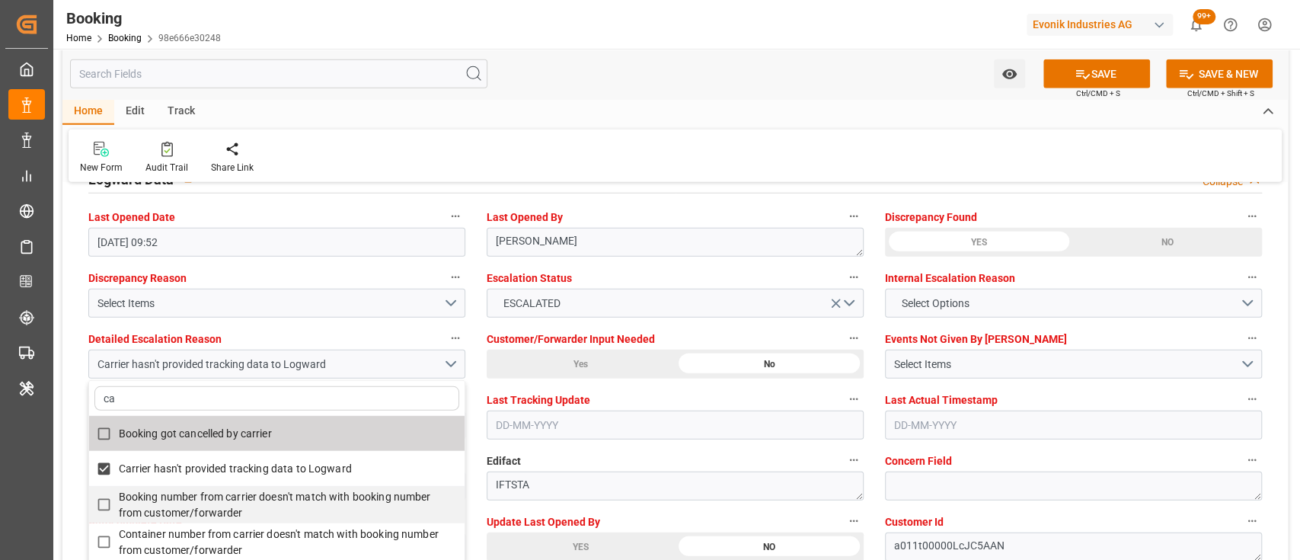
type input "ca"
click at [622, 152] on div "New Form Audit Trail Share Link" at bounding box center [675, 155] width 1213 height 53
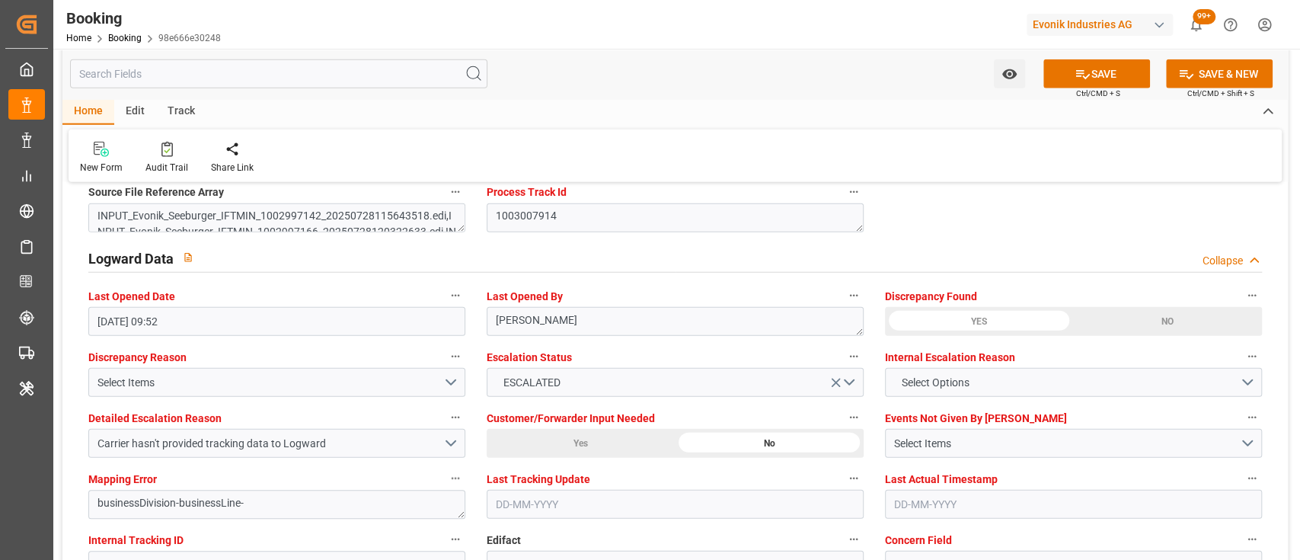
scroll to position [2801, 0]
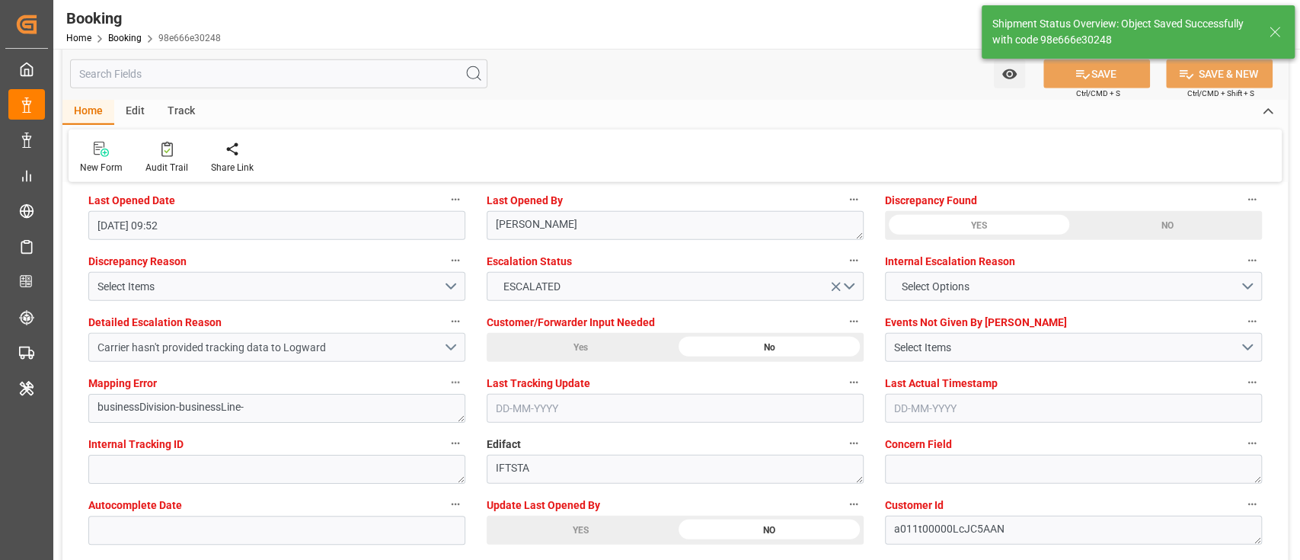
type textarea "[PERSON_NAME]"
type input "17-09-2025 06:43"
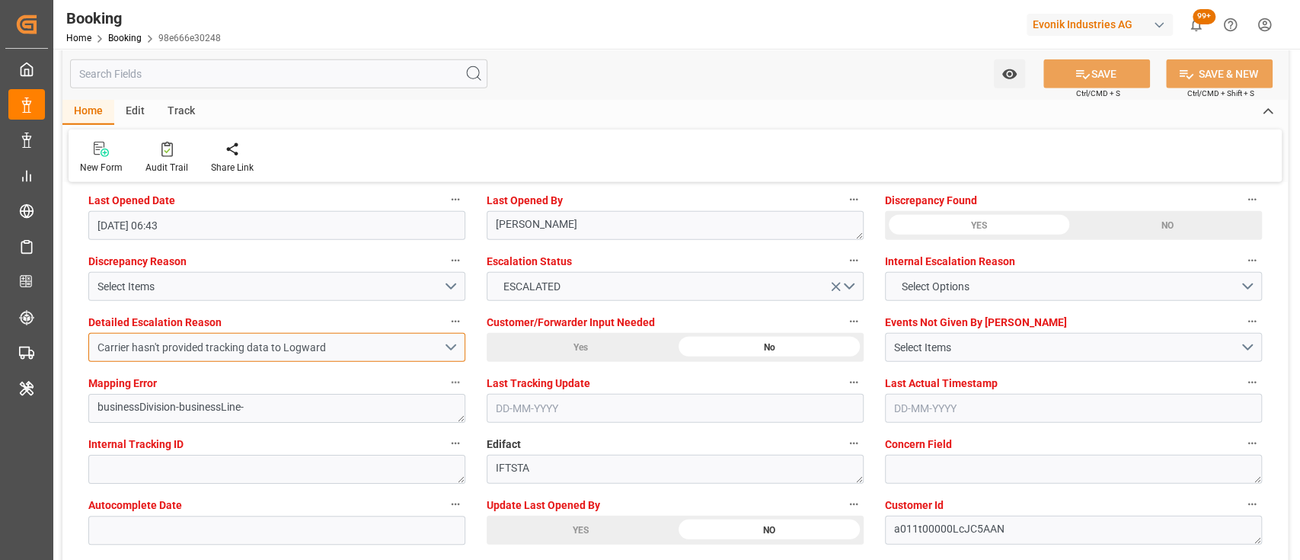
click at [319, 352] on div "Carrier hasn't provided tracking data to Logward" at bounding box center [270, 348] width 346 height 16
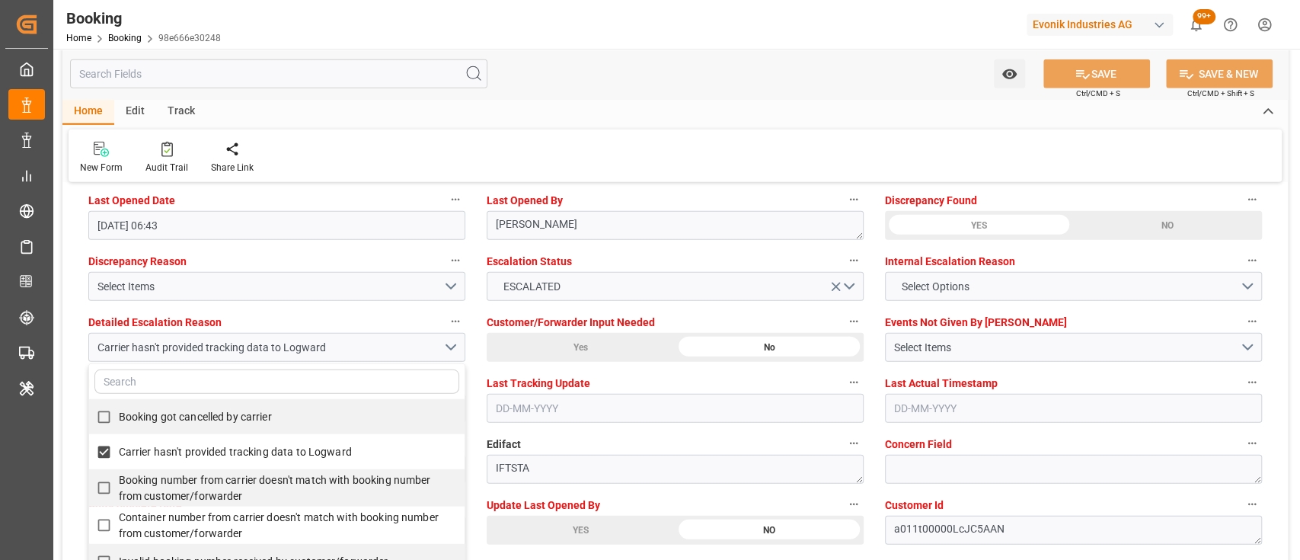
click at [561, 164] on div "New Form Audit Trail Share Link" at bounding box center [675, 155] width 1213 height 53
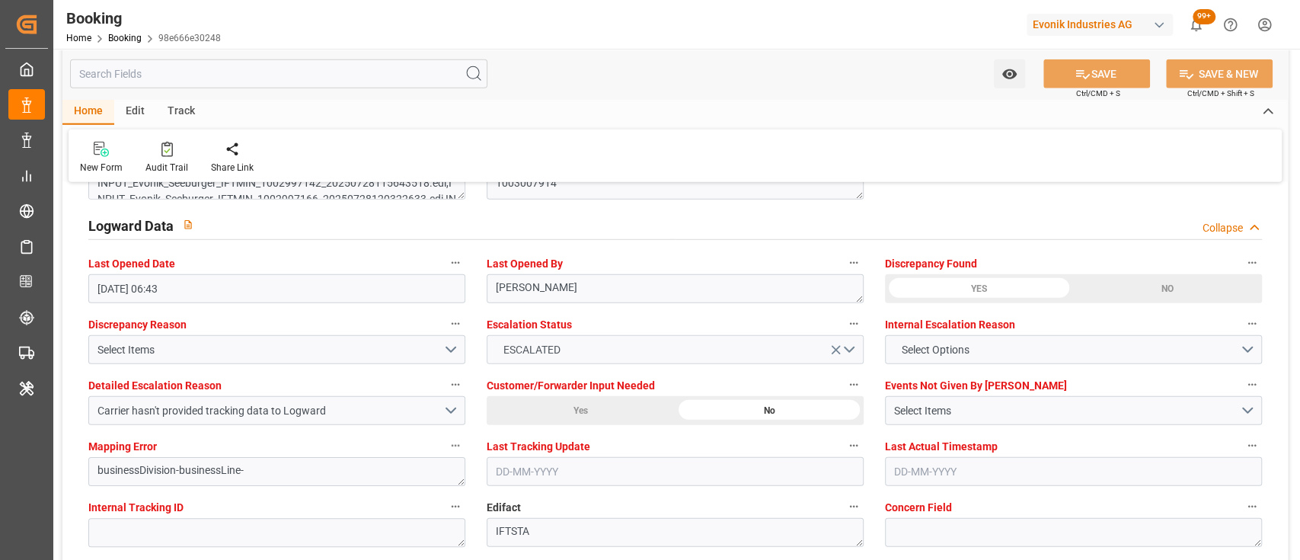
scroll to position [2738, 0]
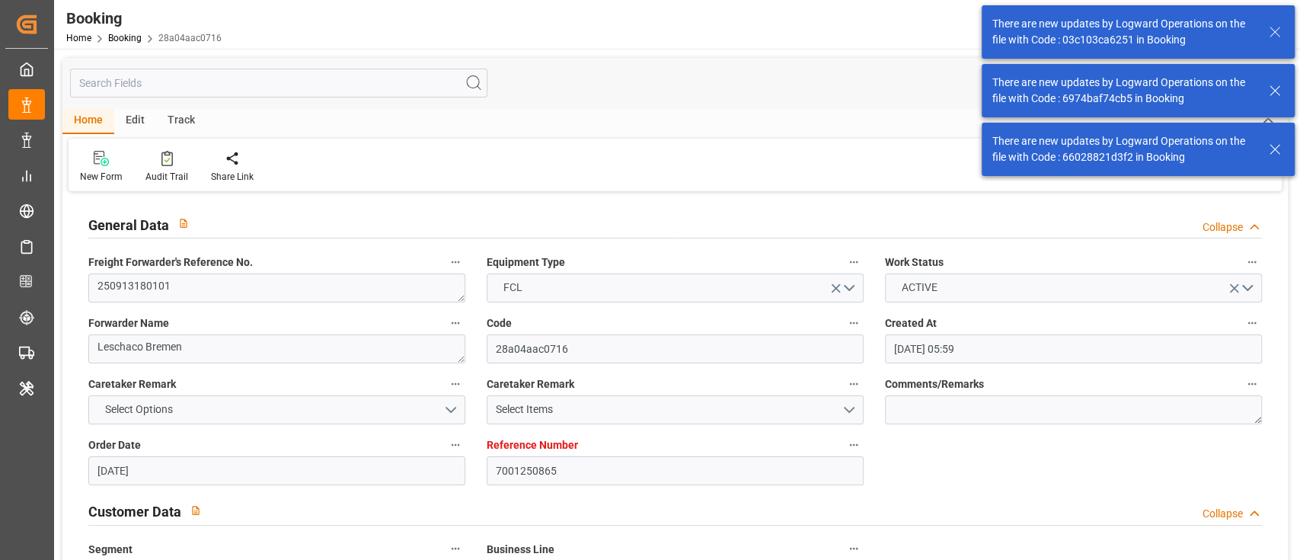
scroll to position [857, 0]
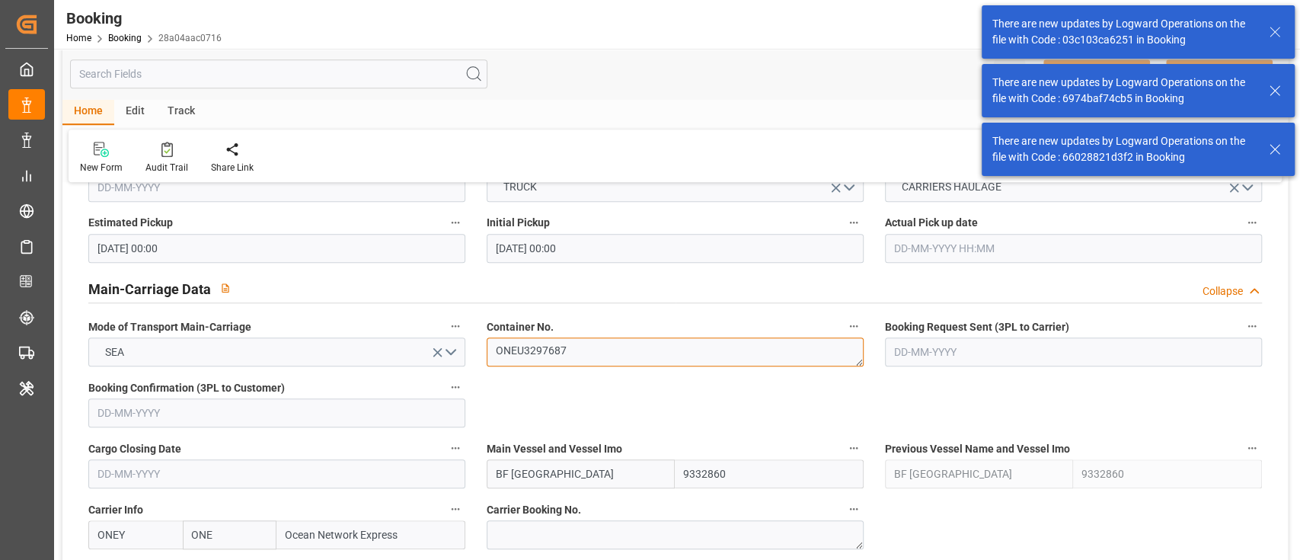
click at [544, 347] on textarea "ONEU3297687" at bounding box center [675, 351] width 377 height 29
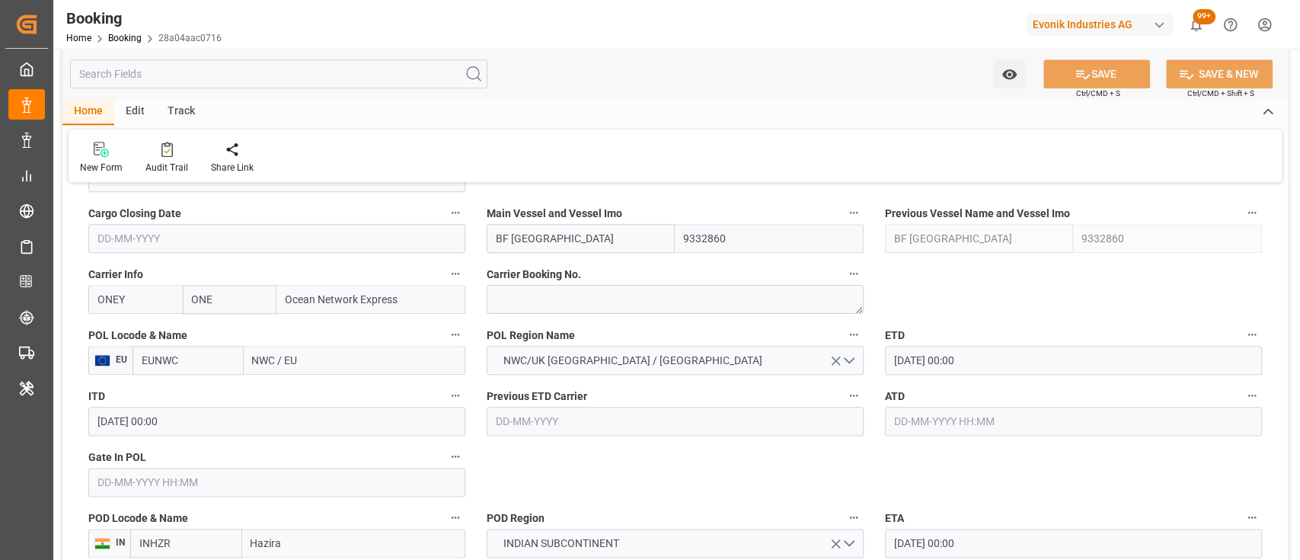
scroll to position [1111, 0]
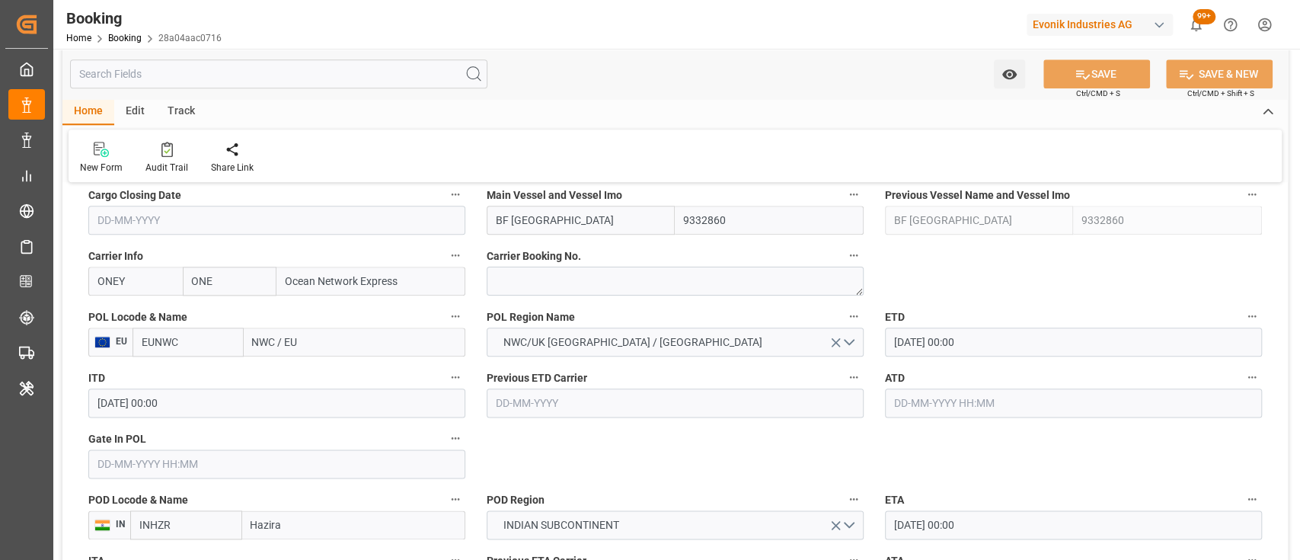
click at [210, 344] on input "EUNWC" at bounding box center [188, 342] width 111 height 29
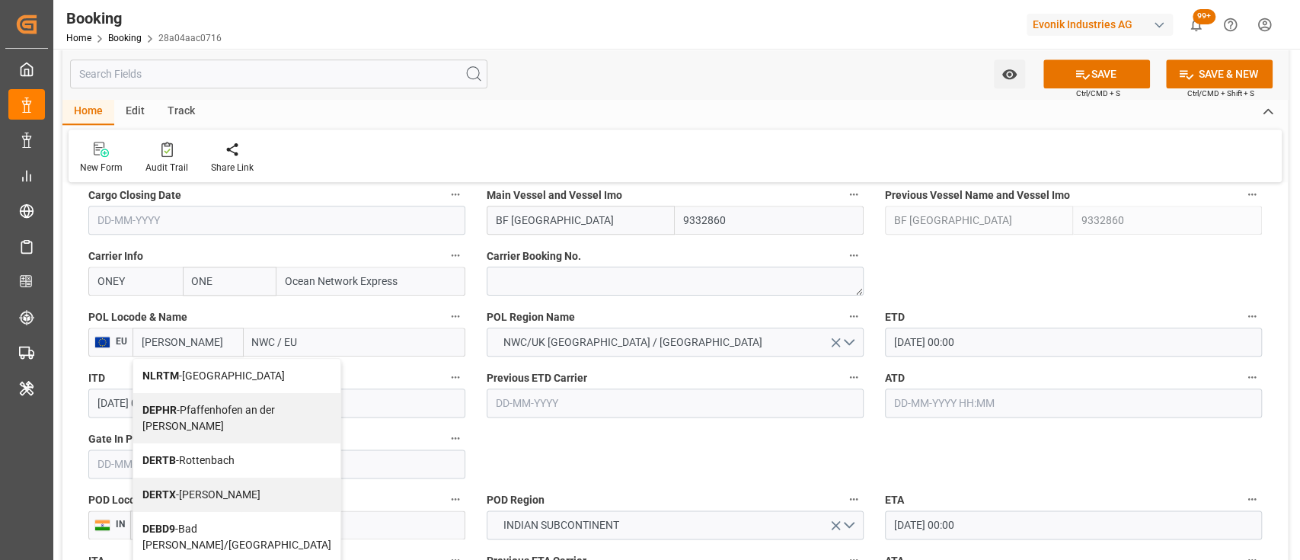
click at [164, 375] on b "NLRTM" at bounding box center [160, 375] width 37 height 12
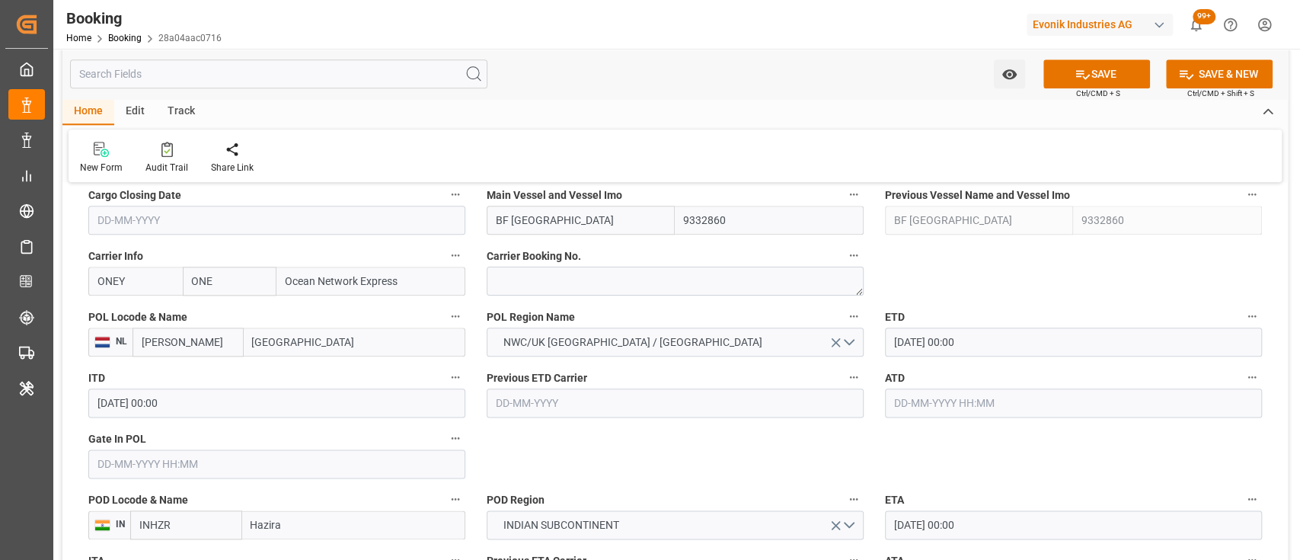
type input "NLRTM"
type input "[GEOGRAPHIC_DATA]"
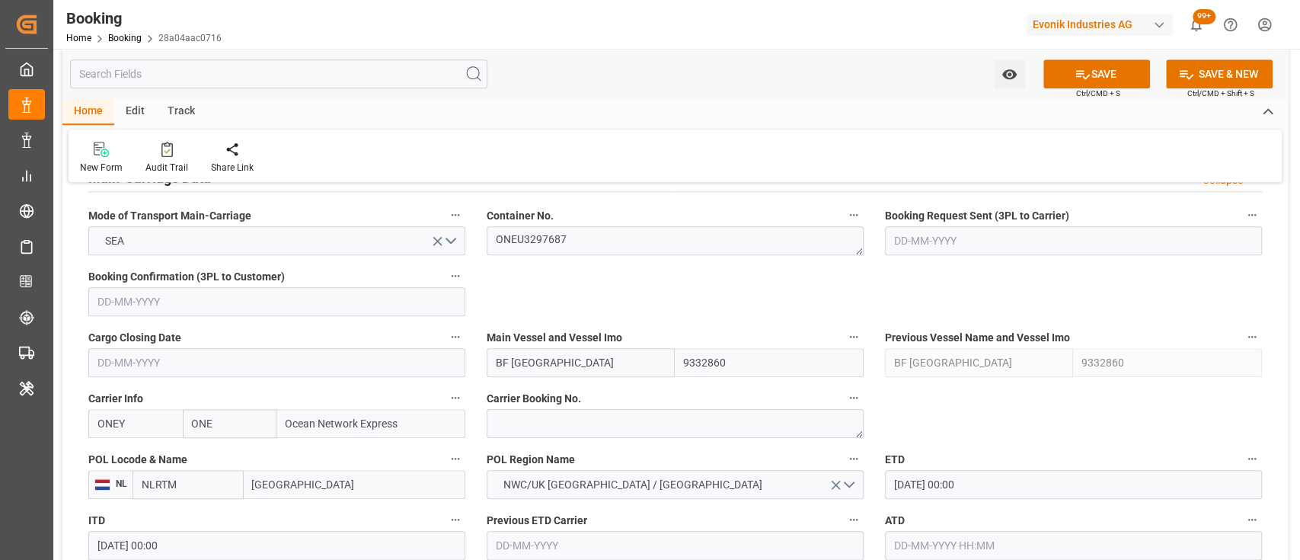
scroll to position [967, 0]
type input "NLRTM"
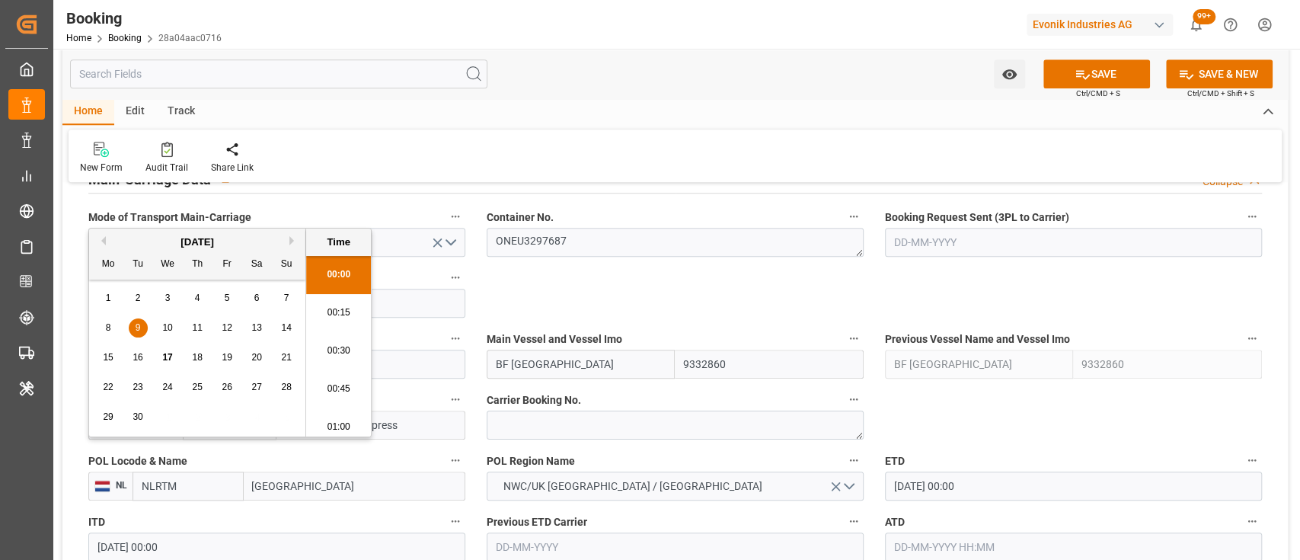
scroll to position [1118, 0]
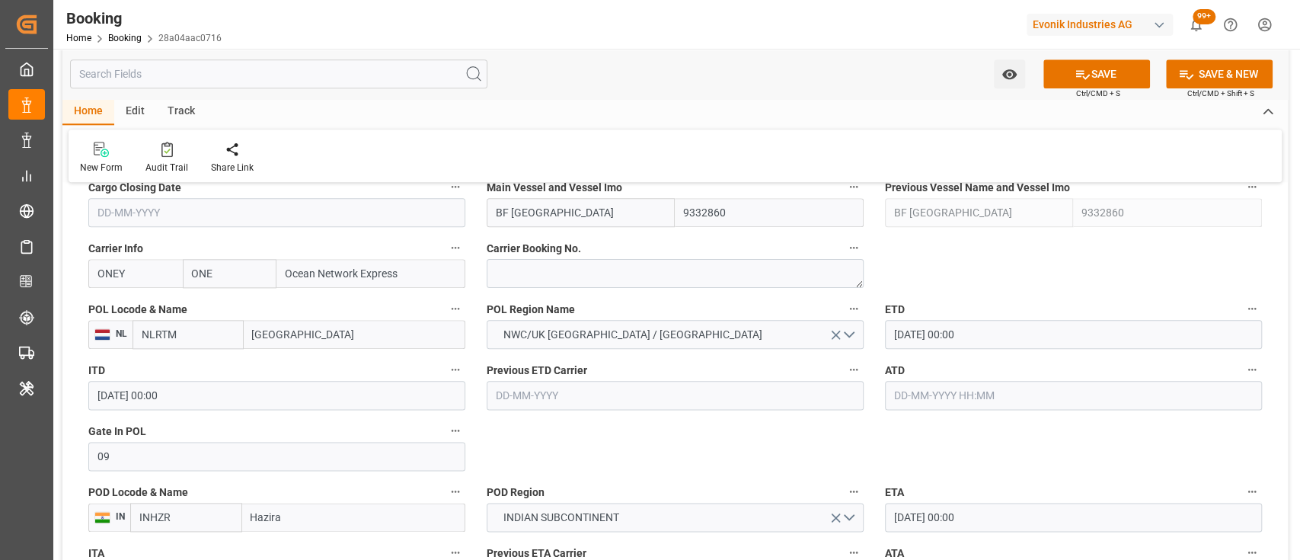
type input "09-09-2025 00:00"
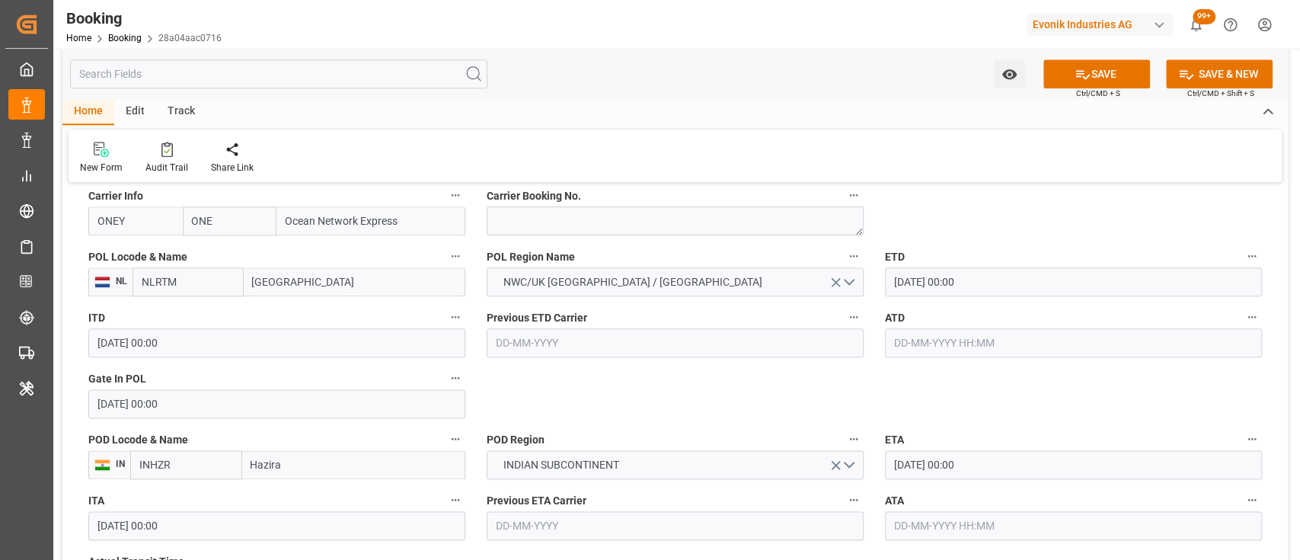
click at [905, 277] on input "[DATE] 00:00" at bounding box center [1073, 281] width 377 height 29
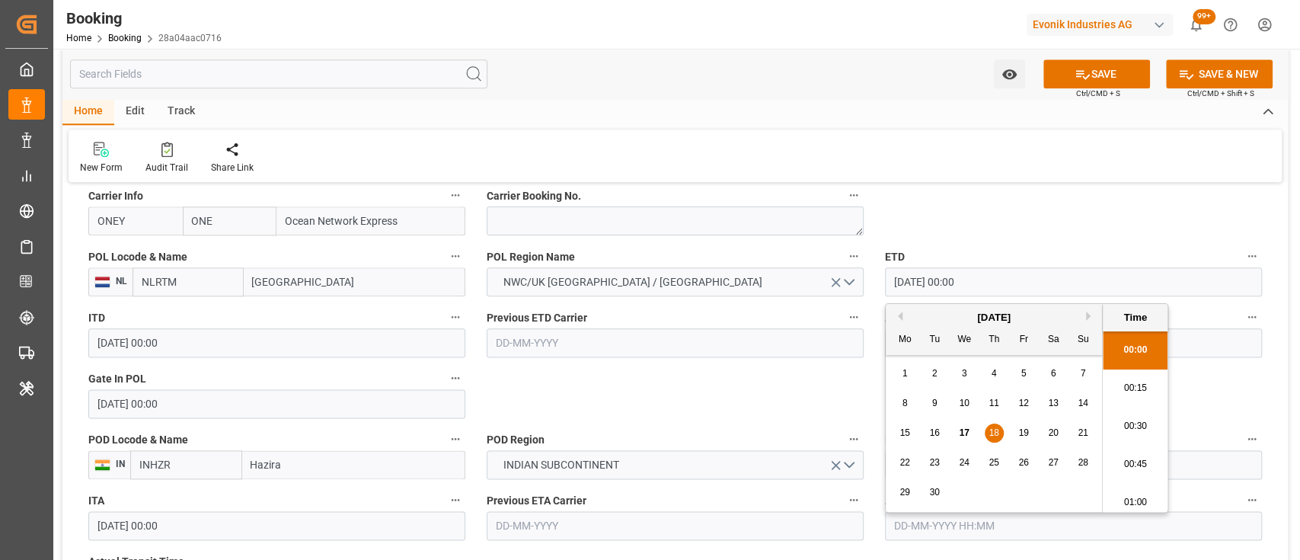
type input "[DATE] 00:00"
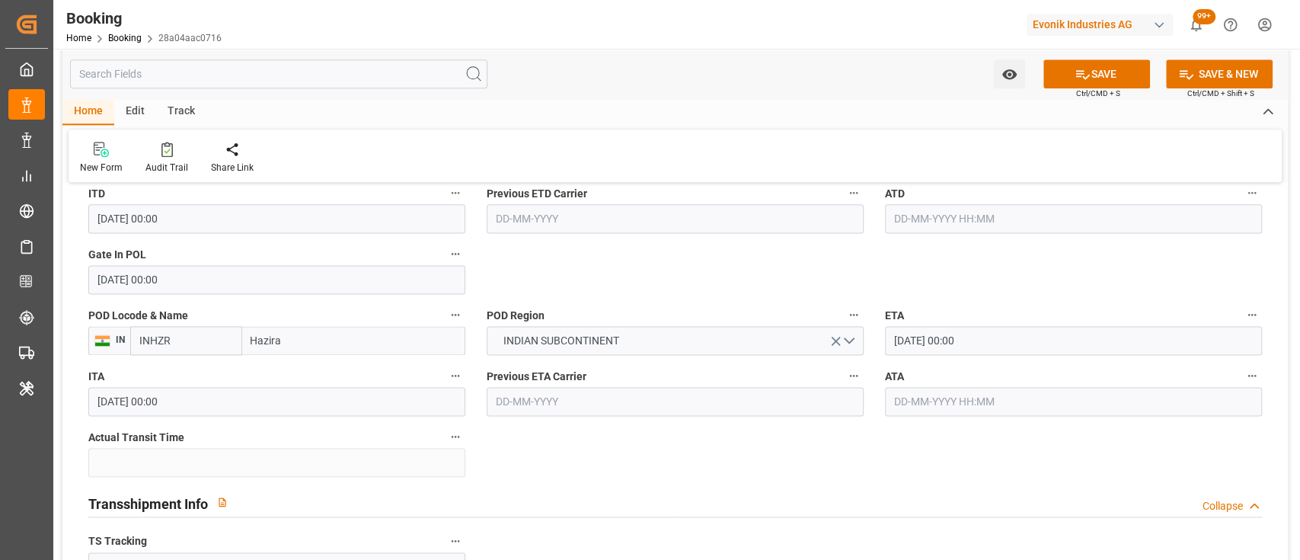
scroll to position [1297, 0]
click at [902, 338] on input "[DATE] 00:00" at bounding box center [1073, 338] width 377 height 29
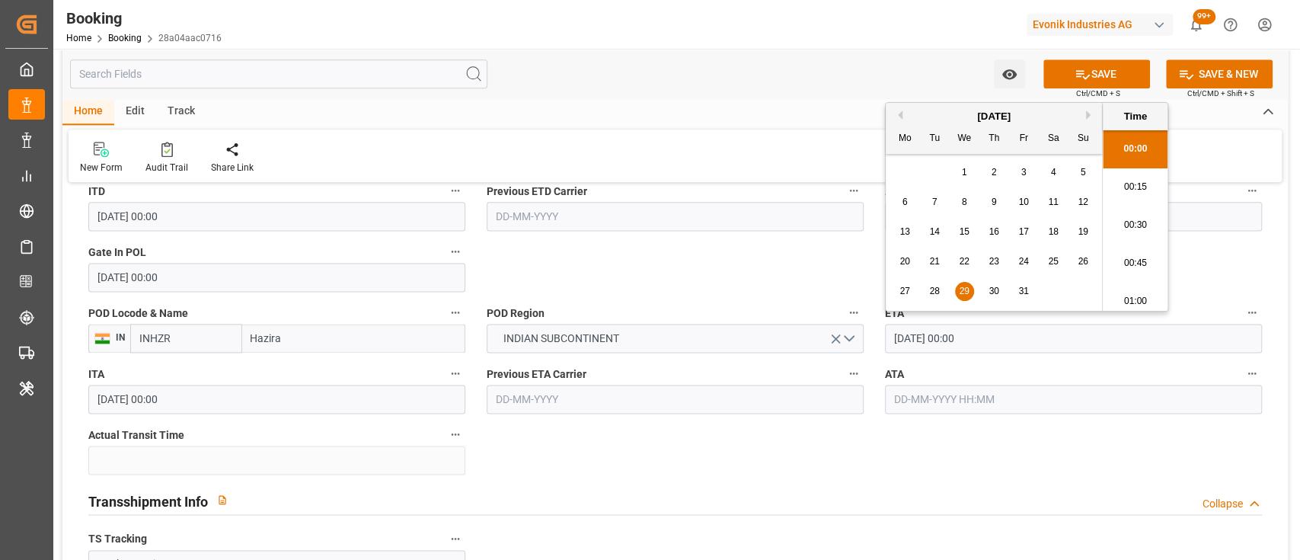
type input "[DATE] 00:00"
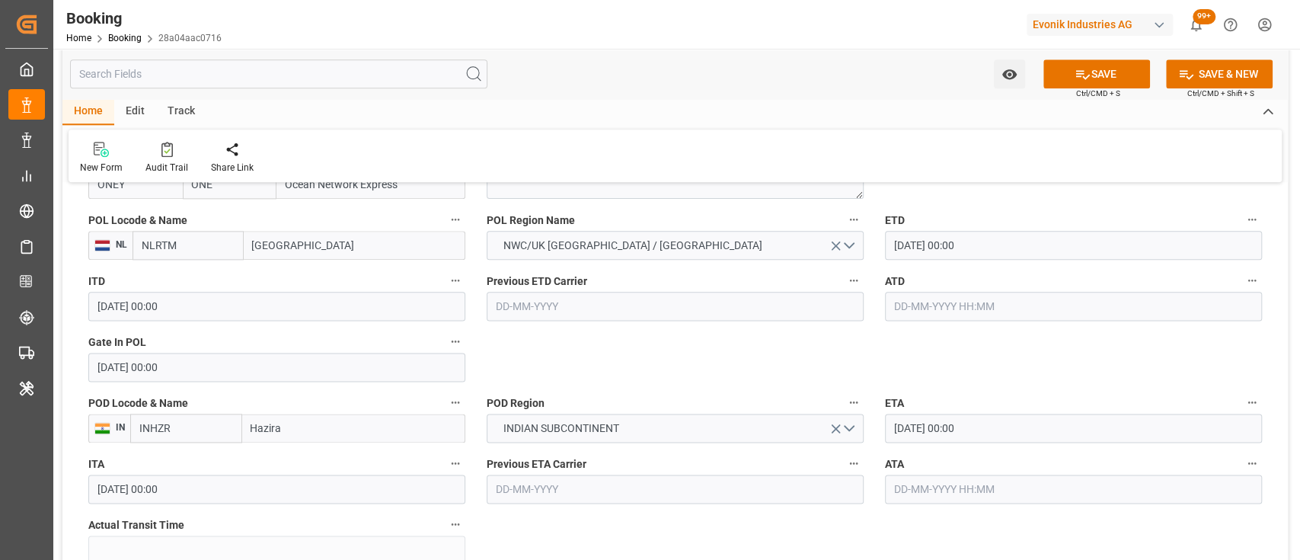
scroll to position [1207, 0]
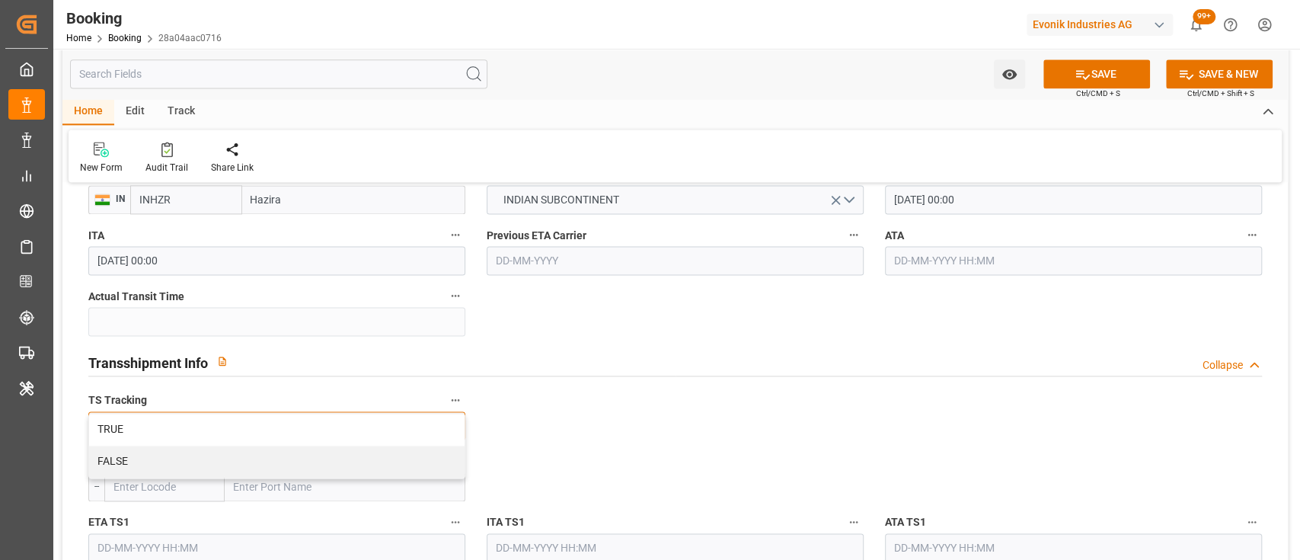
click at [219, 456] on div "FALSE" at bounding box center [277, 462] width 376 height 32
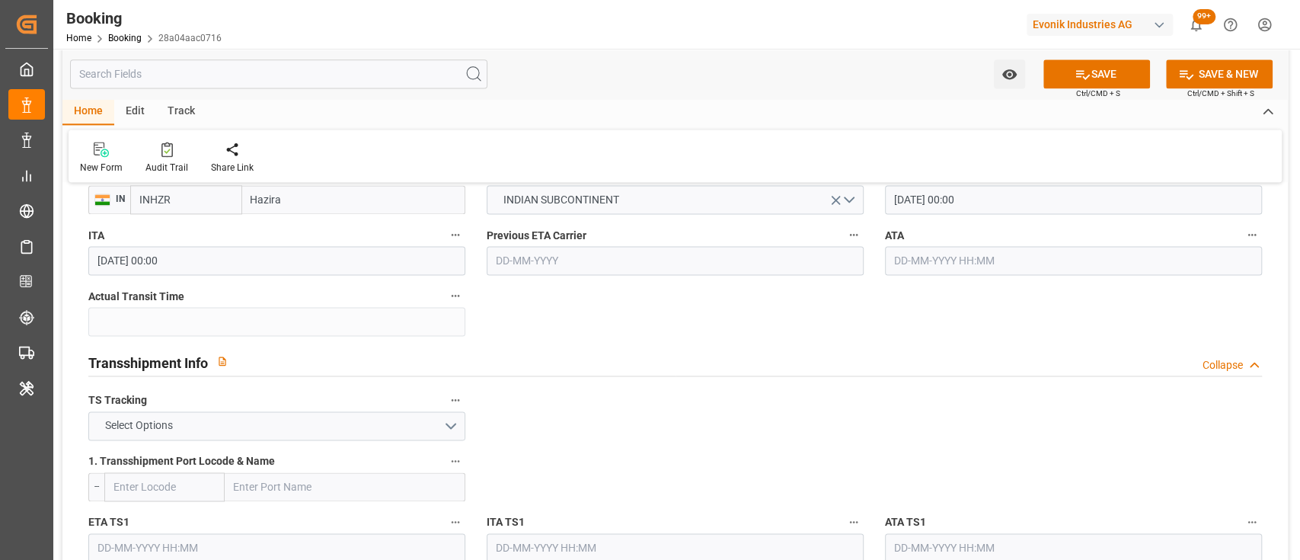
click at [453, 423] on button "Select Options" at bounding box center [276, 425] width 377 height 29
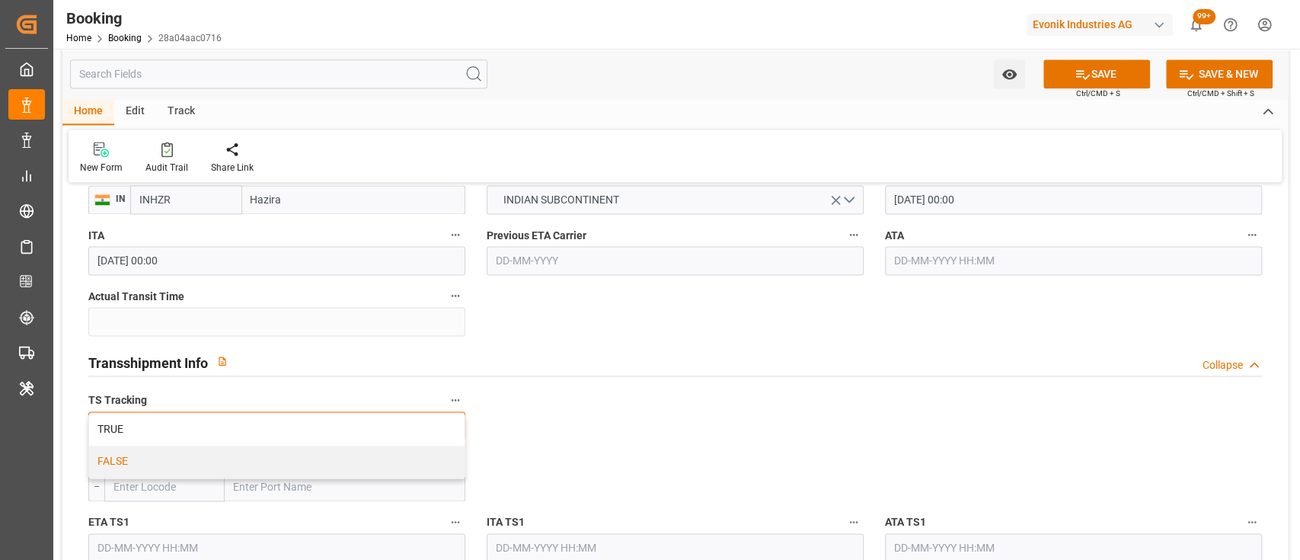
click at [116, 460] on div "FALSE" at bounding box center [277, 462] width 376 height 32
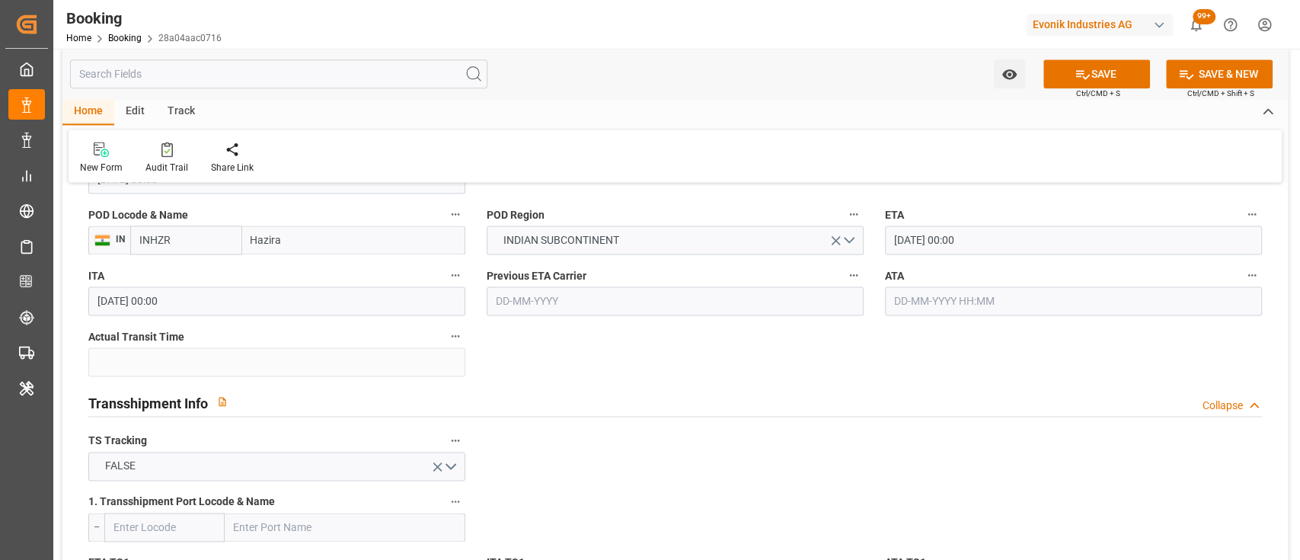
scroll to position [1396, 0]
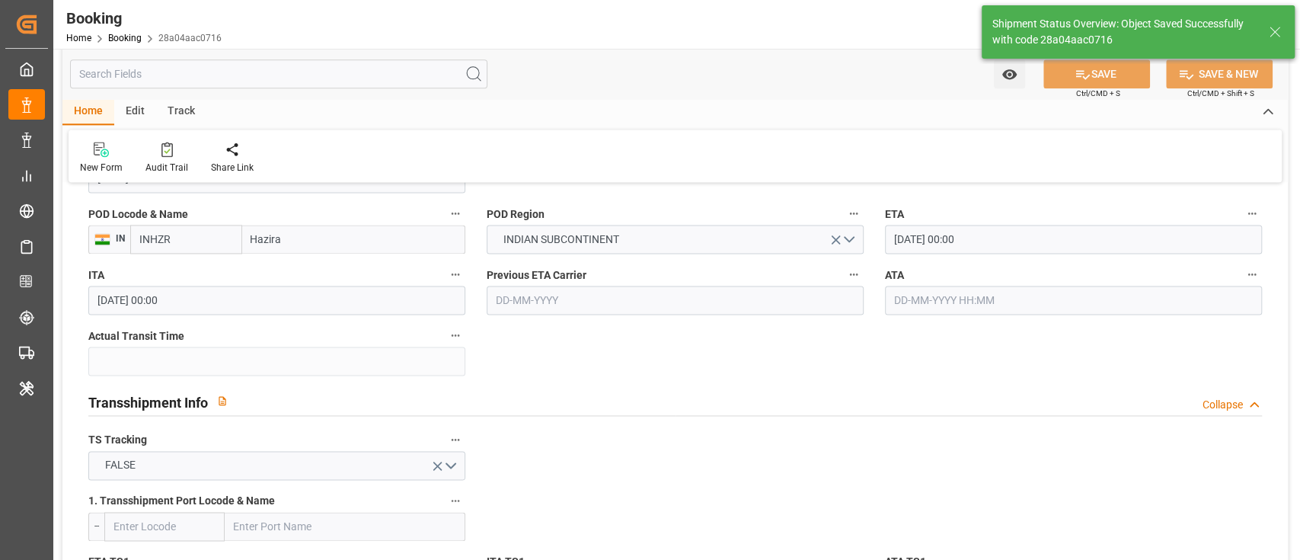
type textarea "shaini ghorai"
type input "17-09-2025 06:50"
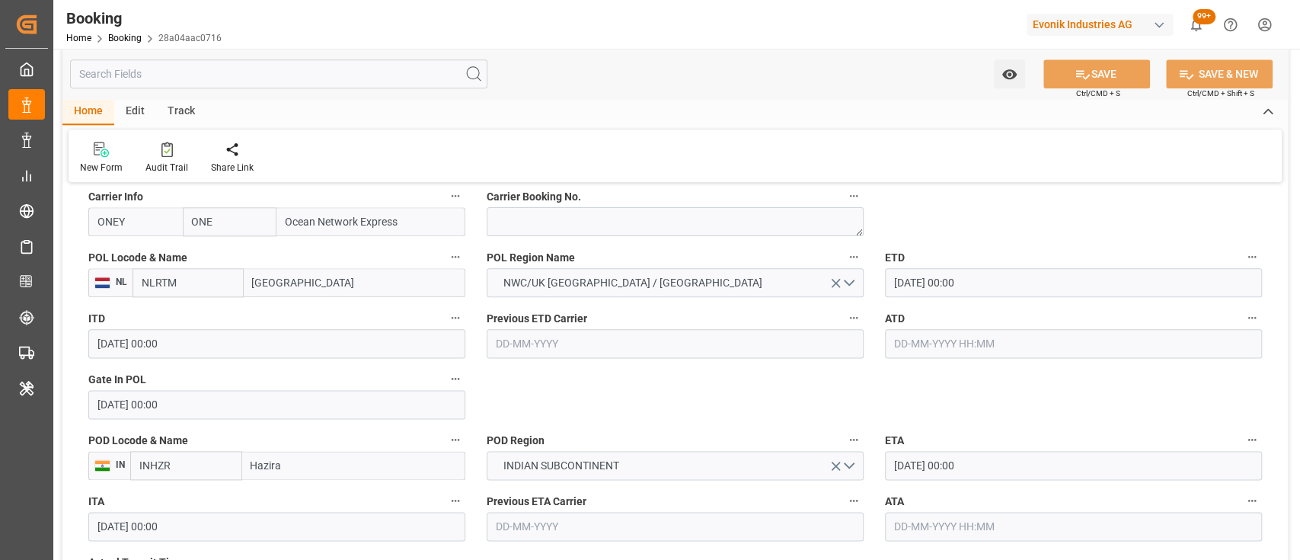
scroll to position [1174, 0]
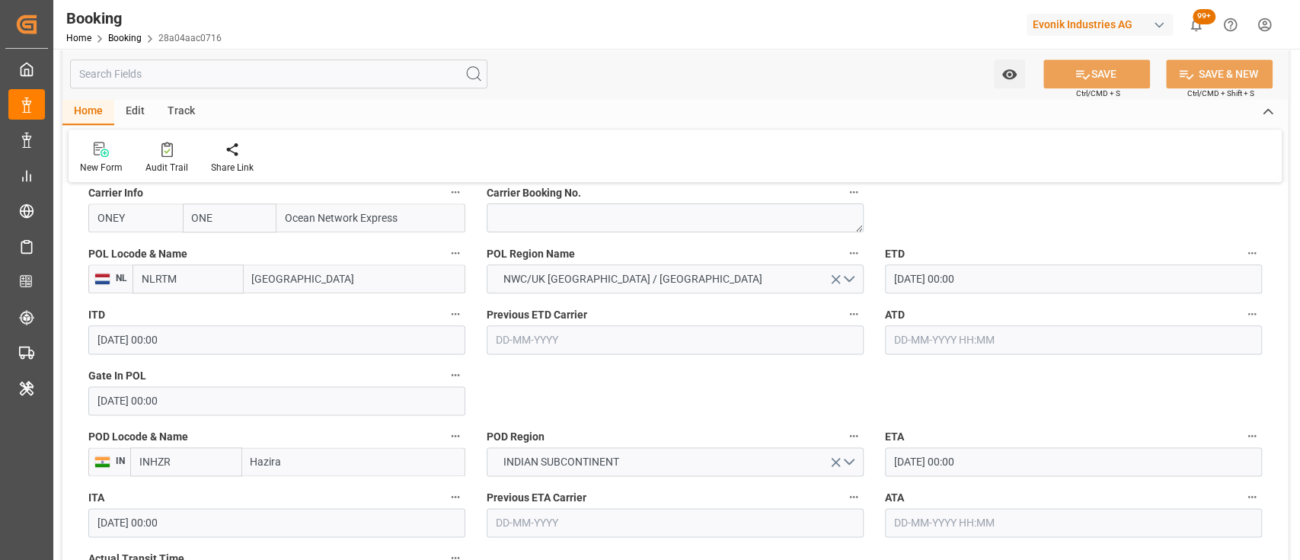
click at [635, 481] on div "Previous ETA Carrier" at bounding box center [675, 511] width 398 height 61
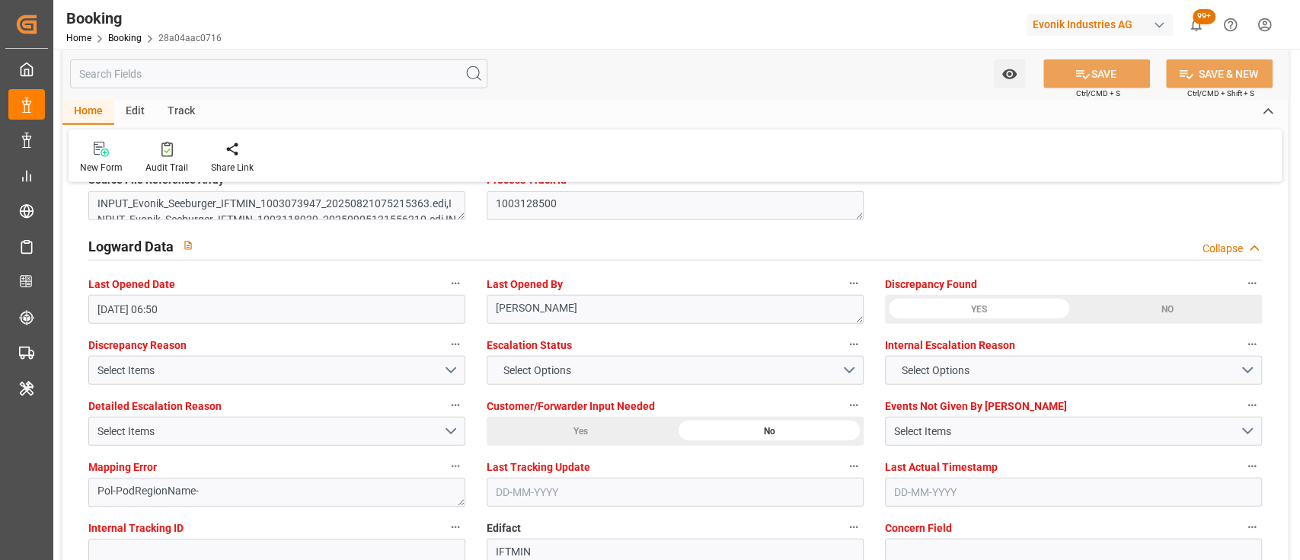
scroll to position [2968, 0]
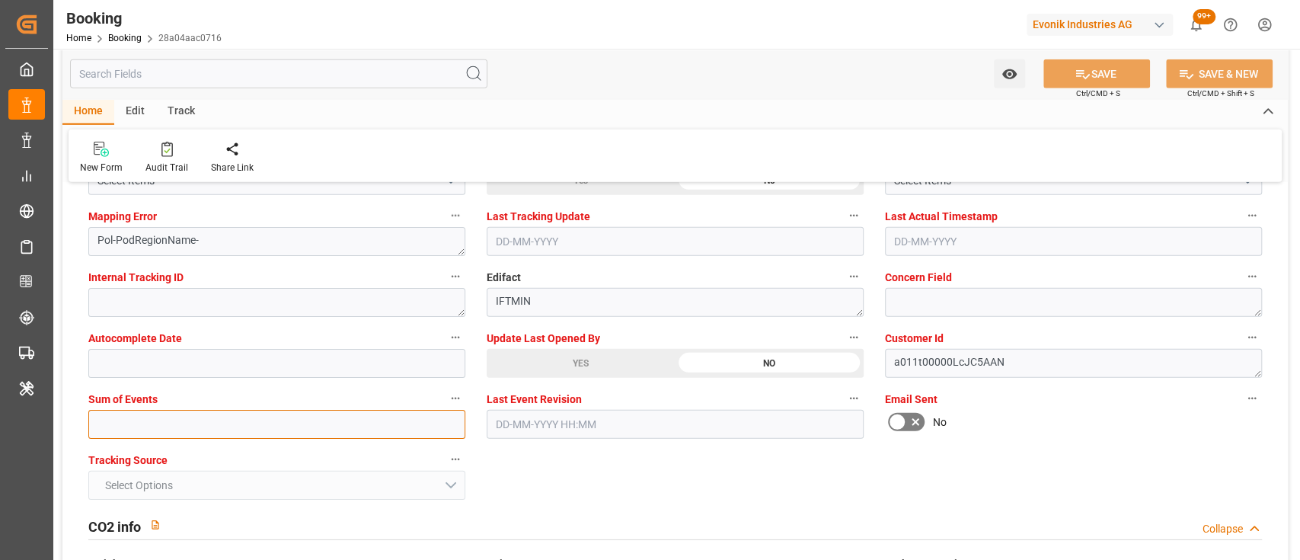
click at [334, 422] on input "text" at bounding box center [276, 424] width 377 height 29
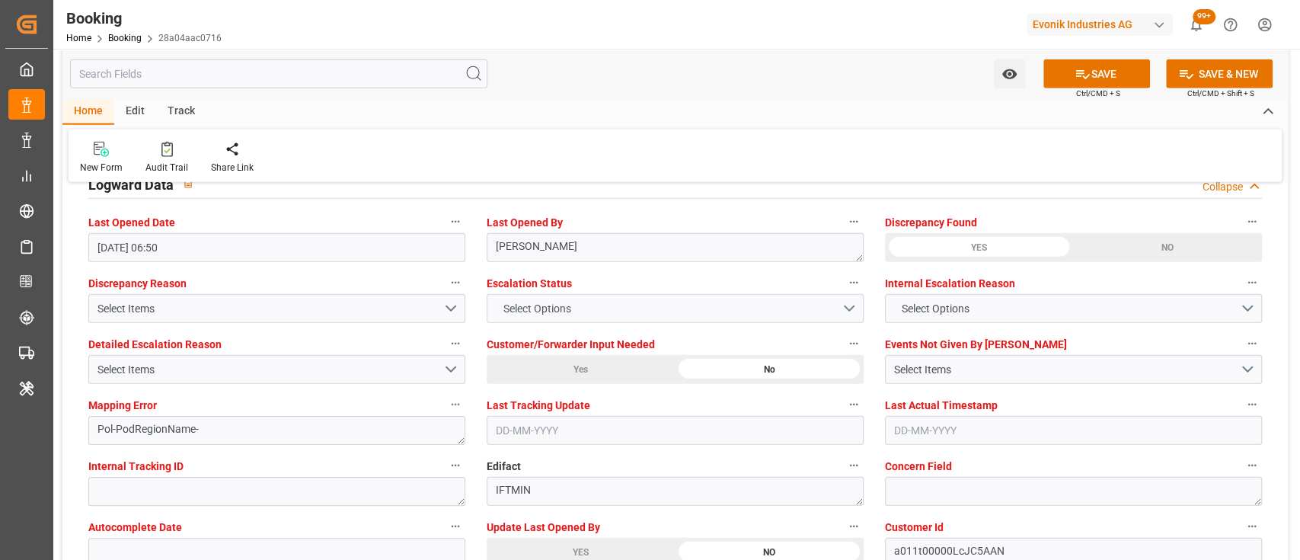
scroll to position [2779, 0]
type input "0"
click at [524, 313] on span "Select Options" at bounding box center [536, 308] width 83 height 16
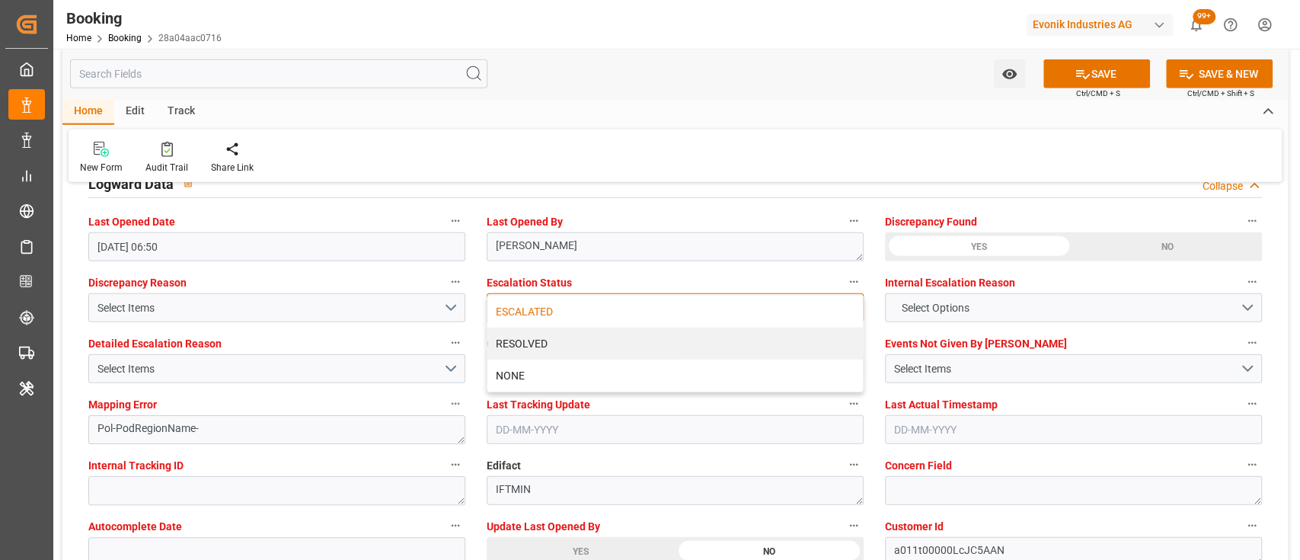
click at [509, 307] on div "ESCALATED" at bounding box center [675, 312] width 376 height 32
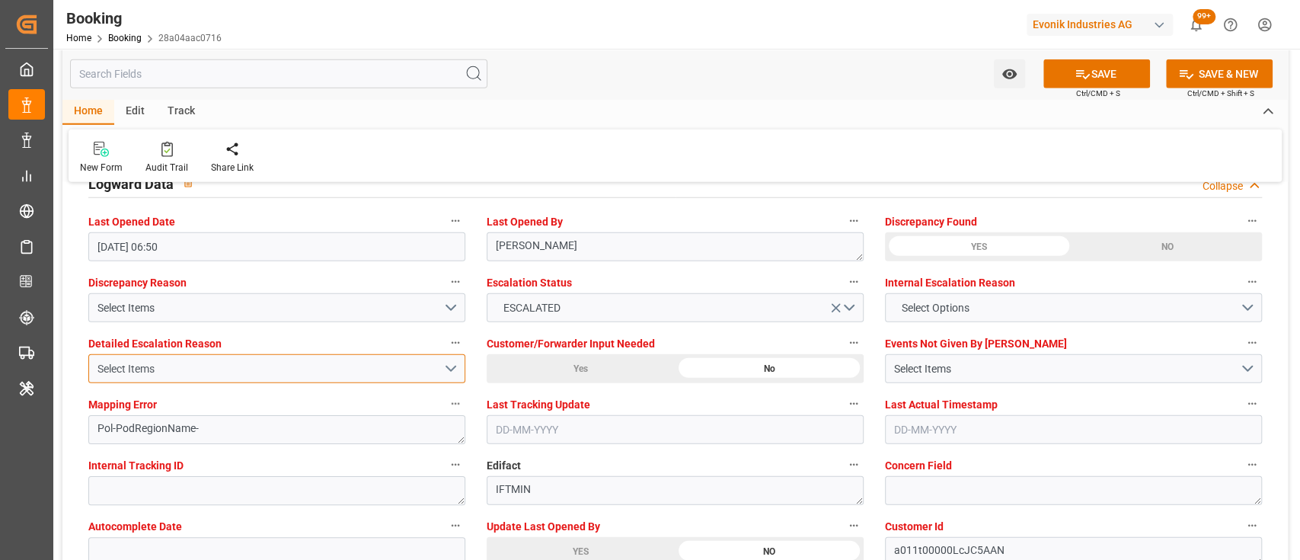
click at [452, 364] on button "Select Items" at bounding box center [276, 368] width 377 height 29
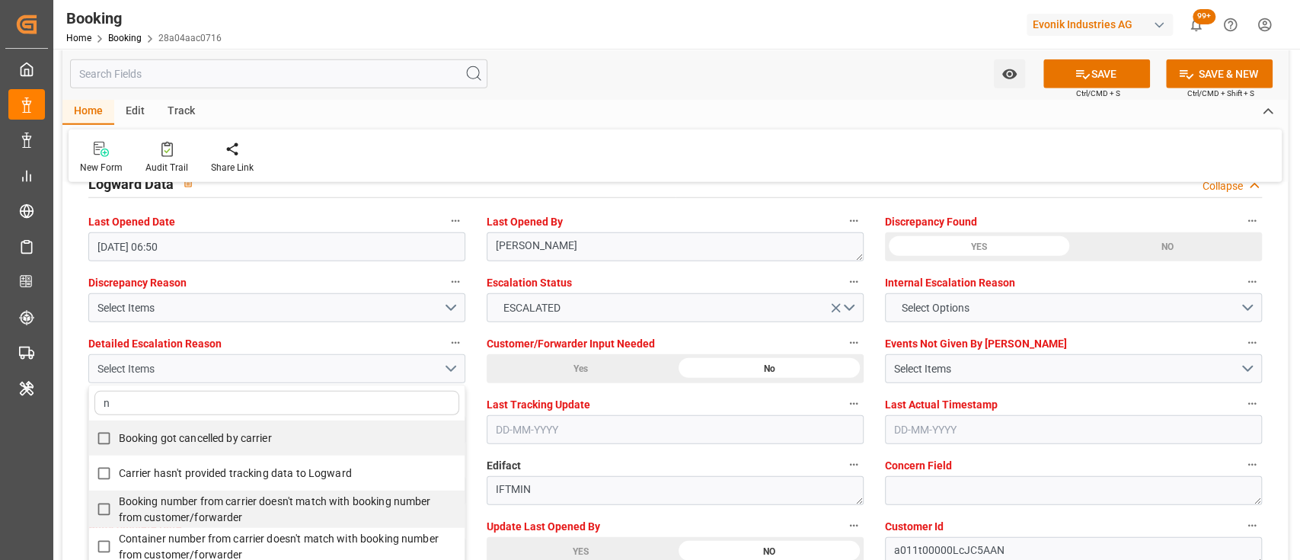
type input "no"
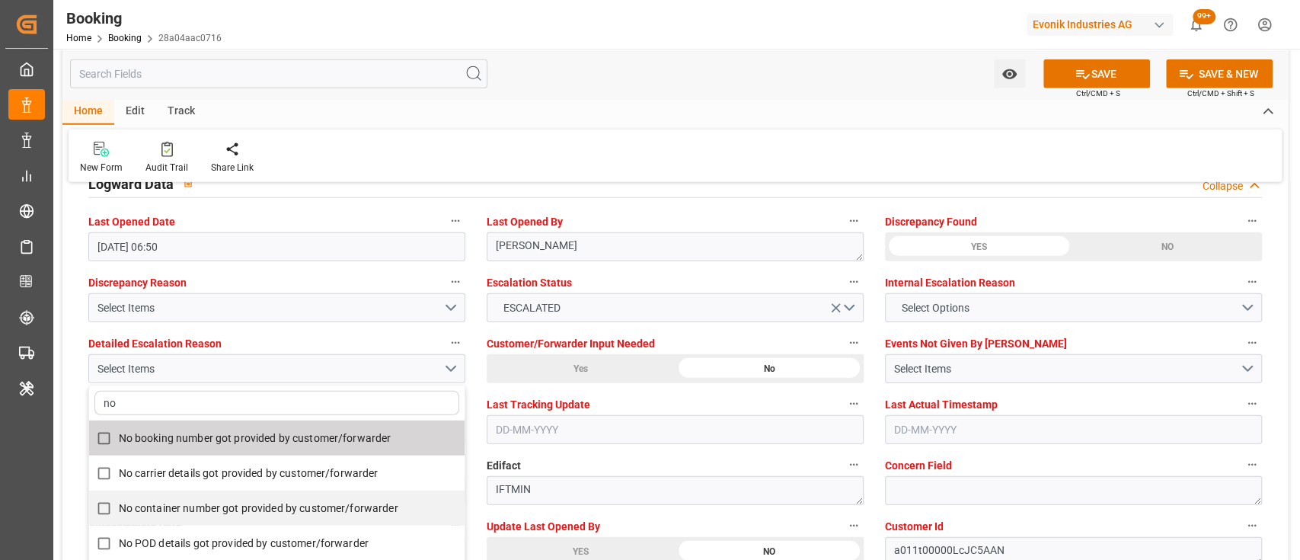
click at [378, 436] on span "No booking number got provided by customer/forwarder" at bounding box center [255, 438] width 273 height 12
checkbox input "true"
type input "no"
click at [630, 141] on div "New Form Audit Trail Share Link" at bounding box center [675, 155] width 1213 height 53
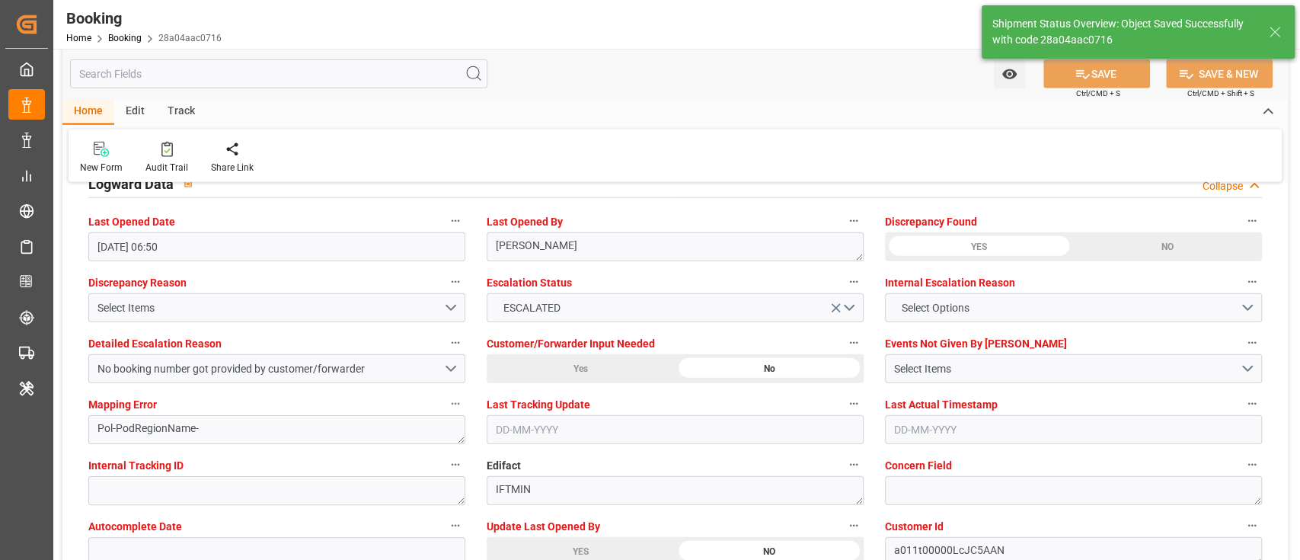
type input "17-09-2025 06:52"
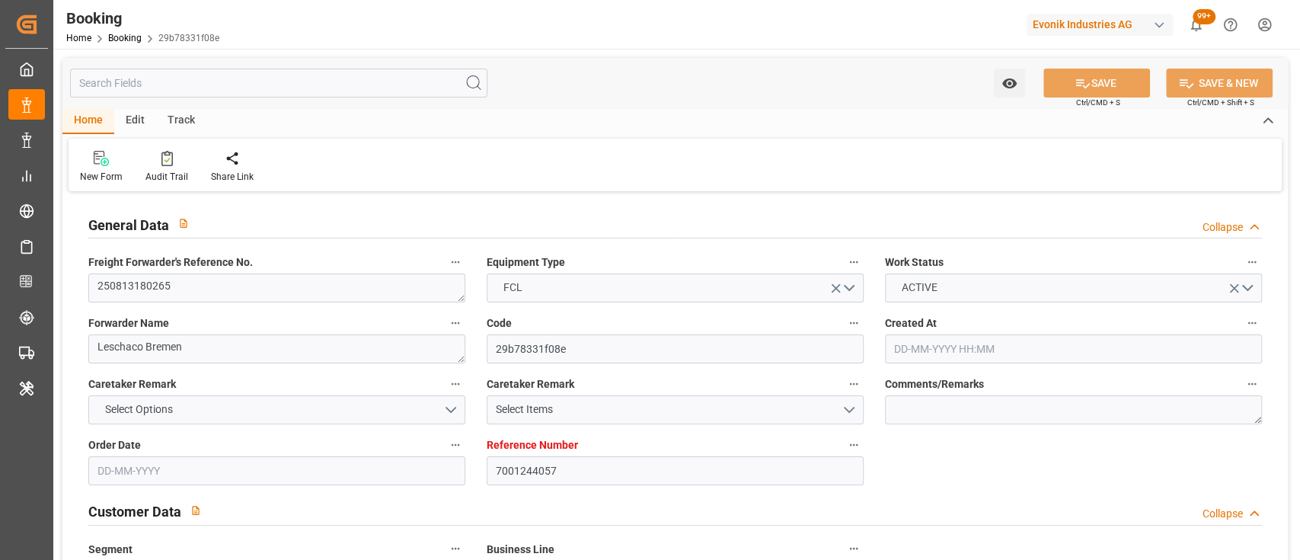
type input "7001244057"
type input "9952725"
type input "ONE"
type input "Ocean Network Express"
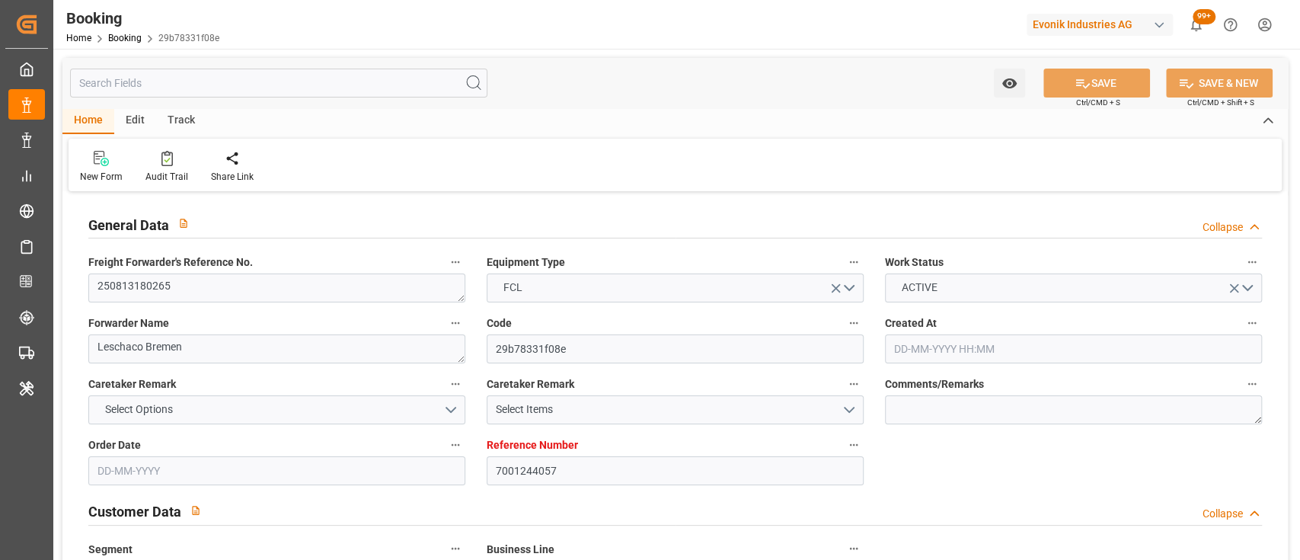
type input "EUNWC"
type input "INHZR"
type input "[DATE] 10:58"
type input "[DATE]"
type input "[DATE] 00:00"
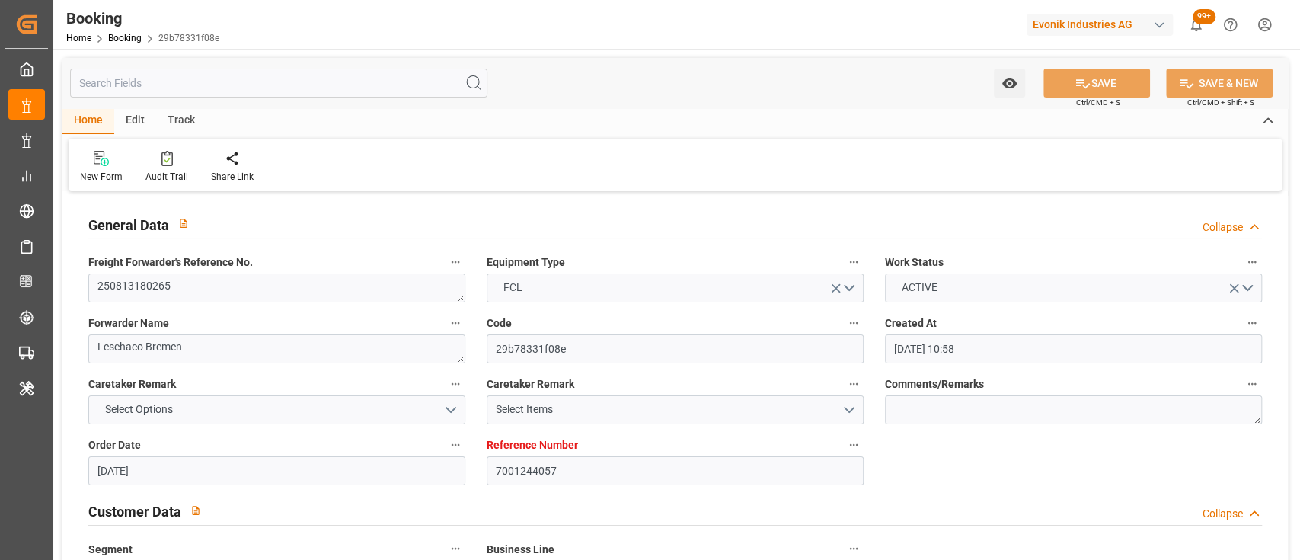
type input "[DATE] 00:00"
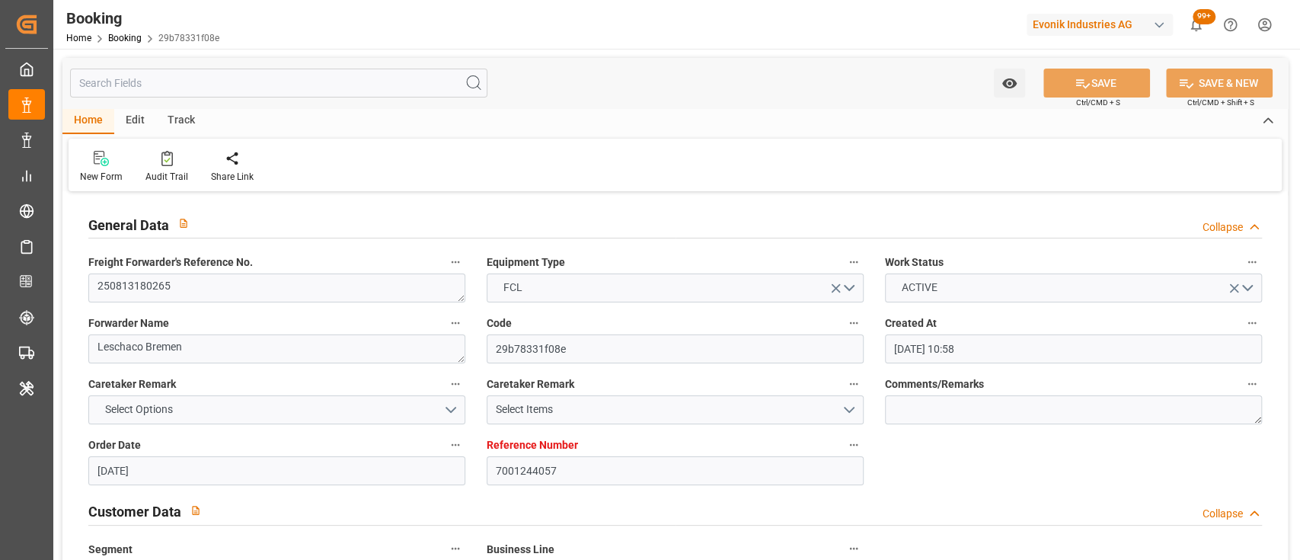
type input "[DATE] 06:54"
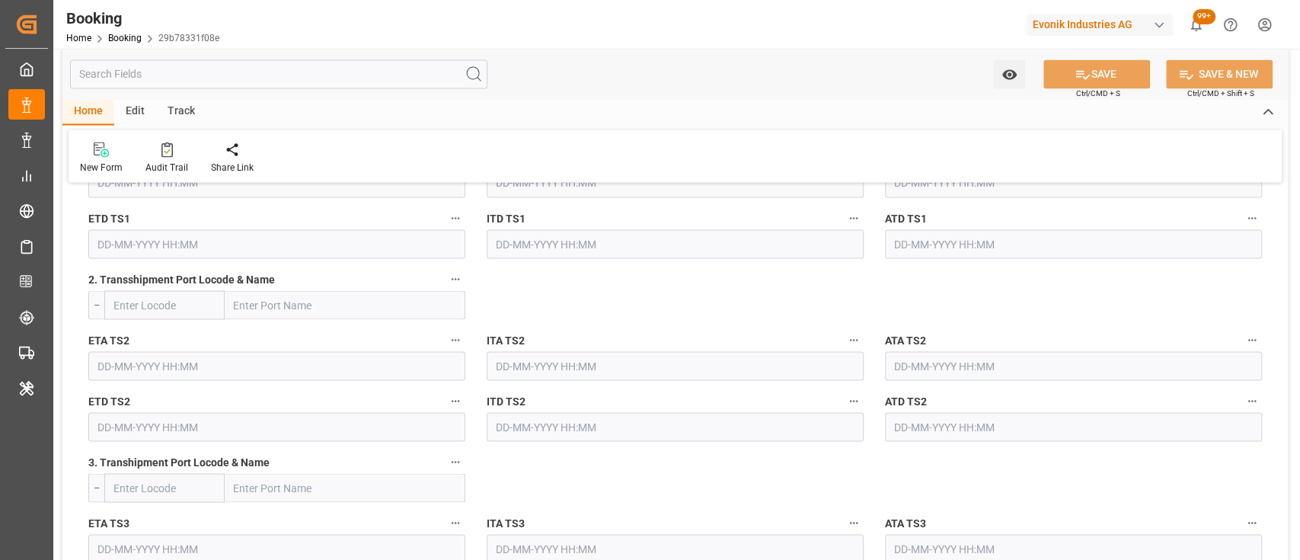
scroll to position [1936, 0]
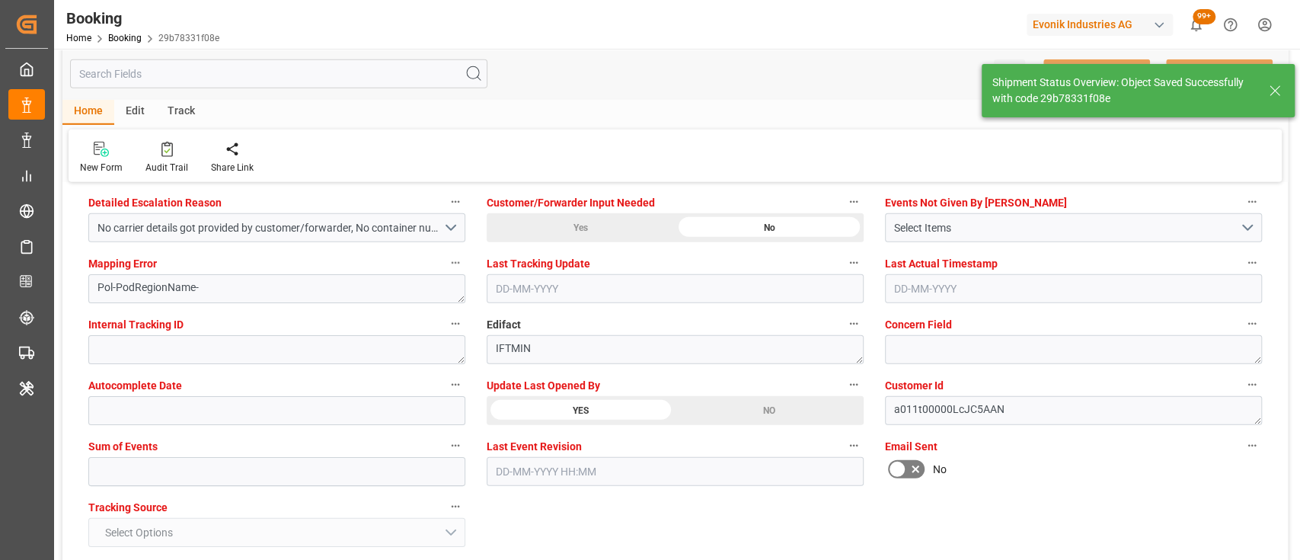
type textarea "[PERSON_NAME]"
type input "[DATE] 06:52"
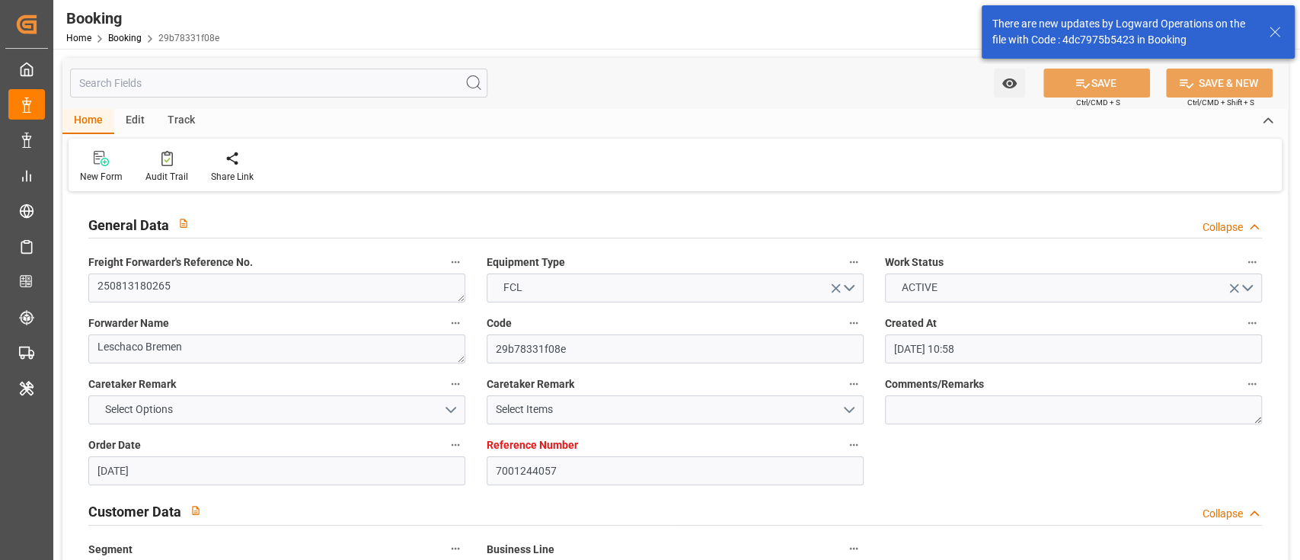
scroll to position [2809, 0]
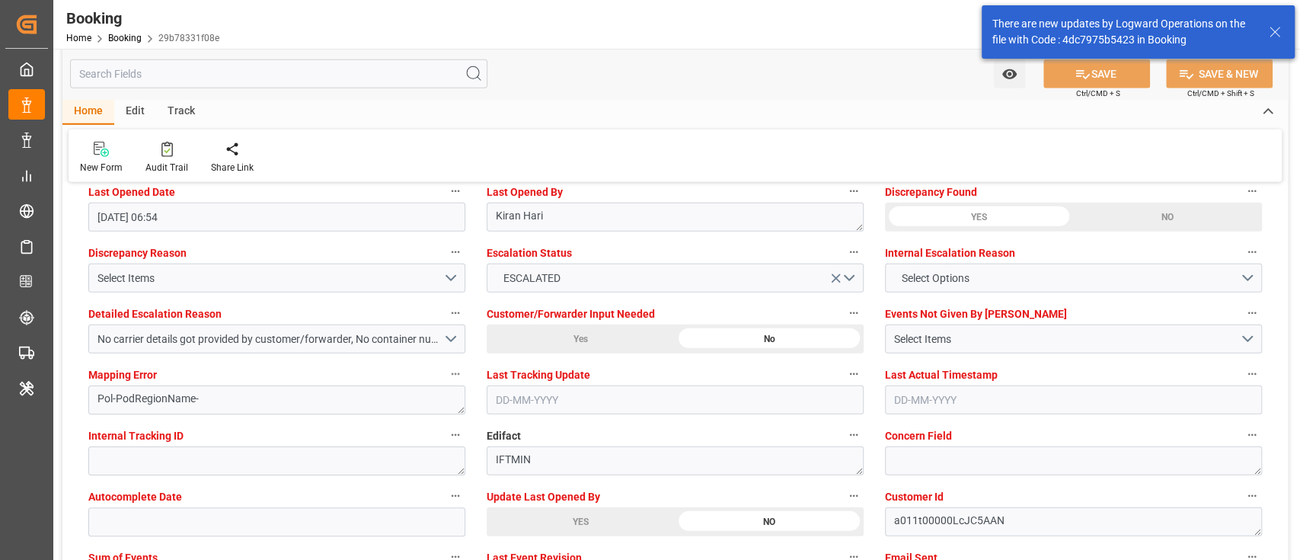
click at [570, 507] on div "YES" at bounding box center [581, 521] width 188 height 29
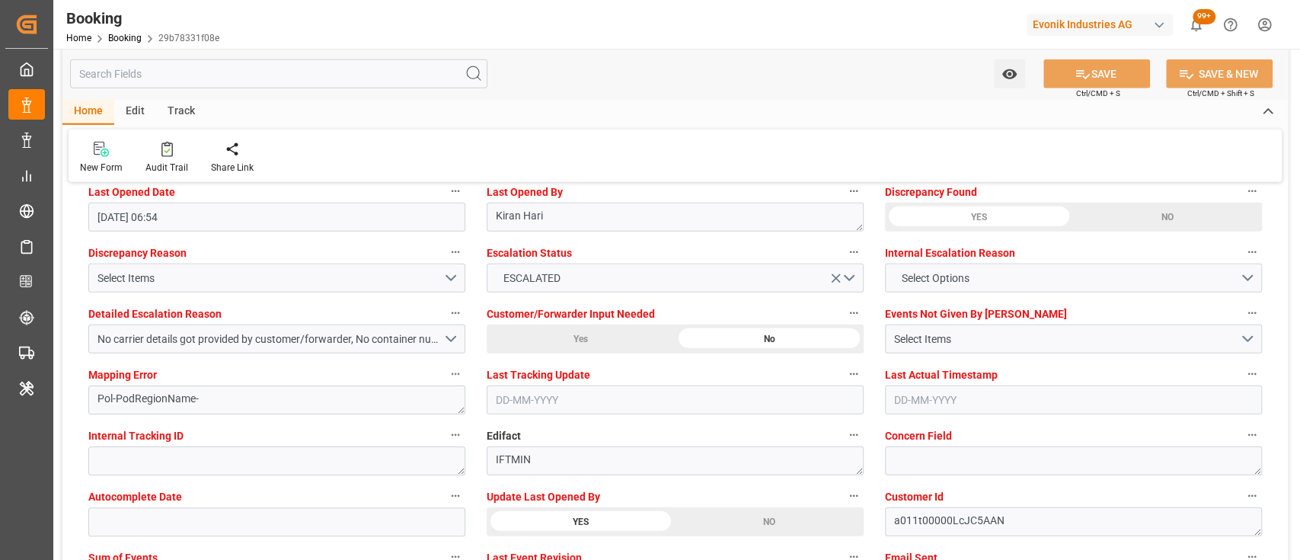
scroll to position [2933, 0]
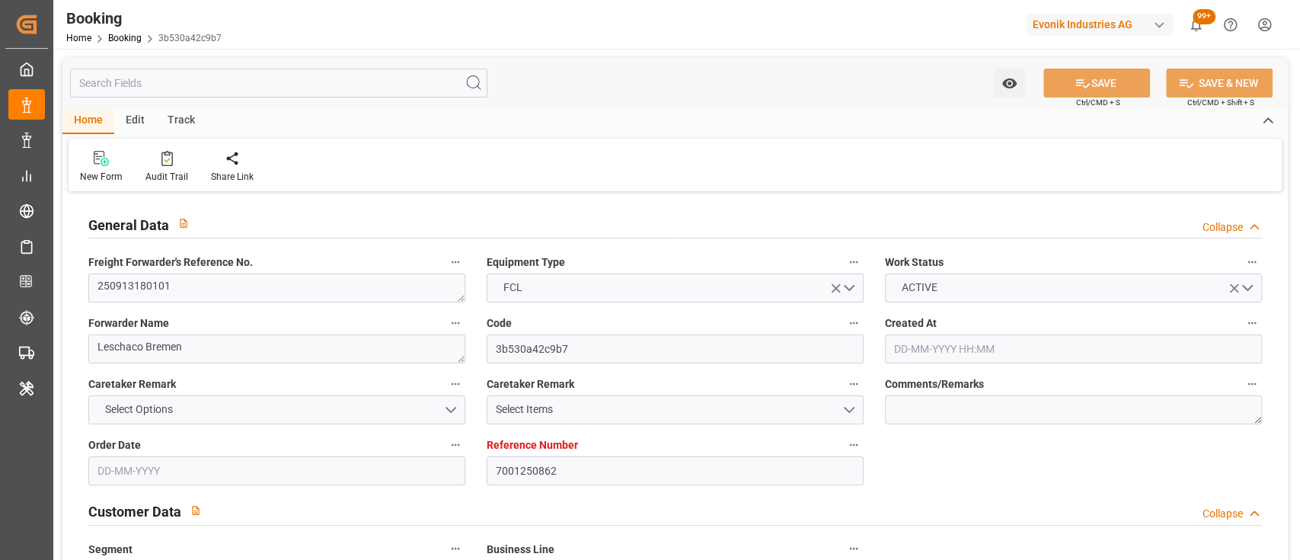
type input "[DATE] 05:59"
type input "[DATE]"
type input "[DATE] 00:00"
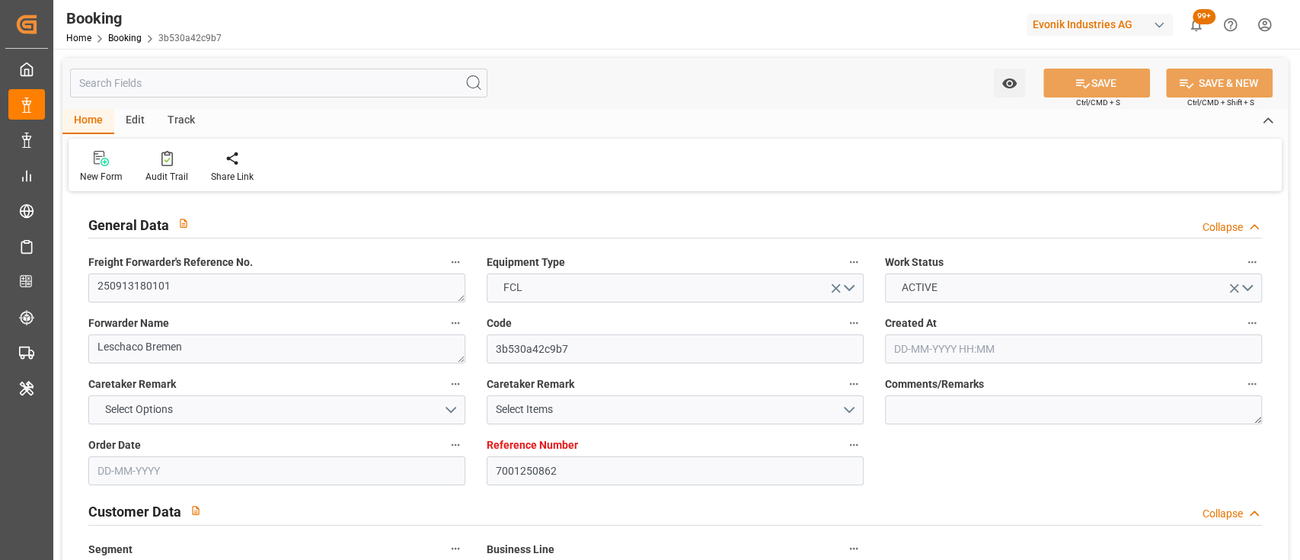
type input "[DATE] 00:00"
type input "[DATE] 06:54"
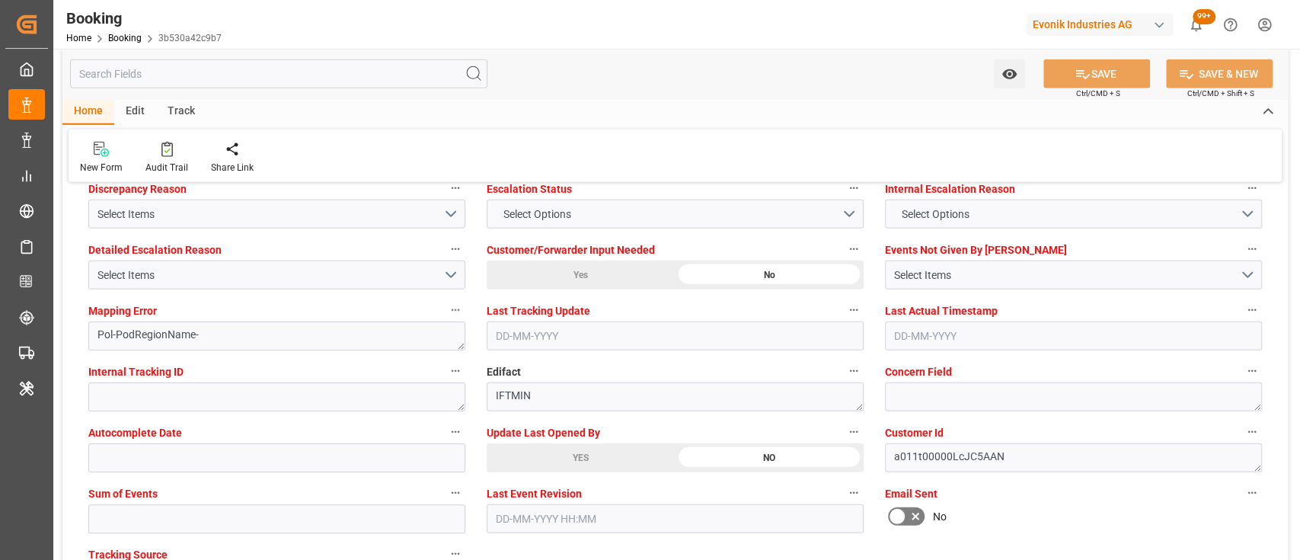
scroll to position [2874, 0]
click at [566, 459] on div "YES" at bounding box center [581, 457] width 188 height 29
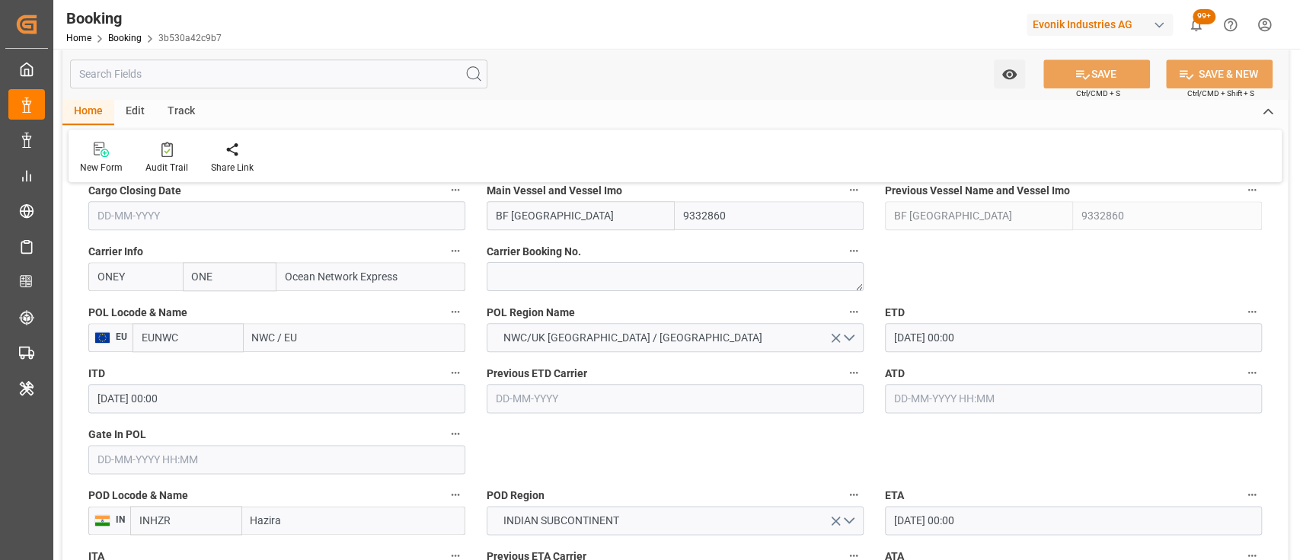
scroll to position [1023, 0]
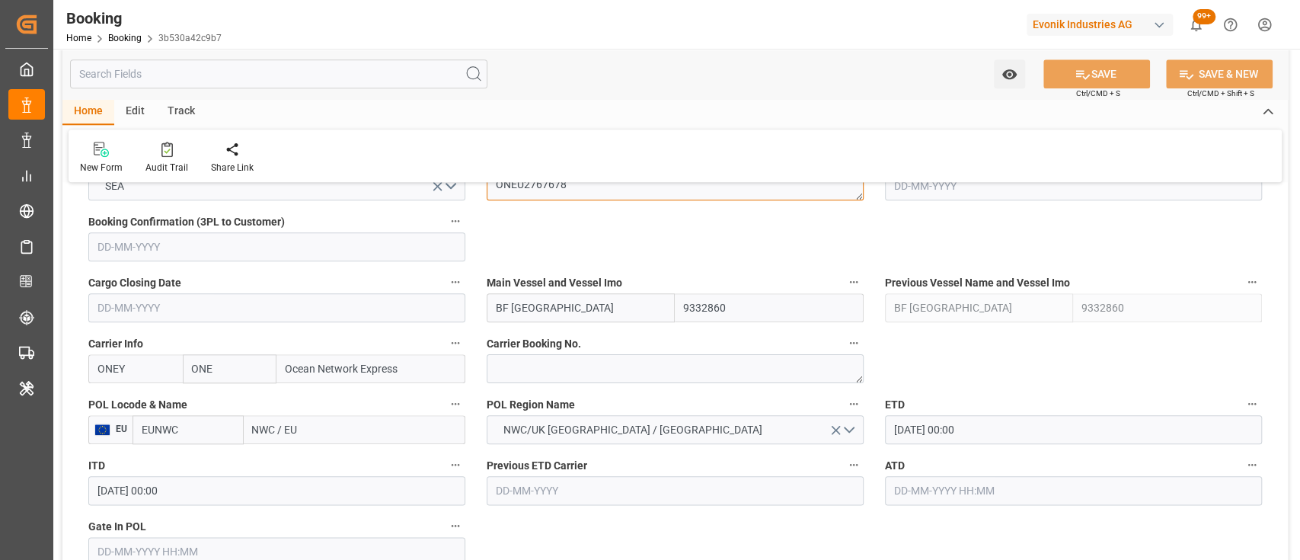
click at [524, 200] on textarea "ONEU2767678" at bounding box center [675, 185] width 377 height 29
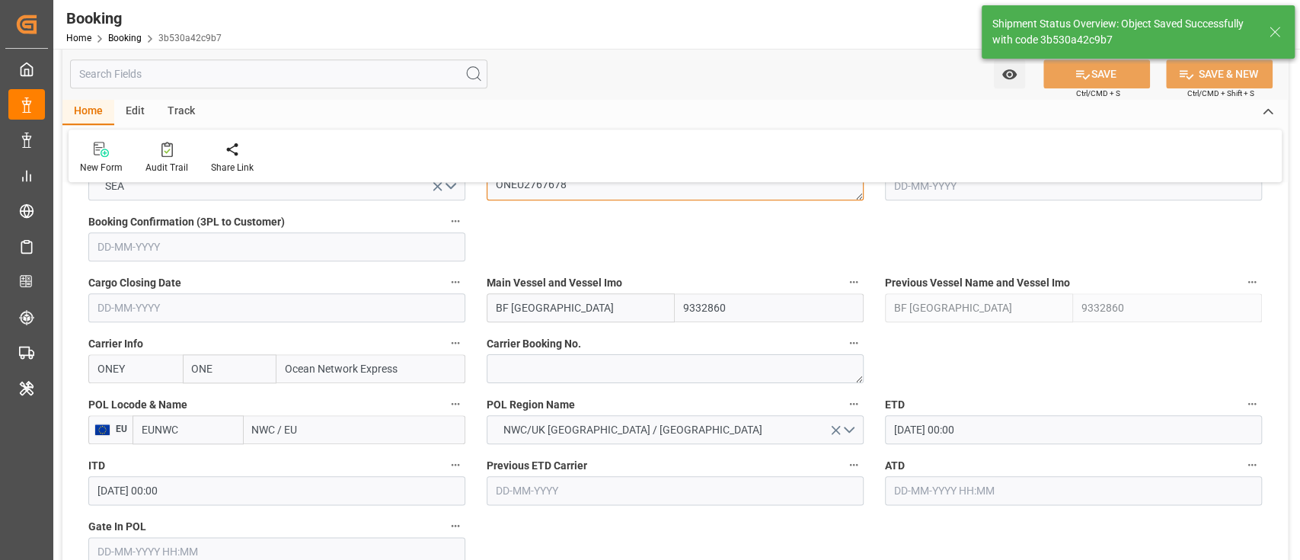
click at [524, 200] on textarea "ONEU2767678" at bounding box center [675, 185] width 377 height 29
type textarea "[PERSON_NAME]"
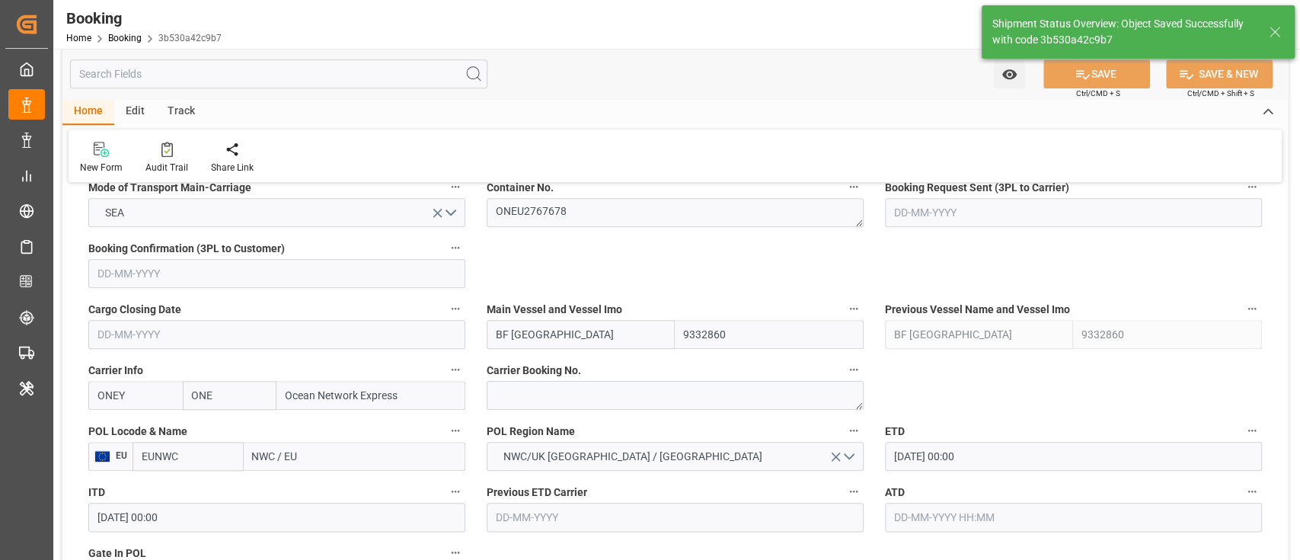
type input "[DATE] 06:52"
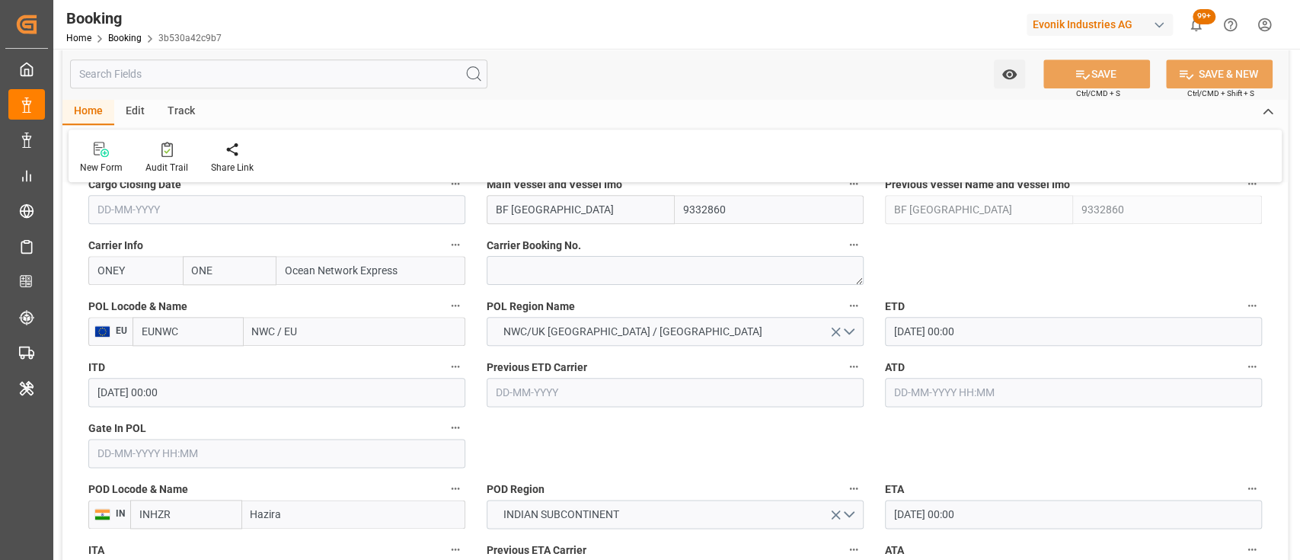
scroll to position [1188, 0]
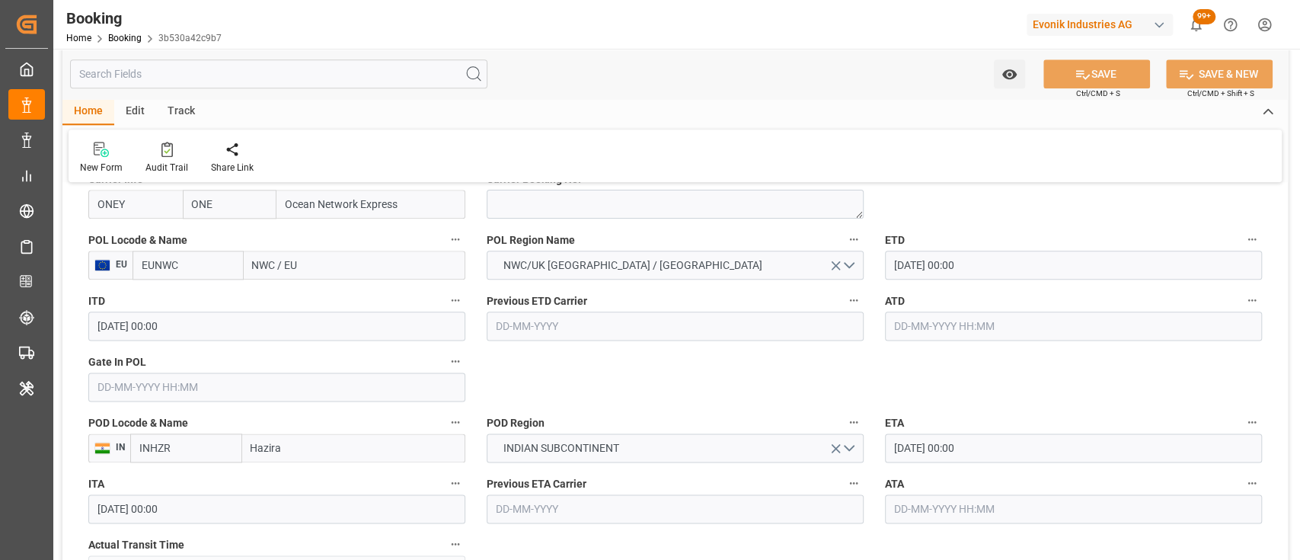
click at [204, 276] on input "EUNWC" at bounding box center [188, 265] width 111 height 29
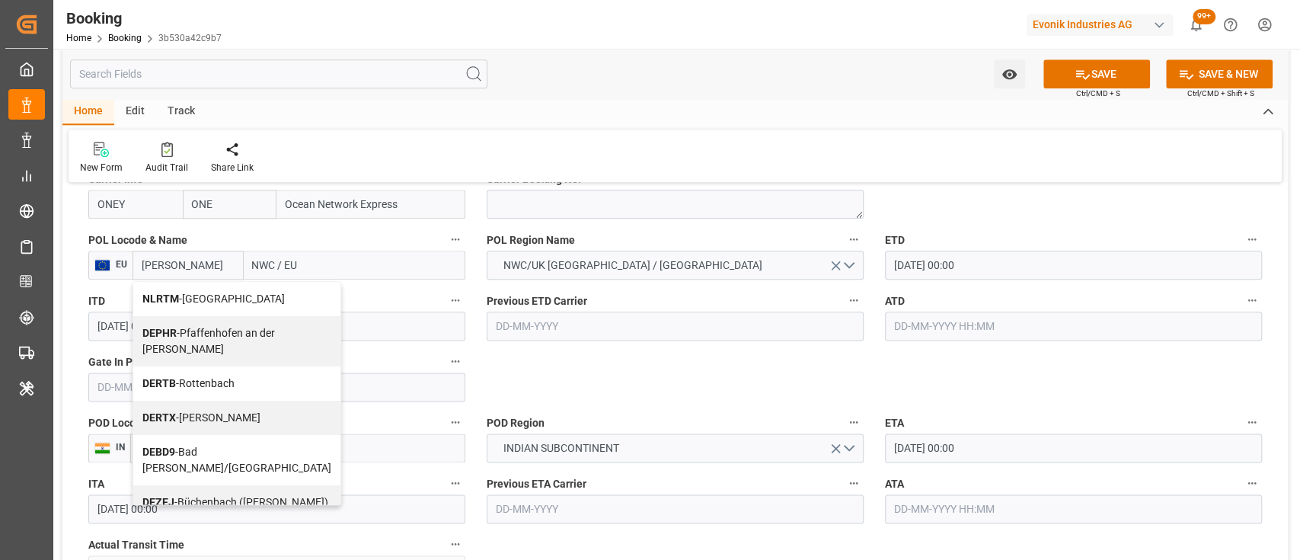
click at [161, 296] on b "NLRTM" at bounding box center [160, 298] width 37 height 12
type input "NLRTM"
type input "[GEOGRAPHIC_DATA]"
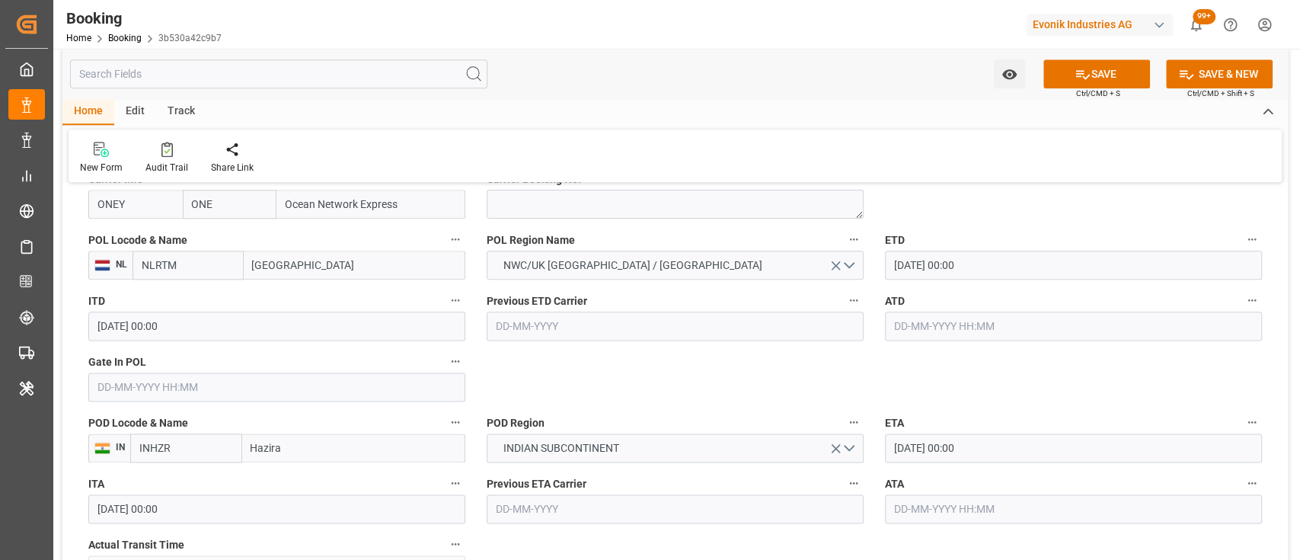
type input "NLRTM"
click at [187, 374] on input "text" at bounding box center [276, 386] width 377 height 29
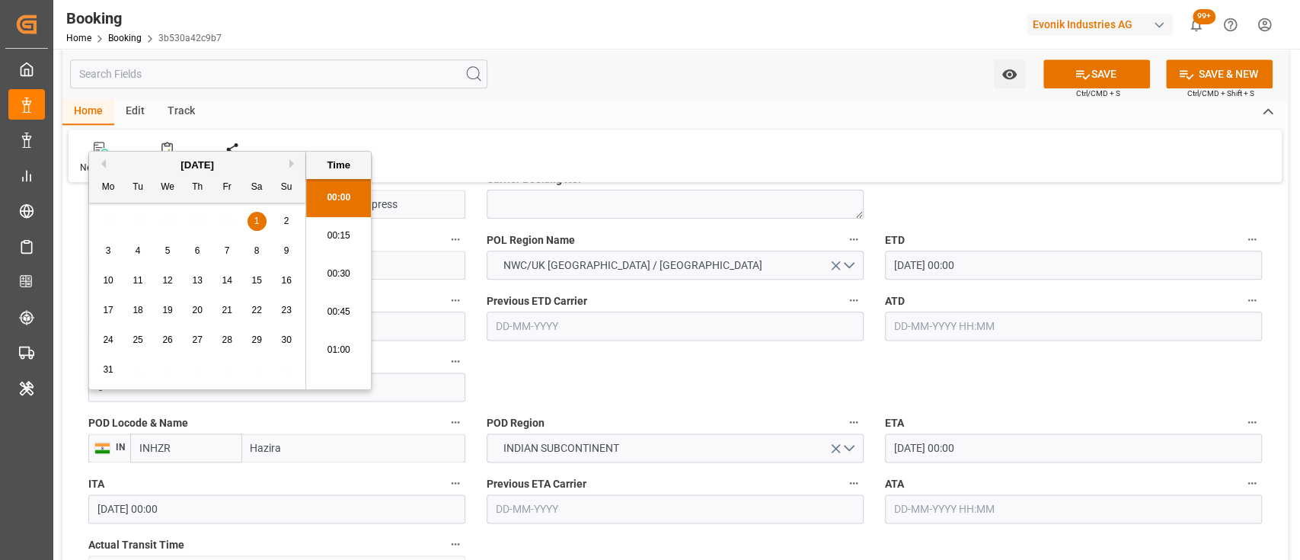
scroll to position [1795, 0]
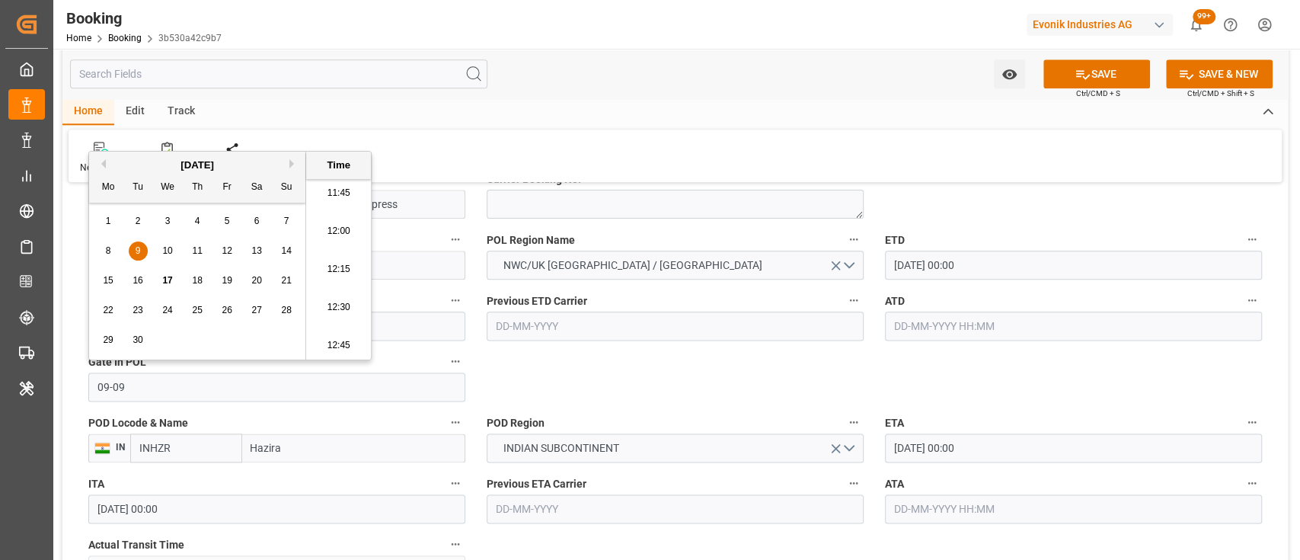
type input "[DATE] 00:00"
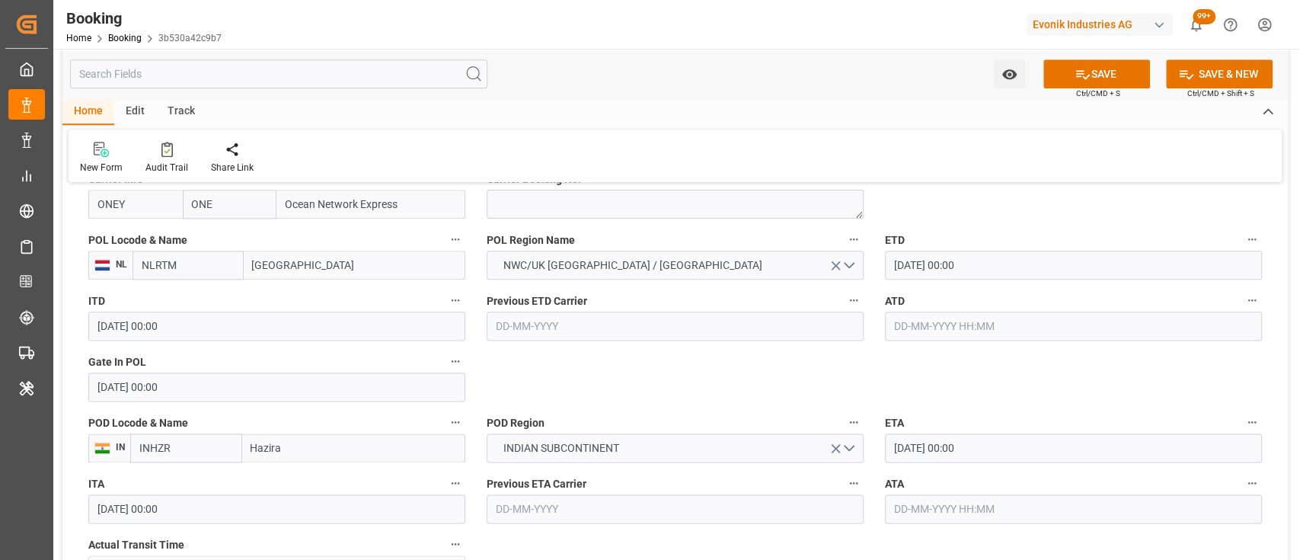
click at [902, 265] on input "[DATE] 00:00" at bounding box center [1073, 265] width 377 height 29
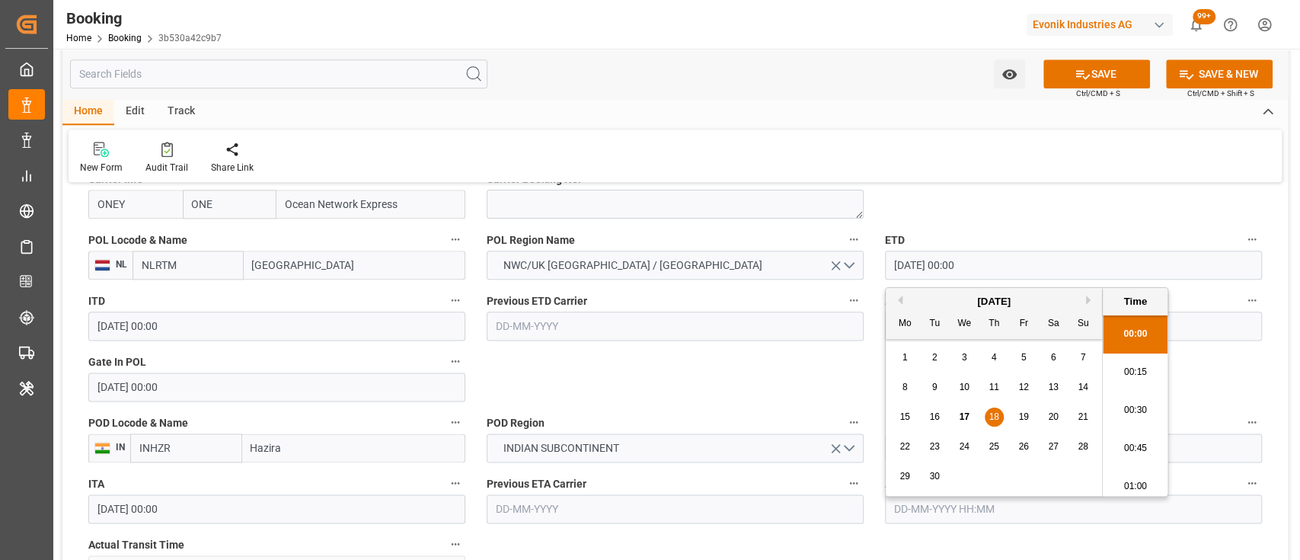
type input "[DATE] 00:00"
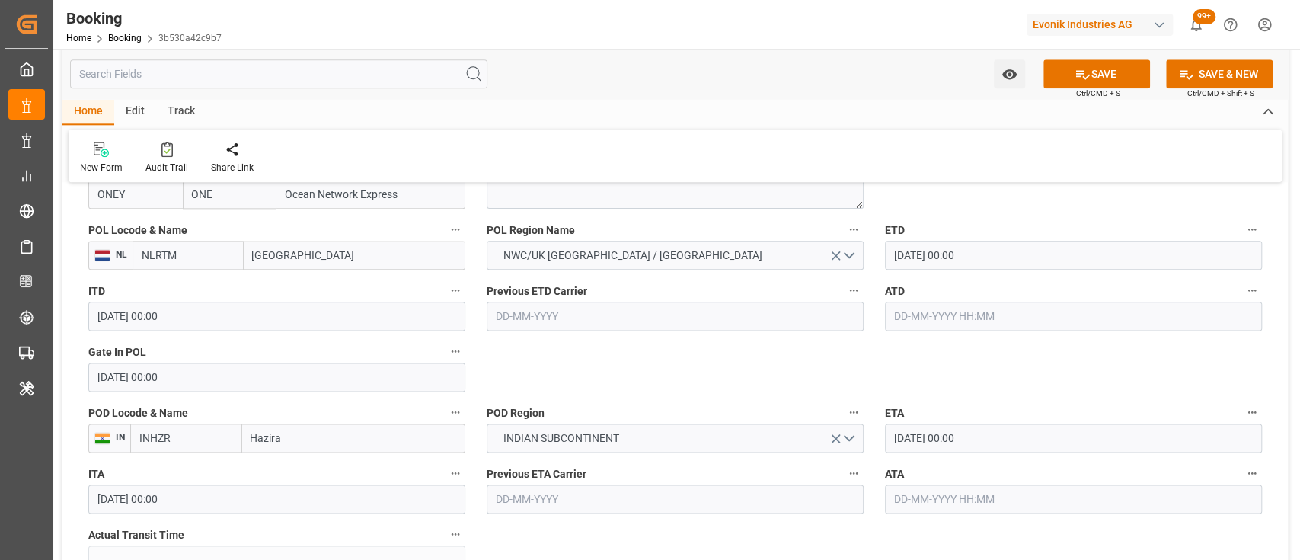
scroll to position [1247, 0]
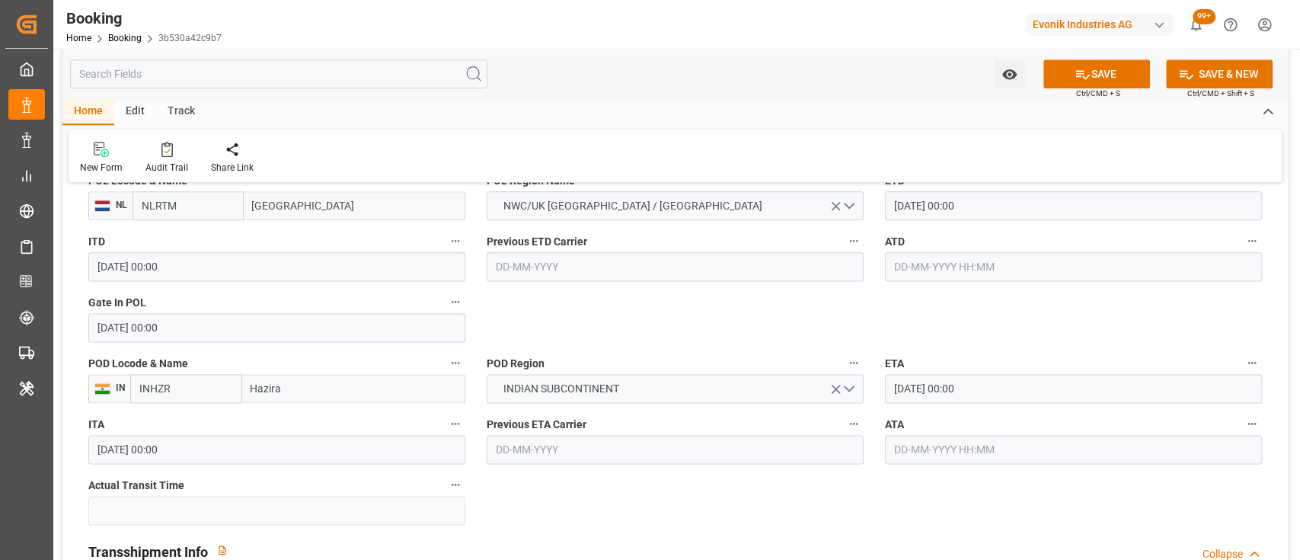
click at [897, 392] on input "[DATE] 00:00" at bounding box center [1073, 388] width 377 height 29
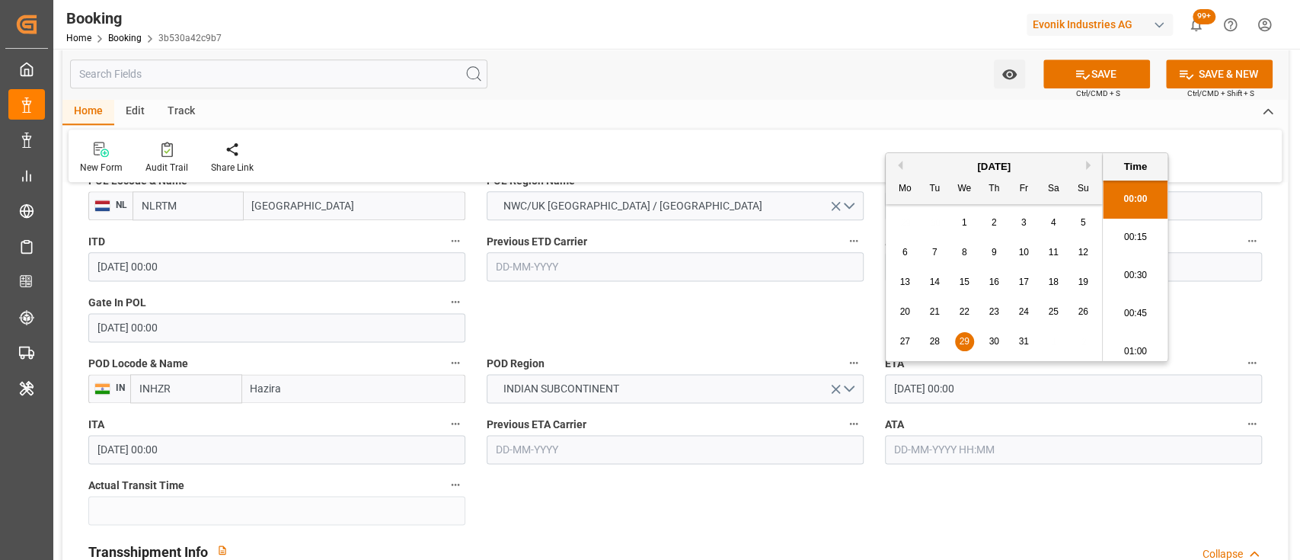
type input "[DATE] 00:00"
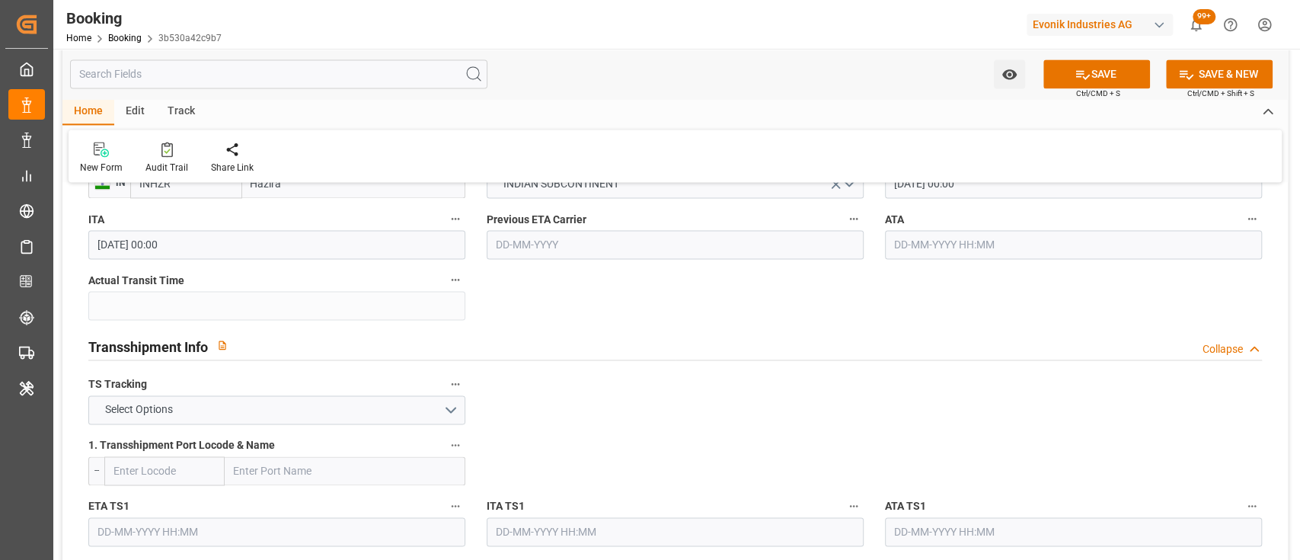
scroll to position [1459, 0]
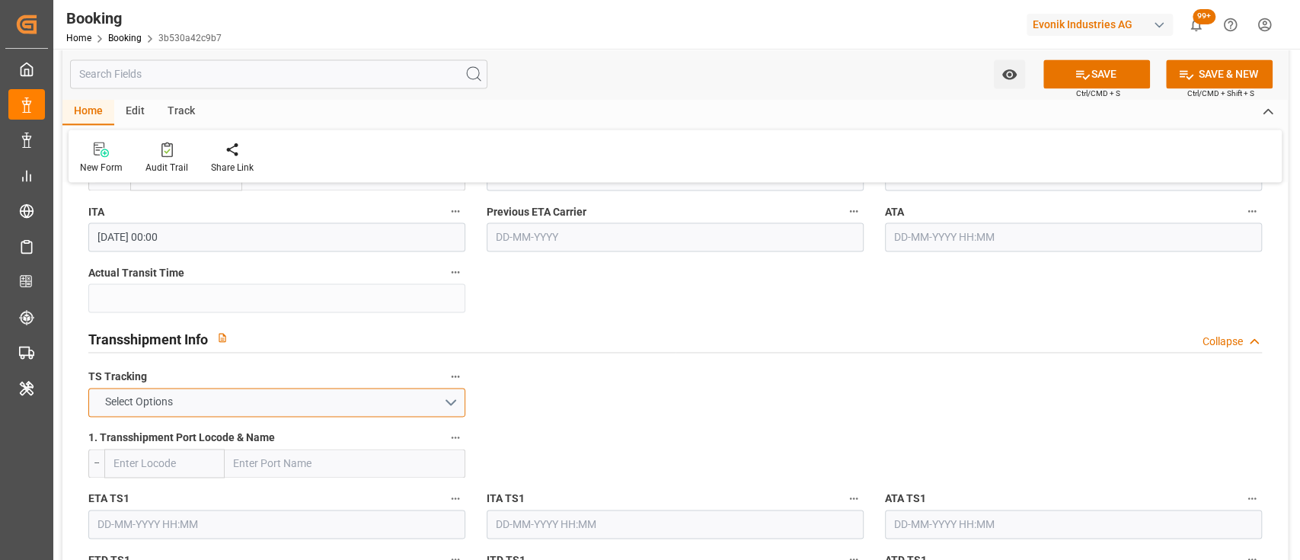
click at [444, 388] on button "Select Options" at bounding box center [276, 402] width 377 height 29
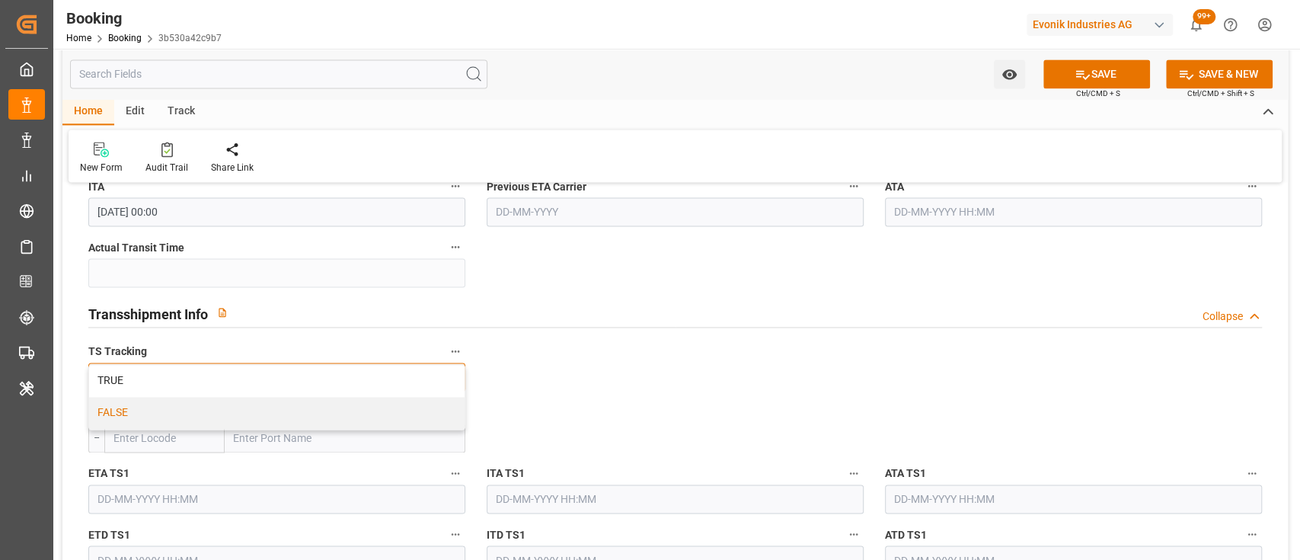
click at [356, 409] on div "FALSE" at bounding box center [277, 413] width 376 height 32
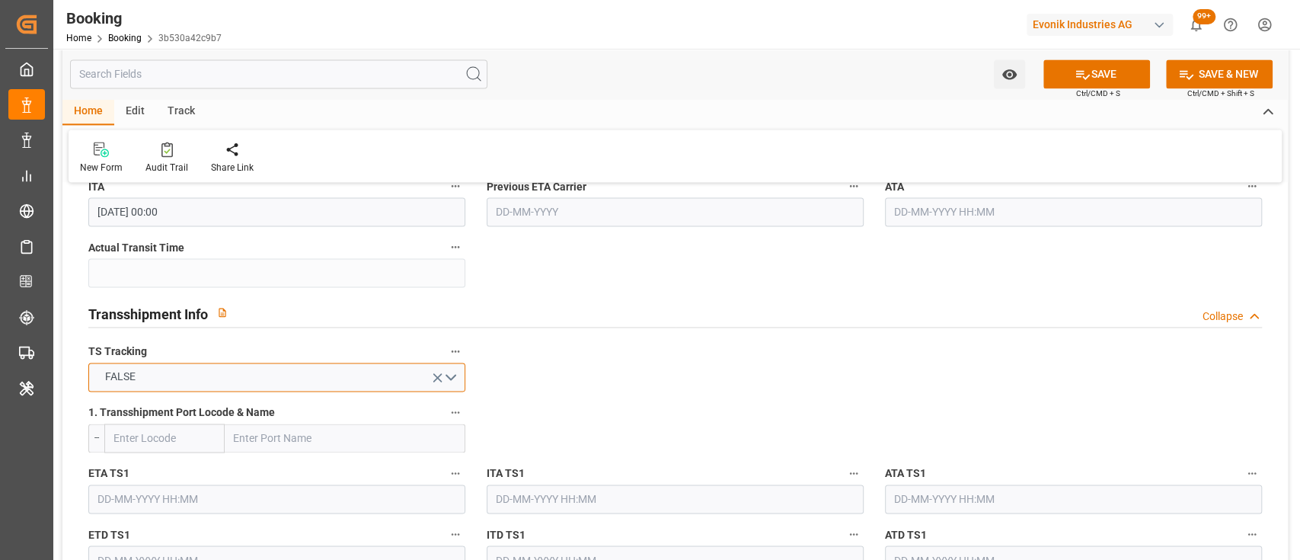
scroll to position [1197, 0]
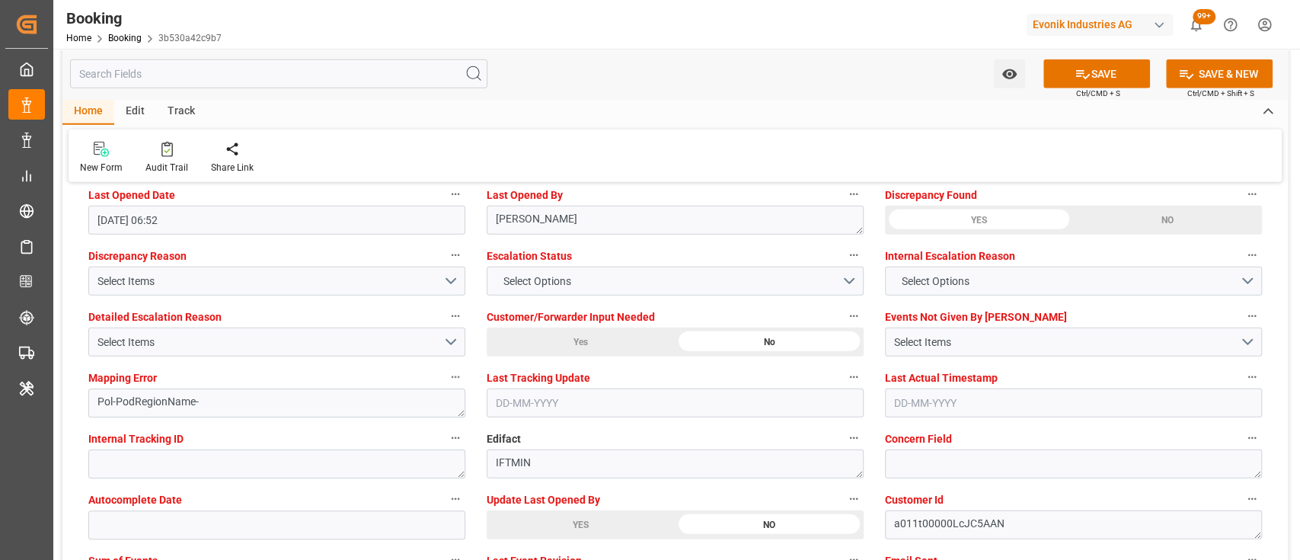
scroll to position [2837, 0]
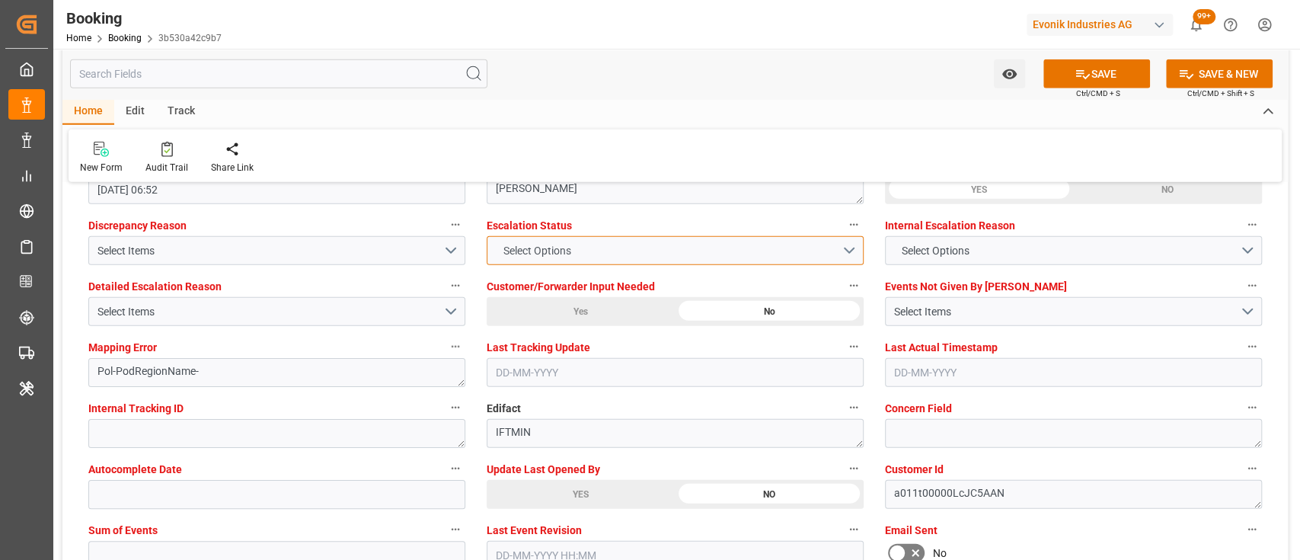
click at [535, 243] on span "Select Options" at bounding box center [536, 251] width 83 height 16
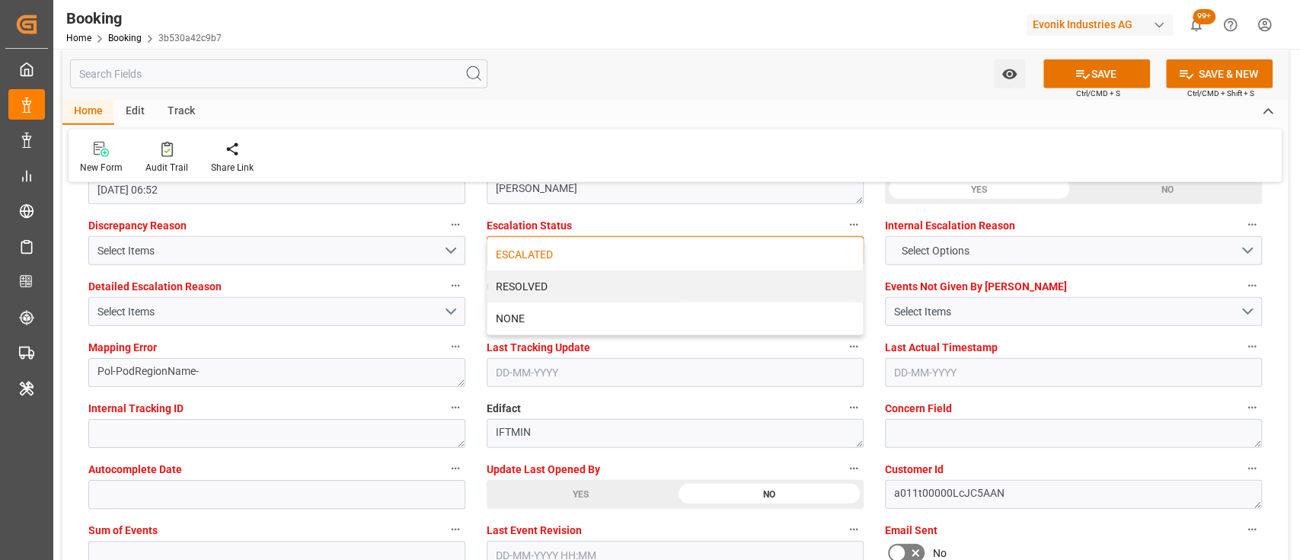
click at [518, 257] on div "ESCALATED" at bounding box center [675, 254] width 376 height 32
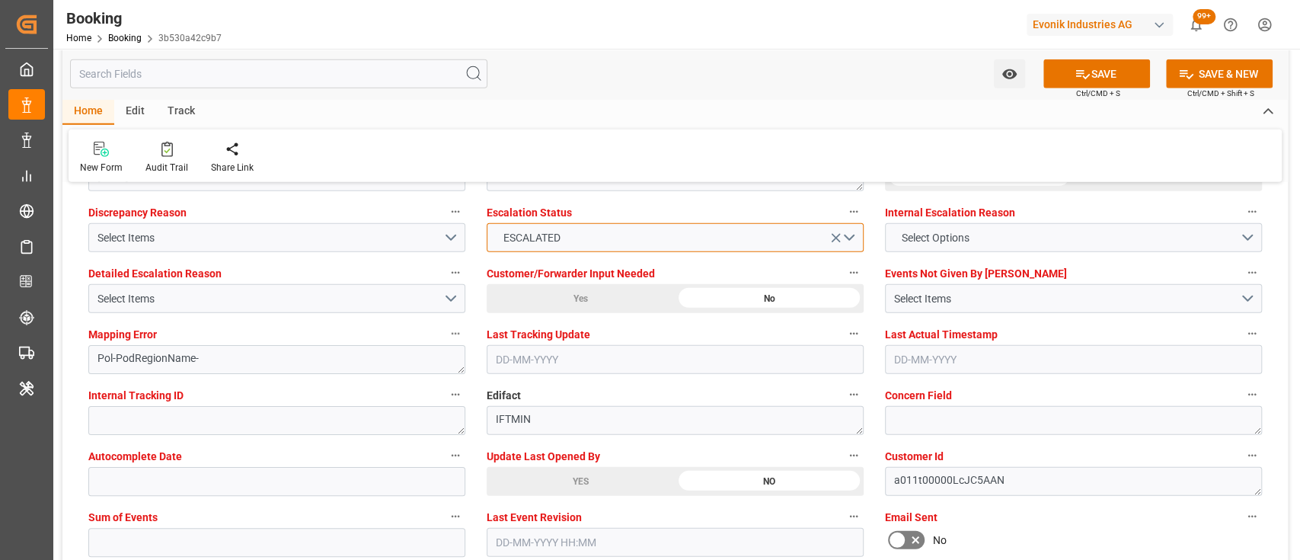
scroll to position [2866, 0]
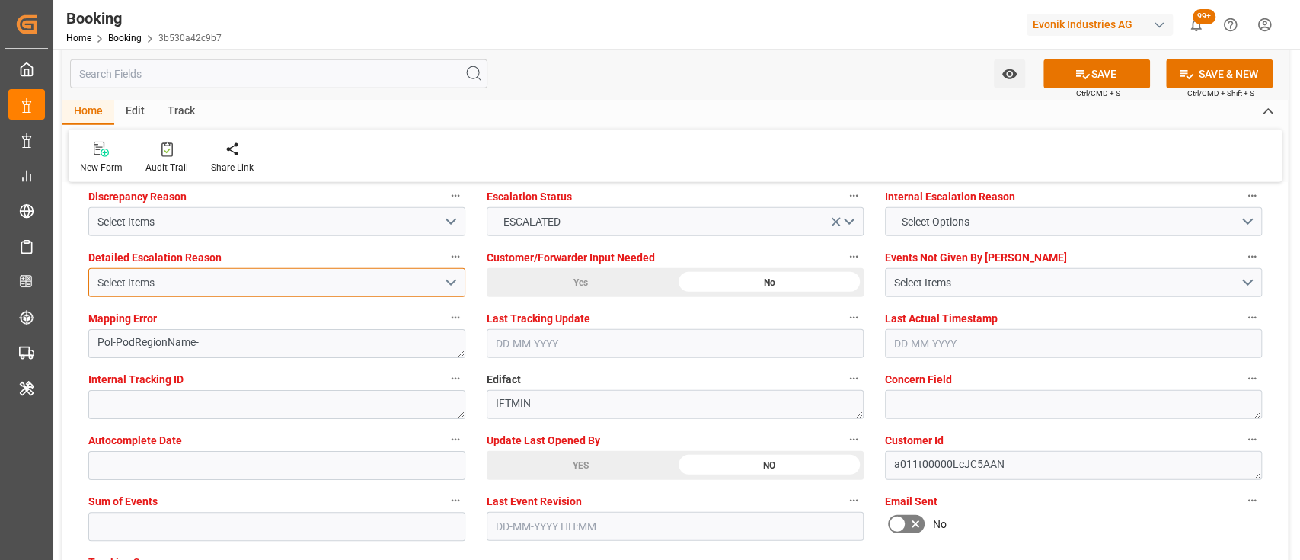
click at [270, 276] on div "Select Items" at bounding box center [270, 283] width 346 height 16
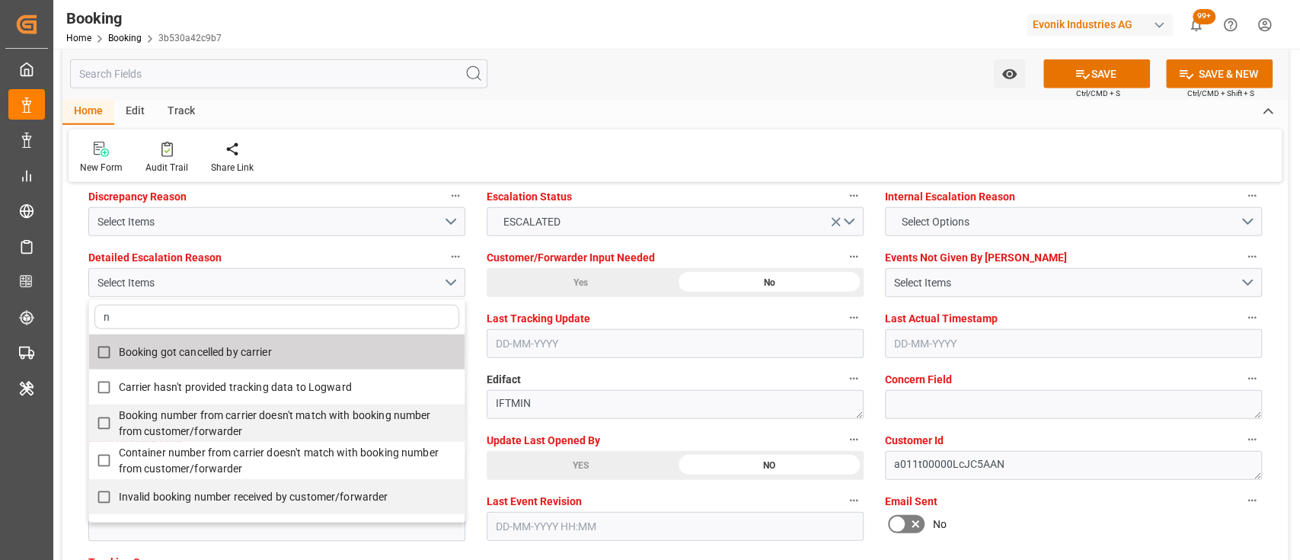
type input "no"
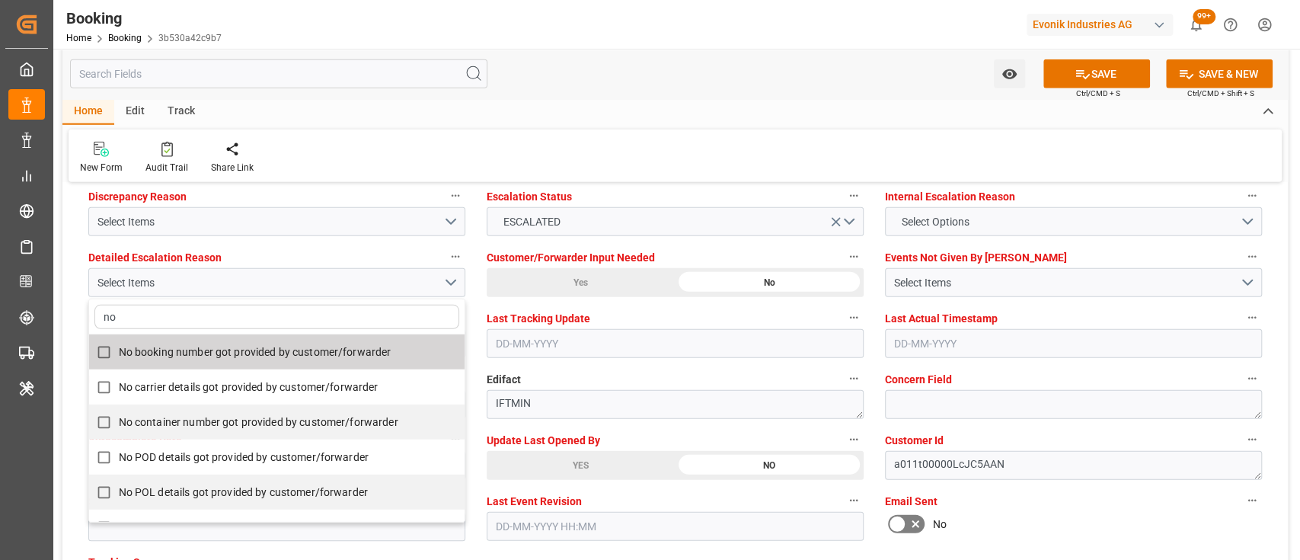
click at [185, 354] on span "No booking number got provided by customer/forwarder" at bounding box center [255, 352] width 273 height 12
checkbox input "true"
type input "no"
click at [609, 103] on div "Home Edit Track" at bounding box center [675, 112] width 1226 height 26
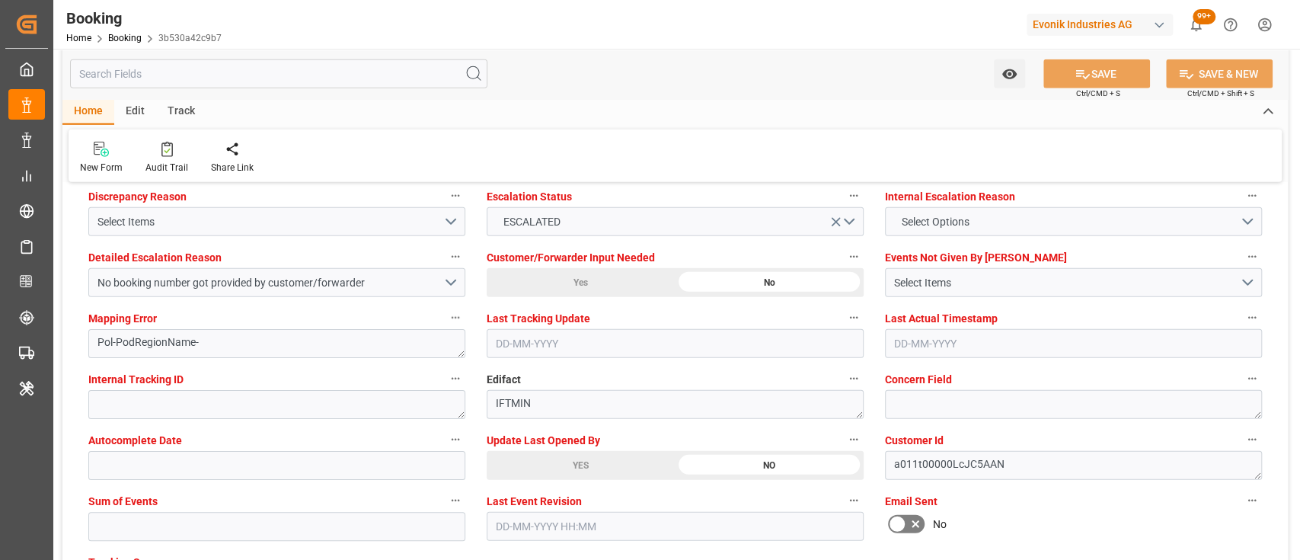
type input "[DATE] 06:57"
drag, startPoint x: 698, startPoint y: 302, endPoint x: 593, endPoint y: 108, distance: 220.5
click at [593, 108] on div "Home Edit Track" at bounding box center [675, 112] width 1226 height 26
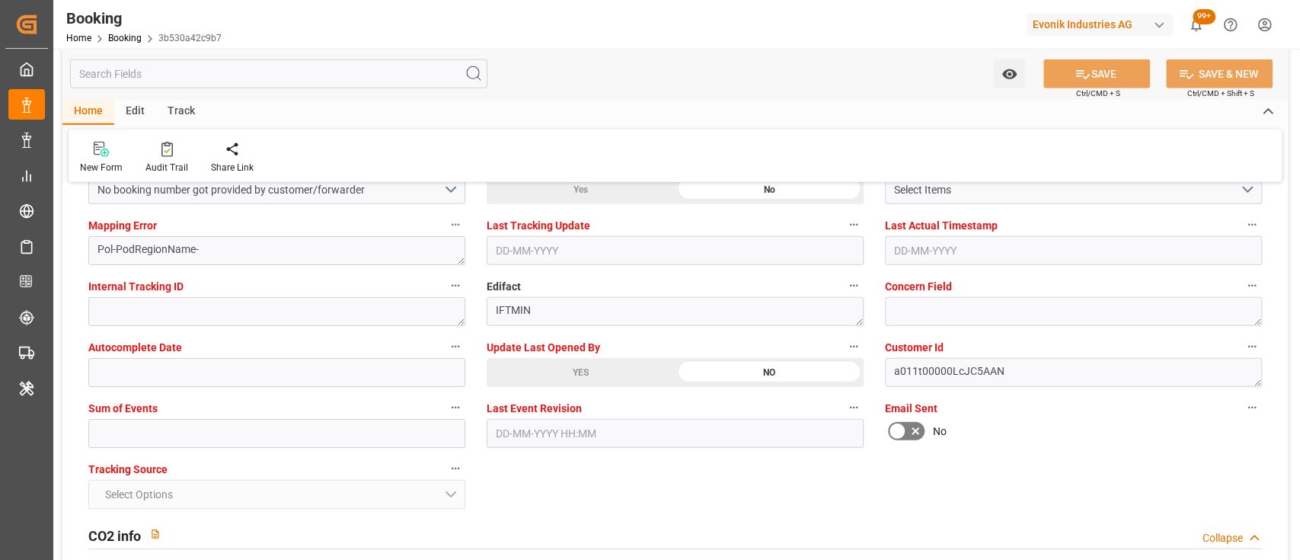
scroll to position [2992, 0]
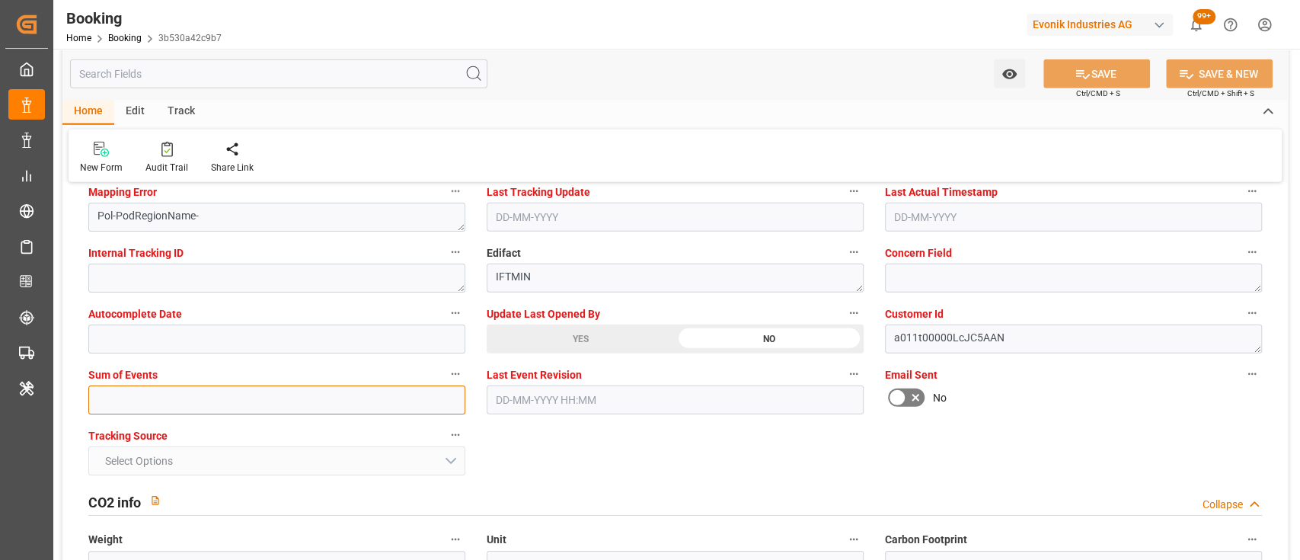
click at [366, 398] on input "text" at bounding box center [276, 399] width 377 height 29
type input "0"
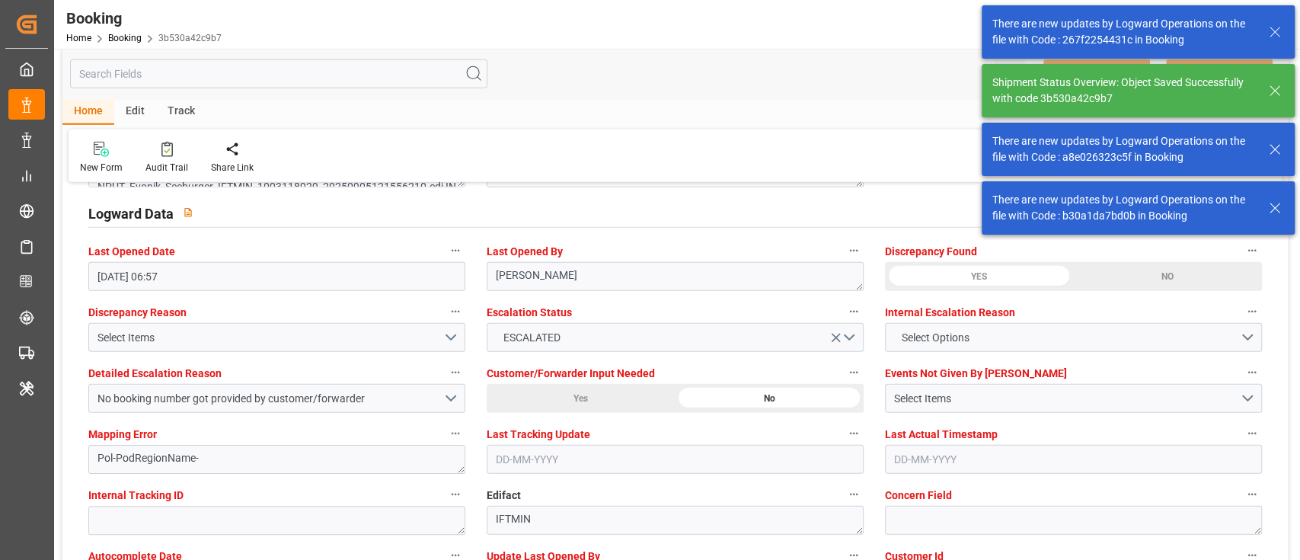
scroll to position [3011, 0]
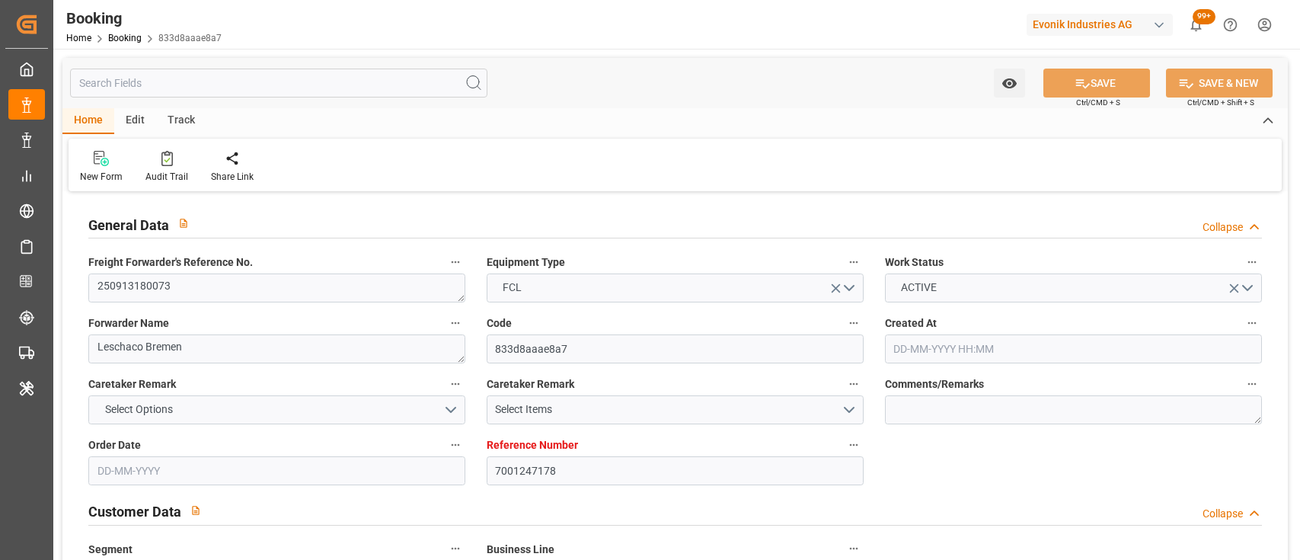
type input "[DATE] 10:40"
type input "[DATE]"
type input "[DATE] 00:00"
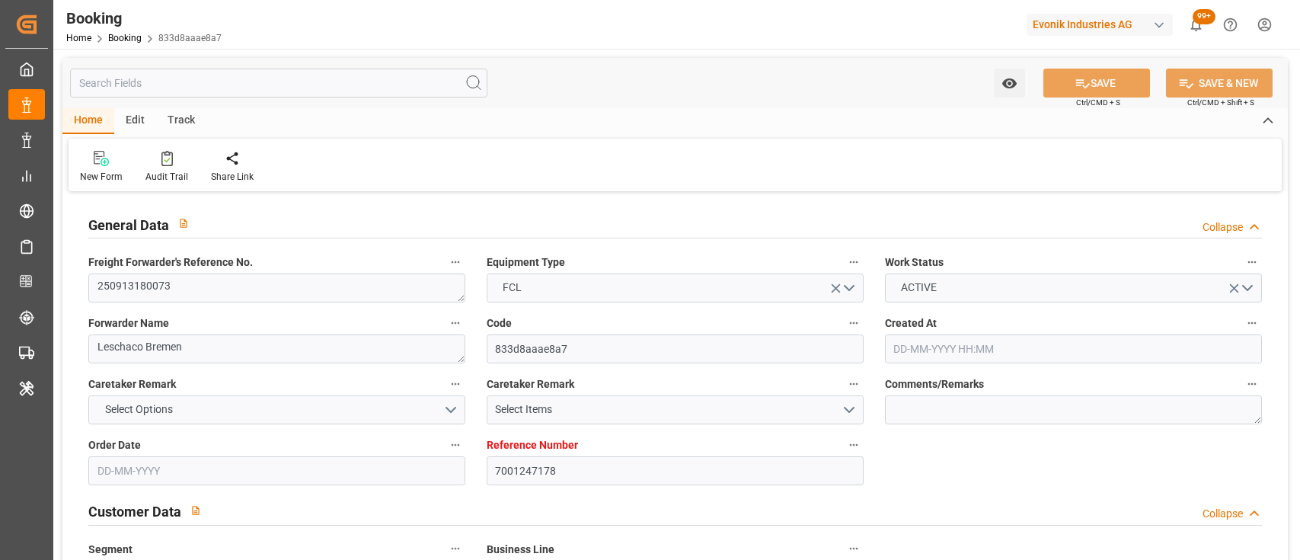
type input "[DATE] 00:00"
type input "[DATE] 06:54"
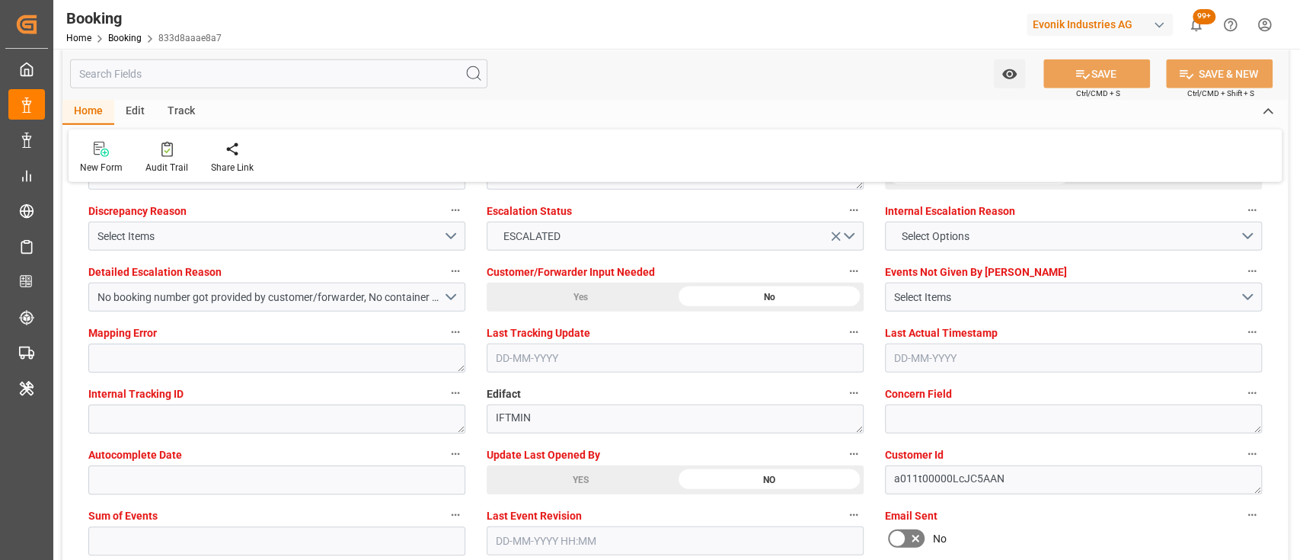
scroll to position [2850, 0]
click at [549, 480] on div "YES" at bounding box center [581, 481] width 188 height 29
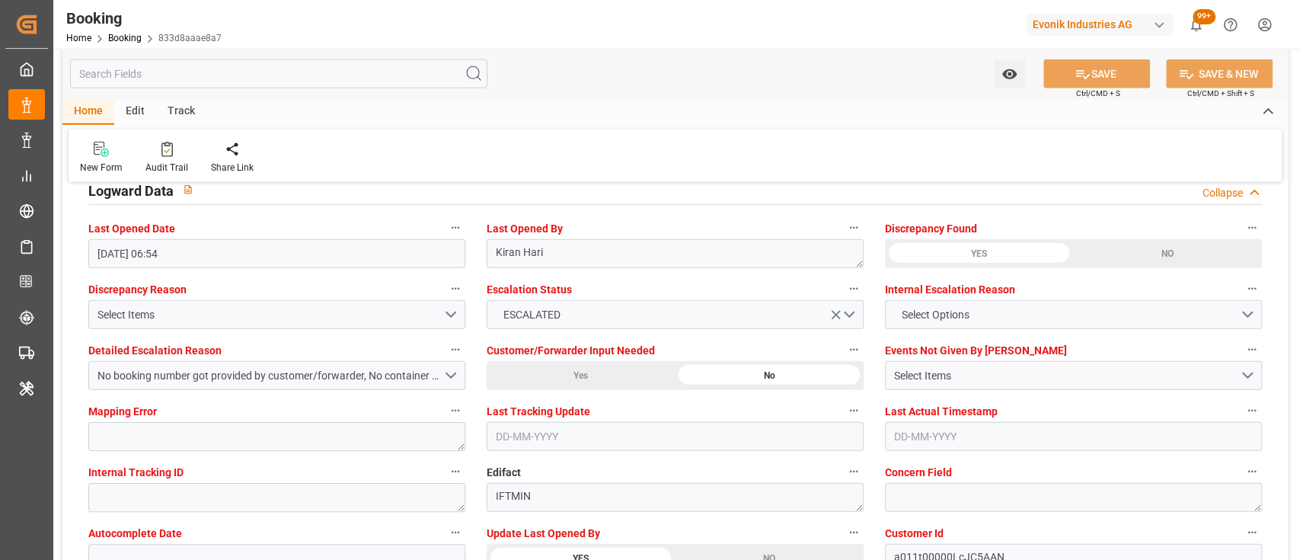
scroll to position [2764, 0]
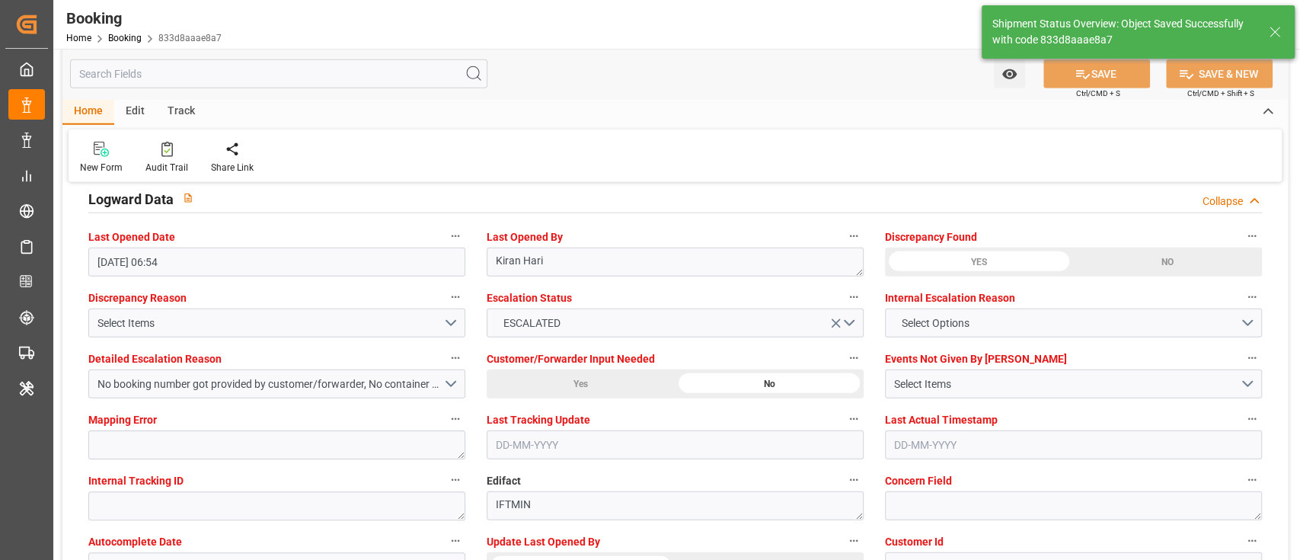
type textarea "[PERSON_NAME]"
type input "[DATE] 06:58"
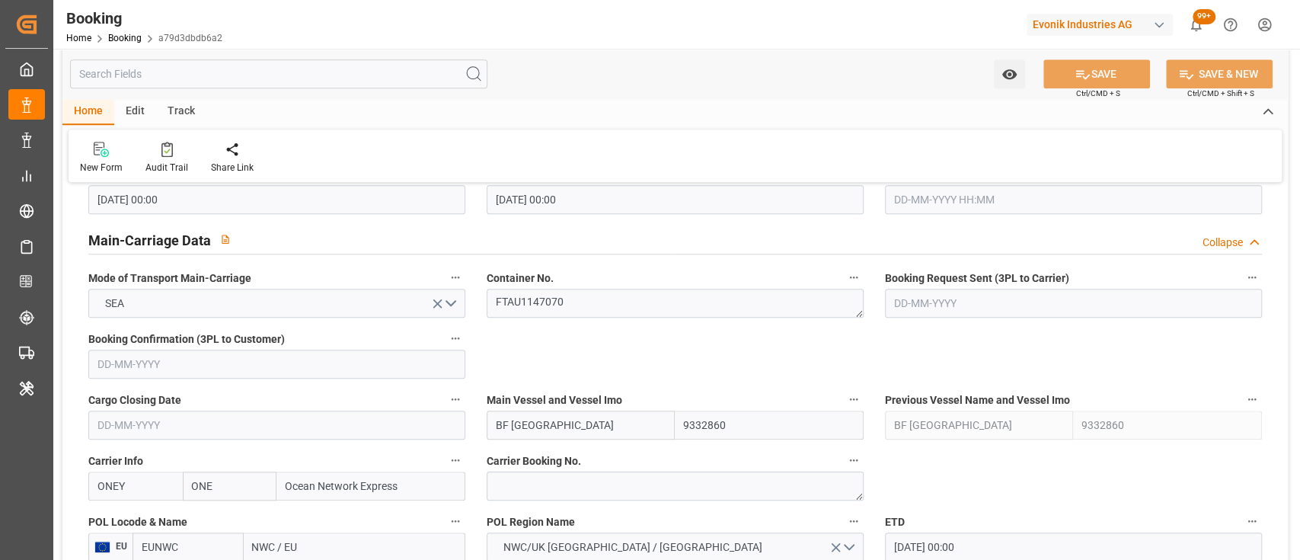
scroll to position [900, 0]
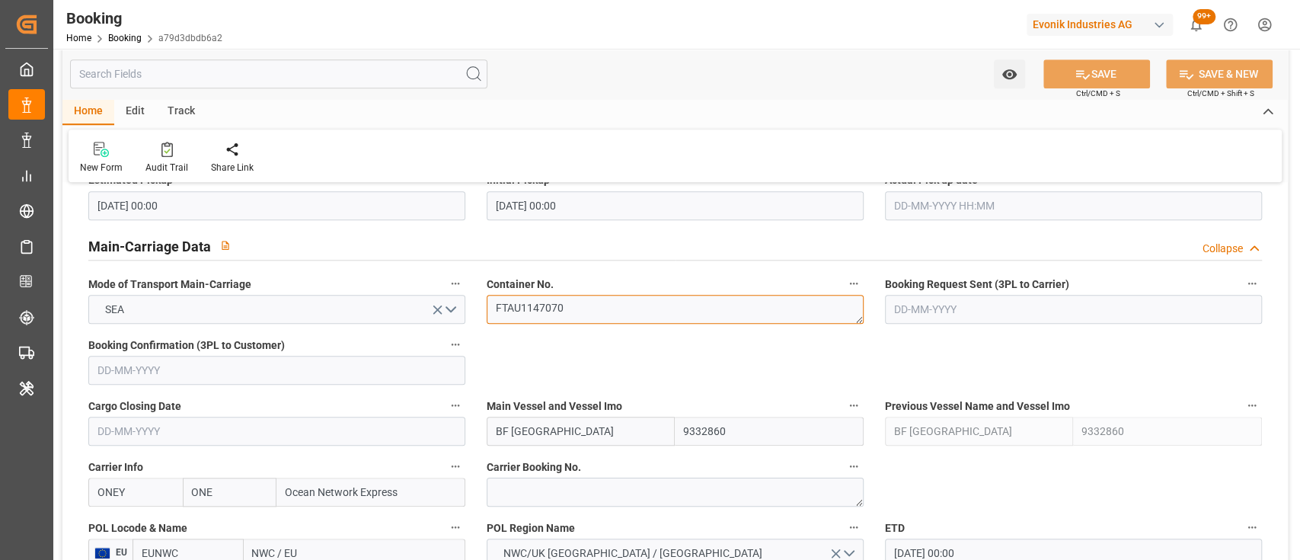
click at [525, 304] on textarea "FTAU1147070" at bounding box center [675, 309] width 377 height 29
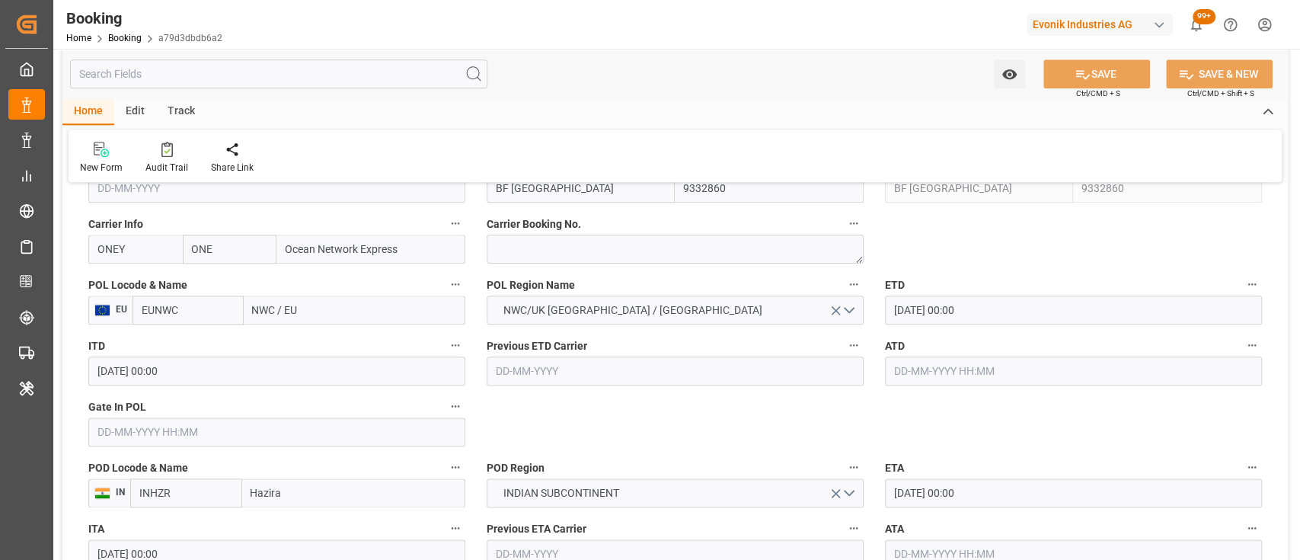
scroll to position [1143, 0]
click at [220, 425] on input "text" at bounding box center [276, 431] width 377 height 29
type input "[DATE] 00:00"
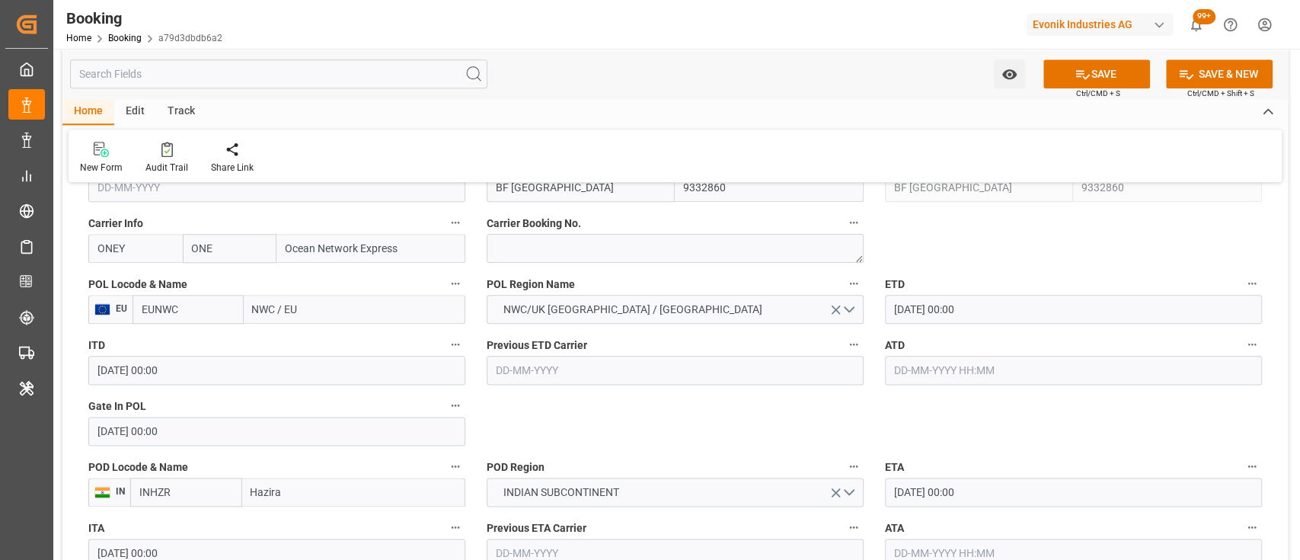
click at [165, 317] on input "EUNWC" at bounding box center [188, 309] width 111 height 29
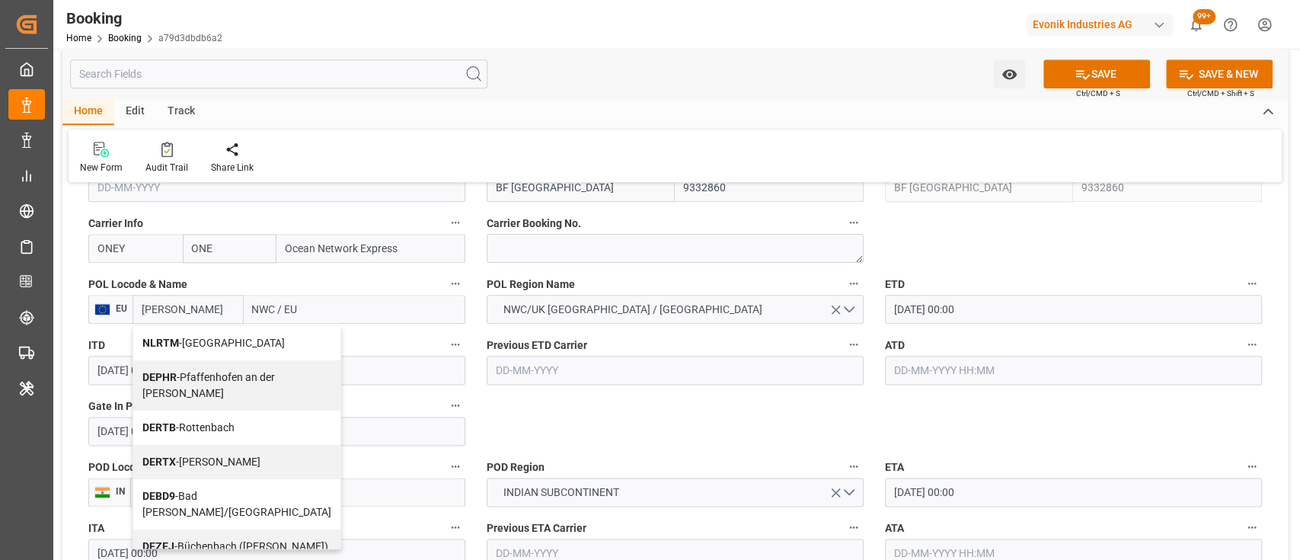
click at [152, 342] on b "NLRTM" at bounding box center [160, 343] width 37 height 12
type input "NLRTM"
type input "[GEOGRAPHIC_DATA]"
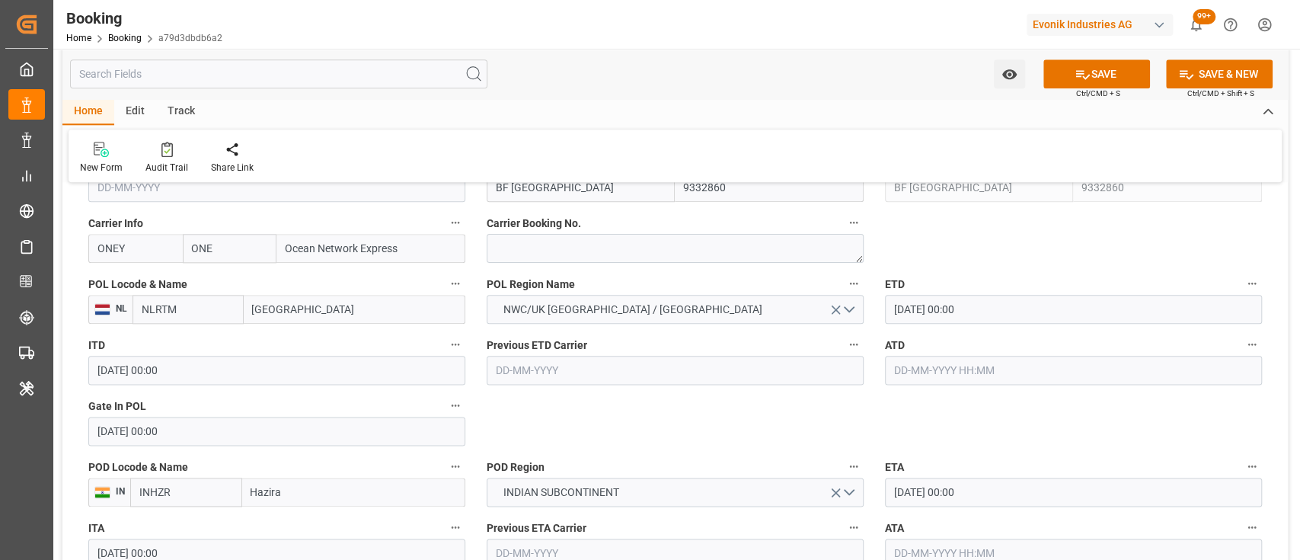
type input "NLRTM"
click at [900, 309] on input "[DATE] 00:00" at bounding box center [1073, 309] width 377 height 29
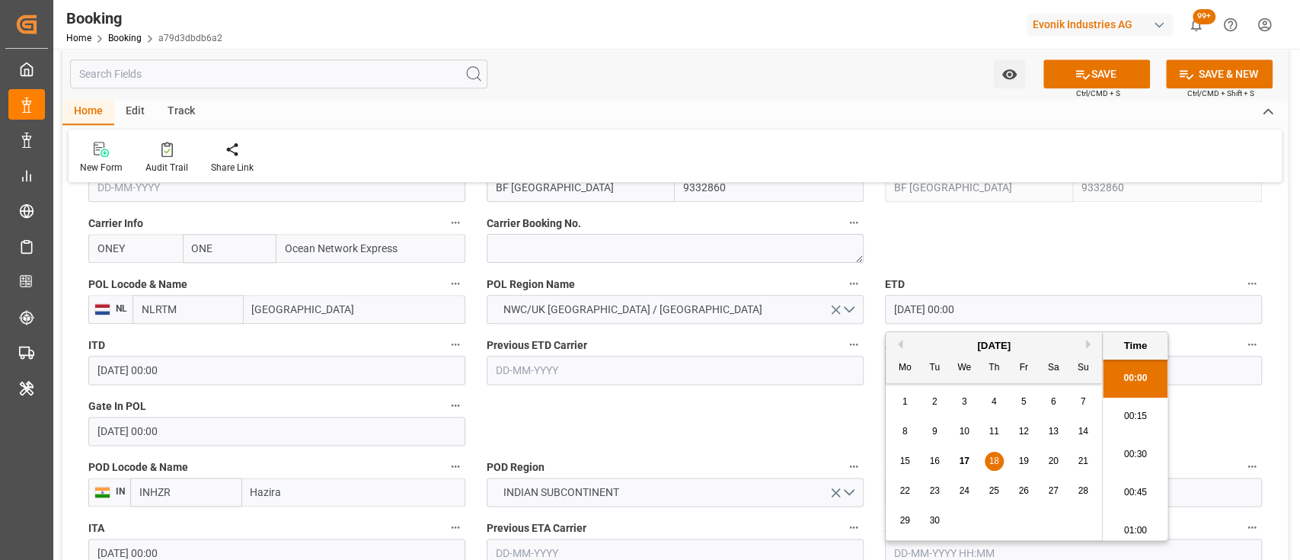
type input "[DATE] 00:00"
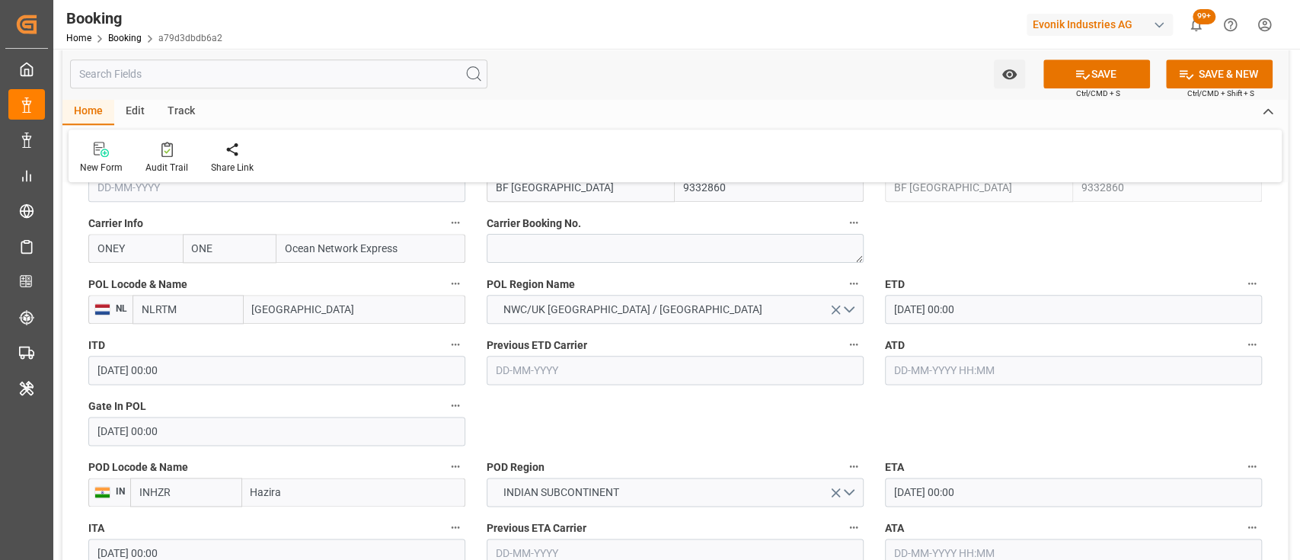
scroll to position [1232, 0]
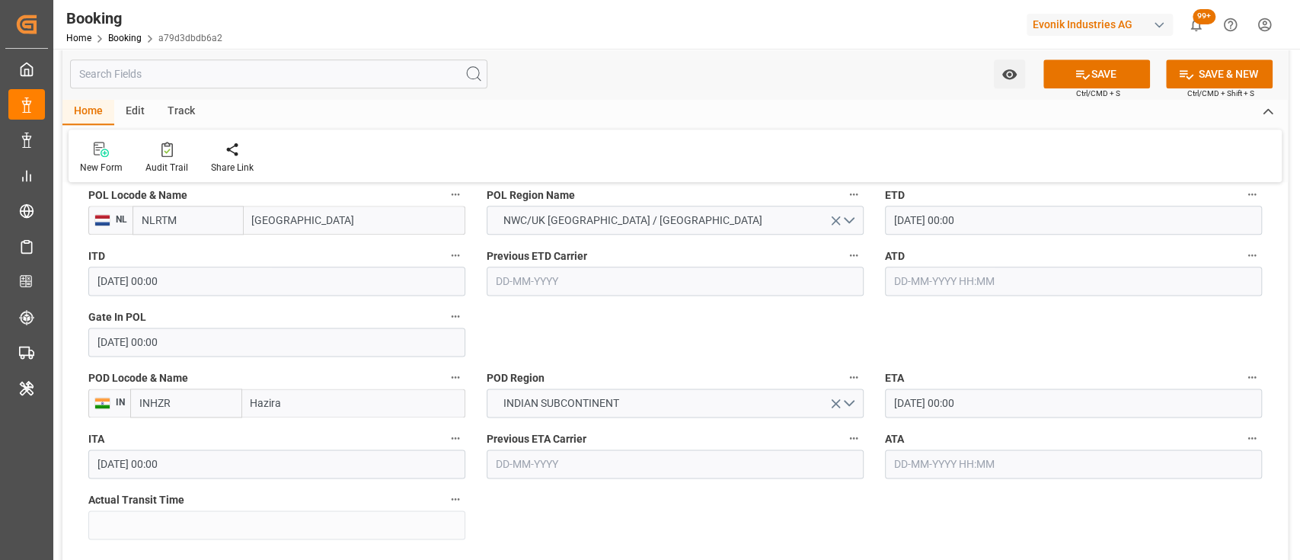
click at [896, 400] on input "[DATE] 00:00" at bounding box center [1073, 402] width 377 height 29
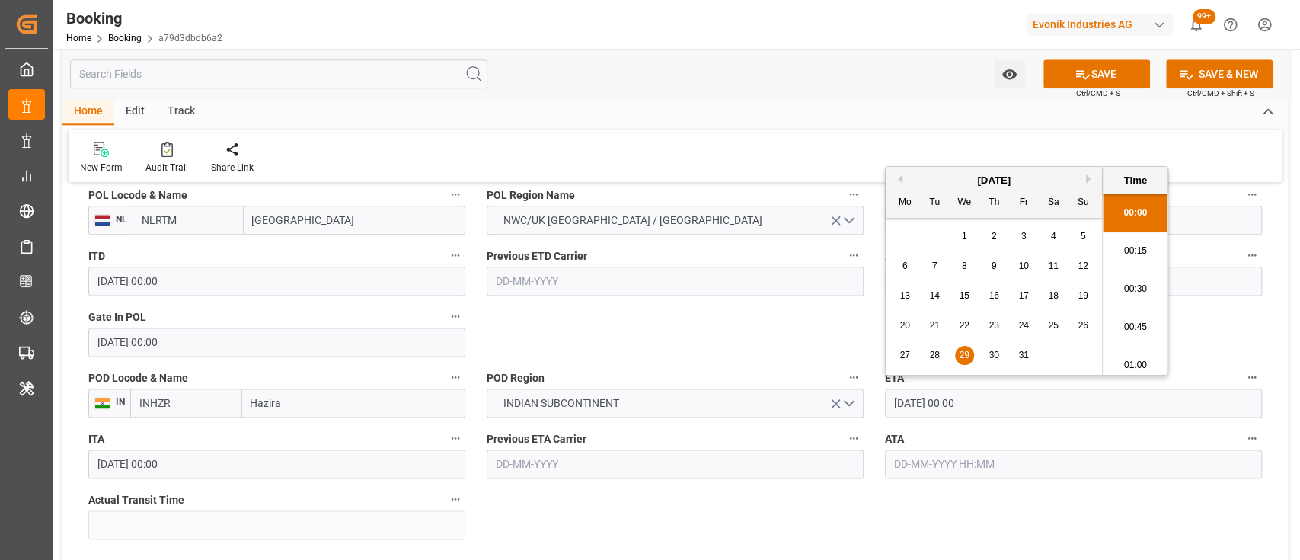
type input "[DATE] 00:00"
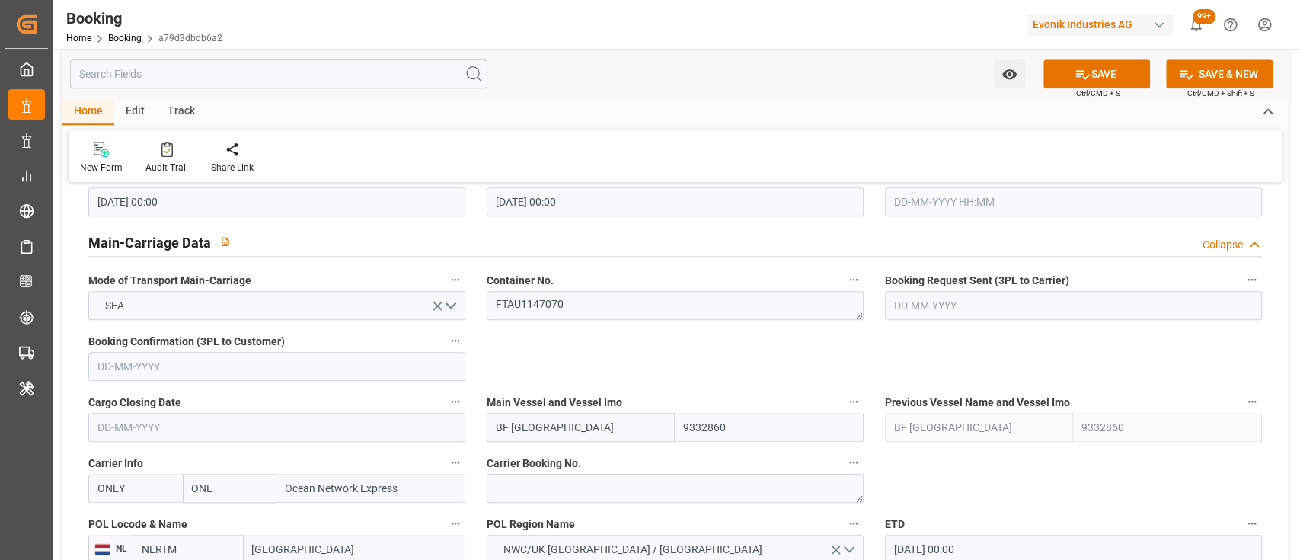
scroll to position [891, 0]
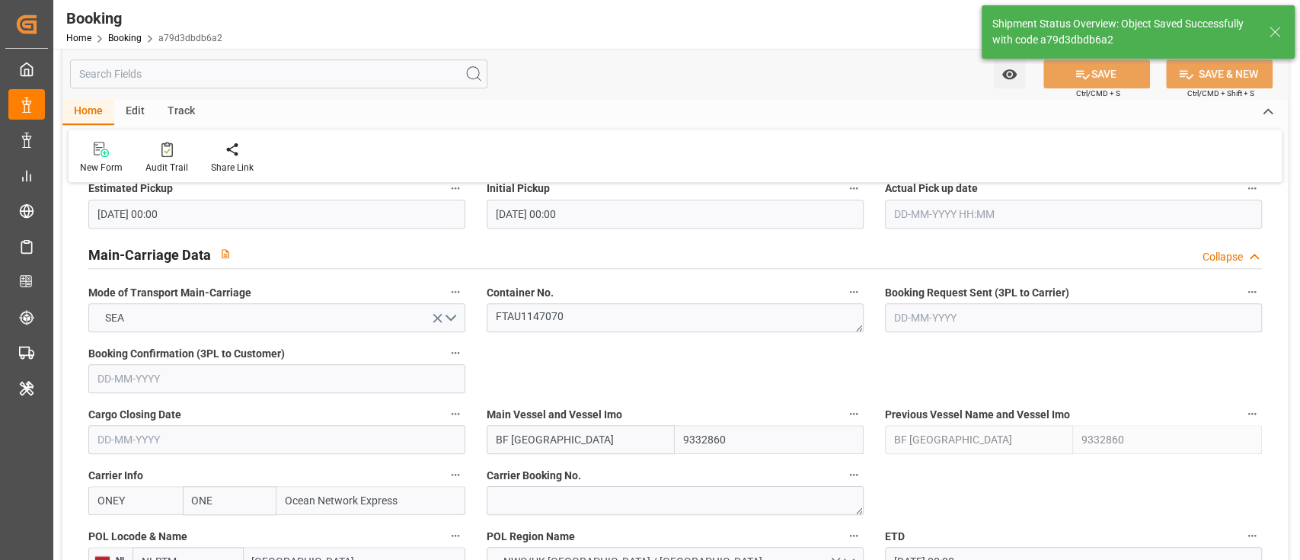
type textarea "[PERSON_NAME]"
type input "17-09-2025 07:00"
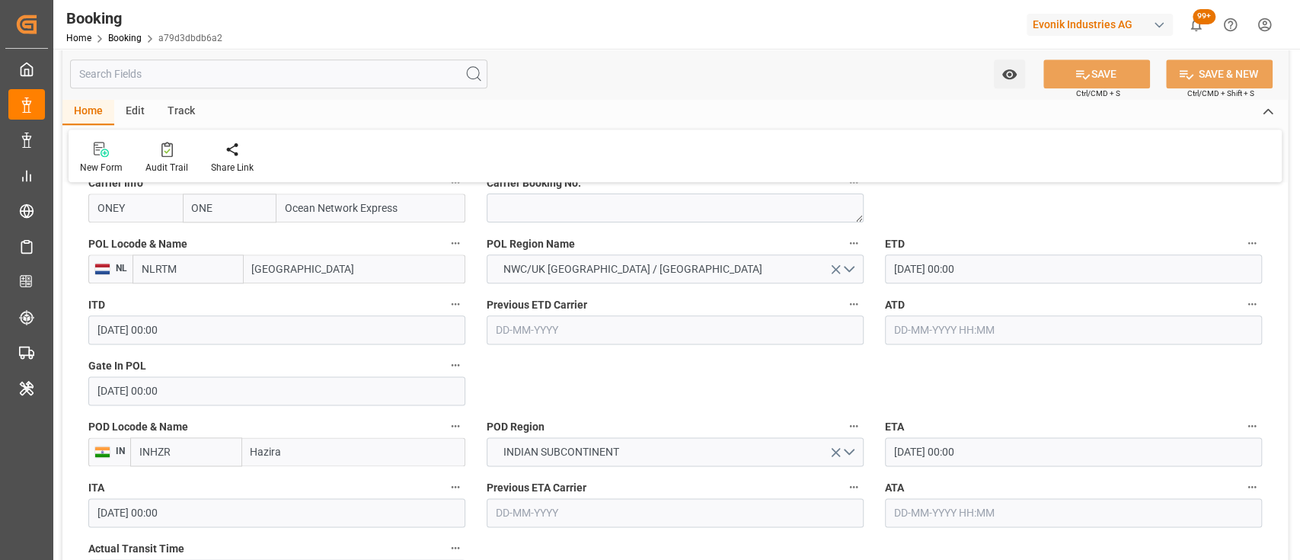
scroll to position [1185, 0]
click at [682, 312] on label "Previous ETD Carrier" at bounding box center [675, 302] width 377 height 21
click at [844, 312] on button "Previous ETD Carrier" at bounding box center [854, 302] width 20 height 20
click at [613, 385] on div at bounding box center [650, 280] width 1300 height 560
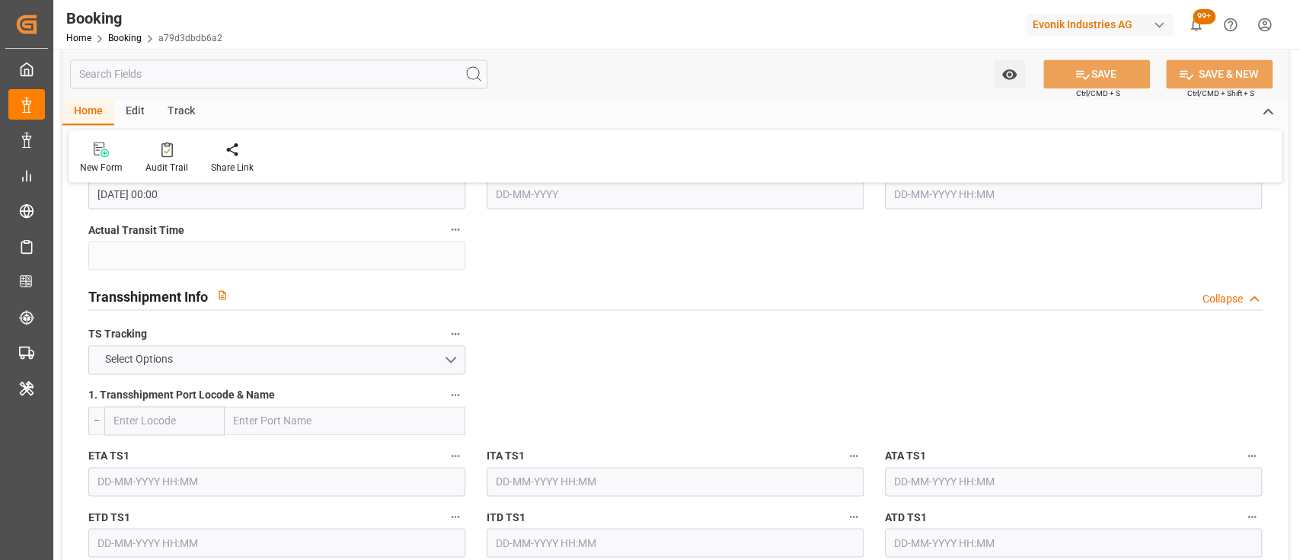
scroll to position [1508, 0]
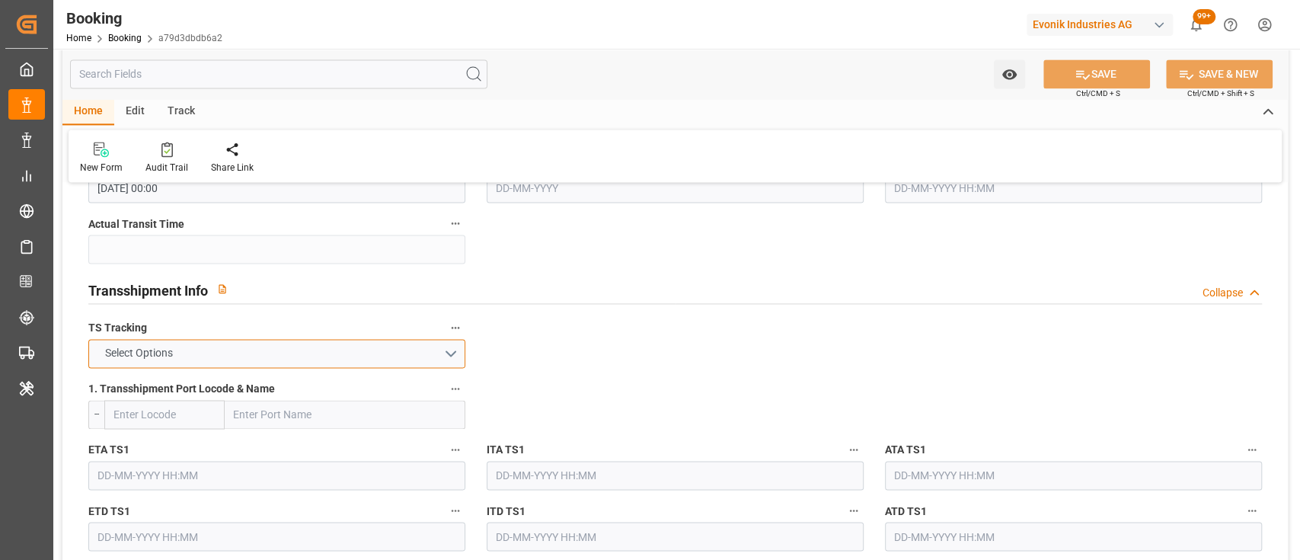
click at [442, 347] on button "Select Options" at bounding box center [276, 353] width 377 height 29
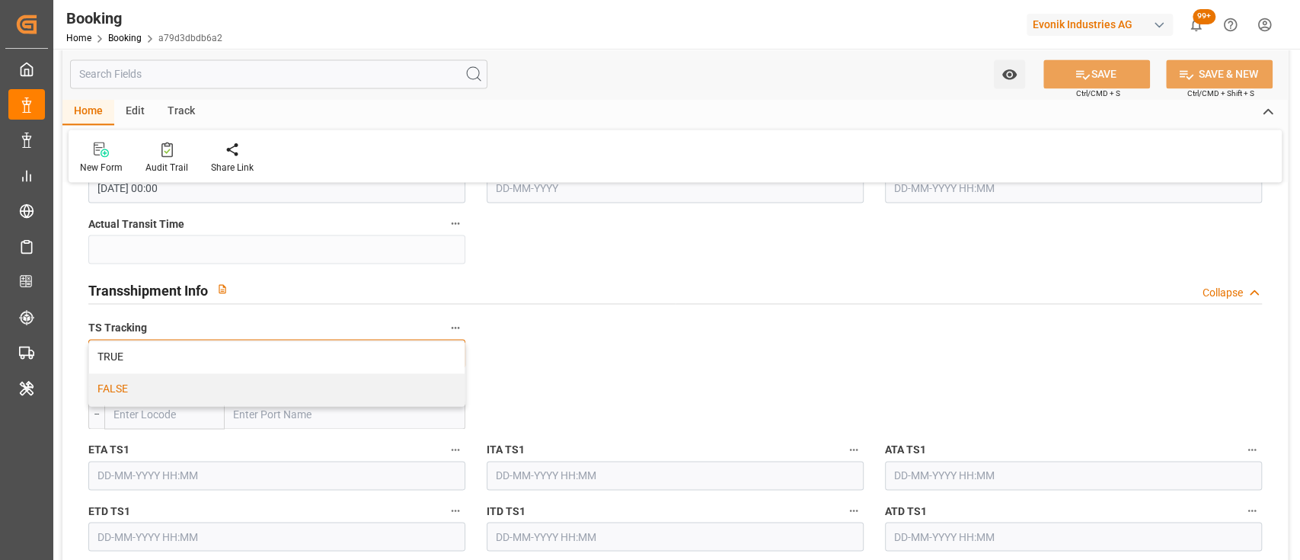
click at [405, 383] on div "FALSE" at bounding box center [277, 389] width 376 height 32
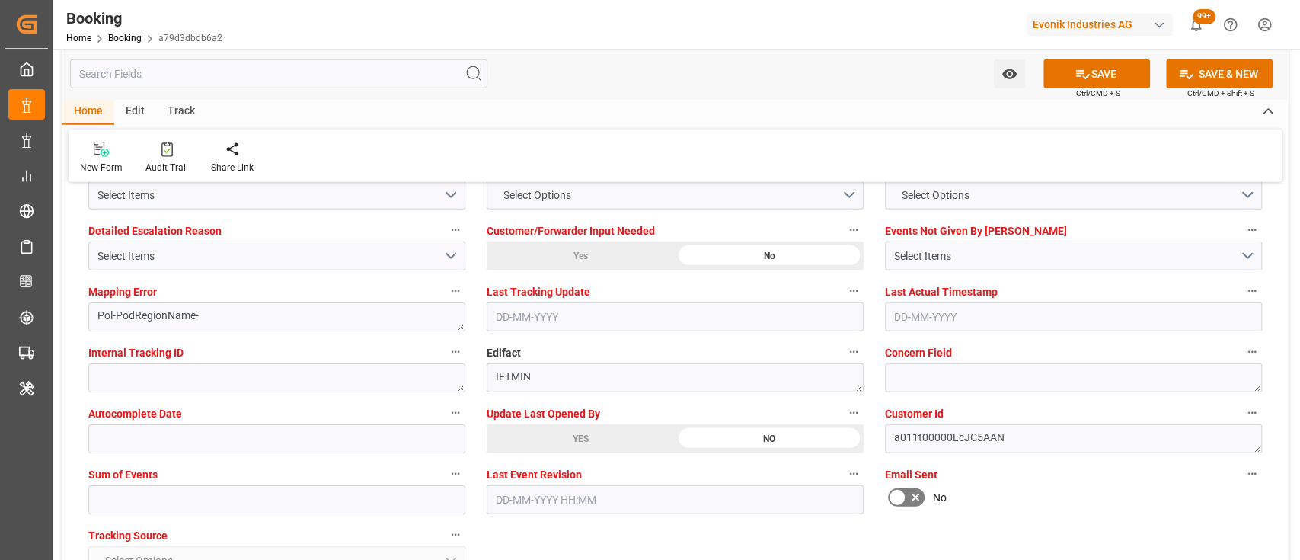
scroll to position [2894, 0]
click at [287, 497] on input "text" at bounding box center [276, 498] width 377 height 29
type input "0"
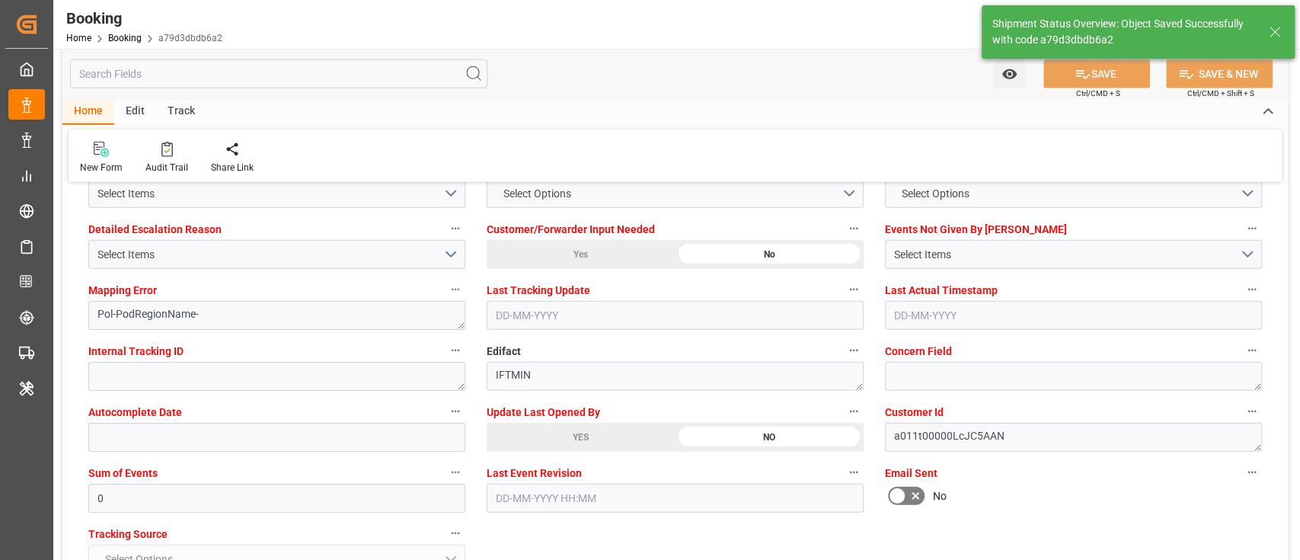
type input "17-09-2025 07:02"
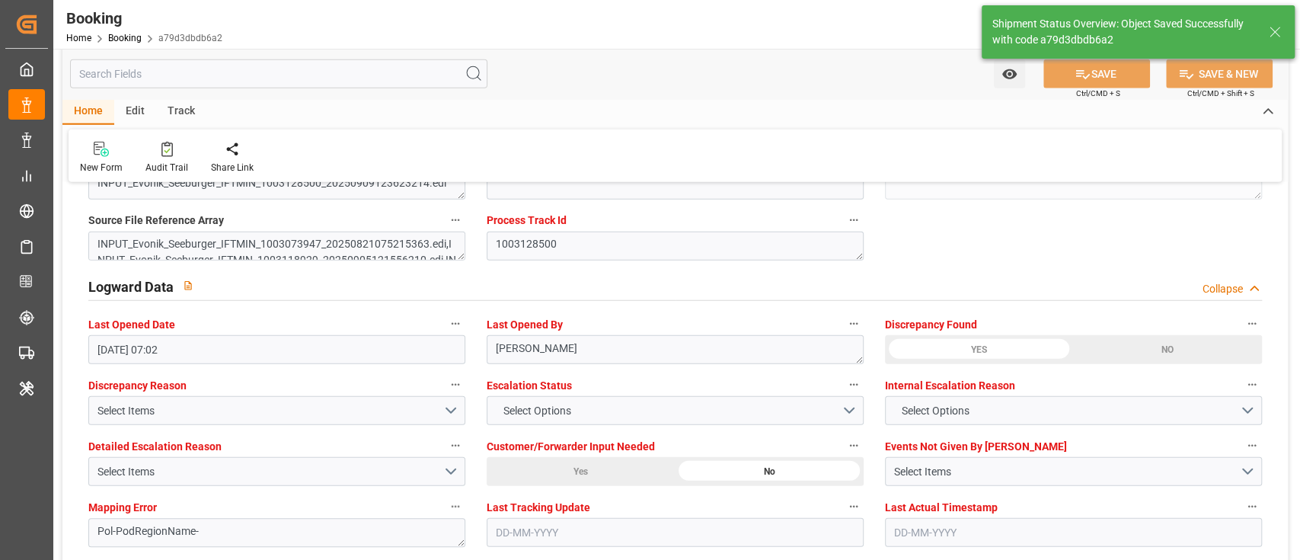
scroll to position [2676, 0]
click at [532, 388] on span "Escalation Status" at bounding box center [529, 387] width 85 height 16
click at [844, 388] on button "Escalation Status" at bounding box center [854, 386] width 20 height 20
click at [555, 406] on div at bounding box center [650, 280] width 1300 height 560
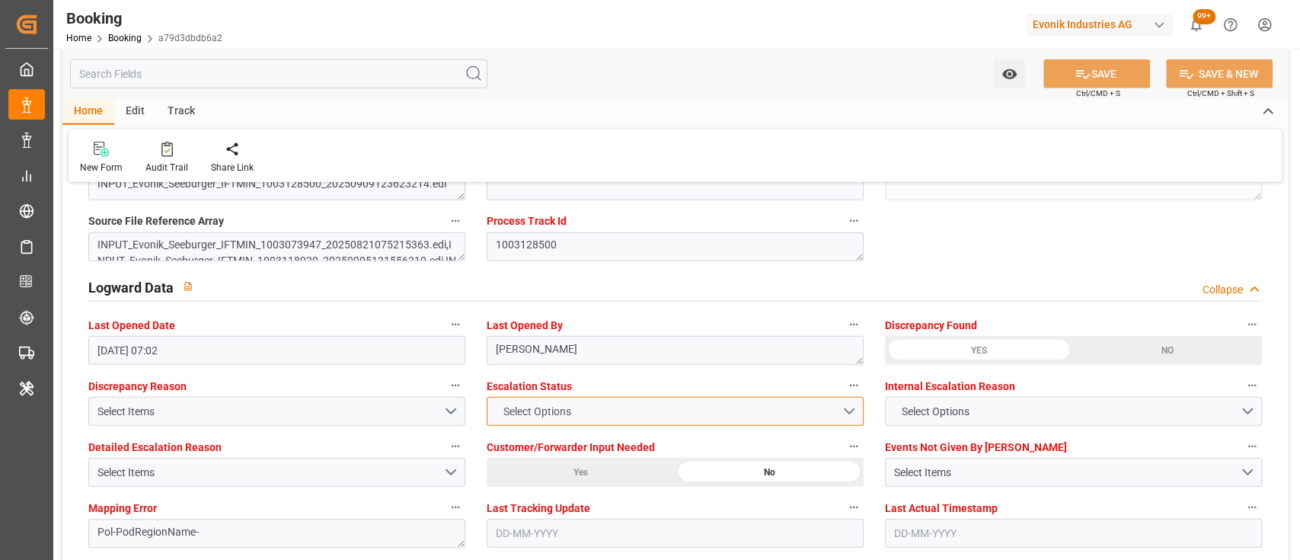
click at [532, 413] on span "Select Options" at bounding box center [536, 412] width 83 height 16
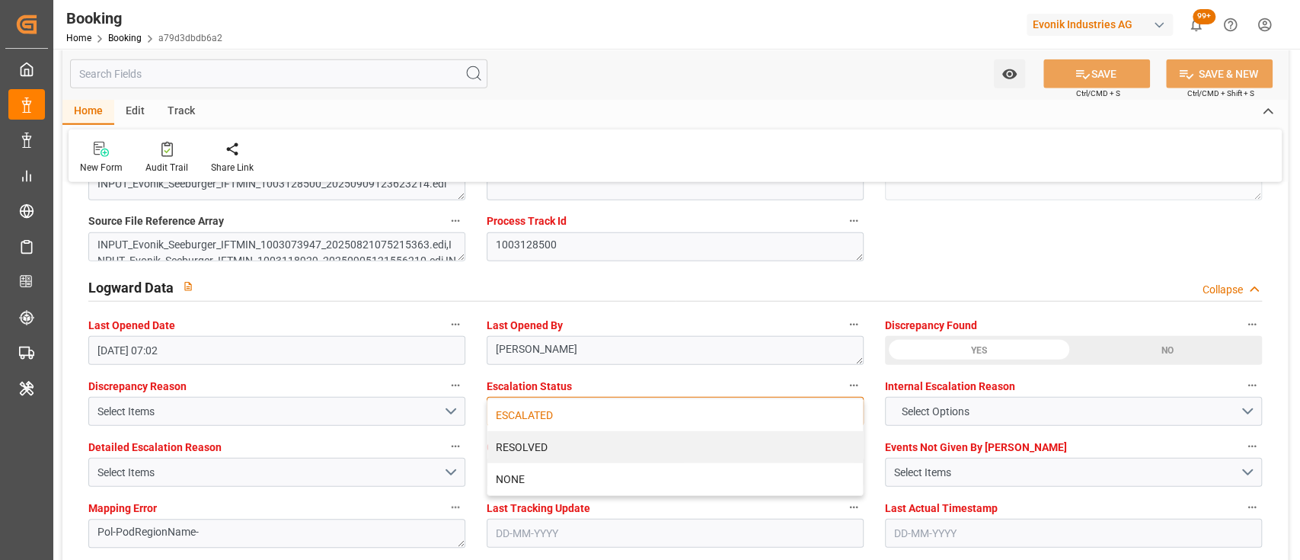
click at [529, 417] on div "ESCALATED" at bounding box center [675, 415] width 376 height 32
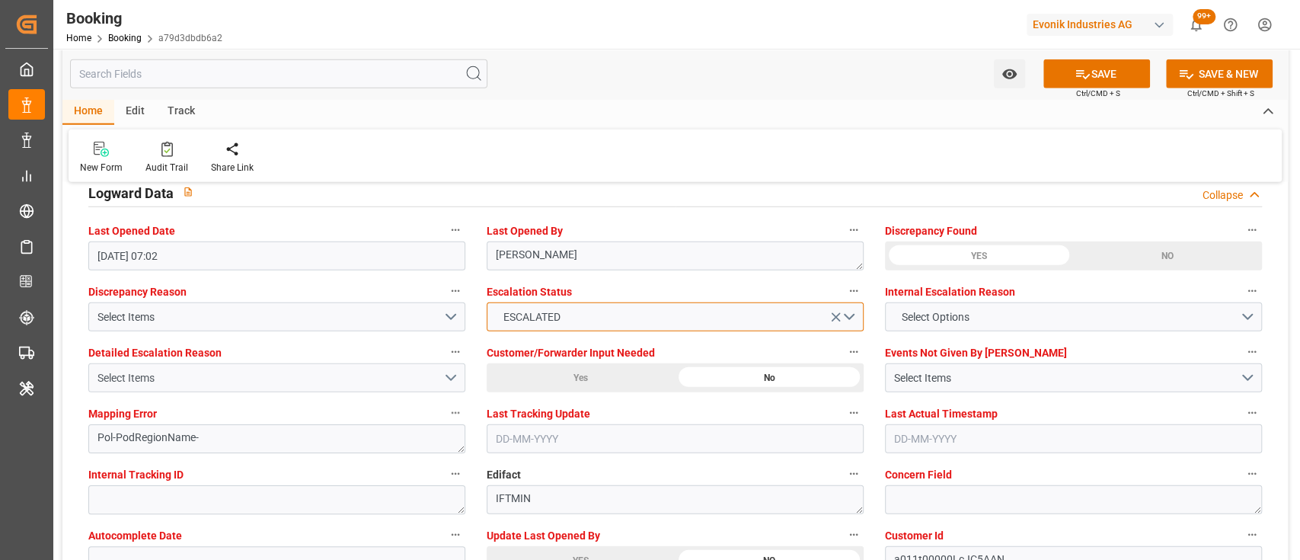
scroll to position [2773, 0]
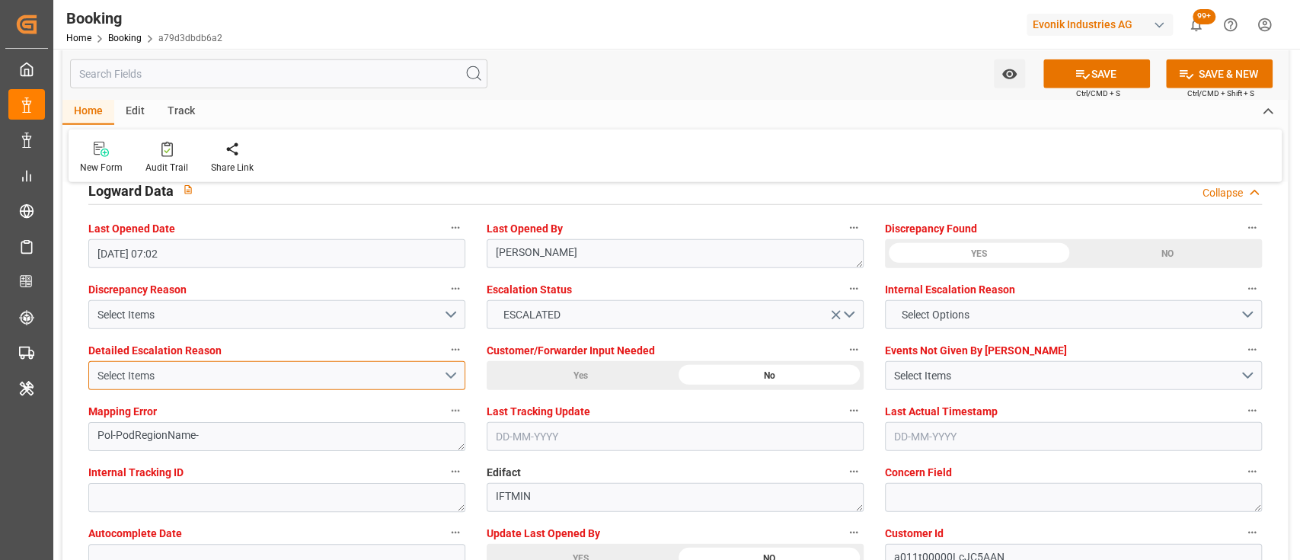
click at [234, 382] on div "Select Items" at bounding box center [270, 376] width 346 height 16
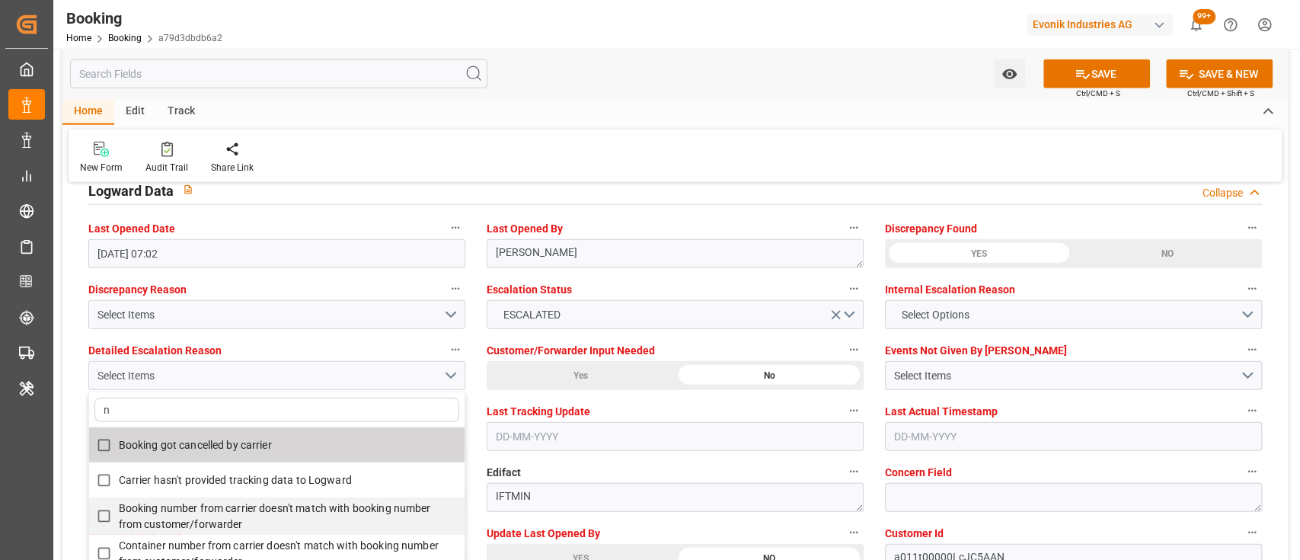
type input "no"
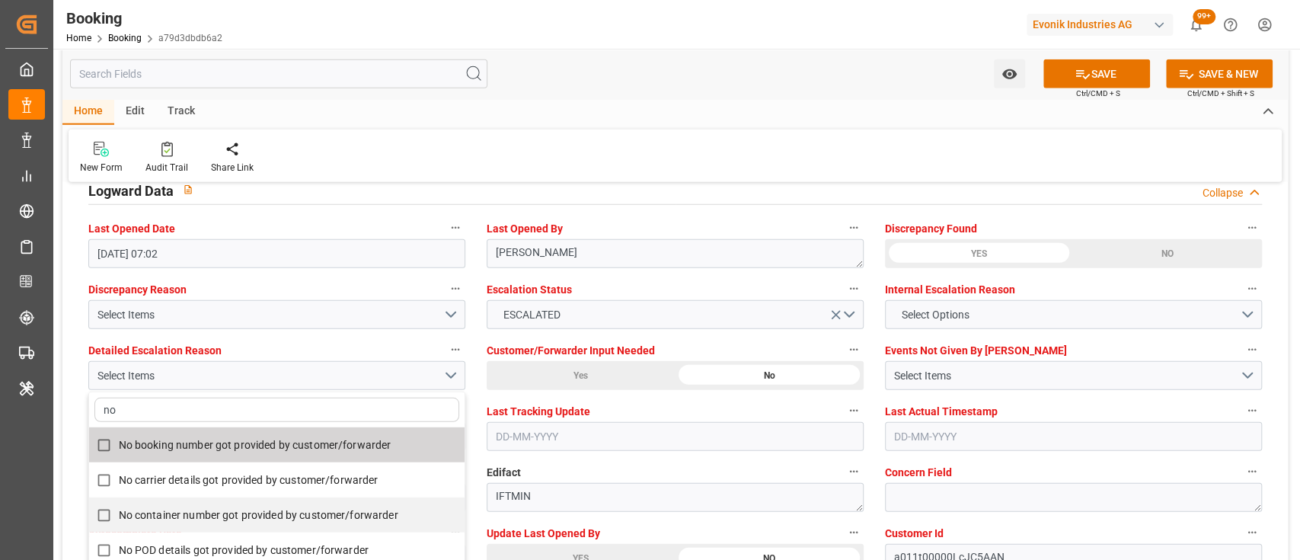
click at [206, 446] on span "No booking number got provided by customer/forwarder" at bounding box center [255, 445] width 273 height 12
checkbox input "true"
type input "no"
click at [568, 100] on div "Home Edit Track" at bounding box center [675, 112] width 1226 height 26
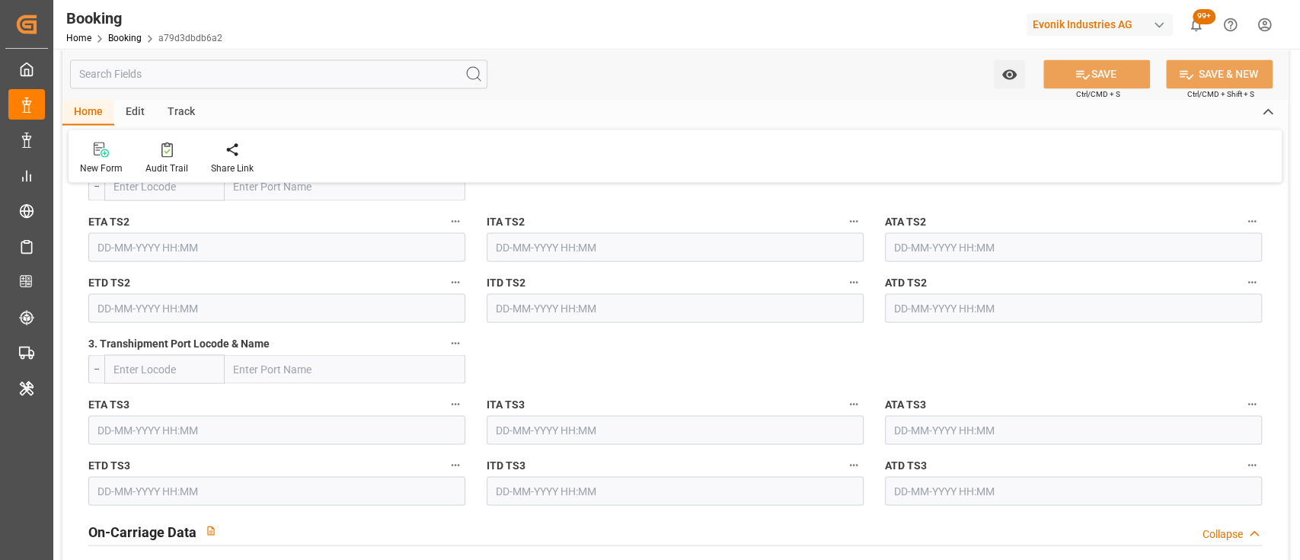
scroll to position [1917, 0]
click at [583, 328] on div "ITD TS2" at bounding box center [675, 299] width 398 height 61
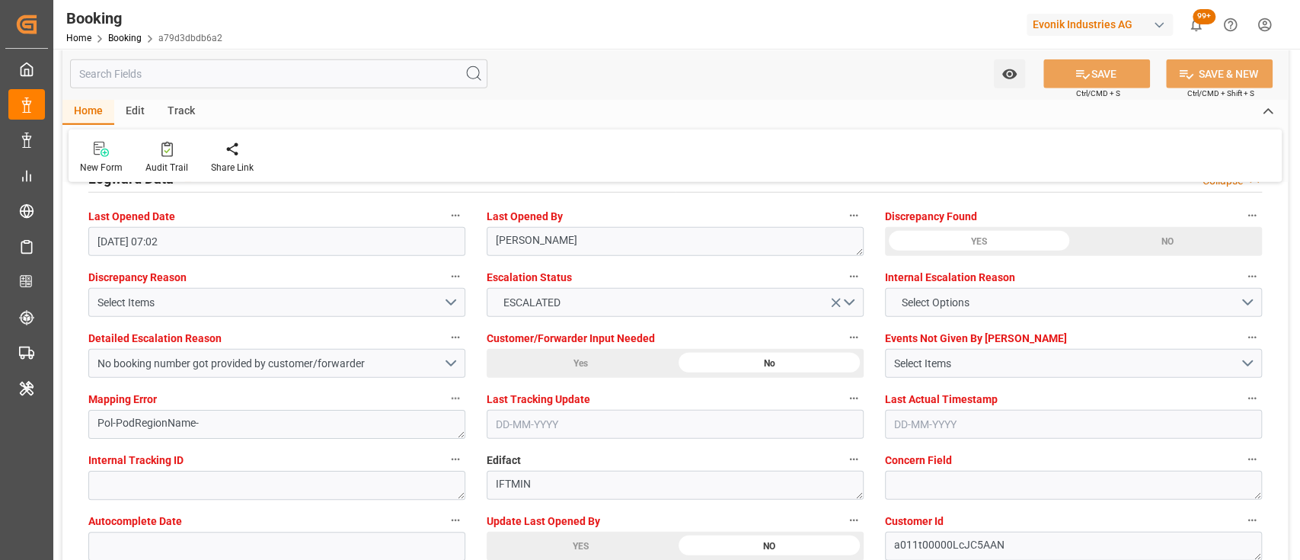
scroll to position [2776, 0]
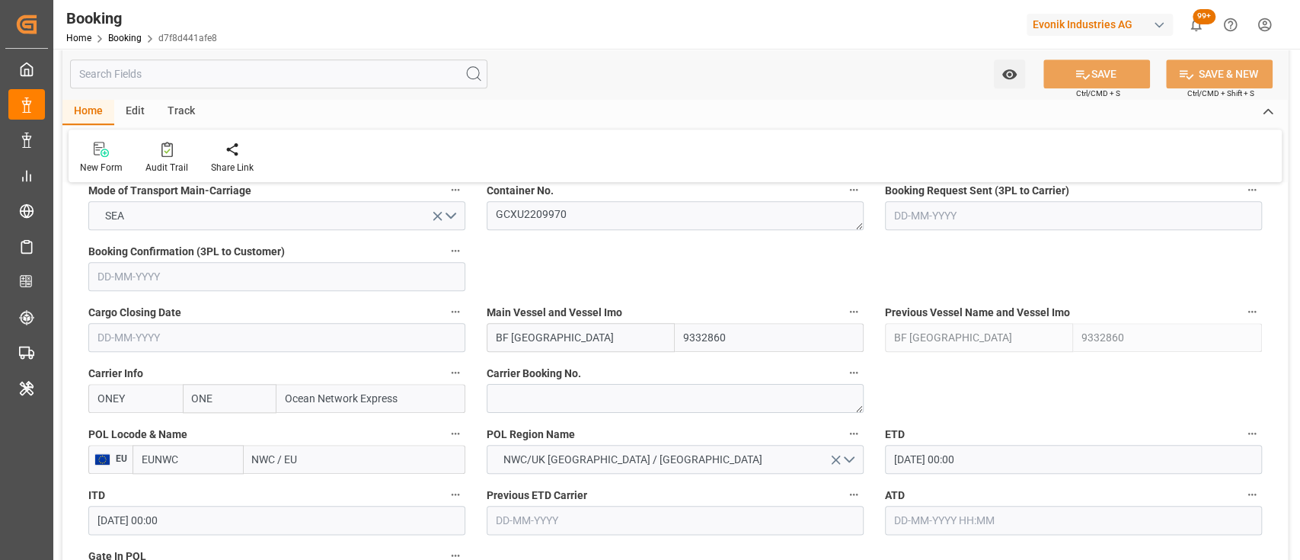
scroll to position [994, 0]
click at [545, 212] on textarea "GCXU2209970" at bounding box center [675, 214] width 377 height 29
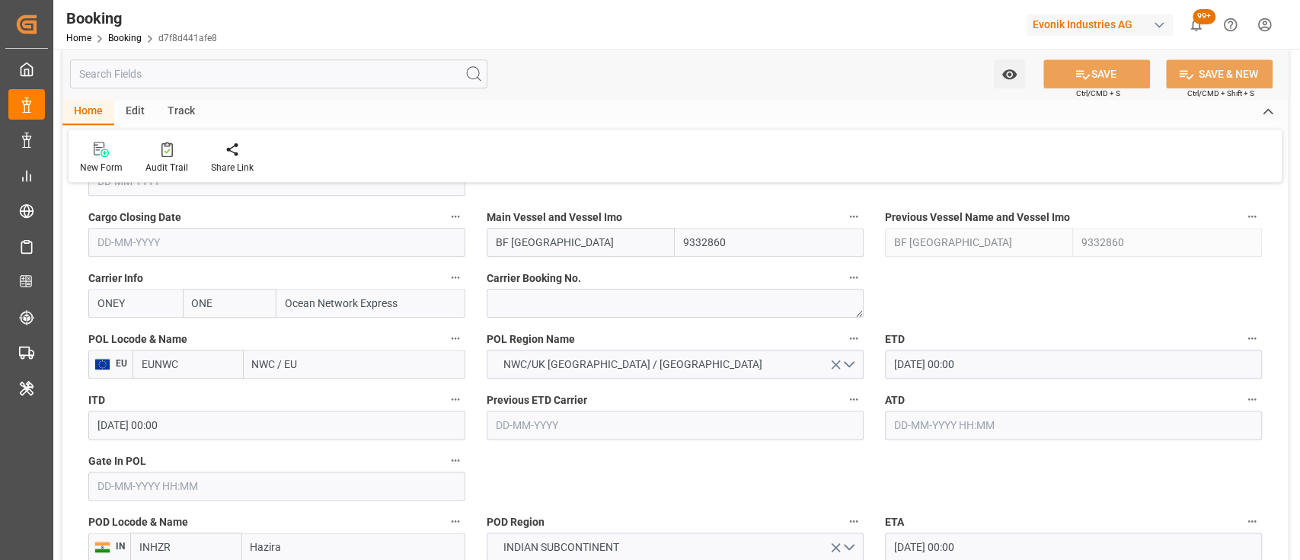
scroll to position [1095, 0]
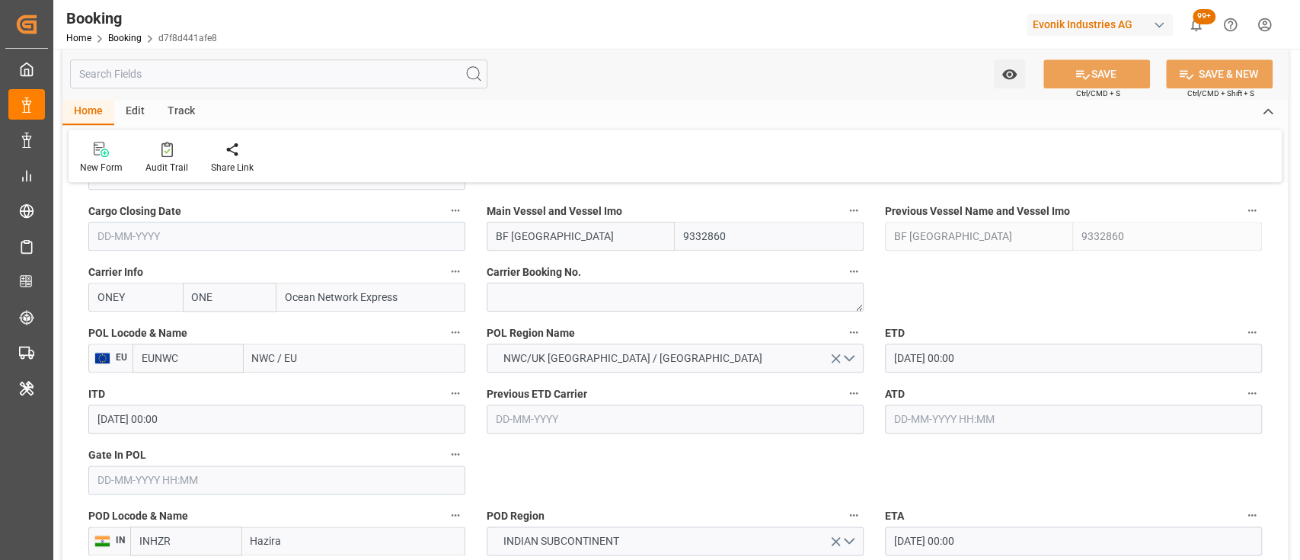
click at [176, 366] on input "EUNWC" at bounding box center [188, 358] width 111 height 29
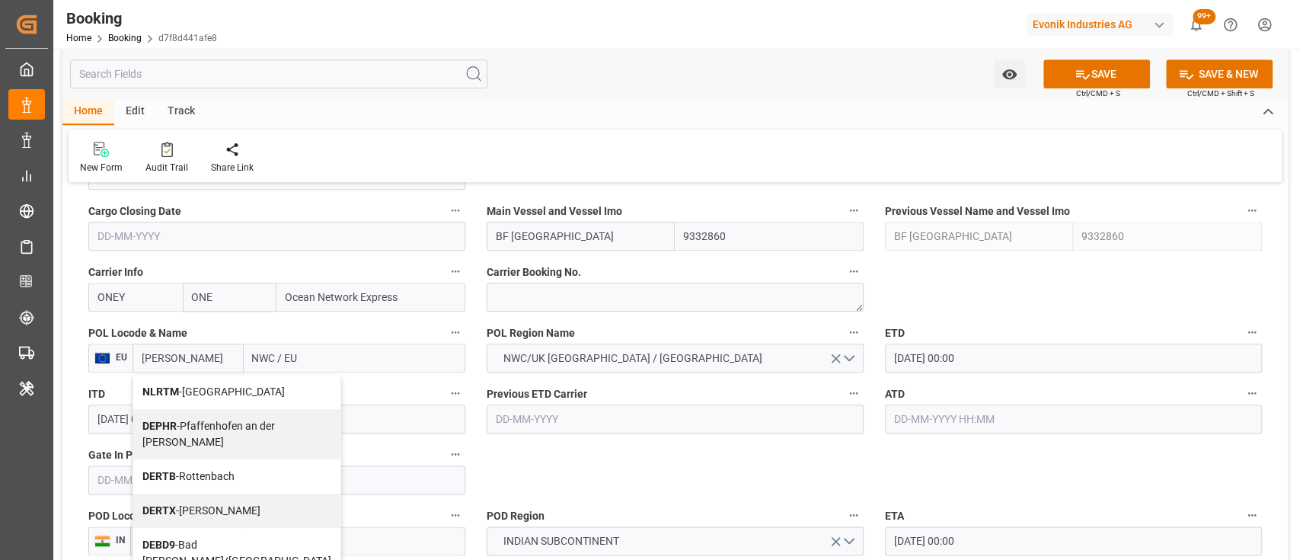
click at [139, 393] on div "NLRTM - [GEOGRAPHIC_DATA]" at bounding box center [236, 392] width 207 height 34
type input "NLRTM"
type input "[GEOGRAPHIC_DATA]"
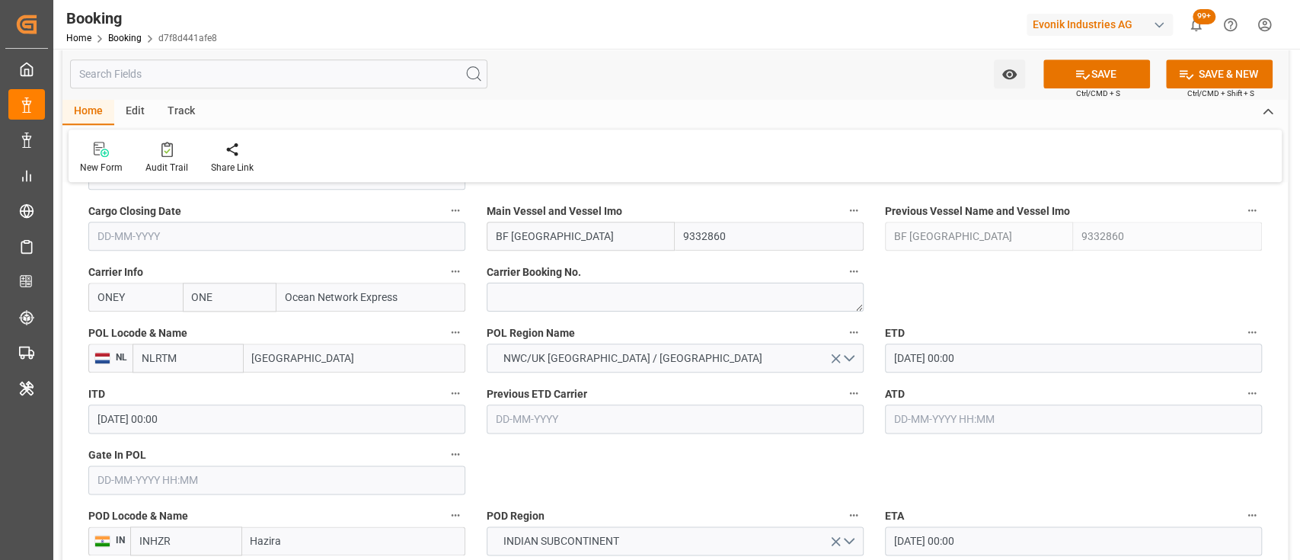
type input "NLRTM"
click at [316, 478] on input "1" at bounding box center [276, 479] width 377 height 29
type input "[DATE] 00:00"
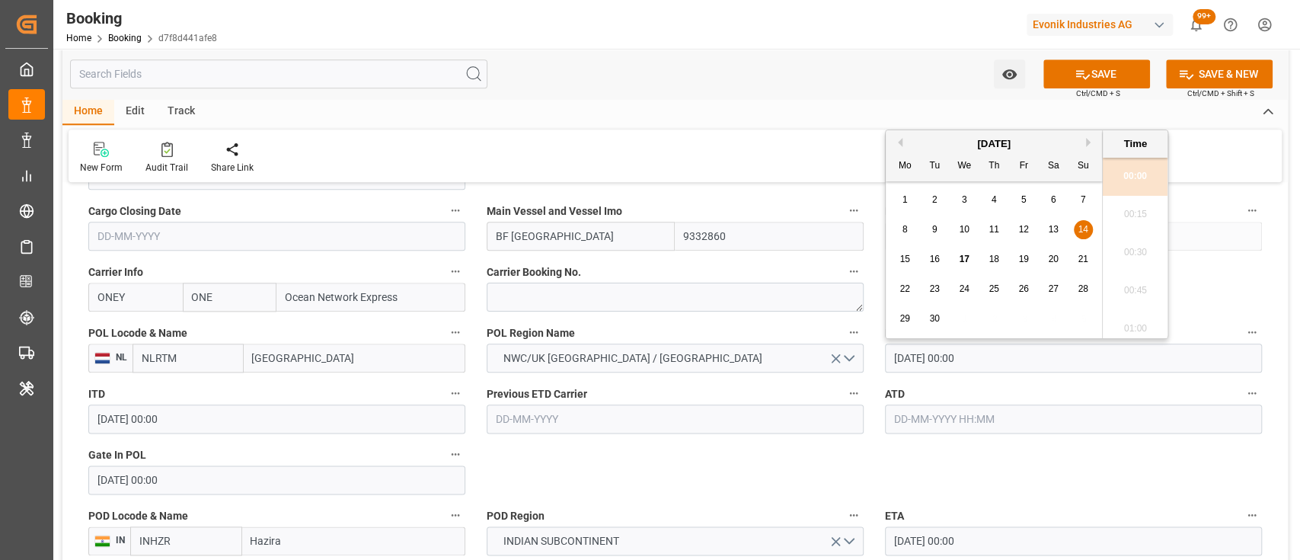
click at [901, 363] on input "[DATE] 00:00" at bounding box center [1073, 358] width 377 height 29
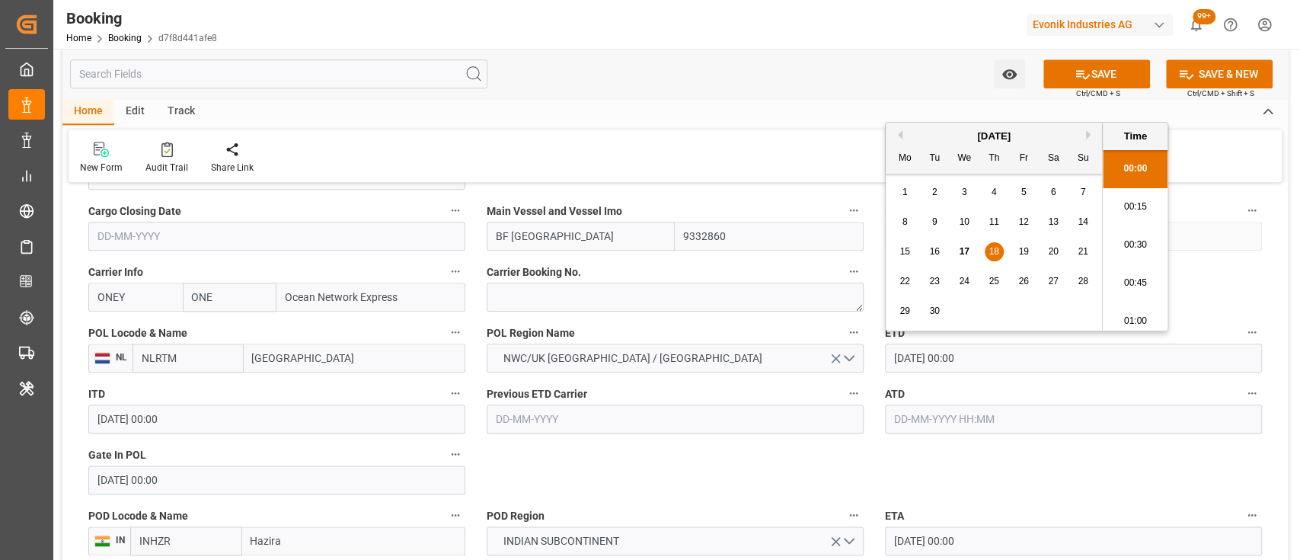
type input "[DATE] 00:00"
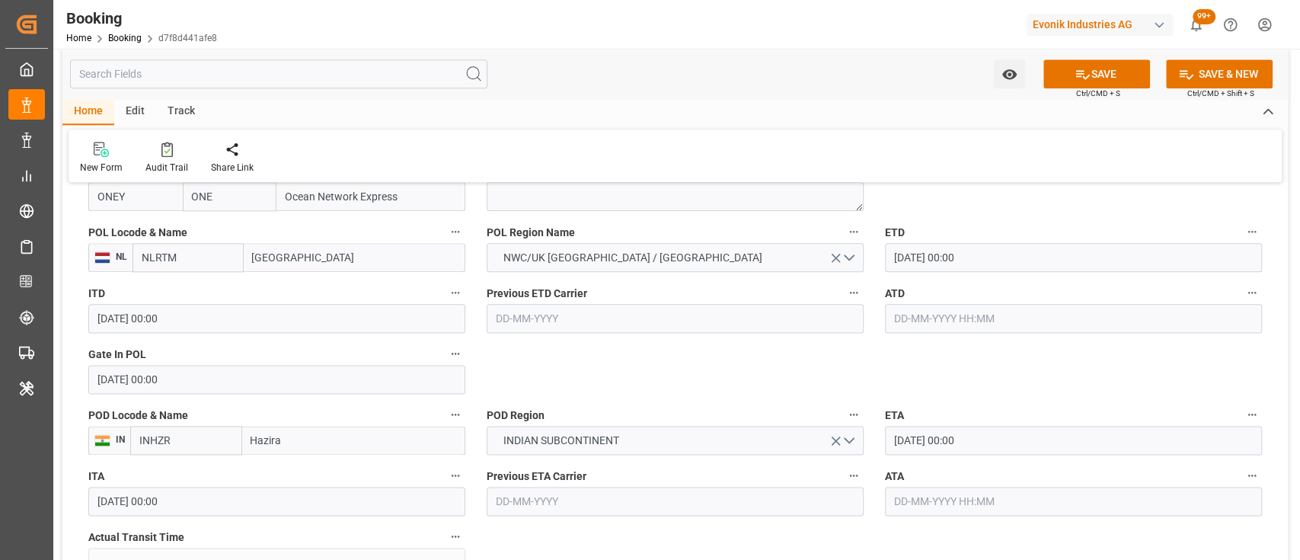
scroll to position [1274, 0]
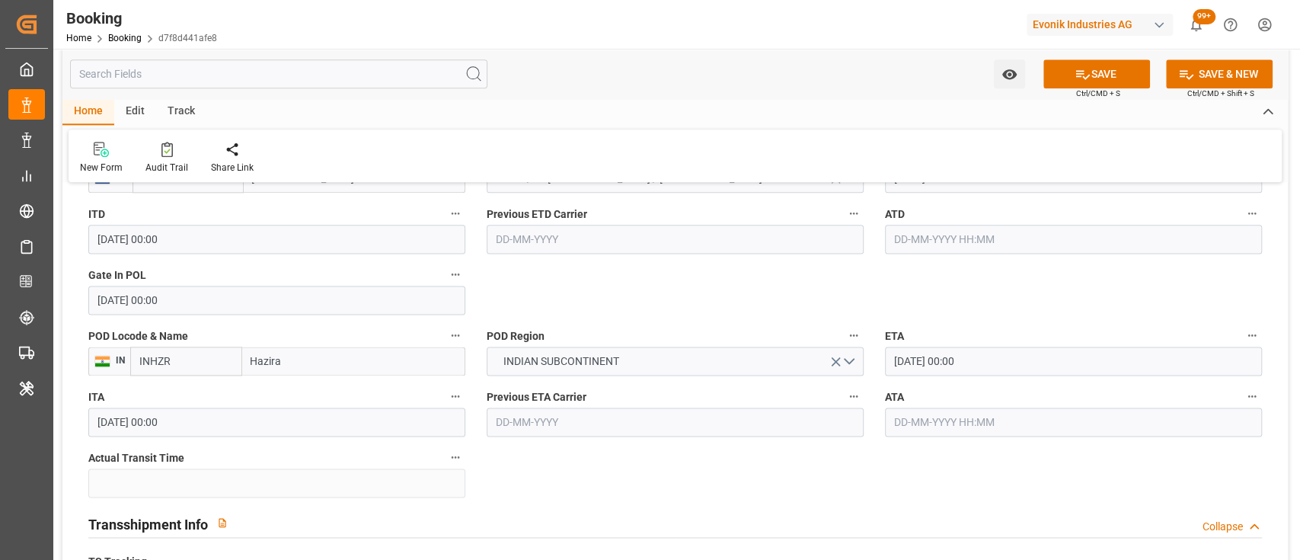
click at [897, 356] on input "[DATE] 00:00" at bounding box center [1073, 361] width 377 height 29
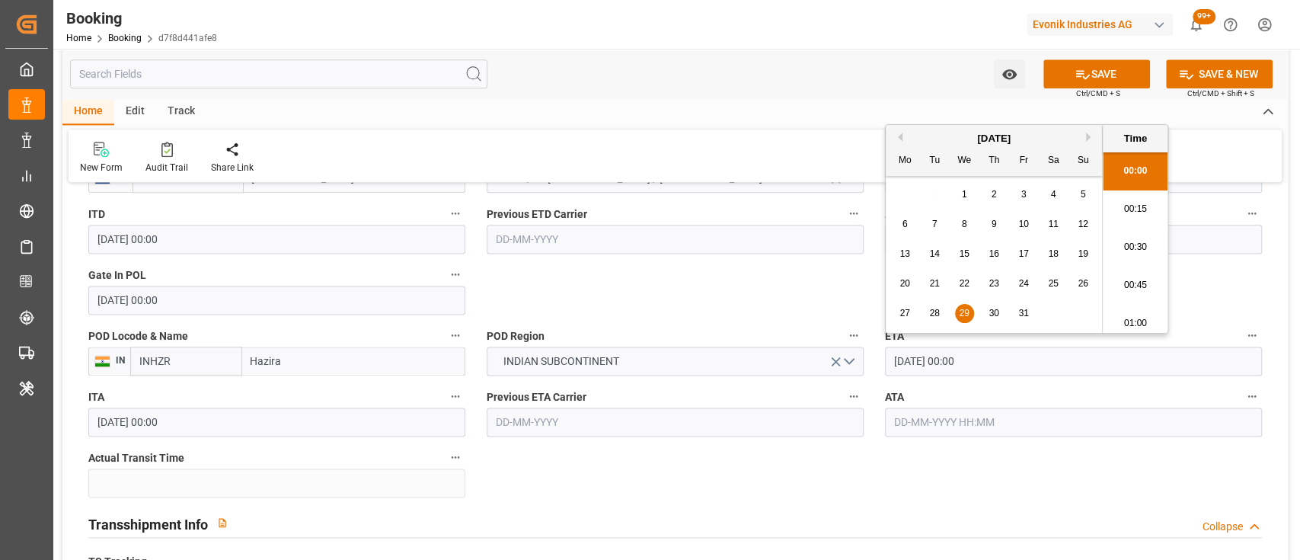
type input "[DATE] 00:00"
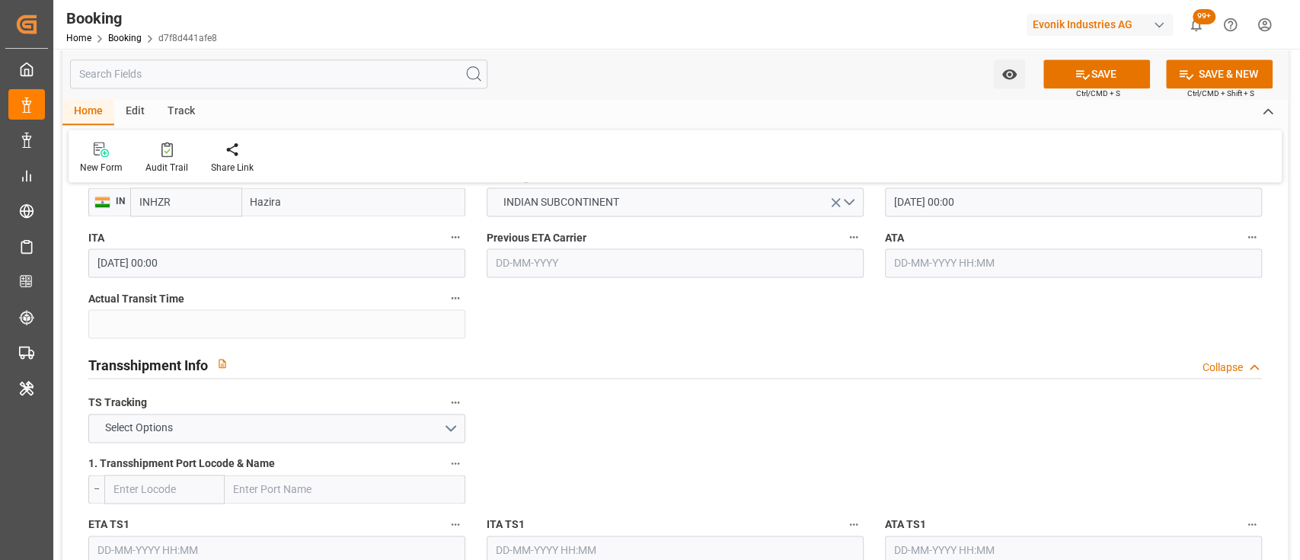
scroll to position [1438, 0]
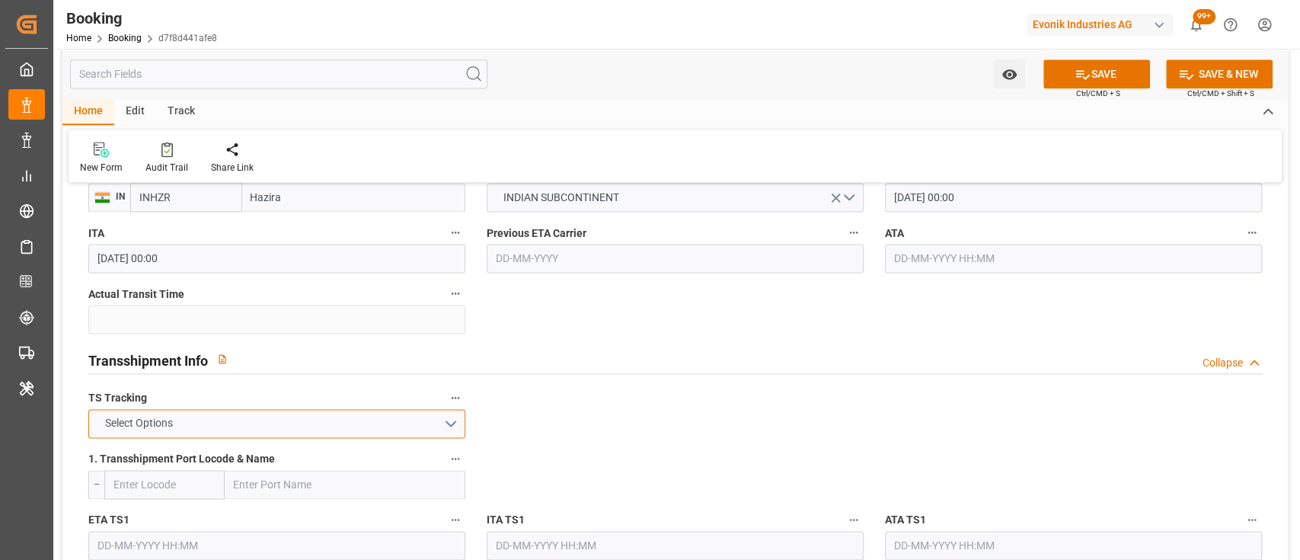
click at [459, 418] on button "Select Options" at bounding box center [276, 423] width 377 height 29
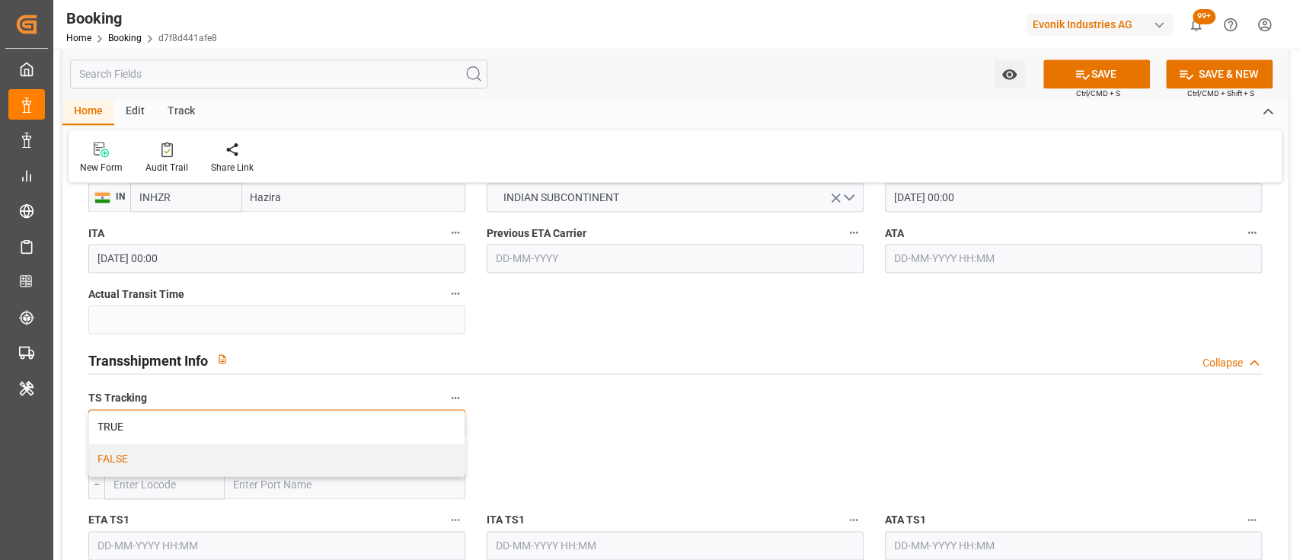
click at [423, 457] on div "FALSE" at bounding box center [277, 459] width 376 height 32
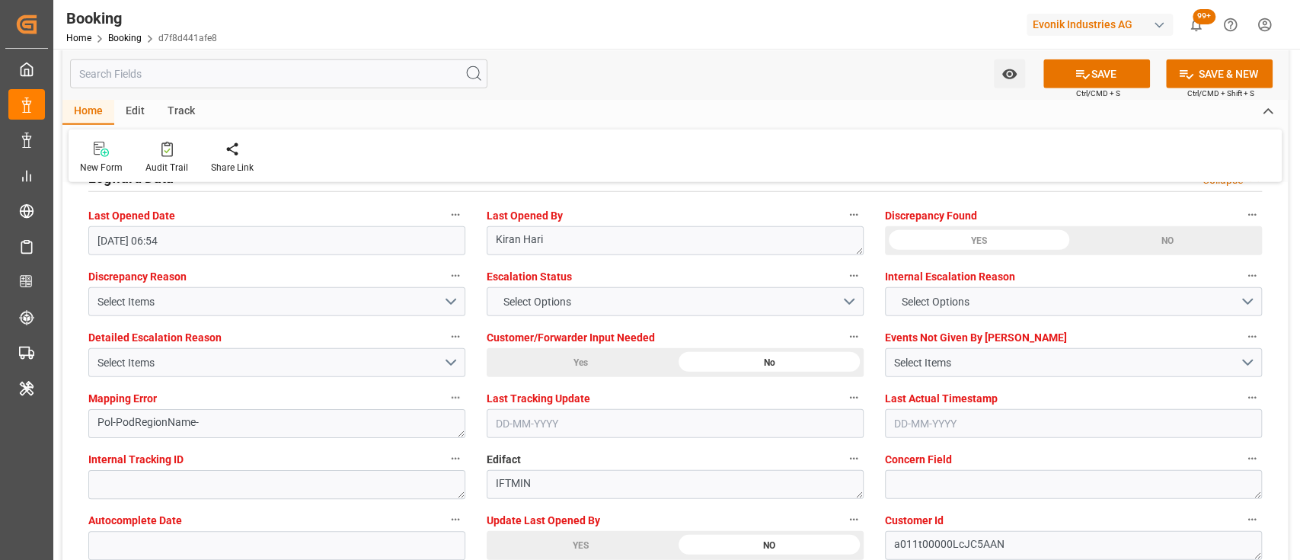
scroll to position [2888, 0]
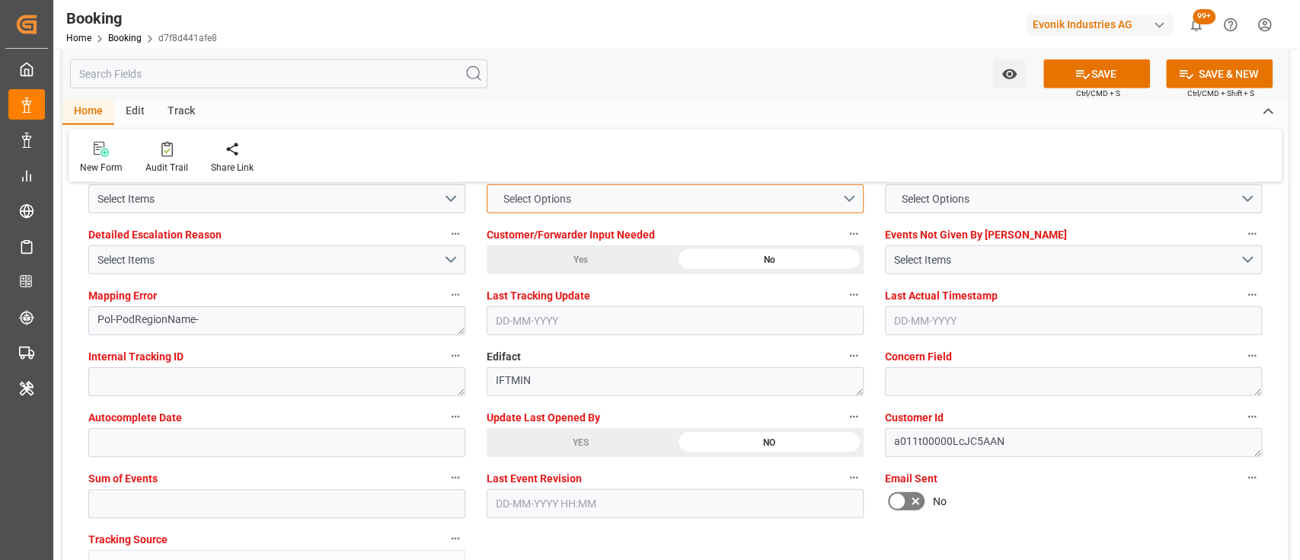
click at [522, 209] on button "Select Options" at bounding box center [675, 198] width 377 height 29
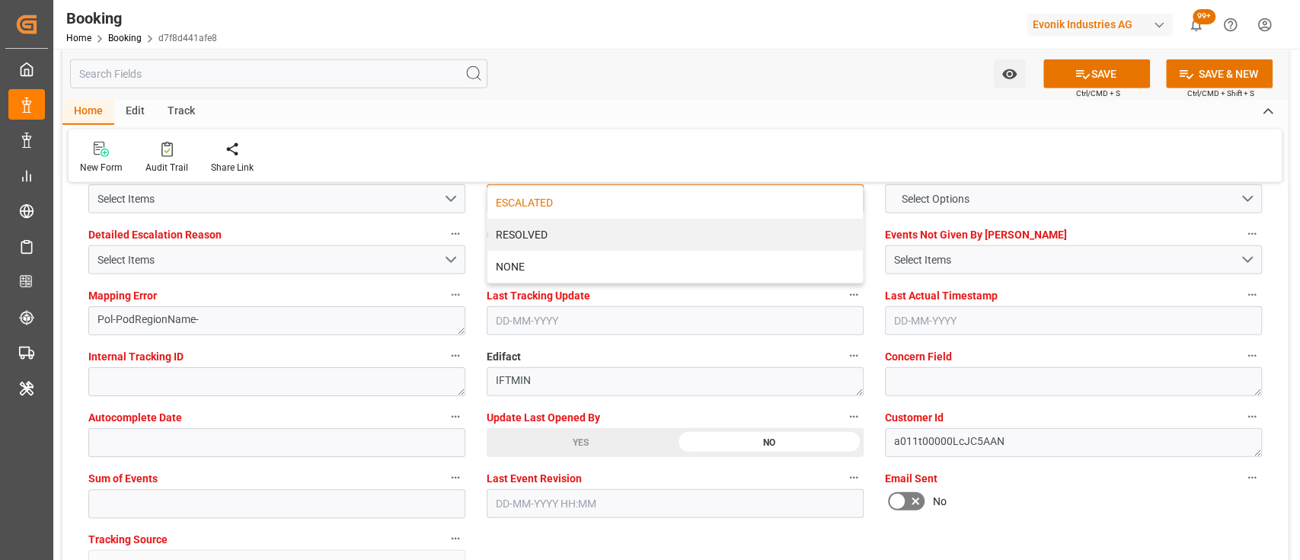
click at [517, 204] on div "ESCALATED" at bounding box center [675, 203] width 376 height 32
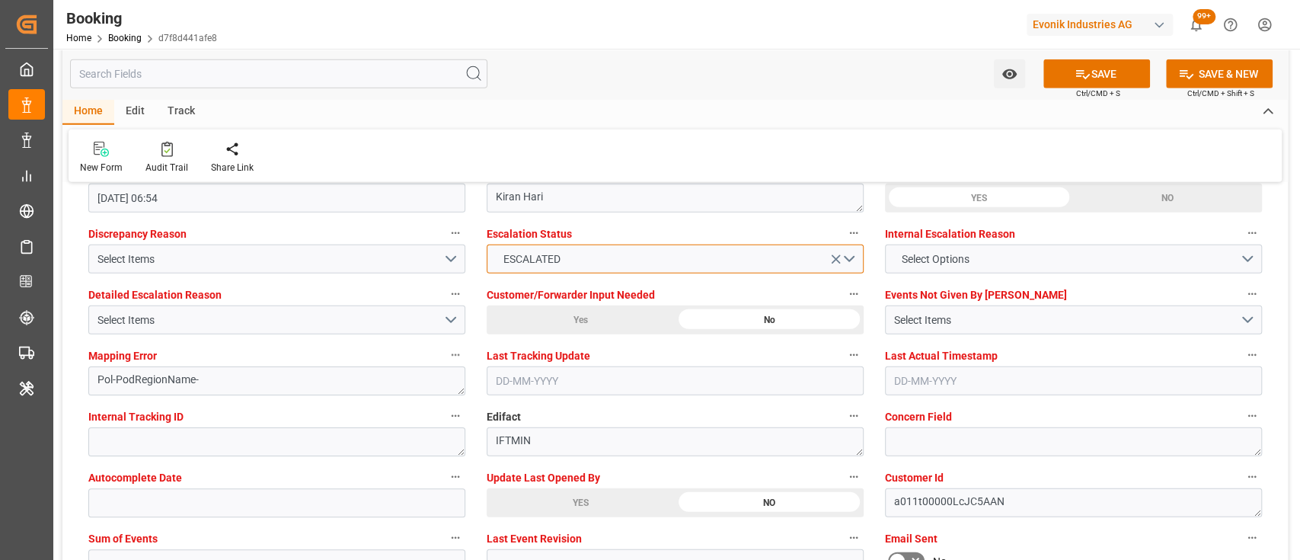
scroll to position [2827, 0]
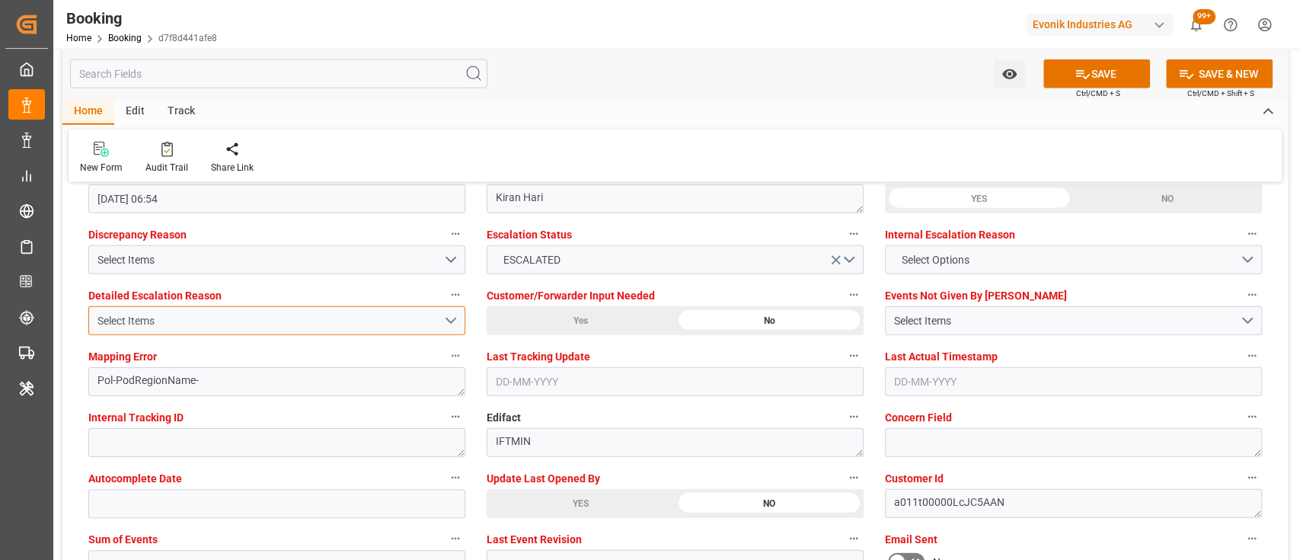
click at [404, 311] on button "Select Items" at bounding box center [276, 320] width 377 height 29
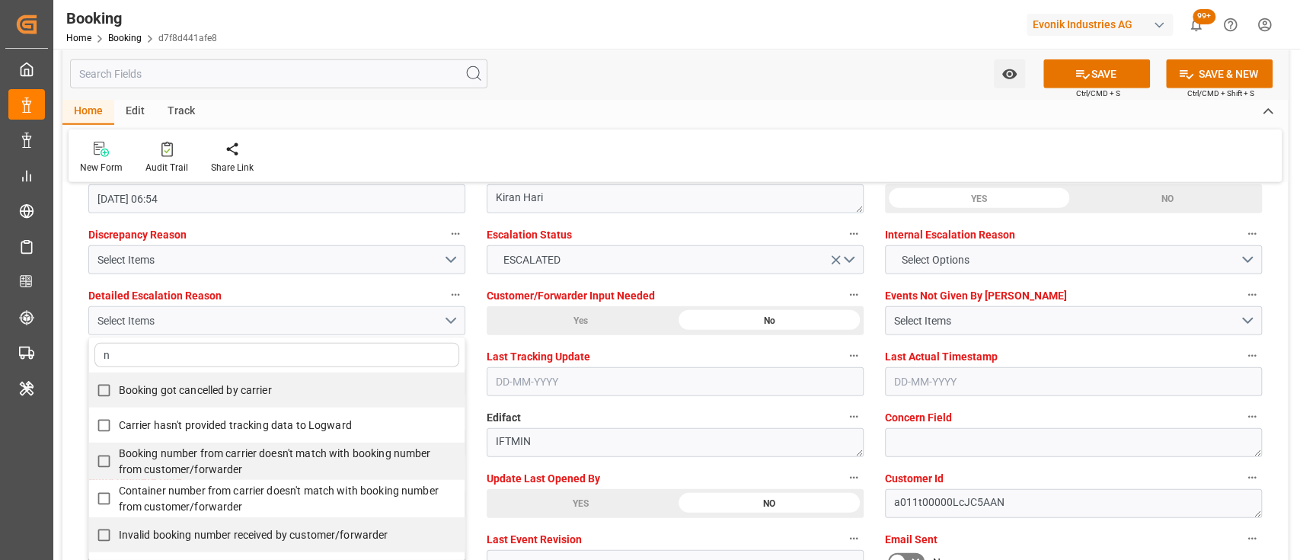
type input "no"
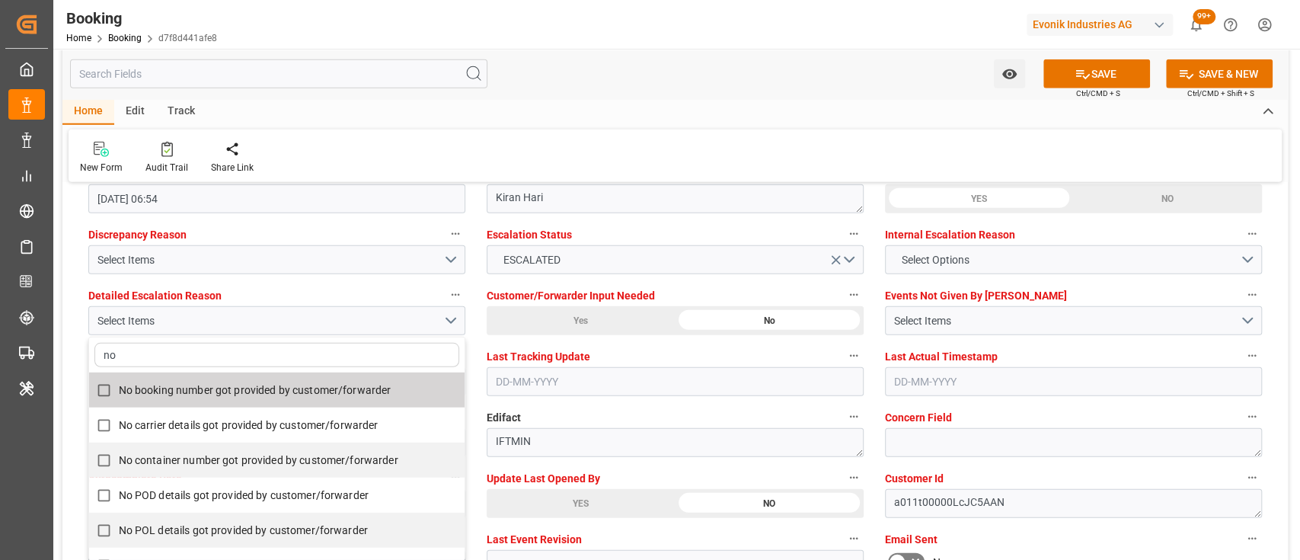
click at [213, 394] on span "No booking number got provided by customer/forwarder" at bounding box center [255, 390] width 273 height 12
checkbox input "true"
type input "no"
click at [567, 131] on div "New Form Audit Trail Share Link" at bounding box center [675, 155] width 1213 height 53
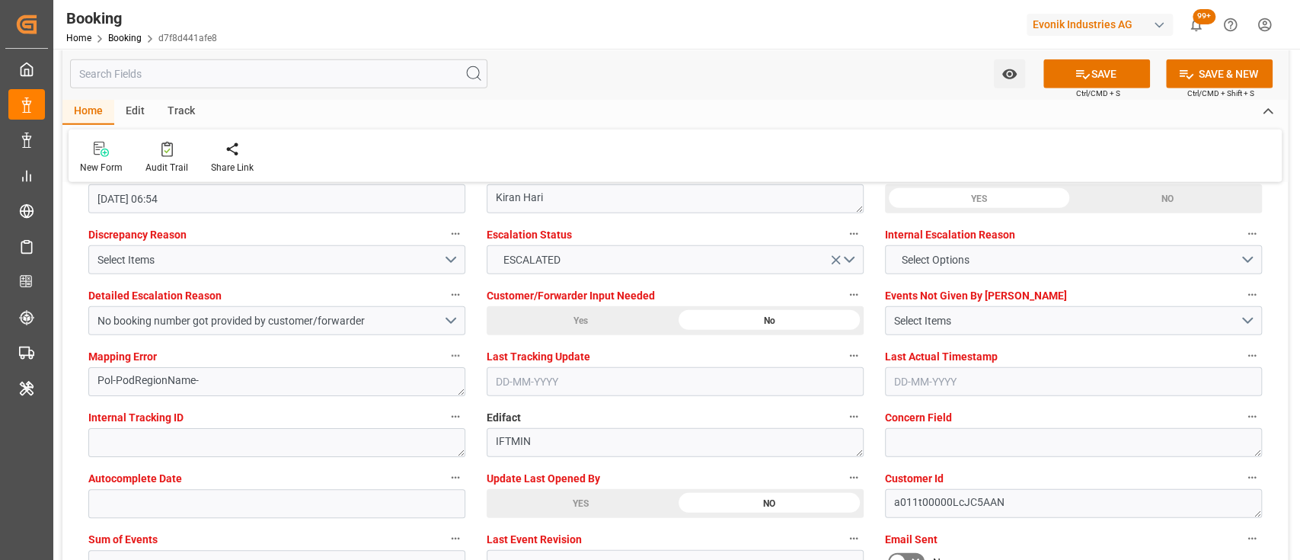
scroll to position [2810, 0]
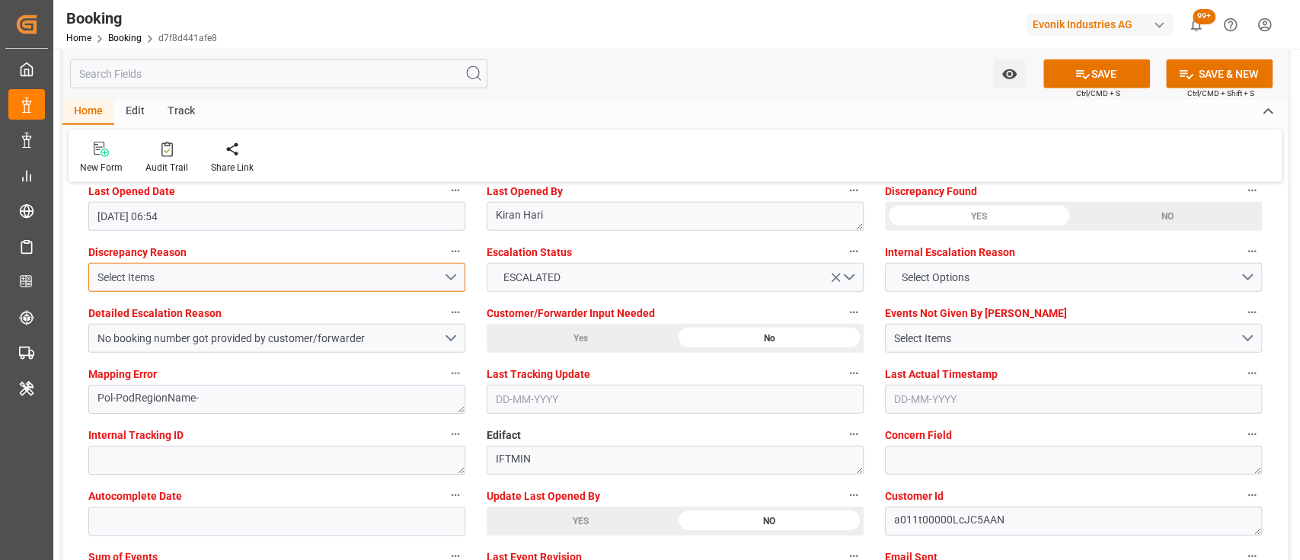
click at [443, 279] on button "Select Items" at bounding box center [276, 277] width 377 height 29
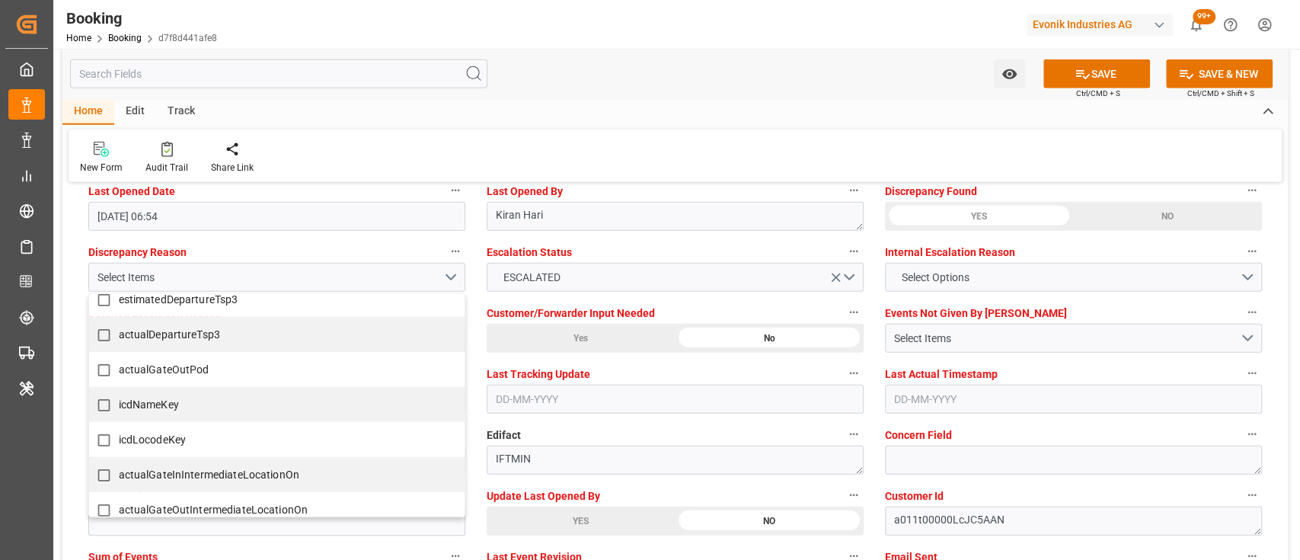
scroll to position [1108, 0]
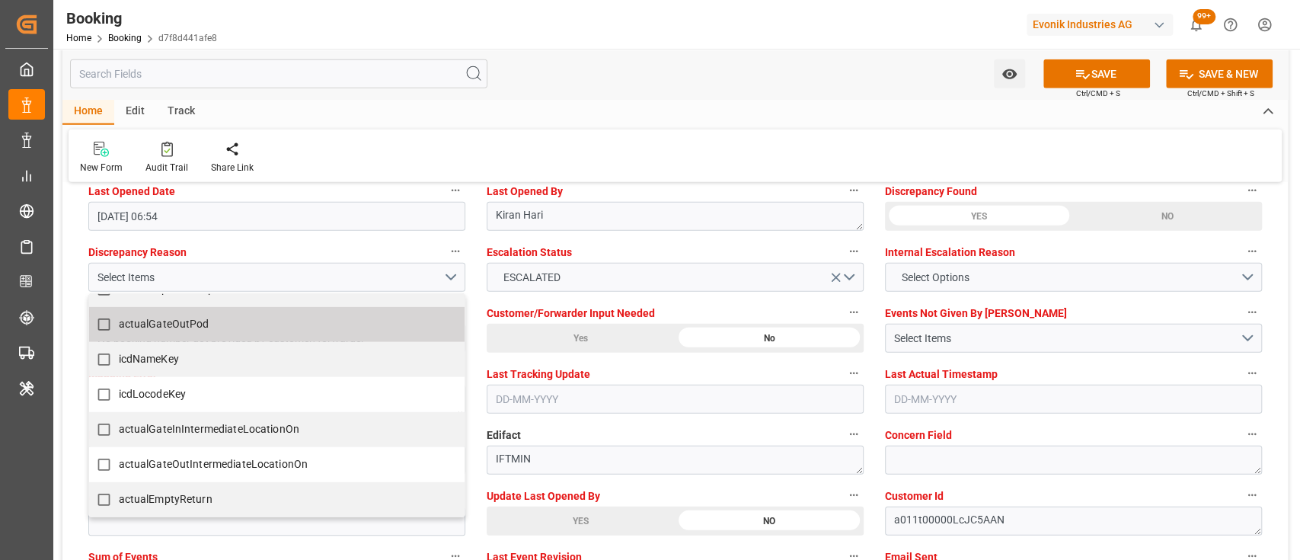
click at [578, 126] on div "Home Edit Track New Form Audit Trail Share Link" at bounding box center [675, 140] width 1226 height 83
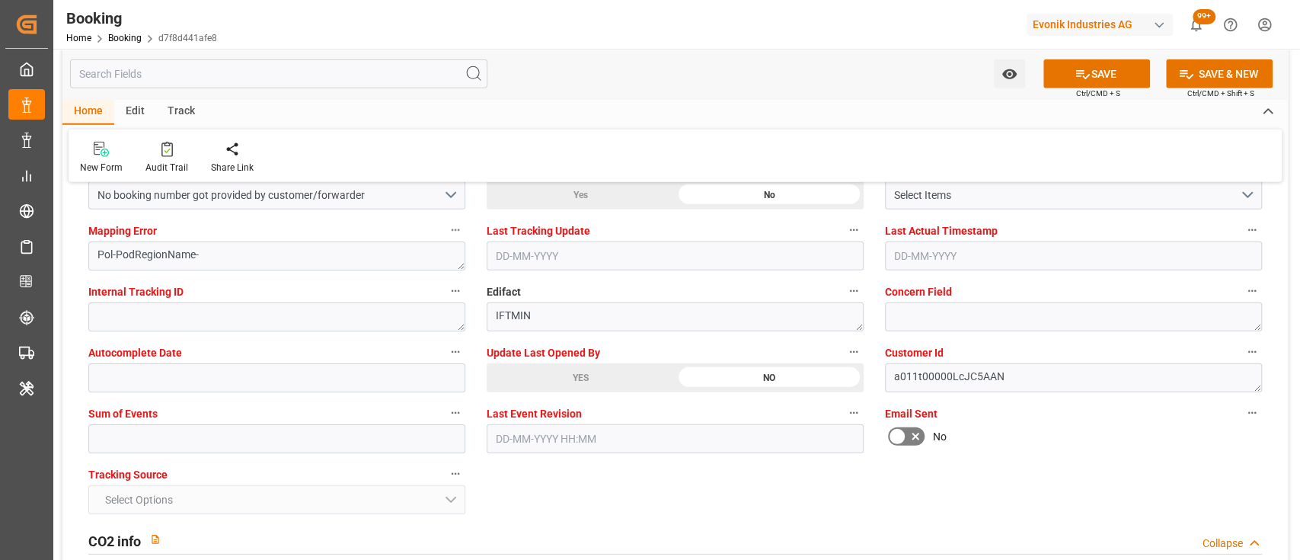
scroll to position [2955, 0]
click at [423, 430] on input "text" at bounding box center [276, 437] width 377 height 29
type input "0"
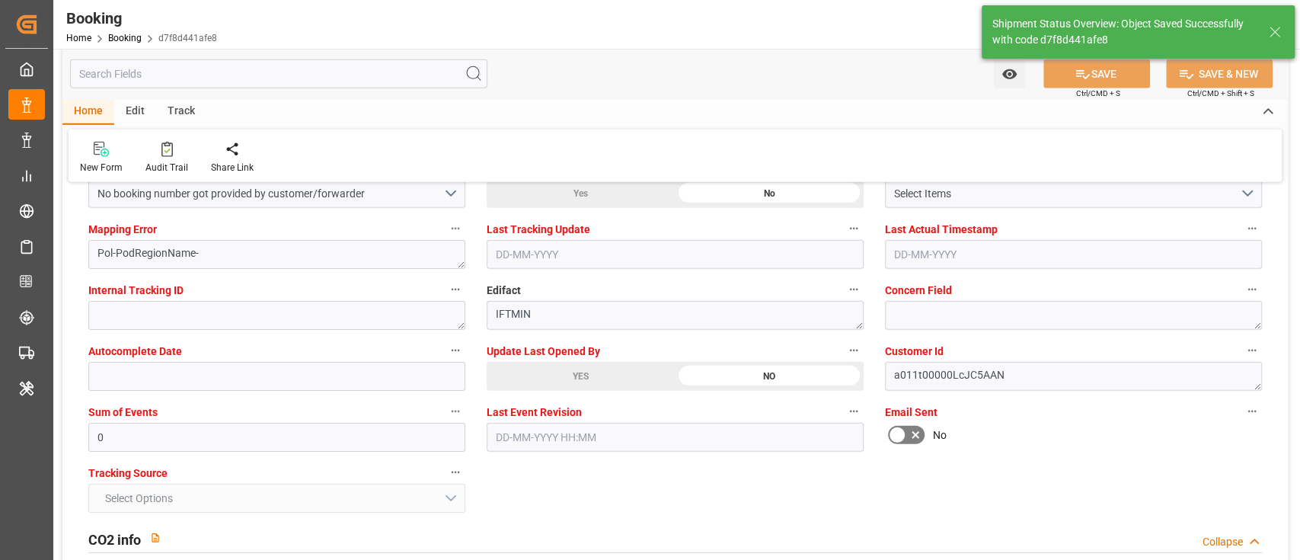
type textarea "shaini ghorai"
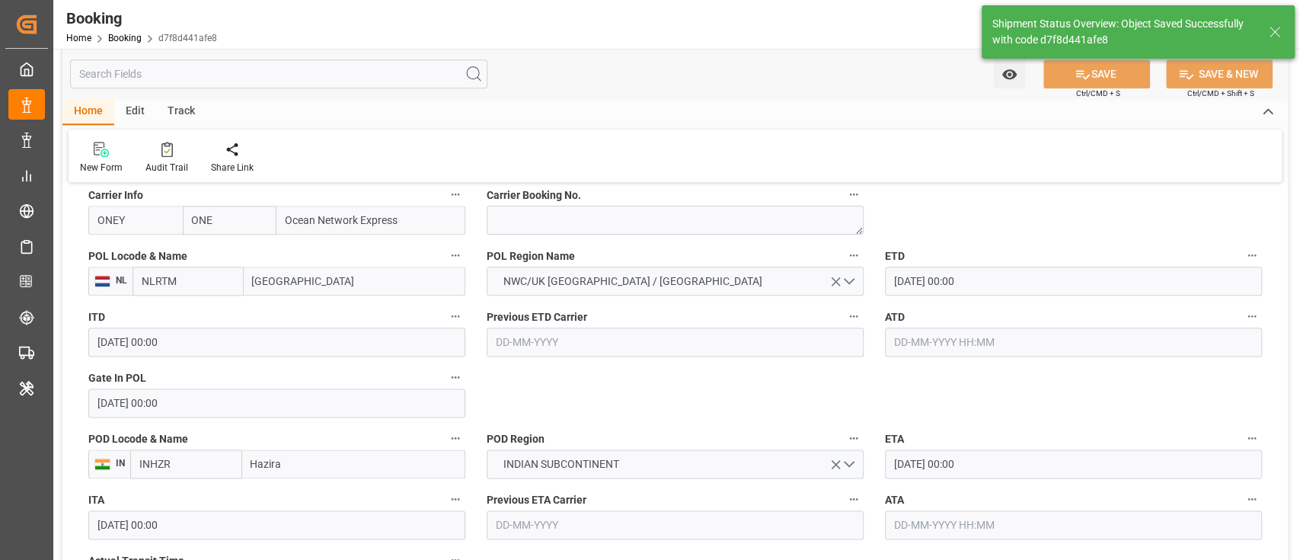
type input "17-09-2025 07:05"
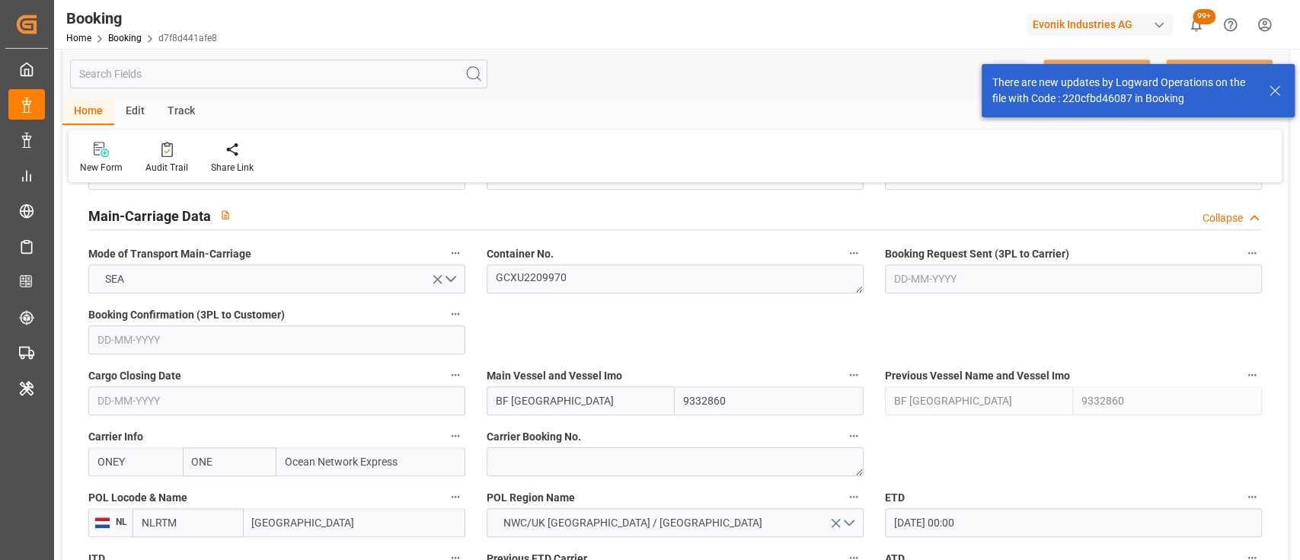
scroll to position [1111, 0]
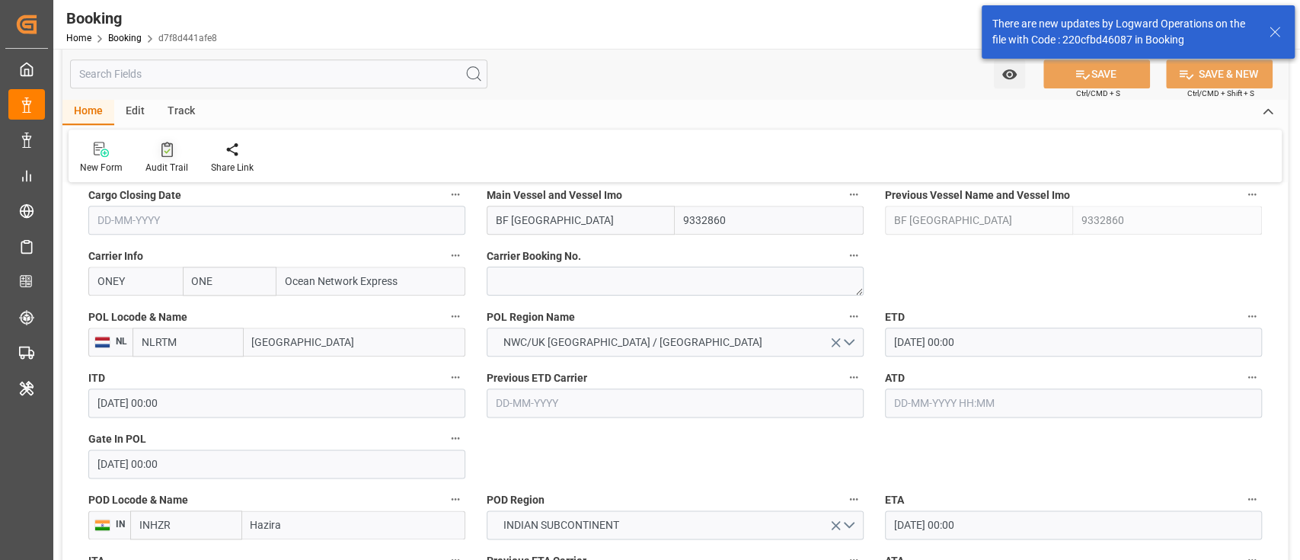
click at [161, 149] on icon at bounding box center [166, 149] width 11 height 15
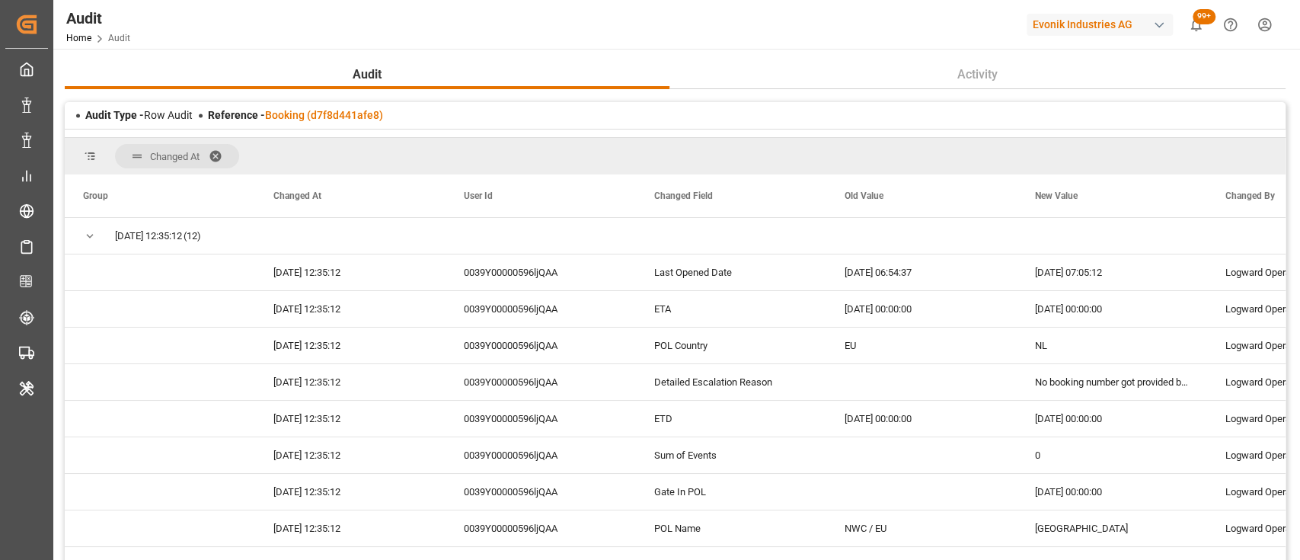
click at [217, 149] on span at bounding box center [221, 156] width 24 height 14
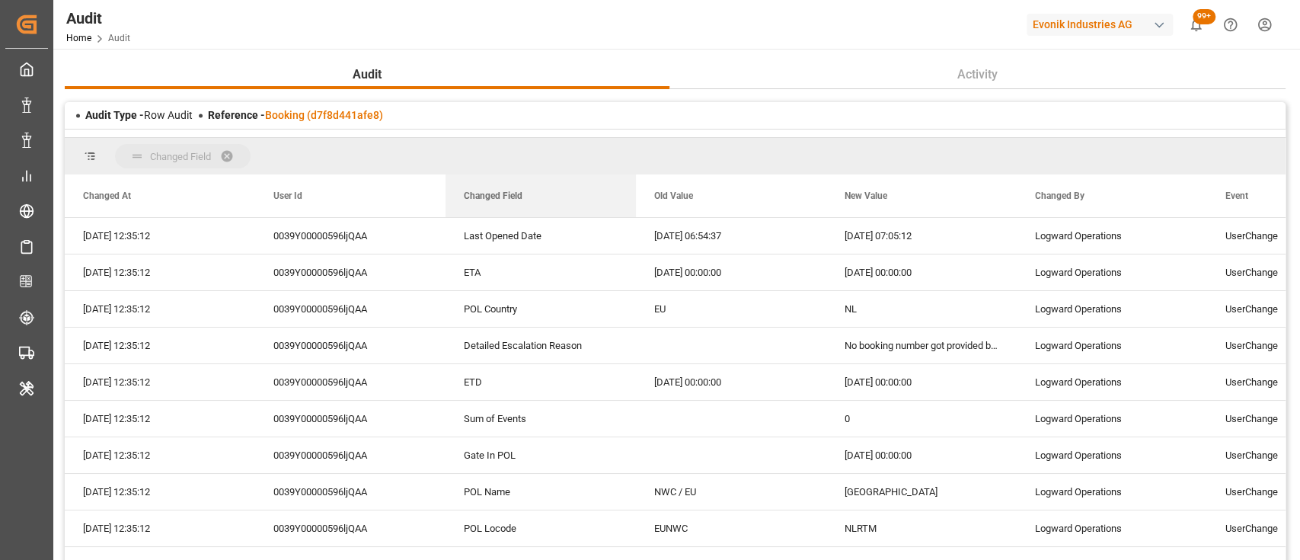
drag, startPoint x: 503, startPoint y: 198, endPoint x: 468, endPoint y: 166, distance: 48.0
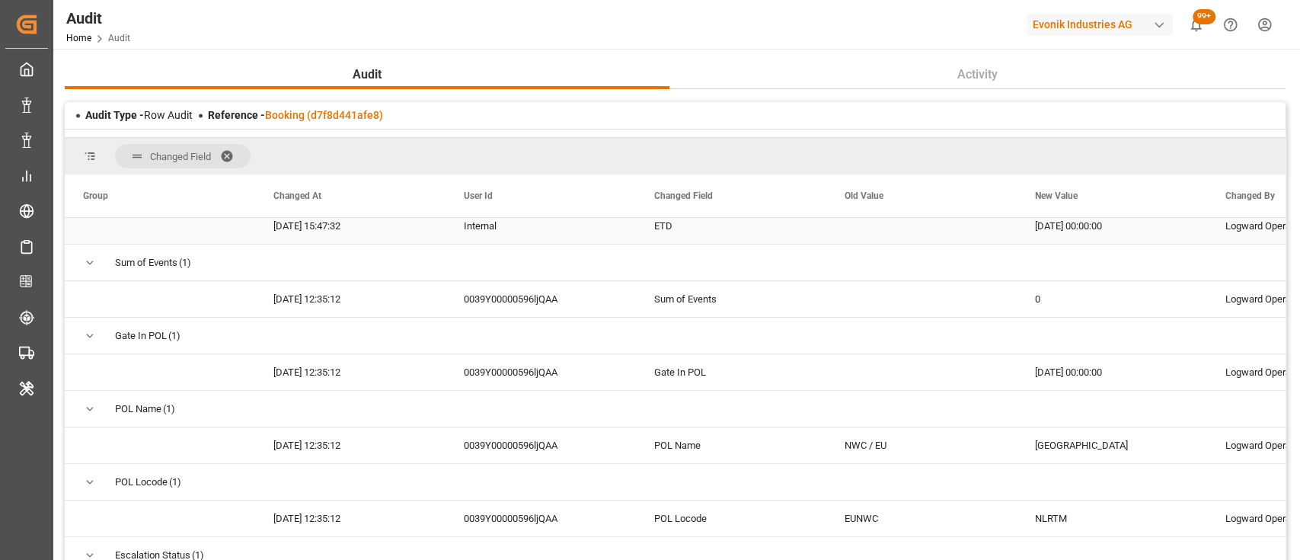
scroll to position [564, 0]
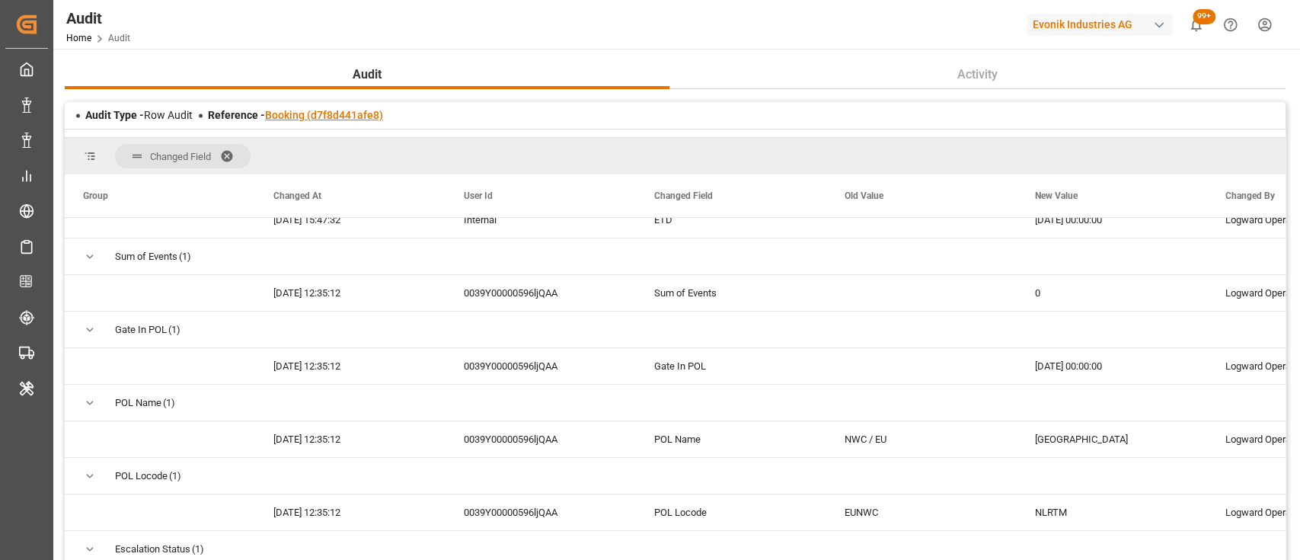
click at [330, 114] on link "Booking (d7f8d441afe8)" at bounding box center [324, 115] width 118 height 12
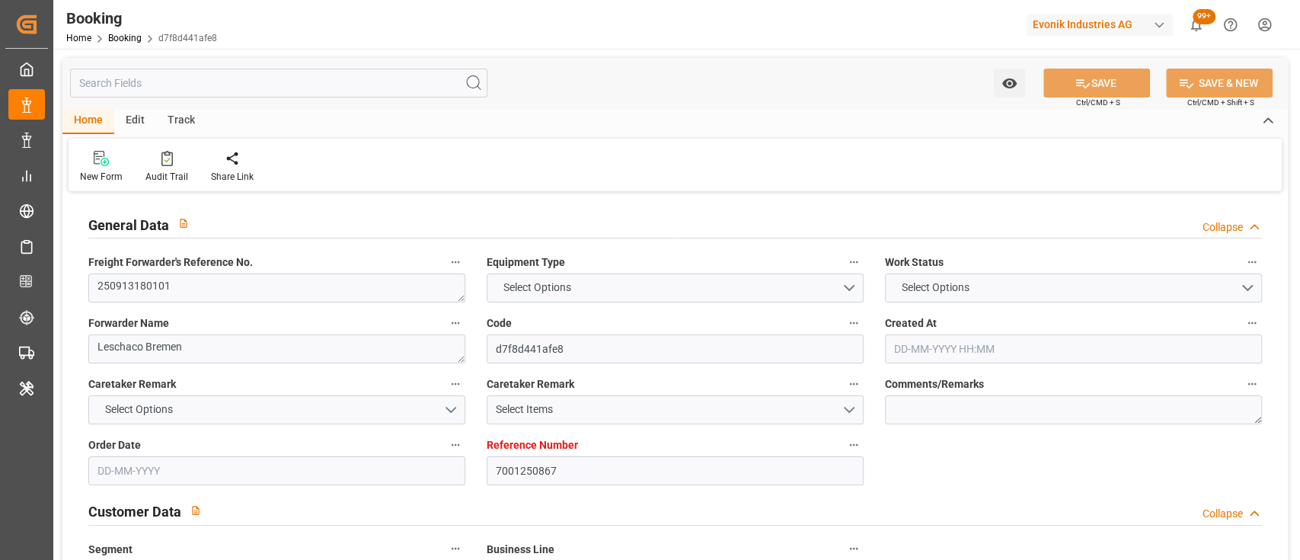
type textarea "250913180101"
type textarea "Leschaco Bremen"
type input "d7f8d441afe8"
type input "7001250867"
type input "7001250861"
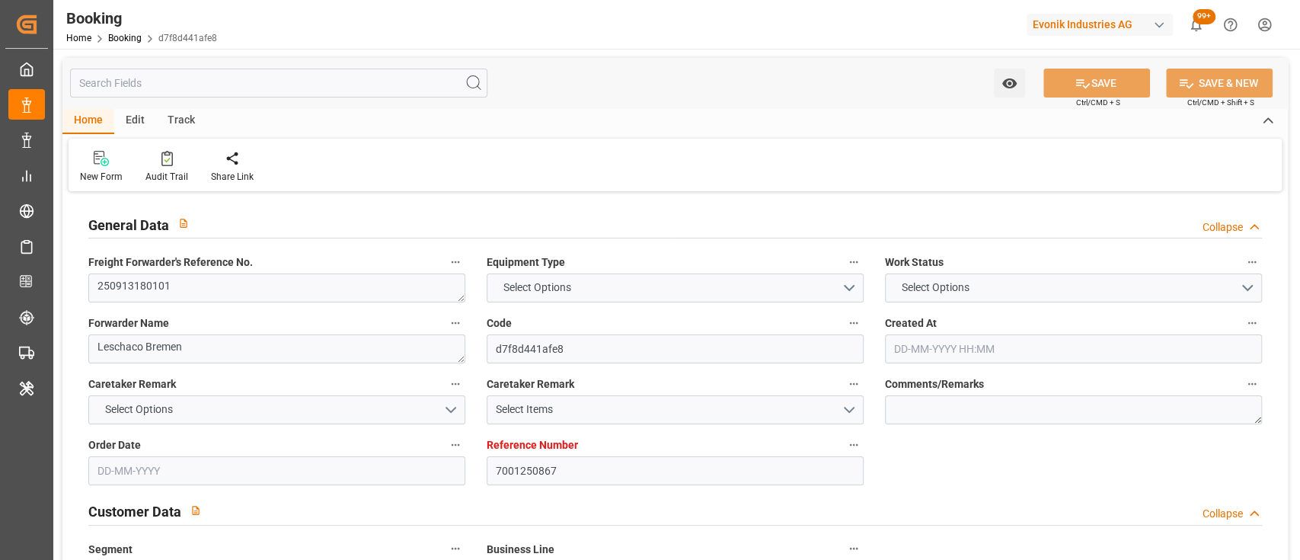
type textarea "CIF"
type textarea "Hazira"
type textarea "8"
type textarea "Wesseling"
type textarea "GCXU2209970"
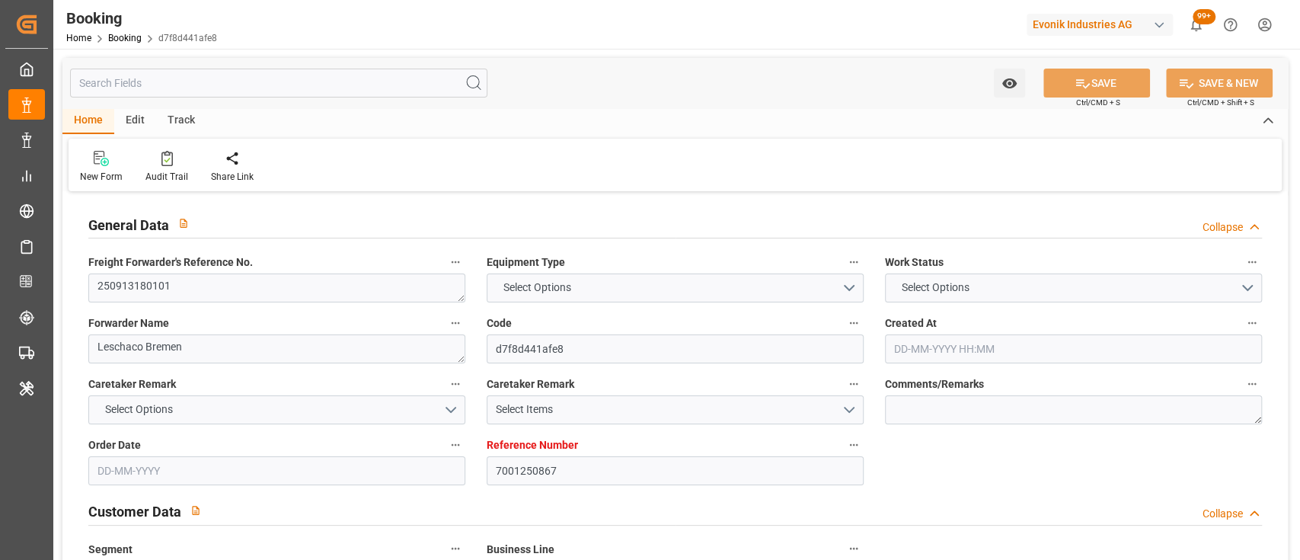
type input "BF [GEOGRAPHIC_DATA]"
type input "ONEY"
type input "Rotterdam"
type input "Hazira"
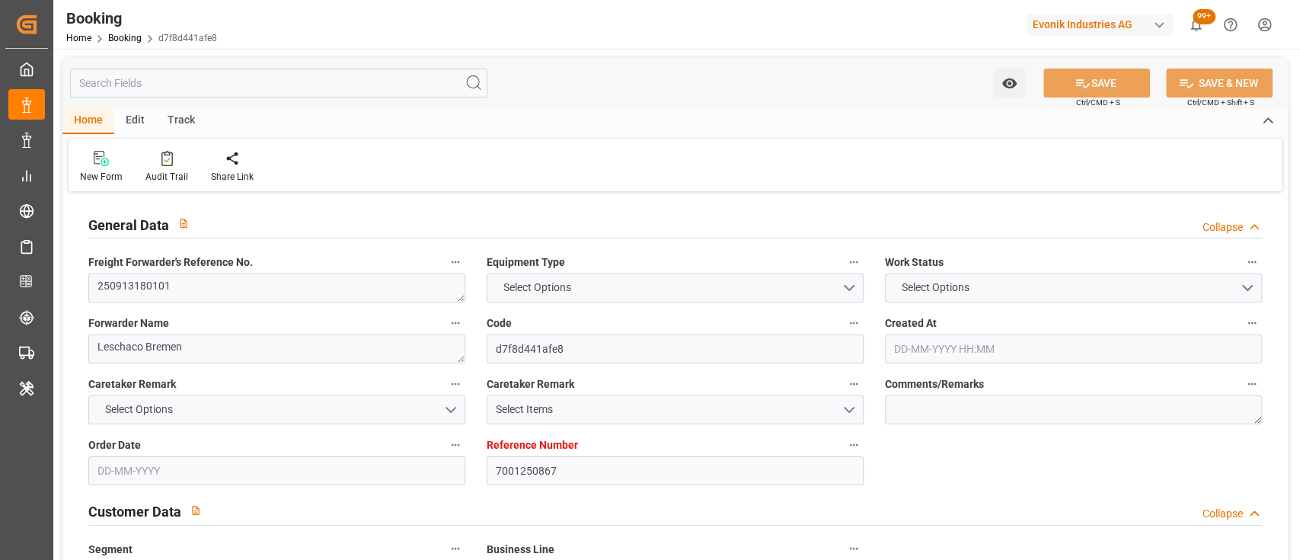
type textarea "INPUT_Evonik_Seeburger_IFTMIN_1003128500_20250909123623214.edi"
type textarea "INPUT_Evonik_Seeburger_IFTMIN_1003073947_20250821075215363.edi,INPUT_Evonik_See…"
type textarea "1003128500"
type textarea "[PERSON_NAME]"
type textarea "IFTMIN"
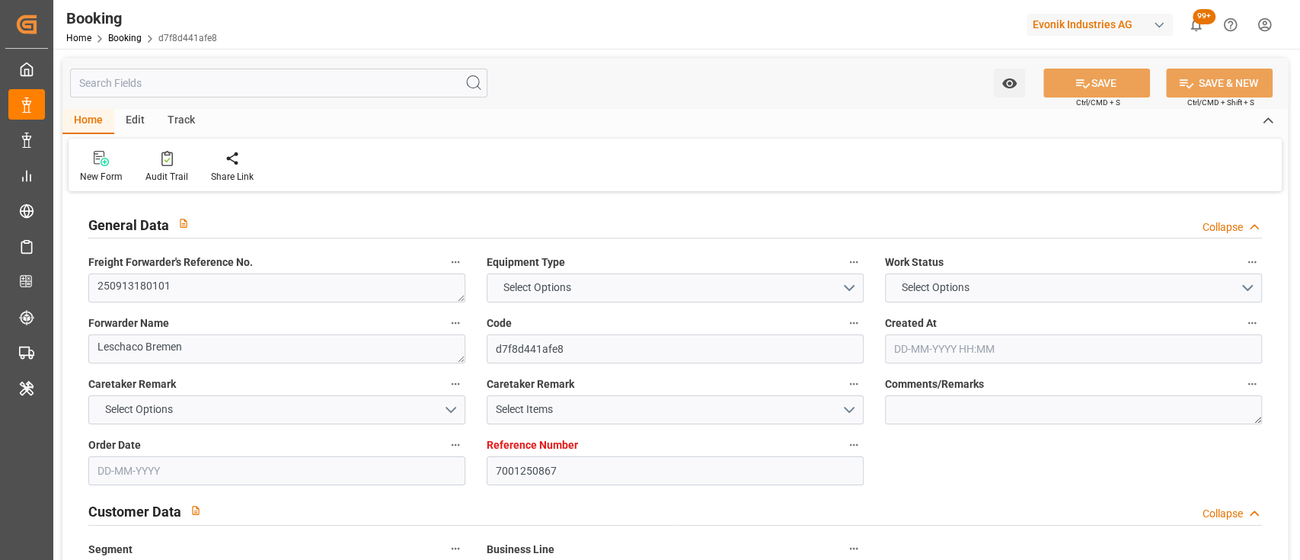
type textarea "a011t00000LcJC5AAN"
type textarea "No"
type input "7001250867"
type input "9332860"
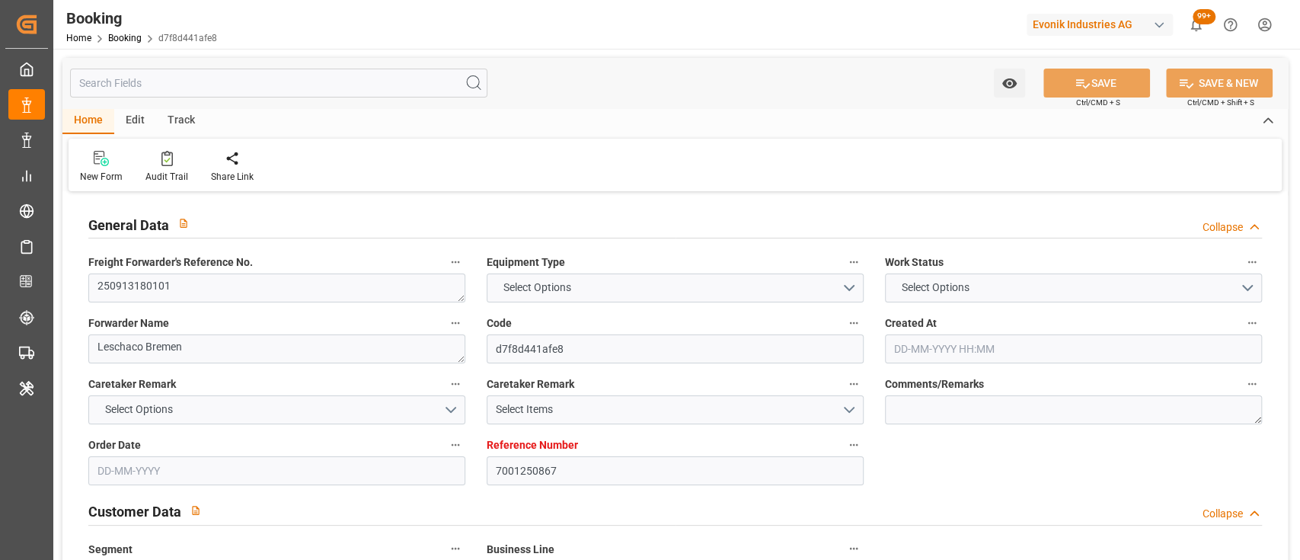
type input "ONE"
type input "Ocean Network Express"
type input "NLRTM"
type input "INHZR"
type input "0"
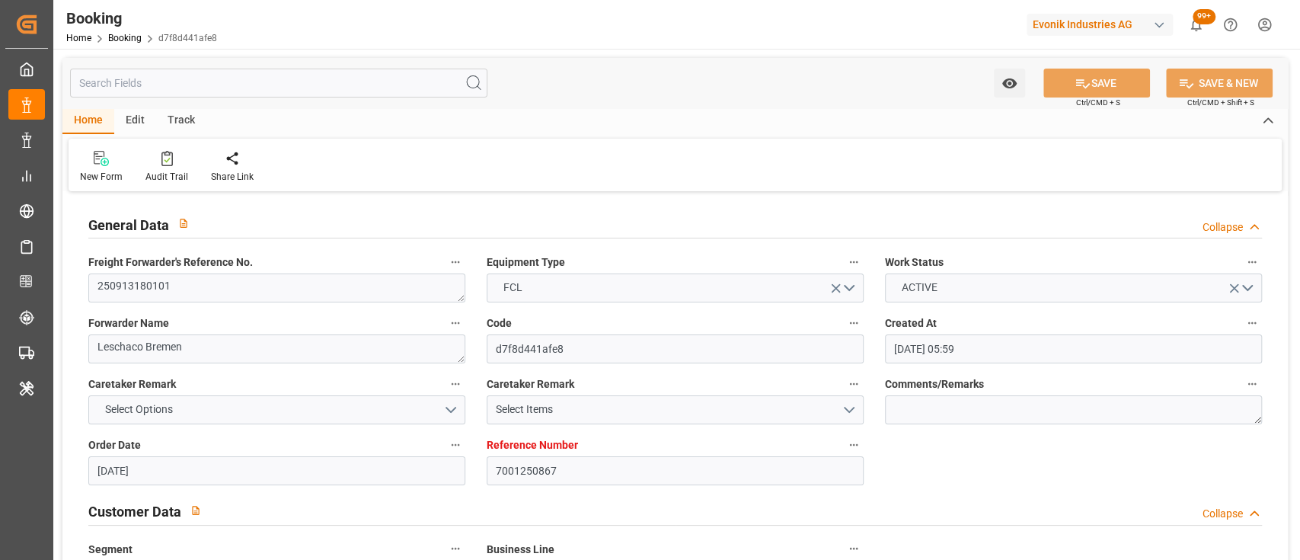
type input "21-08-2025 05:59"
type input "21-08-2025"
type input "05-09-2025 00:00"
type input "18-09-2025 00:00"
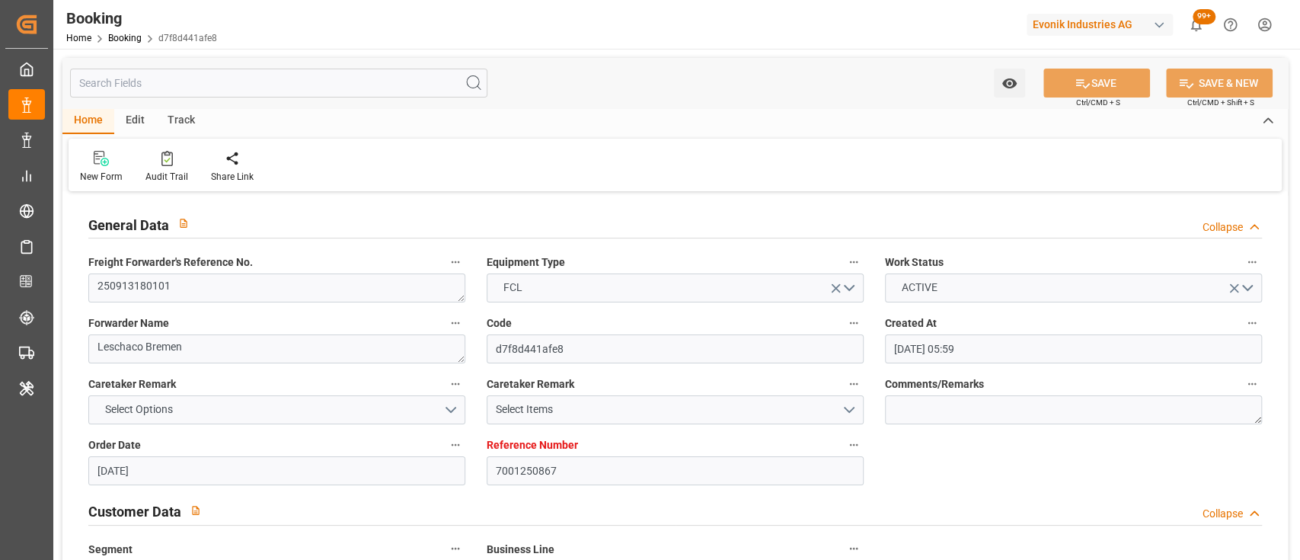
type input "14-09-2025 00:00"
type input "13-09-2025 00:00"
type input "29-10-2025 00:00"
type input "22-10-2025 00:00"
type input "17-09-2025 07:05"
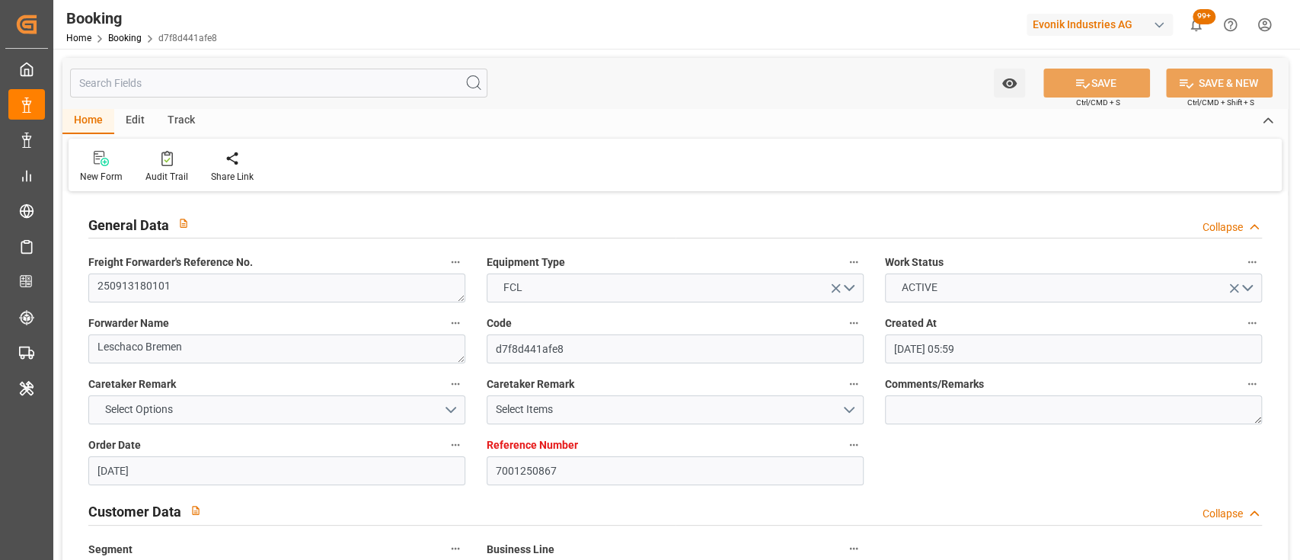
click at [731, 66] on div "Watch Option SAVE Ctrl/CMD + S SAVE & NEW Ctrl/CMD + Shift + S" at bounding box center [675, 83] width 1226 height 50
type input "7001250863"
type input "9332860"
type input "ONE"
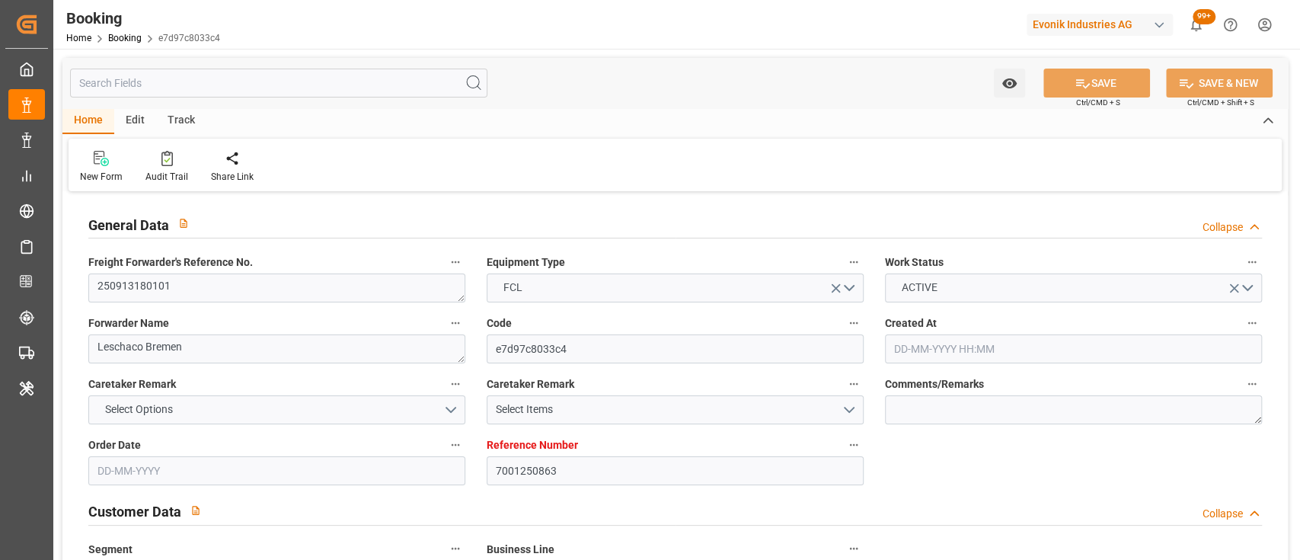
type input "Ocean Network Express"
type input "EUNWC"
type input "INHZR"
type input "[DATE] 05:59"
type input "[DATE]"
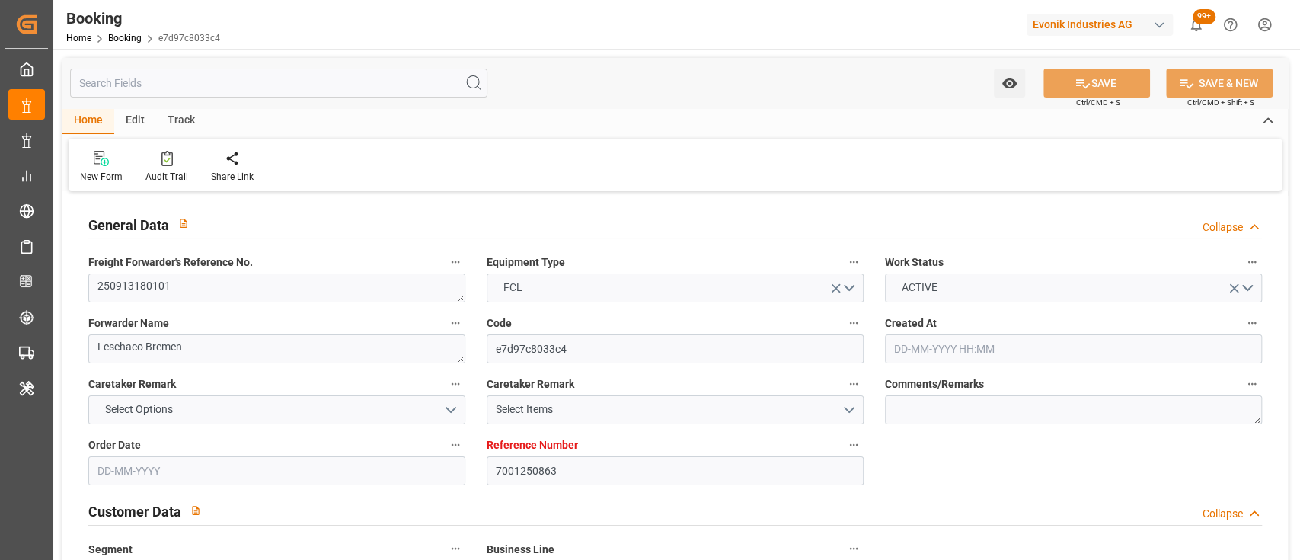
type input "[DATE] 00:00"
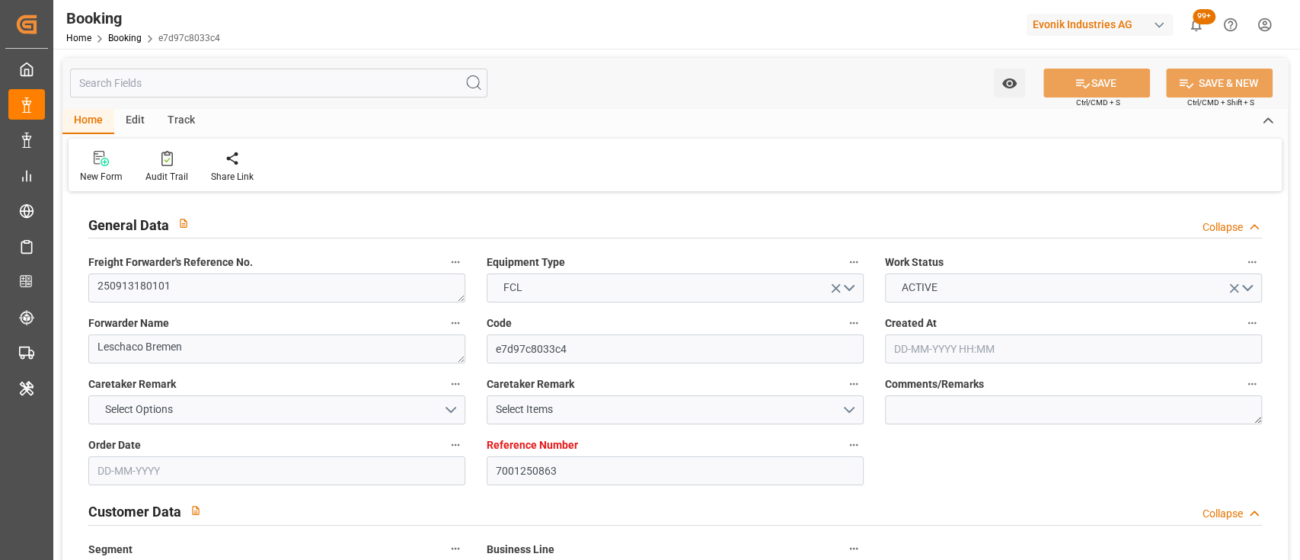
type input "[DATE] 00:00"
type input "[DATE] 06:54"
type input "7001250864"
type input "9332860"
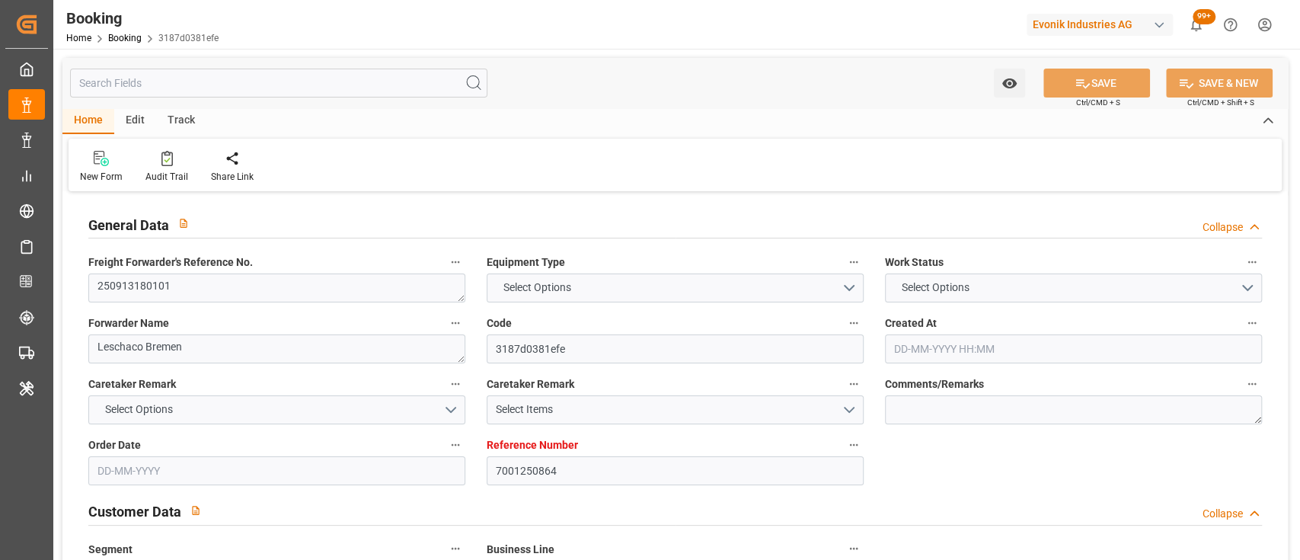
type input "ONE"
type input "Ocean Network Express"
type input "EUNWC"
type input "INHZR"
type input "[DATE] 05:59"
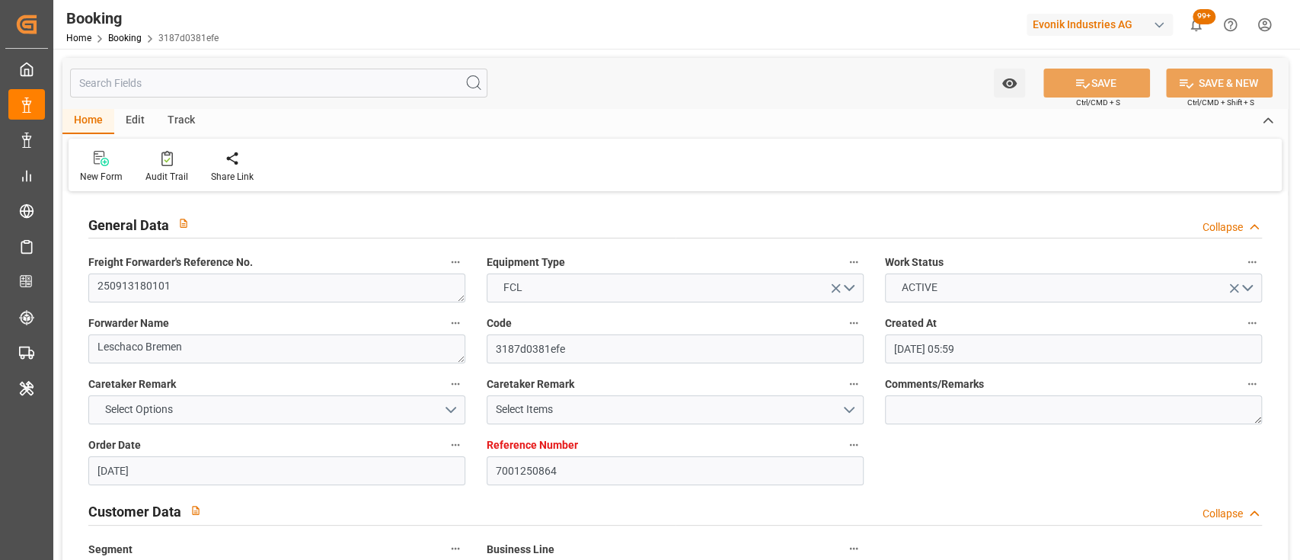
type input "[DATE]"
type input "[DATE] 00:00"
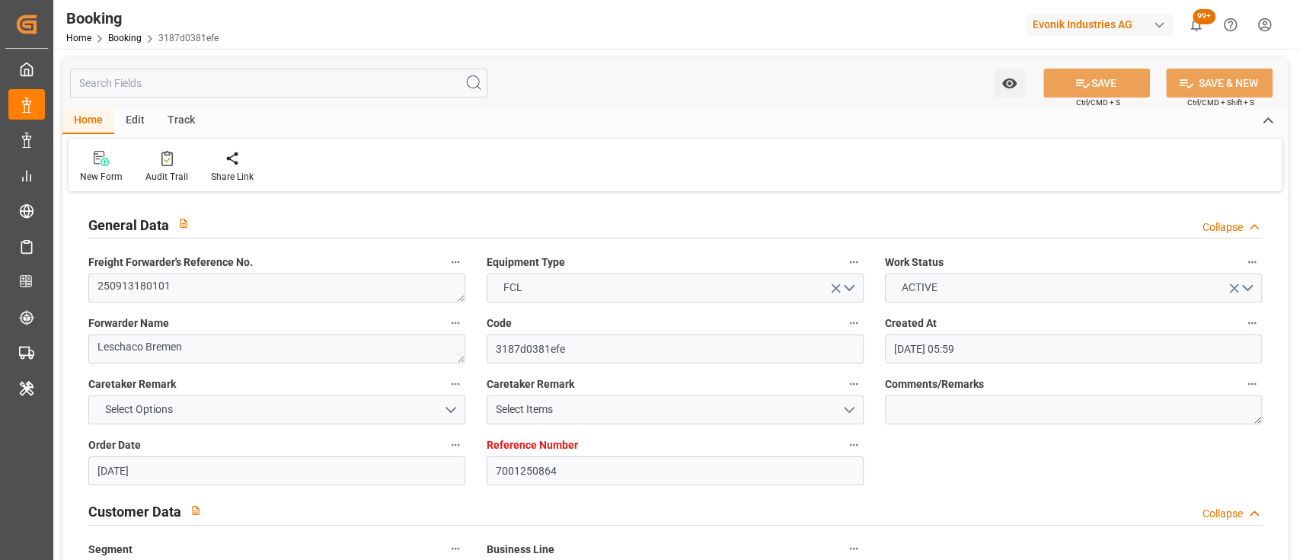
type input "[DATE] 00:00"
type input "[DATE] 06:54"
click at [183, 344] on textarea "Leschaco Bremen" at bounding box center [276, 348] width 377 height 29
click at [705, 121] on div "Home Edit Track" at bounding box center [675, 121] width 1226 height 26
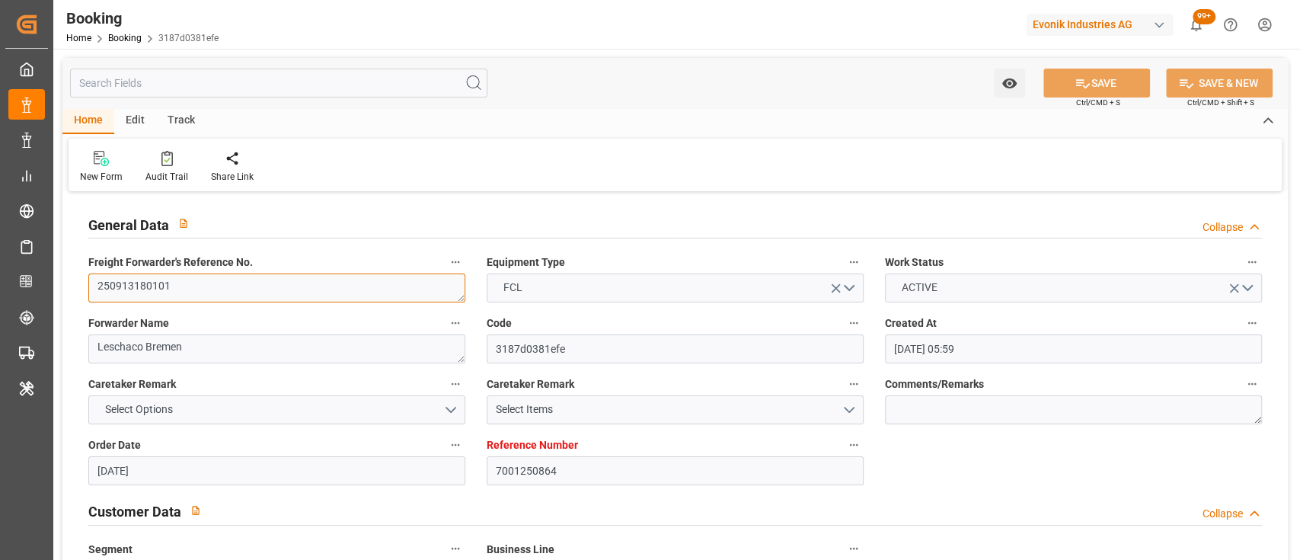
click at [329, 293] on textarea "250913180101" at bounding box center [276, 287] width 377 height 29
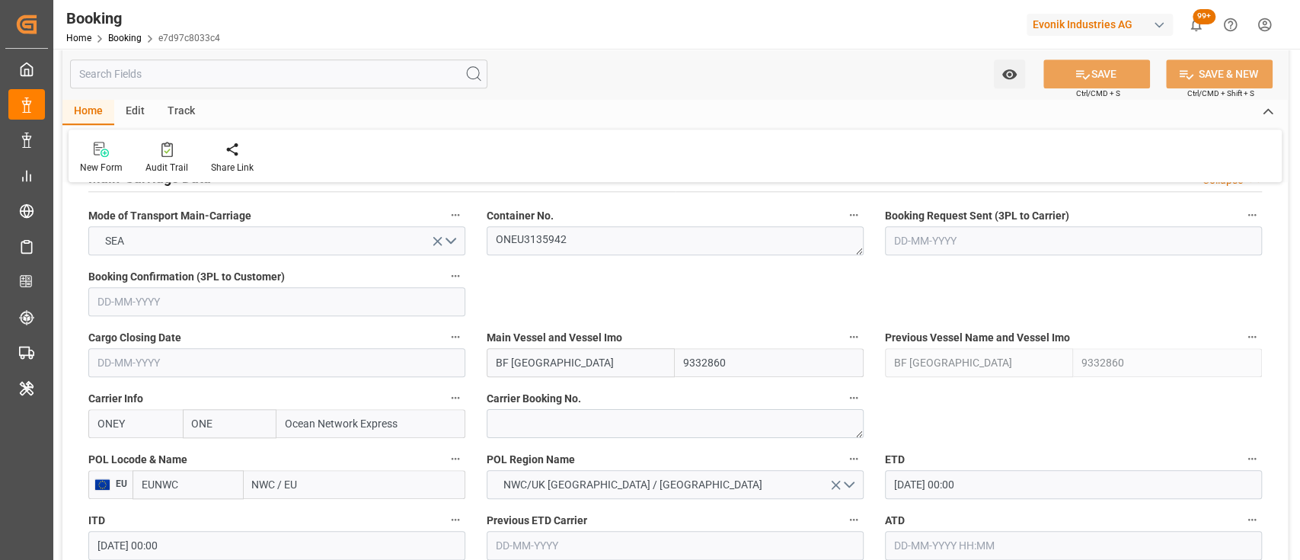
scroll to position [970, 0]
click at [545, 241] on textarea "ONEU3135942" at bounding box center [675, 239] width 377 height 29
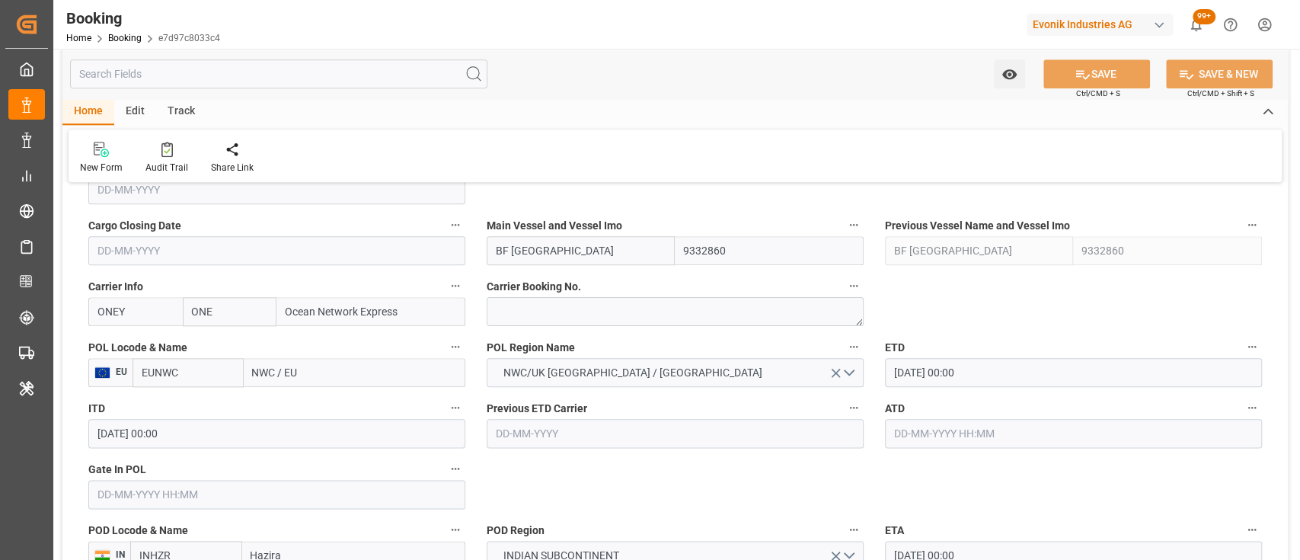
click at [249, 491] on input "text" at bounding box center [276, 494] width 377 height 29
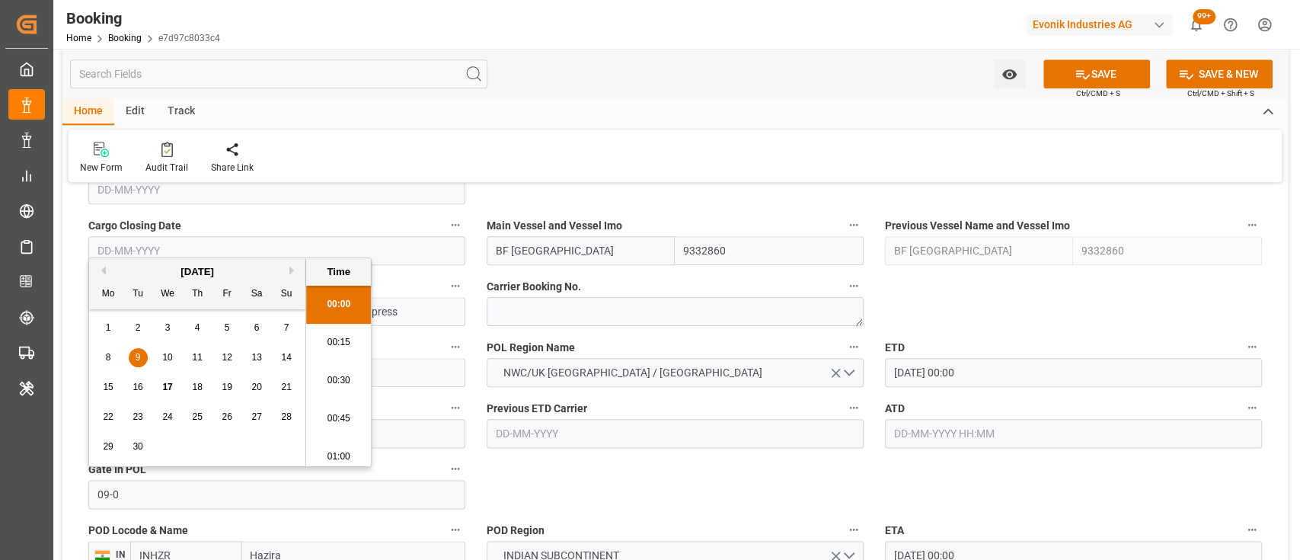
scroll to position [1833, 0]
type input "09-09-2025 00:00"
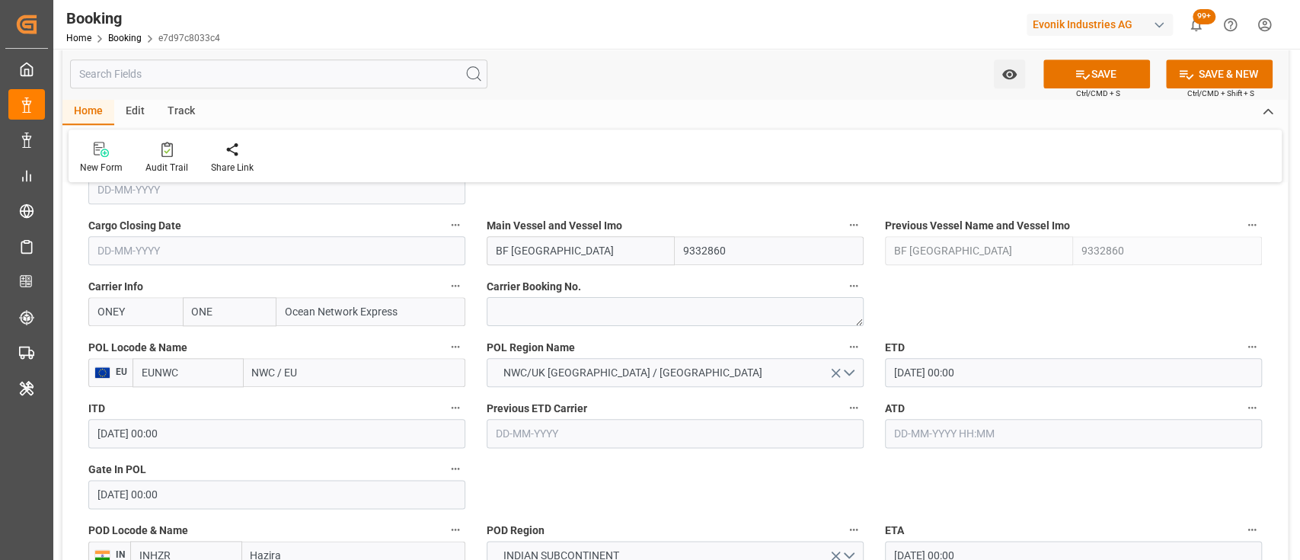
click at [902, 373] on input "14-09-2025 00:00" at bounding box center [1073, 372] width 377 height 29
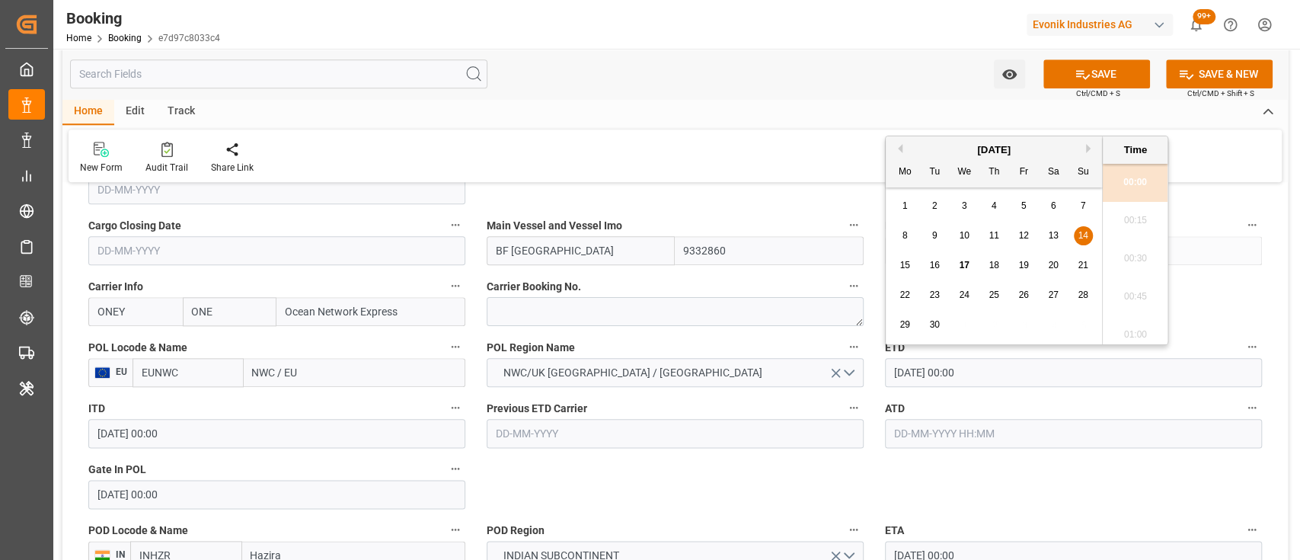
type input "18-09-2025 00:00"
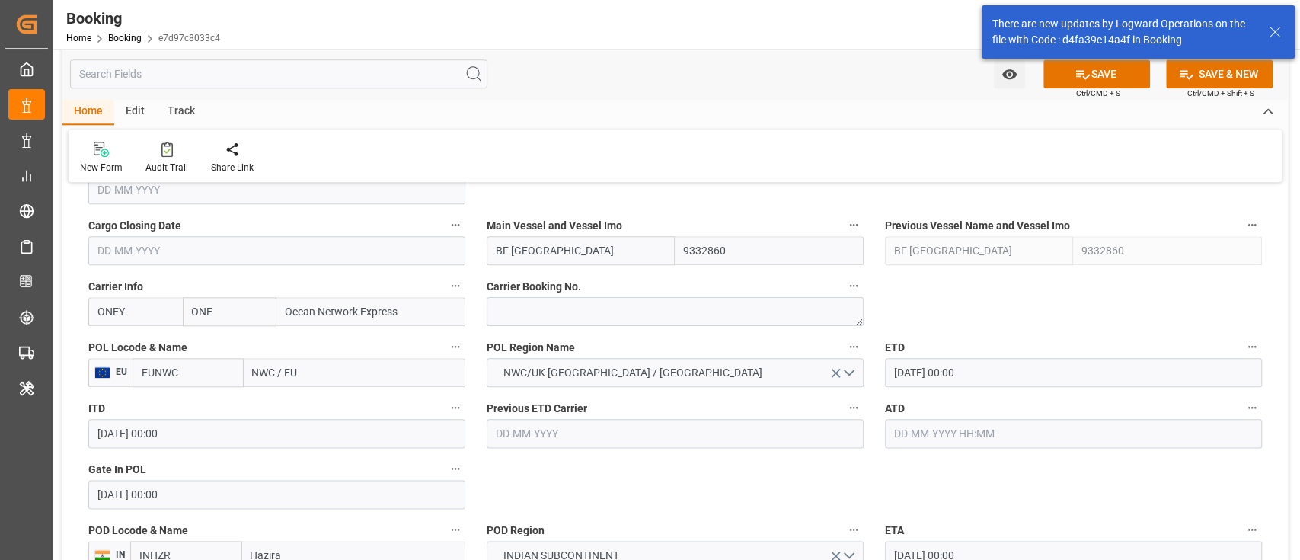
click at [208, 373] on input "EUNWC" at bounding box center [188, 372] width 111 height 29
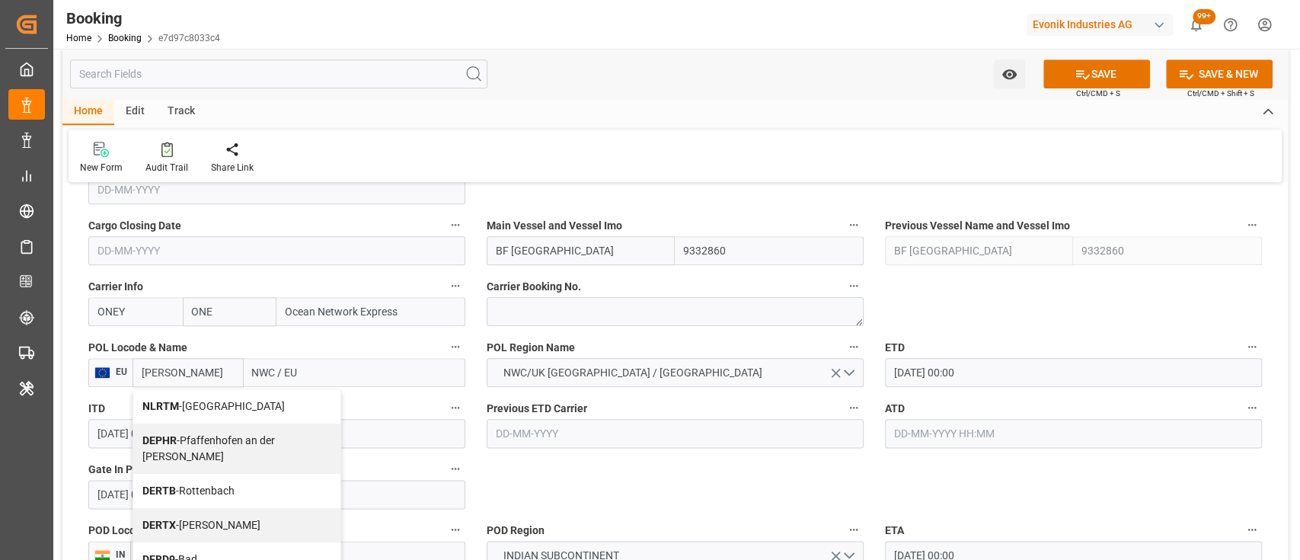
click at [158, 397] on div "NLRTM - Rotterdam" at bounding box center [236, 406] width 207 height 34
type input "NLRTM"
type input "[GEOGRAPHIC_DATA]"
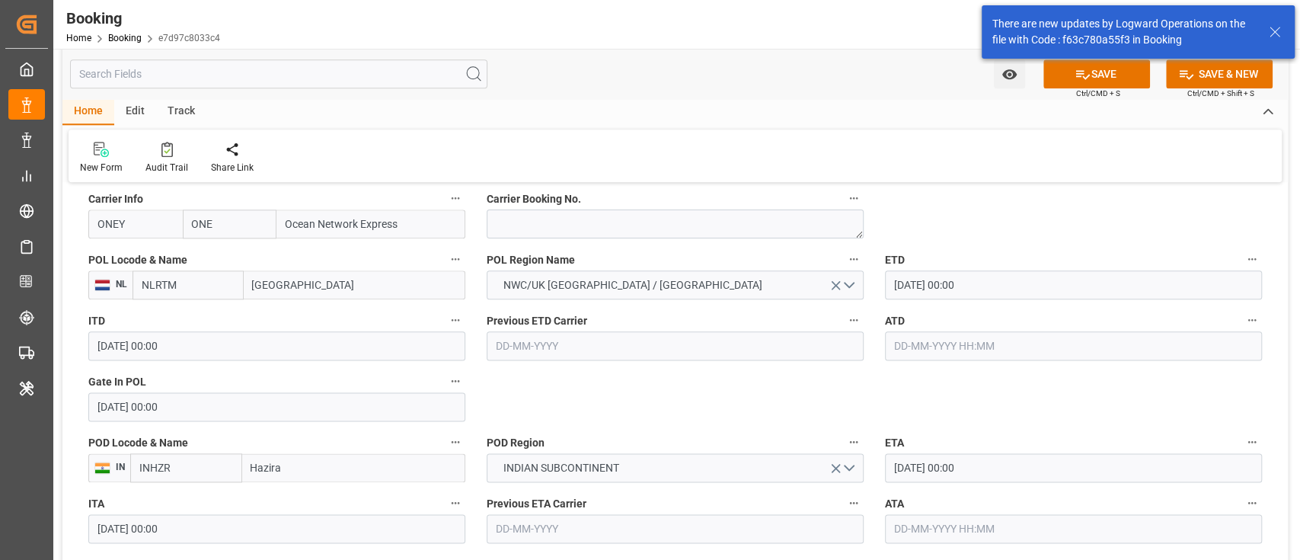
scroll to position [1223, 0]
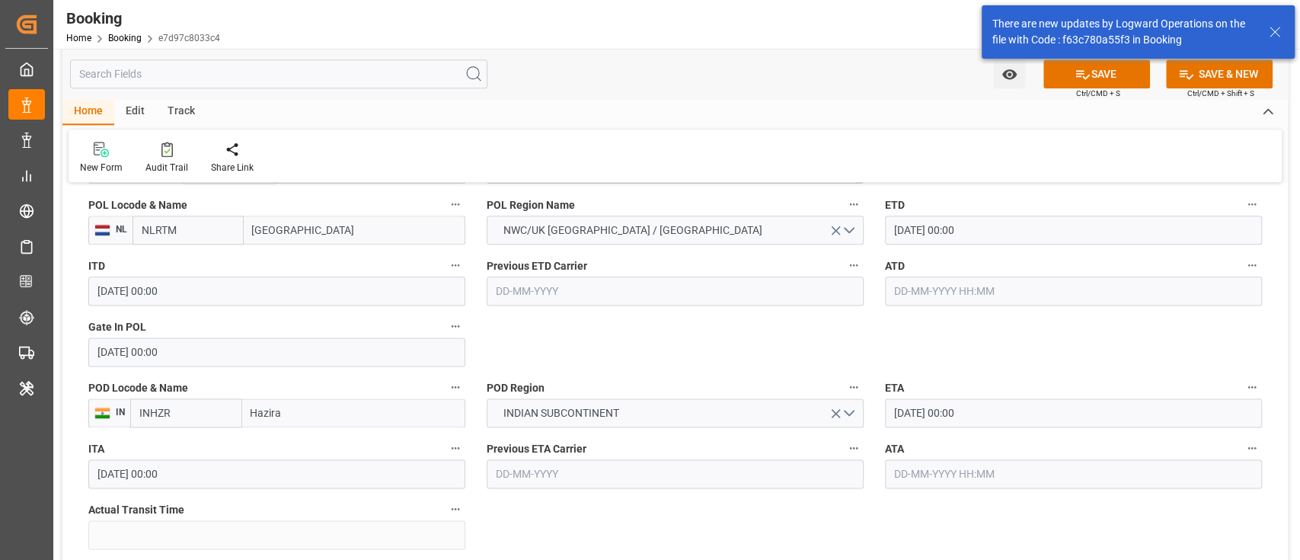
type input "NLRTM"
click at [898, 405] on input "22-10-2025 00:00" at bounding box center [1073, 412] width 377 height 29
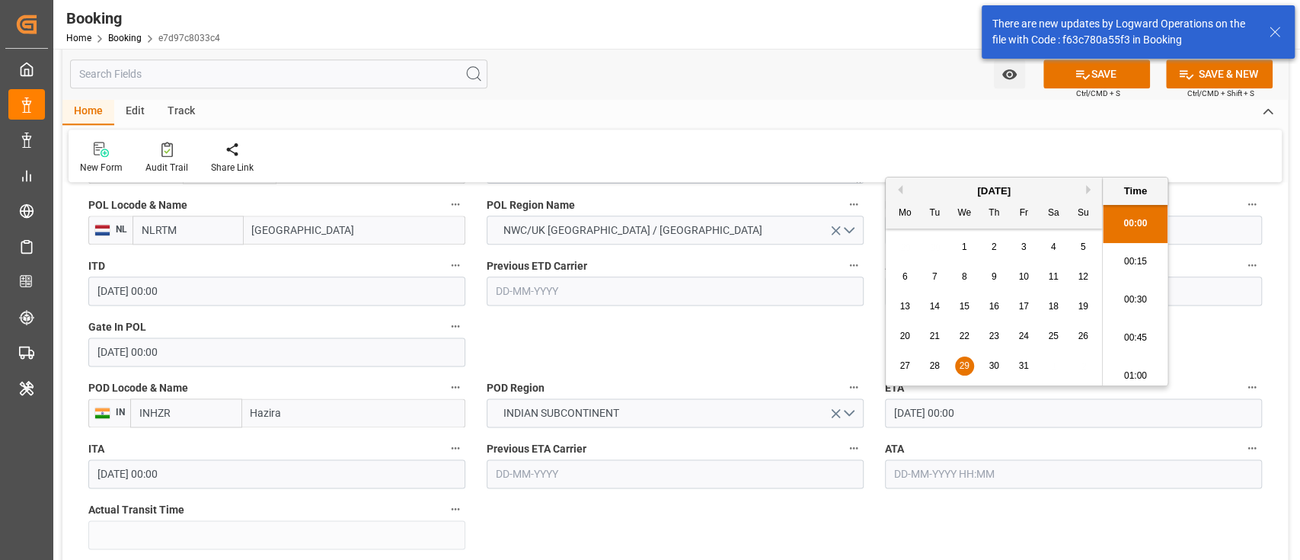
type input "29-10-2025 00:00"
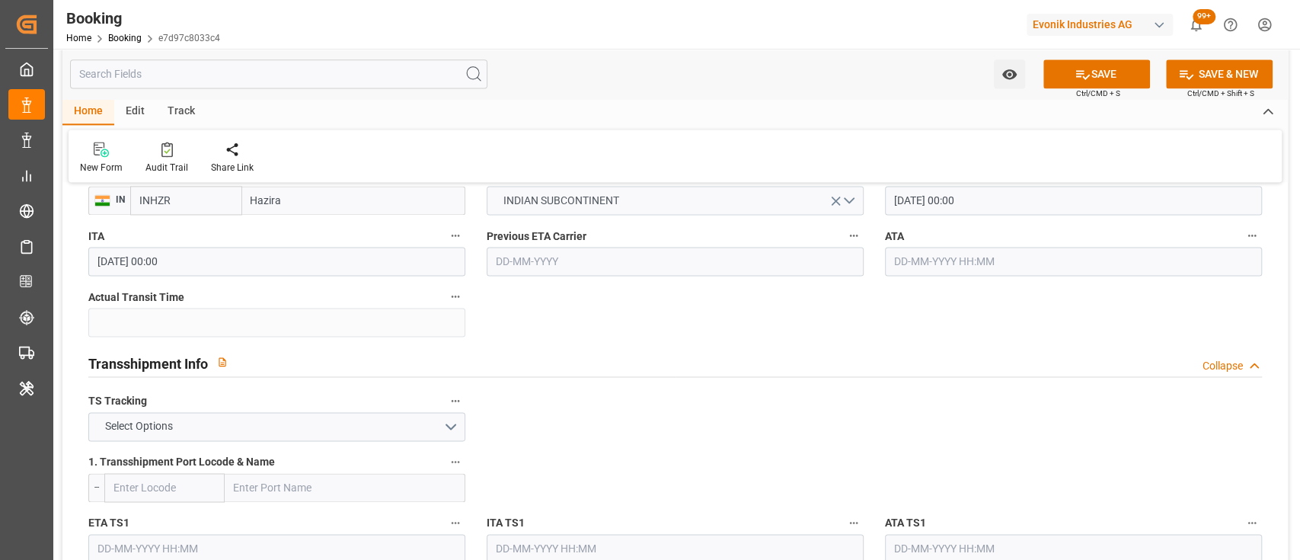
scroll to position [1444, 0]
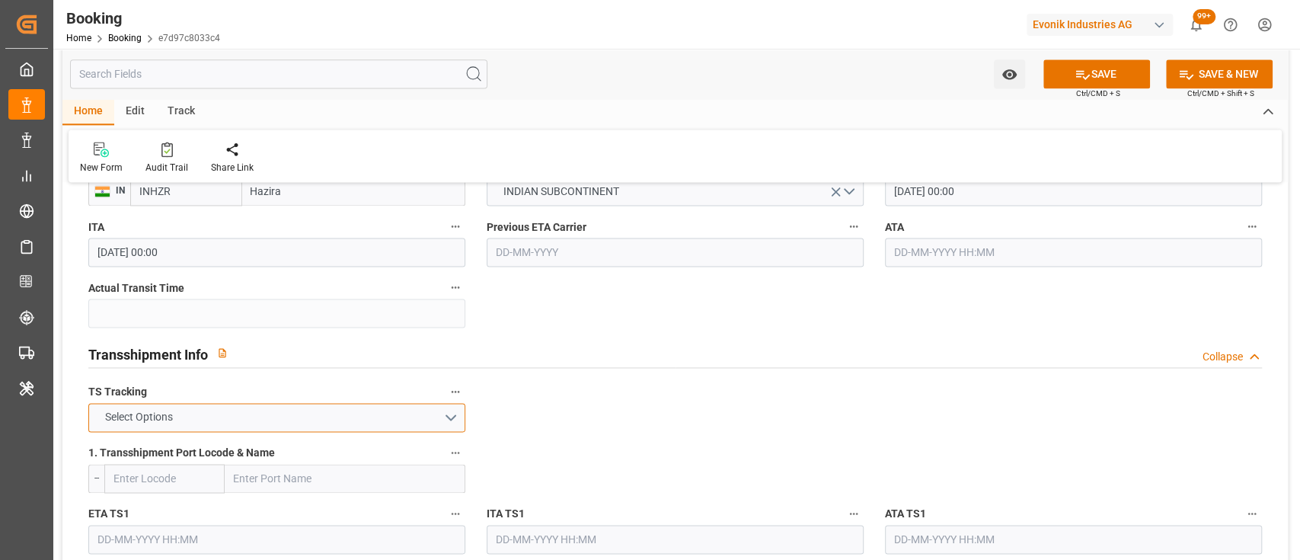
click at [443, 417] on button "Select Options" at bounding box center [276, 417] width 377 height 29
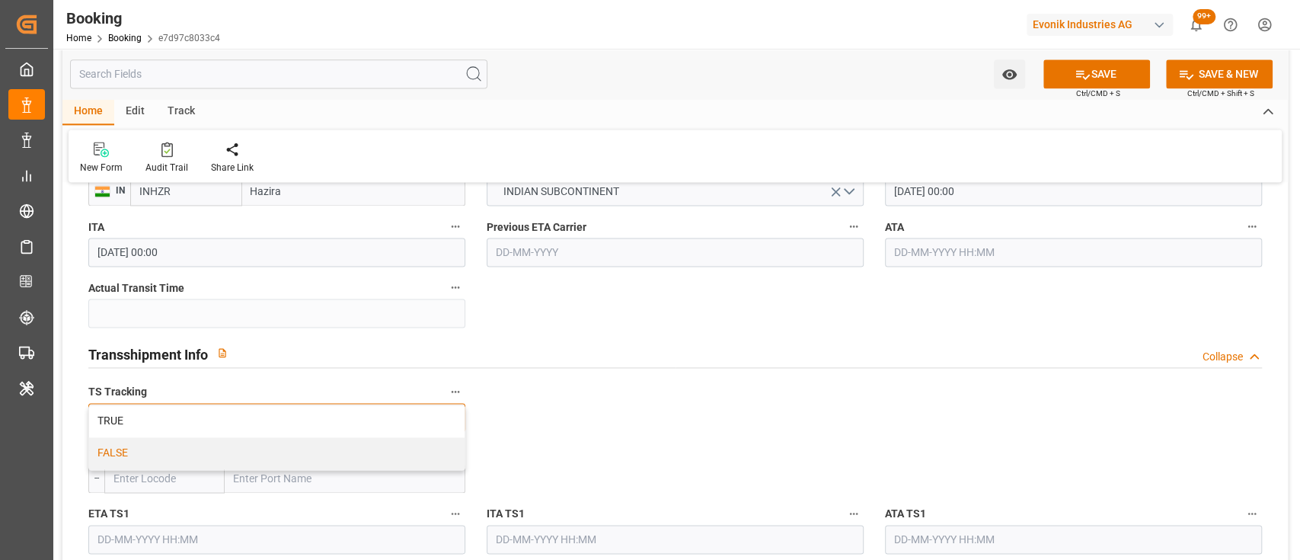
click at [411, 442] on div "FALSE" at bounding box center [277, 453] width 376 height 32
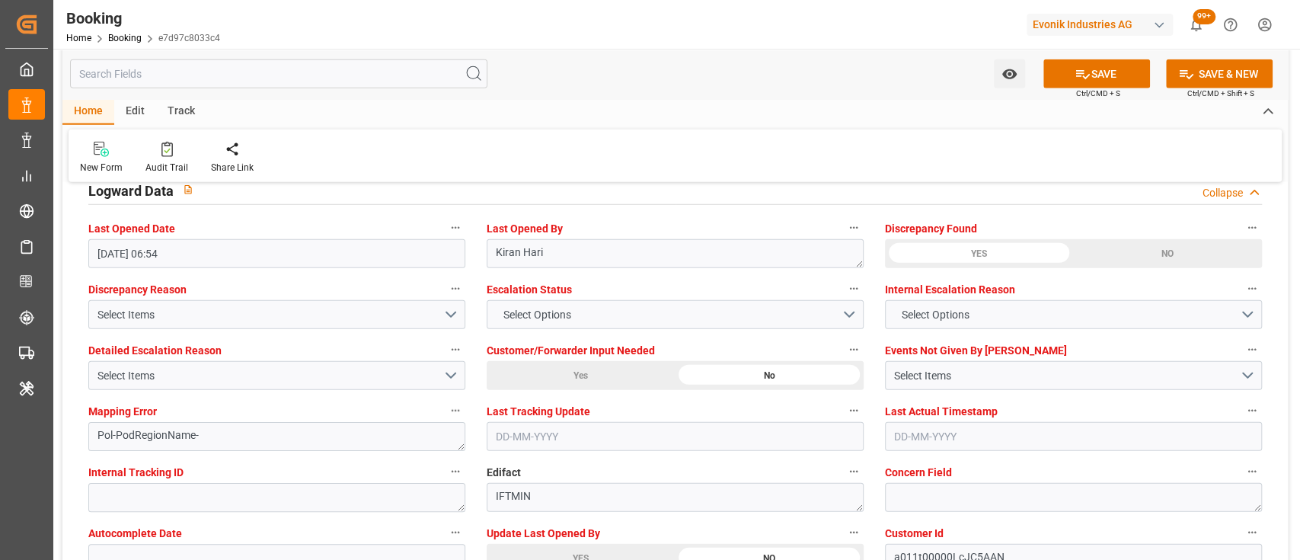
scroll to position [2774, 0]
click at [526, 306] on span "Select Options" at bounding box center [536, 313] width 83 height 16
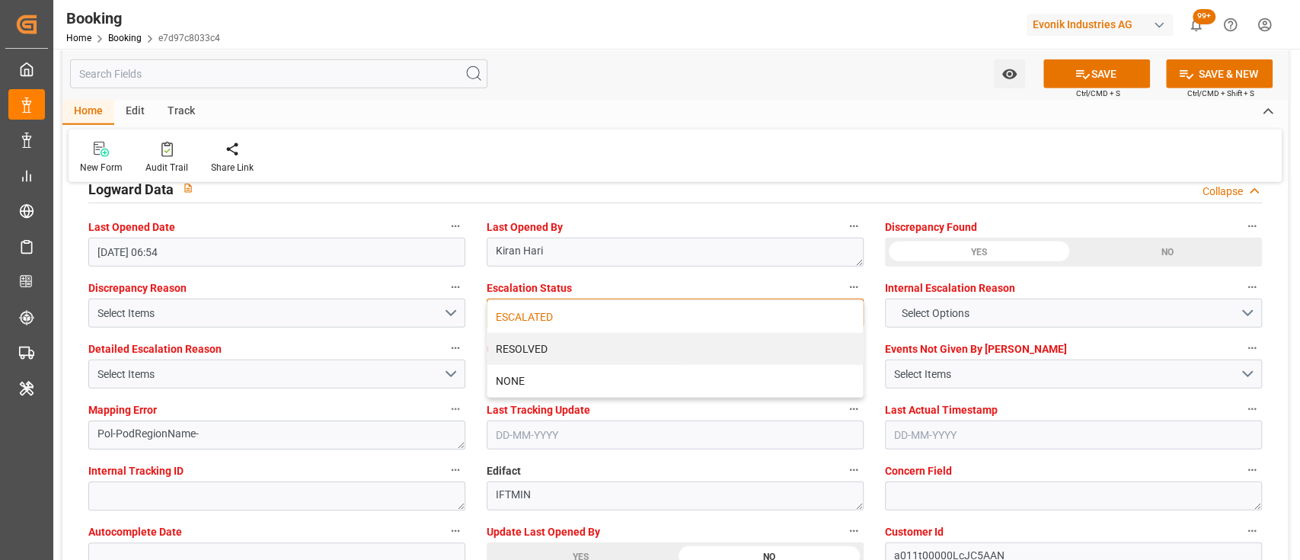
click at [539, 312] on div "ESCALATED" at bounding box center [675, 317] width 376 height 32
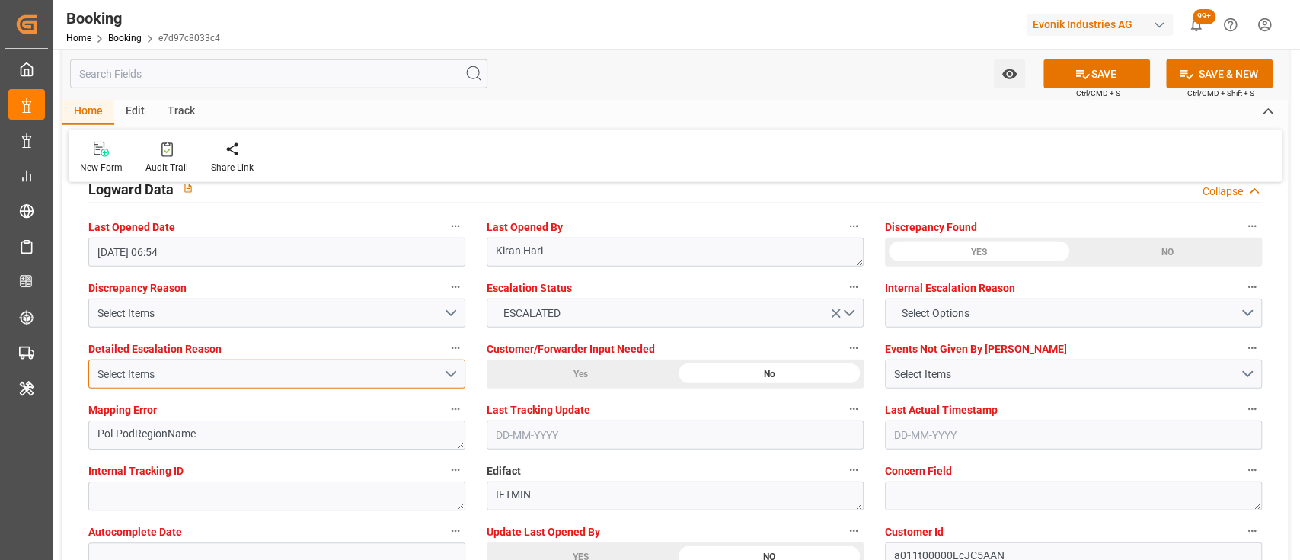
click at [194, 386] on button "Select Items" at bounding box center [276, 374] width 377 height 29
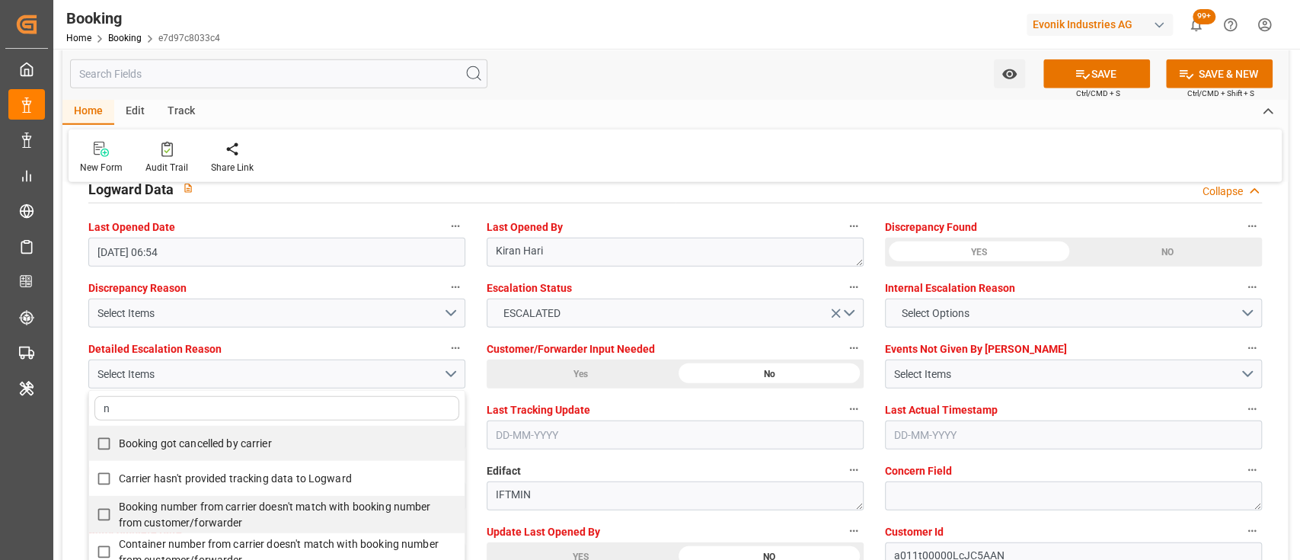
type input "no"
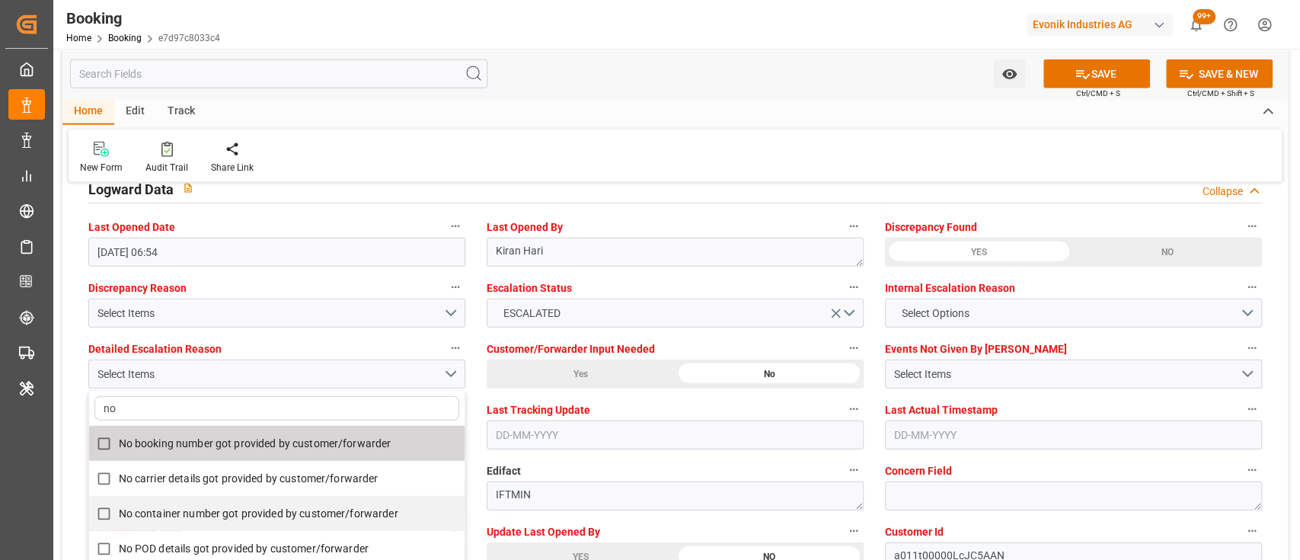
click at [193, 449] on span "No booking number got provided by customer/forwarder" at bounding box center [255, 444] width 273 height 16
checkbox input "true"
type input "no"
click at [599, 142] on div "New Form Audit Trail Share Link" at bounding box center [675, 155] width 1213 height 53
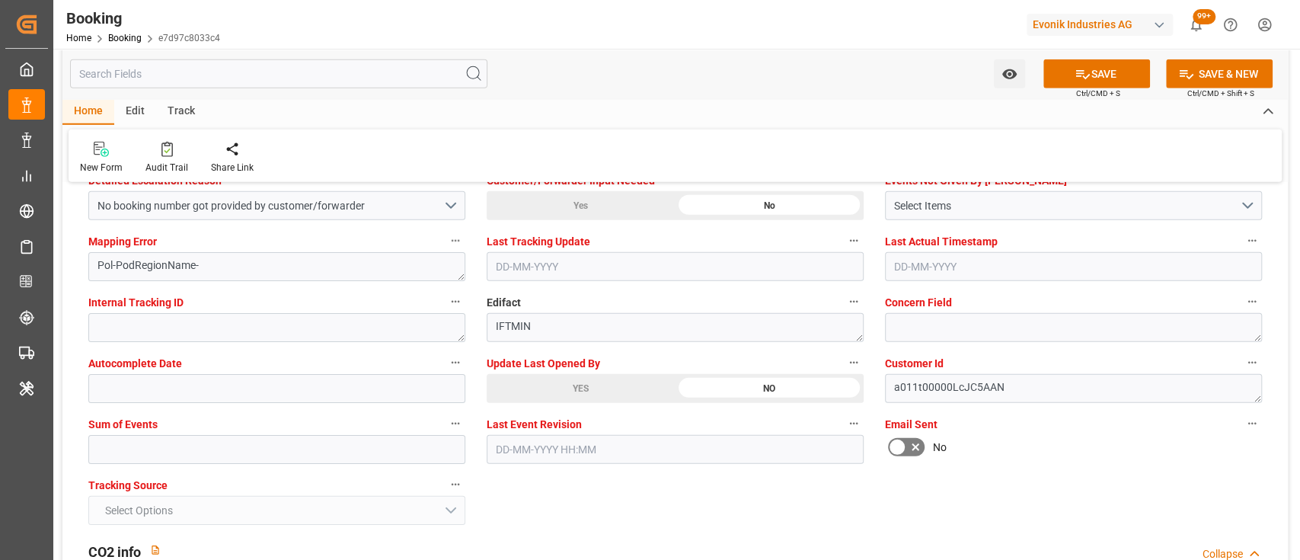
scroll to position [2943, 0]
click at [347, 448] on input "text" at bounding box center [276, 448] width 377 height 29
type input "0"
drag, startPoint x: 1216, startPoint y: 450, endPoint x: 954, endPoint y: 465, distance: 262.4
click at [1216, 450] on div "No" at bounding box center [1073, 446] width 377 height 24
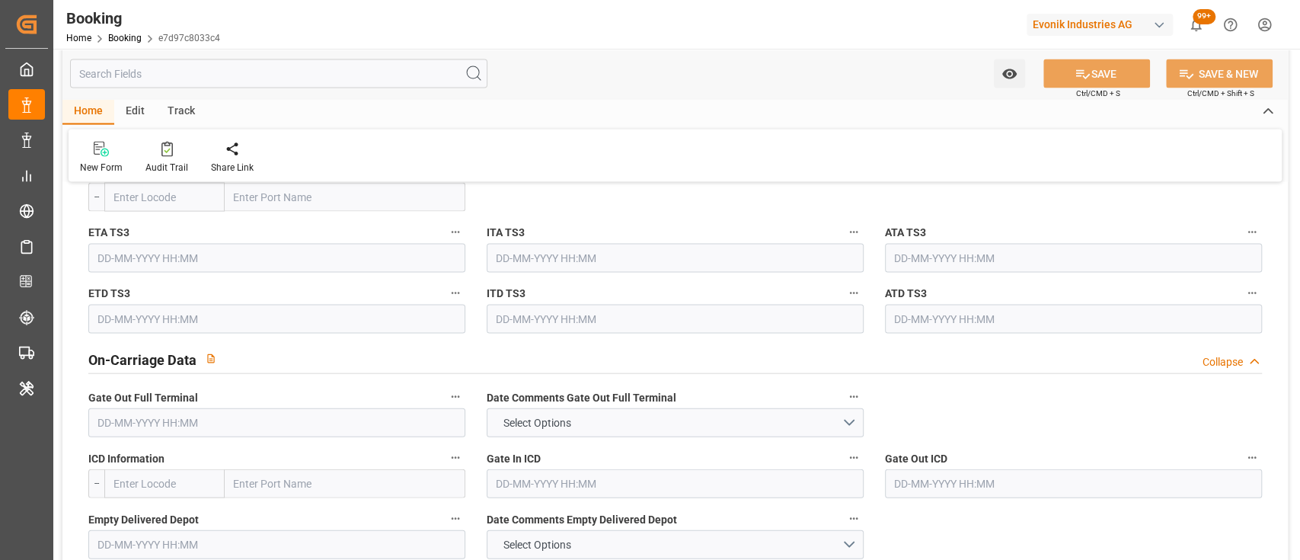
scroll to position [2059, 0]
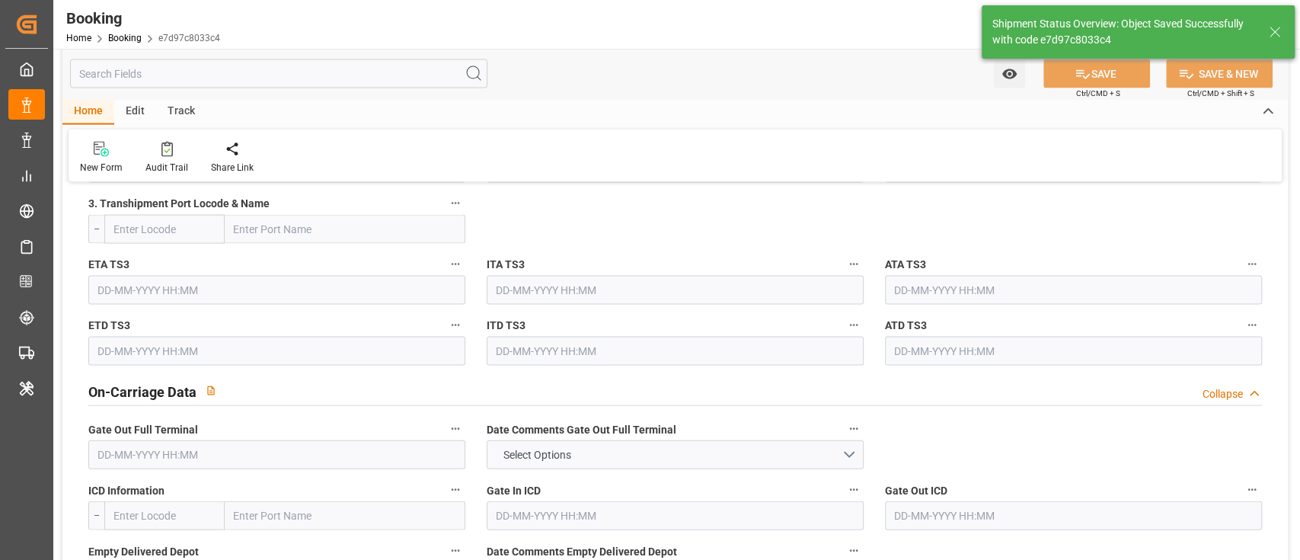
type input "17-09-2025 07:12"
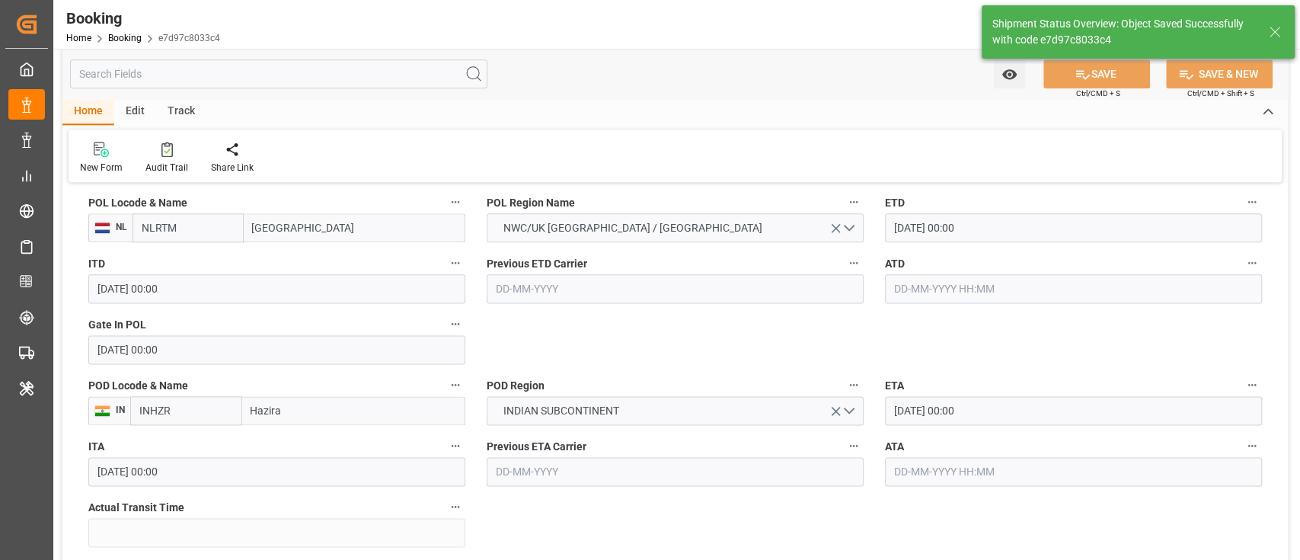
scroll to position [1219, 0]
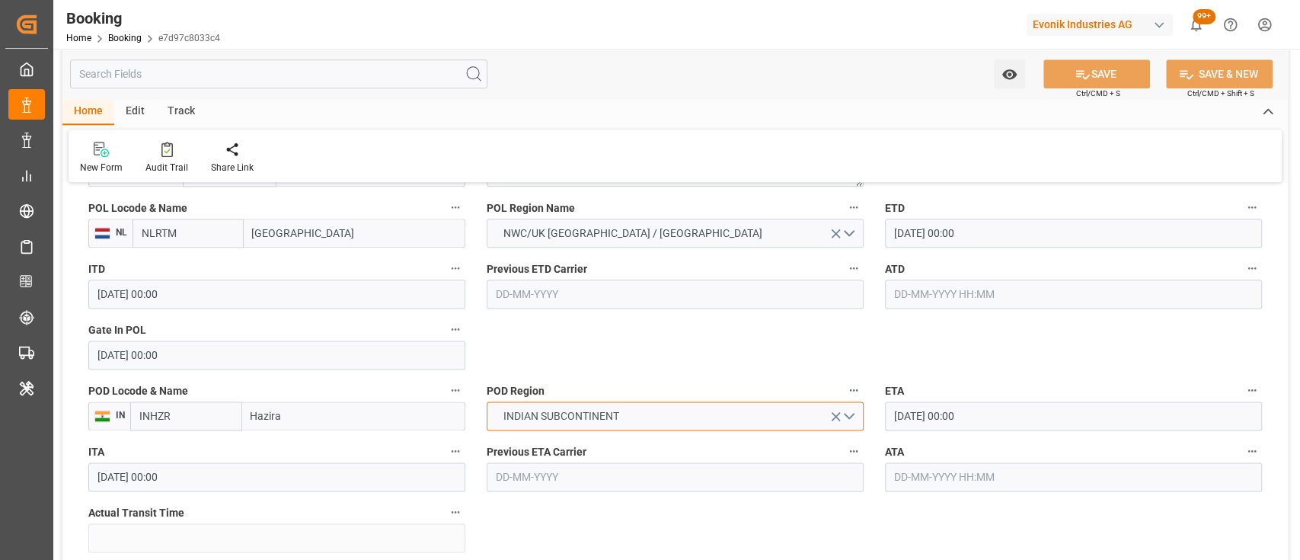
click at [735, 404] on button "INDIAN SUBCONTINENT" at bounding box center [675, 415] width 377 height 29
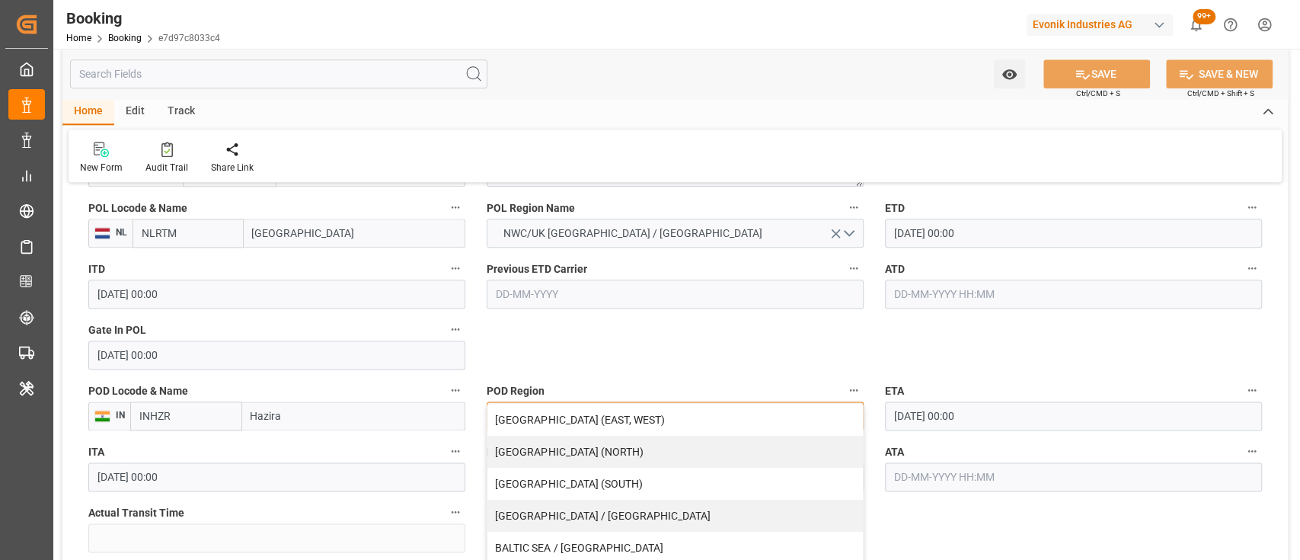
scroll to position [1145, 0]
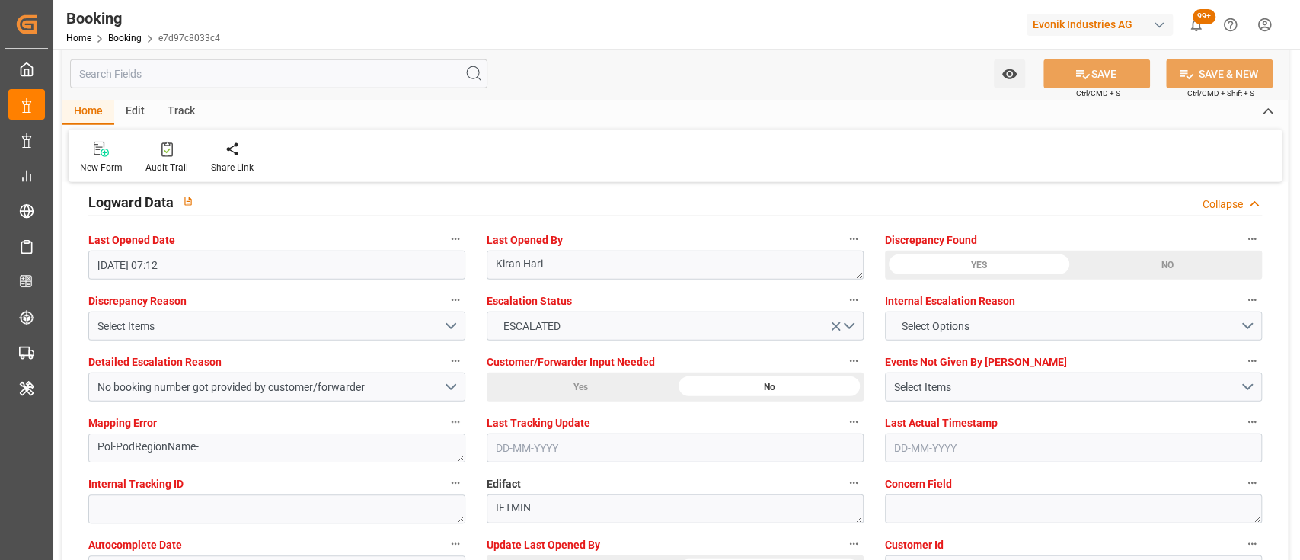
scroll to position [2760, 0]
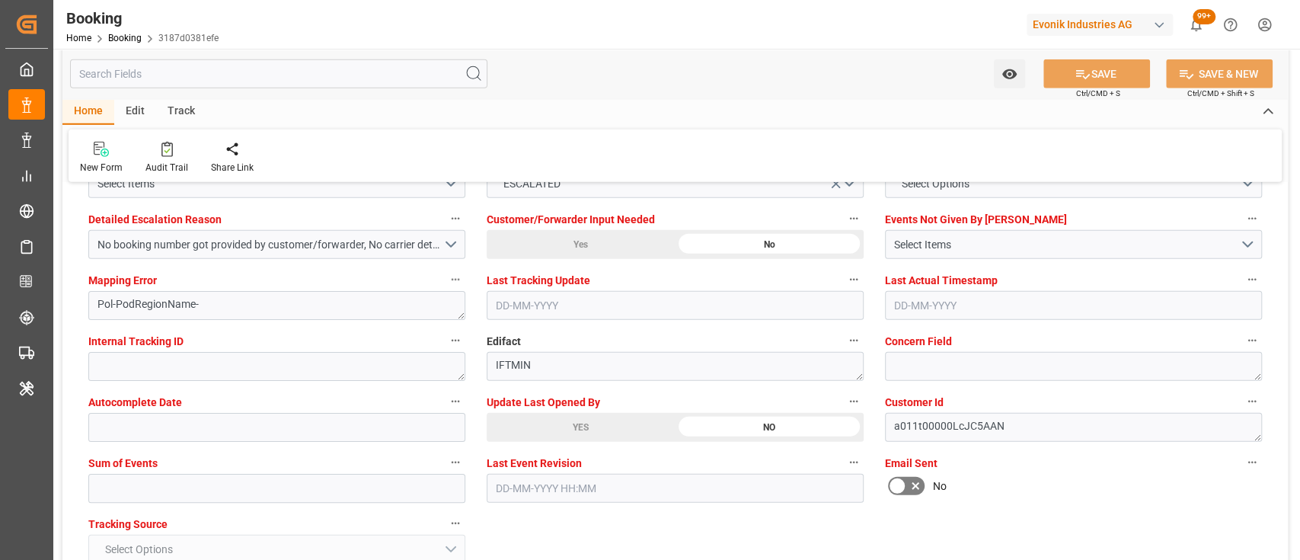
scroll to position [2904, 0]
click at [538, 427] on div "YES" at bounding box center [581, 426] width 188 height 29
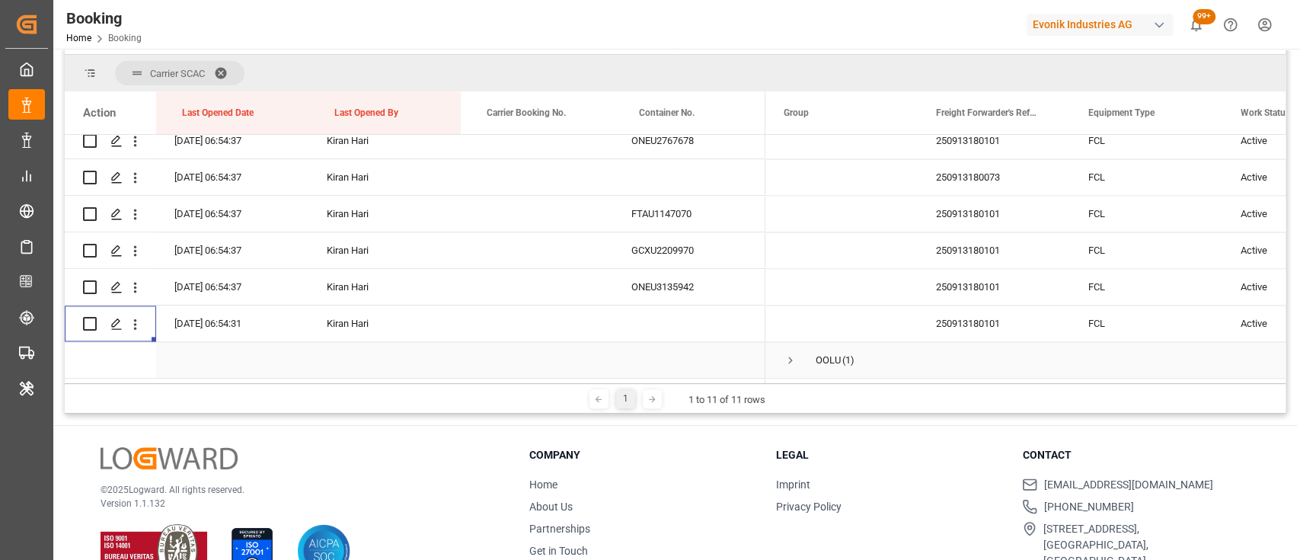
scroll to position [210, 0]
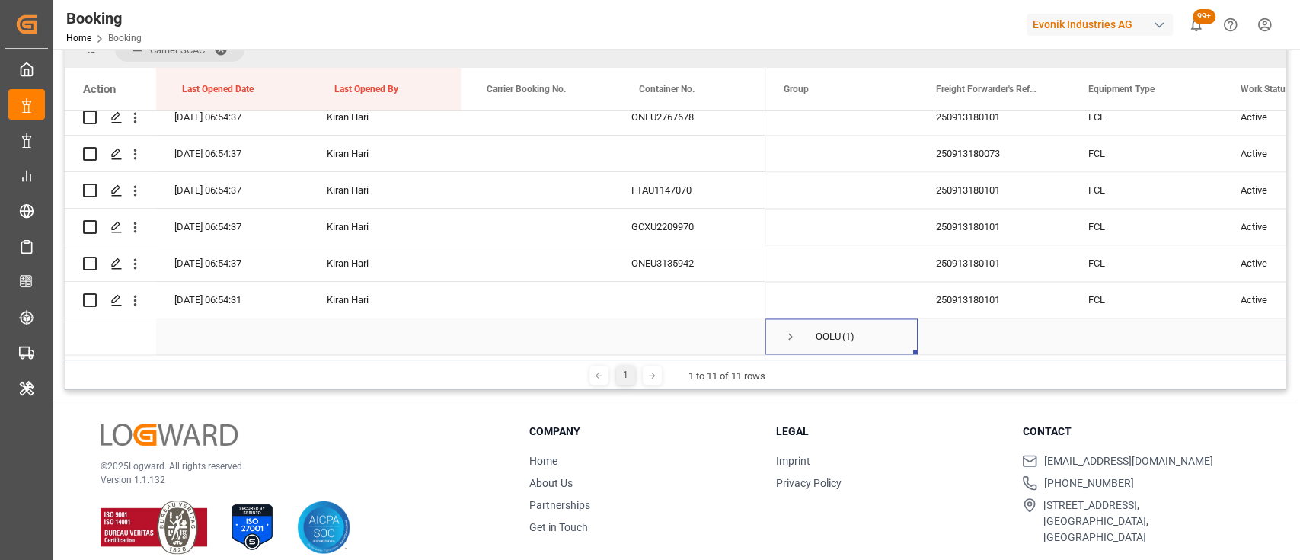
click at [791, 332] on span "Press SPACE to select this row." at bounding box center [791, 337] width 14 height 14
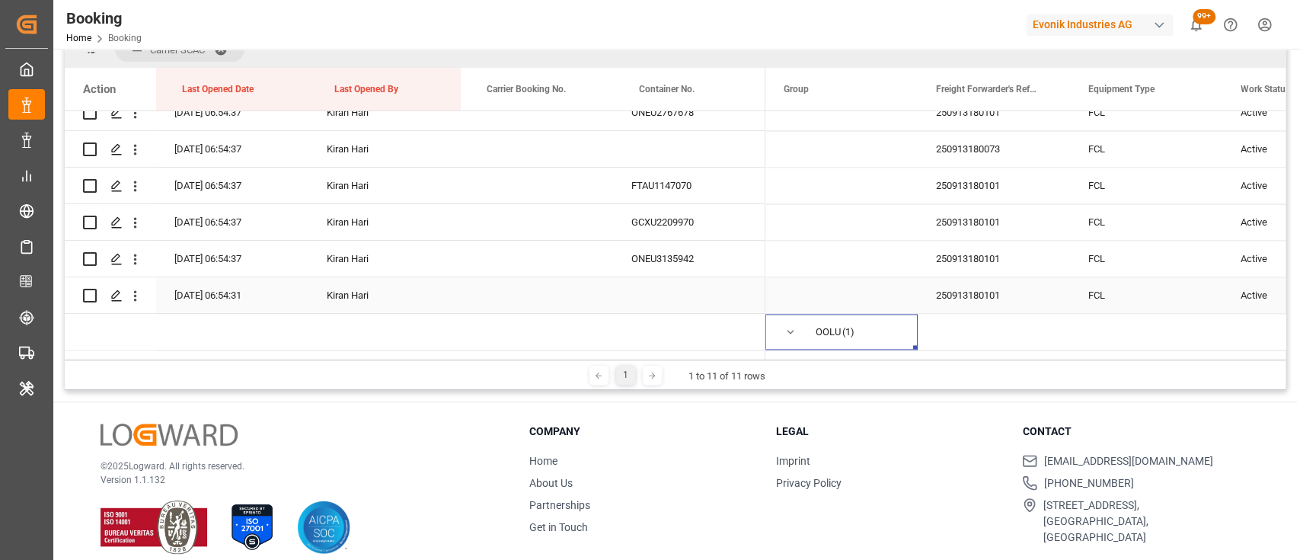
scroll to position [1516, 0]
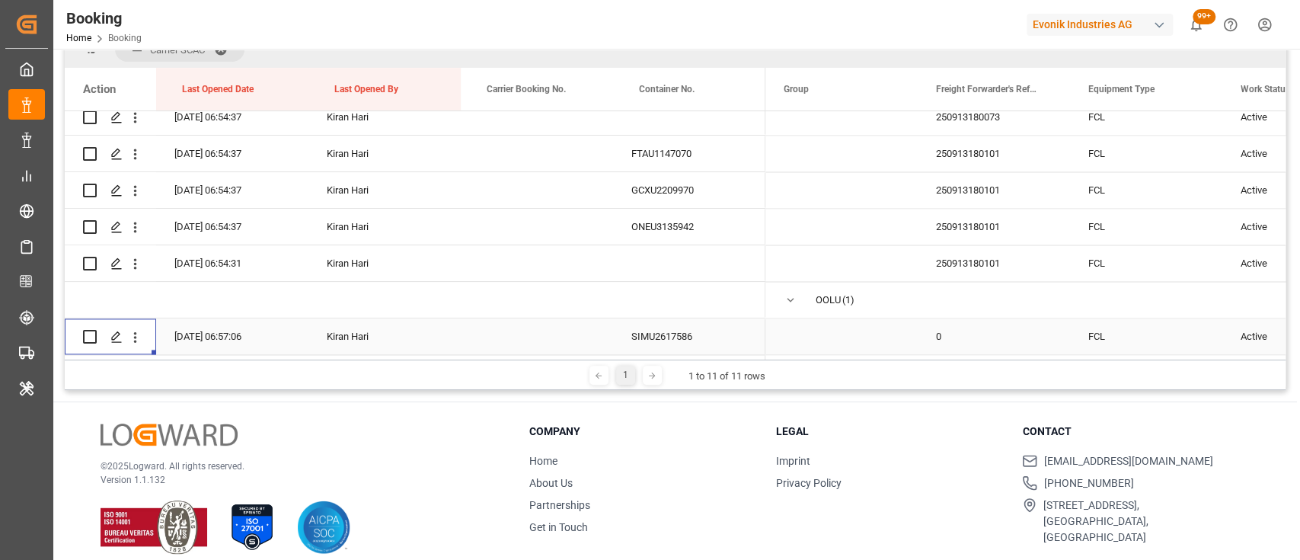
click at [146, 331] on div "Press SPACE to select this row." at bounding box center [135, 336] width 39 height 29
click at [137, 329] on icon "open menu" at bounding box center [135, 337] width 16 height 16
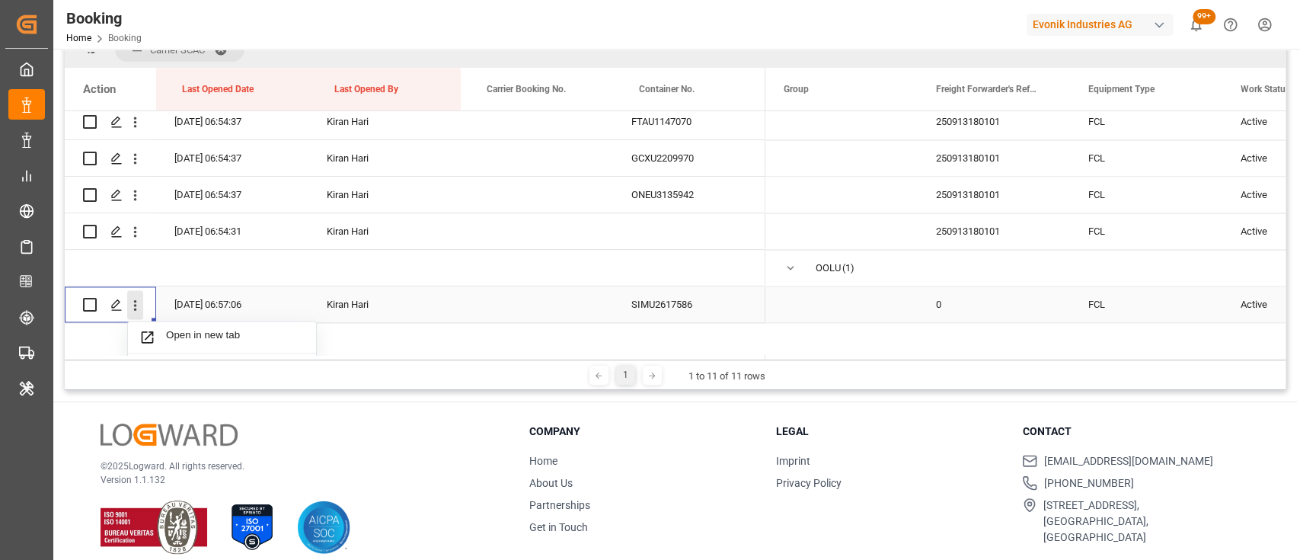
scroll to position [1546, 0]
click at [191, 337] on span "Open in new tab" at bounding box center [235, 335] width 139 height 16
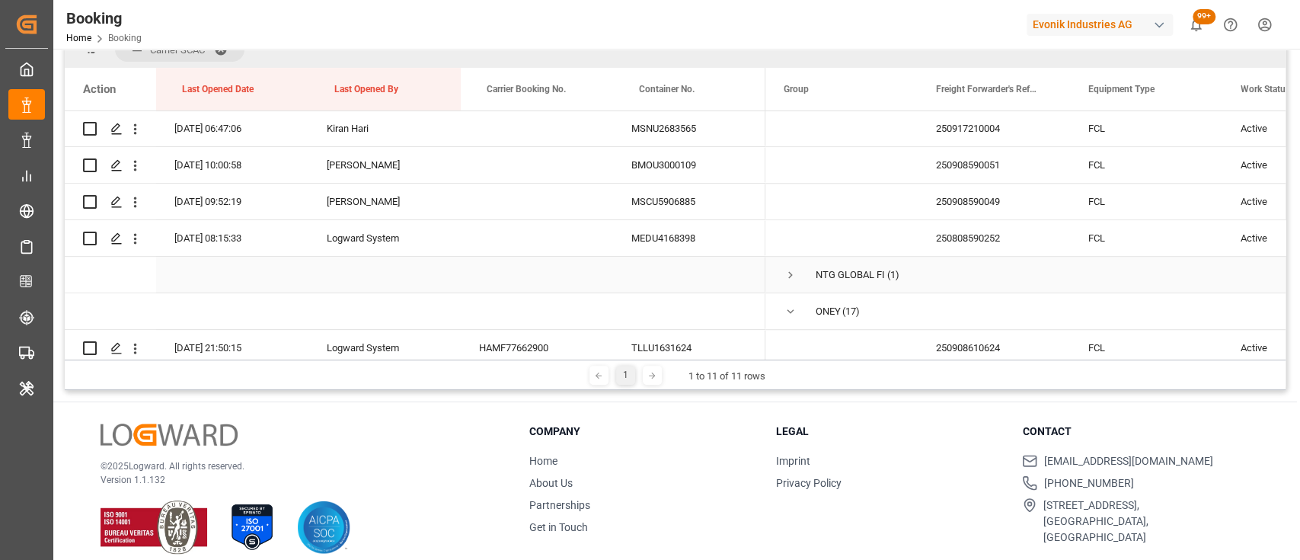
scroll to position [841, 0]
click at [791, 273] on span "Press SPACE to select this row." at bounding box center [791, 276] width 14 height 14
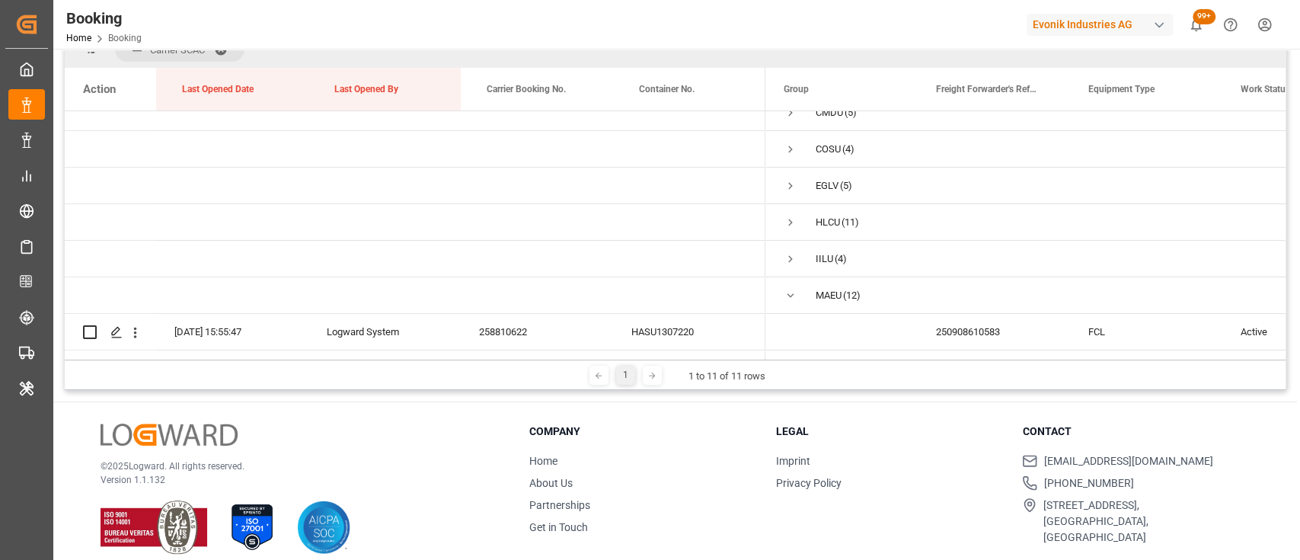
scroll to position [51, 0]
click at [788, 292] on span "Press SPACE to select this row." at bounding box center [791, 298] width 14 height 14
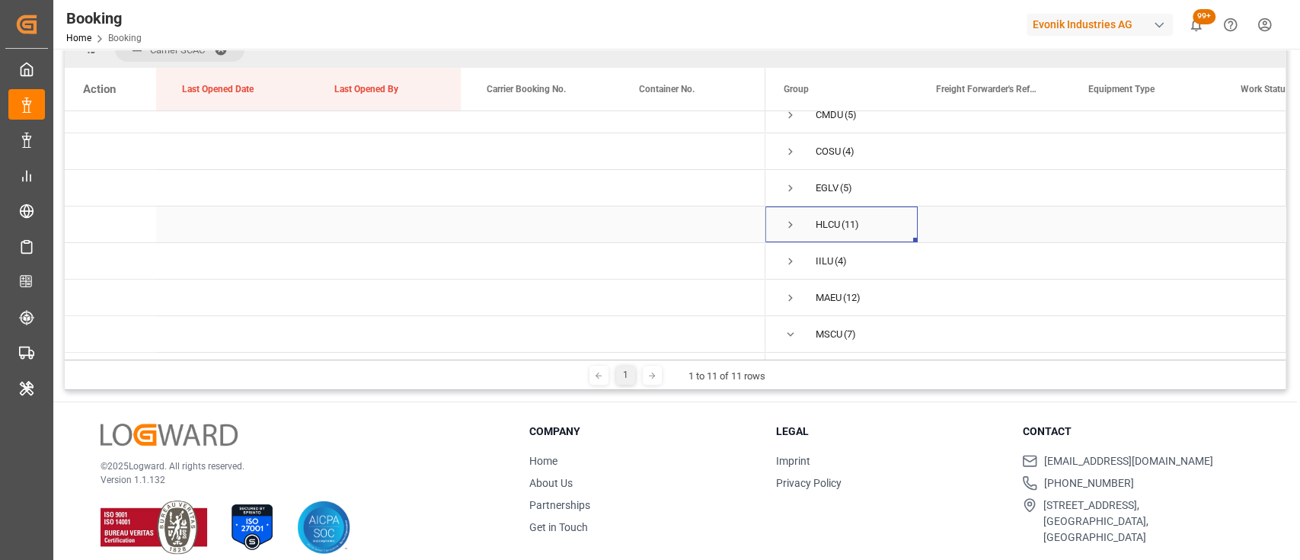
click at [788, 225] on span "Press SPACE to select this row." at bounding box center [791, 225] width 14 height 14
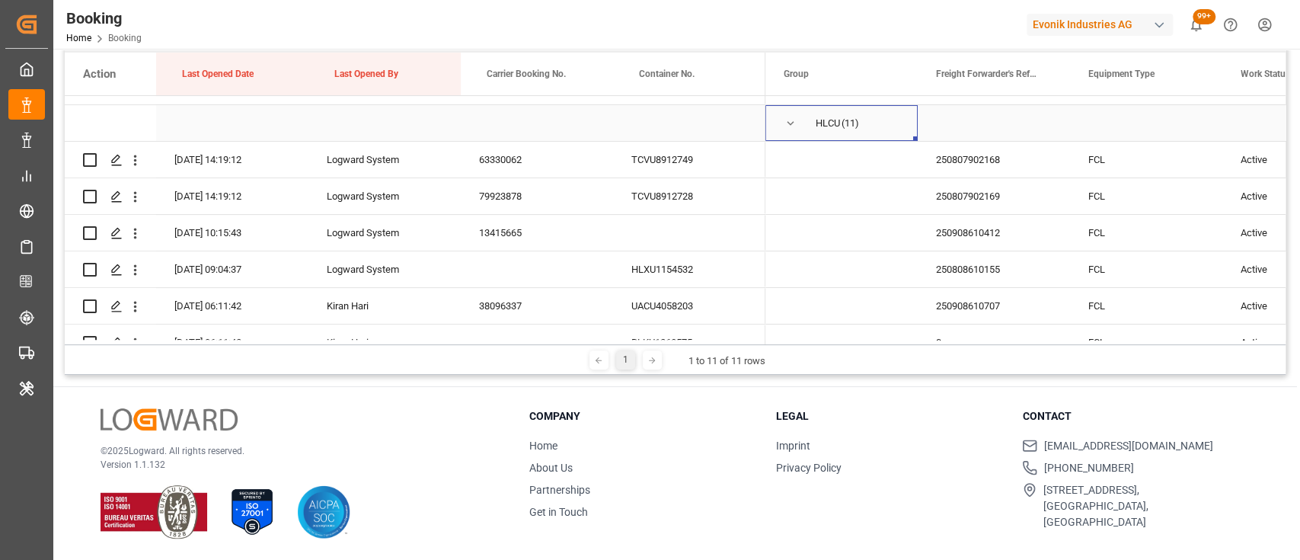
scroll to position [128, 0]
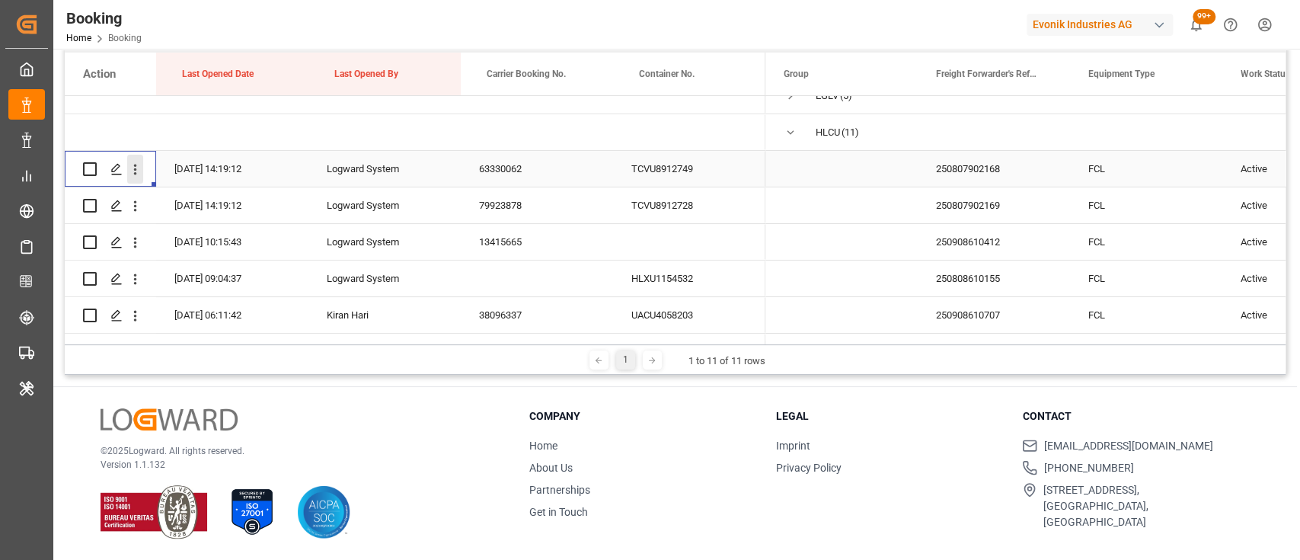
click at [133, 174] on icon "open menu" at bounding box center [135, 169] width 16 height 16
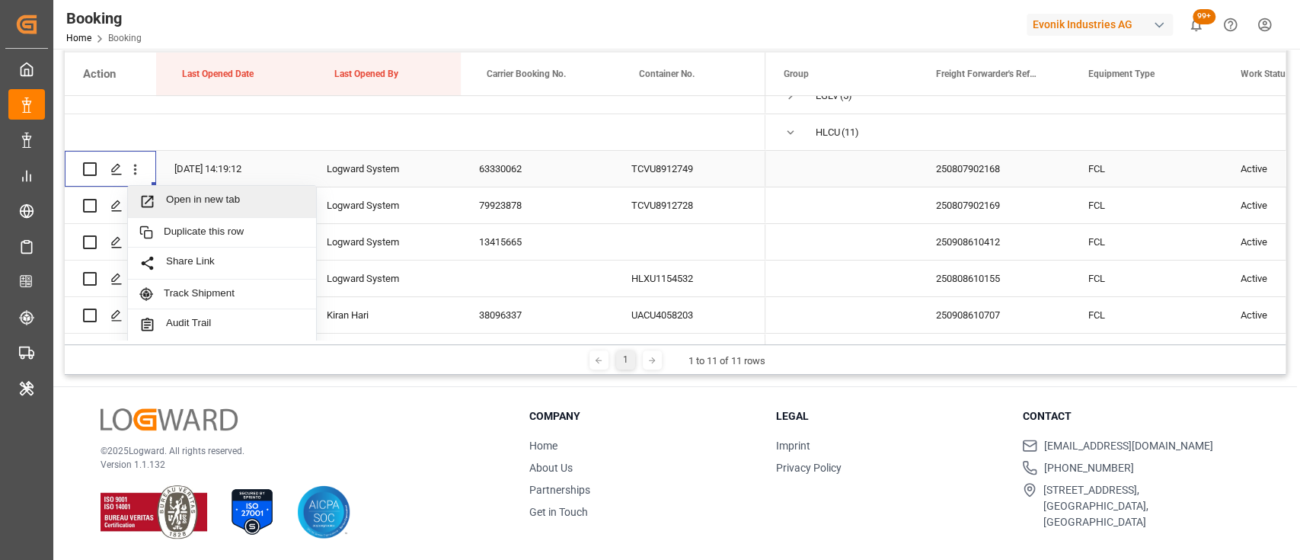
click at [210, 204] on span "Open in new tab" at bounding box center [235, 201] width 139 height 16
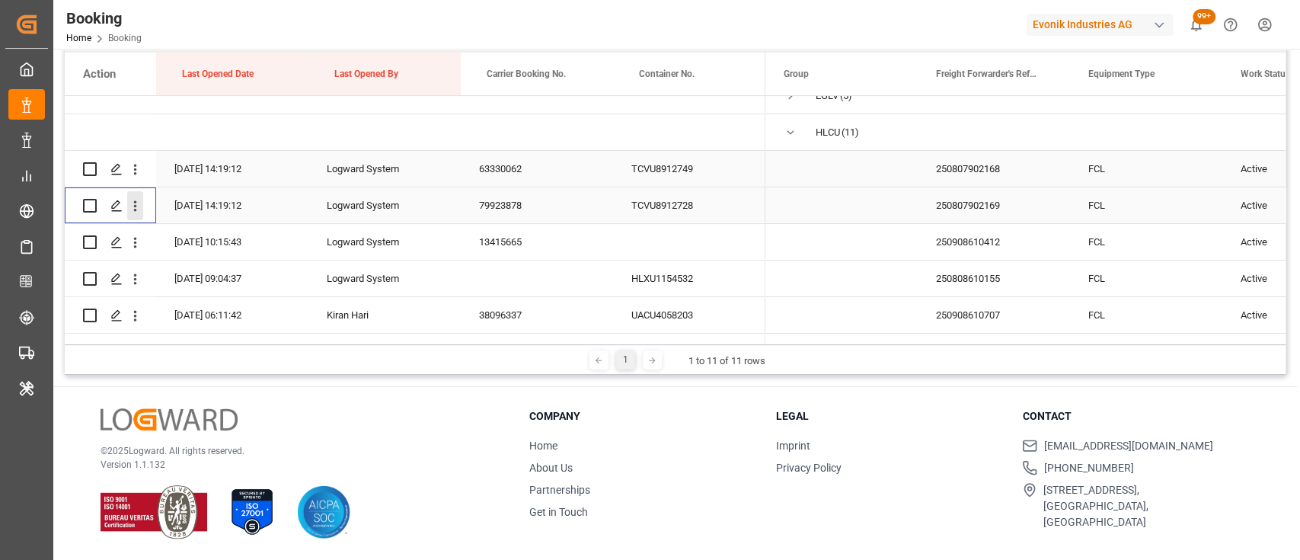
click at [138, 206] on icon "open menu" at bounding box center [135, 206] width 16 height 16
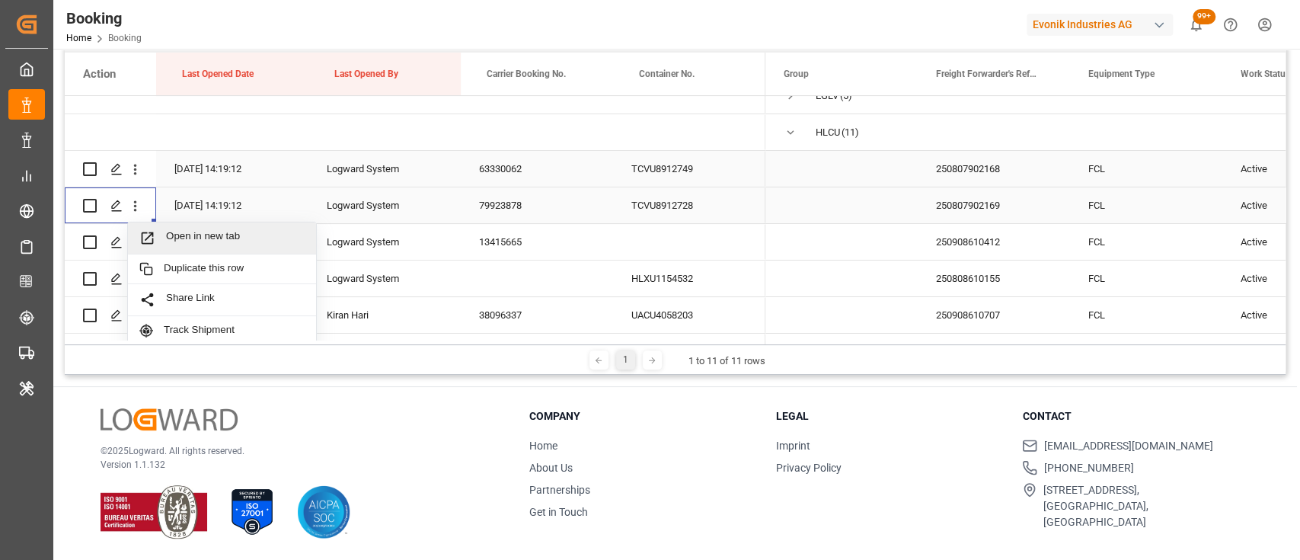
click at [193, 235] on span "Open in new tab" at bounding box center [235, 238] width 139 height 16
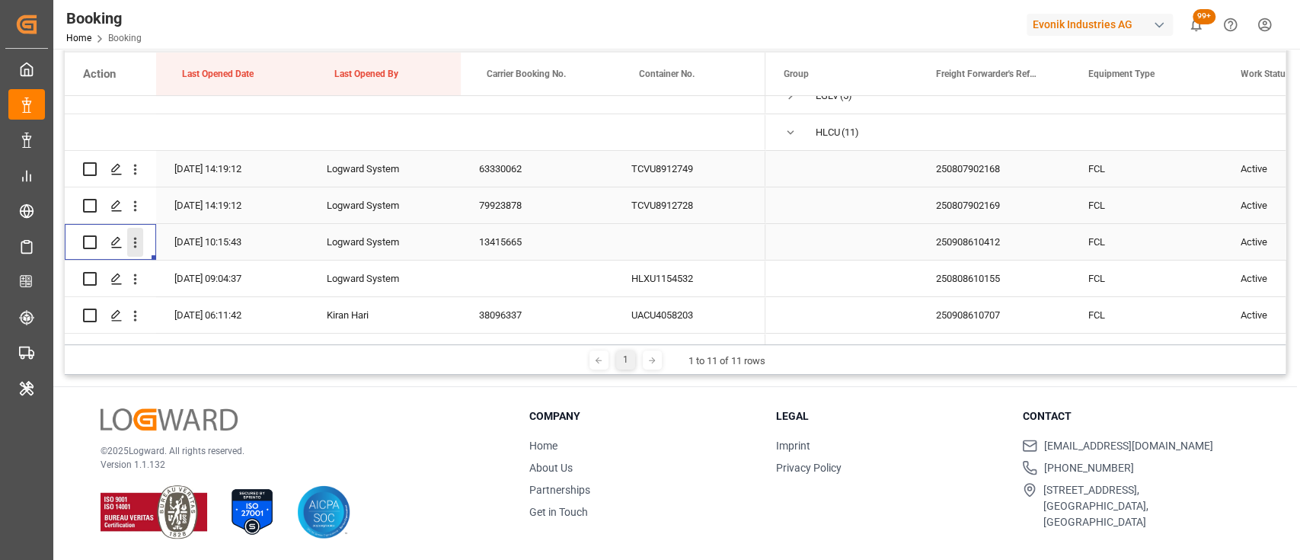
click at [138, 250] on icon "open menu" at bounding box center [135, 243] width 16 height 16
click at [177, 270] on span "Open in new tab" at bounding box center [235, 275] width 139 height 16
click at [134, 273] on icon "open menu" at bounding box center [135, 279] width 16 height 16
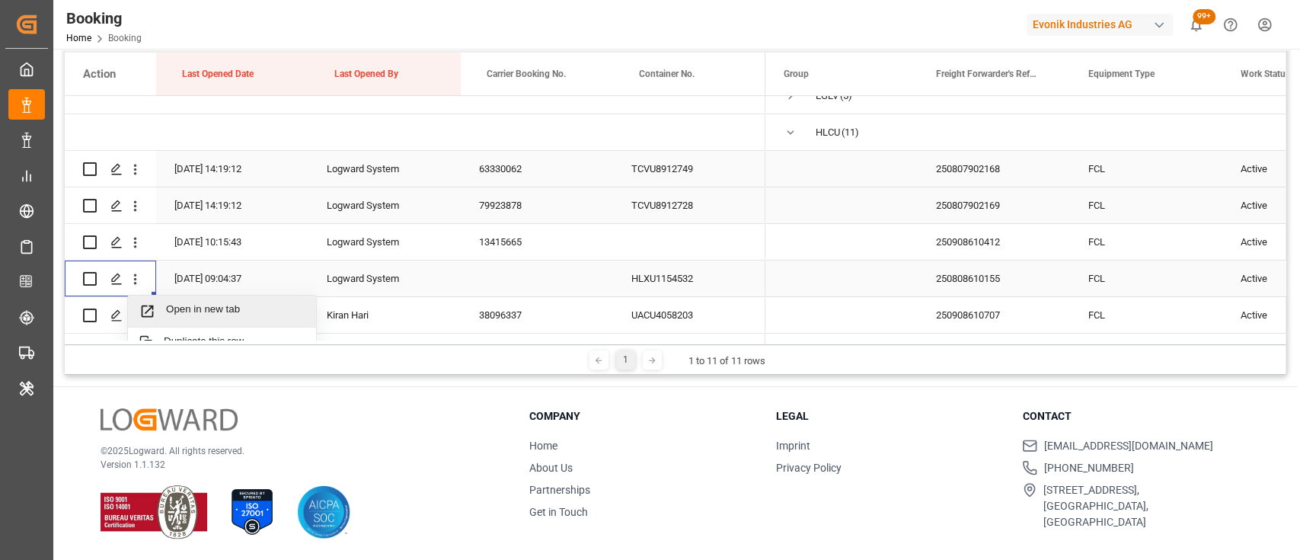
click at [172, 305] on span "Open in new tab" at bounding box center [235, 311] width 139 height 16
click at [132, 308] on icon "open menu" at bounding box center [135, 316] width 16 height 16
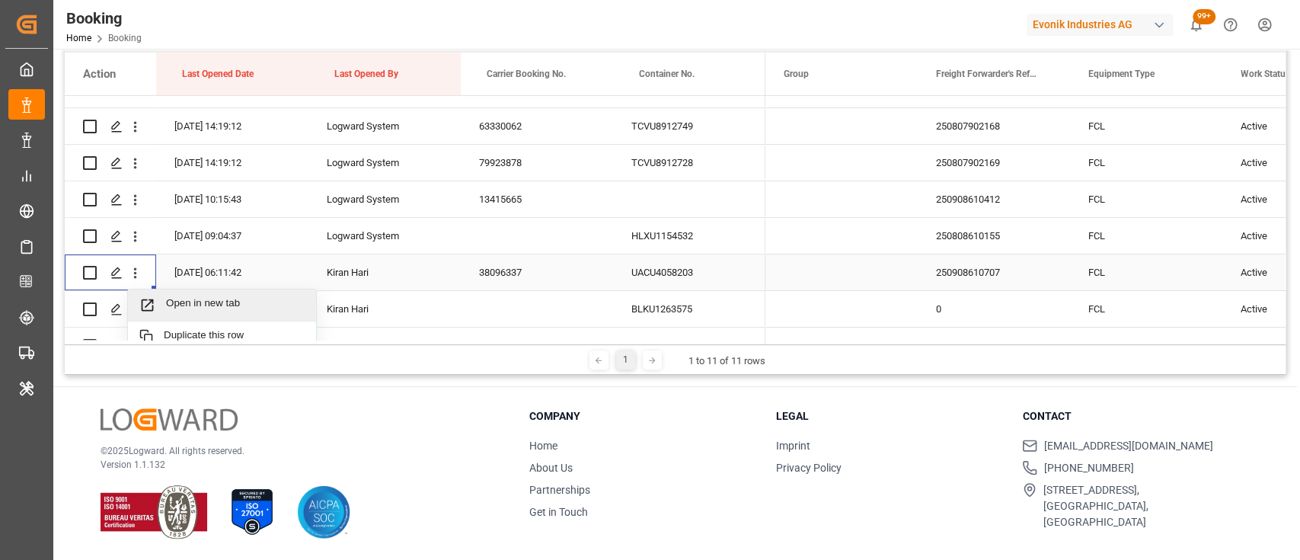
click at [196, 302] on span "Open in new tab" at bounding box center [235, 305] width 139 height 16
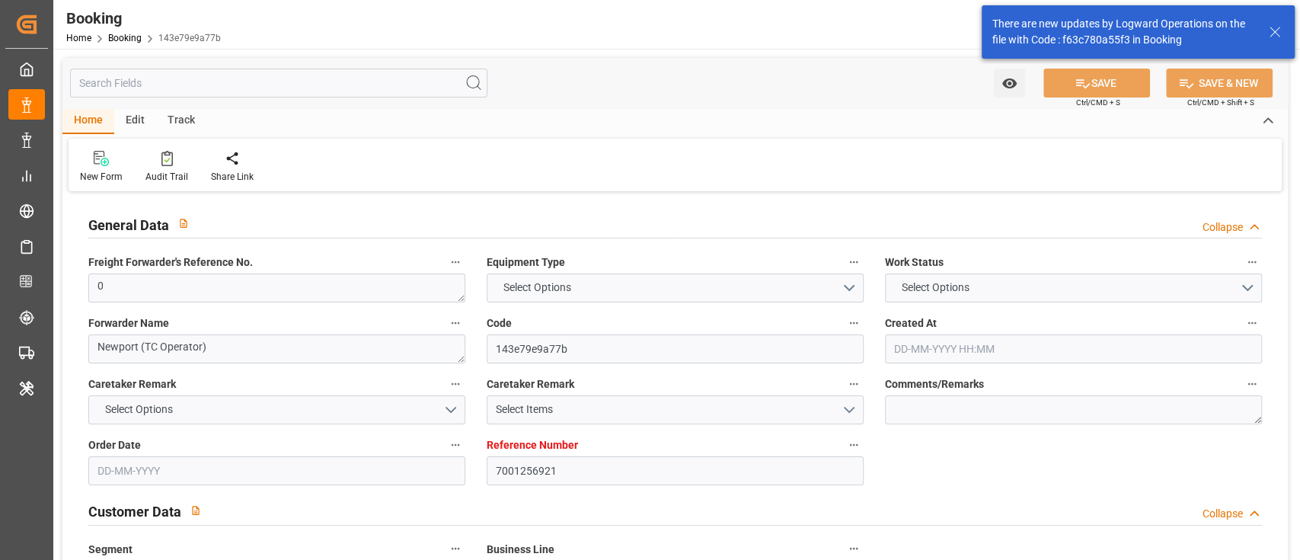
type input "7001256921"
type input "9783502"
type input "OOCL"
type input "Orient Overseas Container Line Ltd"
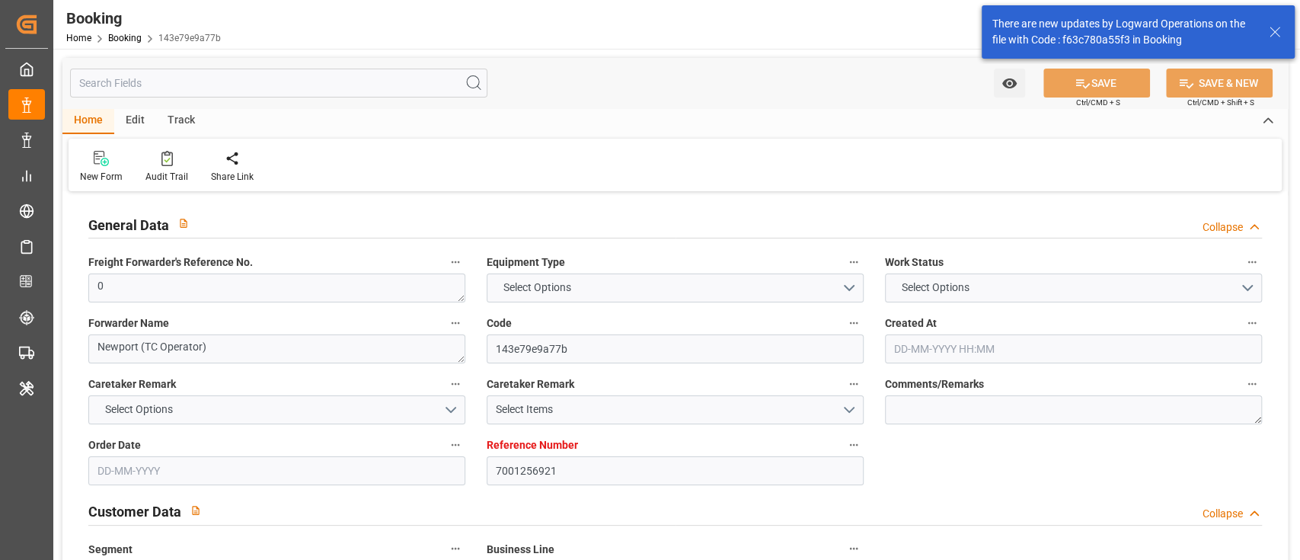
type input "NLRTM"
type input "KRPUS"
type input "CNSGH"
type input "0"
type input "25-08-2025 06:42"
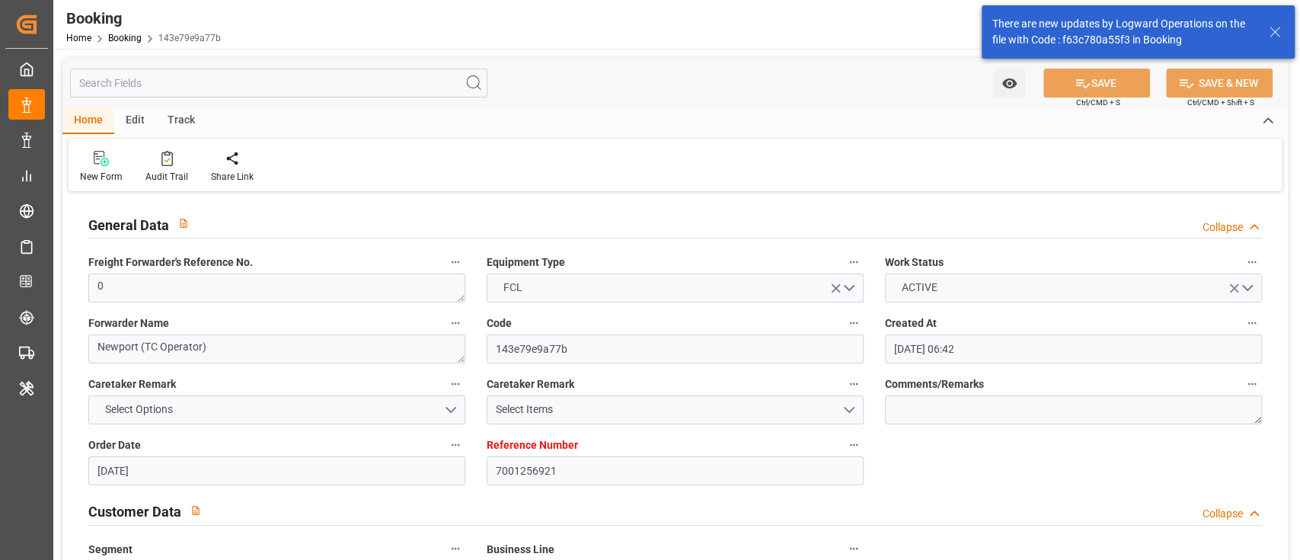
type input "25-08-2025"
type input "28-10-2025"
type input "29-08-2025"
type input "29-08-2025 00:00"
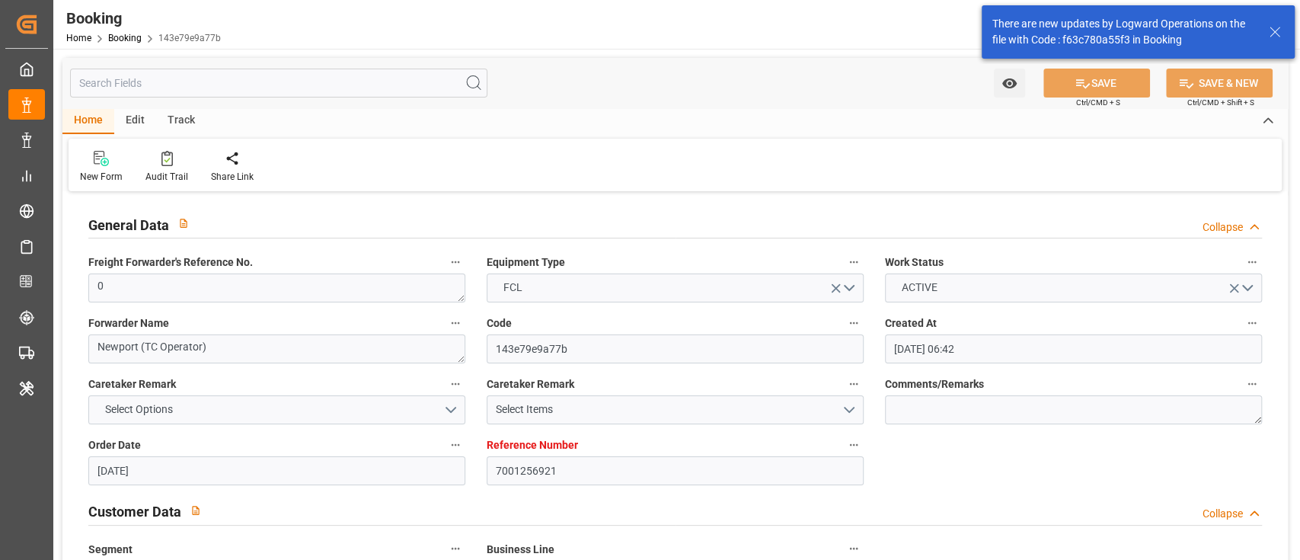
type input "05-09-2025 00:00"
type input "14-09-2025 00:00"
type input "13-09-2025 00:00"
type input "05-09-2025 00:00"
type input "05-11-2025 00:00"
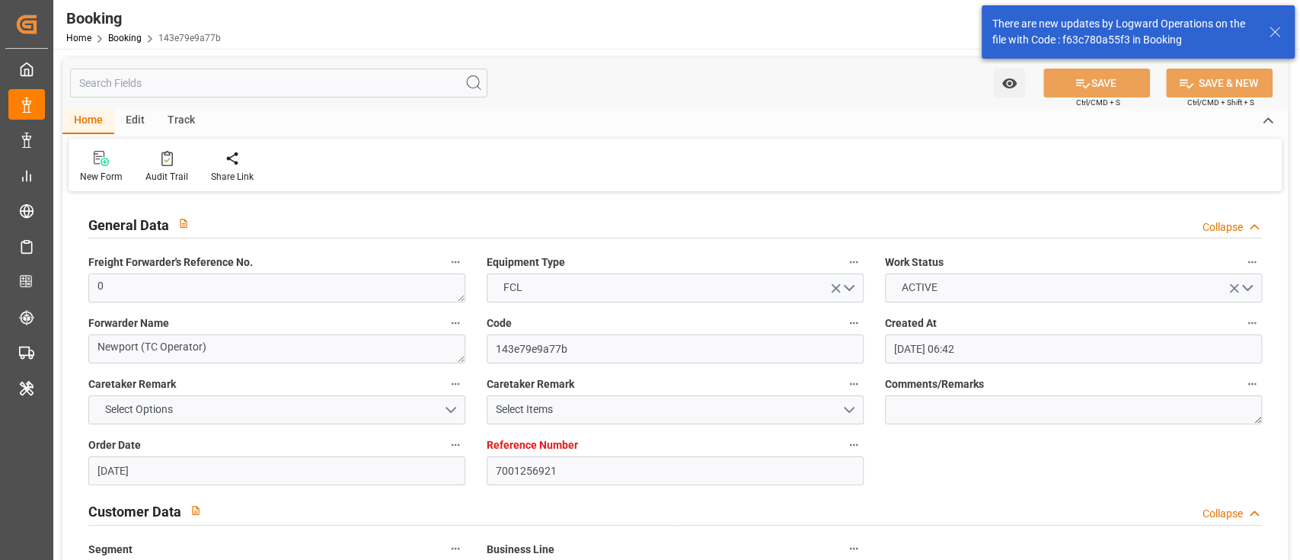
type input "28-10-2025 00:00"
type input "04-11-2025 00:00"
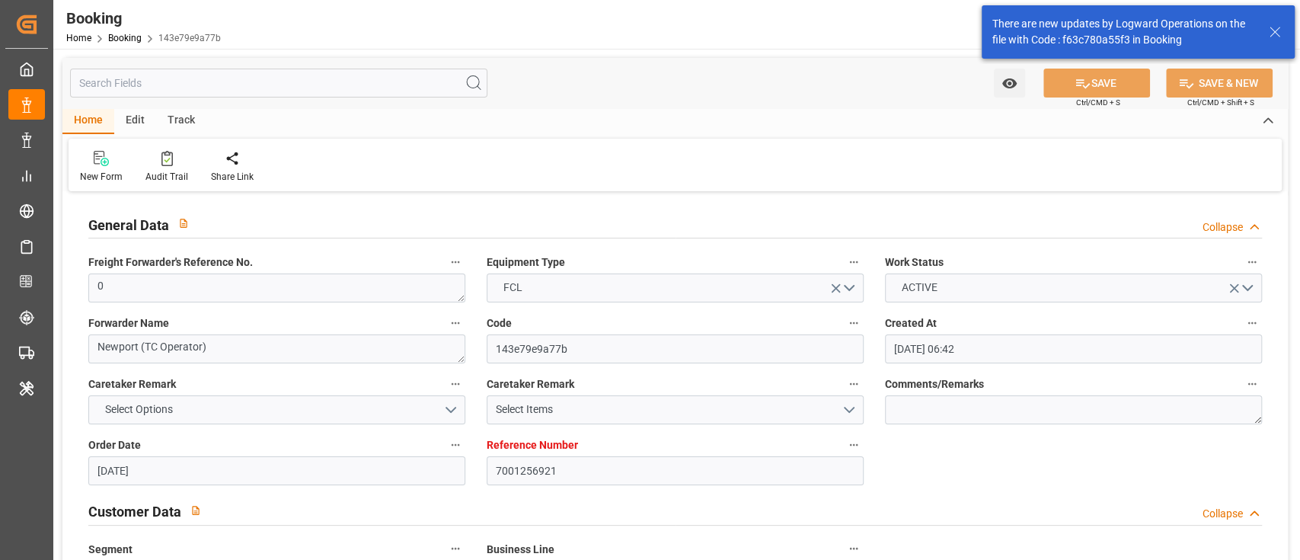
type input "16-09-2025 06:57"
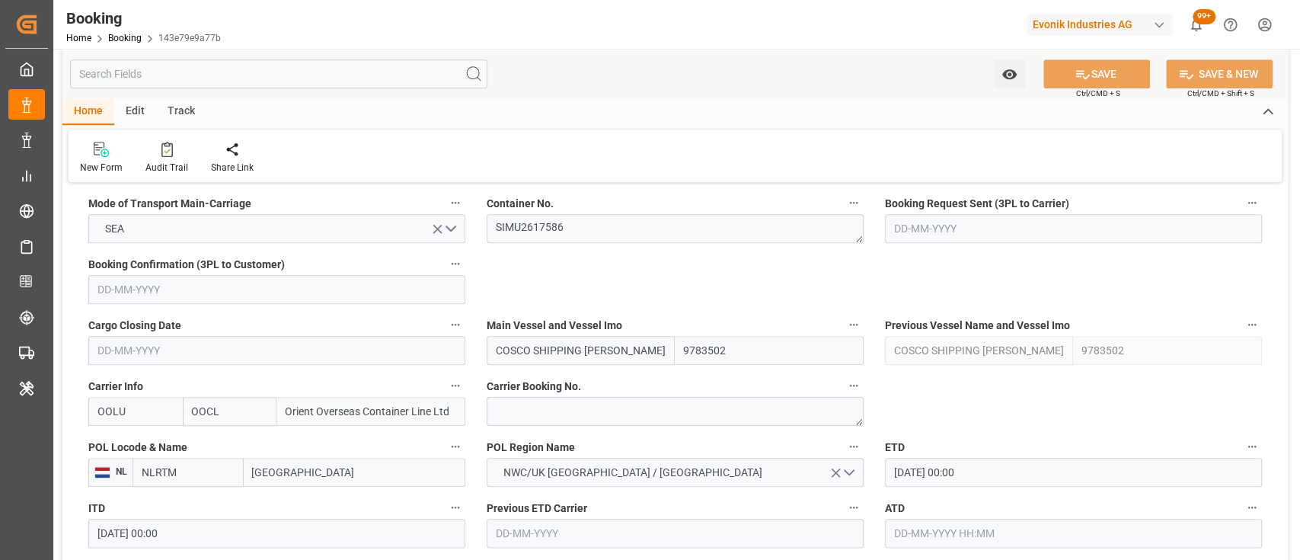
scroll to position [970, 0]
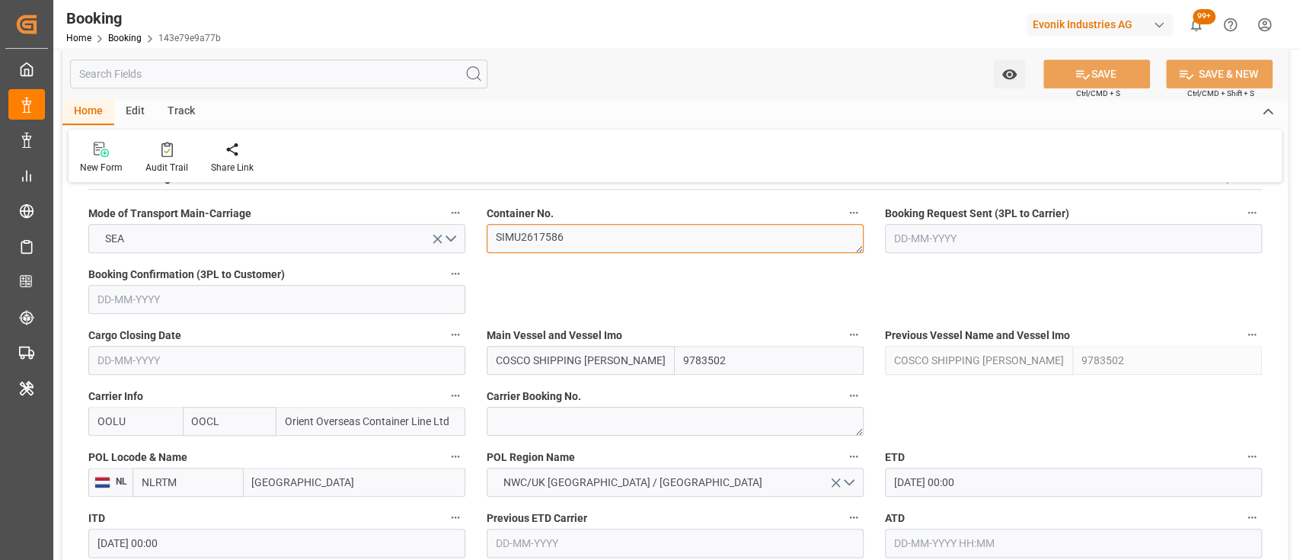
click at [532, 227] on textarea "SIMU2617586" at bounding box center [675, 238] width 377 height 29
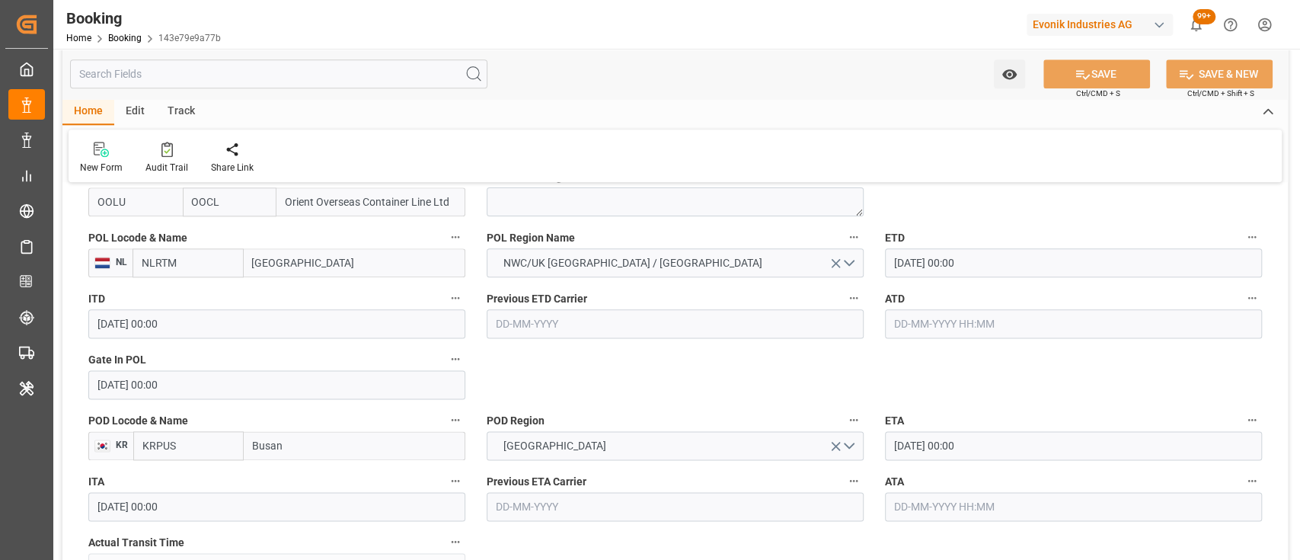
scroll to position [1184, 0]
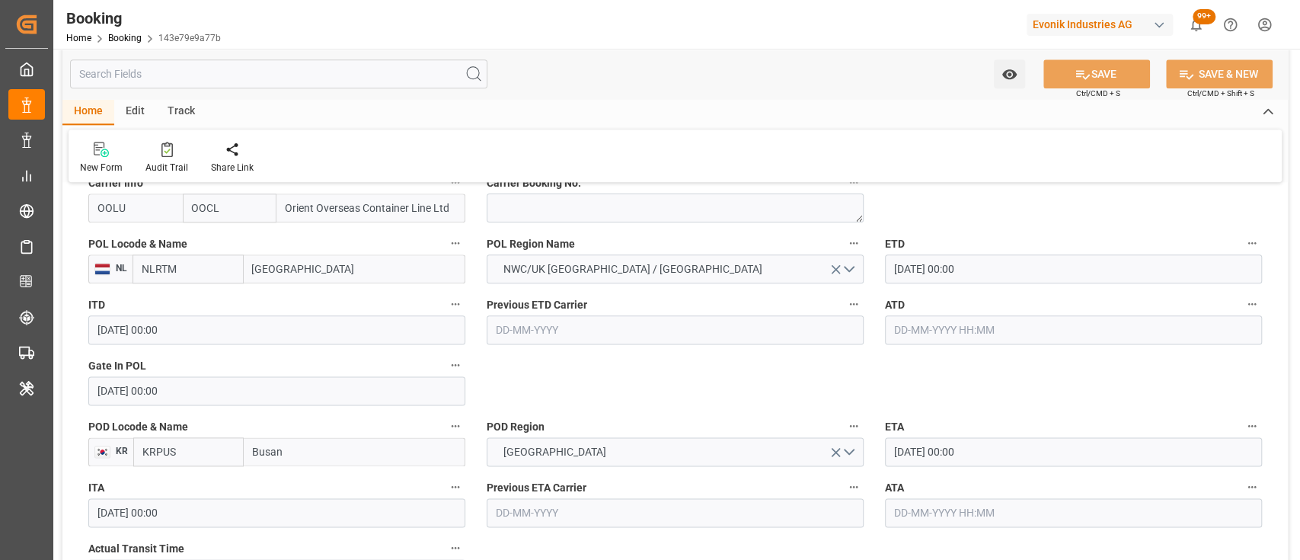
click at [977, 336] on input "text" at bounding box center [1073, 329] width 377 height 29
type input "[DATE] 00:00"
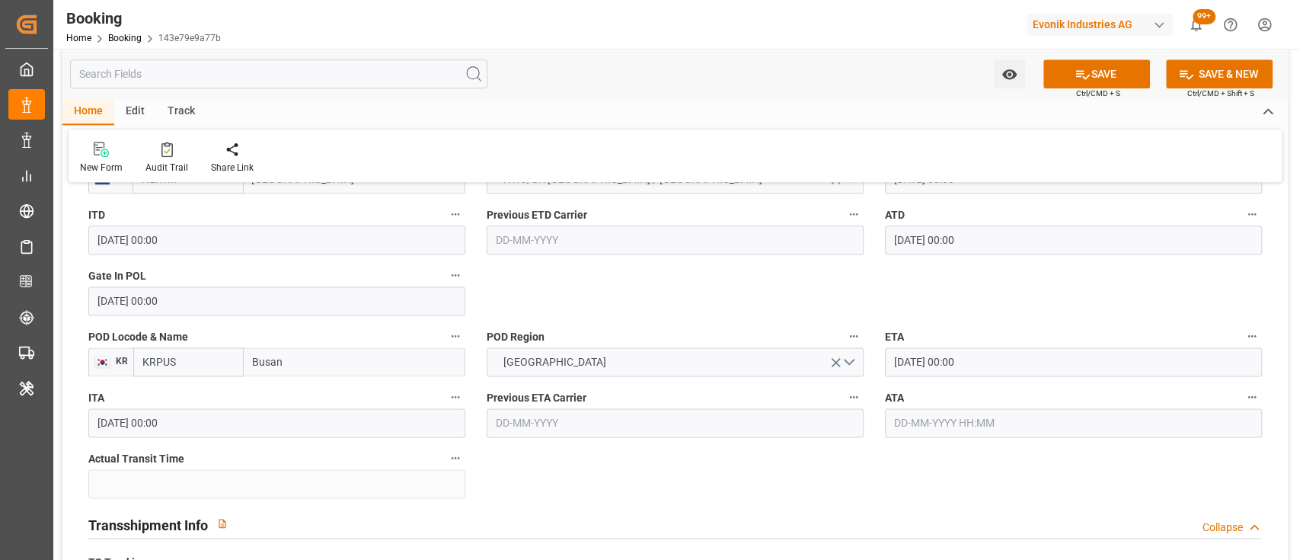
scroll to position [1286, 0]
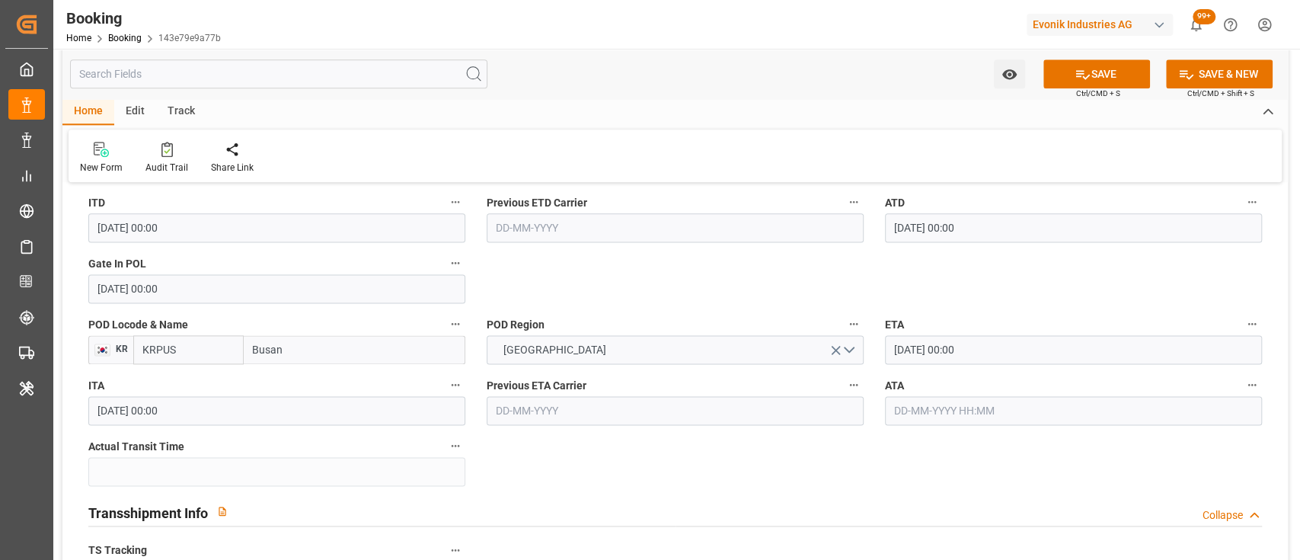
click at [1024, 321] on label "ETA" at bounding box center [1073, 324] width 377 height 21
click at [1242, 321] on button "ETA" at bounding box center [1252, 324] width 20 height 20
click at [670, 465] on div at bounding box center [650, 280] width 1300 height 560
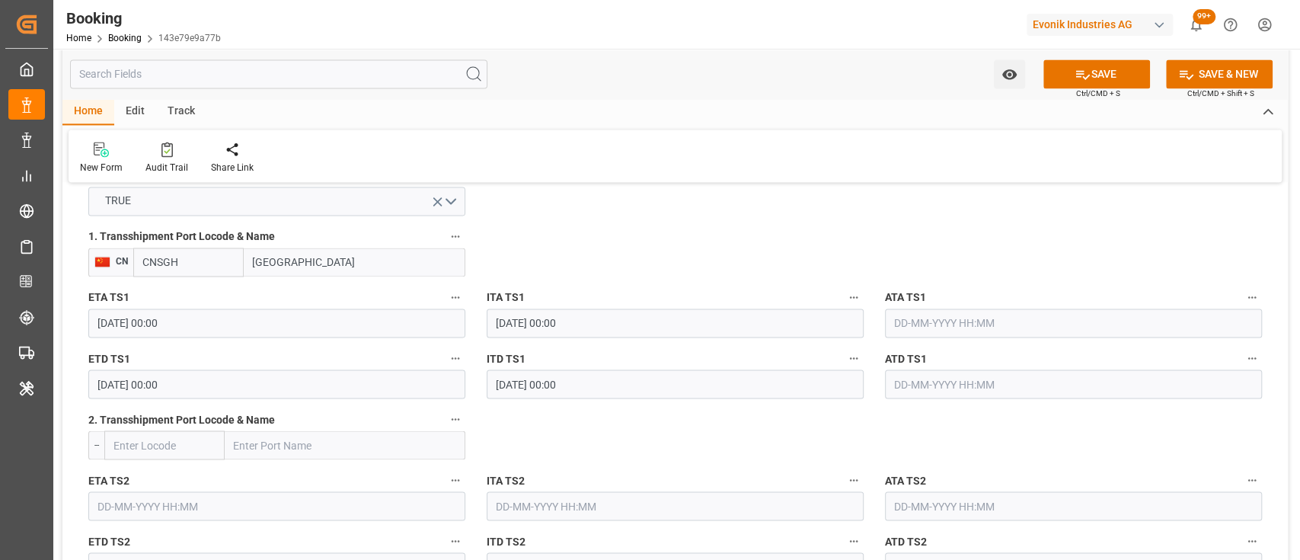
scroll to position [1667, 0]
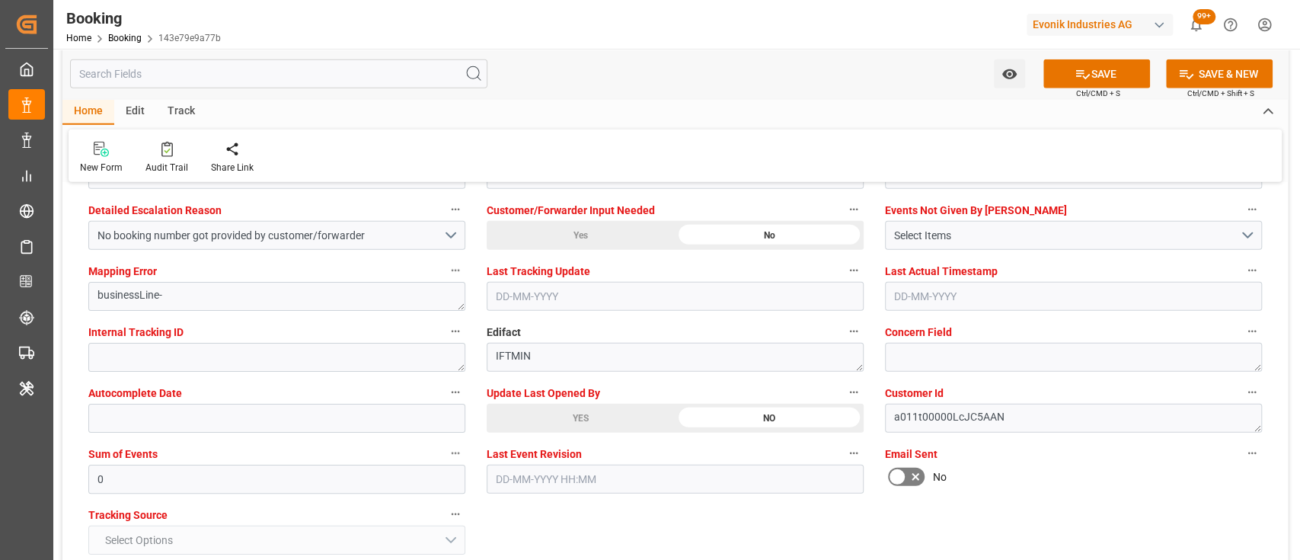
scroll to position [2914, 0]
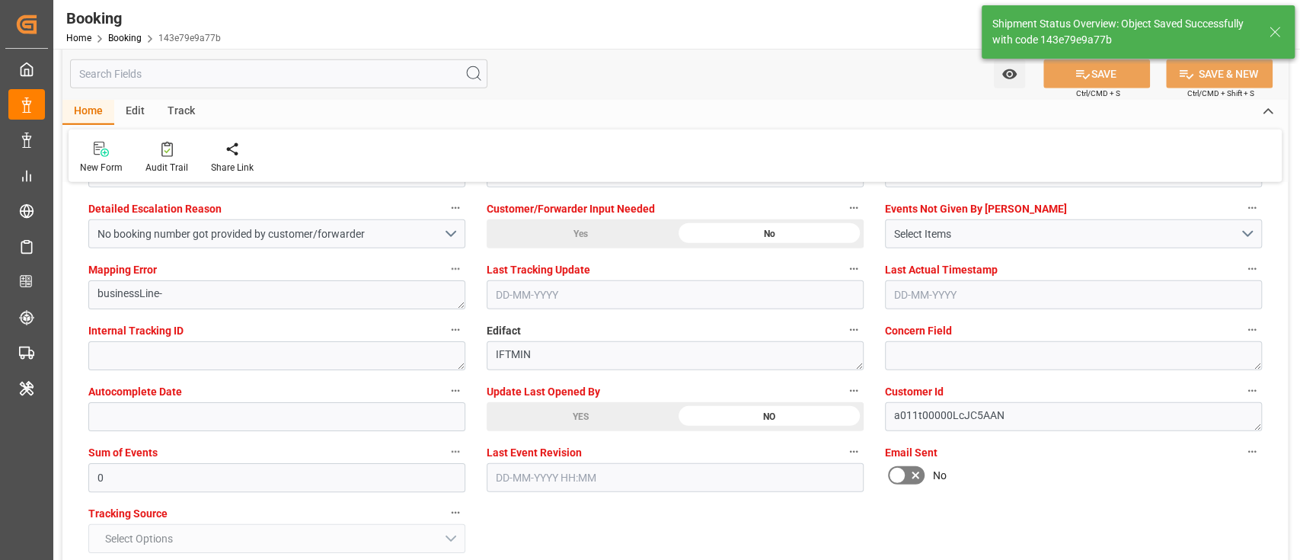
type textarea "shaini ghorai"
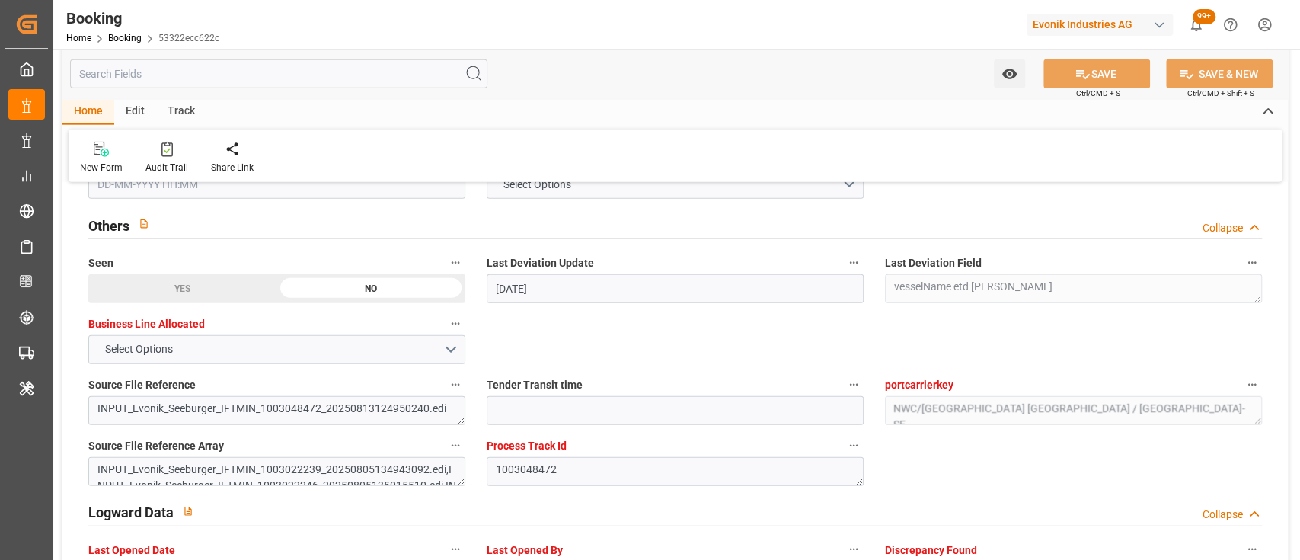
scroll to position [2801, 0]
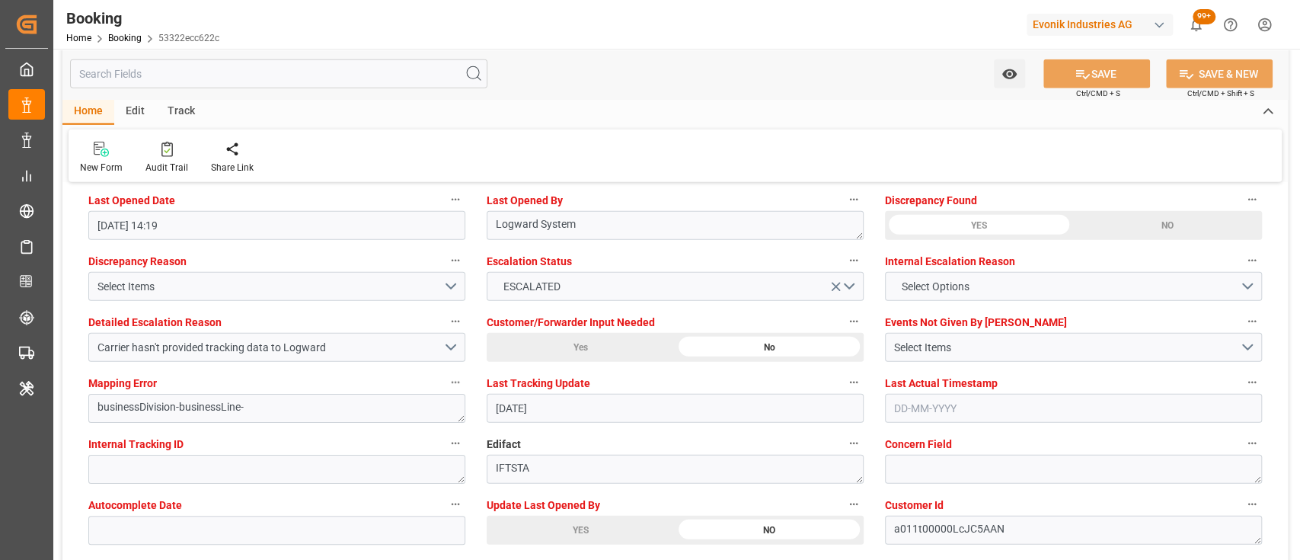
click at [583, 527] on div "YES" at bounding box center [581, 530] width 188 height 29
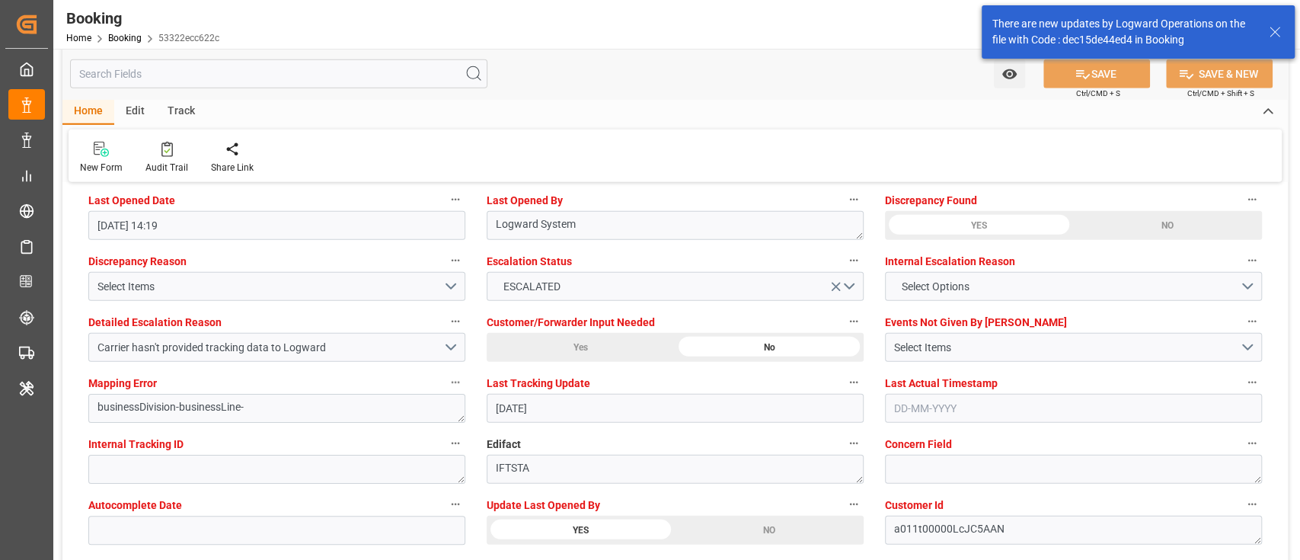
scroll to position [1179, 0]
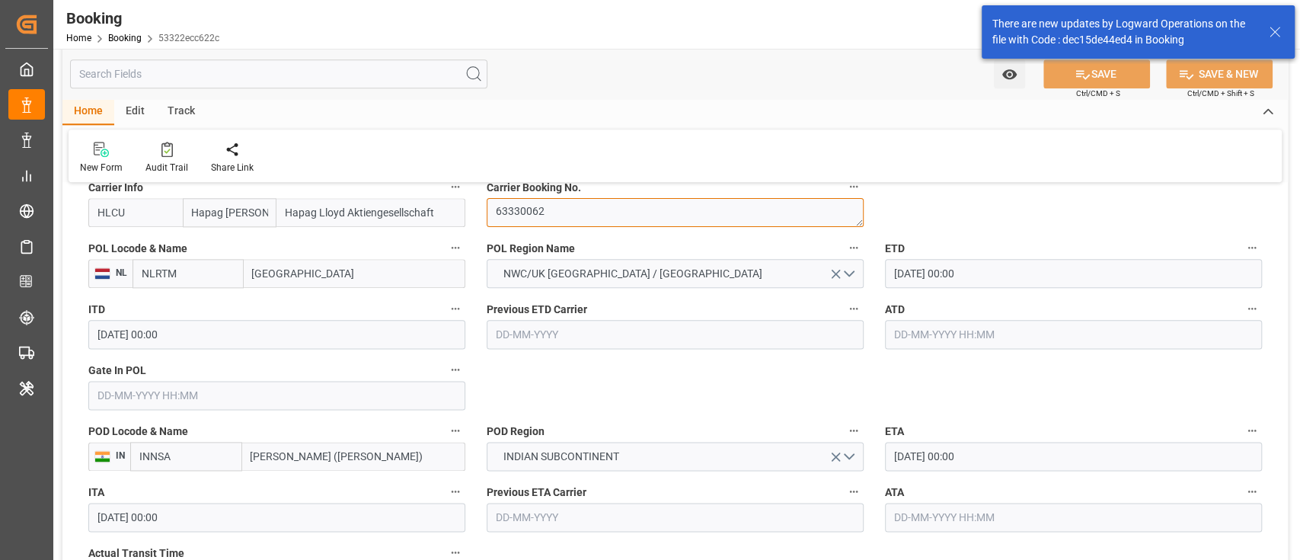
click at [529, 227] on textarea "63330062" at bounding box center [675, 212] width 377 height 29
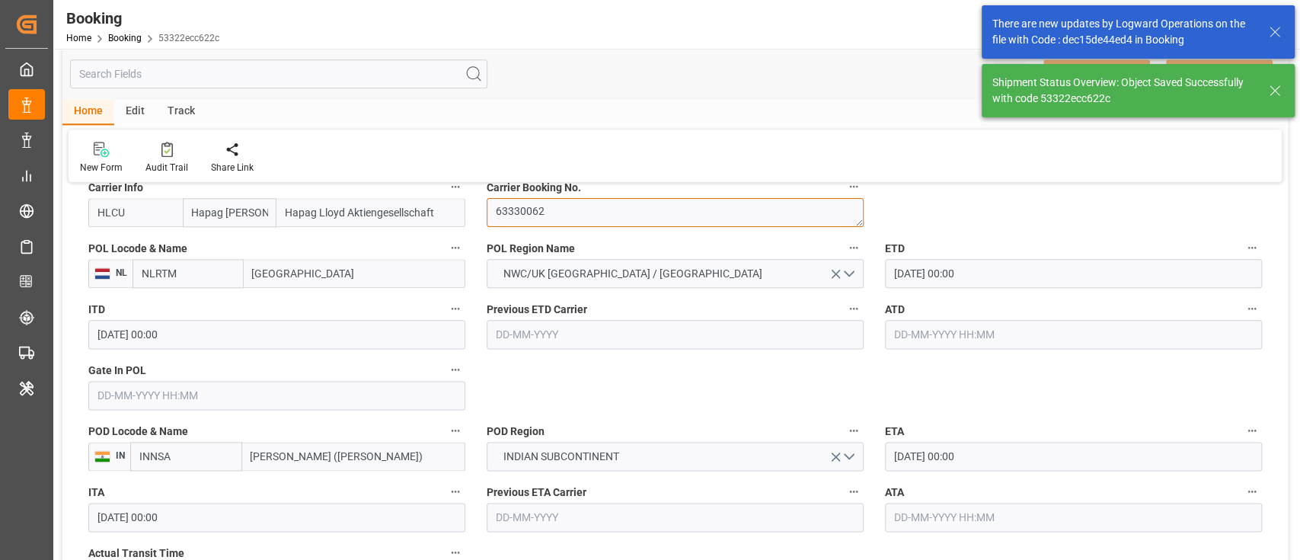
scroll to position [985, 0]
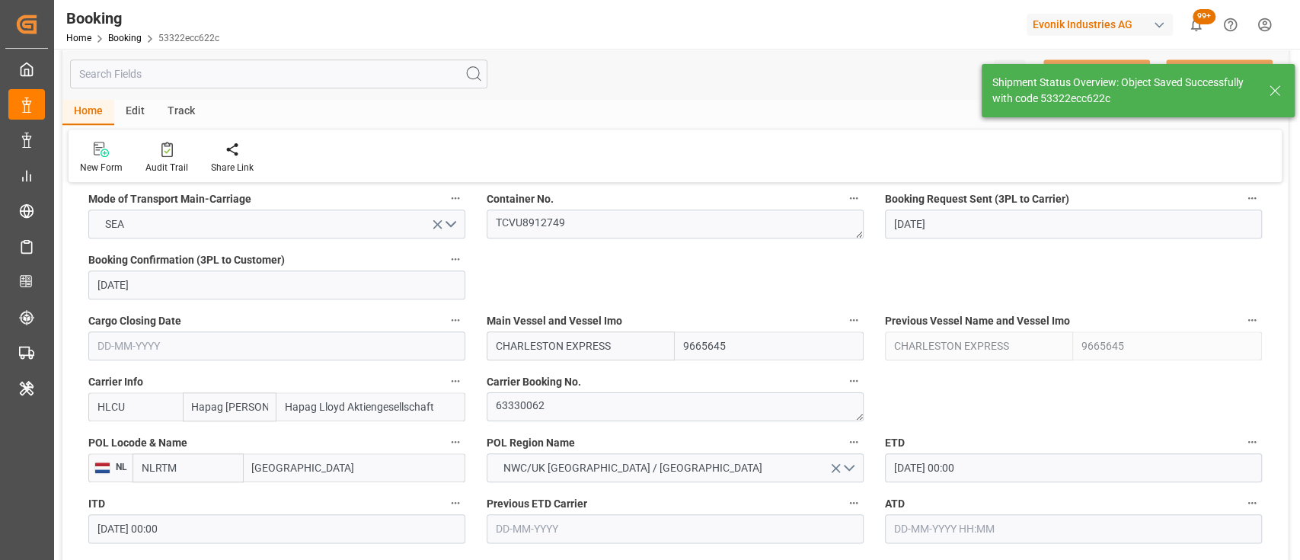
type textarea "[PERSON_NAME]"
type input "[DATE] 07:16"
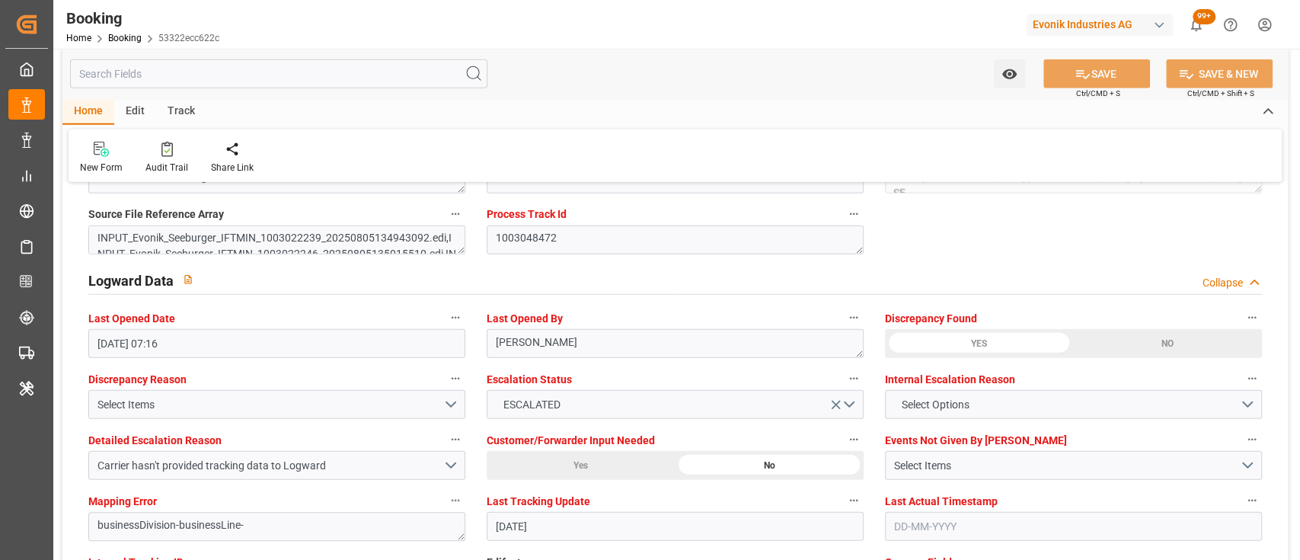
scroll to position [2684, 0]
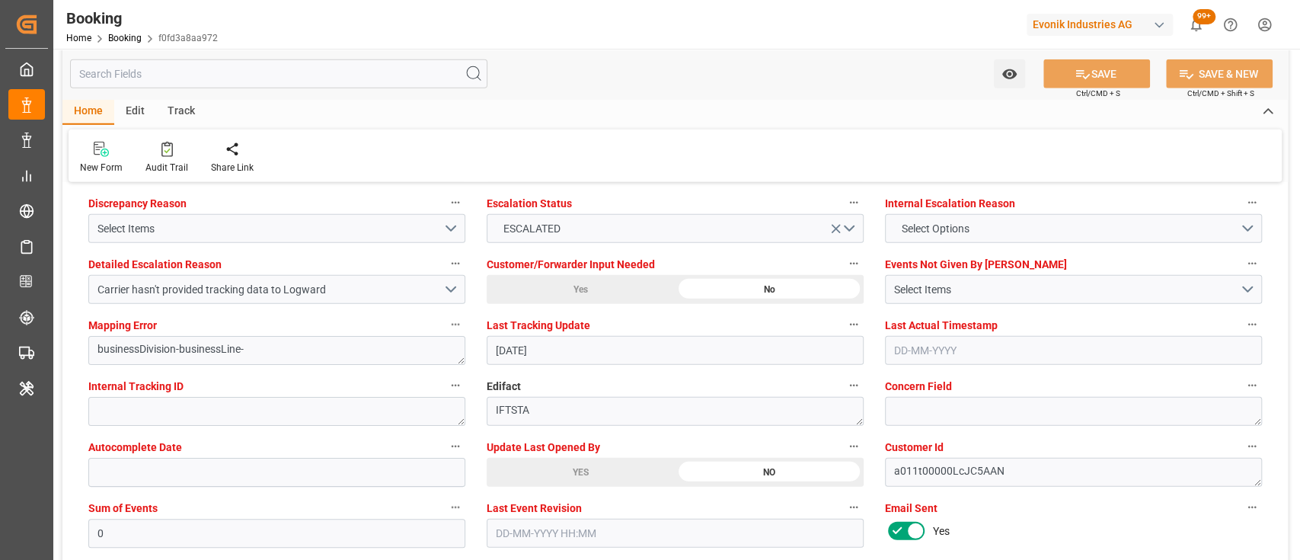
scroll to position [2861, 0]
click at [551, 464] on div "YES" at bounding box center [581, 470] width 188 height 29
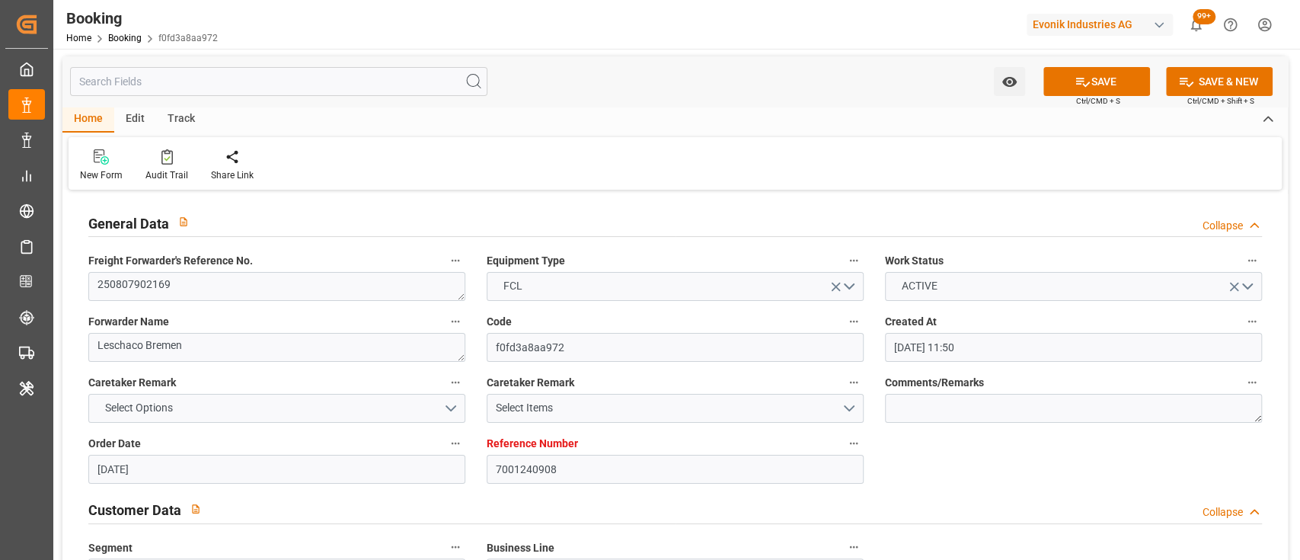
scroll to position [0, 0]
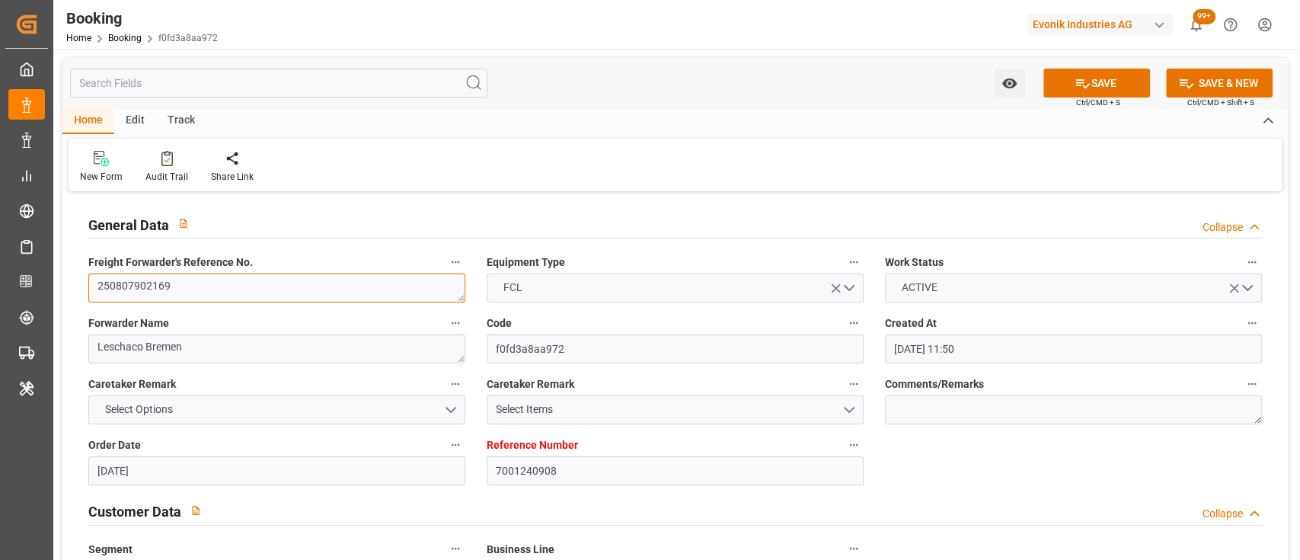
click at [286, 285] on textarea "250807902169" at bounding box center [276, 287] width 377 height 29
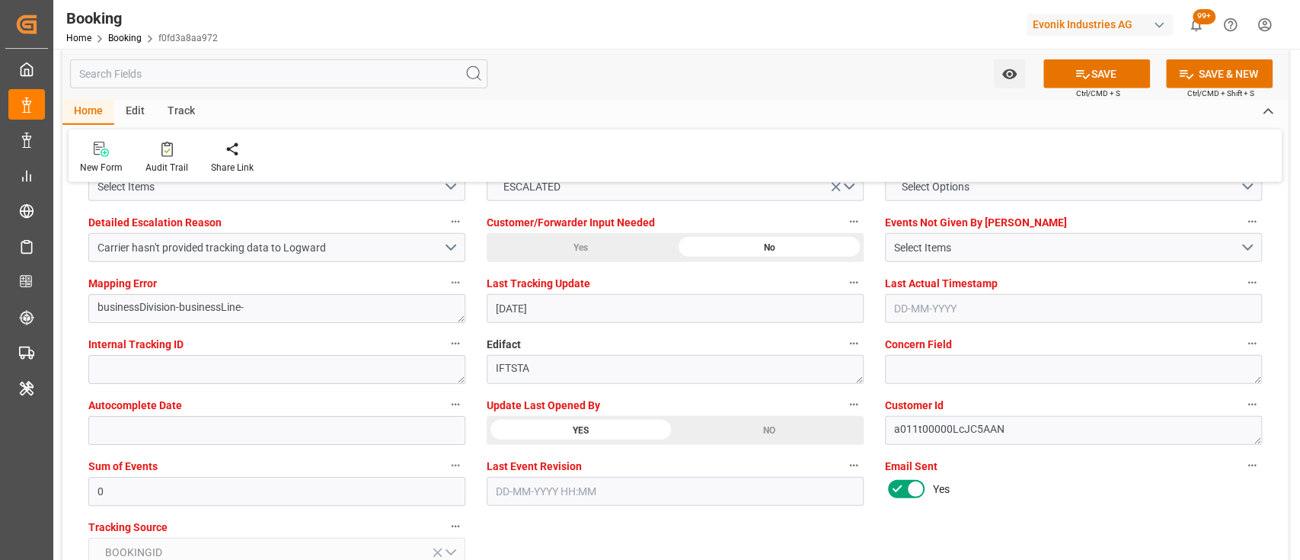
scroll to position [2901, 0]
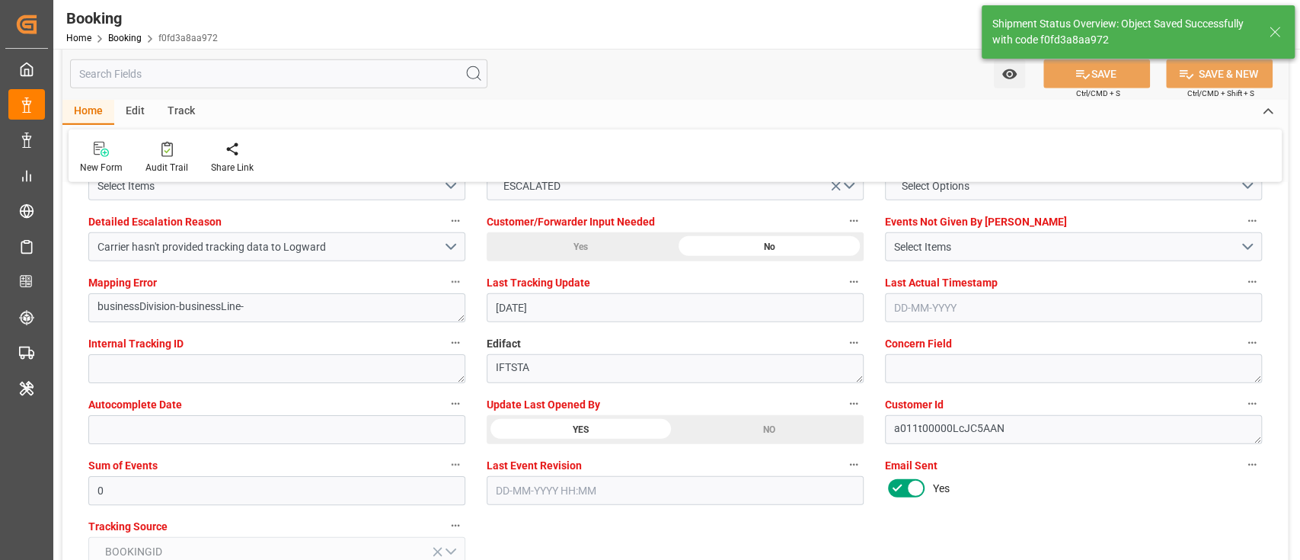
type textarea "shaini ghorai"
type input "17-09-2025 07:24"
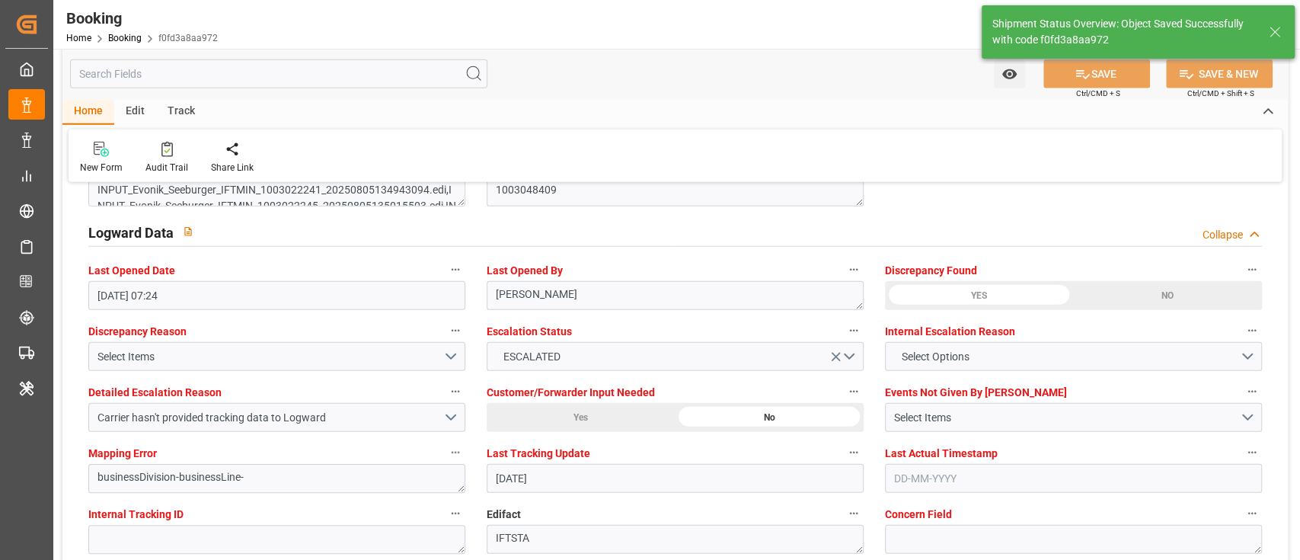
scroll to position [2729, 0]
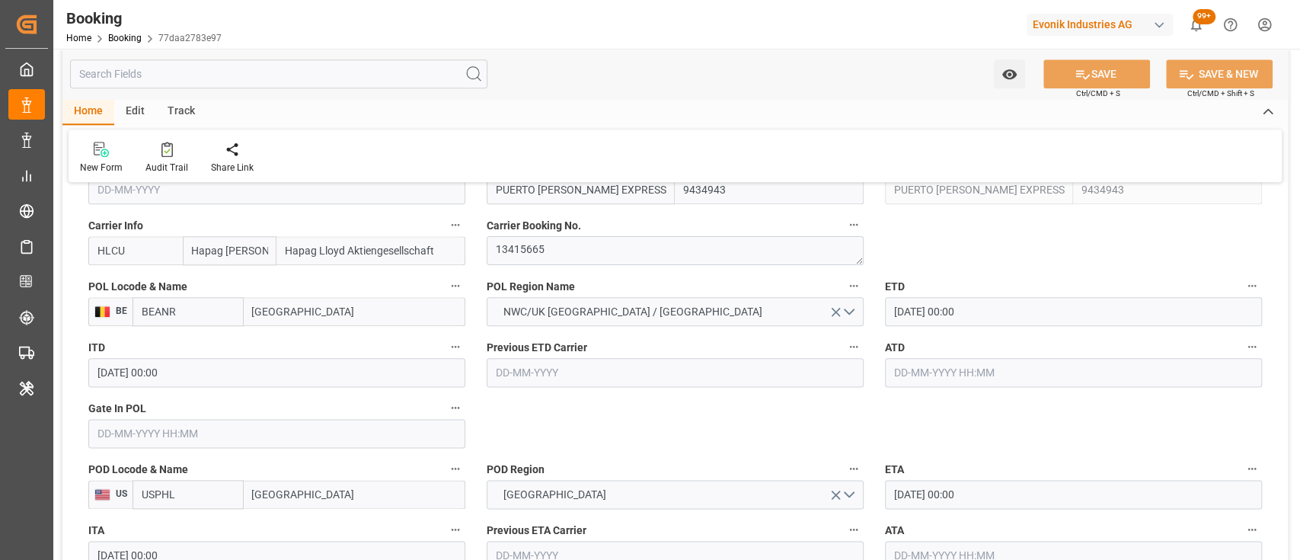
scroll to position [1143, 0]
click at [540, 257] on textarea "13415665" at bounding box center [675, 249] width 377 height 29
